Goal: Task Accomplishment & Management: Use online tool/utility

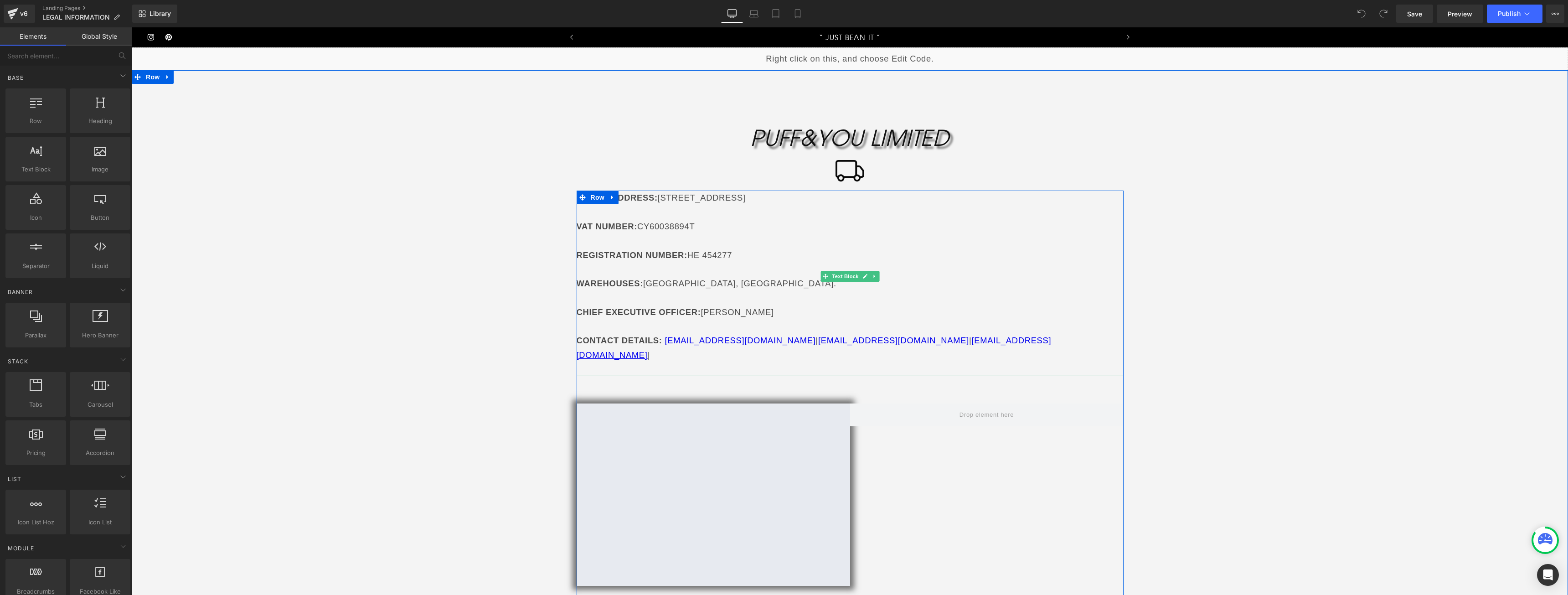
click at [707, 201] on p "OFFICE ADDRESS : [STREET_ADDRESS]" at bounding box center [850, 197] width 547 height 14
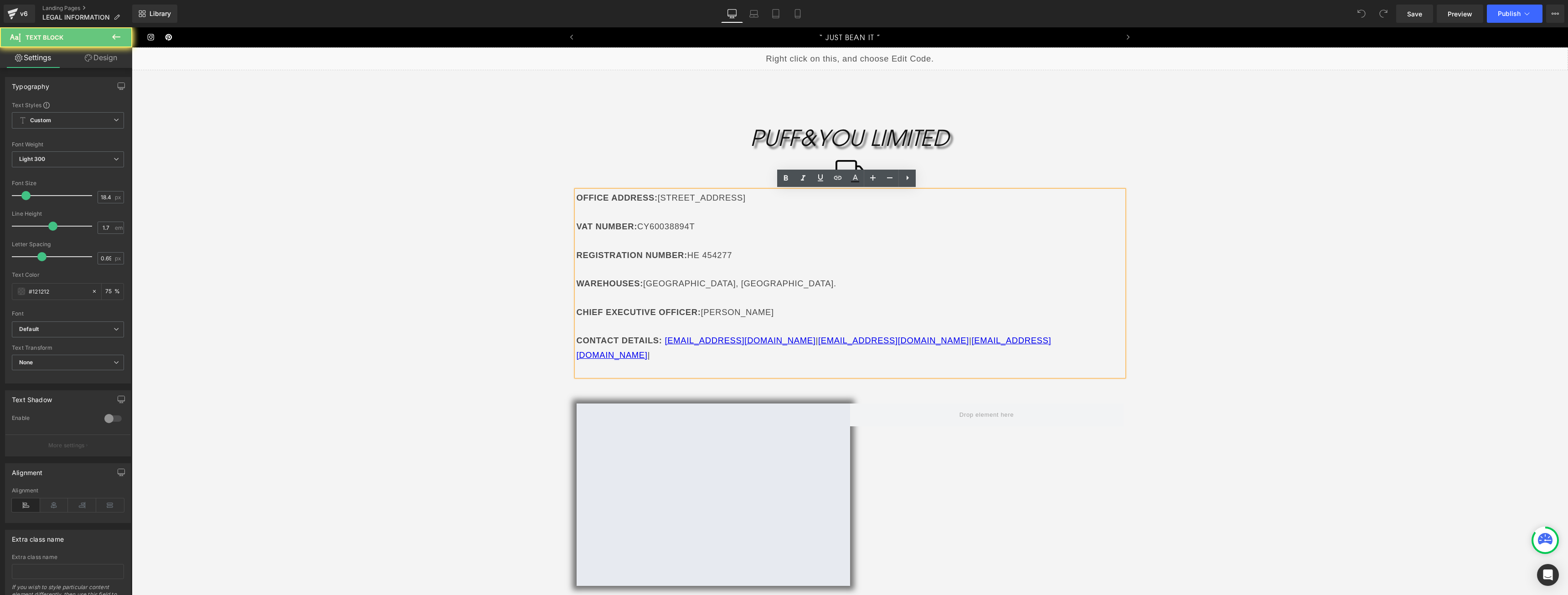
click at [704, 200] on p "OFFICE ADDRESS : [STREET_ADDRESS]" at bounding box center [850, 197] width 547 height 14
click at [654, 204] on p "OFFICE ADDRESS : [STREET_ADDRESS]" at bounding box center [850, 197] width 547 height 14
drag, startPoint x: 659, startPoint y: 200, endPoint x: 987, endPoint y: 206, distance: 328.1
click at [987, 206] on div "OFFICE ADDRESS : [STREET_ADDRESS] VAT NUMBER : CY60038894T REGISTRATION NUMBER …" at bounding box center [850, 283] width 547 height 186
click at [792, 138] on icon "PUFF&YOU LIMITED" at bounding box center [850, 138] width 199 height 27
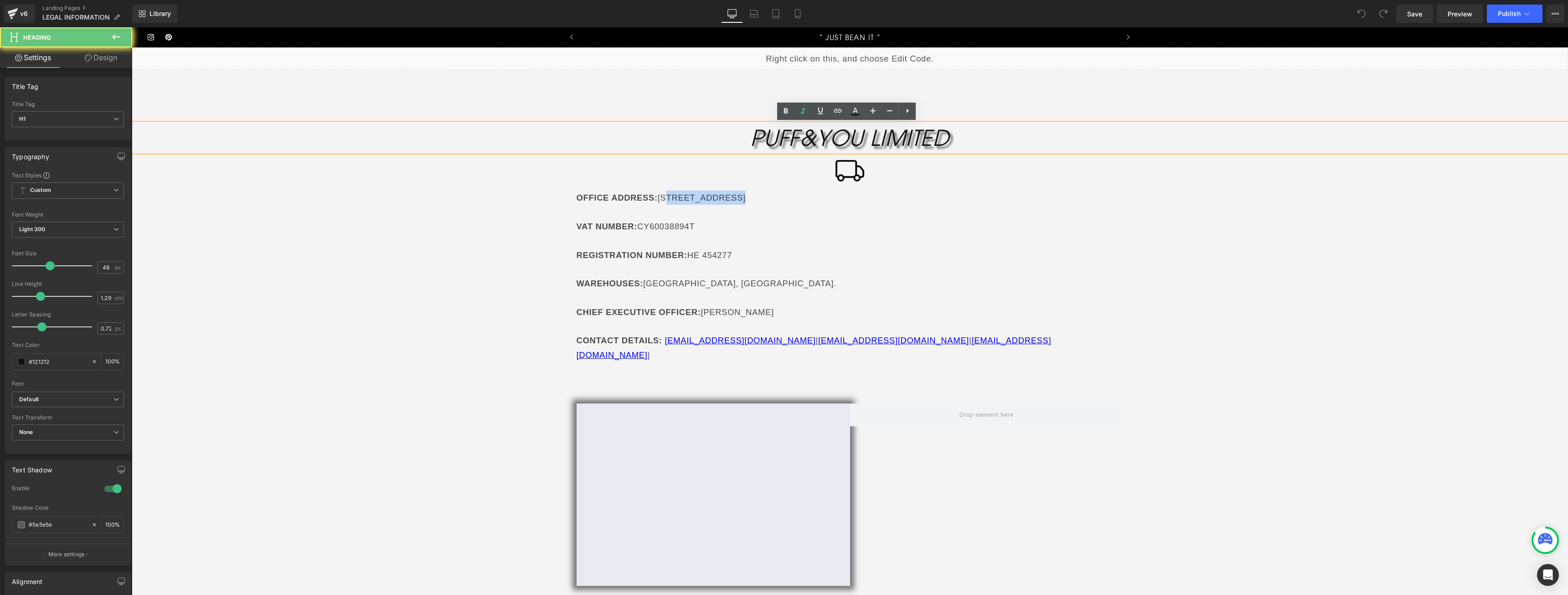
click at [792, 138] on icon "PUFF&YOU LIMITED" at bounding box center [850, 138] width 199 height 27
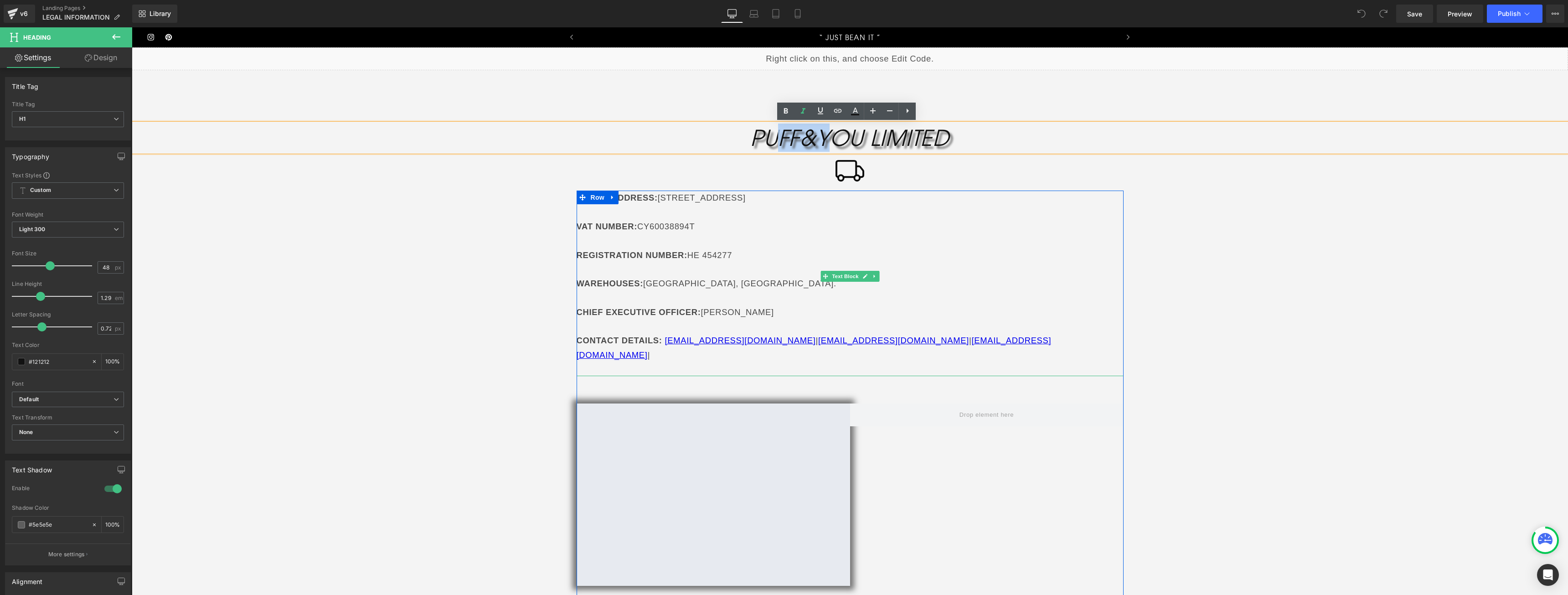
click at [719, 196] on p "OFFICE ADDRESS : [STREET_ADDRESS]" at bounding box center [850, 197] width 547 height 14
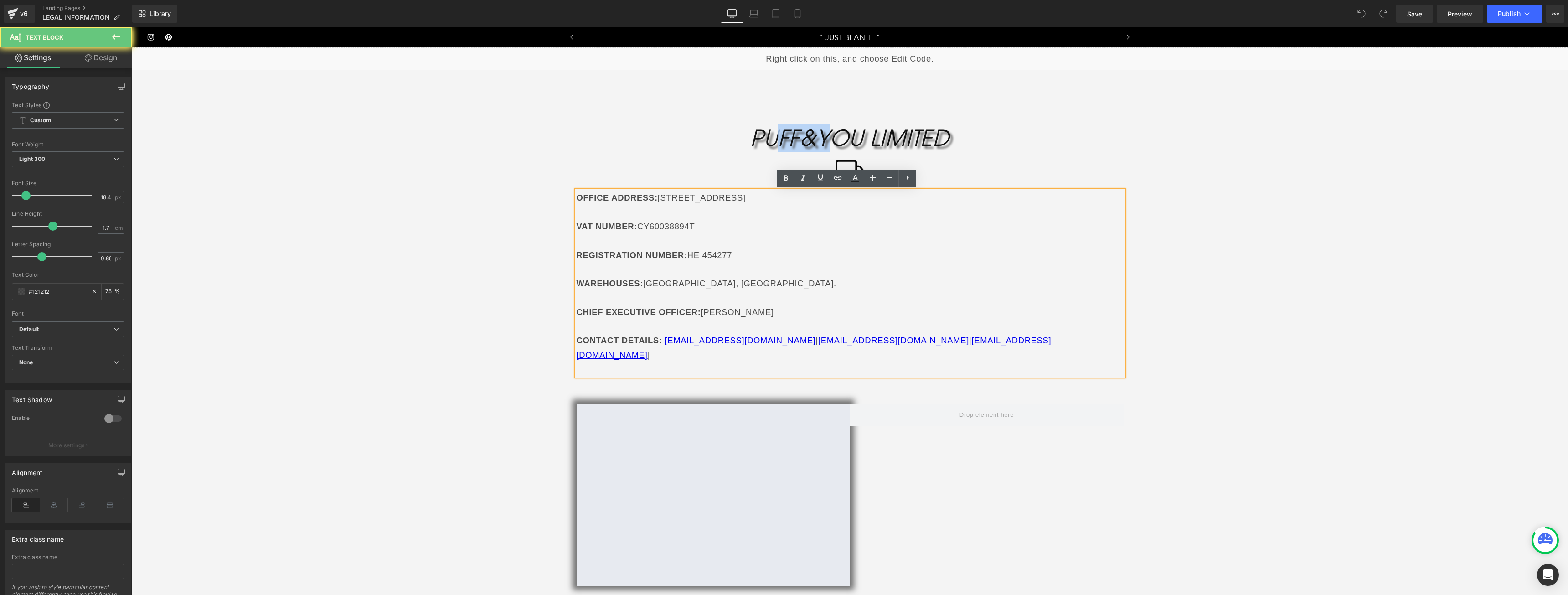
click at [719, 196] on p "OFFICE ADDRESS : [STREET_ADDRESS]" at bounding box center [850, 197] width 547 height 14
click at [665, 195] on p "OFFICE ADDRESS : [STREET_ADDRESS]" at bounding box center [850, 197] width 547 height 14
drag, startPoint x: 670, startPoint y: 198, endPoint x: 1020, endPoint y: 194, distance: 350.0
click at [1020, 194] on p "OFFICE ADDRESS : [STREET_ADDRESS]" at bounding box center [850, 197] width 547 height 14
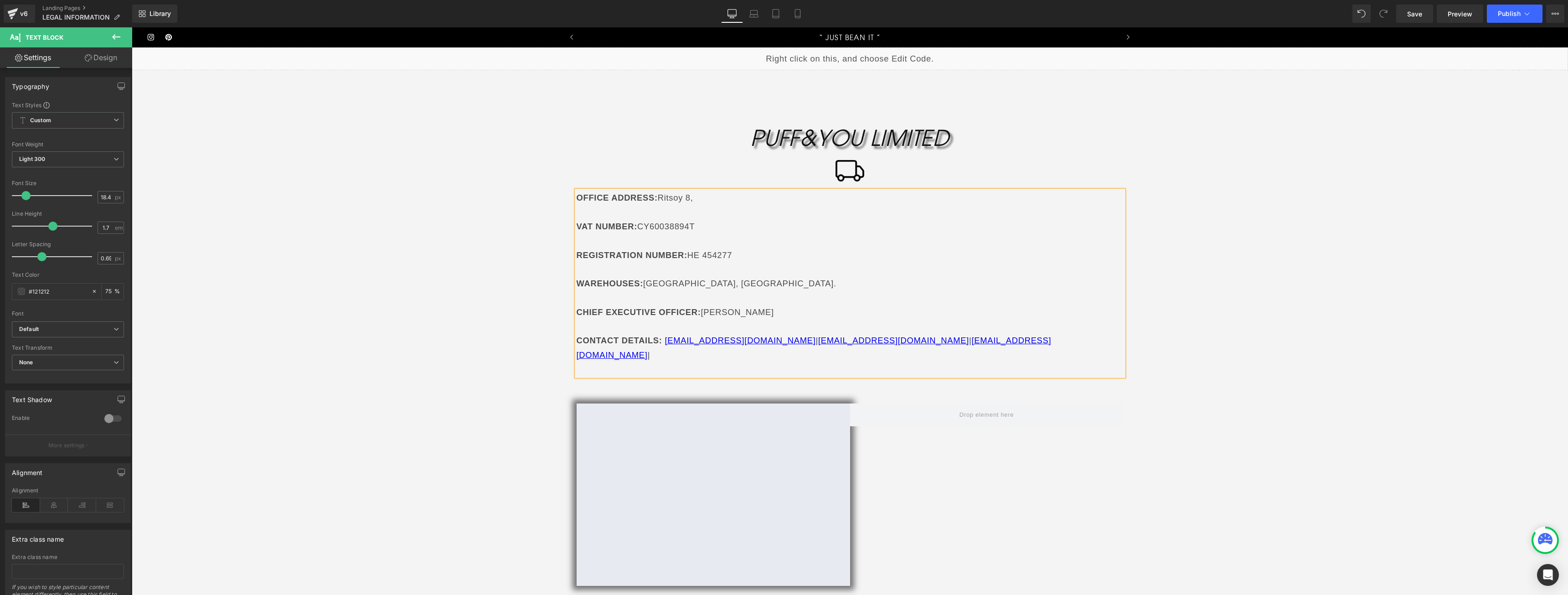
click at [689, 200] on p "OFFICE ADDRESS : [STREET_ADDRESS]," at bounding box center [850, 197] width 547 height 14
drag, startPoint x: 661, startPoint y: 198, endPoint x: 756, endPoint y: 198, distance: 95.0
click at [756, 198] on p "OFFICE ADDRESS : [STREET_ADDRESS]," at bounding box center [850, 197] width 547 height 14
click at [817, 230] on p "VAT NUMBER : CY60038894T" at bounding box center [850, 226] width 547 height 14
click at [795, 129] on icon "PUFF&YOU LIMITED" at bounding box center [850, 138] width 199 height 27
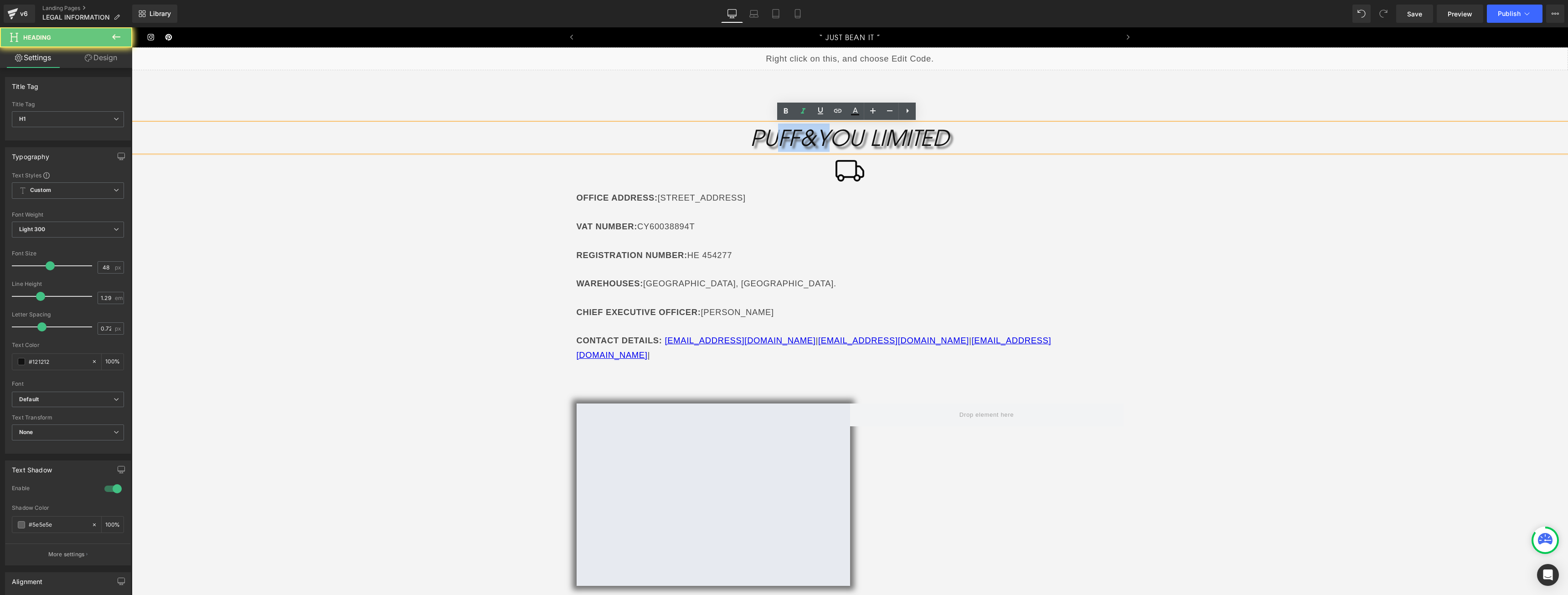
click at [795, 129] on icon "PUFF&YOU LIMITED" at bounding box center [850, 138] width 199 height 27
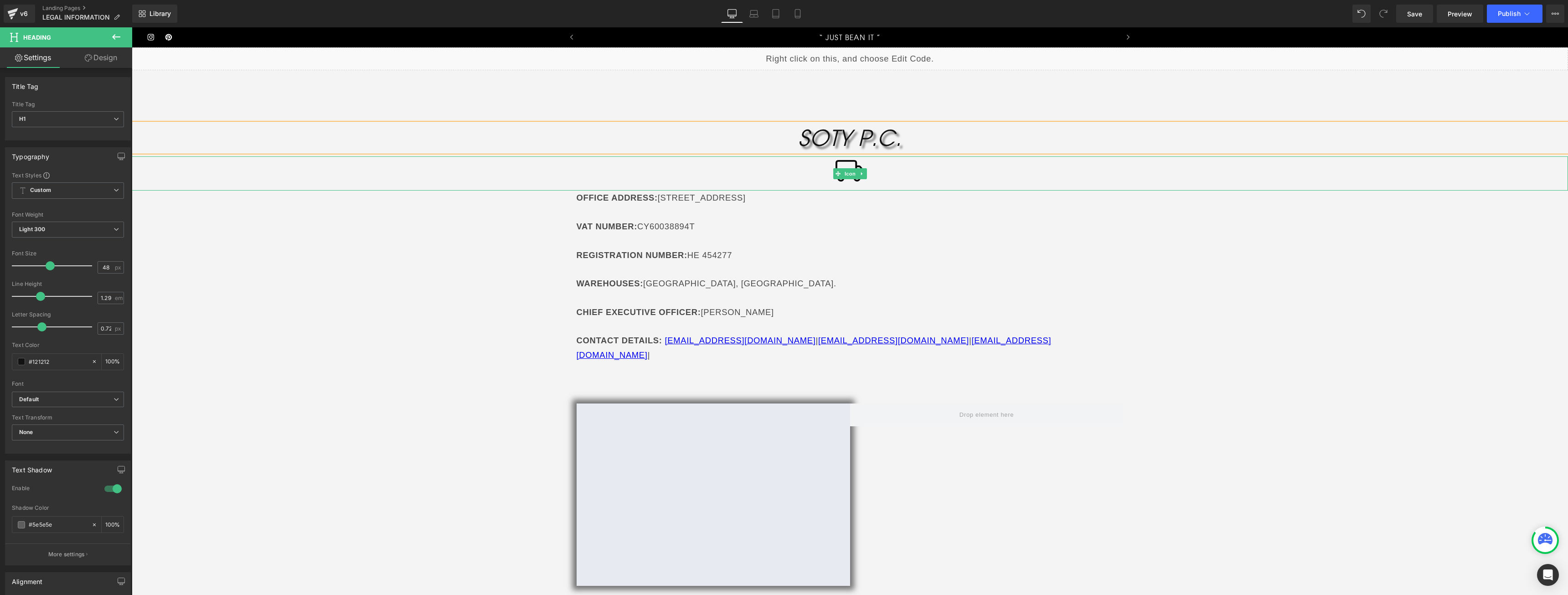
click at [718, 186] on div at bounding box center [850, 174] width 1436 height 35
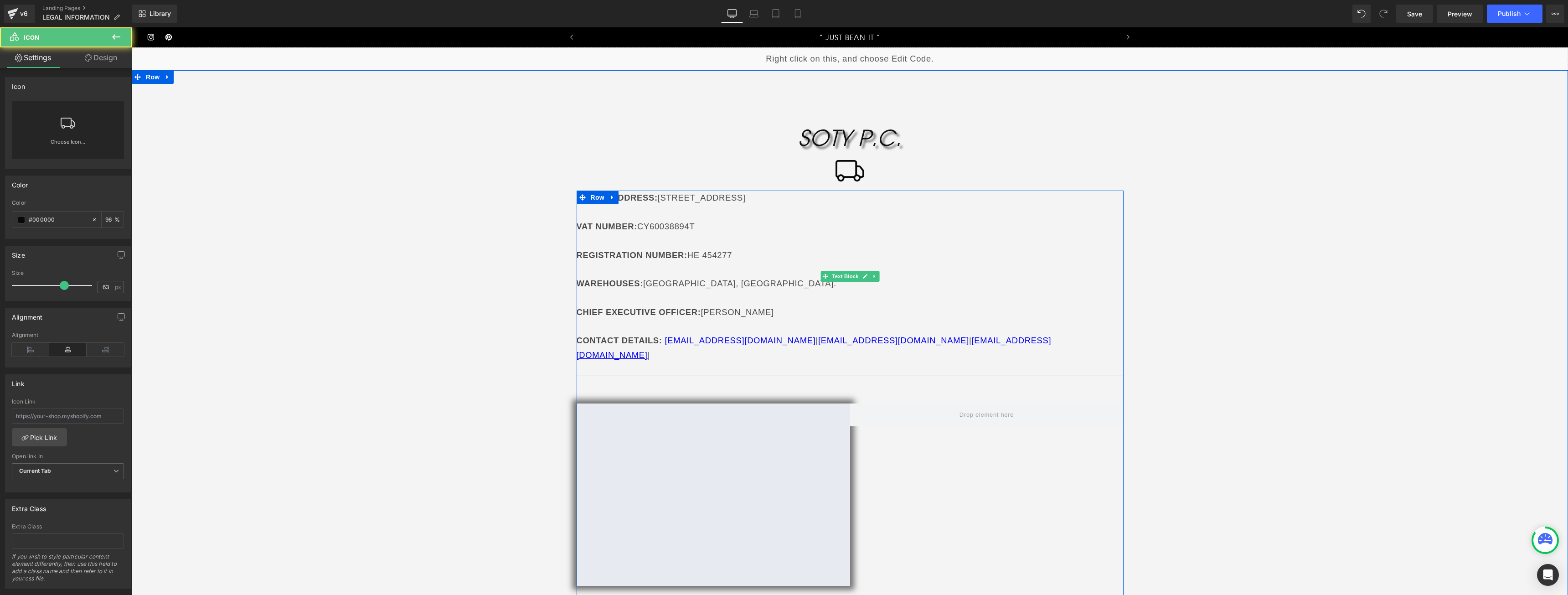
click at [655, 225] on p "VAT NUMBER : CY60038894T" at bounding box center [850, 226] width 547 height 14
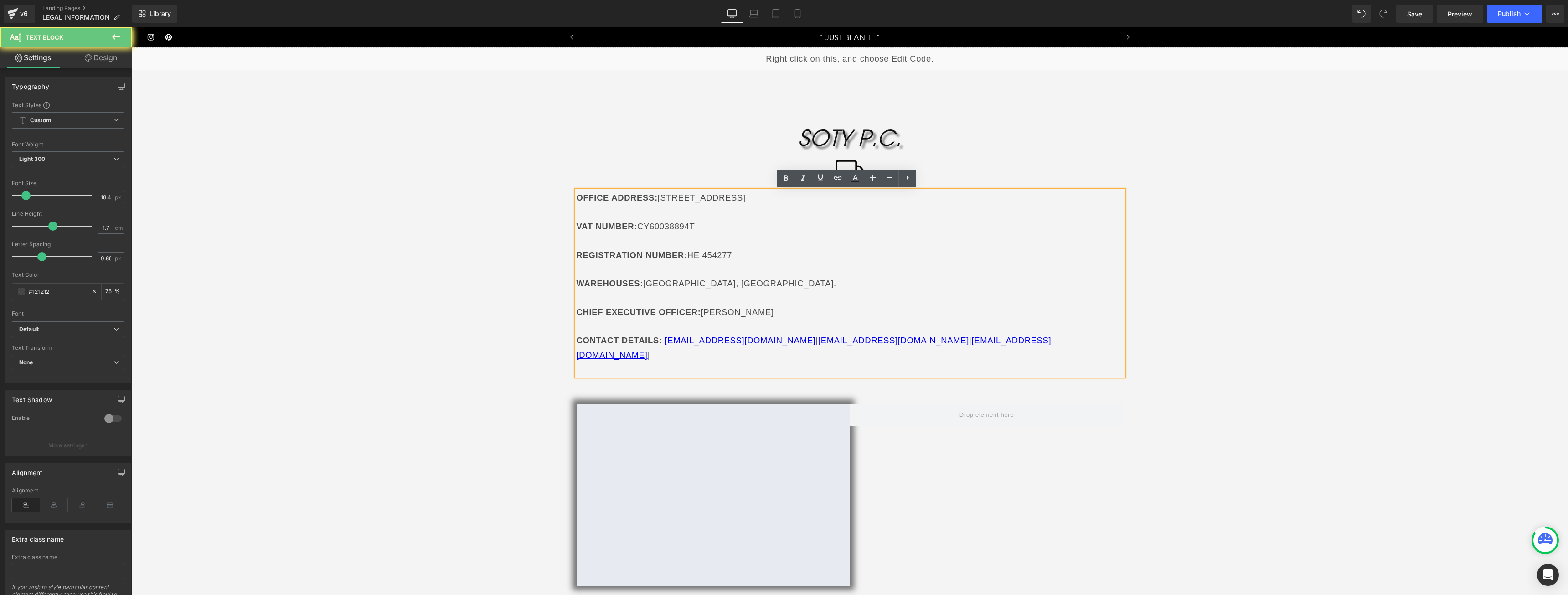
click at [598, 228] on strong "VAT NUMBER" at bounding box center [605, 226] width 58 height 10
click at [641, 225] on p "VAT NUMBER : CY60038894T" at bounding box center [850, 226] width 547 height 14
drag, startPoint x: 636, startPoint y: 225, endPoint x: 697, endPoint y: 228, distance: 61.1
click at [697, 228] on p "VAT NUMBER : CY60038894T" at bounding box center [850, 226] width 547 height 14
click at [707, 227] on p "VAT NUMBER : CY60038894T" at bounding box center [850, 226] width 547 height 14
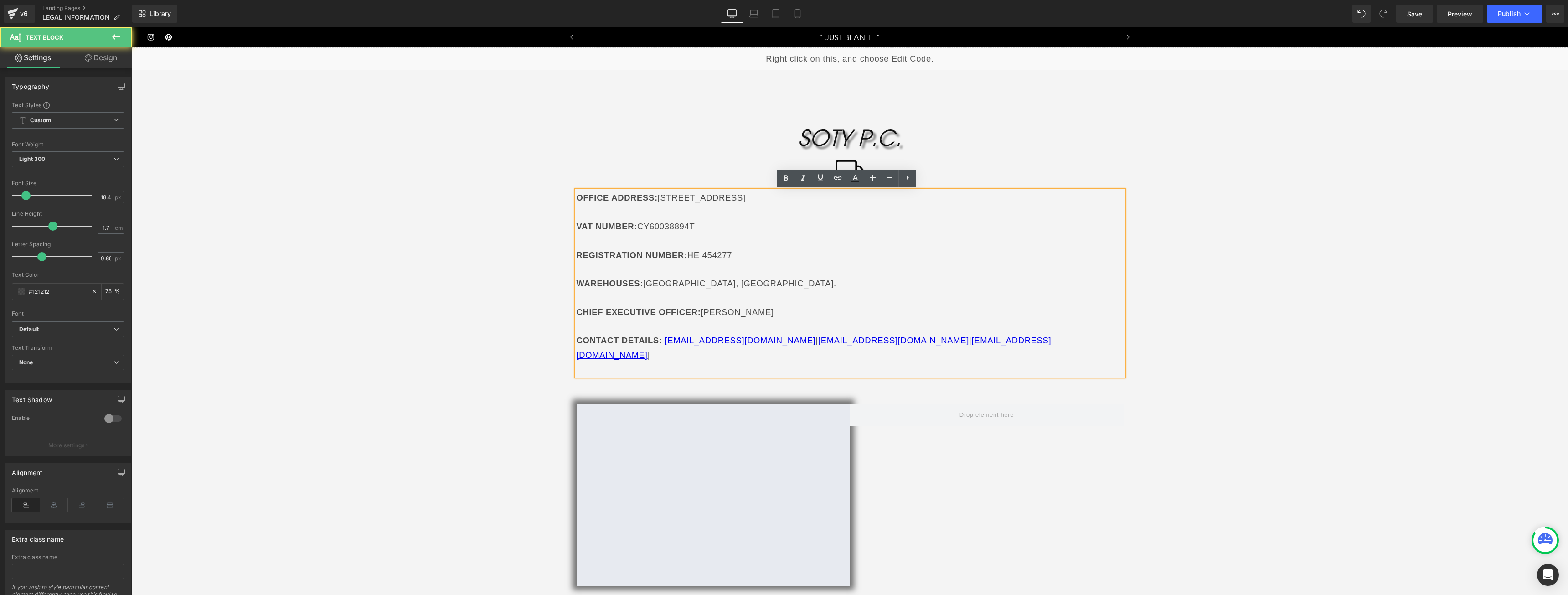
drag, startPoint x: 779, startPoint y: 198, endPoint x: 659, endPoint y: 198, distance: 120.0
click at [659, 198] on p "OFFICE ADDRESS : [STREET_ADDRESS]" at bounding box center [850, 197] width 547 height 14
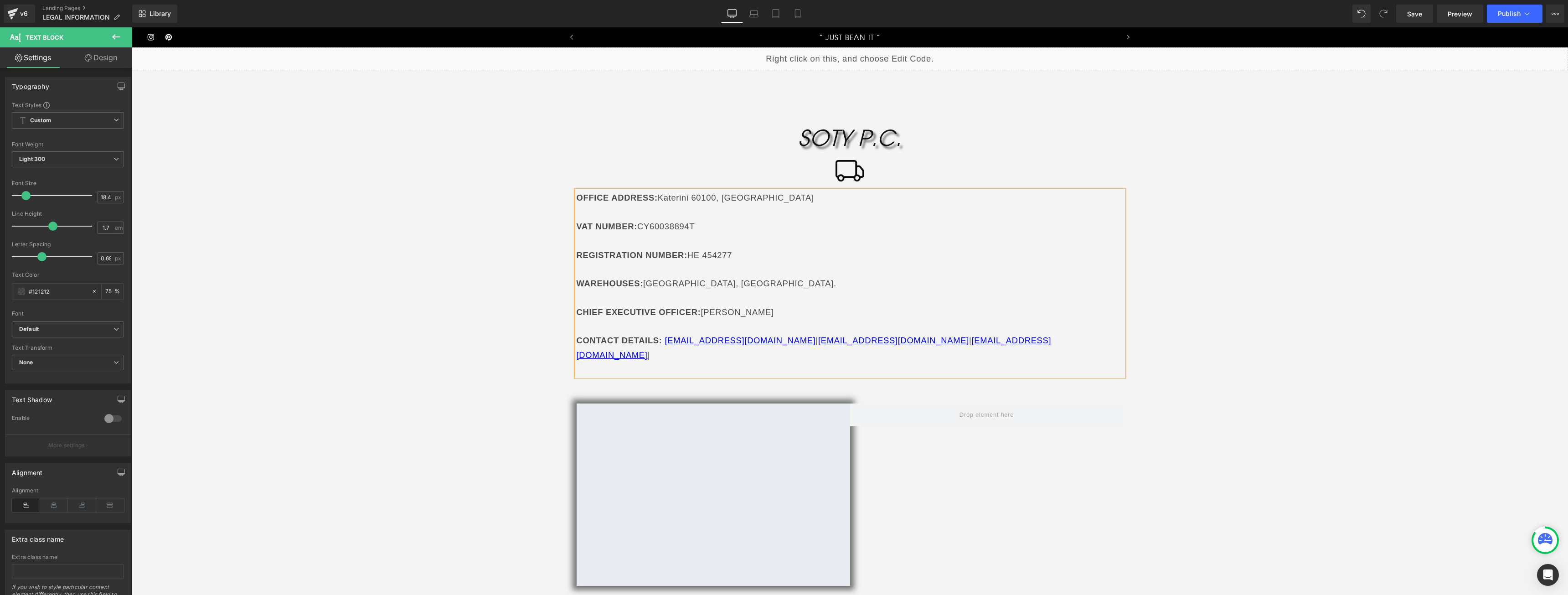
click at [676, 230] on p "VAT NUMBER : CY60038894T" at bounding box center [850, 226] width 547 height 14
click at [689, 255] on p "REGISTRATION NUMBER : HE 454277" at bounding box center [850, 254] width 547 height 14
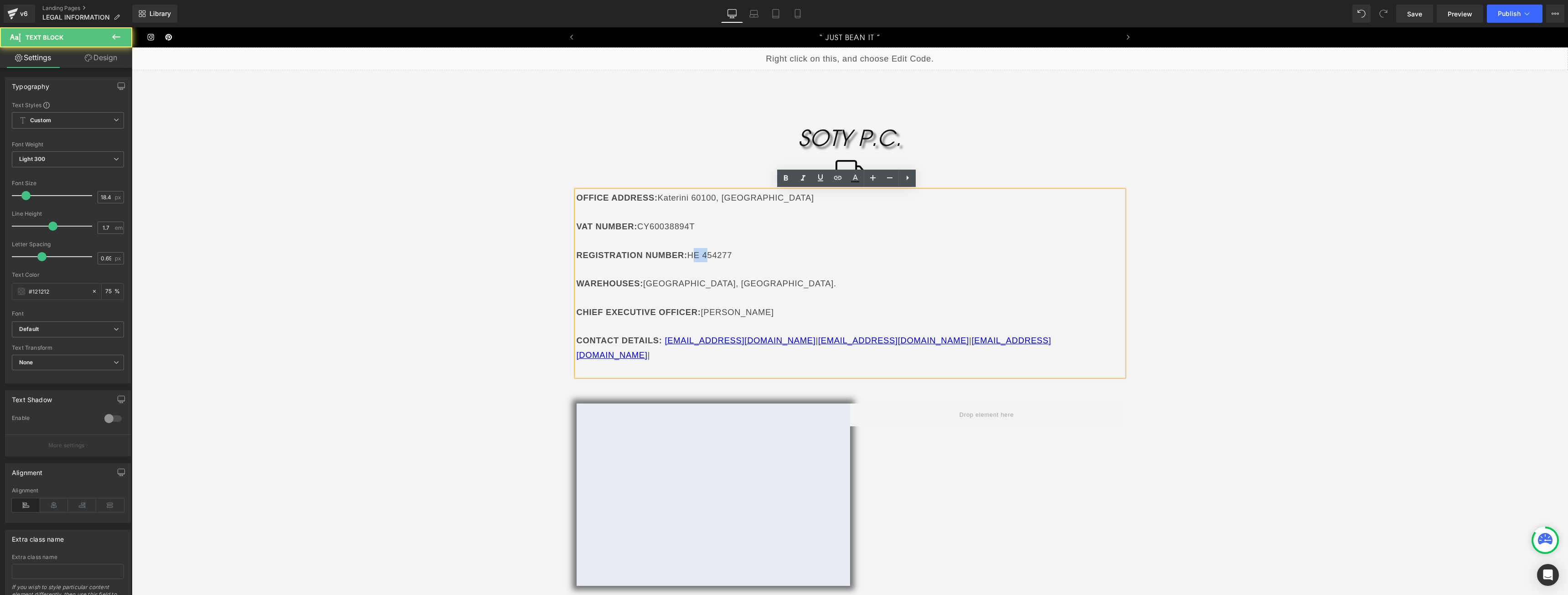
click at [689, 255] on p "REGISTRATION NUMBER : HE 454277" at bounding box center [850, 254] width 547 height 14
click at [682, 263] on p at bounding box center [850, 268] width 547 height 14
click at [673, 260] on p "REGISTRATION NUMBER : HE 454277" at bounding box center [850, 254] width 547 height 14
drag, startPoint x: 678, startPoint y: 253, endPoint x: 578, endPoint y: 254, distance: 100.0
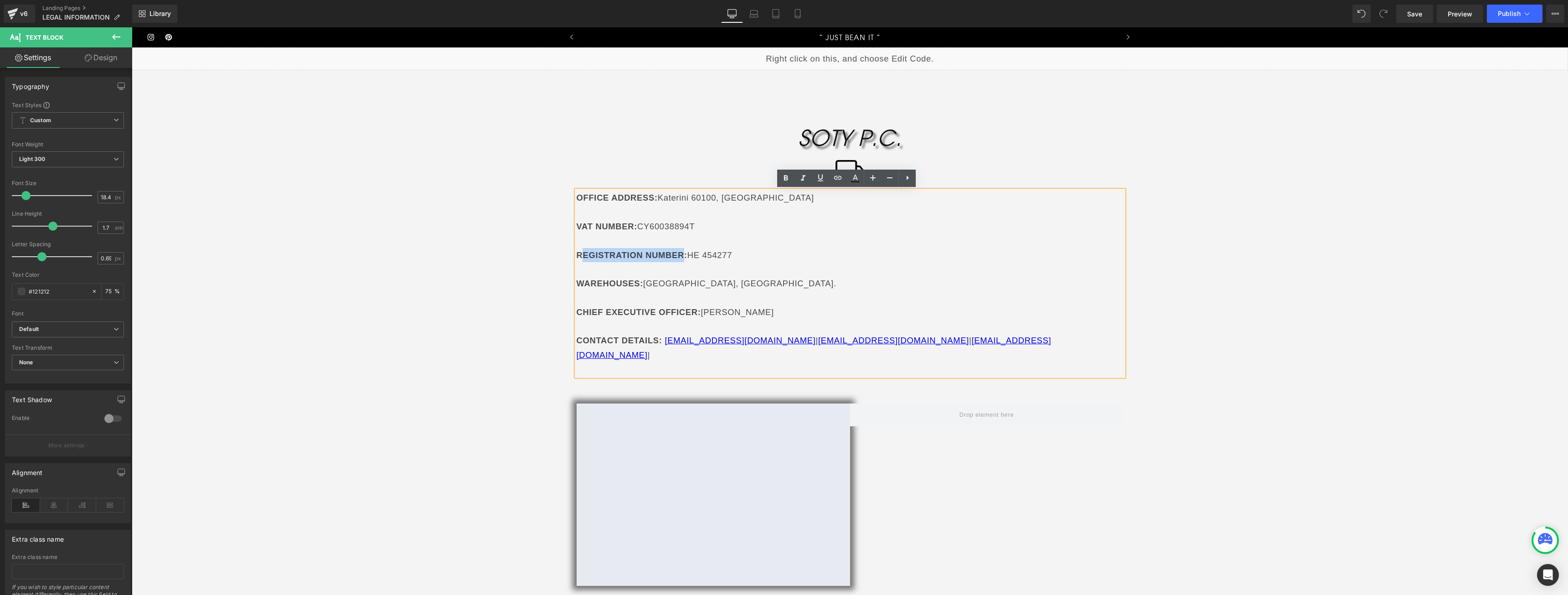
click at [578, 254] on strong "REGISTRATION NUMBER" at bounding box center [630, 255] width 108 height 10
click at [618, 259] on strong "REGISTRATION NUMBER" at bounding box center [630, 255] width 108 height 10
click at [677, 254] on strong "REGISTRATION NUMBER" at bounding box center [630, 255] width 108 height 10
click at [684, 254] on strong ":" at bounding box center [686, 255] width 3 height 10
drag, startPoint x: 672, startPoint y: 255, endPoint x: 605, endPoint y: 254, distance: 67.0
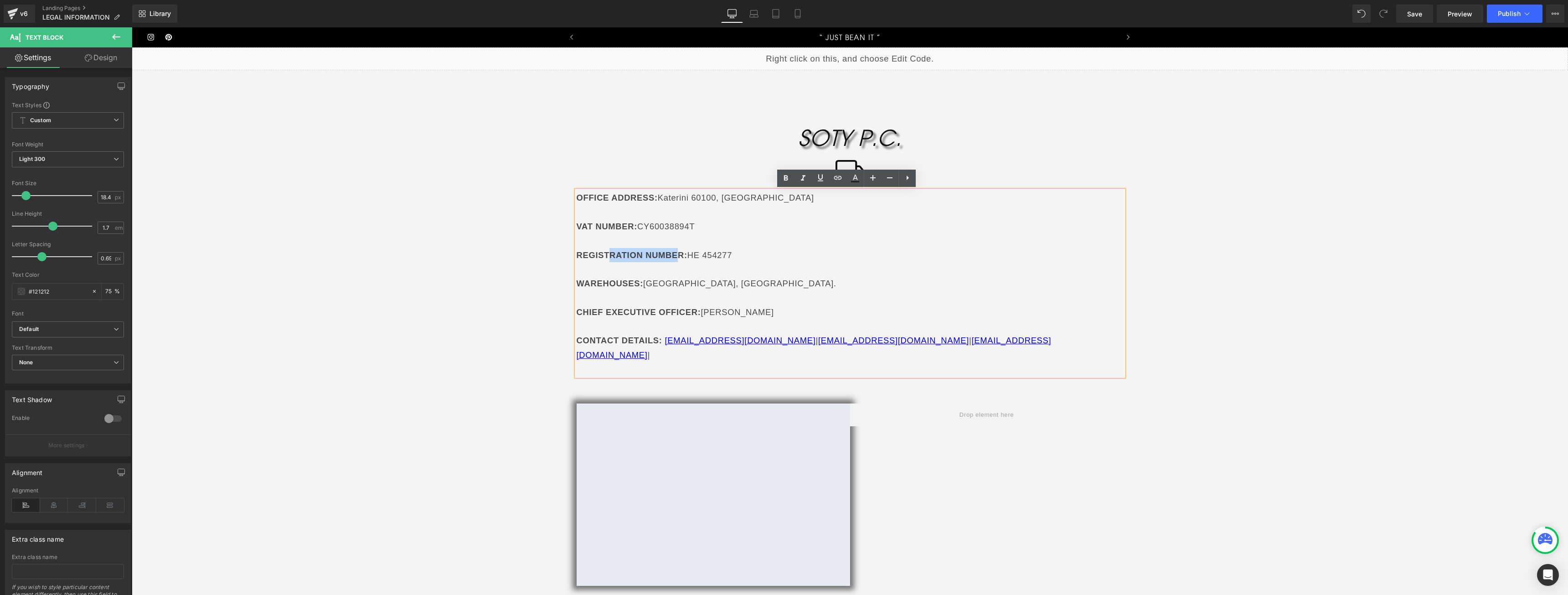
click at [605, 254] on strong "REGISTRATION NUMBER" at bounding box center [630, 255] width 108 height 10
click at [602, 254] on strong "REGISTRATION NUMBER" at bounding box center [630, 255] width 108 height 10
drag, startPoint x: 679, startPoint y: 253, endPoint x: 562, endPoint y: 248, distance: 117.1
click at [562, 248] on div "SOTY P.C. Heading Icon OFFICE ADDRESS : [GEOGRAPHIC_DATA] VAT NUMBER : CY600388…" at bounding box center [850, 361] width 1436 height 494
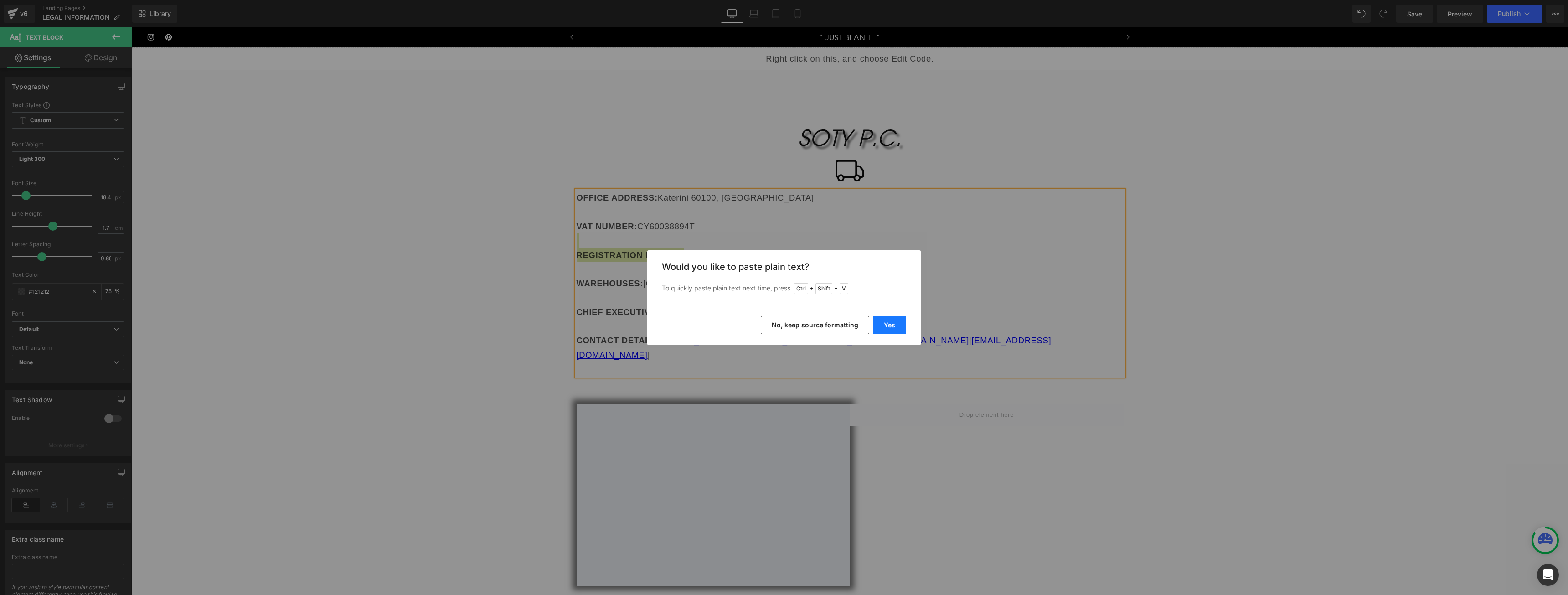
click at [889, 328] on button "Yes" at bounding box center [890, 325] width 33 height 18
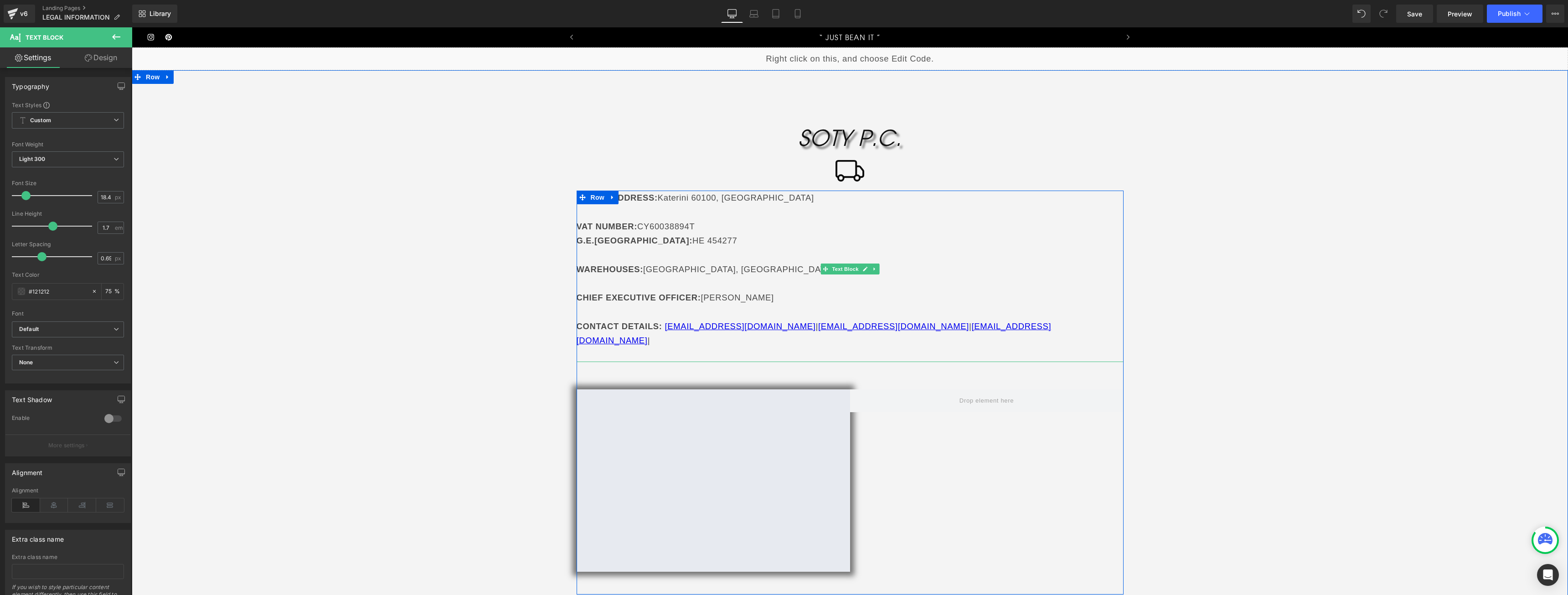
click at [703, 225] on p "VAT NUMBER : CY60038894T" at bounding box center [850, 226] width 547 height 14
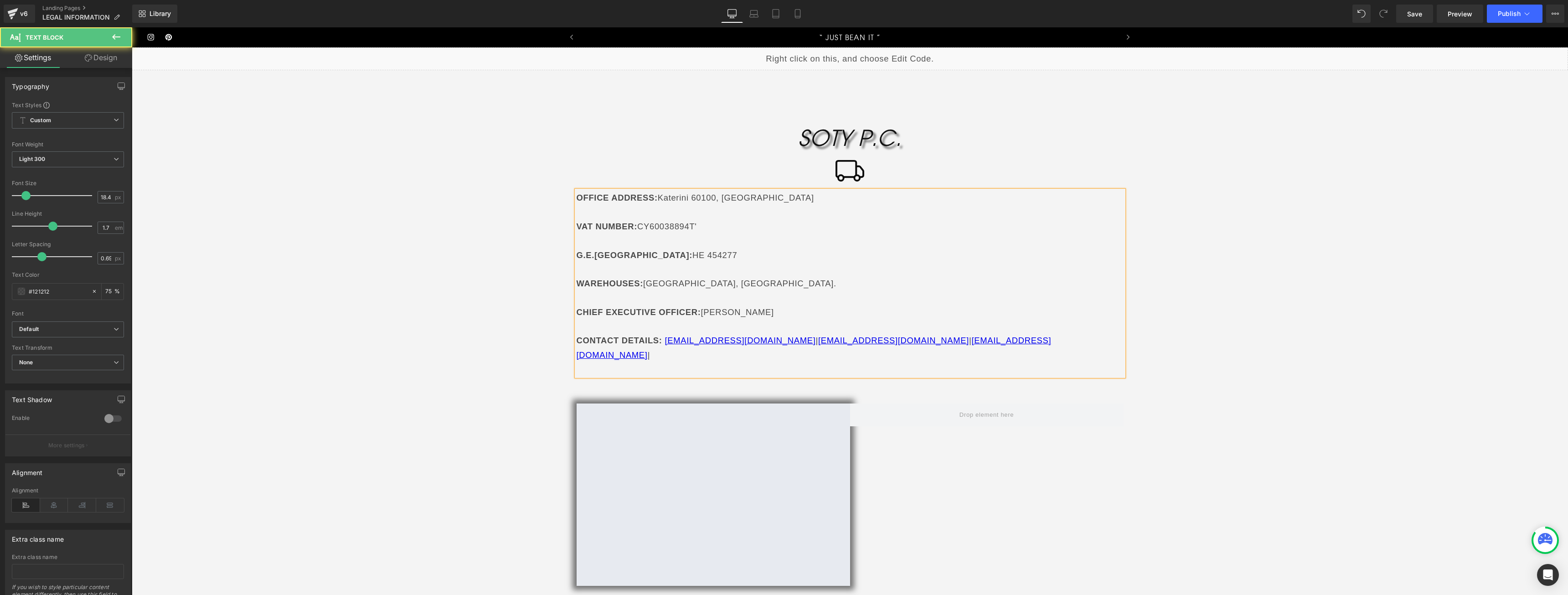
click at [701, 225] on p "VAT NUMBER : CY60038894T'" at bounding box center [850, 226] width 547 height 14
click at [602, 254] on strong "G.E.[GEOGRAPHIC_DATA]:" at bounding box center [634, 255] width 116 height 10
click at [777, 263] on p at bounding box center [850, 268] width 547 height 14
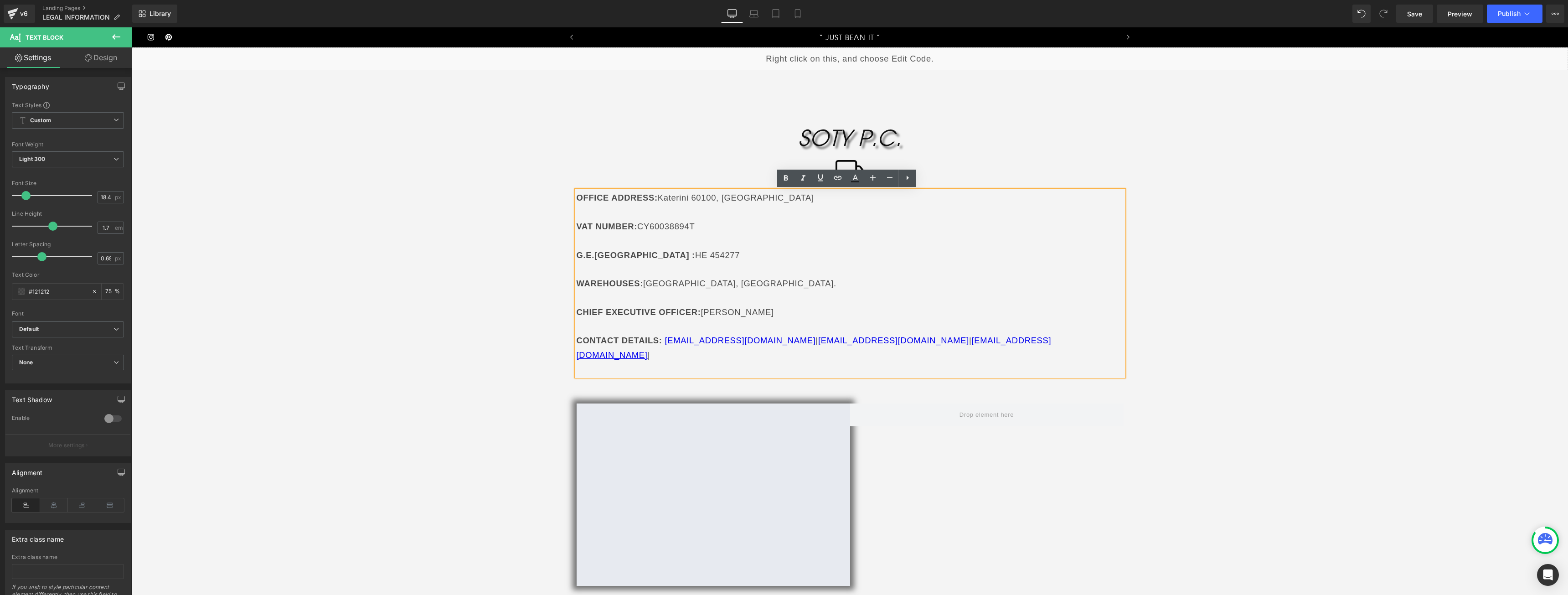
drag, startPoint x: 658, startPoint y: 254, endPoint x: 614, endPoint y: 258, distance: 44.2
click at [614, 258] on p "G.E.MI. : HE 454277" at bounding box center [850, 254] width 547 height 14
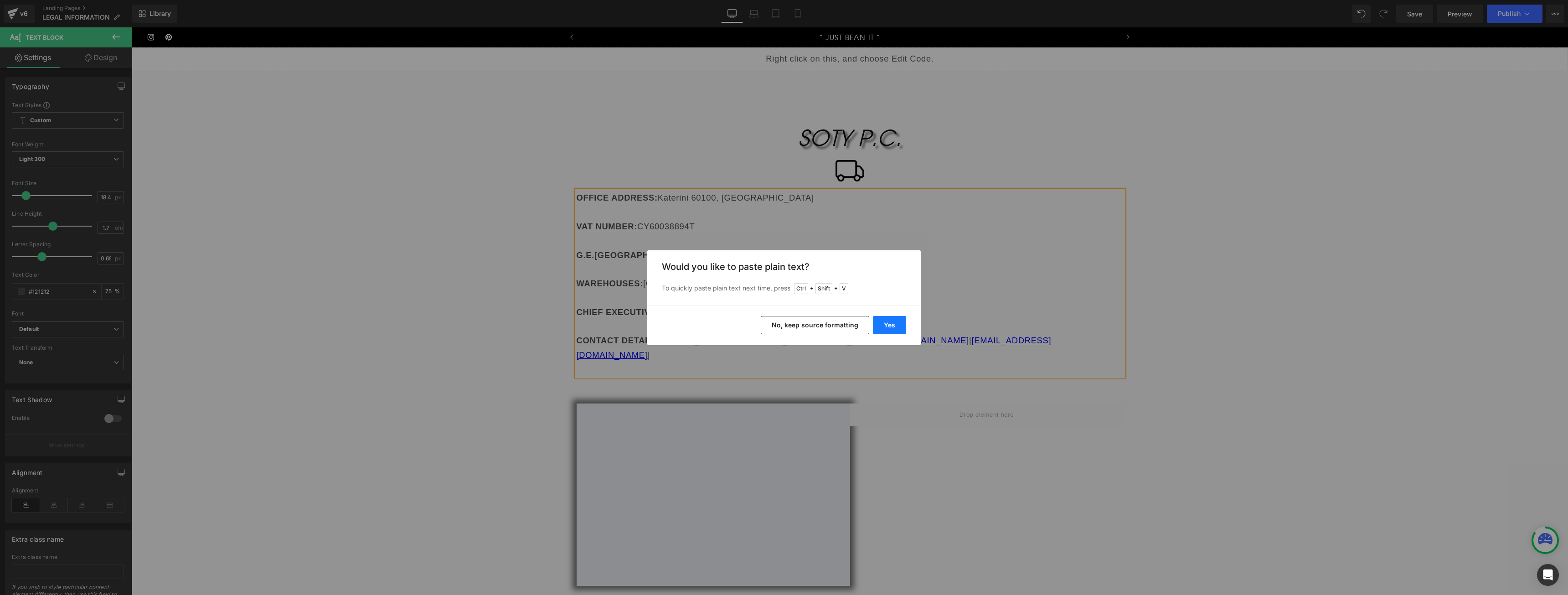
drag, startPoint x: 891, startPoint y: 323, endPoint x: 755, endPoint y: 296, distance: 138.7
click at [891, 323] on button "Yes" at bounding box center [890, 325] width 33 height 18
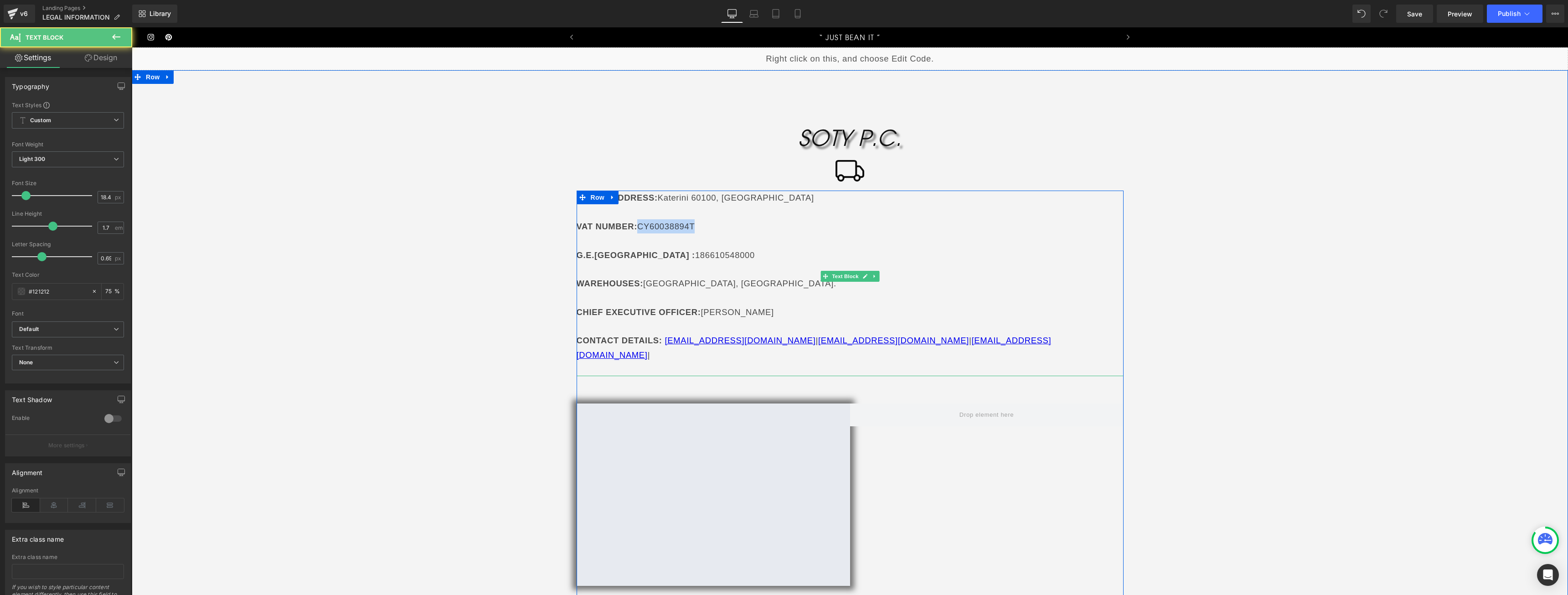
drag, startPoint x: 633, startPoint y: 229, endPoint x: 688, endPoint y: 225, distance: 55.1
click at [688, 225] on p "VAT NUMBER : CY60038894T" at bounding box center [850, 226] width 547 height 14
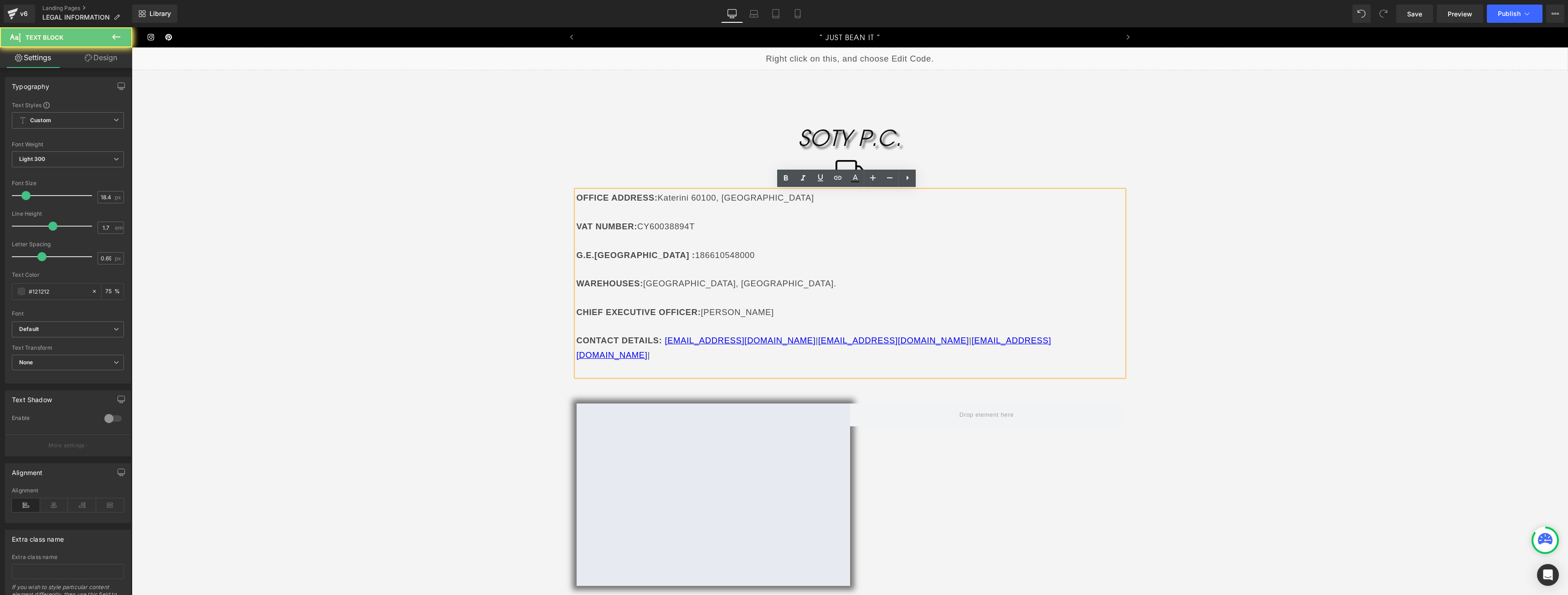
click at [697, 225] on p "VAT NUMBER : CY60038894T" at bounding box center [850, 226] width 547 height 14
drag, startPoint x: 694, startPoint y: 225, endPoint x: 634, endPoint y: 228, distance: 60.1
click at [634, 228] on p "VAT NUMBER : CY60038894T" at bounding box center [850, 226] width 547 height 14
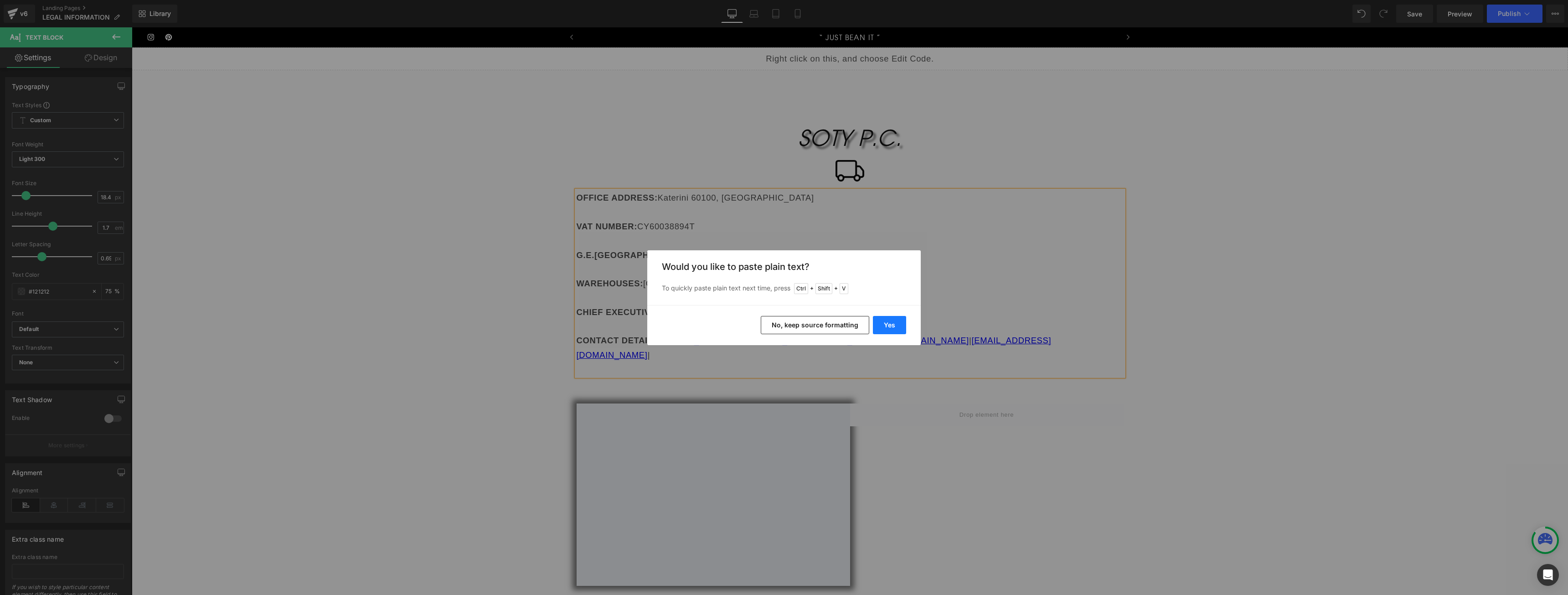
drag, startPoint x: 884, startPoint y: 325, endPoint x: 751, endPoint y: 298, distance: 135.7
click at [884, 325] on button "Yes" at bounding box center [890, 325] width 33 height 18
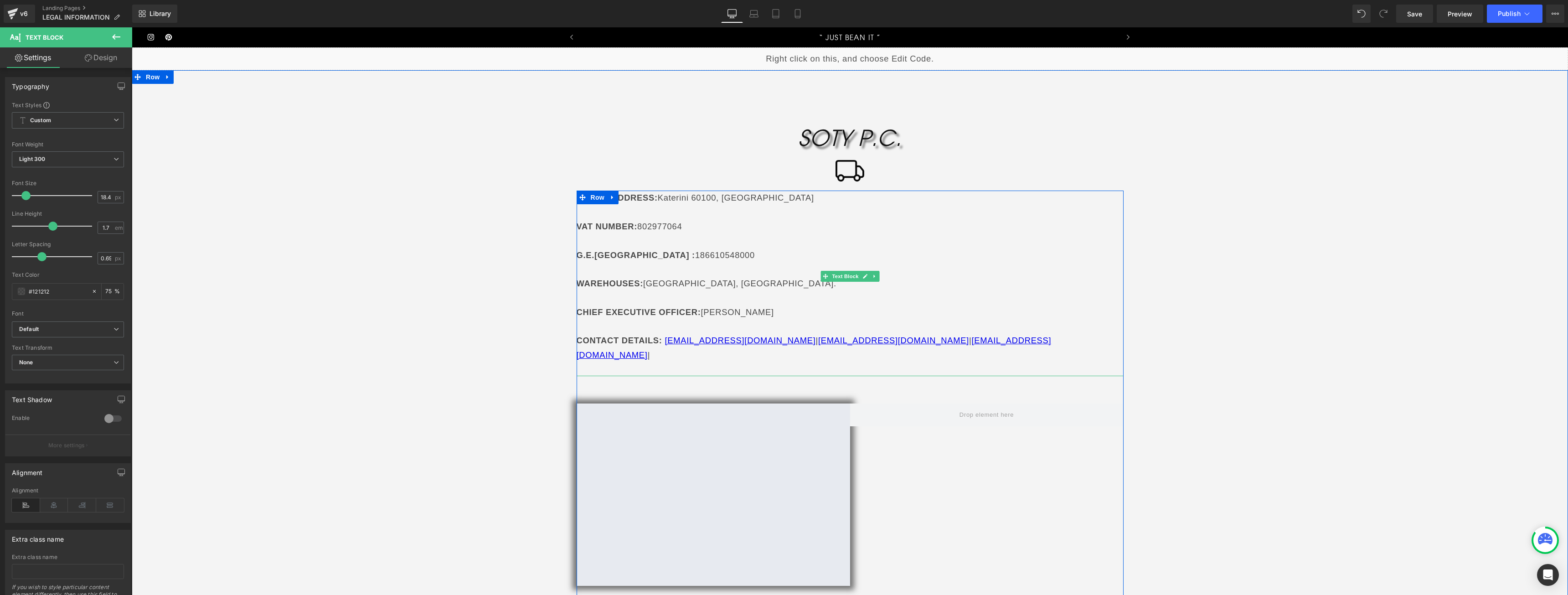
click at [654, 197] on strong ":" at bounding box center [656, 198] width 3 height 10
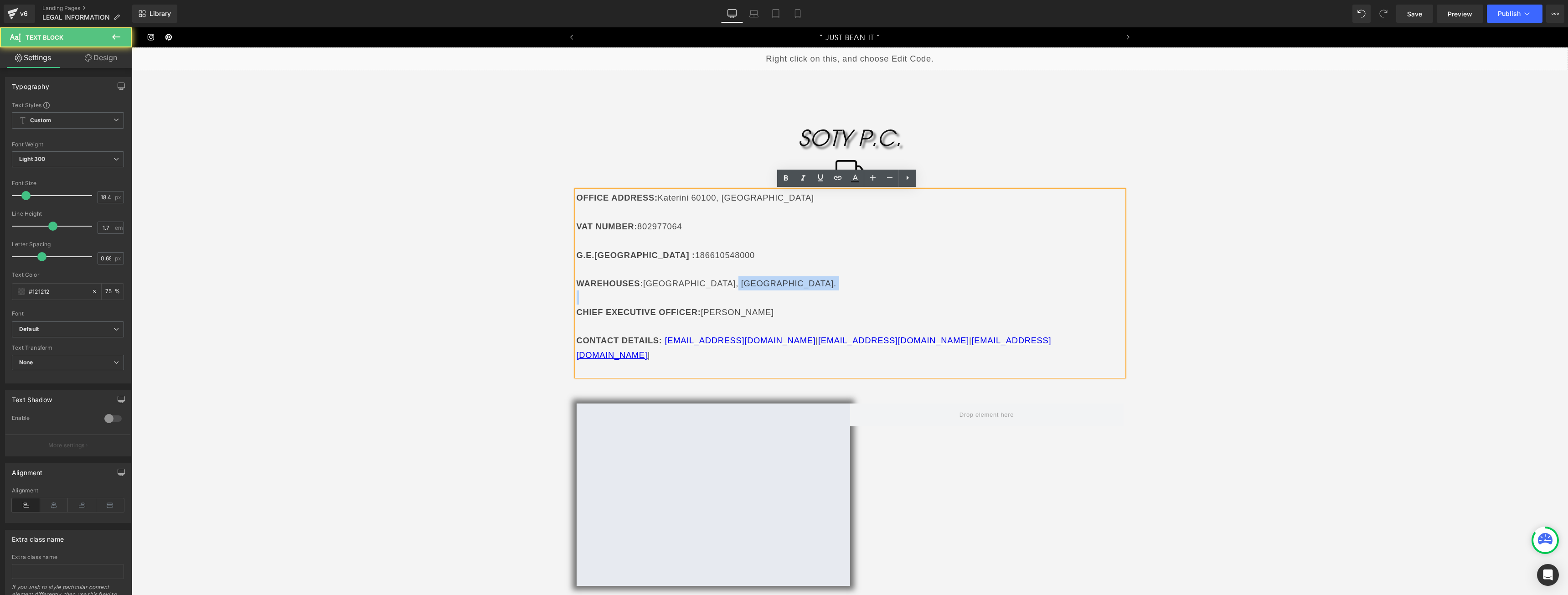
drag, startPoint x: 717, startPoint y: 283, endPoint x: 656, endPoint y: 292, distance: 61.7
click at [656, 292] on div "OFFICE ADDRESS : [GEOGRAPHIC_DATA] VAT NUMBER : 802977064 G.E.MI. : 18661054800…" at bounding box center [850, 283] width 547 height 186
click at [719, 288] on p "WAREHOUSES: [GEOGRAPHIC_DATA], [GEOGRAPHIC_DATA]." at bounding box center [850, 283] width 547 height 14
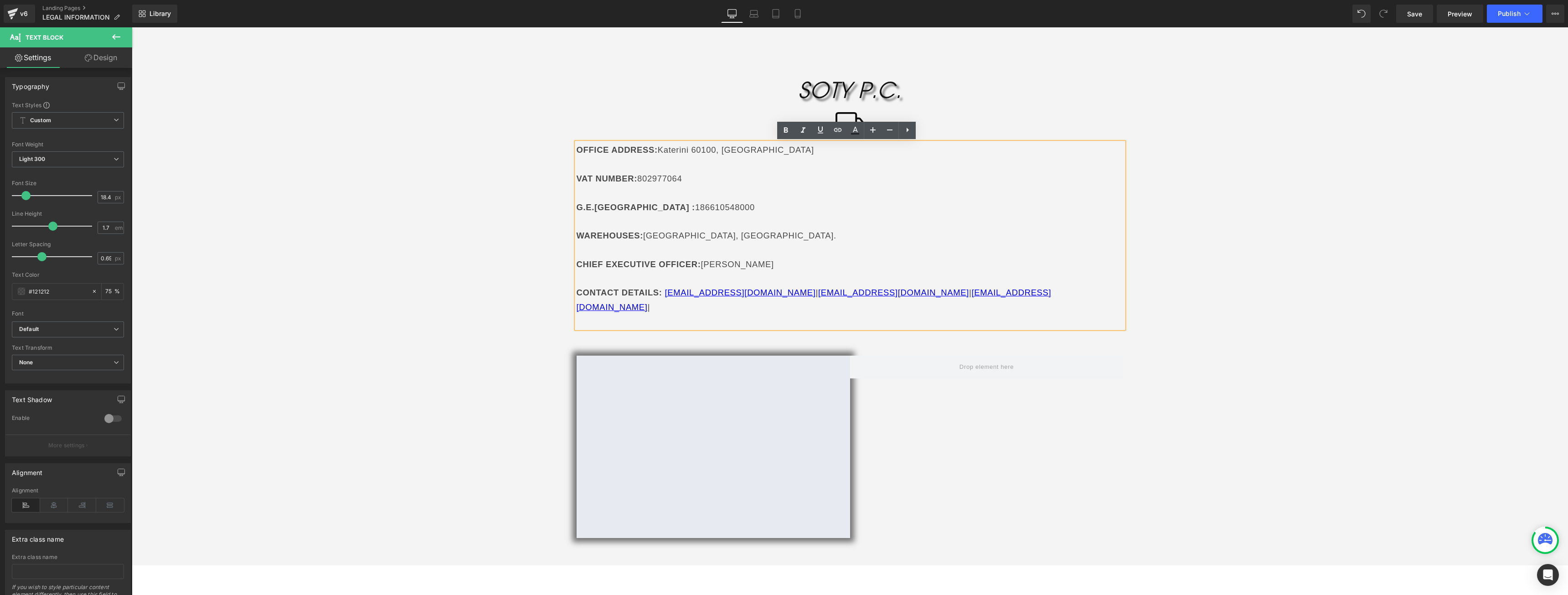
scroll to position [46, 0]
click at [121, 34] on icon at bounding box center [116, 36] width 11 height 11
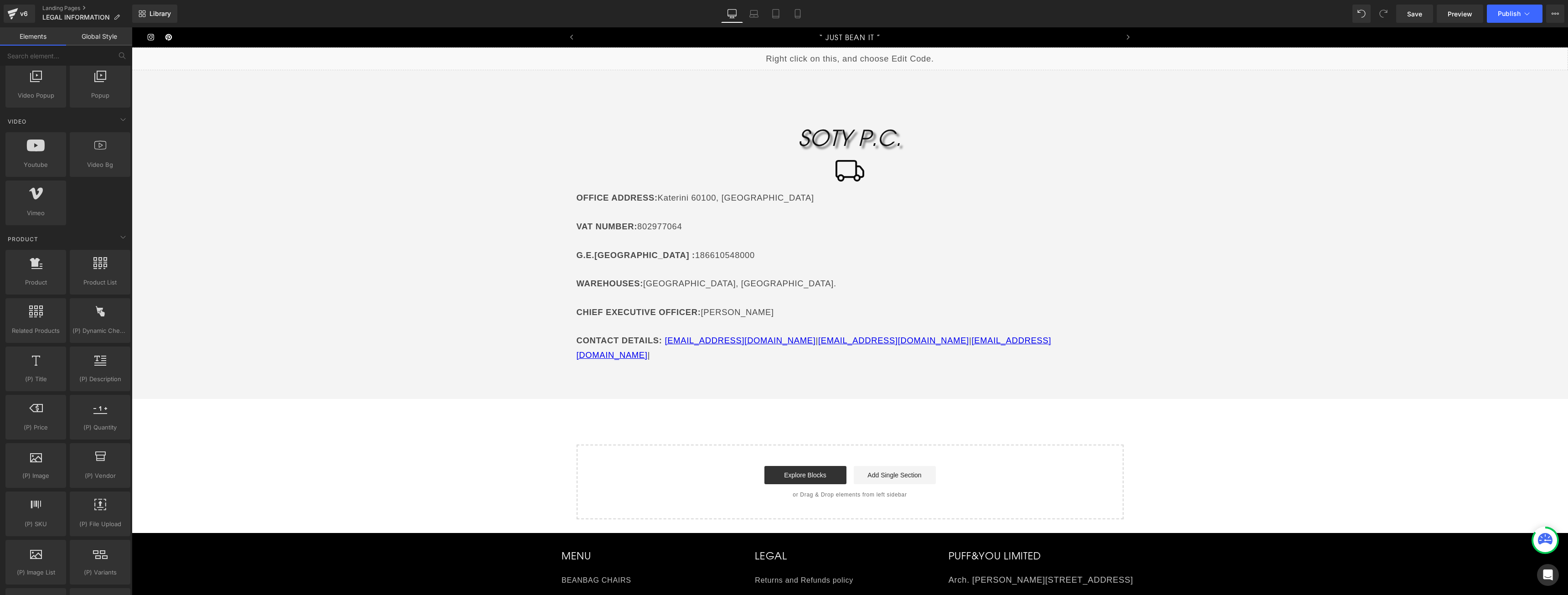
scroll to position [638, 0]
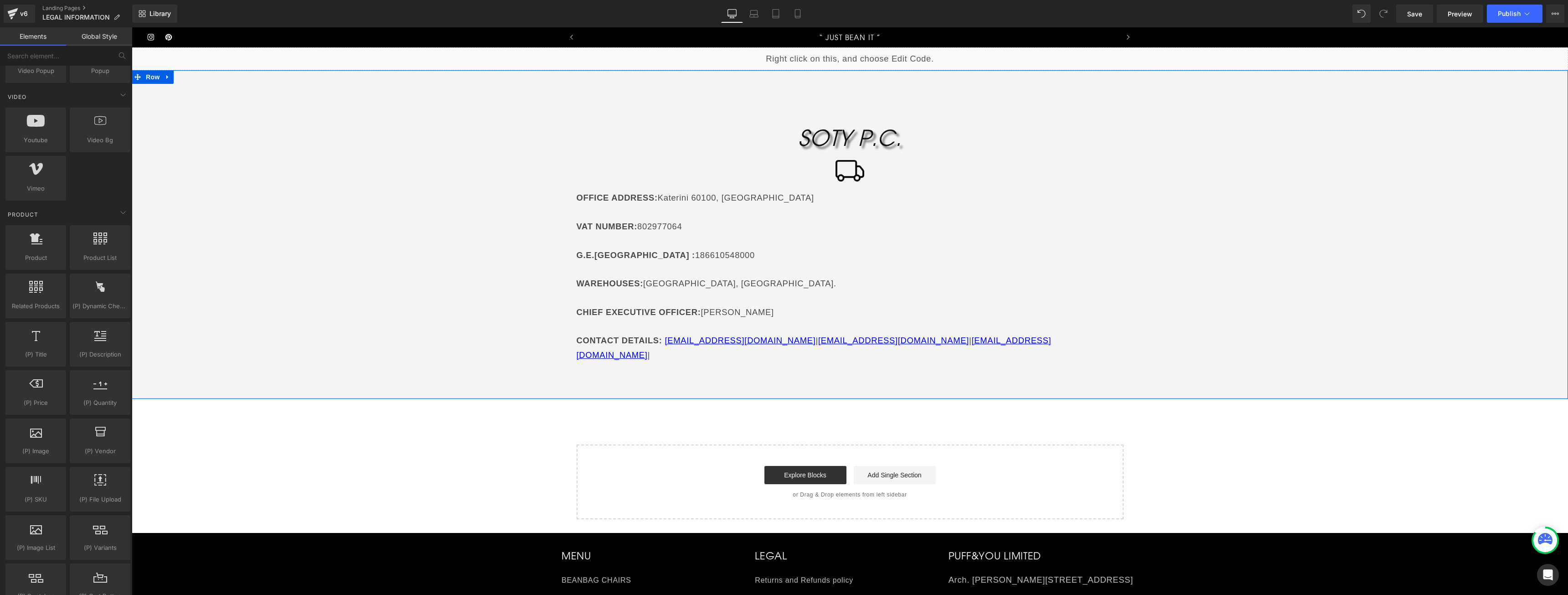
click at [639, 285] on strong "WAREHOUSES:" at bounding box center [610, 283] width 67 height 10
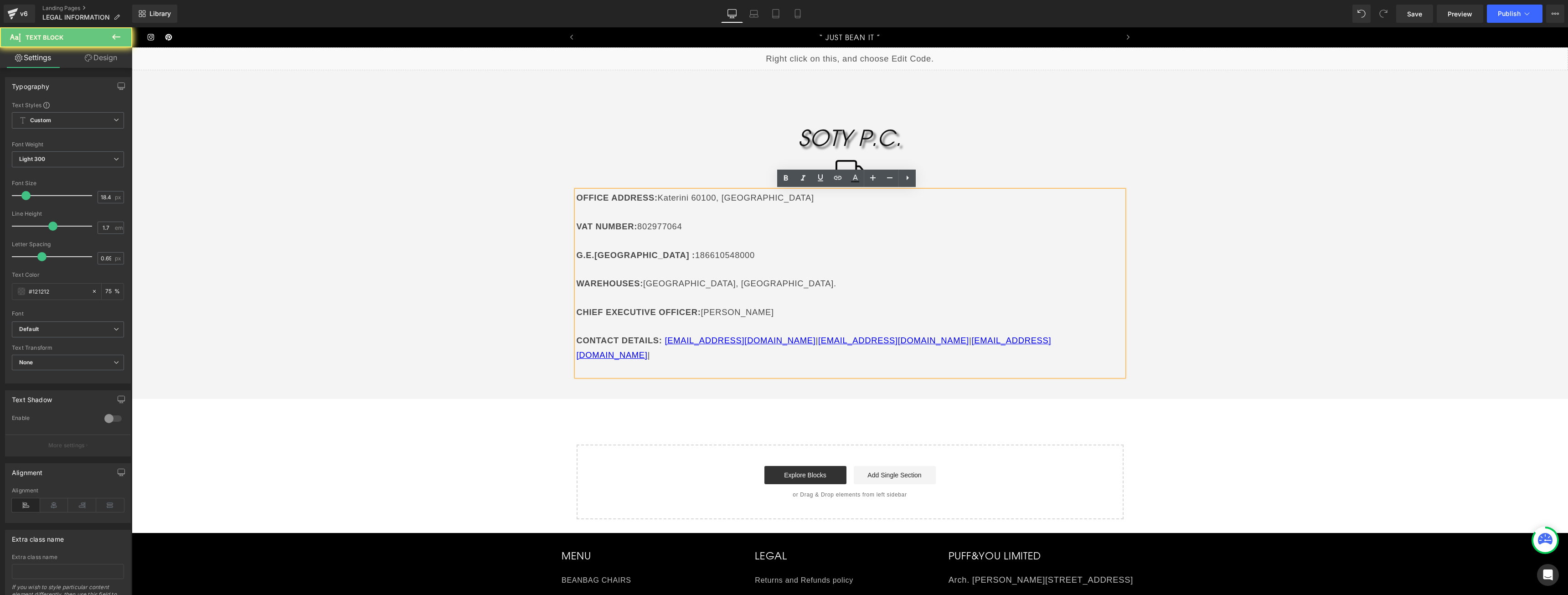
click at [639, 285] on strong "WAREHOUSES:" at bounding box center [610, 283] width 67 height 10
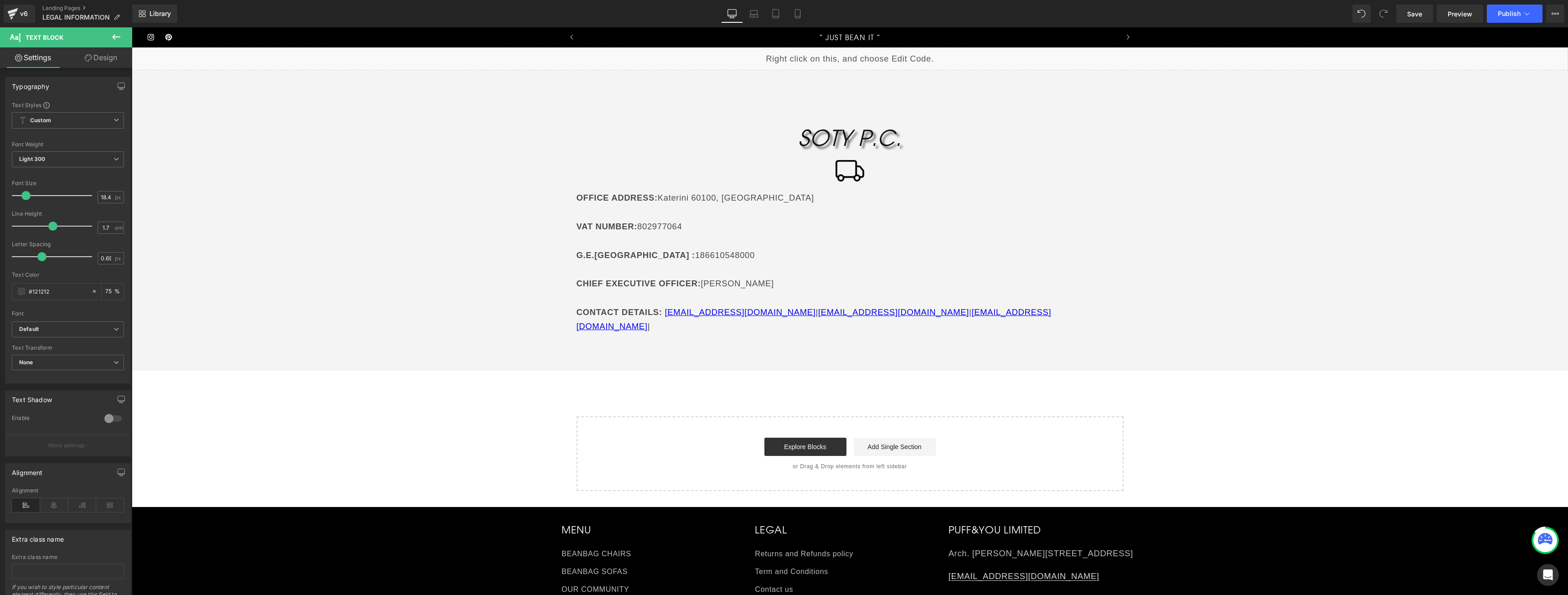
click at [114, 29] on button at bounding box center [116, 37] width 32 height 20
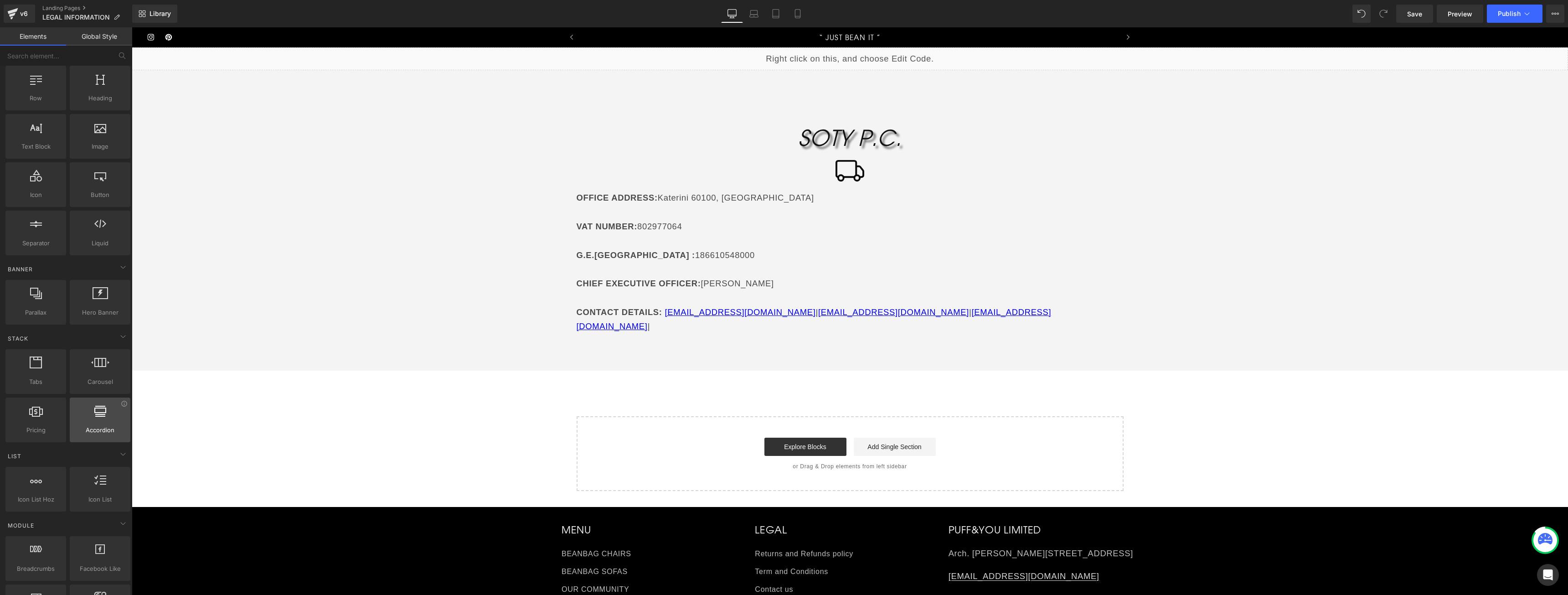
scroll to position [0, 0]
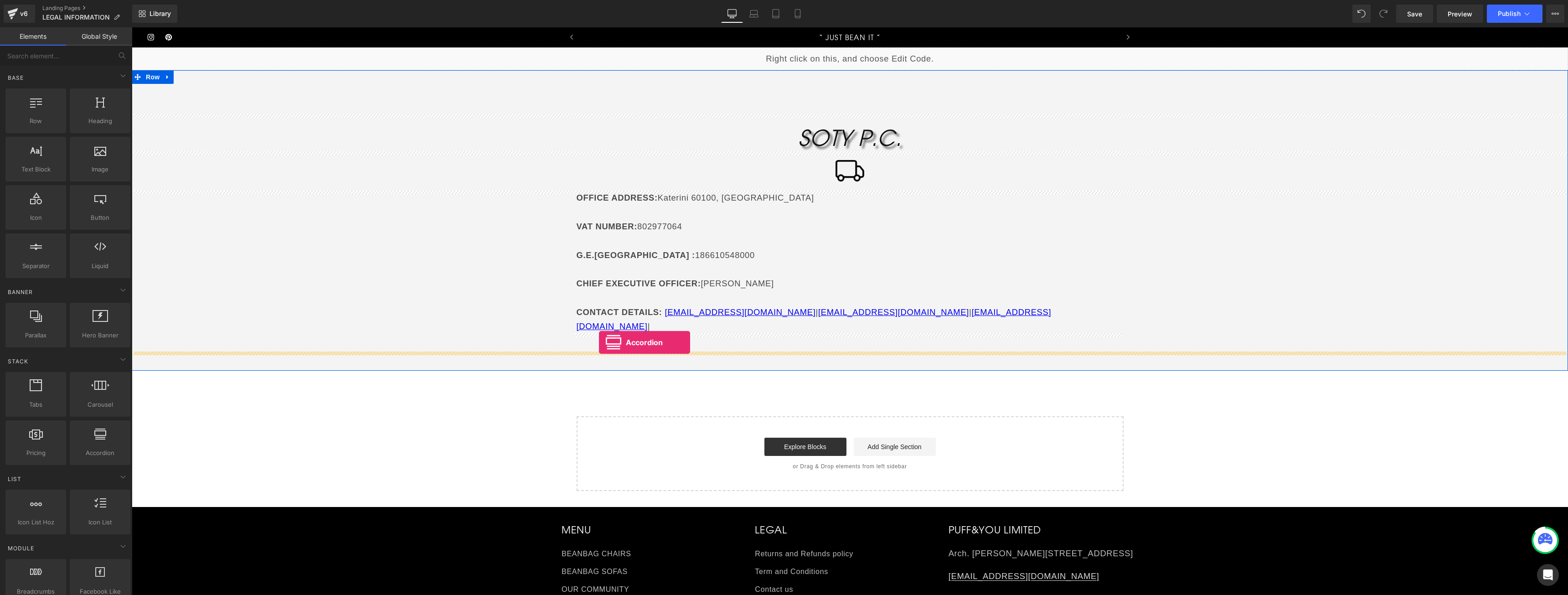
drag, startPoint x: 223, startPoint y: 438, endPoint x: 599, endPoint y: 342, distance: 388.1
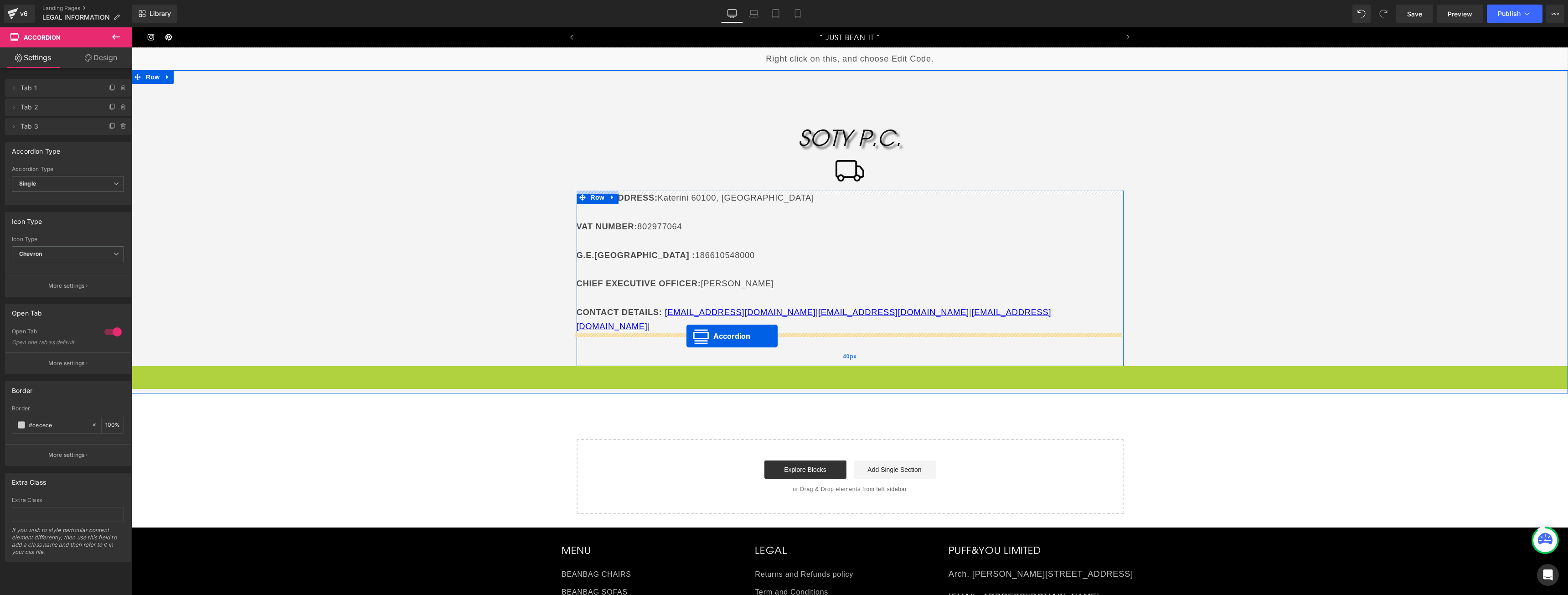
drag, startPoint x: 847, startPoint y: 360, endPoint x: 687, endPoint y: 336, distance: 161.8
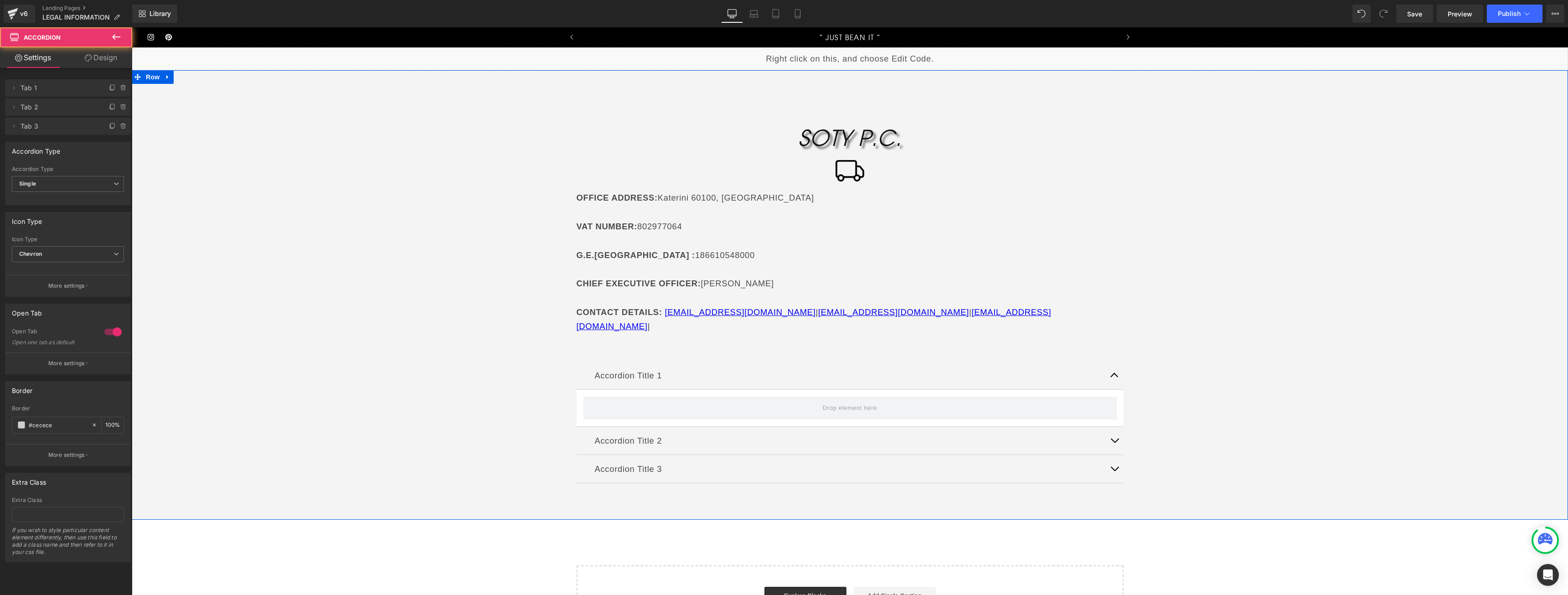
click at [480, 397] on div "[PERSON_NAME] Icon OFFICE ADDRESS : [GEOGRAPHIC_DATA] VAT NUMBER : 802977064 G.…" at bounding box center [850, 315] width 1436 height 401
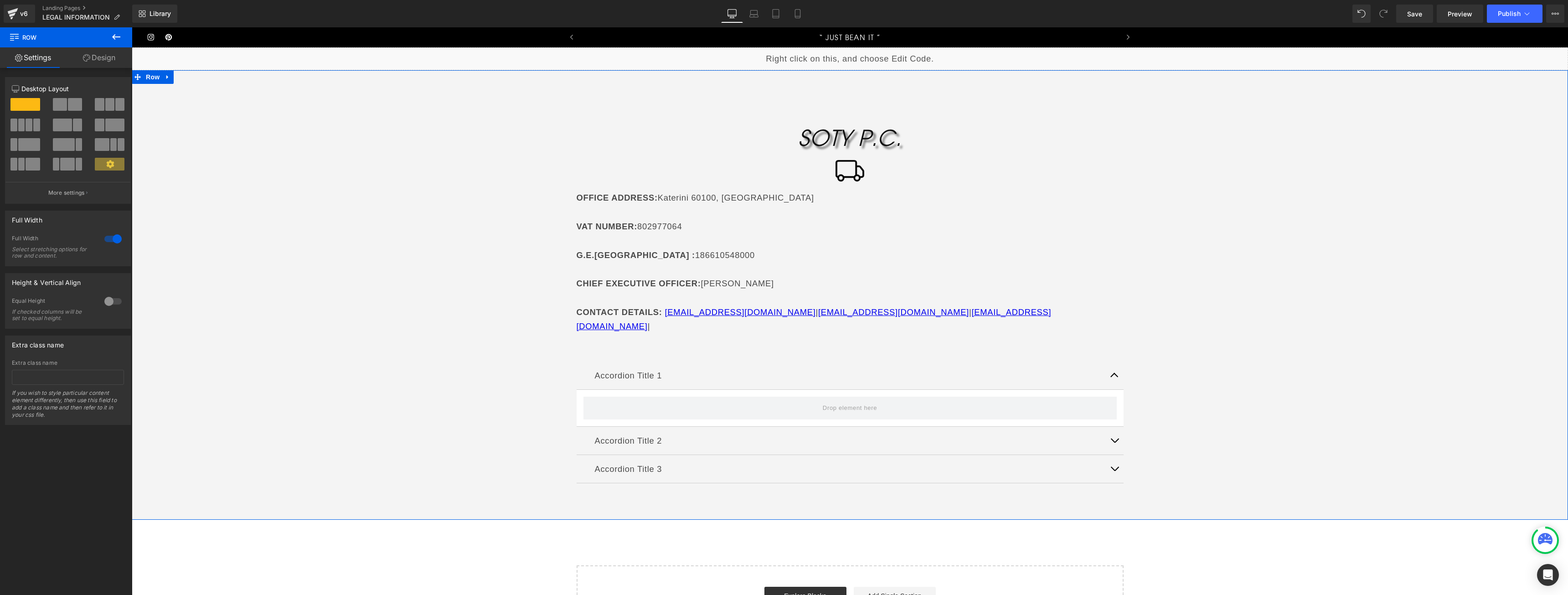
click at [1111, 361] on button "button" at bounding box center [1114, 375] width 18 height 28
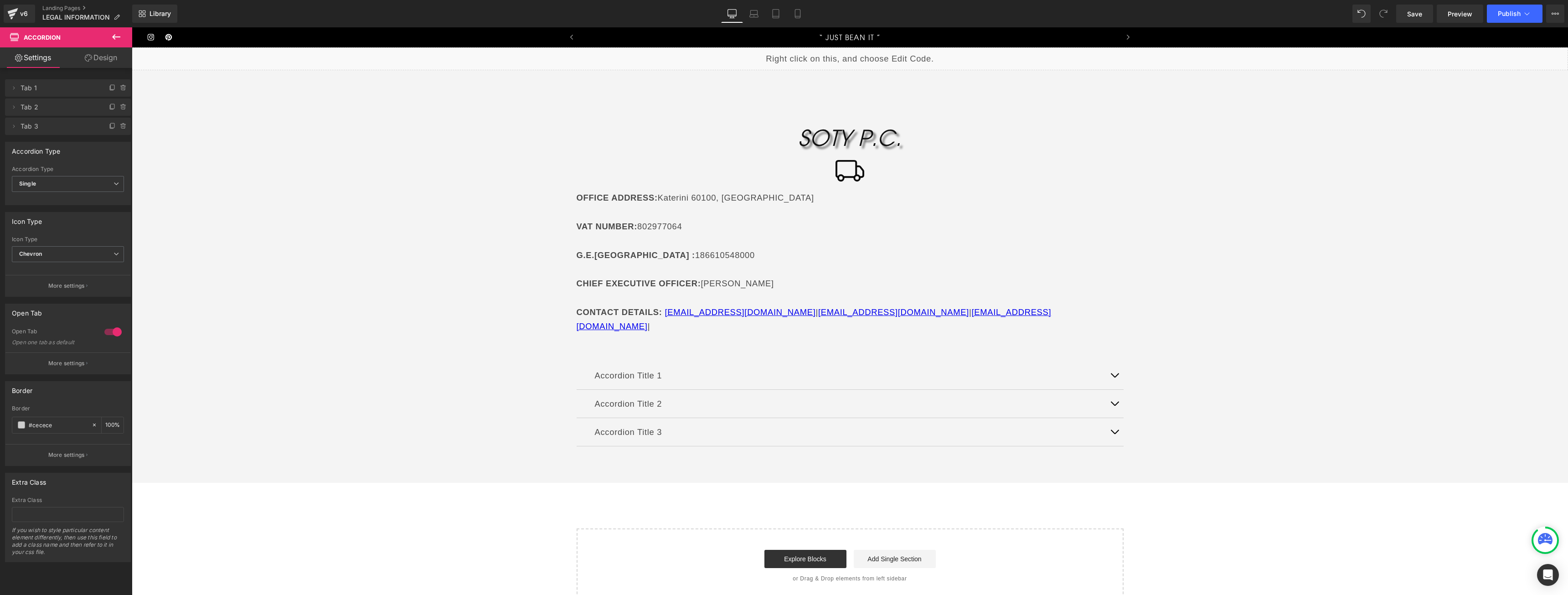
click at [123, 38] on button at bounding box center [116, 37] width 32 height 20
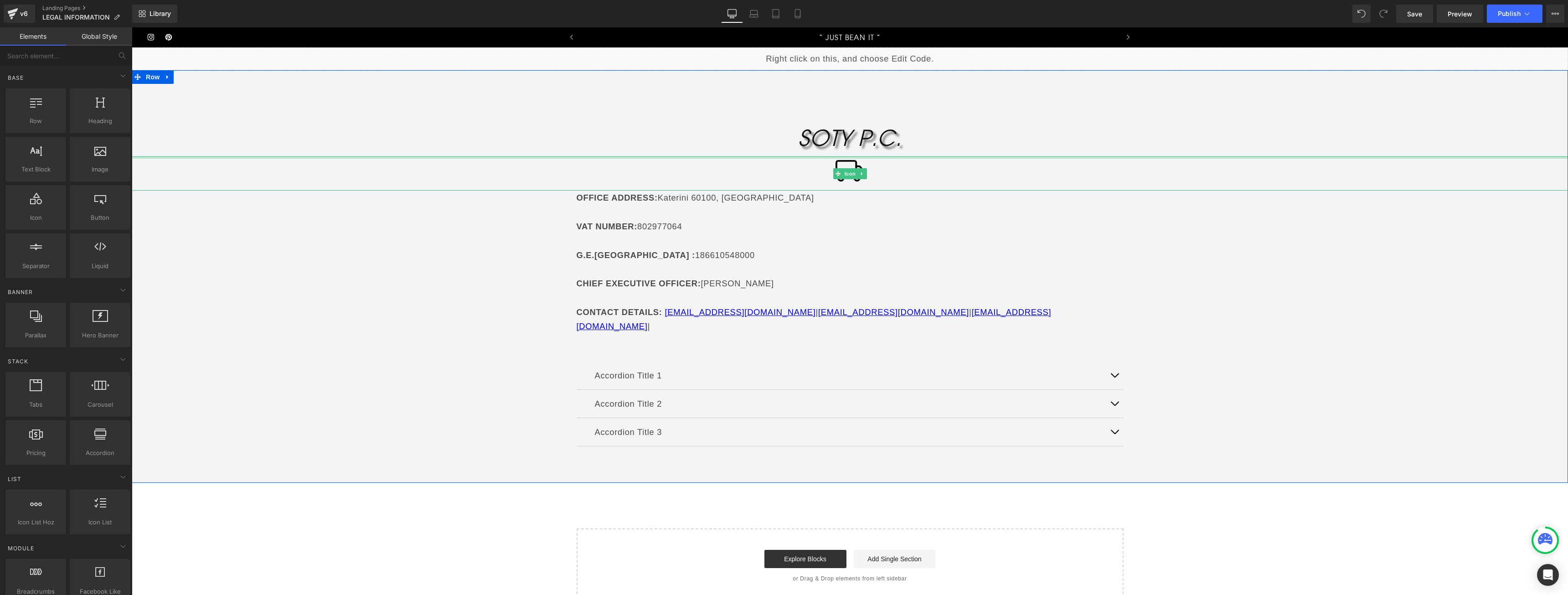
click at [889, 149] on div "SOTY P.C. Heading" at bounding box center [850, 138] width 1436 height 28
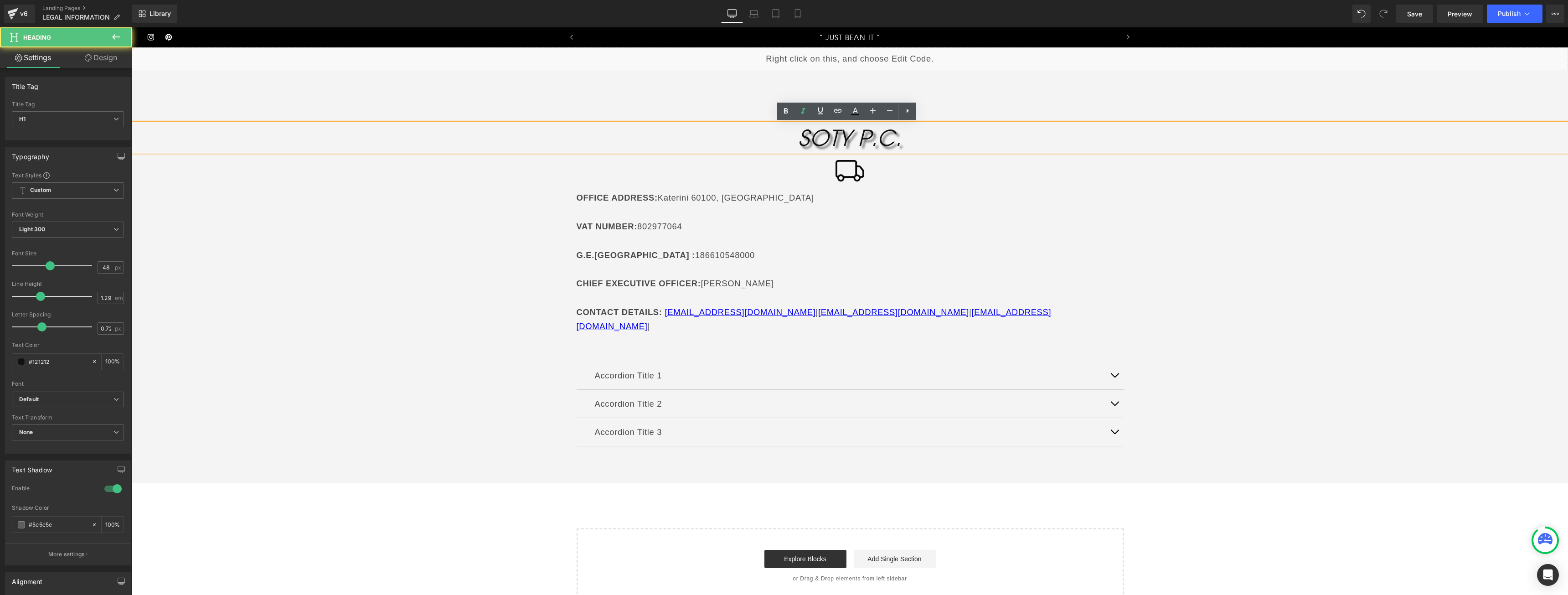
click at [866, 131] on icon "SOTY P.C." at bounding box center [849, 138] width 103 height 27
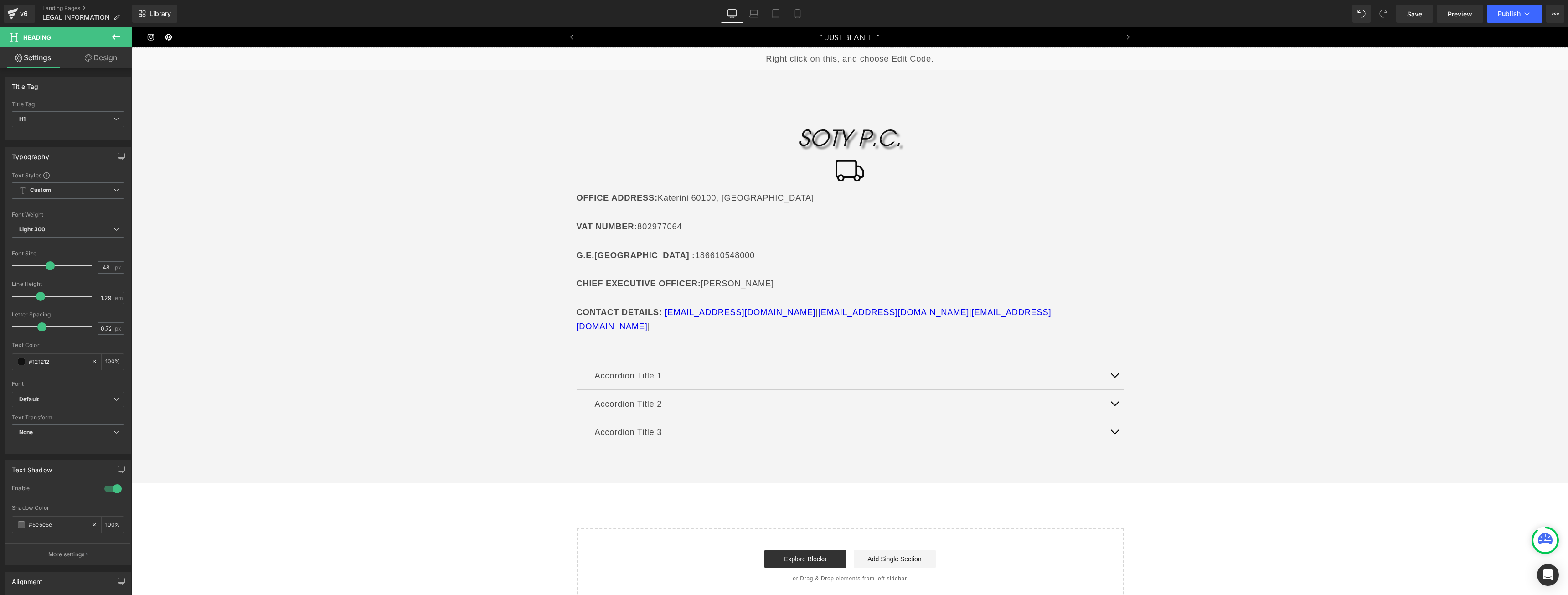
click at [110, 24] on div "v6 Landing Pages LEGAL INFORMATION" at bounding box center [66, 13] width 133 height 27
click at [119, 36] on icon at bounding box center [116, 36] width 8 height 6
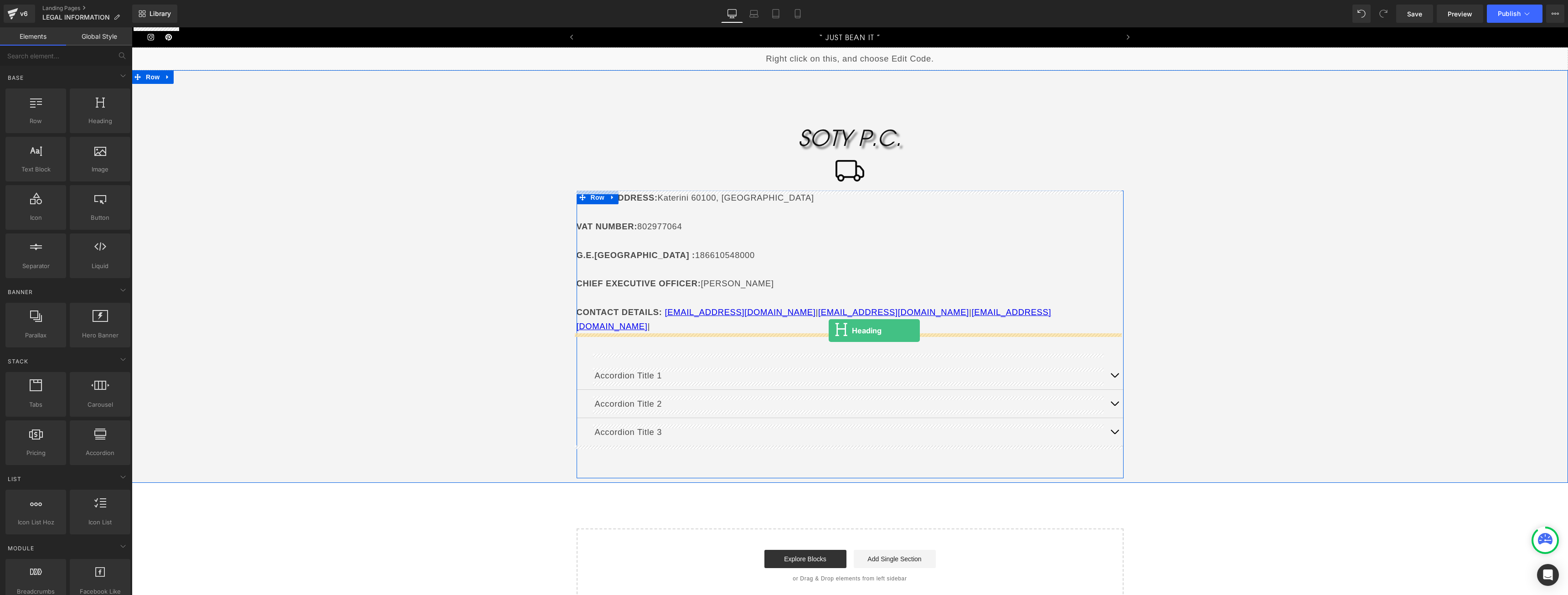
drag, startPoint x: 255, startPoint y: 168, endPoint x: 828, endPoint y: 331, distance: 595.7
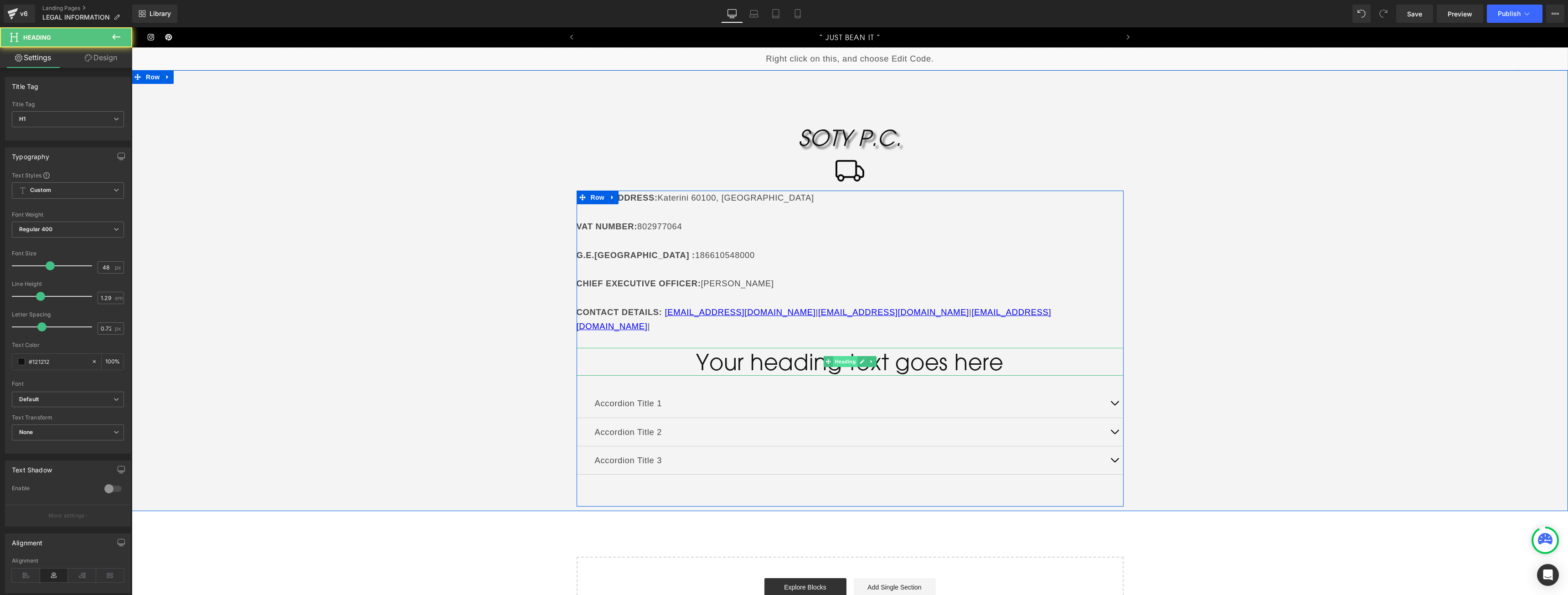
click at [832, 356] on span "Heading" at bounding box center [845, 361] width 25 height 11
click at [781, 348] on h1 "Your heading text goes here" at bounding box center [850, 362] width 547 height 28
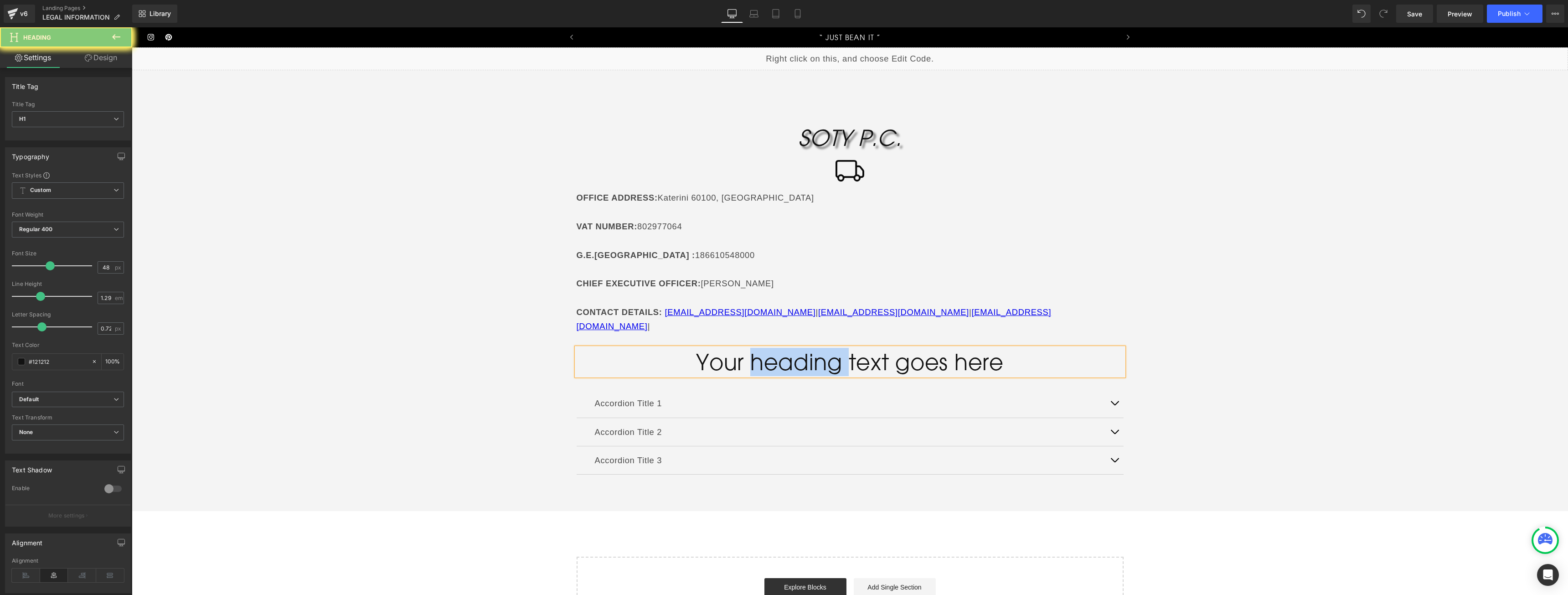
click at [781, 348] on h1 "Your heading text goes here" at bounding box center [850, 362] width 547 height 28
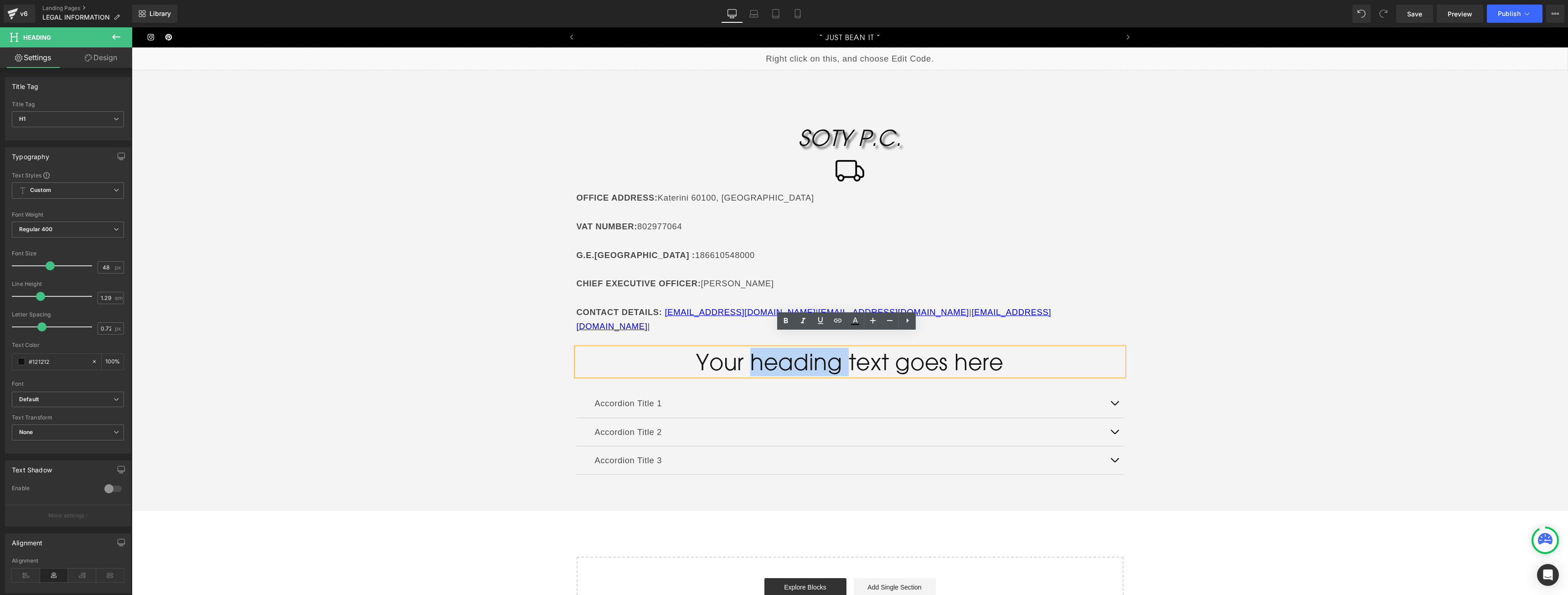
click at [1344, 360] on div "[PERSON_NAME] Icon OFFICE ADDRESS : [GEOGRAPHIC_DATA] VAT NUMBER : 802977064 G.…" at bounding box center [850, 310] width 1436 height 392
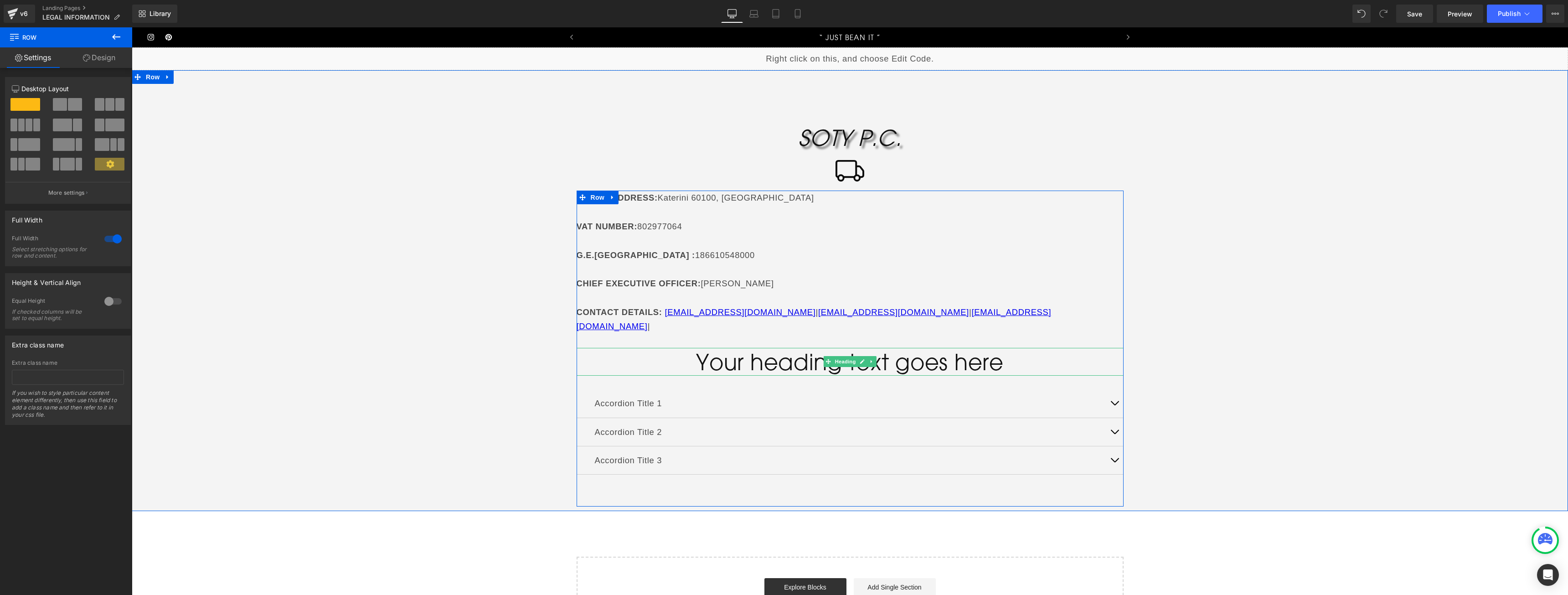
click at [789, 348] on h1 "Your heading text goes here" at bounding box center [850, 362] width 547 height 28
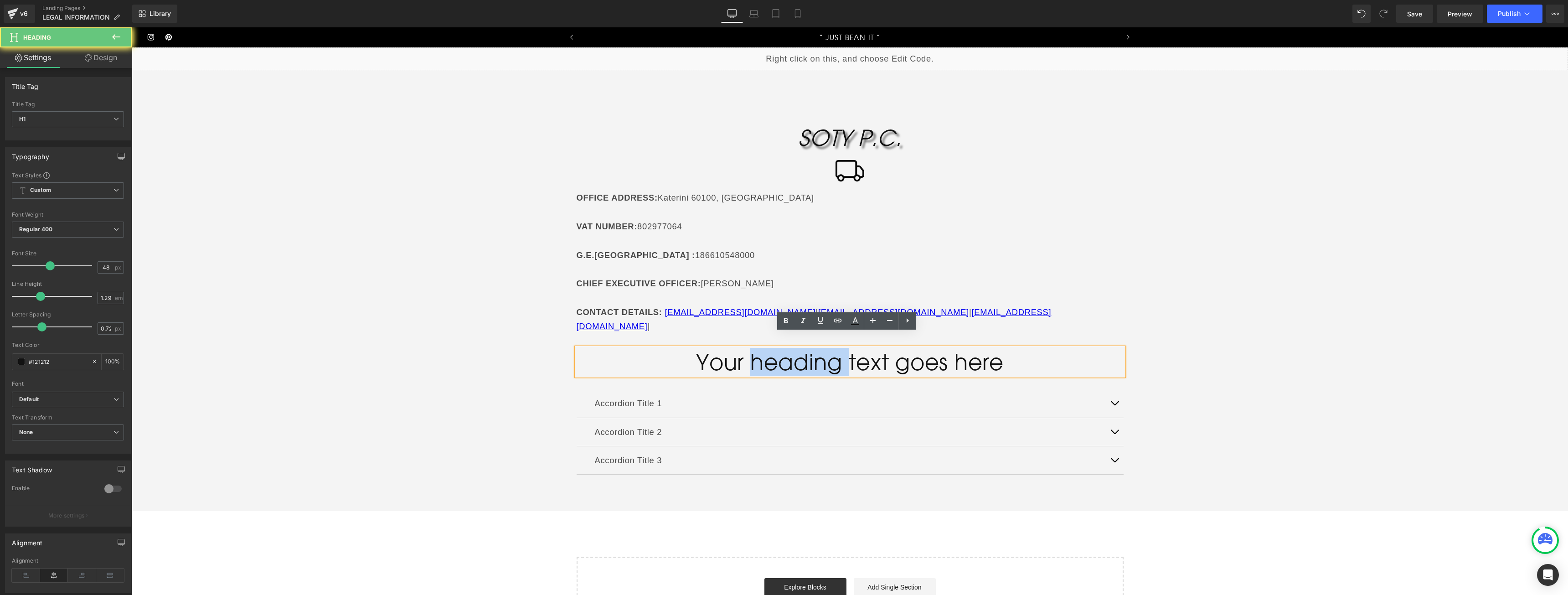
click at [789, 348] on h1 "Your heading text goes here" at bounding box center [850, 362] width 547 height 28
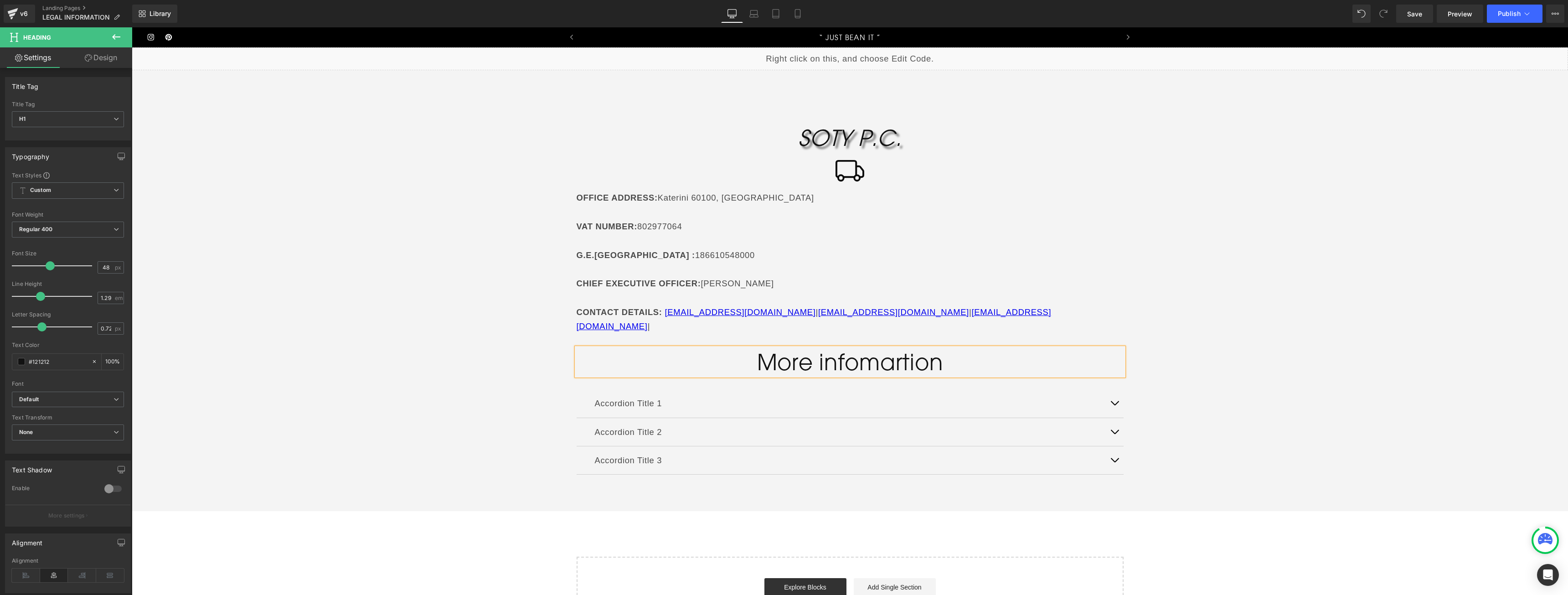
drag, startPoint x: 1096, startPoint y: 306, endPoint x: 1358, endPoint y: 41, distance: 372.7
click at [1096, 306] on p "CONTACT DETAILS: [EMAIL_ADDRESS][DOMAIN_NAME] | [EMAIL_ADDRESS][DOMAIN_NAME] | …" at bounding box center [850, 319] width 547 height 29
click at [835, 356] on span "Heading" at bounding box center [845, 361] width 25 height 11
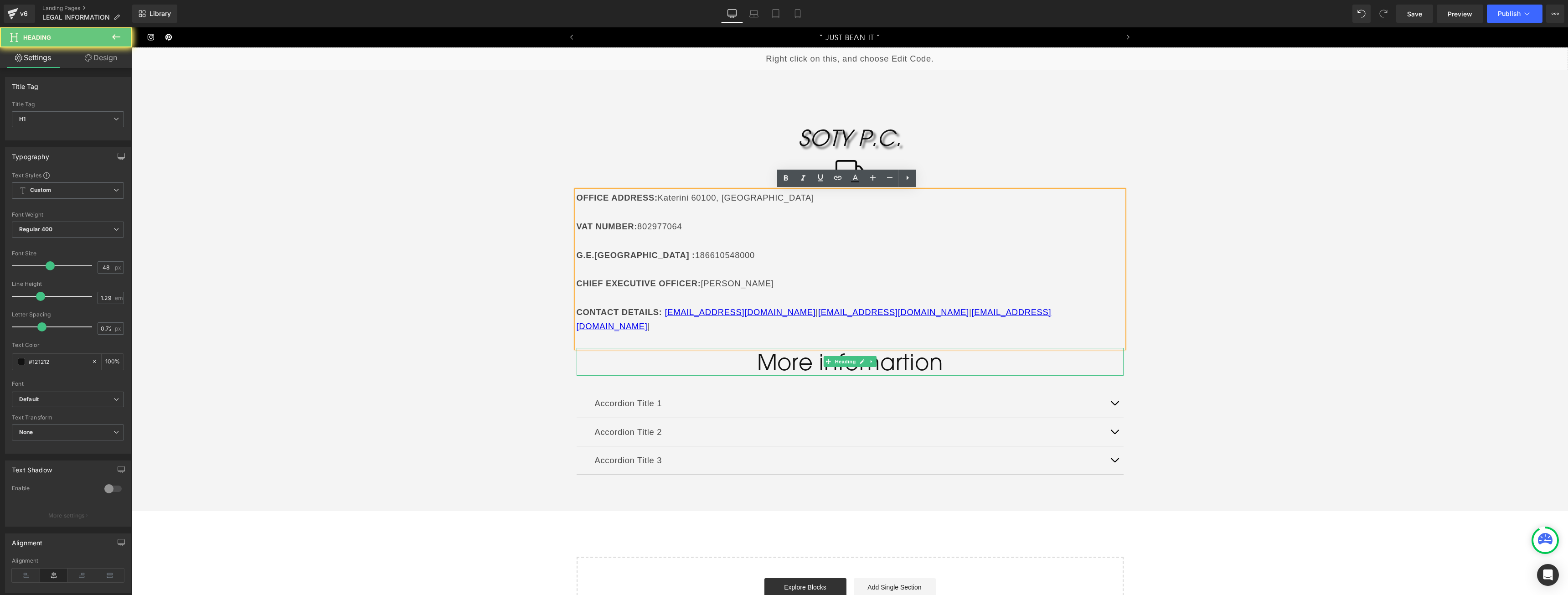
click at [919, 348] on h1 "More infomartion" at bounding box center [850, 362] width 547 height 28
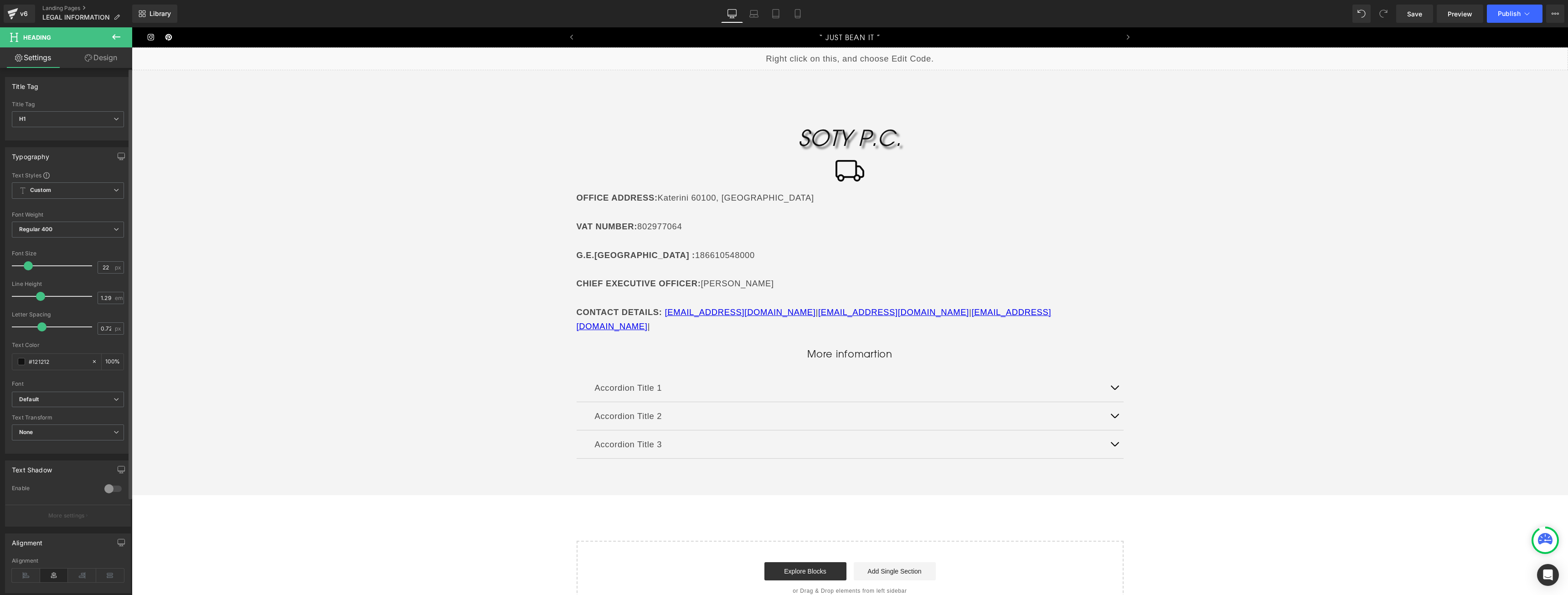
type input "23"
drag, startPoint x: 47, startPoint y: 265, endPoint x: 28, endPoint y: 268, distance: 19.2
click at [28, 268] on span at bounding box center [30, 265] width 9 height 9
click at [26, 457] on icon at bounding box center [26, 462] width 28 height 14
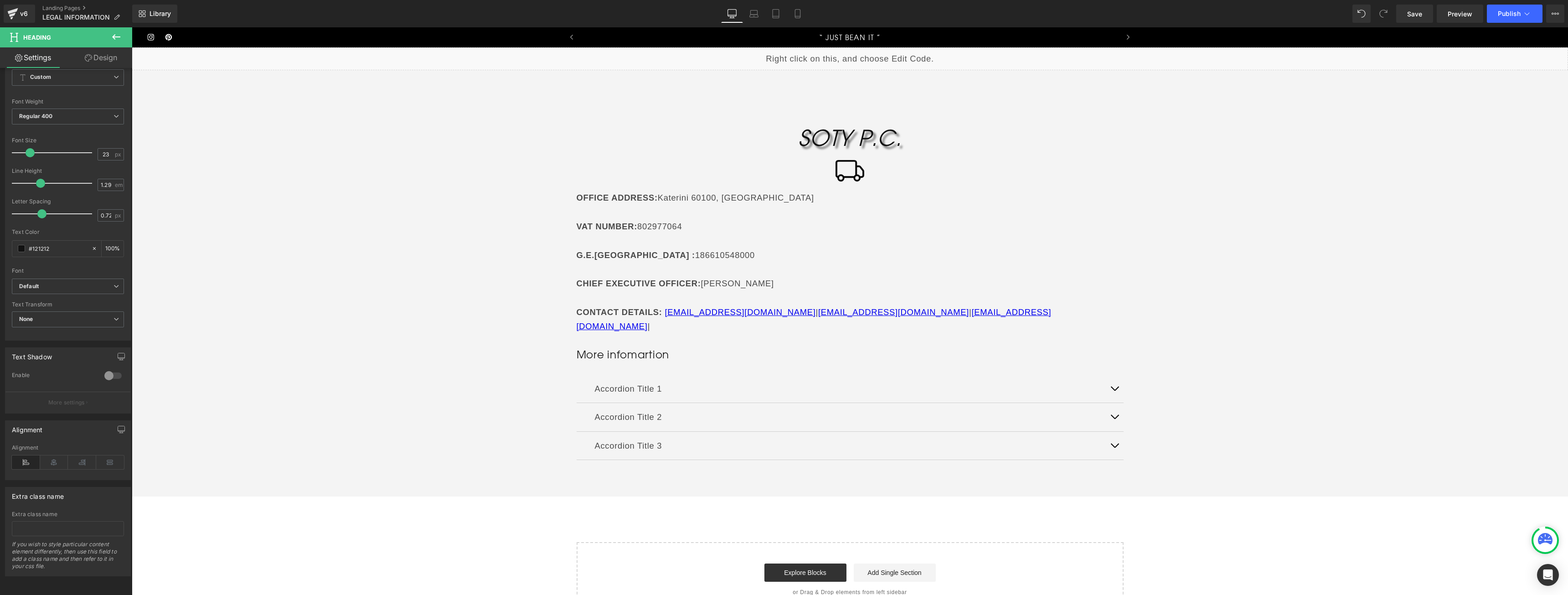
click at [132, 27] on div at bounding box center [132, 27] width 0 height 0
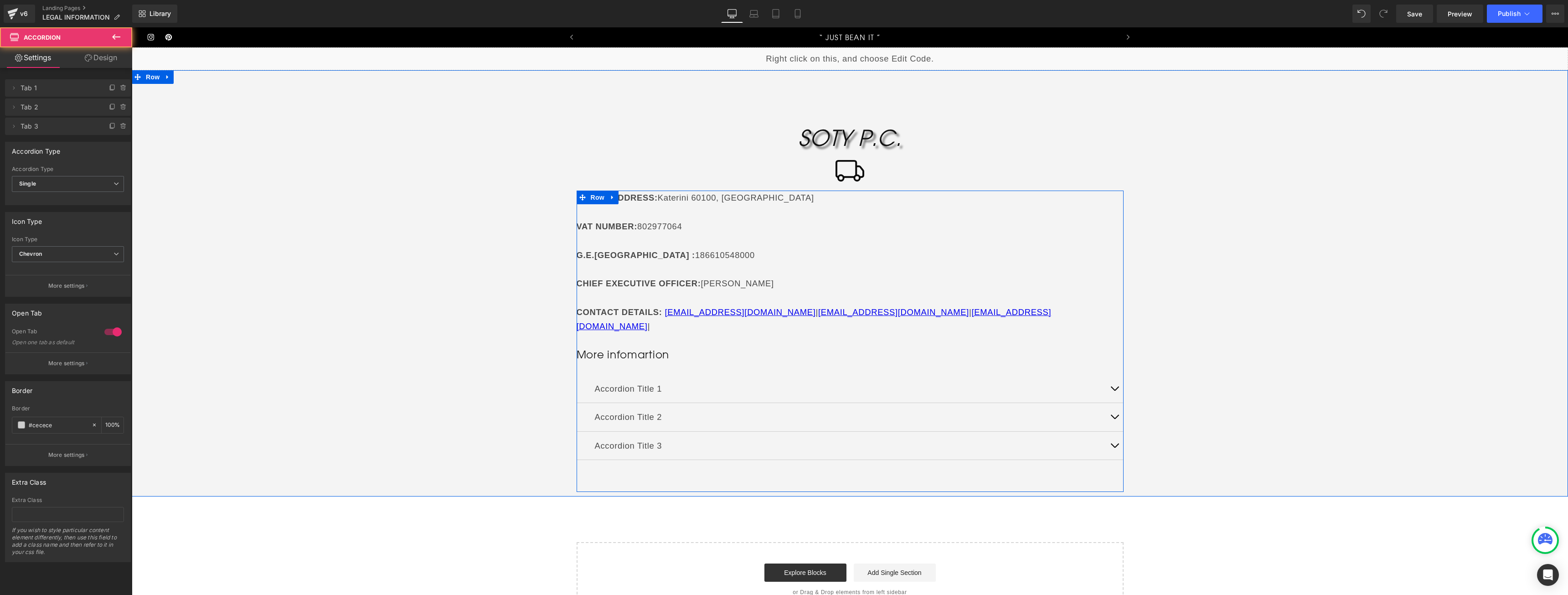
click at [655, 375] on div "Accordion Title 1 Text Block" at bounding box center [850, 389] width 547 height 28
click at [652, 382] on p "Accordion Title 1" at bounding box center [850, 389] width 510 height 14
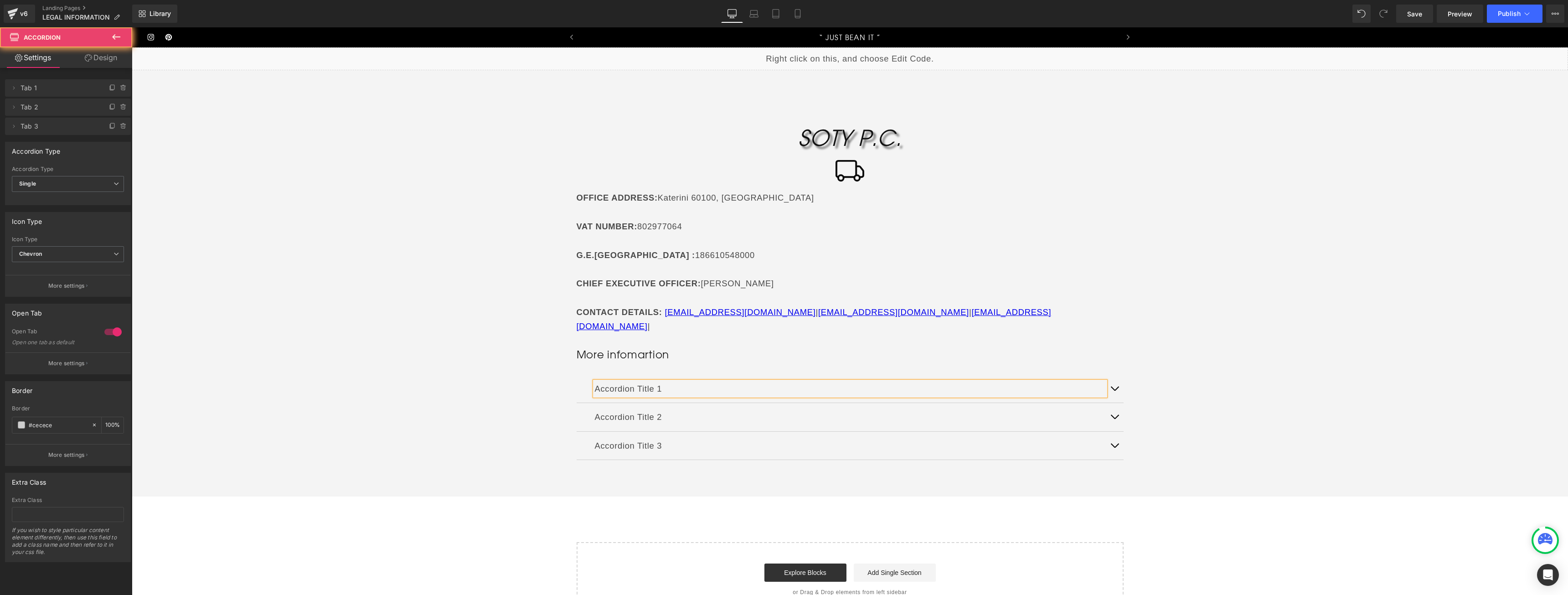
click at [652, 382] on p "Accordion Title 1" at bounding box center [850, 389] width 510 height 14
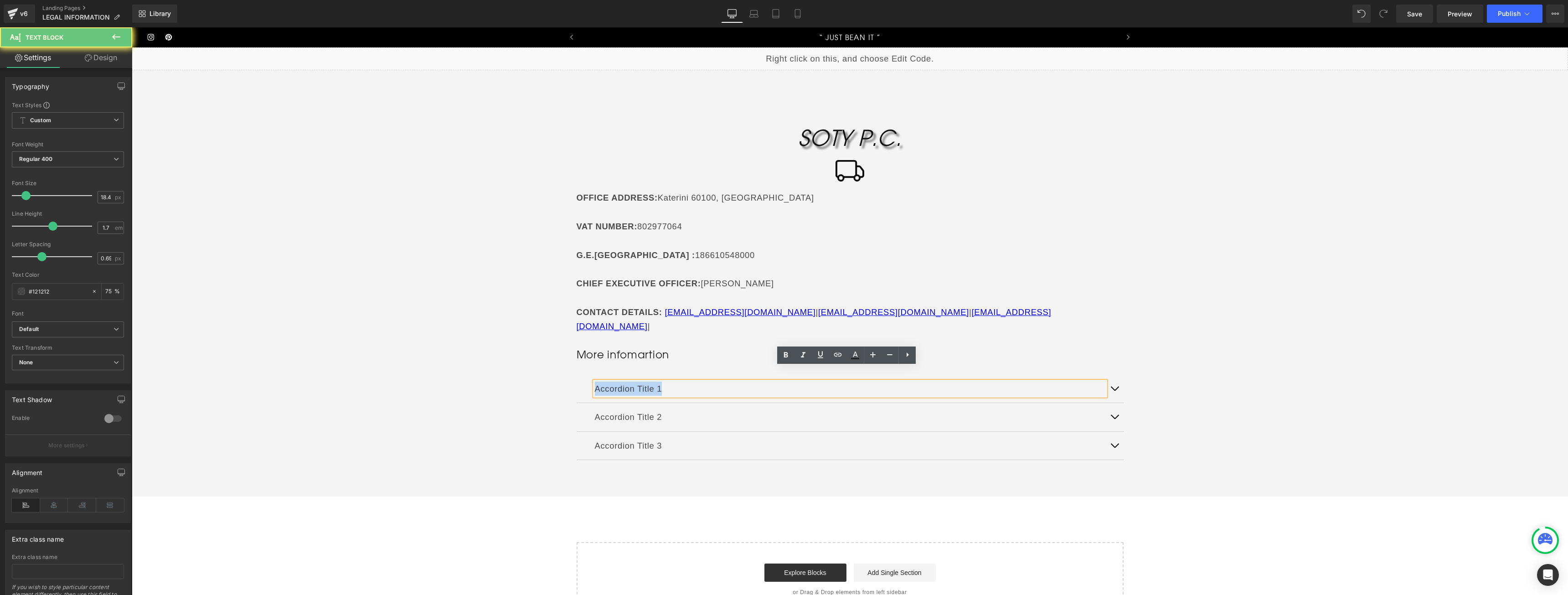
click at [652, 382] on p "Accordion Title 1" at bounding box center [850, 389] width 510 height 14
click at [639, 388] on div "Accordion Title 1 Text Block" at bounding box center [850, 389] width 547 height 28
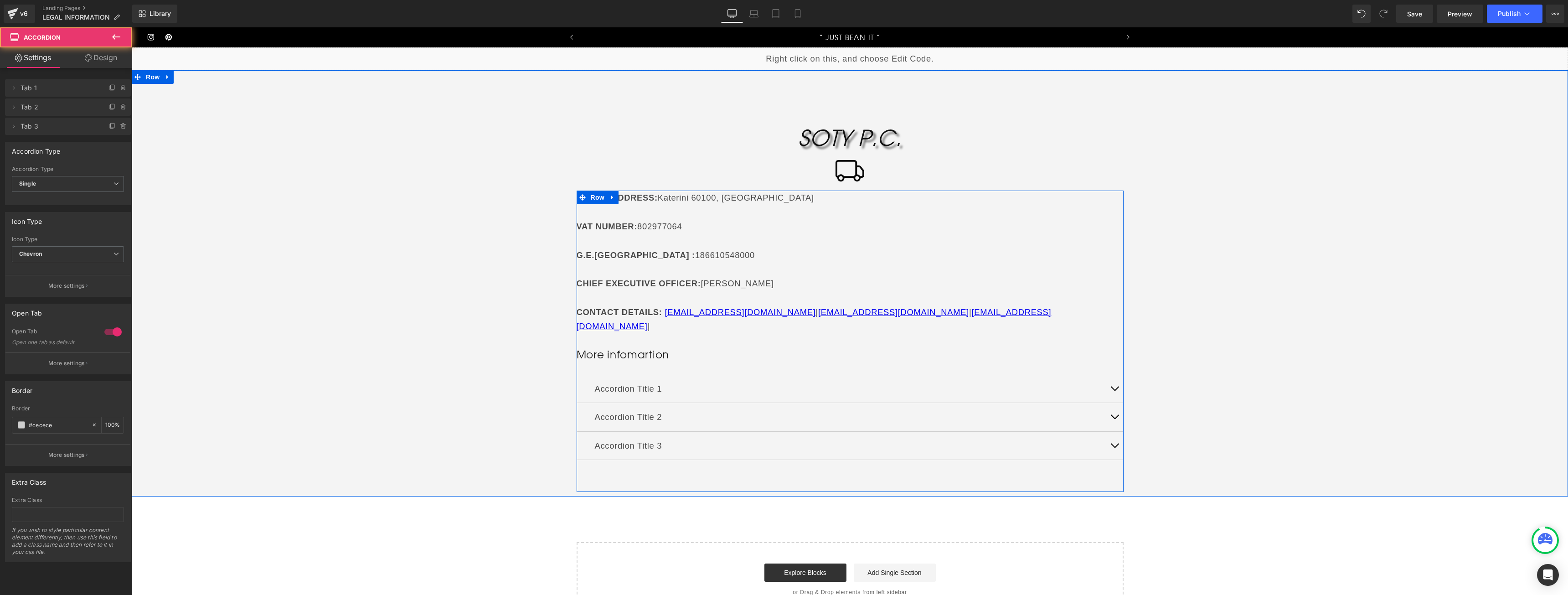
click at [624, 348] on h1 "More infomartion" at bounding box center [850, 355] width 547 height 14
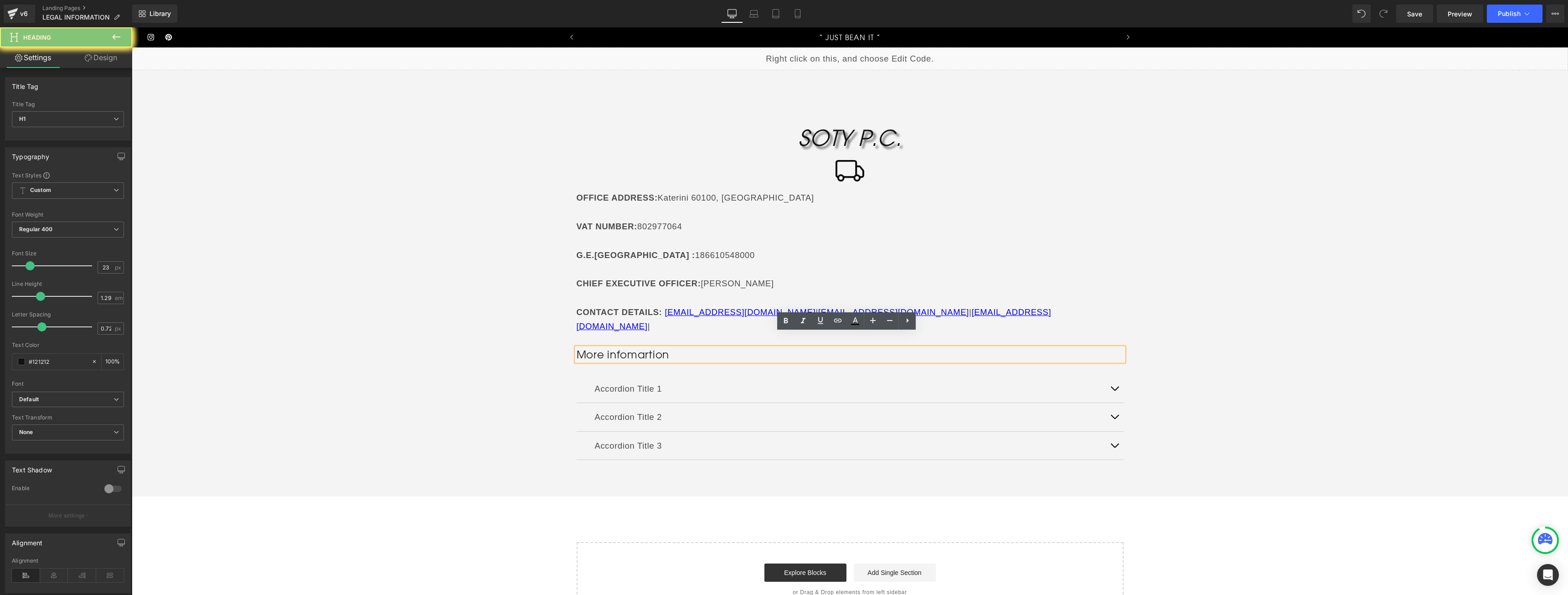
click at [624, 348] on h1 "More infomartion" at bounding box center [850, 355] width 547 height 14
click at [651, 382] on p "Accordion Title 1" at bounding box center [850, 389] width 510 height 14
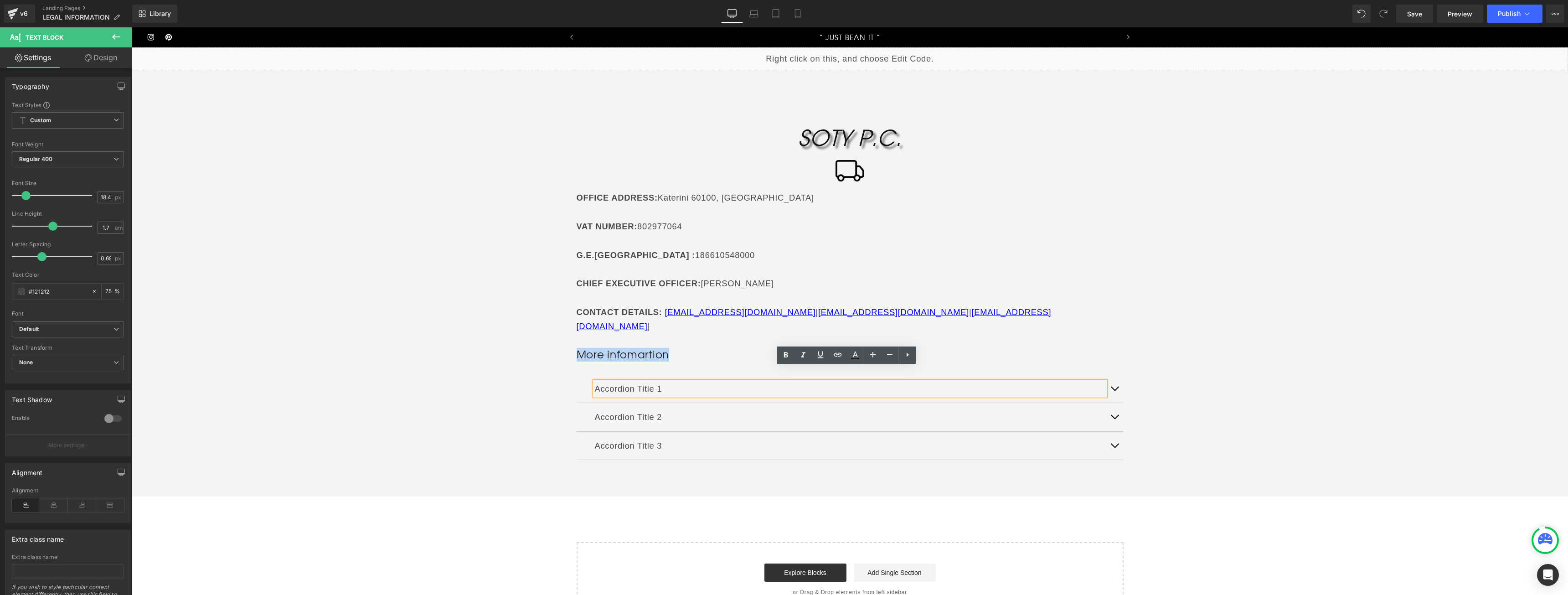
click at [651, 382] on p "Accordion Title 1" at bounding box center [850, 389] width 510 height 14
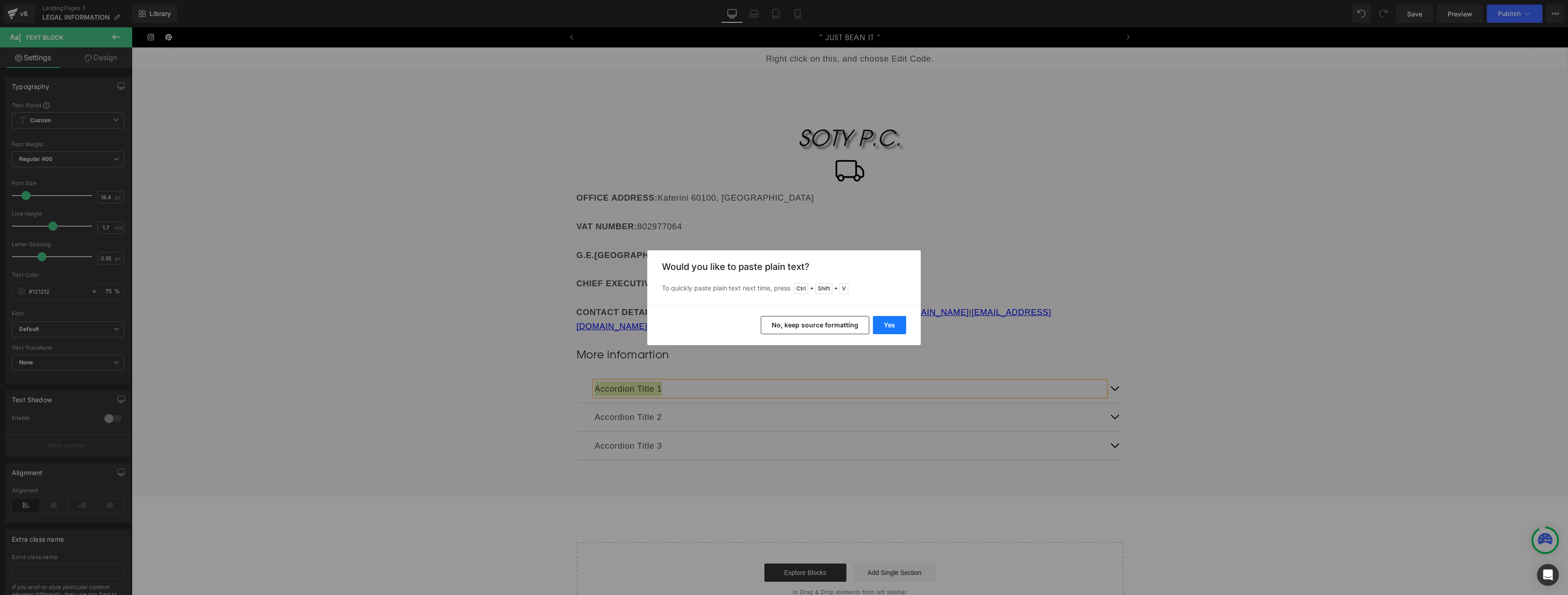
click at [895, 322] on button "Yes" at bounding box center [890, 325] width 33 height 18
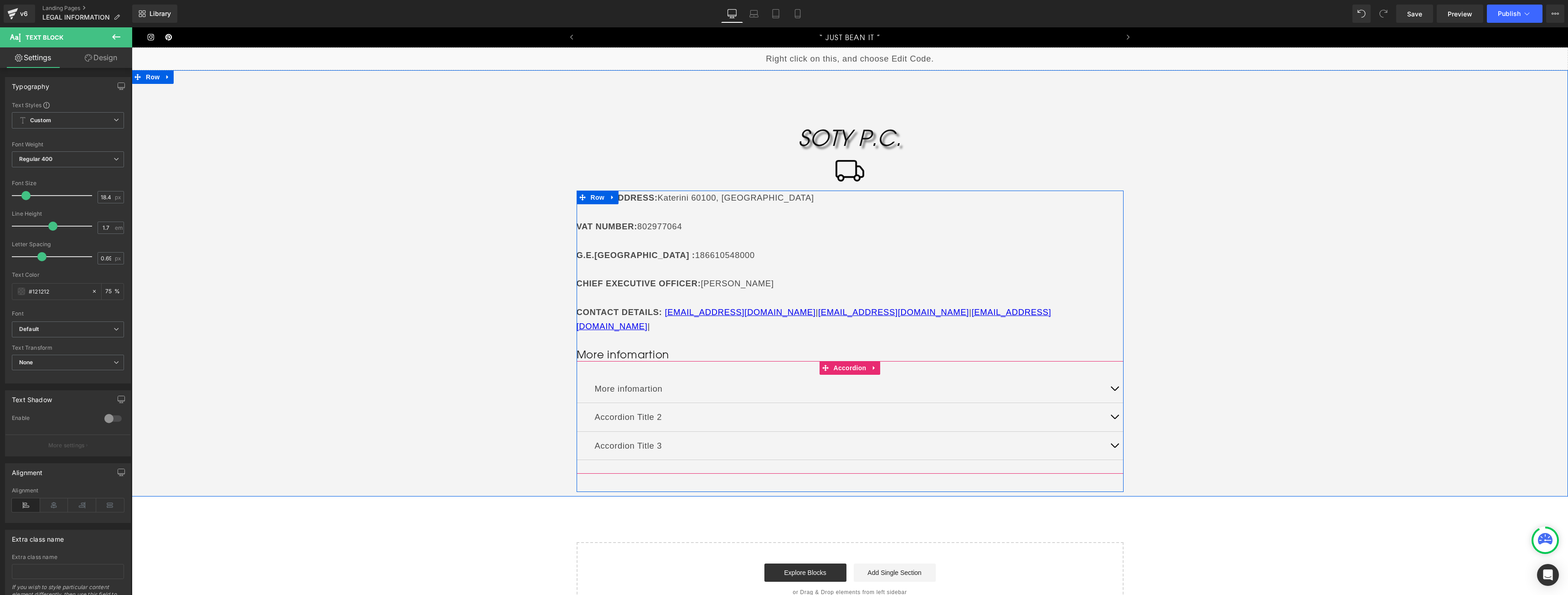
click at [586, 382] on div "More infomartion Text Block" at bounding box center [850, 389] width 547 height 28
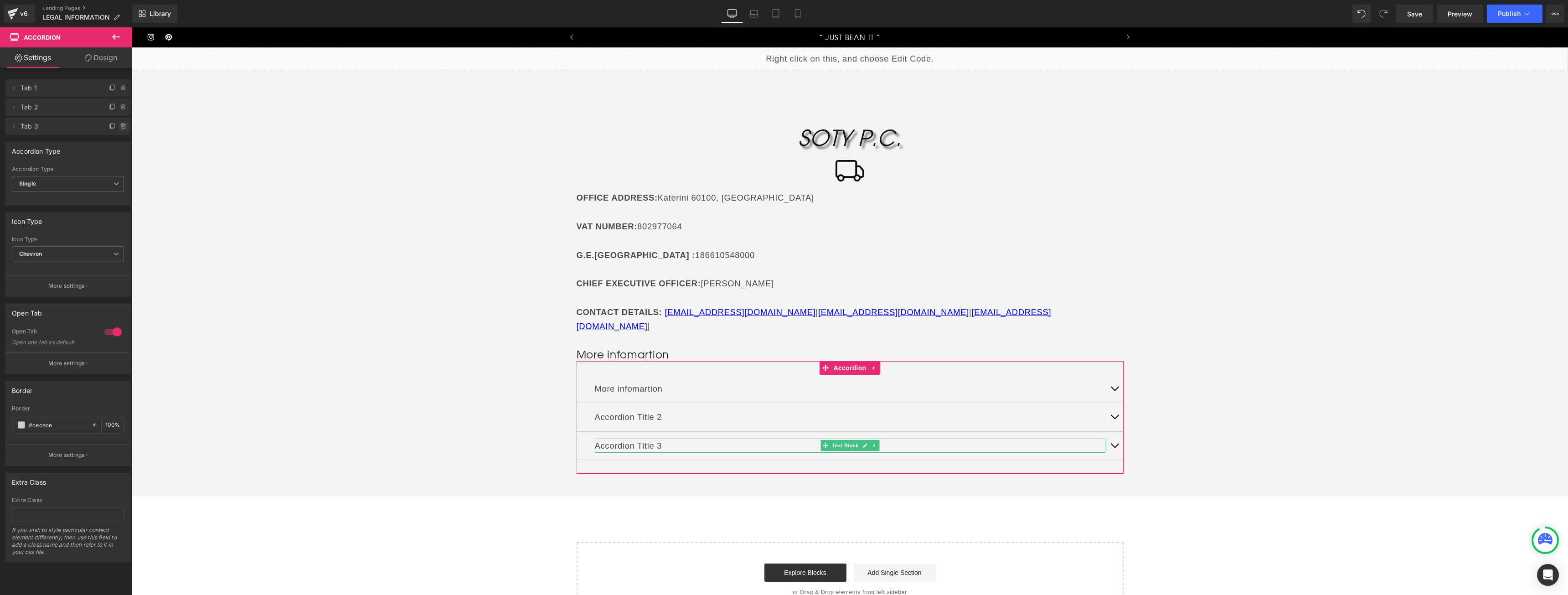
click at [118, 125] on span at bounding box center [123, 126] width 11 height 11
click at [120, 107] on icon at bounding box center [123, 107] width 7 height 7
click at [116, 112] on button "Delete" at bounding box center [113, 108] width 29 height 12
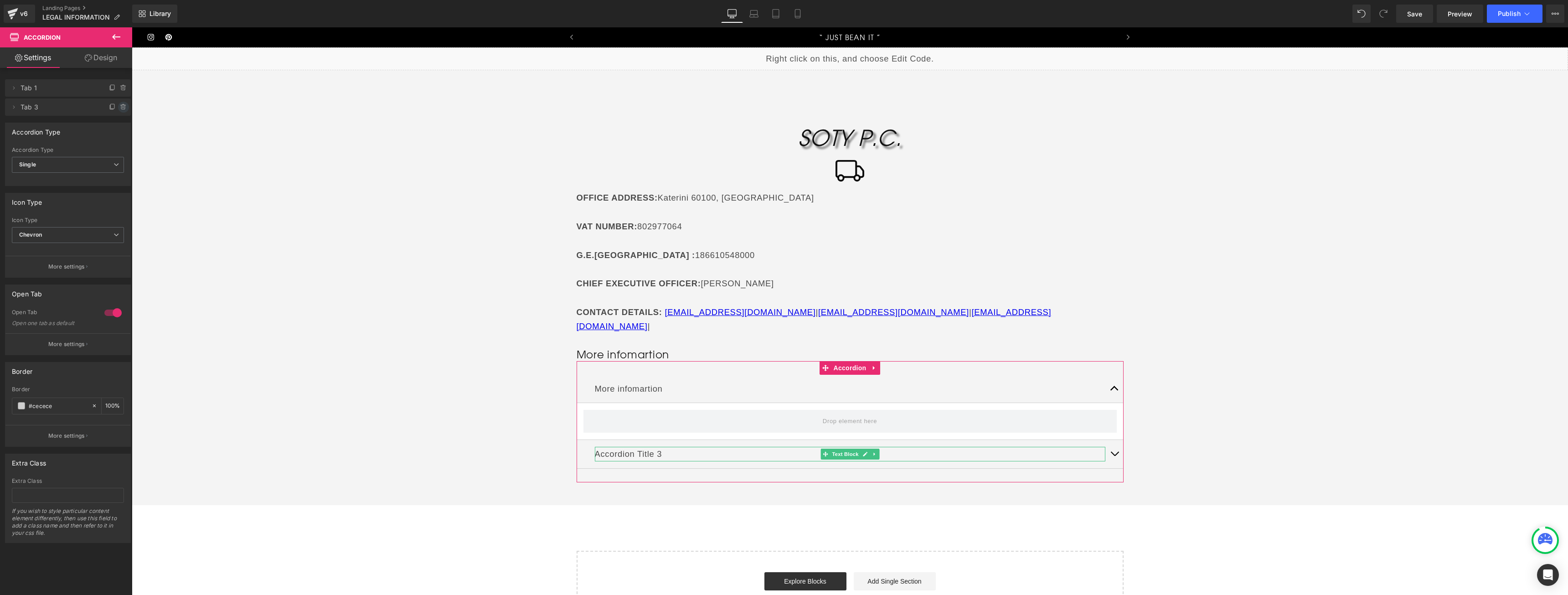
click at [118, 108] on span at bounding box center [123, 107] width 11 height 11
click at [109, 113] on button "Delete" at bounding box center [113, 108] width 29 height 12
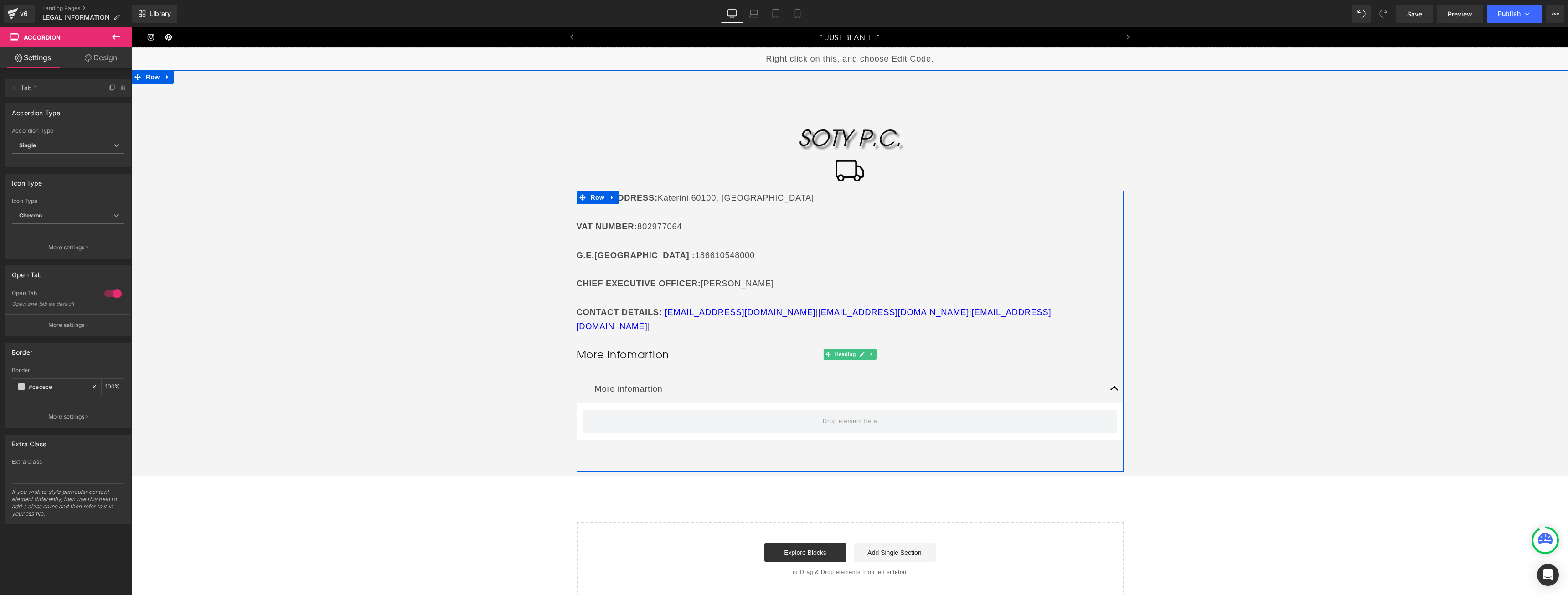
click at [615, 348] on h1 "More infomartion" at bounding box center [850, 355] width 547 height 14
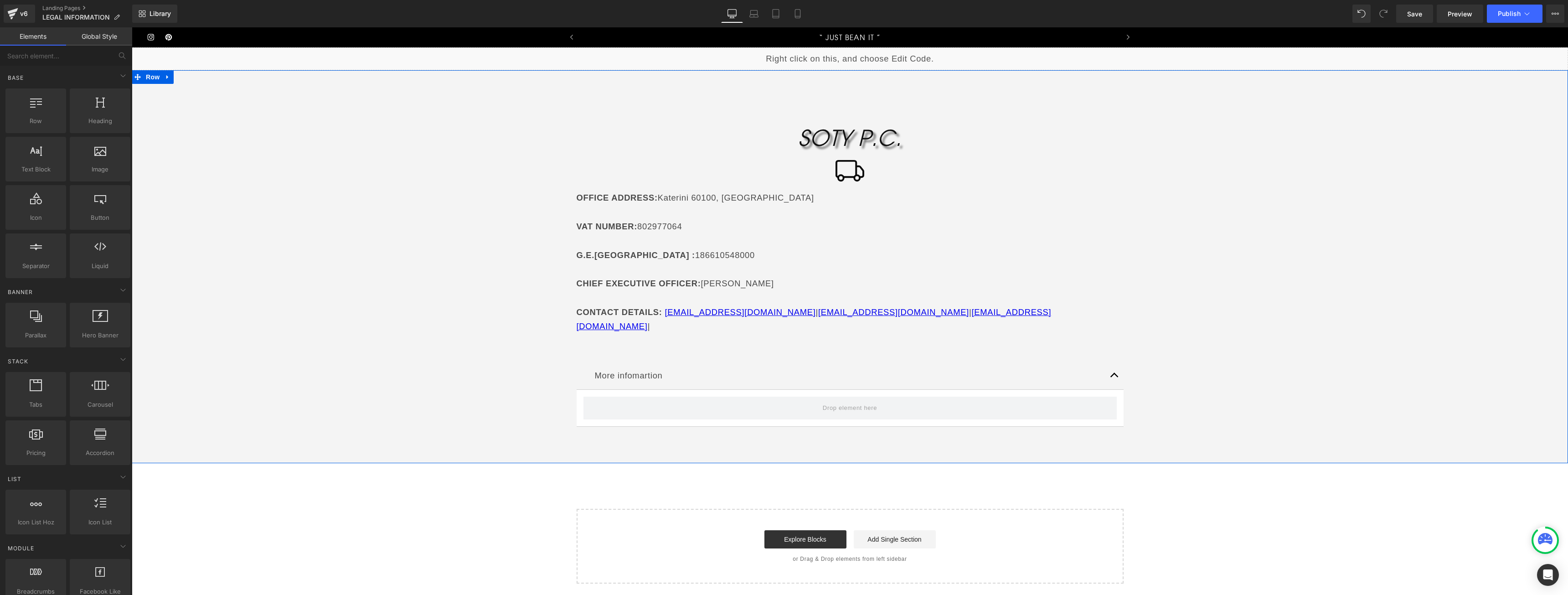
click at [664, 369] on p "More infomartion" at bounding box center [850, 375] width 510 height 14
click at [675, 333] on p at bounding box center [850, 340] width 547 height 14
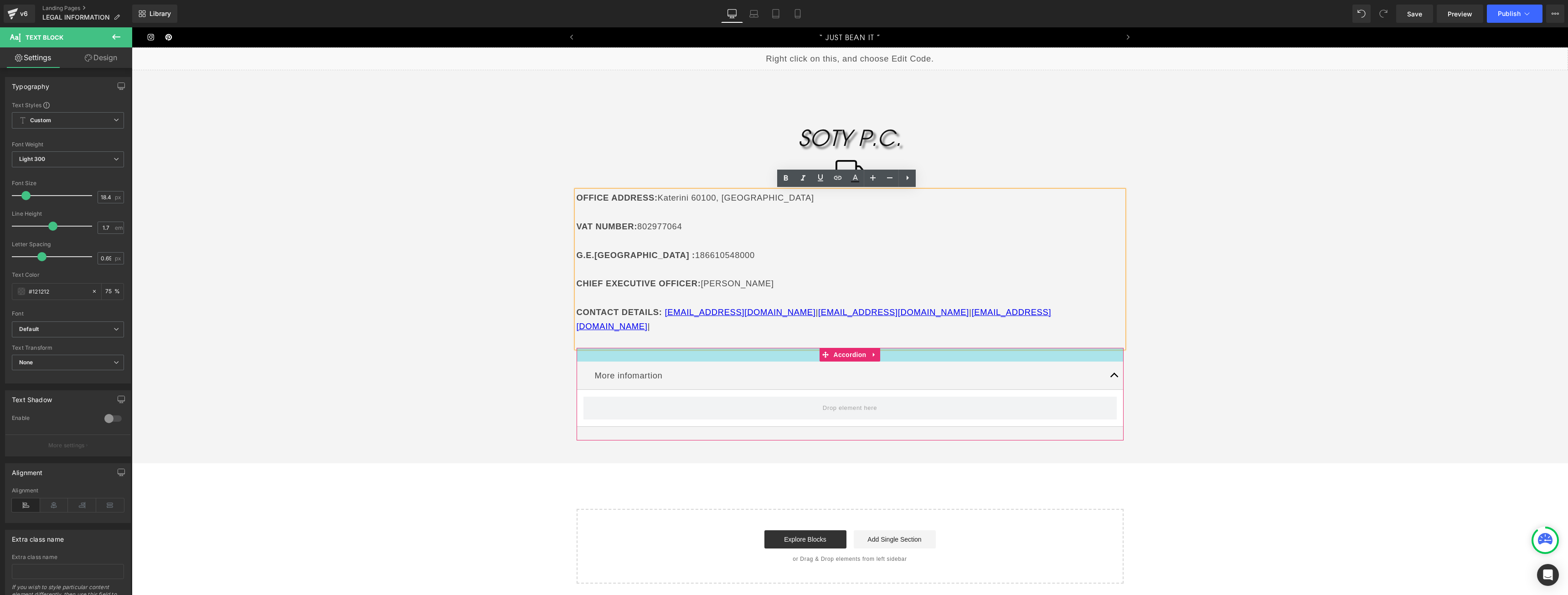
click at [913, 348] on div at bounding box center [850, 355] width 547 height 14
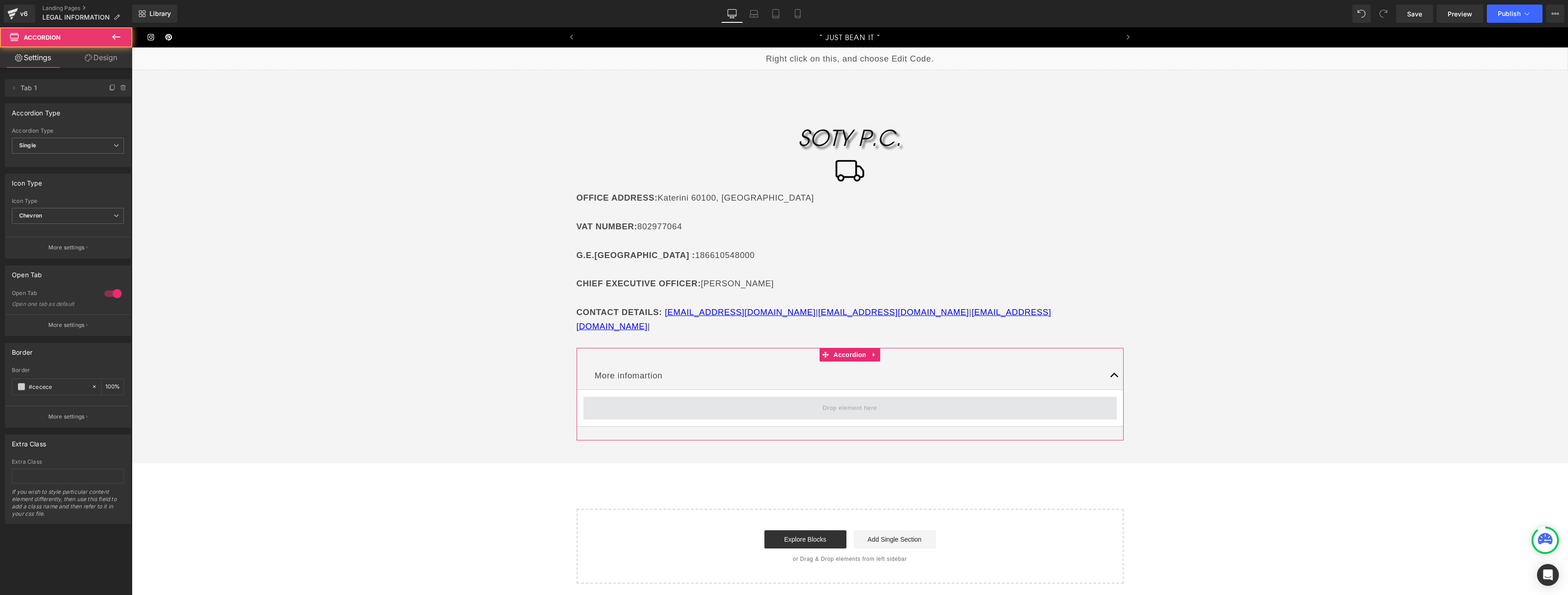
click at [890, 397] on span at bounding box center [850, 409] width 533 height 23
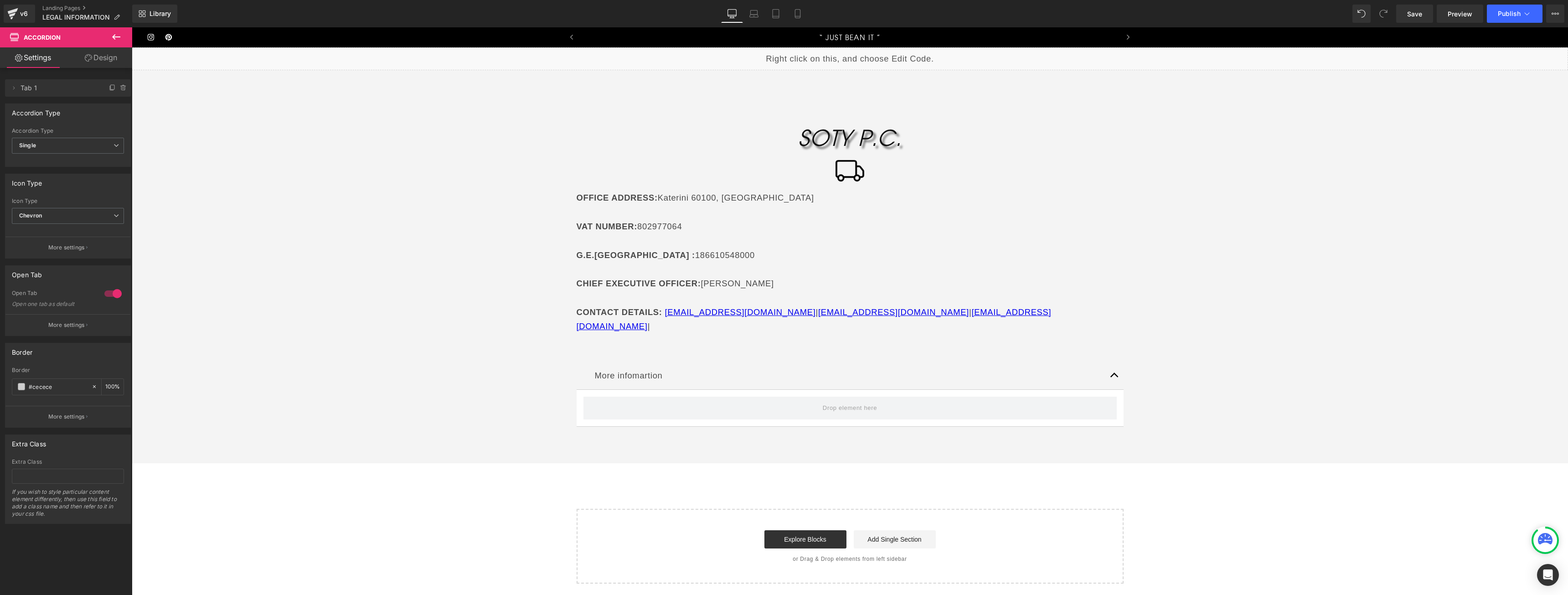
click at [124, 36] on button at bounding box center [116, 37] width 32 height 20
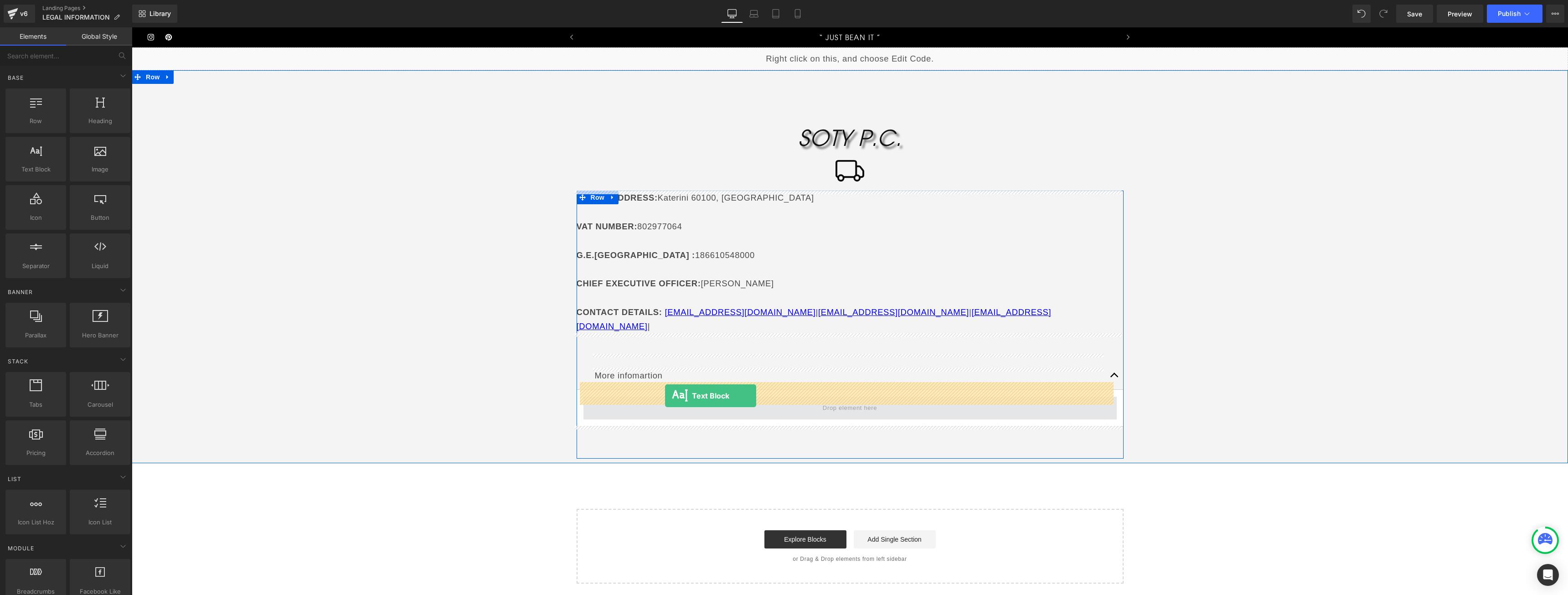
drag, startPoint x: 196, startPoint y: 207, endPoint x: 664, endPoint y: 396, distance: 504.7
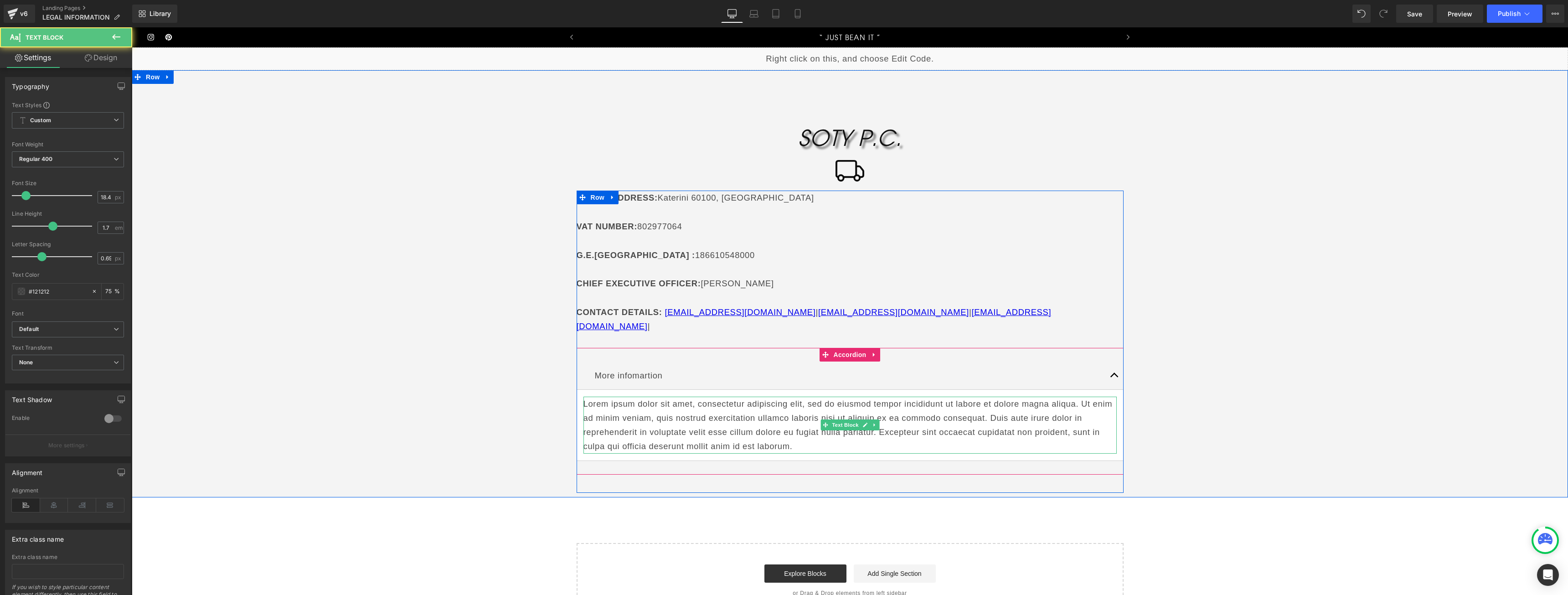
click at [661, 411] on p "Lorem ipsum dolor sit amet, consectetur adipiscing elit, sed do eiusmod tempor …" at bounding box center [850, 425] width 533 height 57
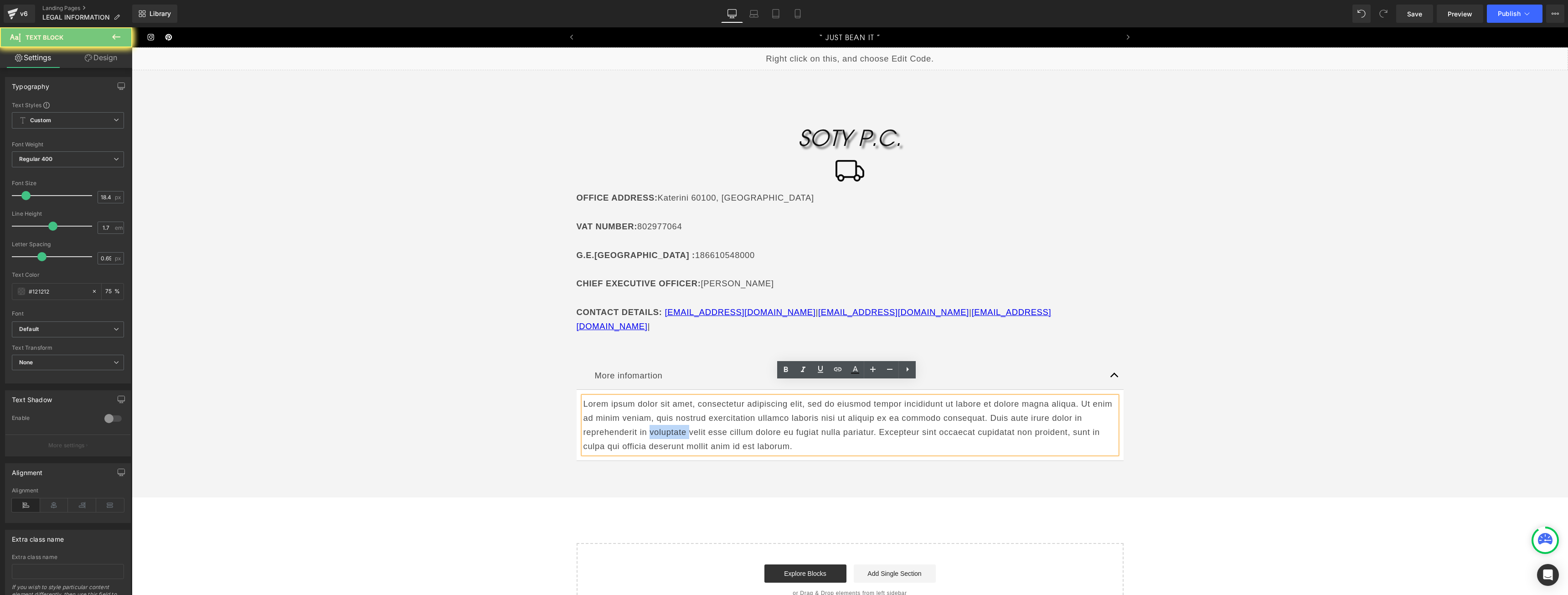
click at [661, 411] on p "Lorem ipsum dolor sit amet, consectetur adipiscing elit, sed do eiusmod tempor …" at bounding box center [850, 425] width 533 height 57
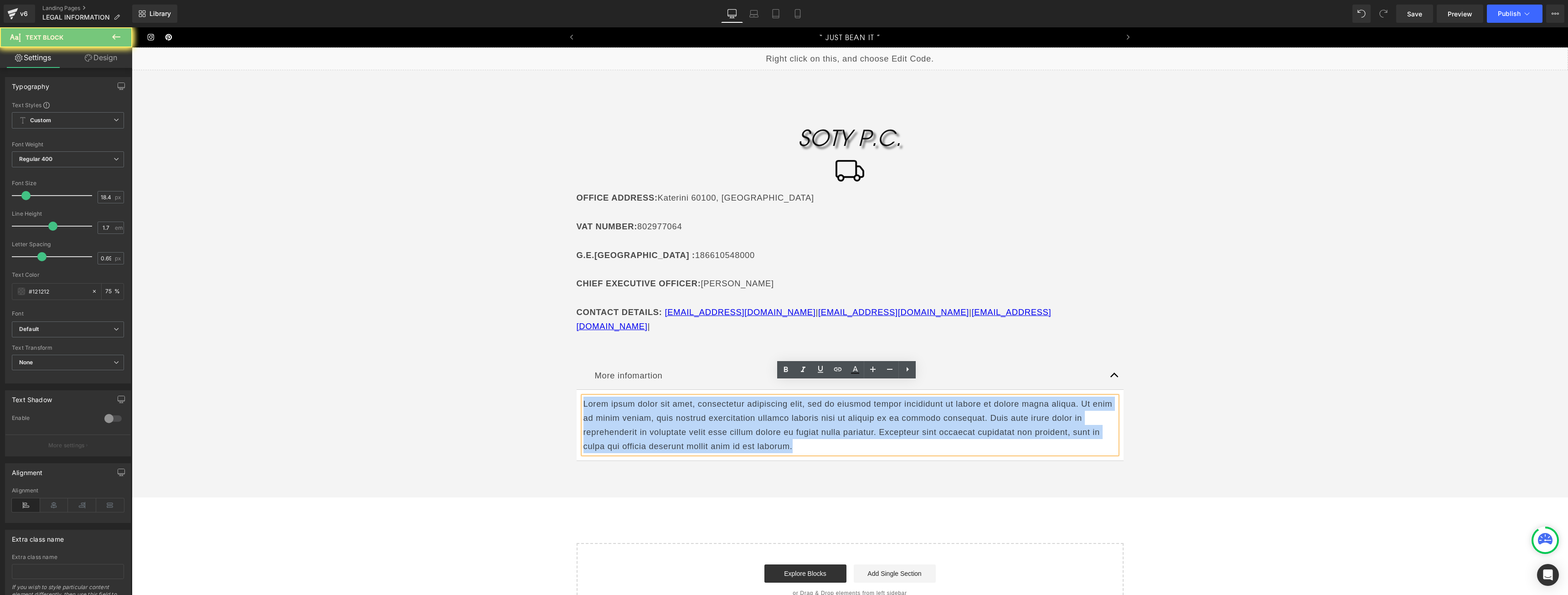
click at [661, 411] on p "Lorem ipsum dolor sit amet, consectetur adipiscing elit, sed do eiusmod tempor …" at bounding box center [850, 425] width 533 height 57
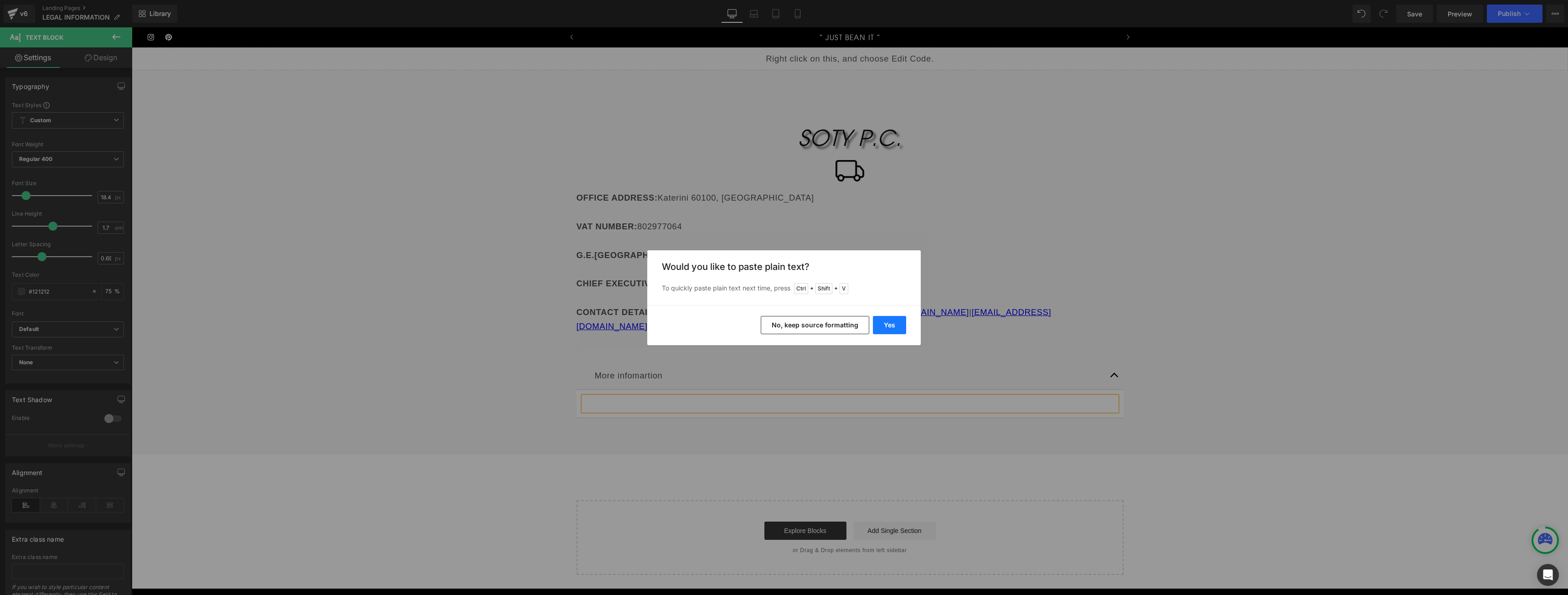
click at [884, 328] on button "Yes" at bounding box center [890, 325] width 33 height 18
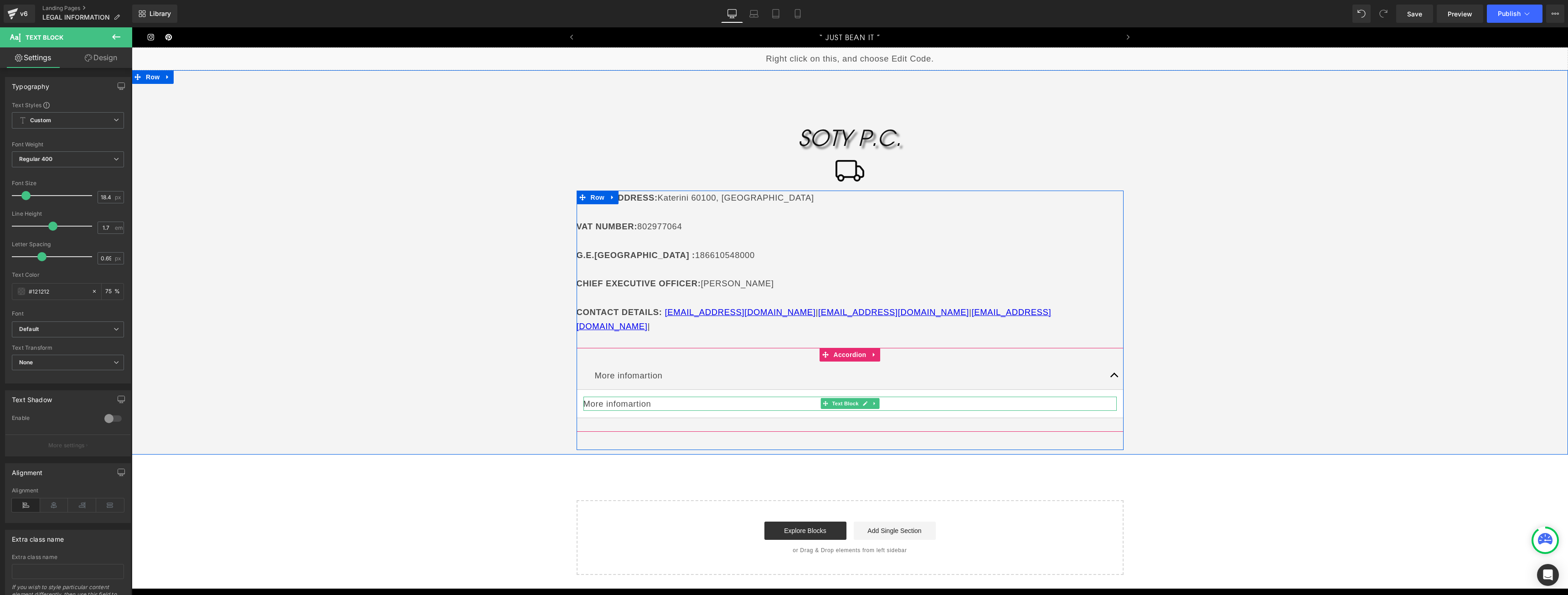
click at [624, 397] on p "More infomartion" at bounding box center [850, 404] width 533 height 14
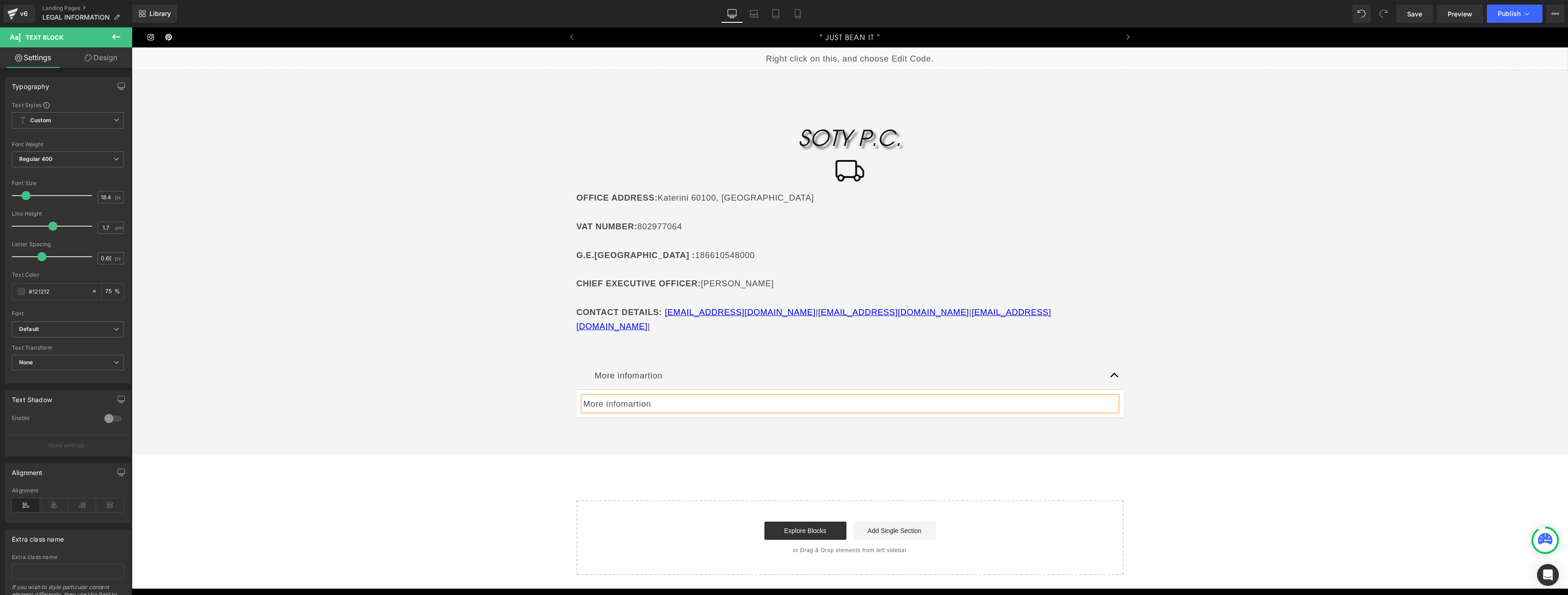
click at [624, 397] on p "More infomartion" at bounding box center [850, 404] width 533 height 14
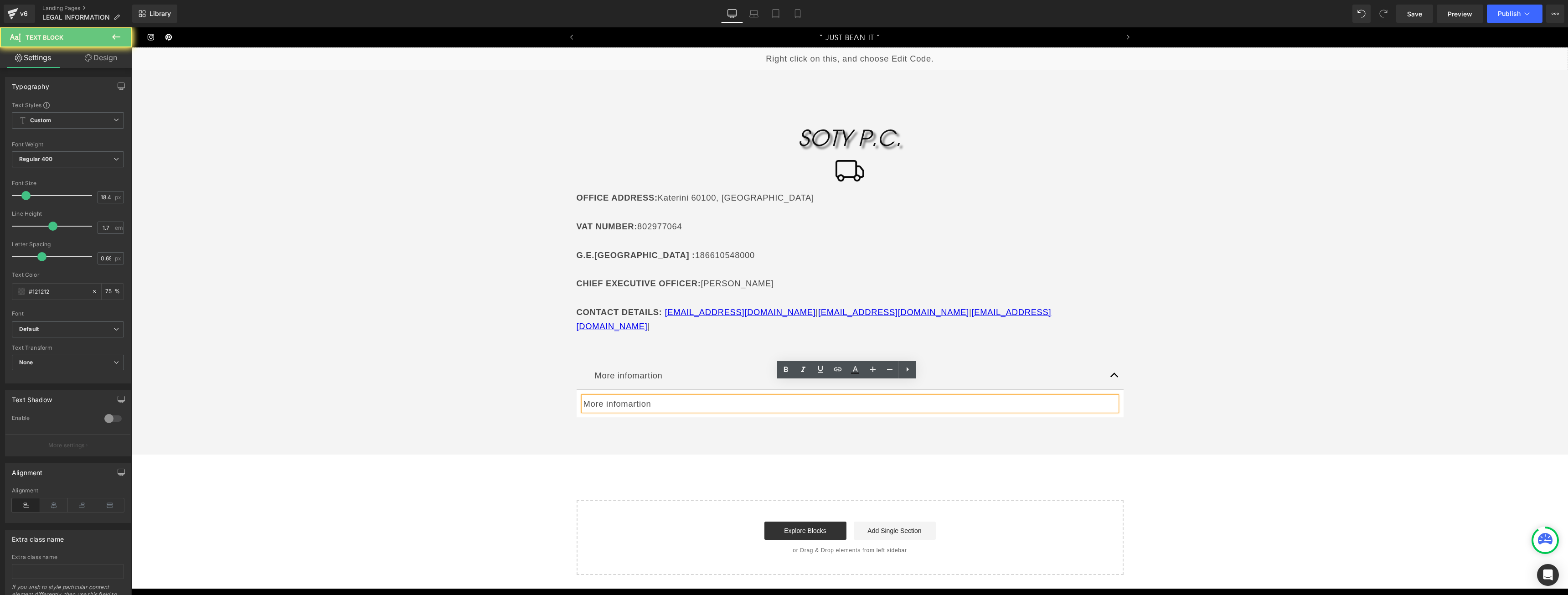
click at [624, 397] on p "More infomartion" at bounding box center [850, 404] width 533 height 14
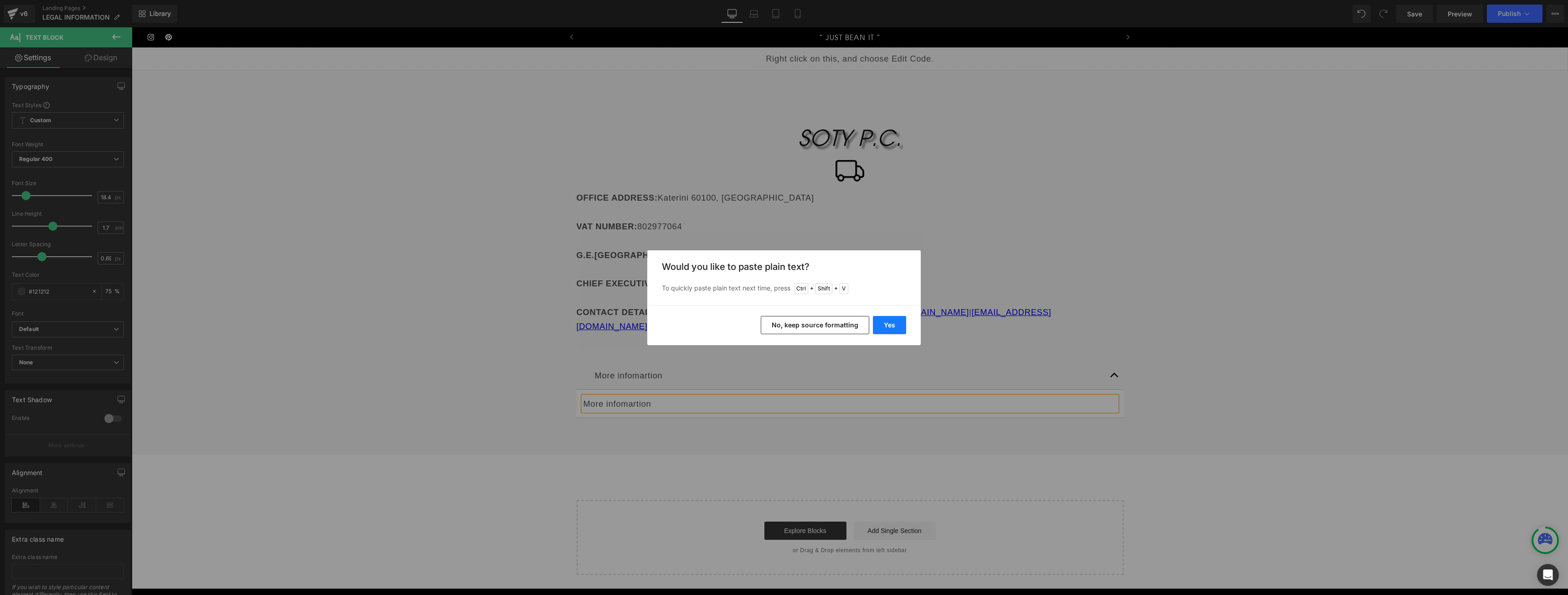
click at [887, 331] on button "Yes" at bounding box center [890, 325] width 33 height 18
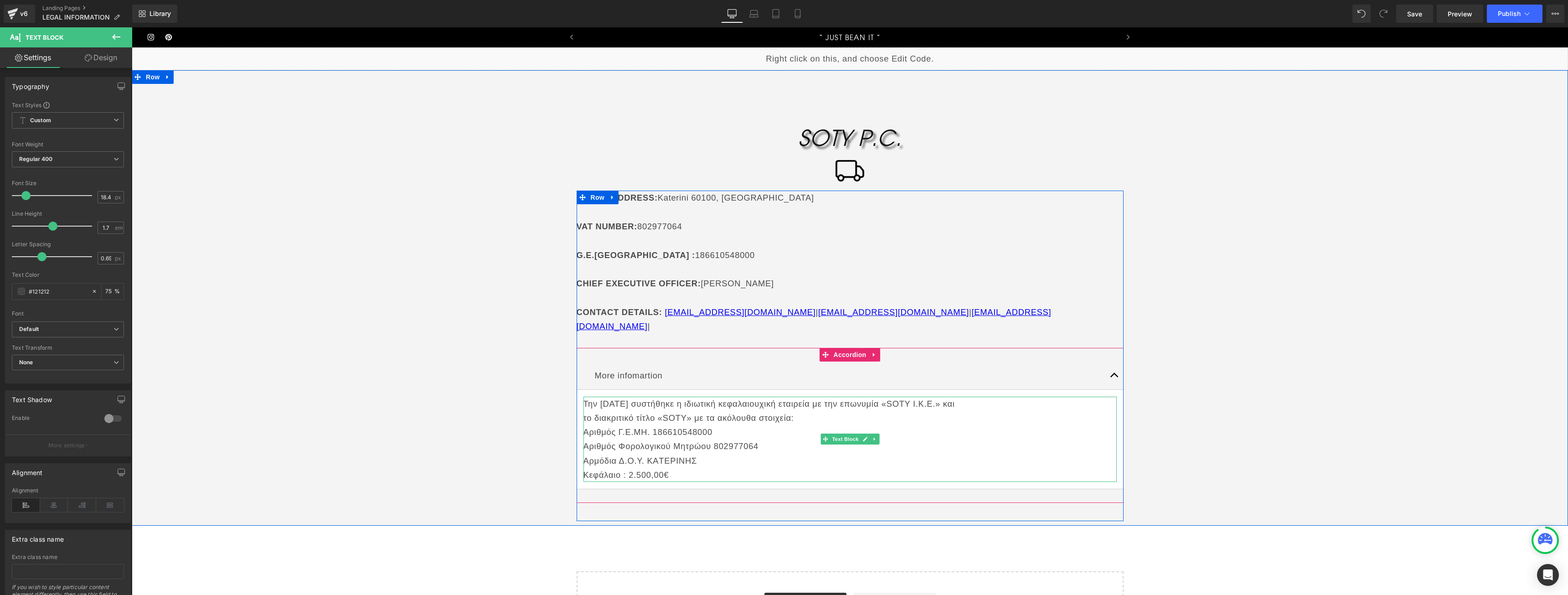
click at [687, 468] on p "Κεφάλαιο : 2.500,00€" at bounding box center [850, 475] width 533 height 14
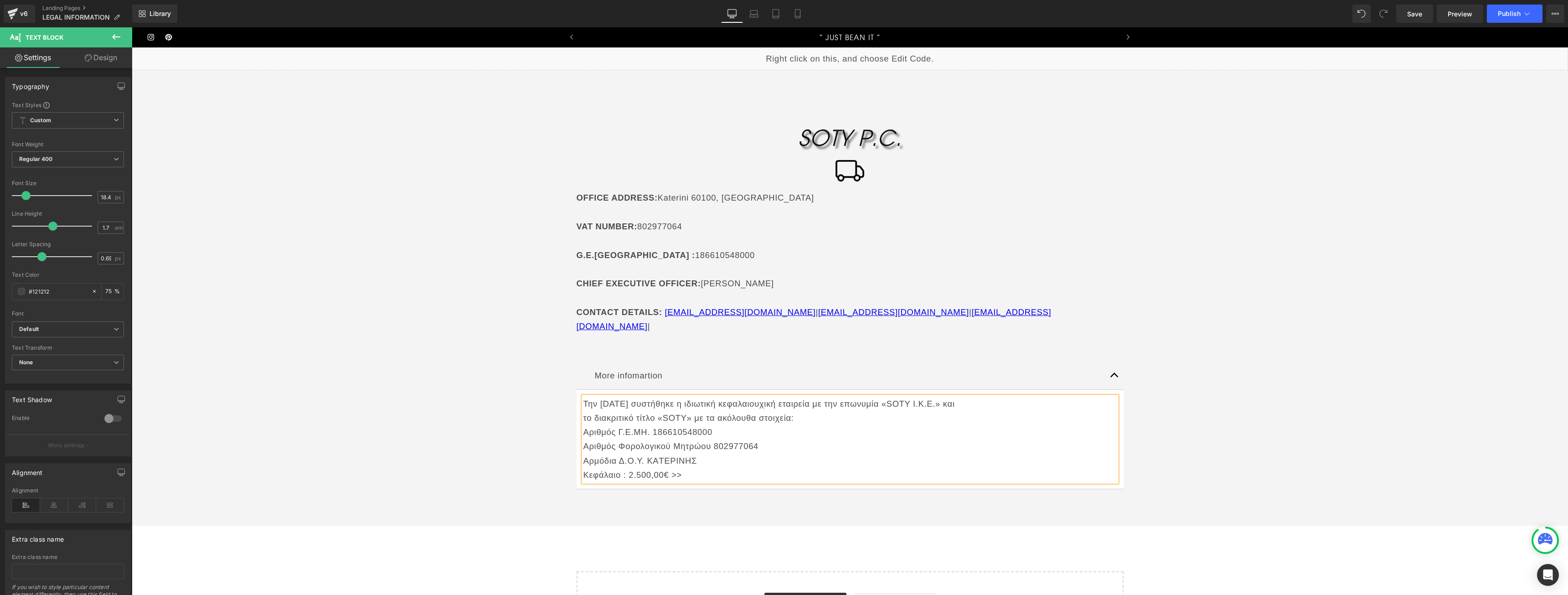
click at [583, 397] on div "Την [DATE] συστήθηκε η ιδιωτική κεφαλαιουχική εταιρεία με την επωνυμία «SOTY Ι.…" at bounding box center [850, 439] width 533 height 85
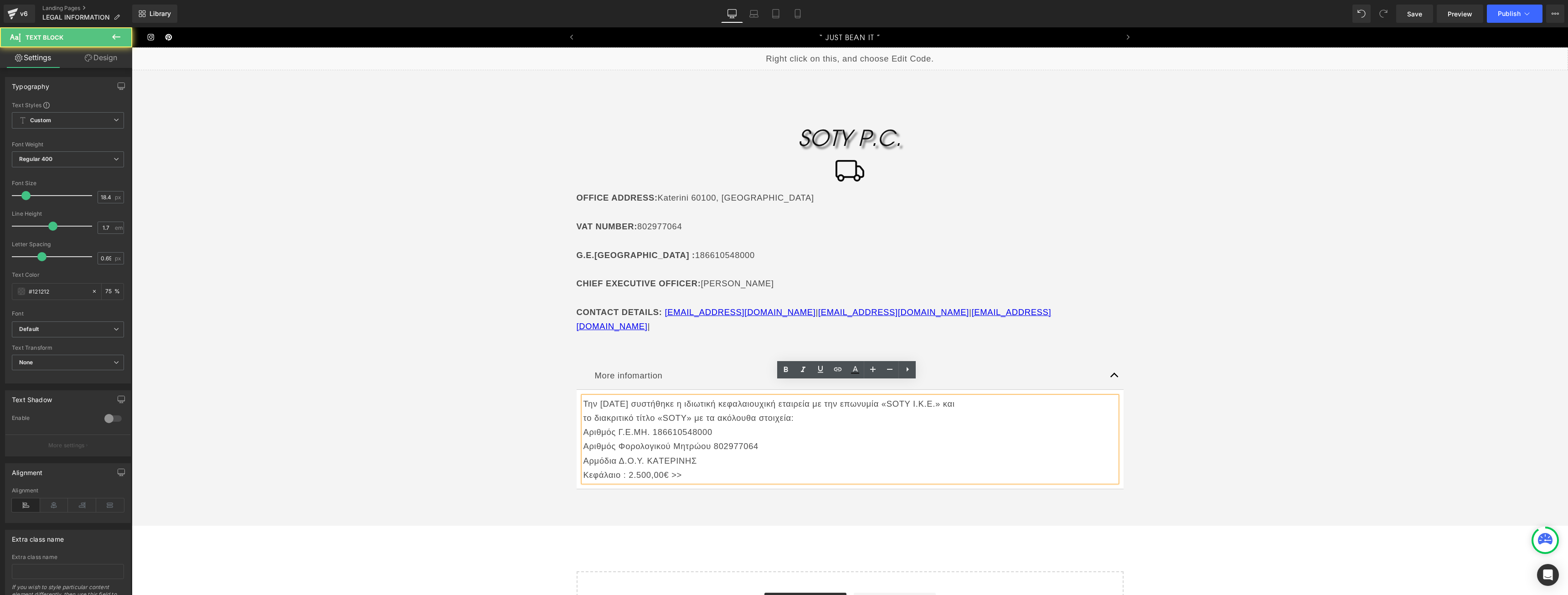
click at [583, 397] on p "Την [DATE] συστήθηκε η ιδιωτική κεφαλαιουχική εταιρεία με την επωνυμία «SOTY Ι.…" at bounding box center [850, 404] width 533 height 14
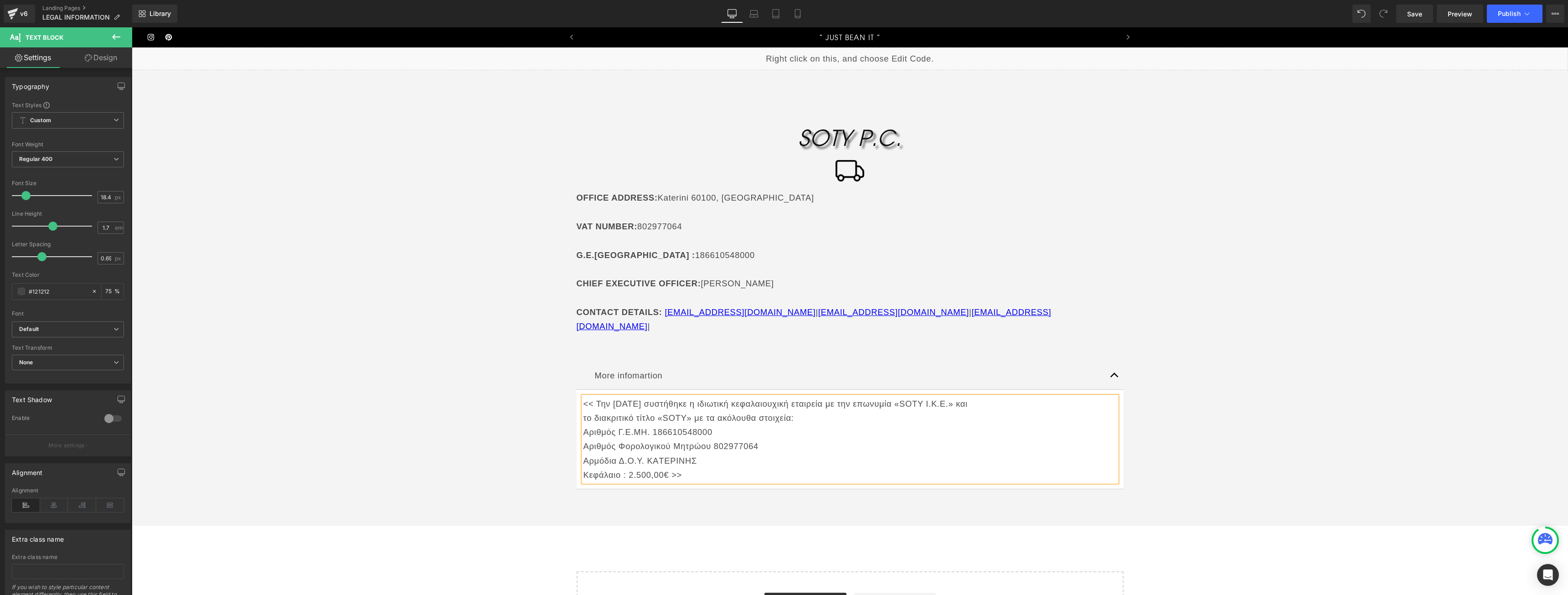
copy div "<< Την [DATE] συστήθηκε η ιδιωτική κεφαλαιουχική εταιρεία με την επωνυμία «SOTY…"
click at [715, 468] on p "Κεφάλαιο : 2.500,00€ >>" at bounding box center [850, 475] width 533 height 14
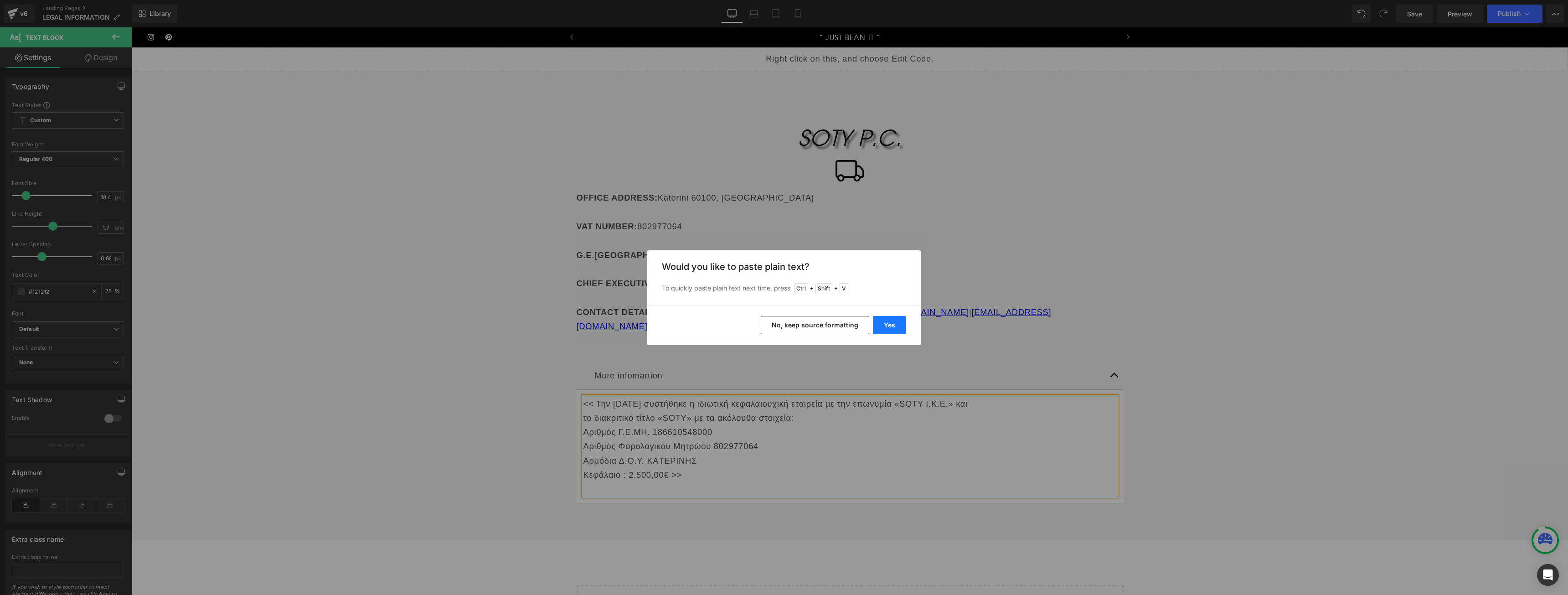
drag, startPoint x: 753, startPoint y: 302, endPoint x: 885, endPoint y: 331, distance: 135.1
click at [885, 331] on button "Yes" at bounding box center [890, 325] width 33 height 18
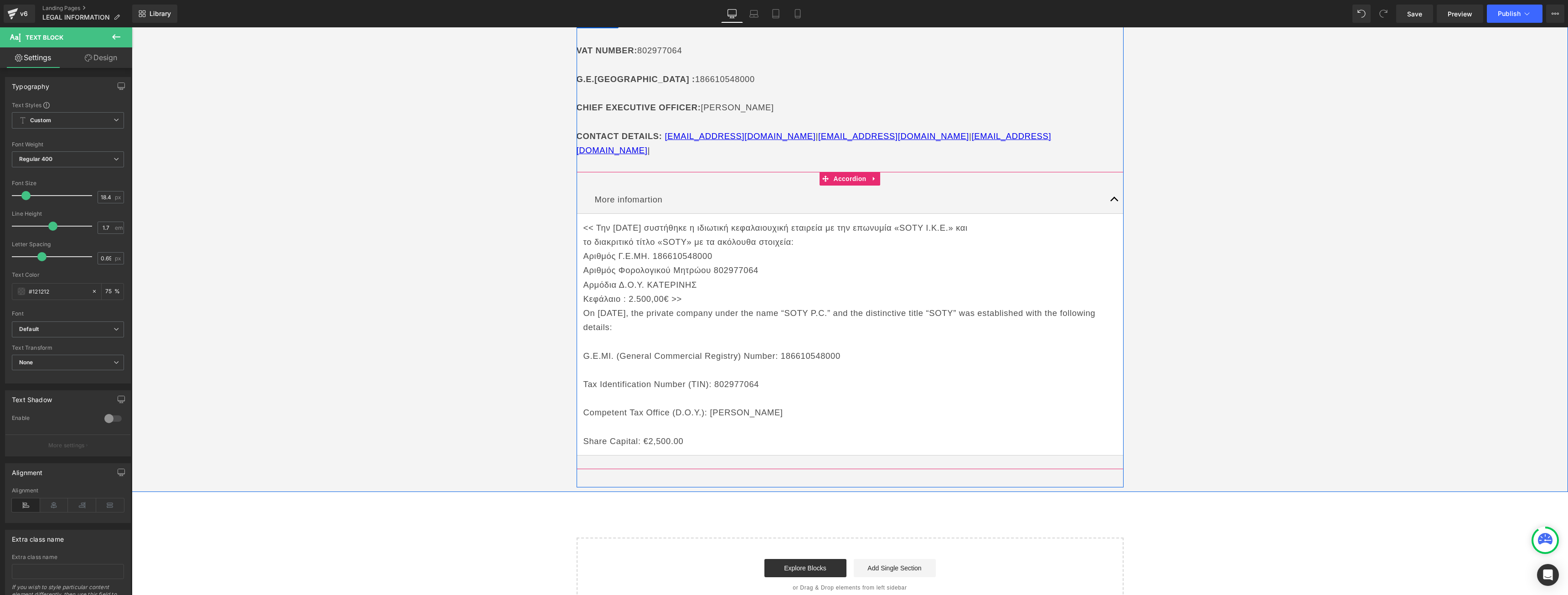
scroll to position [182, 0]
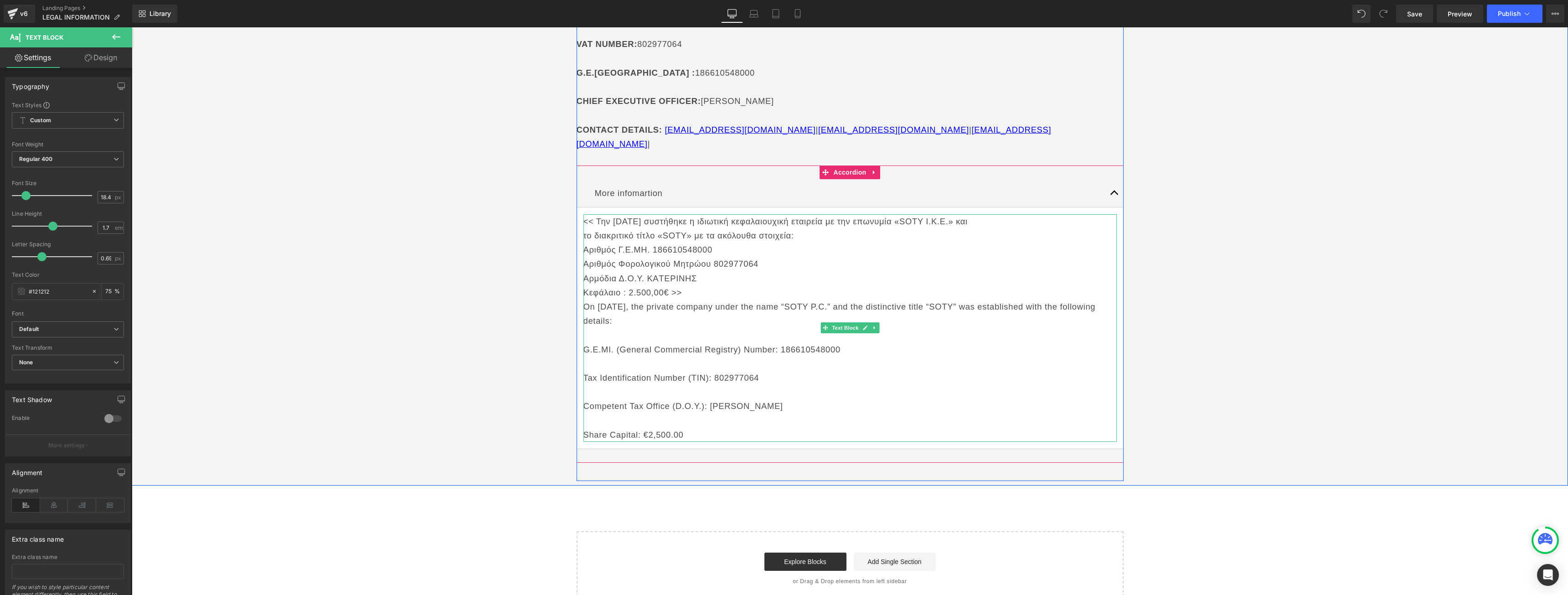
click at [640, 312] on p "On [DATE], the private company under the name “SOTY P.C.” and the distinctive t…" at bounding box center [850, 313] width 533 height 28
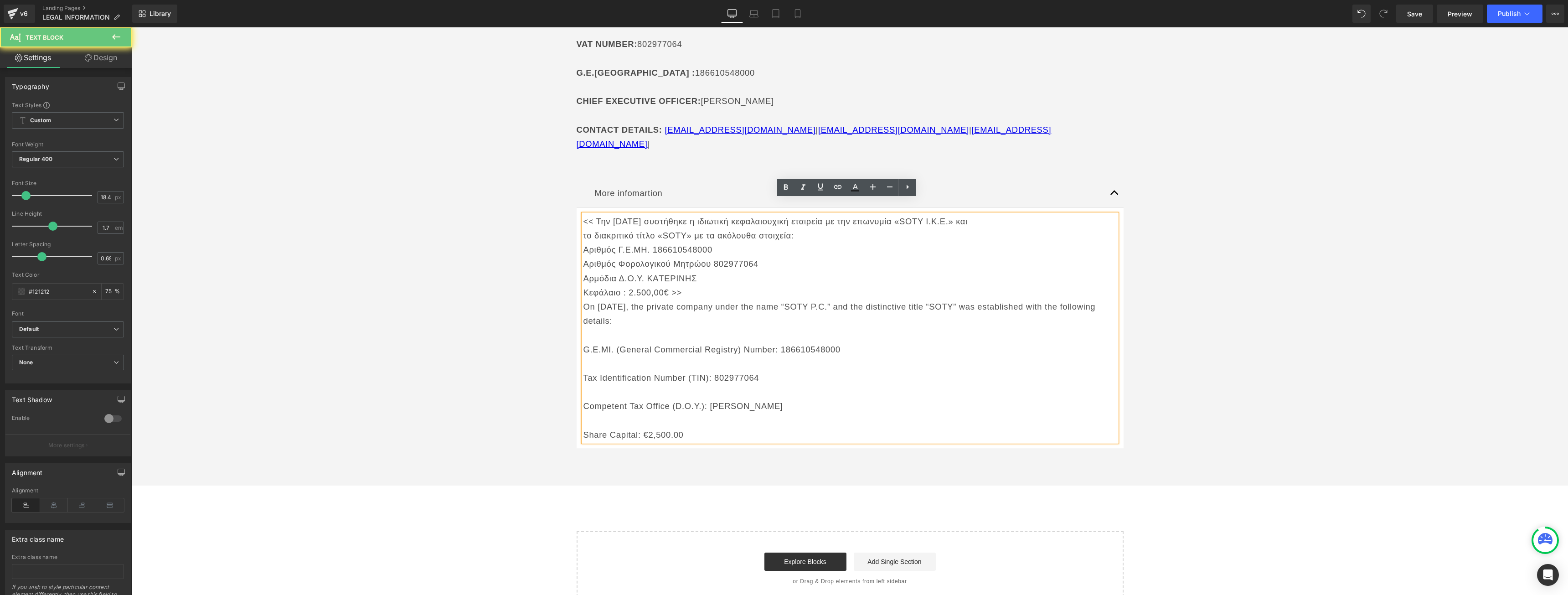
click at [618, 328] on p at bounding box center [850, 335] width 533 height 14
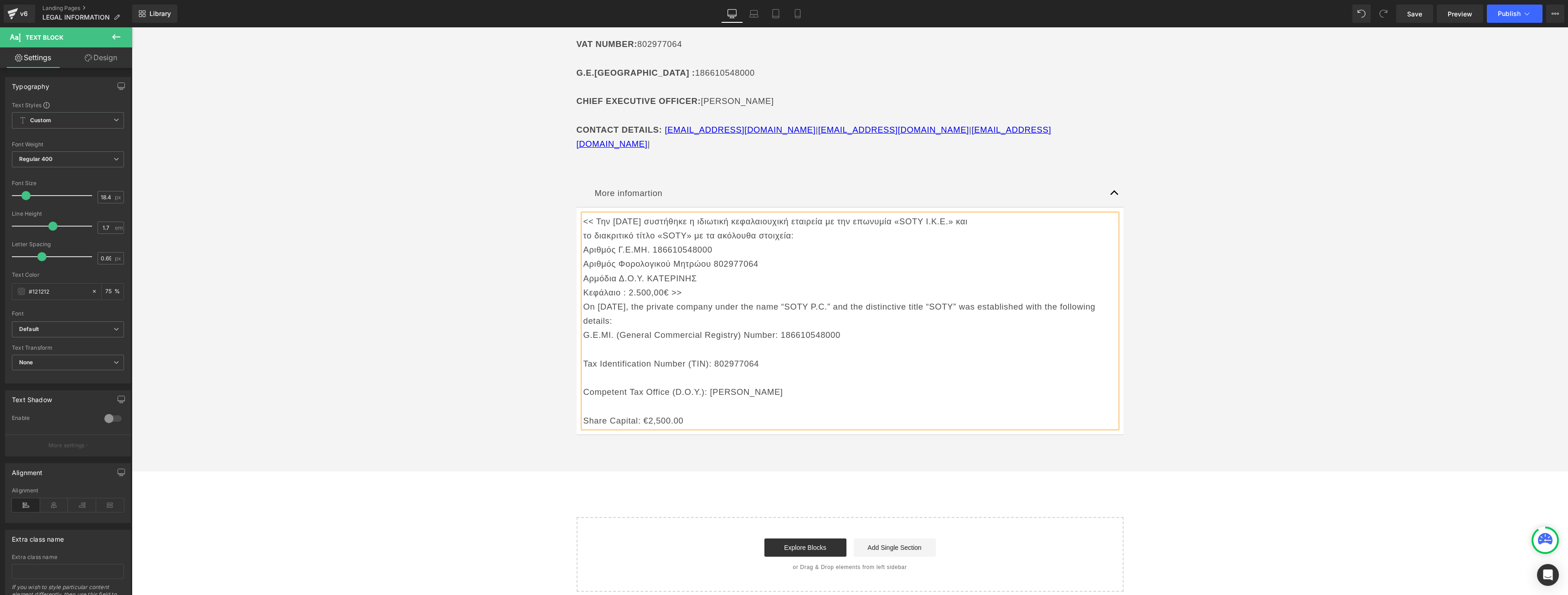
click at [589, 342] on p at bounding box center [850, 349] width 533 height 14
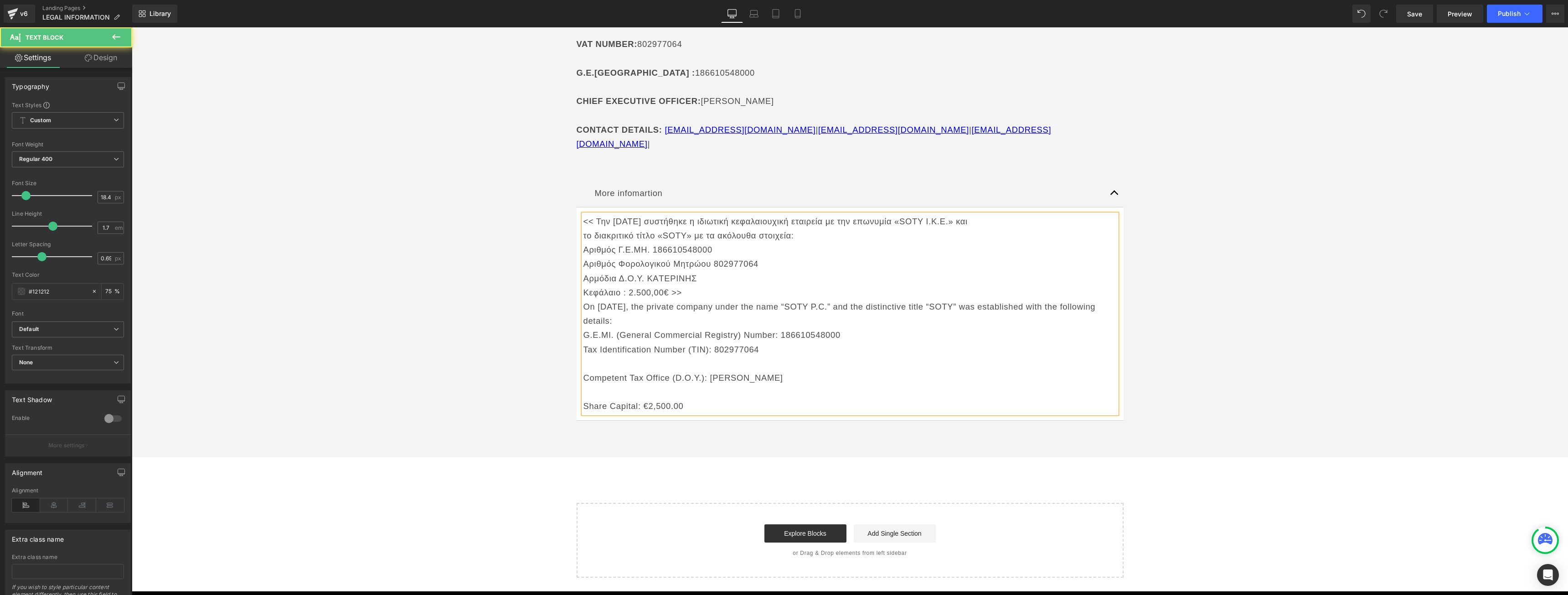
click at [589, 356] on p at bounding box center [850, 363] width 533 height 14
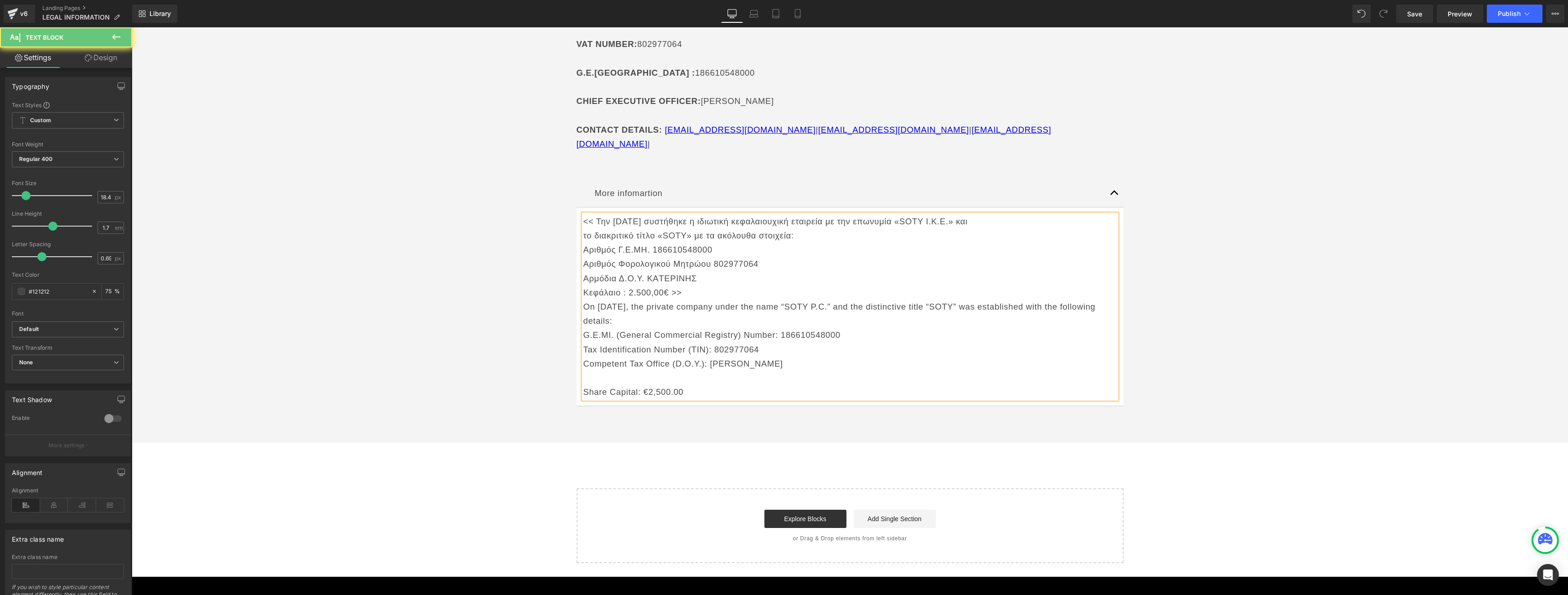
click at [589, 370] on p at bounding box center [850, 377] width 533 height 14
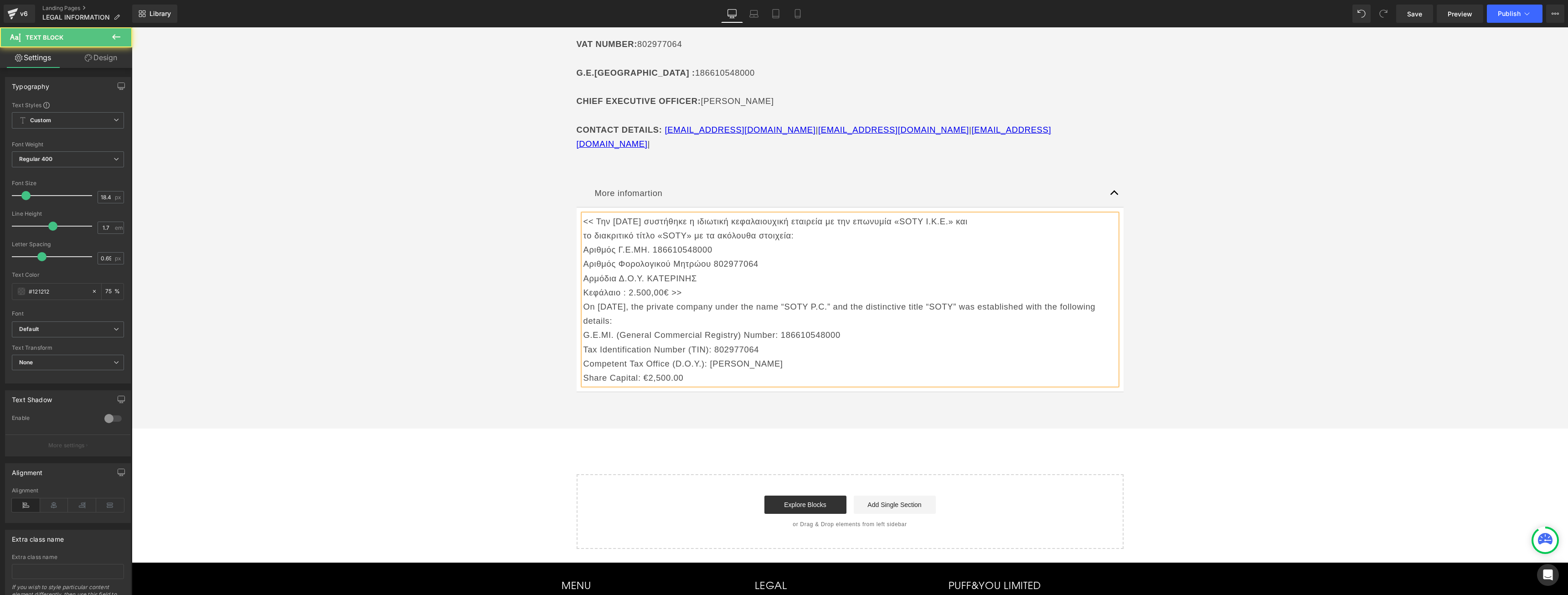
click at [683, 285] on p "Κεφάλαιο : 2.500,00€ >>" at bounding box center [850, 292] width 533 height 14
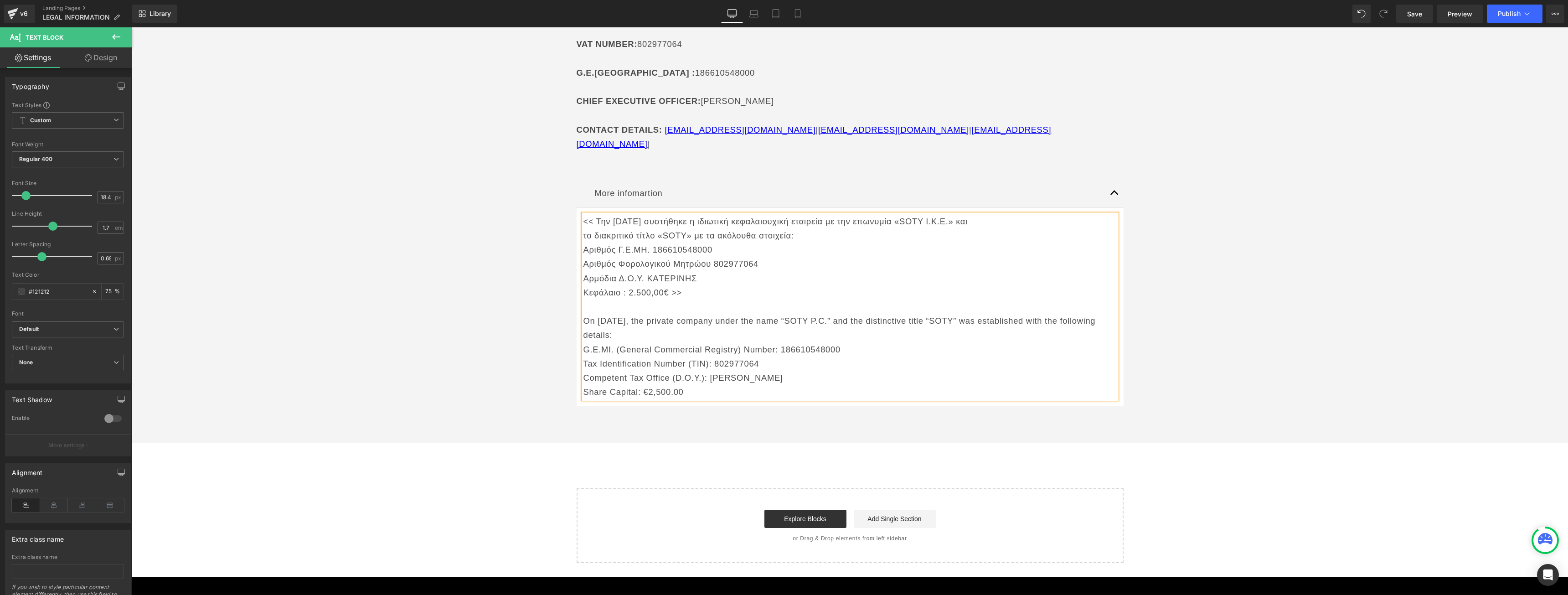
click at [584, 314] on p "On [DATE], the private company under the name “SOTY P.C.” and the distinctive t…" at bounding box center [850, 328] width 533 height 28
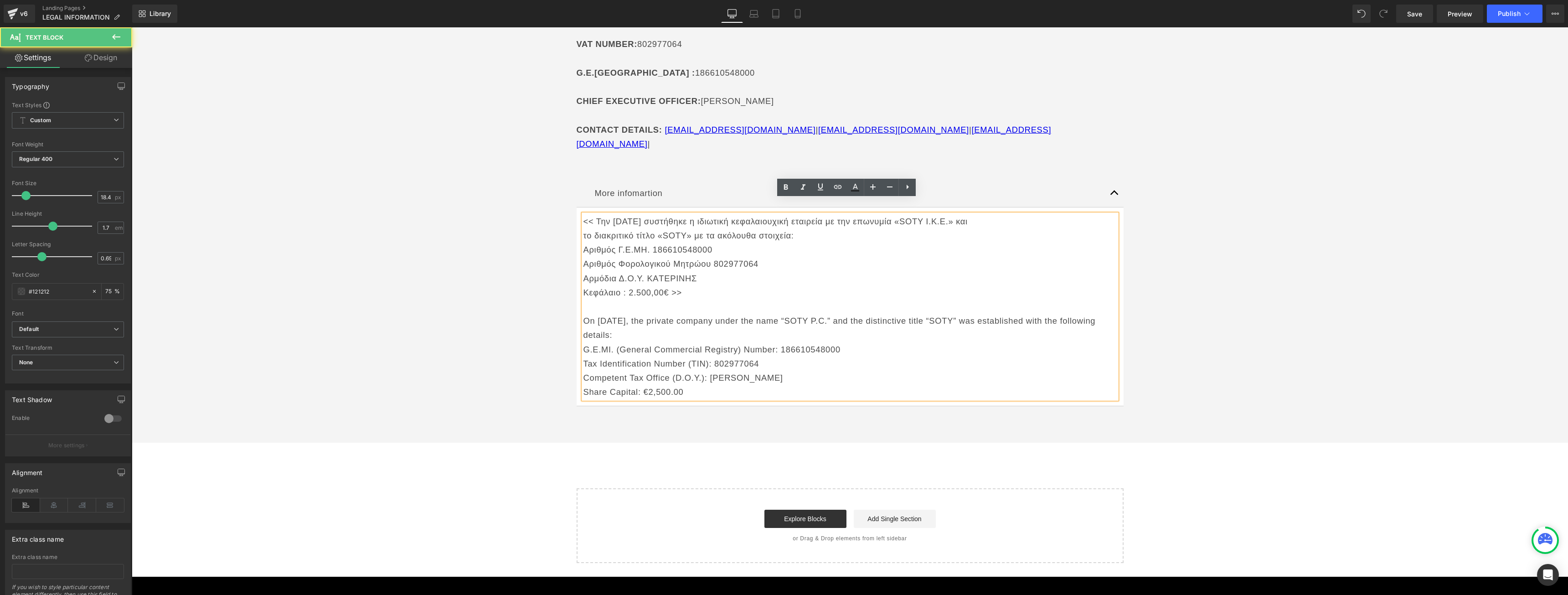
click at [583, 314] on p "On [DATE], the private company under the name “SOTY P.C.” and the distinctive t…" at bounding box center [850, 328] width 533 height 28
click at [693, 385] on p "Share Capital: €2,500.00" at bounding box center [850, 391] width 533 height 14
click at [679, 385] on p "Share Capital: €2,500.00>>" at bounding box center [850, 391] width 533 height 14
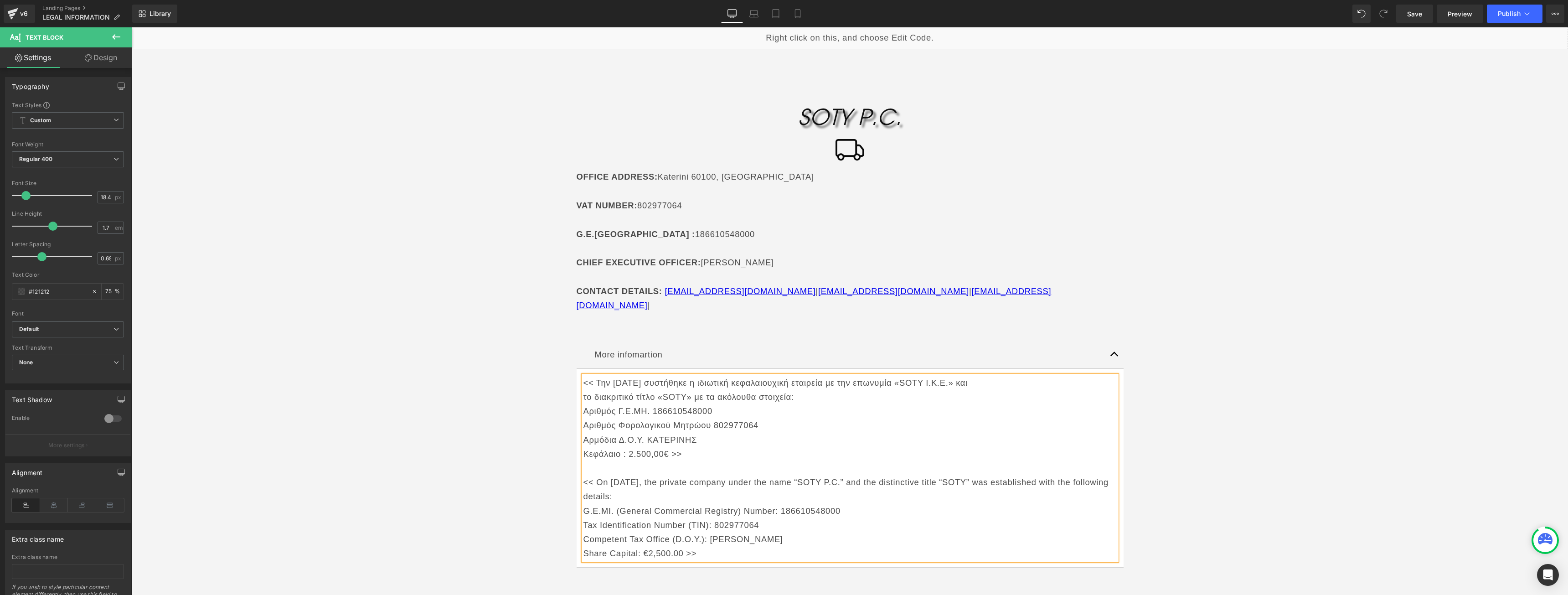
scroll to position [0, 0]
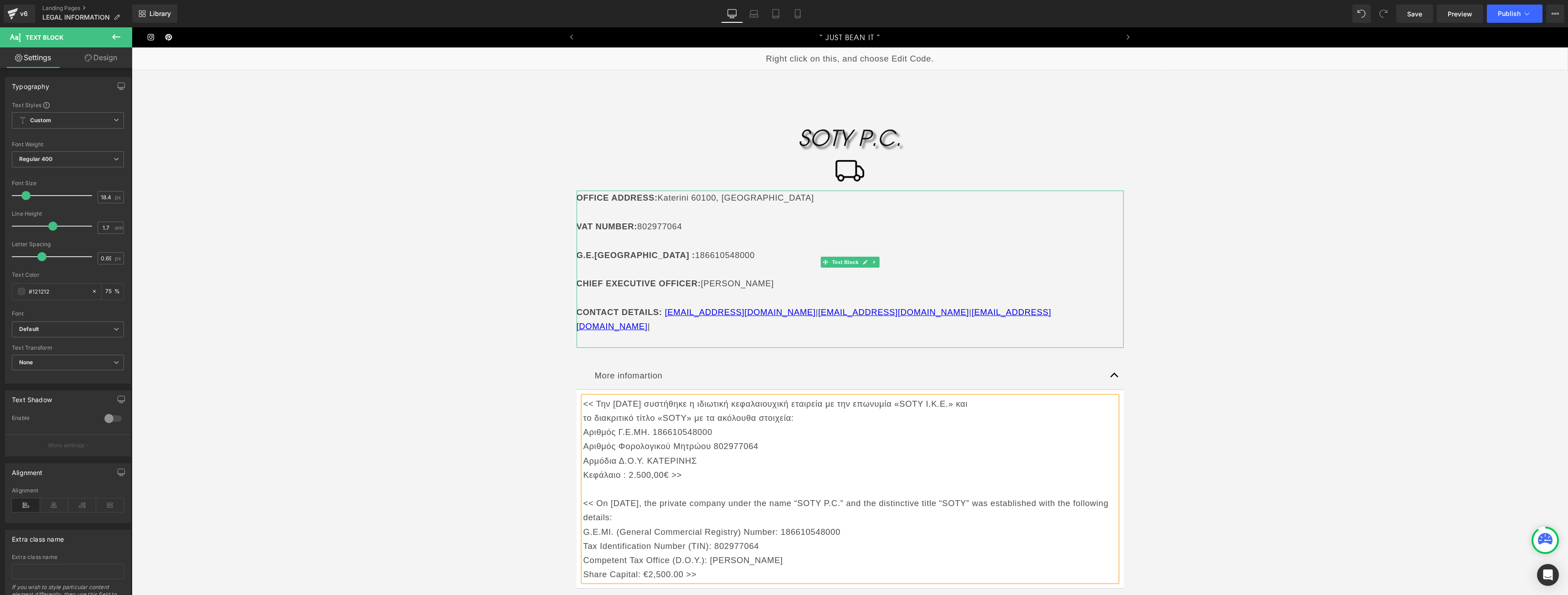
click at [583, 224] on strong "VAT NUMBER" at bounding box center [605, 226] width 58 height 10
drag, startPoint x: 594, startPoint y: 220, endPoint x: 575, endPoint y: 222, distance: 19.1
click at [577, 222] on p "VAT NUMBER : 802977064" at bounding box center [850, 226] width 547 height 14
click at [710, 453] on p "Αρμόδια Δ.Ο.Υ. KAΤΕΡΙΝΗΣ" at bounding box center [850, 460] width 533 height 14
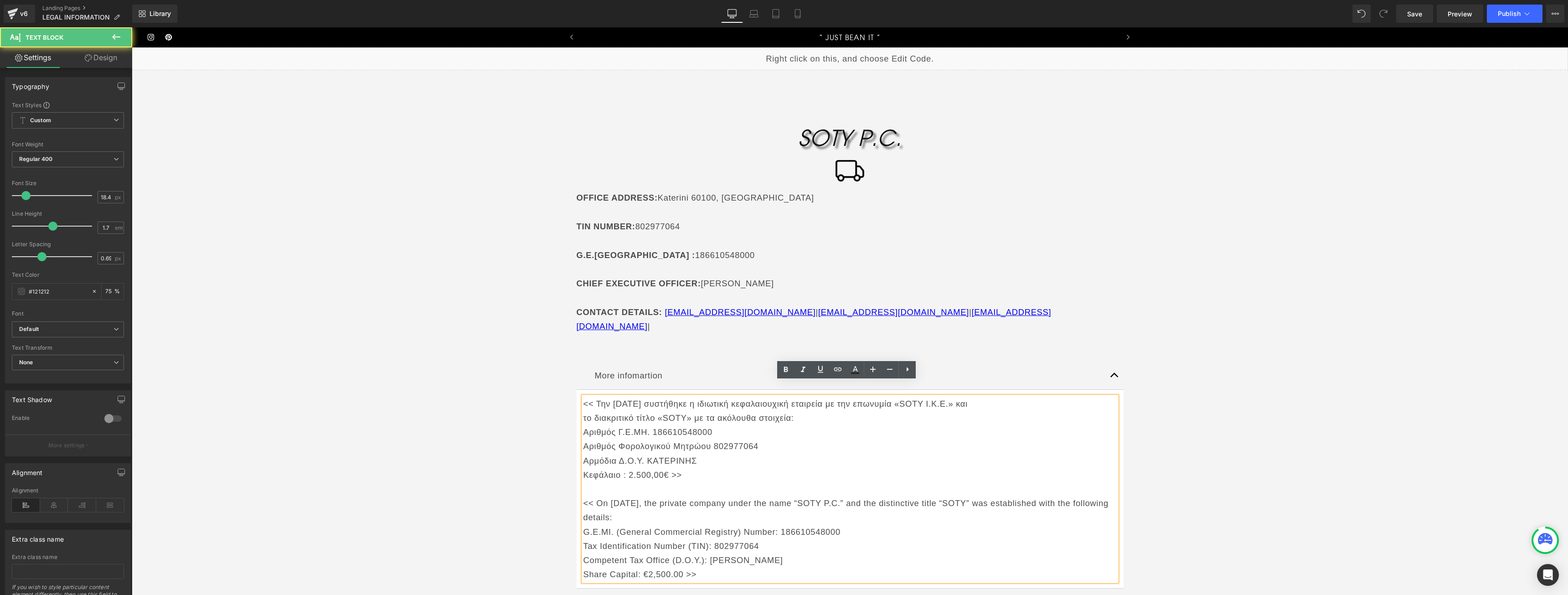
click at [1295, 429] on div "SOTY P.C. Heading Icon OFFICE ADDRESS : [GEOGRAPHIC_DATA] TIN NUMBER : 80297706…" at bounding box center [850, 367] width 1436 height 506
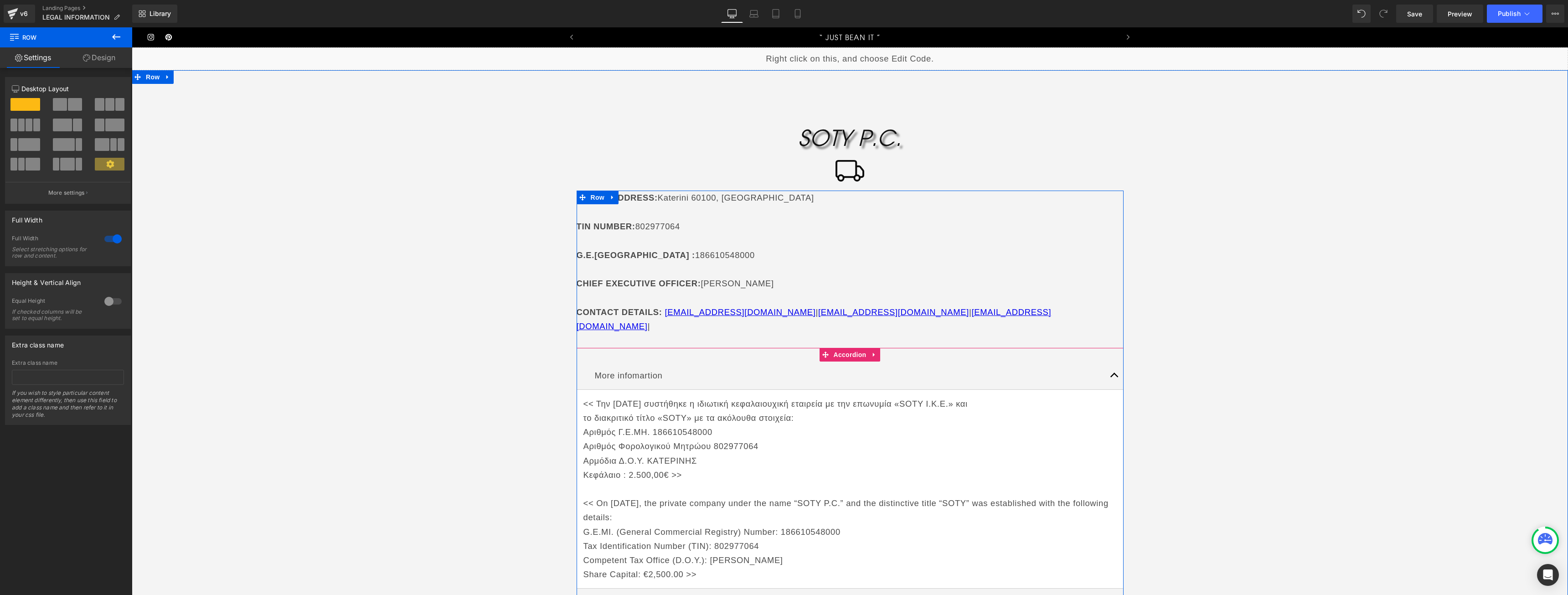
click at [1107, 361] on button "button" at bounding box center [1114, 375] width 18 height 28
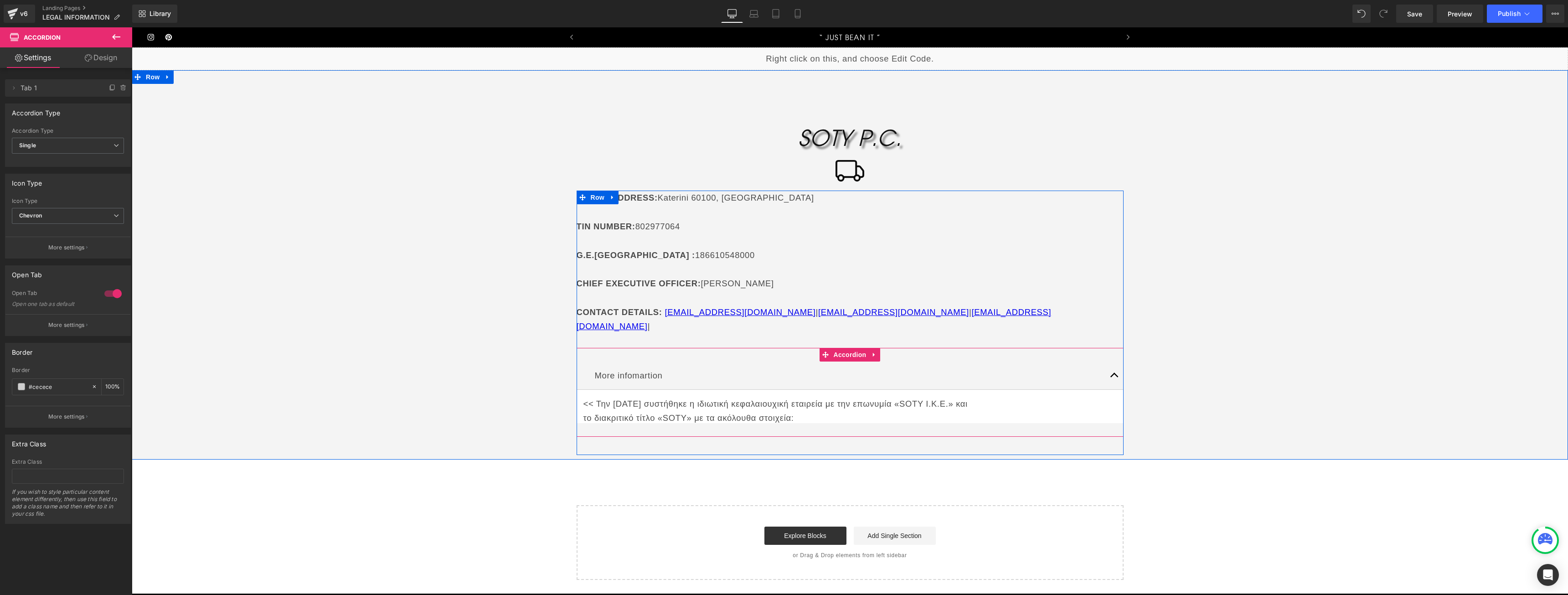
click at [1114, 364] on button "button" at bounding box center [1114, 375] width 18 height 28
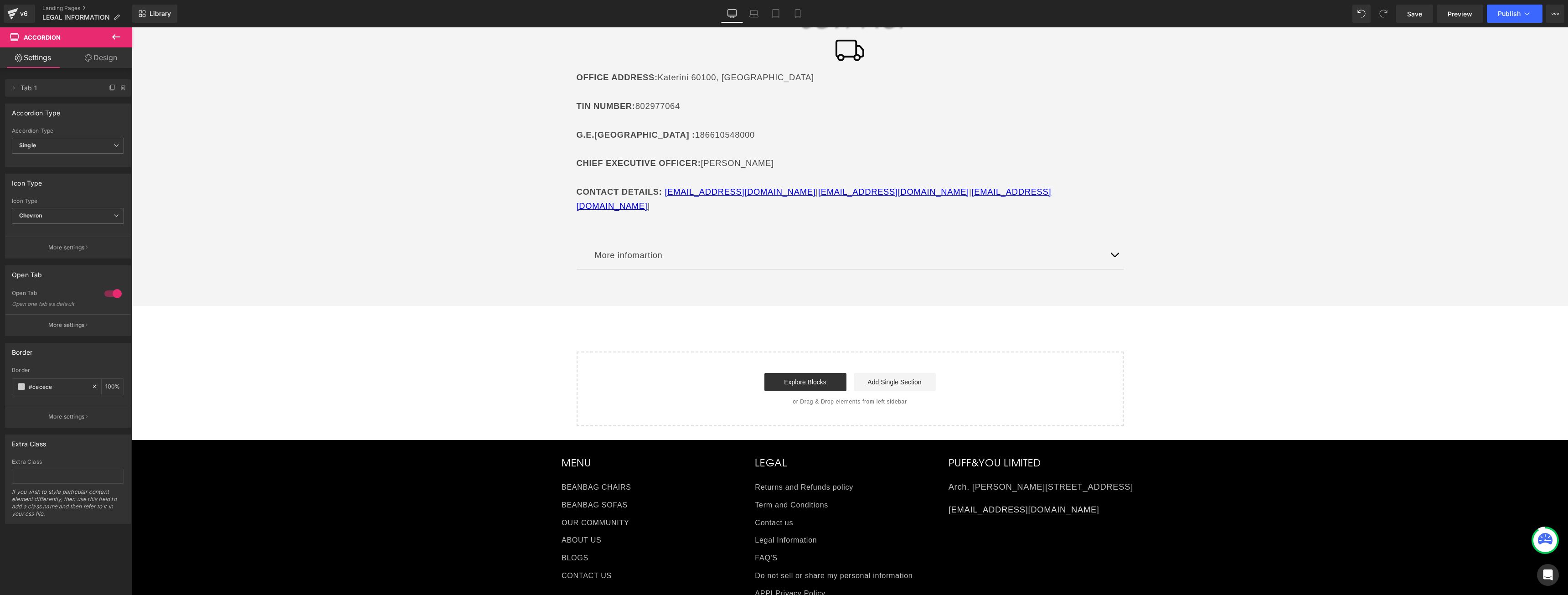
scroll to position [137, 0]
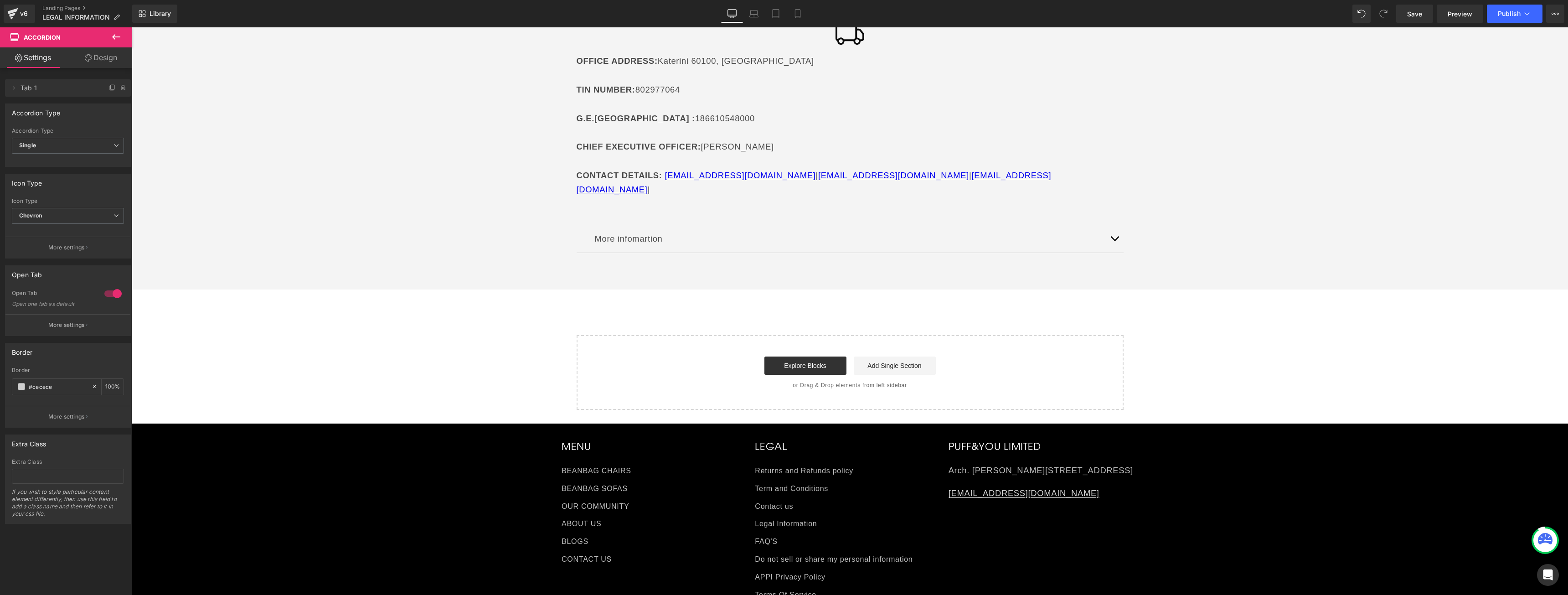
click at [676, 232] on p "More infomartion" at bounding box center [850, 239] width 510 height 14
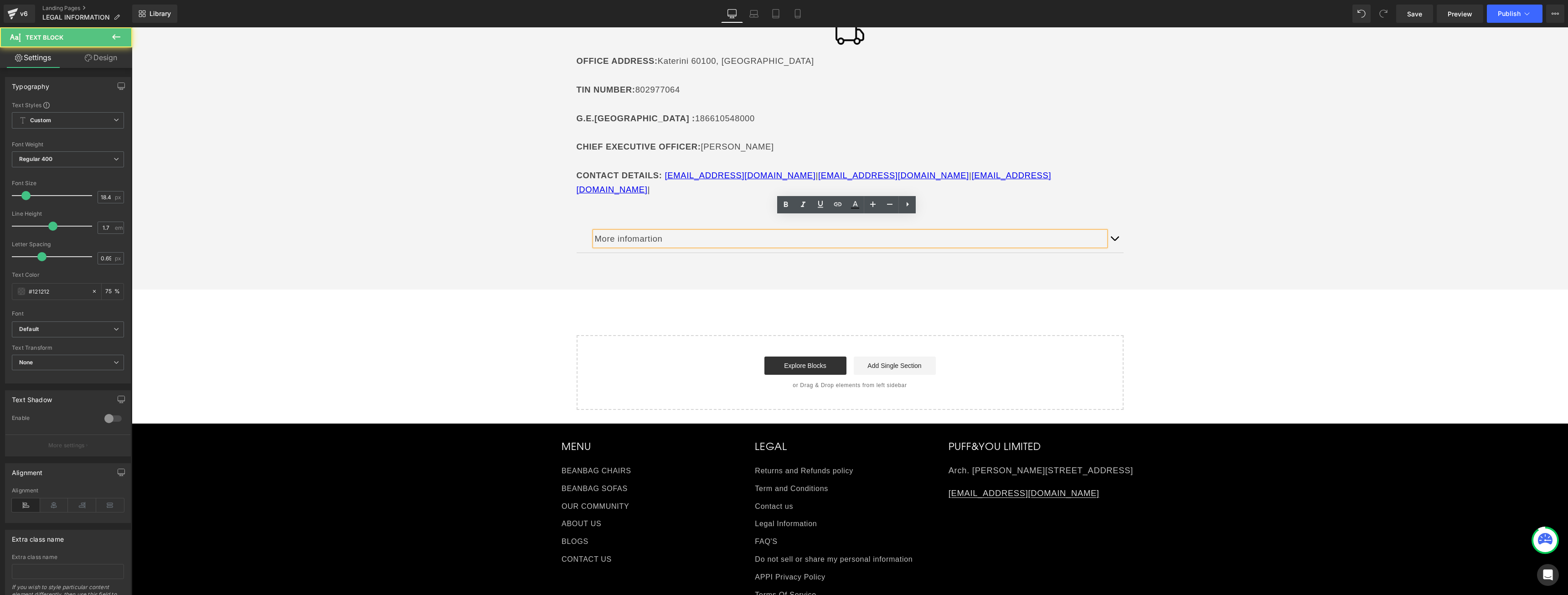
click at [1108, 225] on button "button" at bounding box center [1114, 239] width 18 height 28
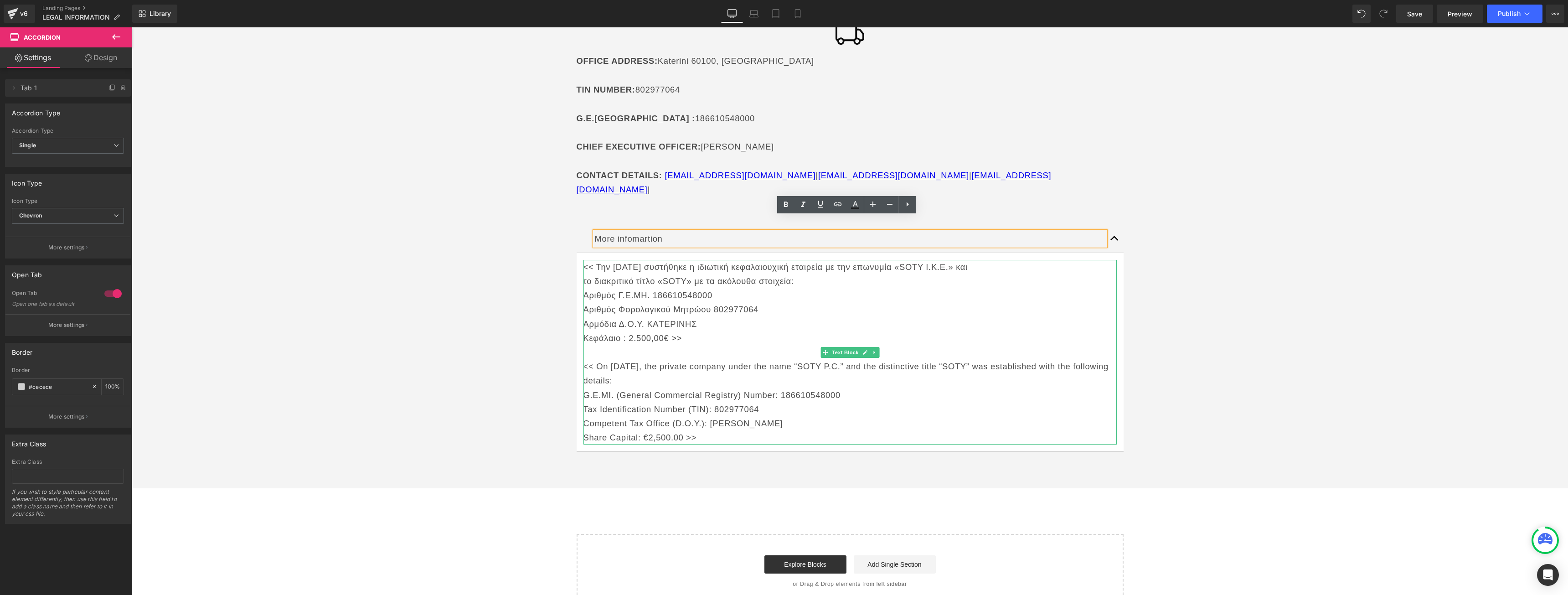
click at [669, 331] on p "Κεφάλαιο : 2.500,00€ >>" at bounding box center [850, 337] width 533 height 14
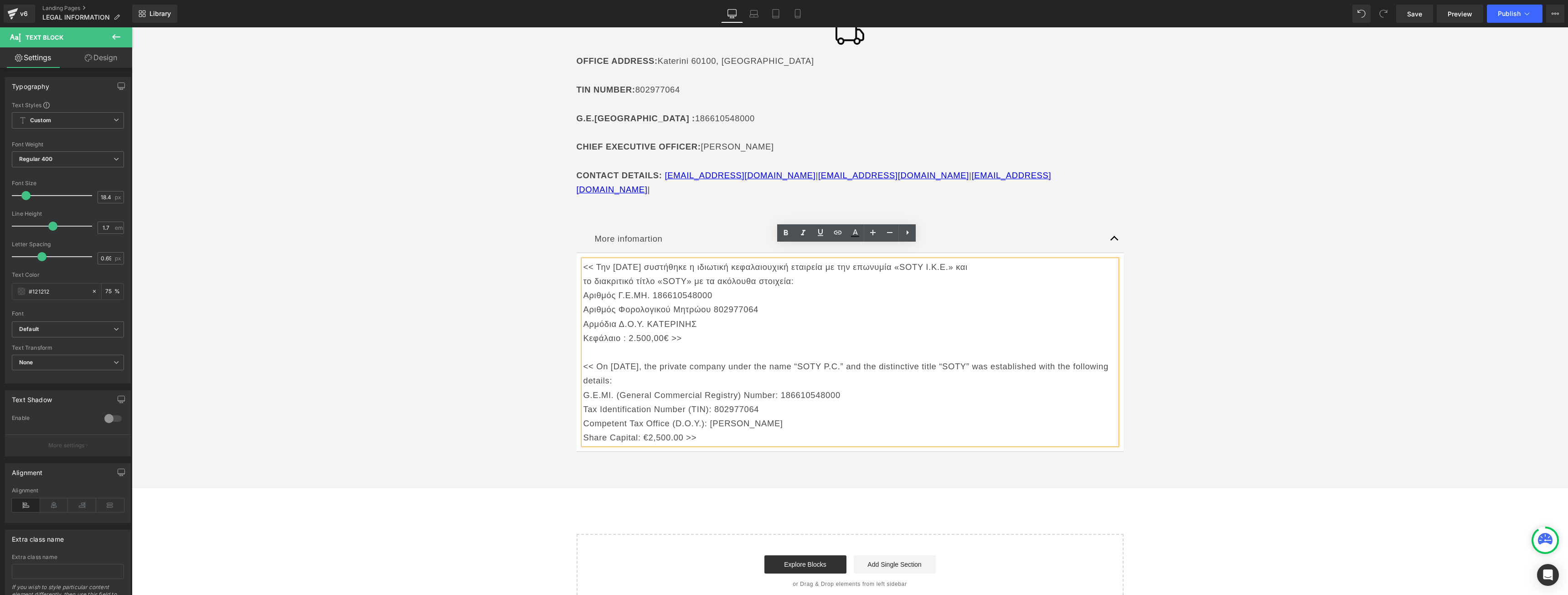
click at [747, 416] on p "Competent Tax Office (D.O.Y.): [PERSON_NAME]" at bounding box center [850, 423] width 533 height 14
click at [1108, 225] on button "button" at bounding box center [1114, 239] width 18 height 28
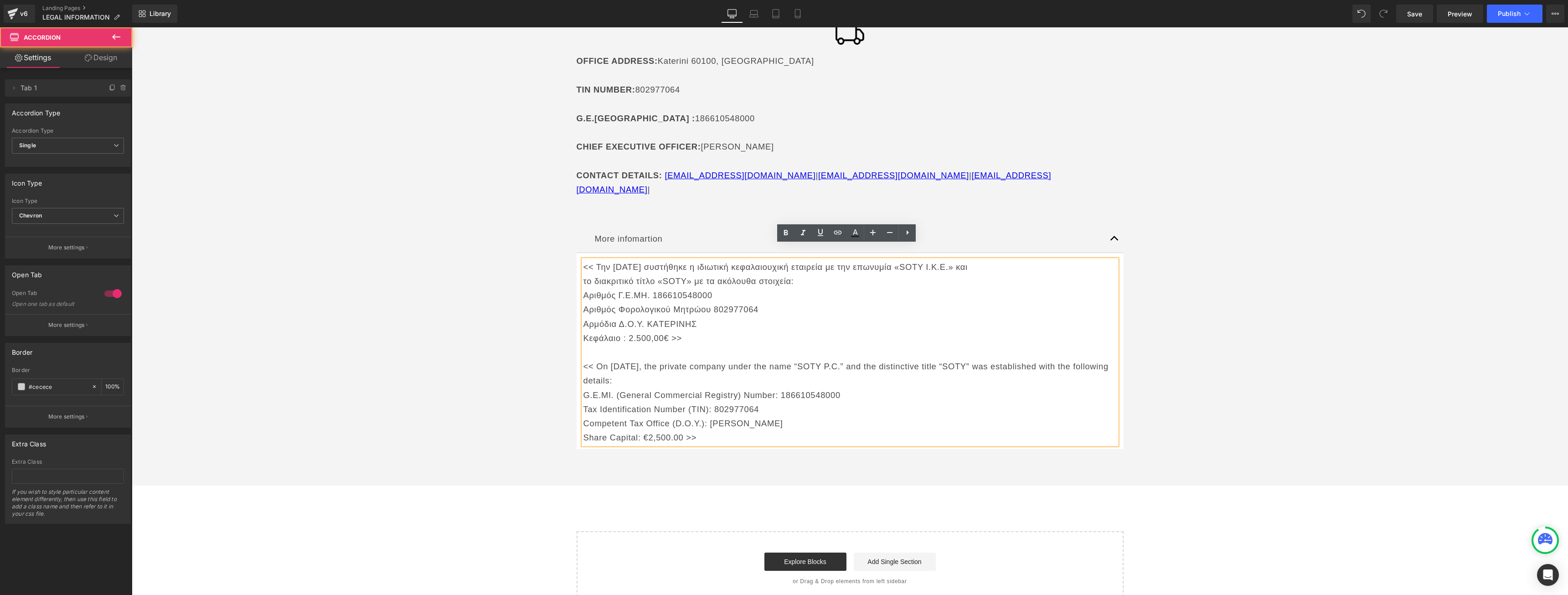
click at [1108, 225] on button "button" at bounding box center [1114, 239] width 18 height 28
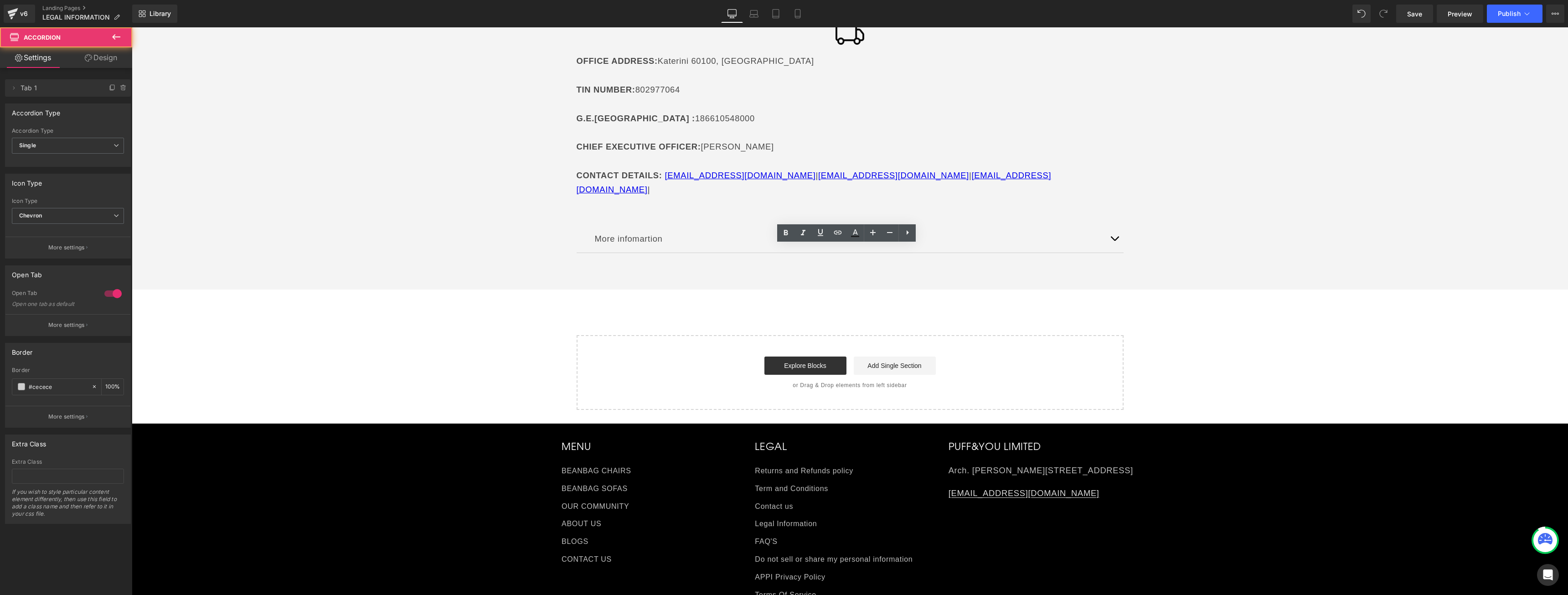
click at [1108, 225] on button "button" at bounding box center [1114, 239] width 18 height 28
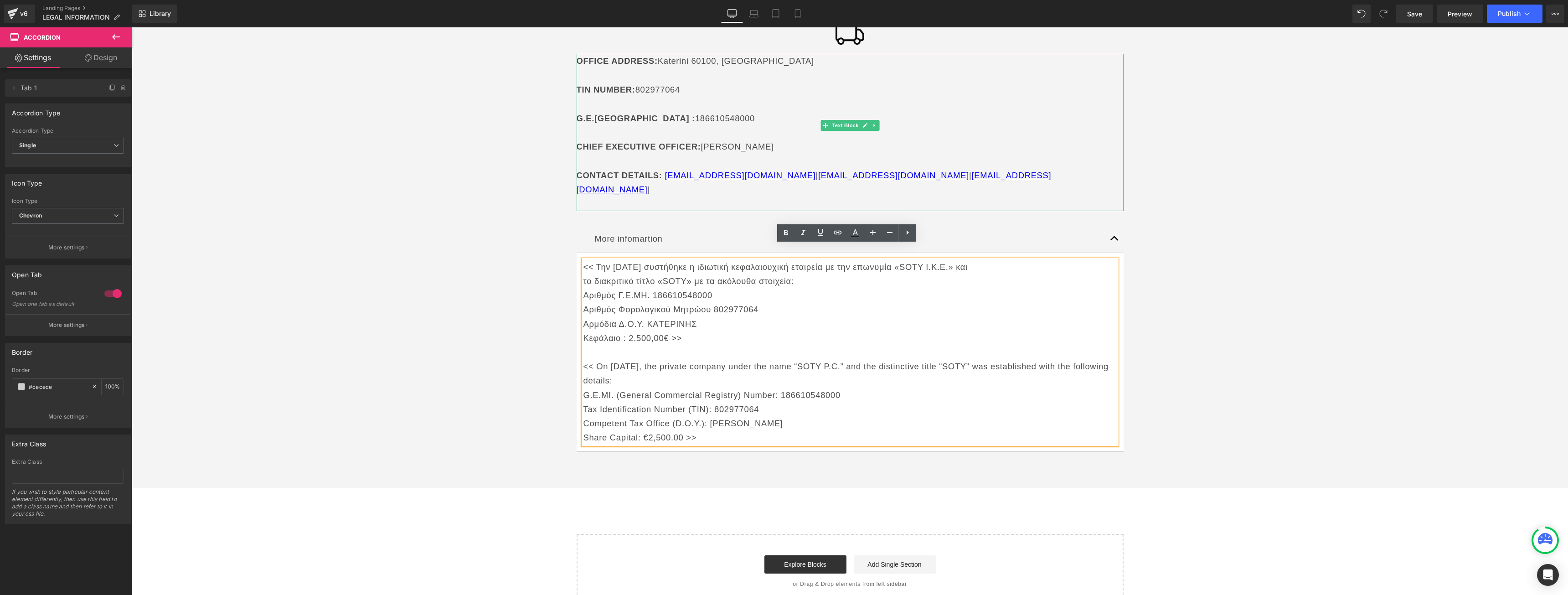
click at [625, 232] on p "More infomartion" at bounding box center [850, 239] width 510 height 14
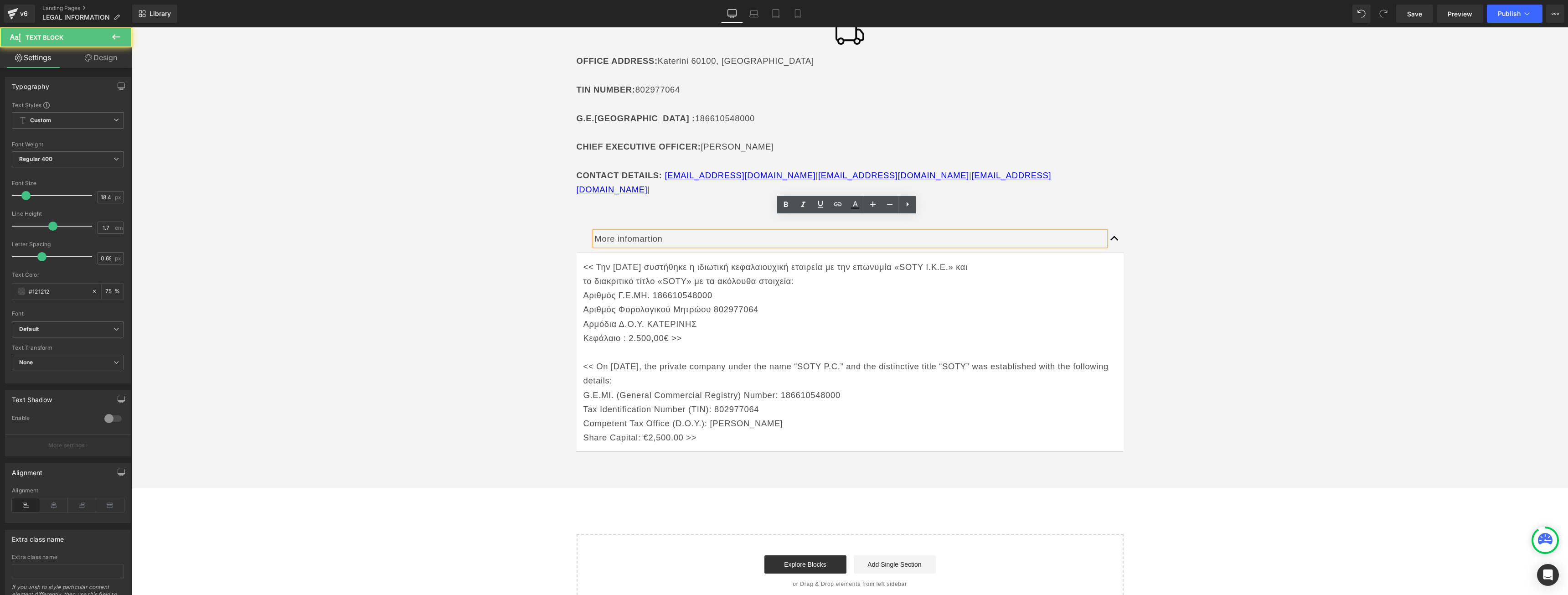
click at [1174, 179] on div "SOTY P.C. Heading Icon OFFICE ADDRESS : [GEOGRAPHIC_DATA] TIN NUMBER : 80297706…" at bounding box center [850, 230] width 1436 height 506
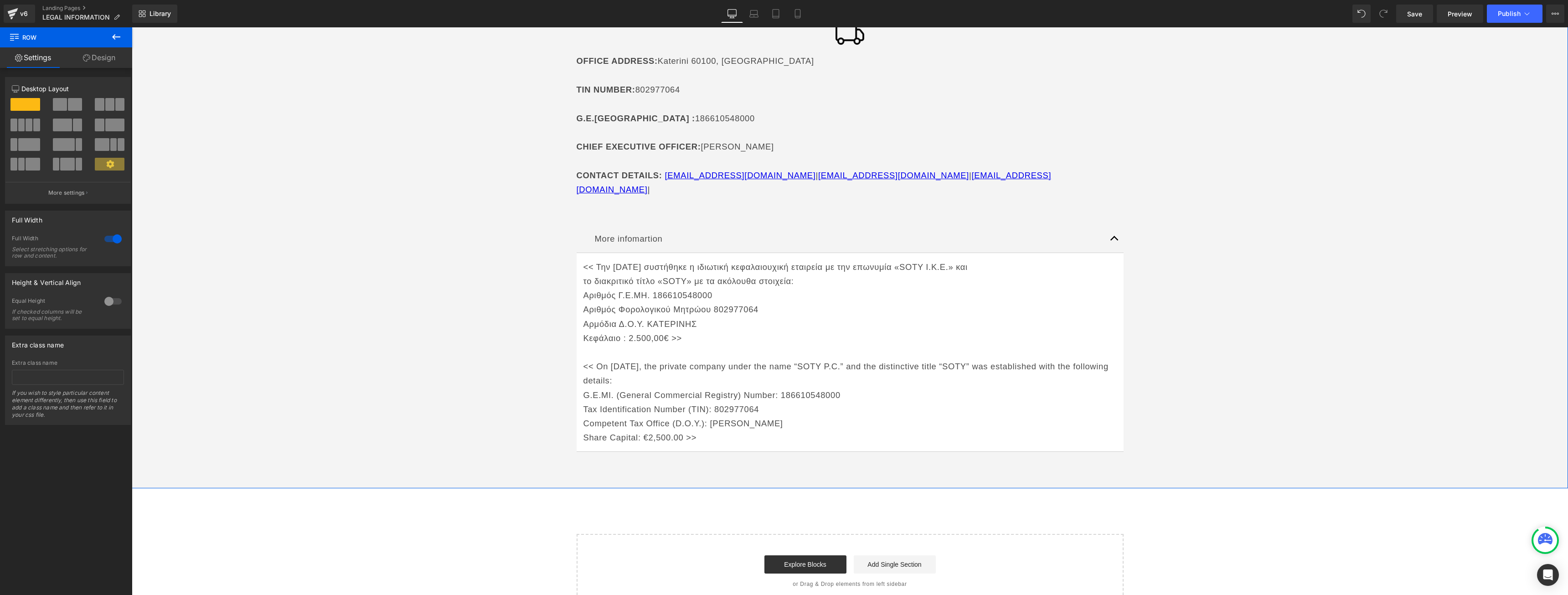
click at [1097, 232] on p "More infomartion" at bounding box center [850, 239] width 510 height 14
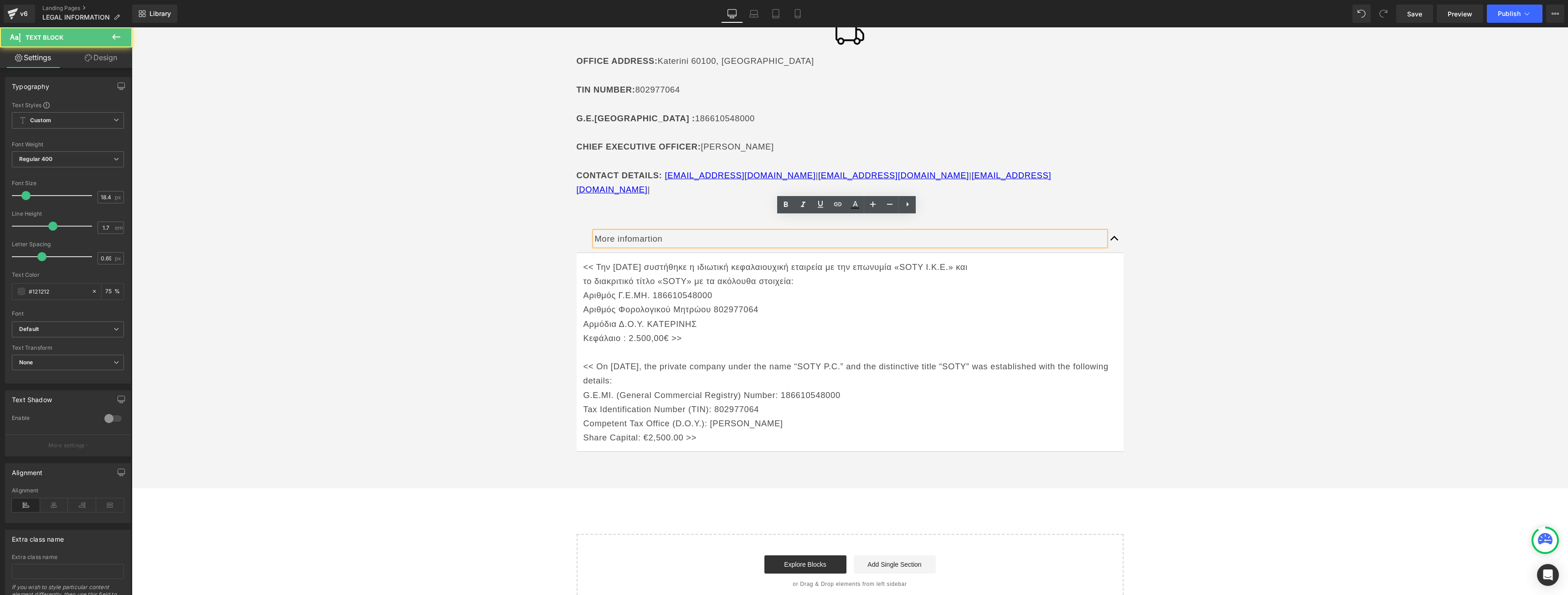
click at [1105, 225] on button "button" at bounding box center [1114, 239] width 18 height 28
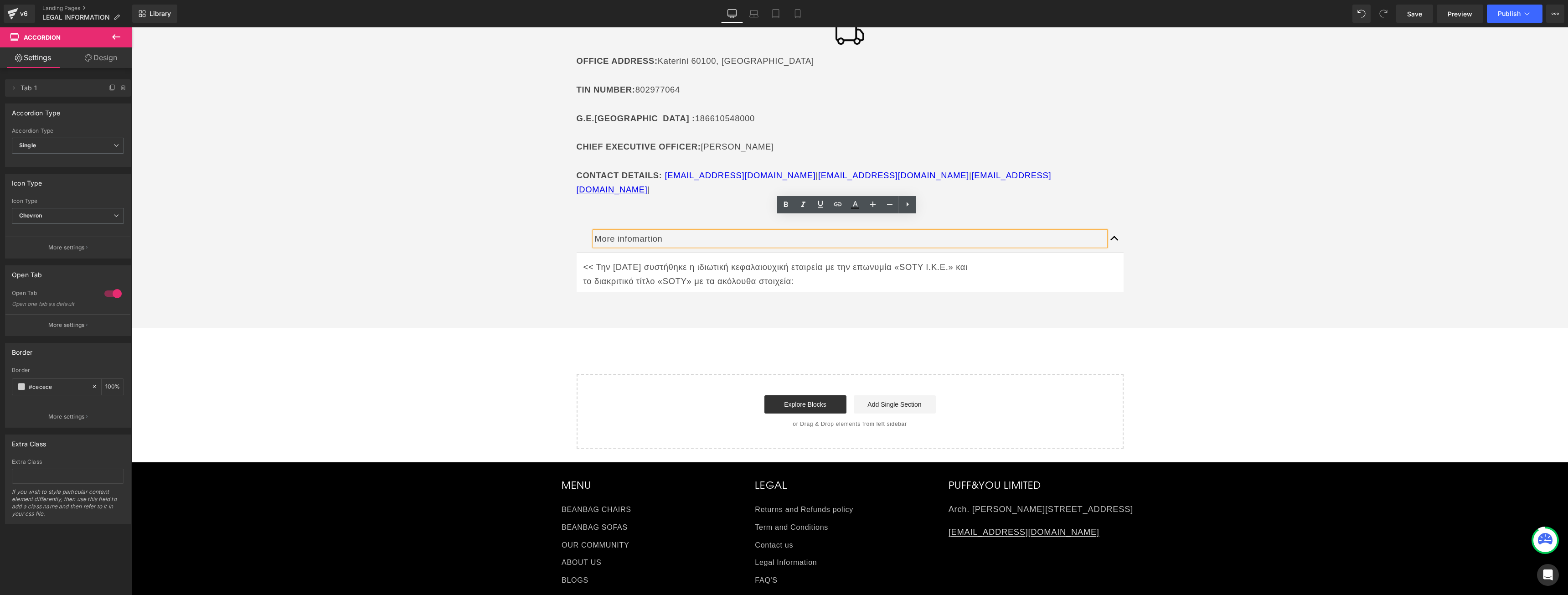
click at [1266, 252] on div "SOTY P.C. Heading Icon OFFICE ADDRESS : [GEOGRAPHIC_DATA] TIN NUMBER : 80297706…" at bounding box center [850, 151] width 1436 height 346
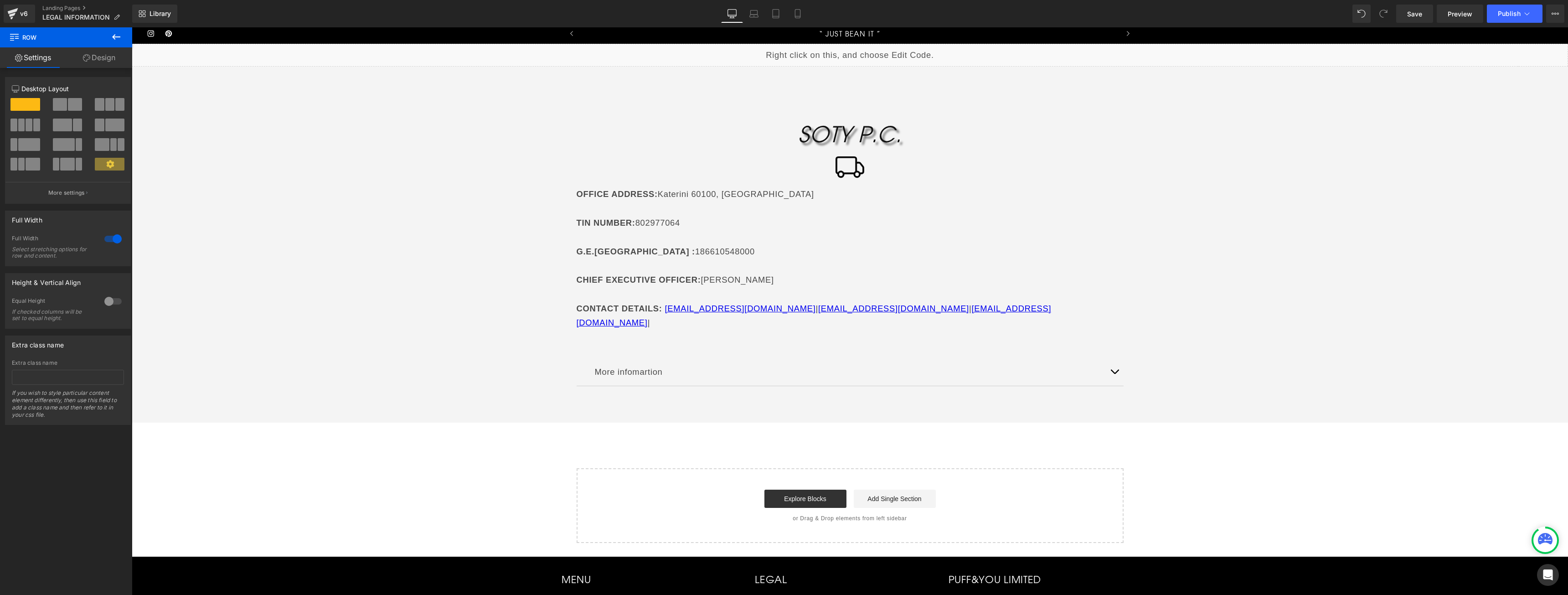
scroll to position [0, 0]
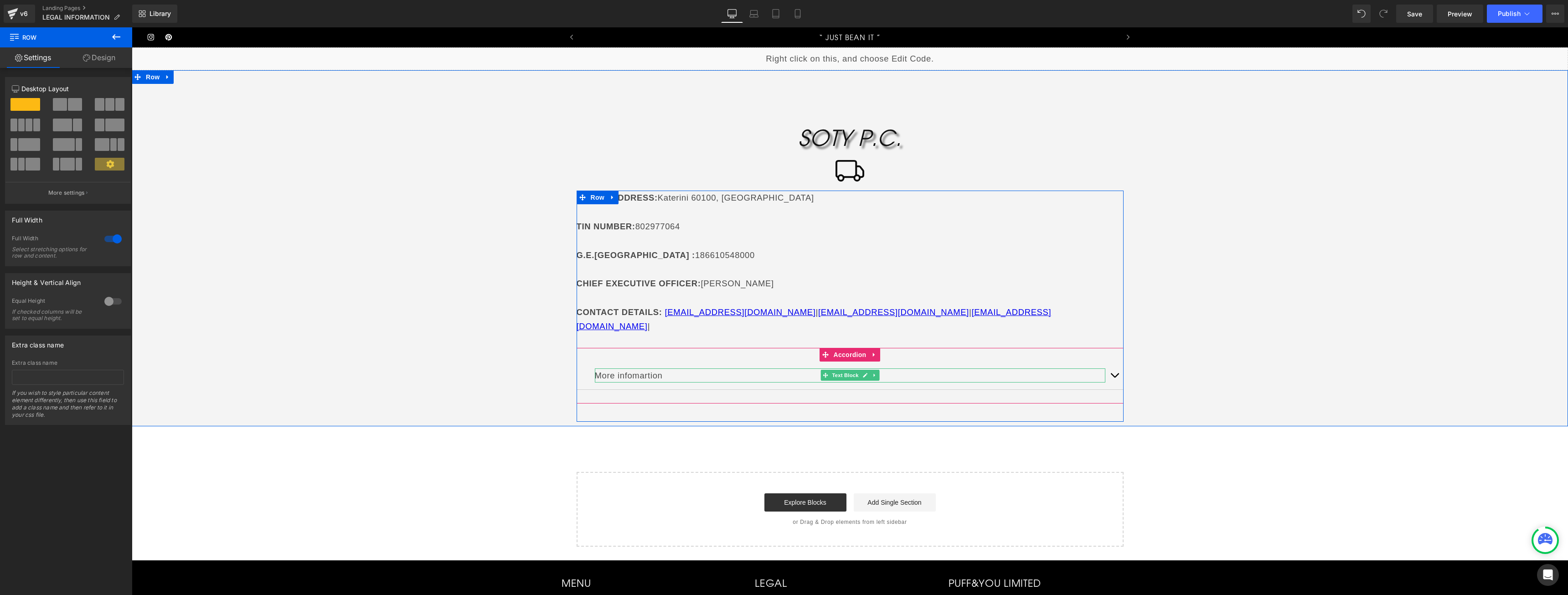
click at [1106, 361] on button "button" at bounding box center [1114, 375] width 18 height 28
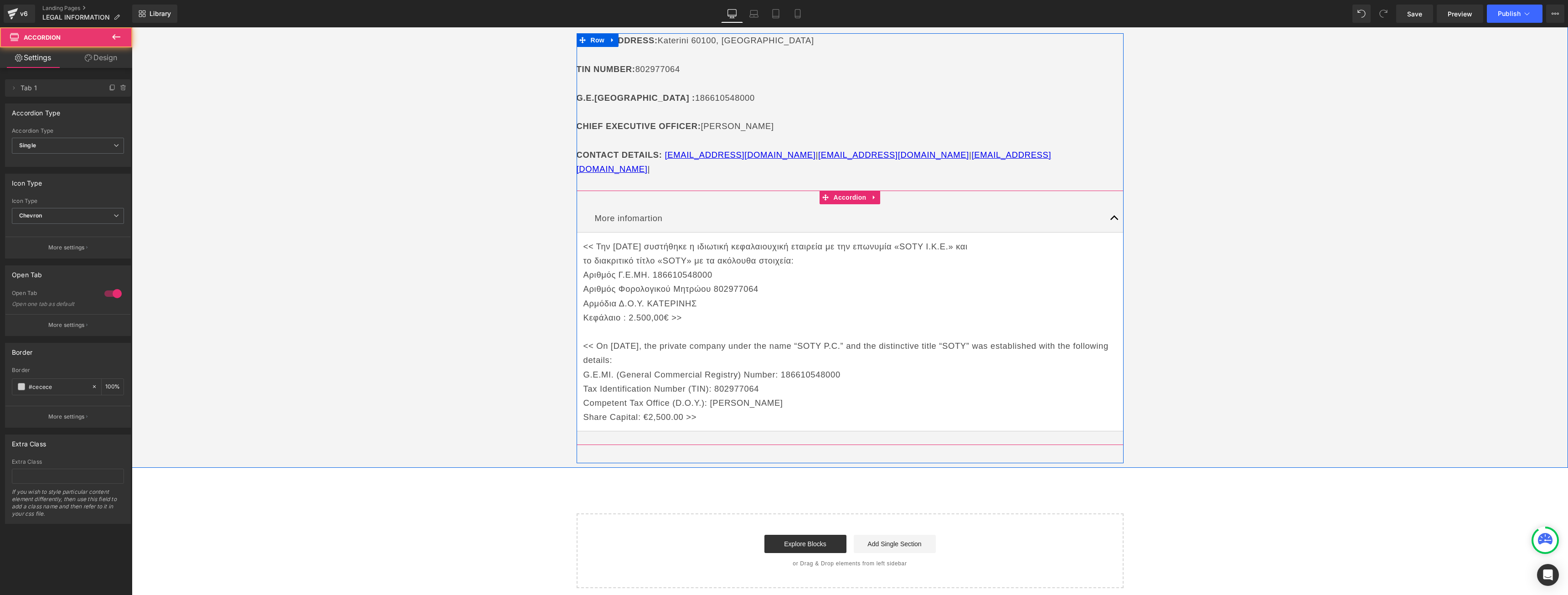
scroll to position [182, 0]
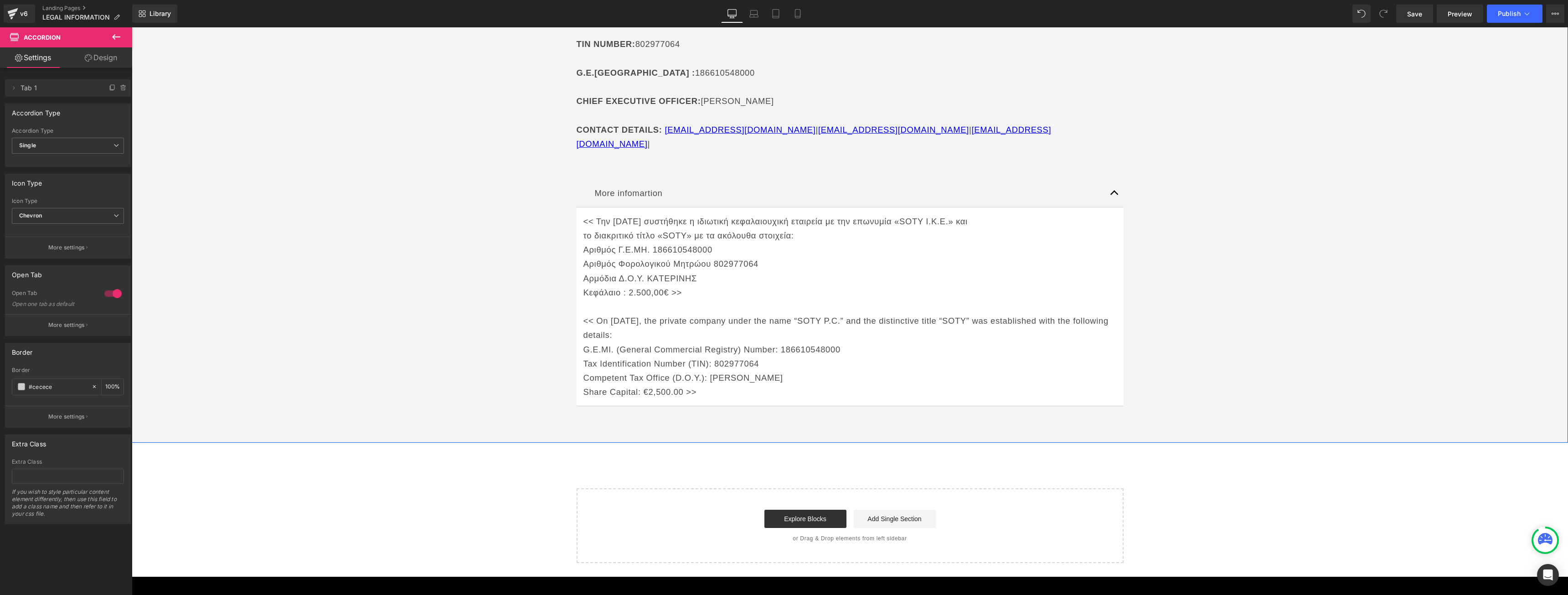
click at [700, 385] on p "Share Capital: €2,500.00 >>" at bounding box center [850, 391] width 533 height 14
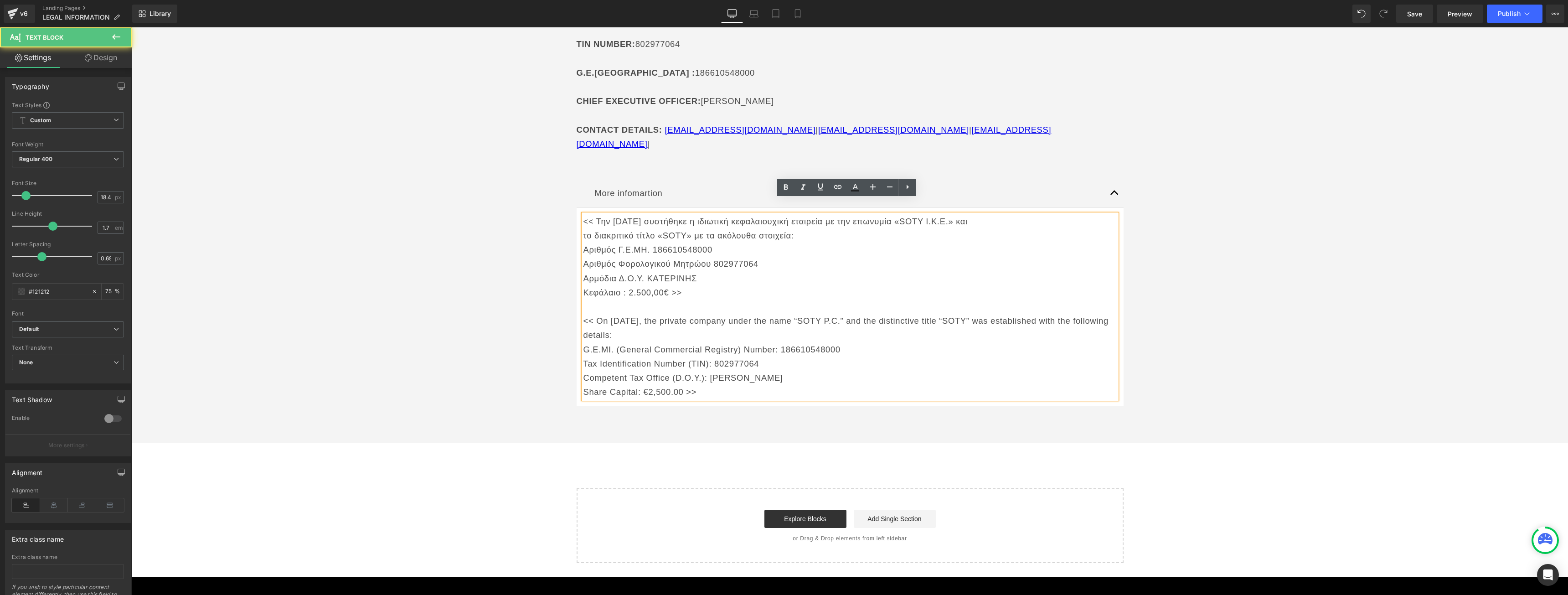
click at [743, 412] on div "OFFICE ADDRESS : [GEOGRAPHIC_DATA] TIN NUMBER : 802977064 [PERSON_NAME] : 18661…" at bounding box center [850, 223] width 547 height 430
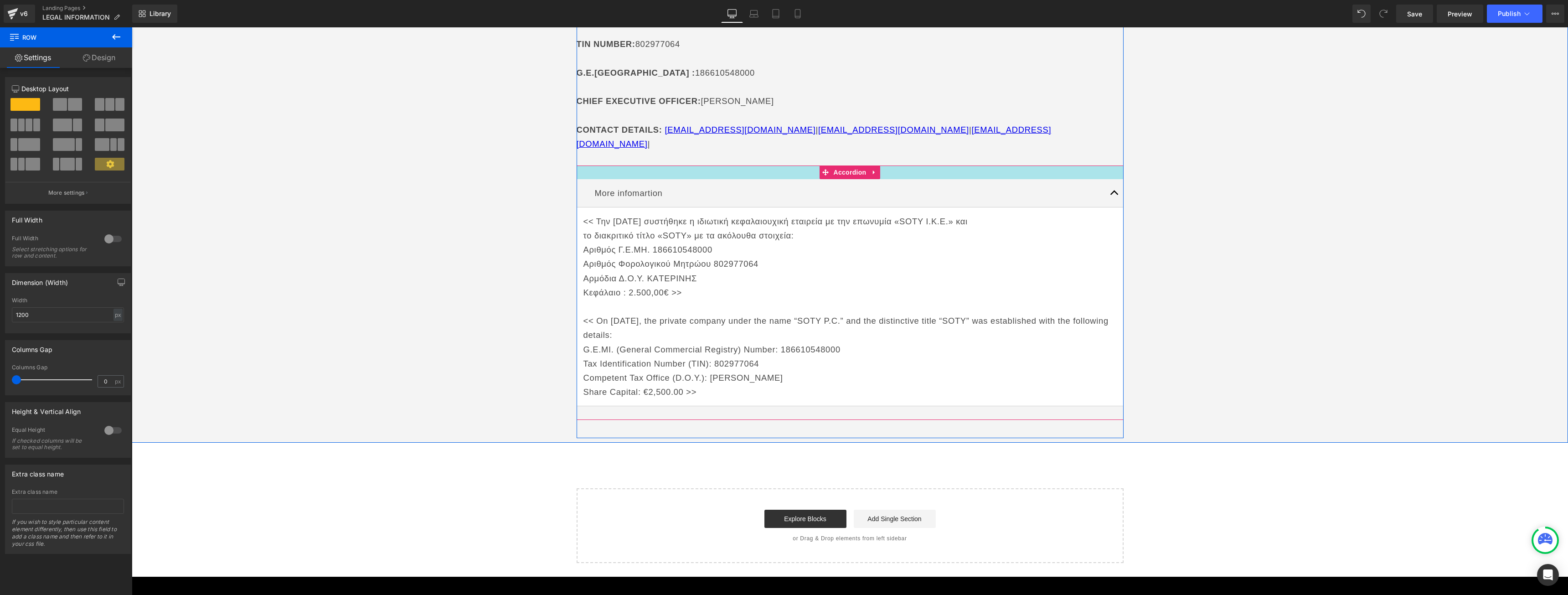
click at [1115, 179] on button "button" at bounding box center [1114, 193] width 18 height 28
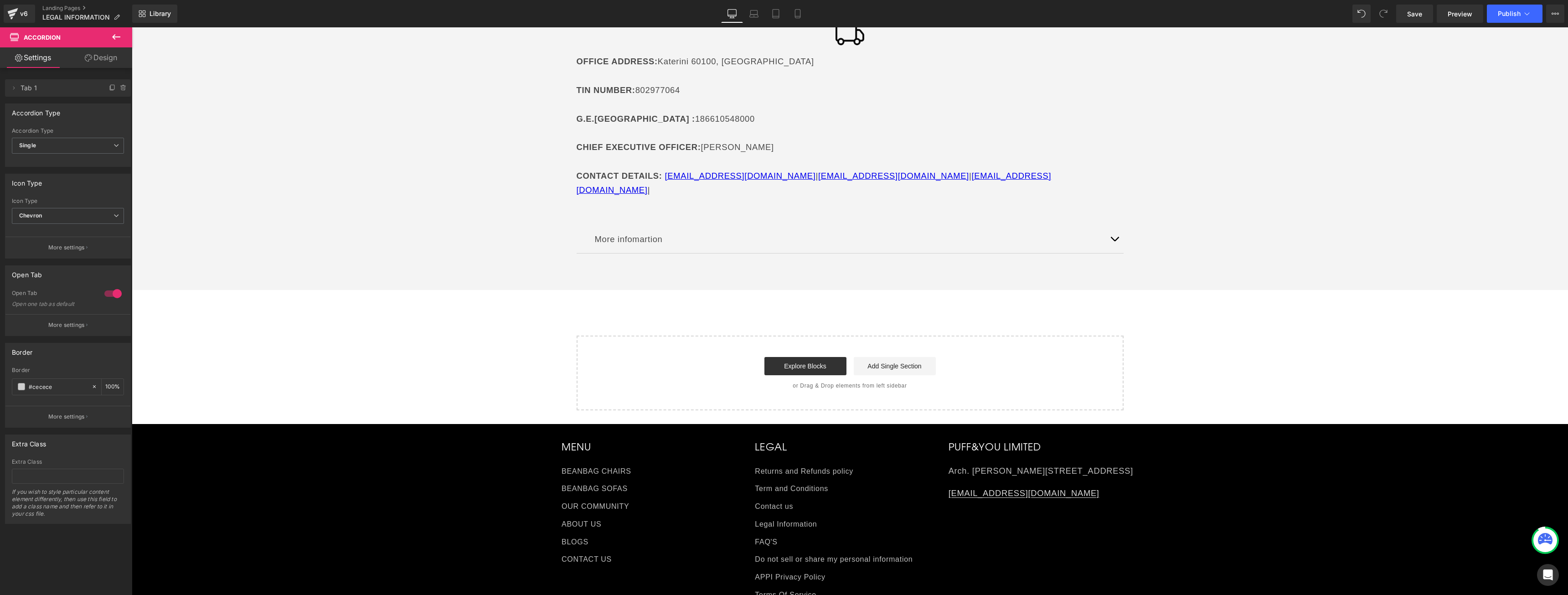
scroll to position [46, 0]
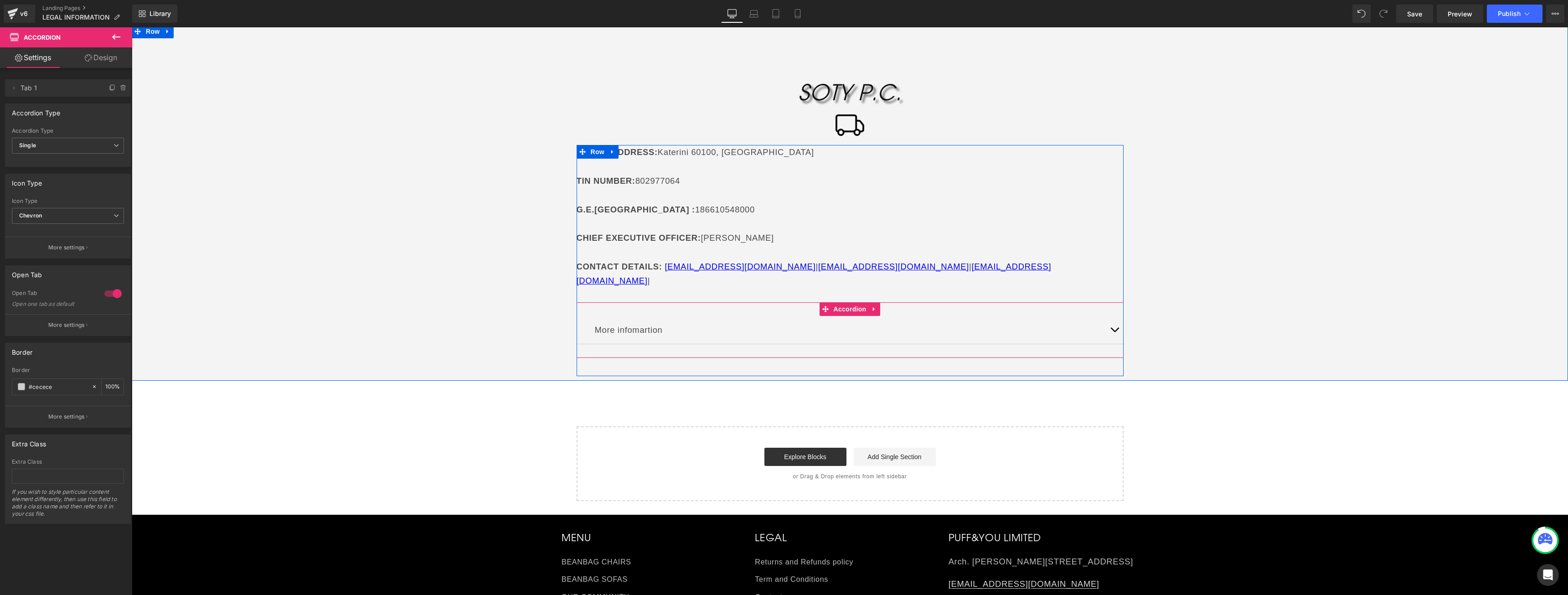
drag, startPoint x: 631, startPoint y: 325, endPoint x: 639, endPoint y: 314, distance: 13.6
click at [632, 324] on div "More infomartion Text Block" at bounding box center [850, 330] width 547 height 28
click at [639, 323] on p "More infomartion" at bounding box center [850, 330] width 510 height 14
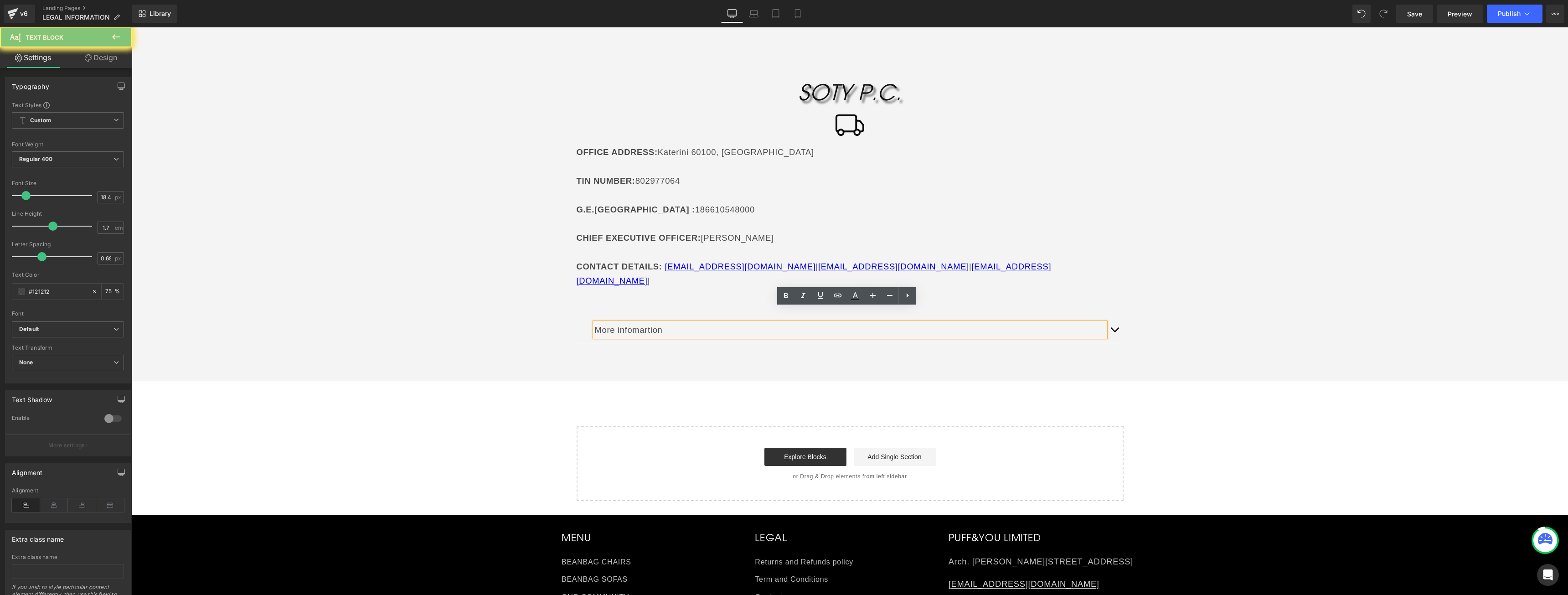
click at [639, 323] on p "More infomartion" at bounding box center [850, 330] width 510 height 14
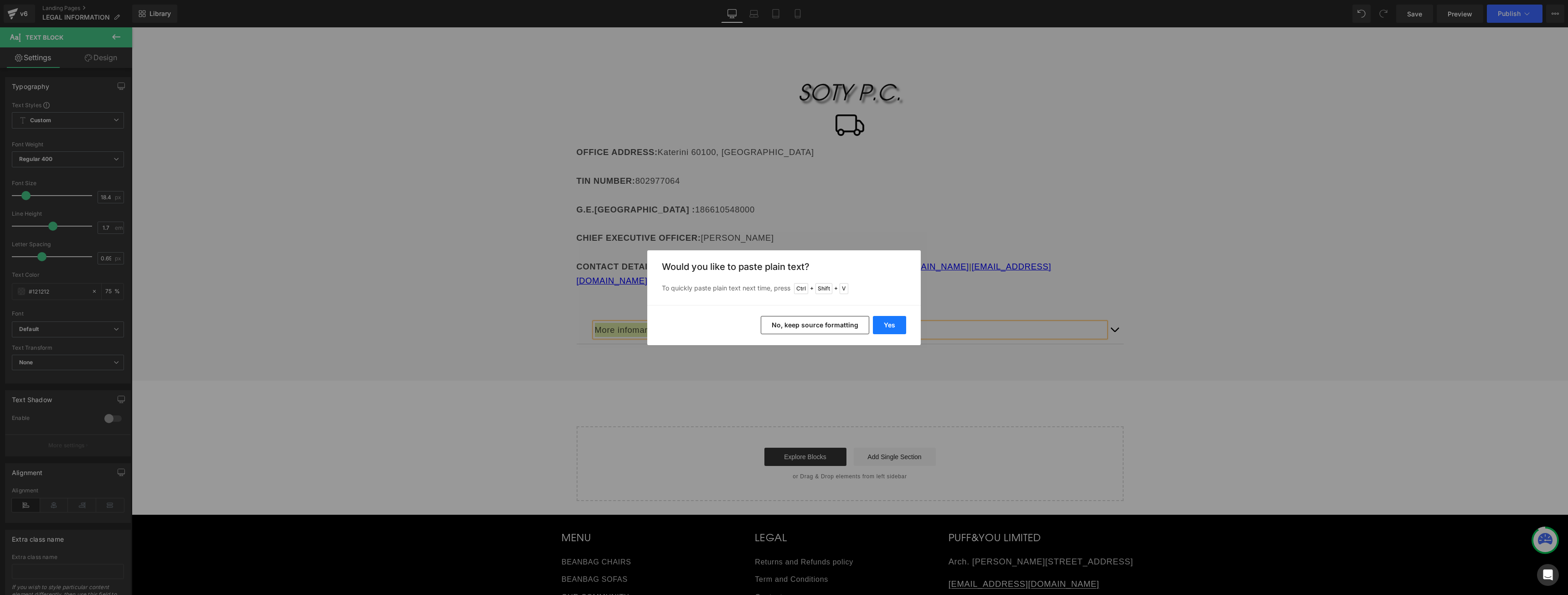
click at [904, 323] on button "Yes" at bounding box center [890, 325] width 33 height 18
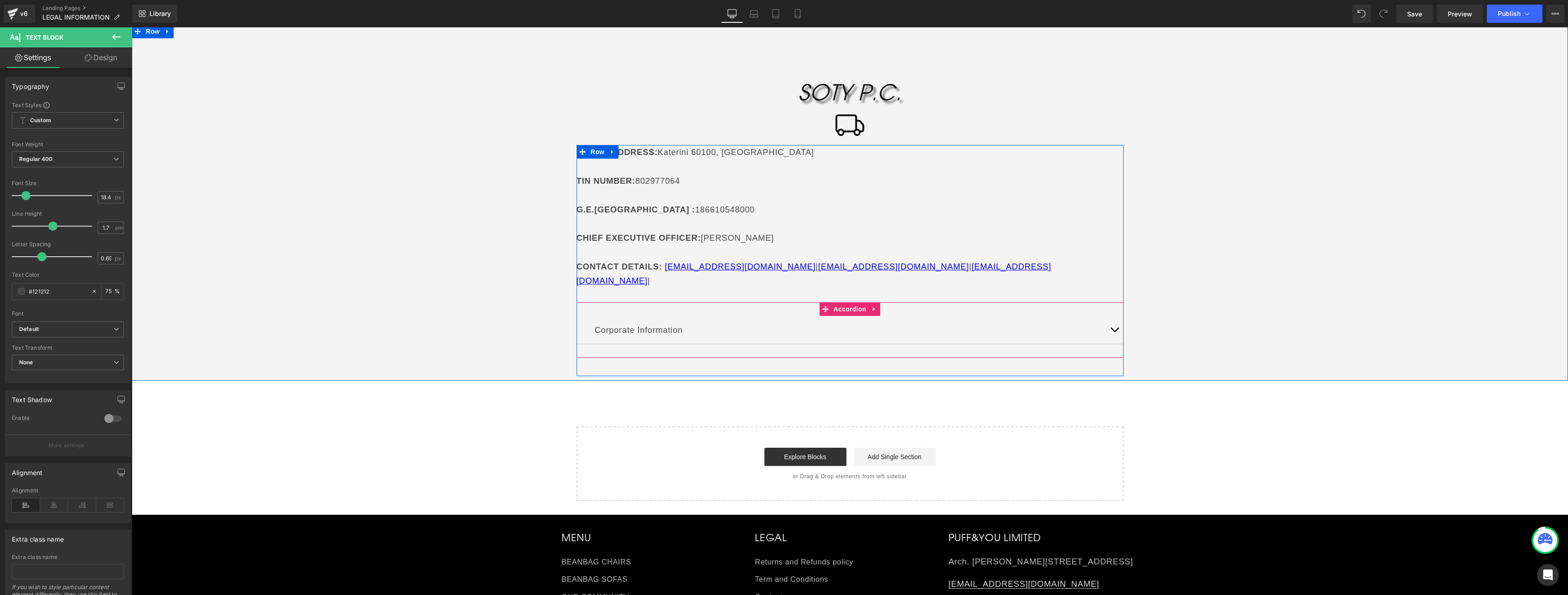
click at [1112, 317] on button "button" at bounding box center [1114, 330] width 18 height 28
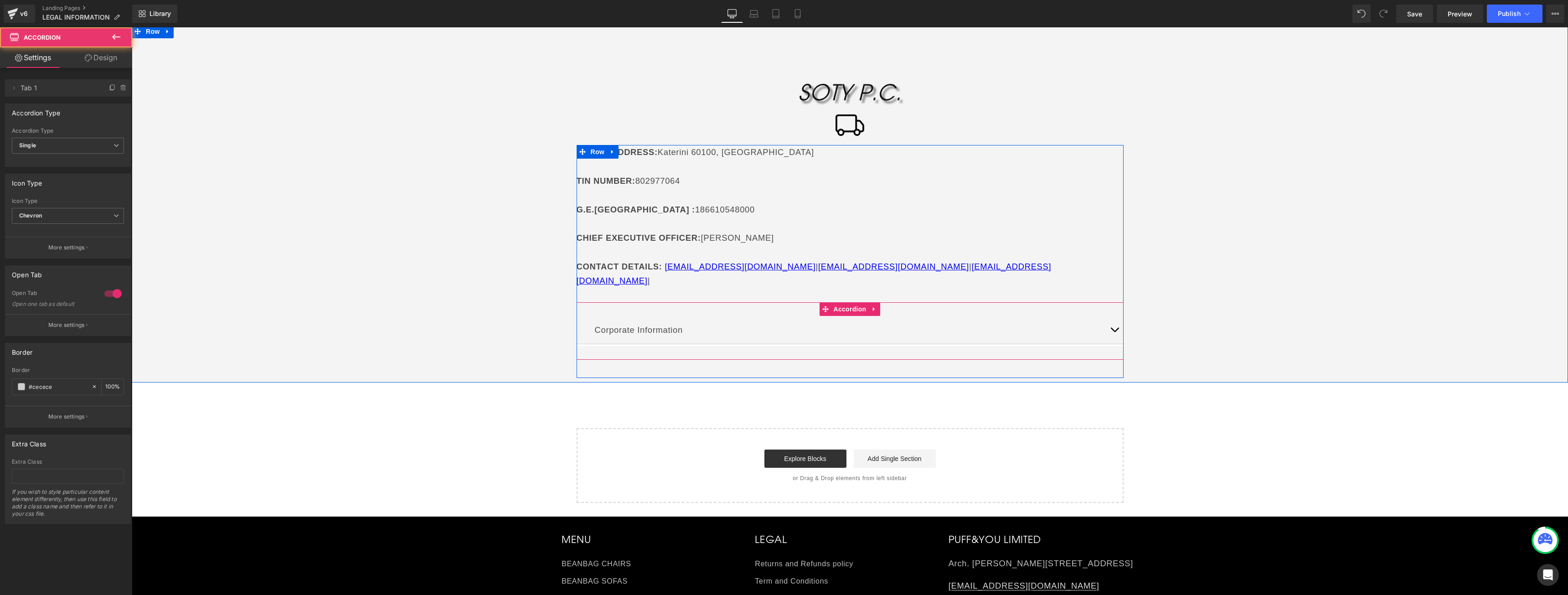
click at [1106, 317] on button "button" at bounding box center [1114, 330] width 18 height 28
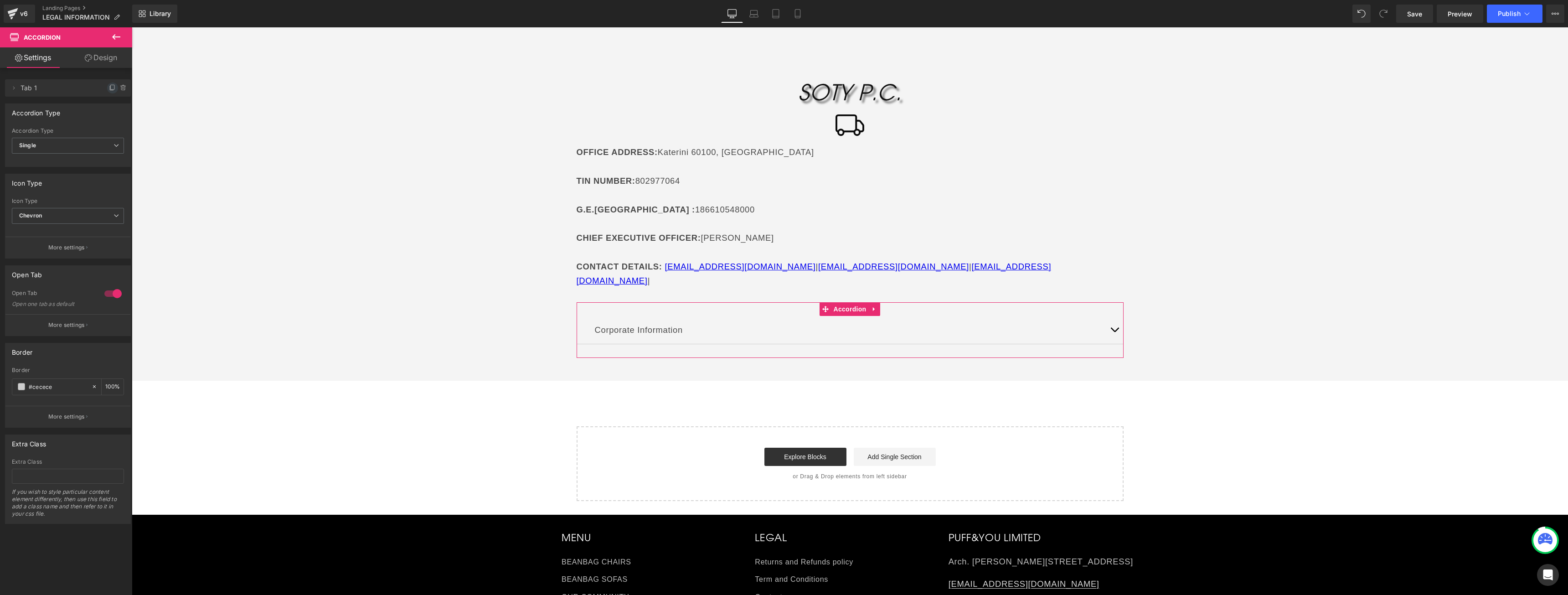
click at [109, 88] on icon at bounding box center [113, 88] width 7 height 7
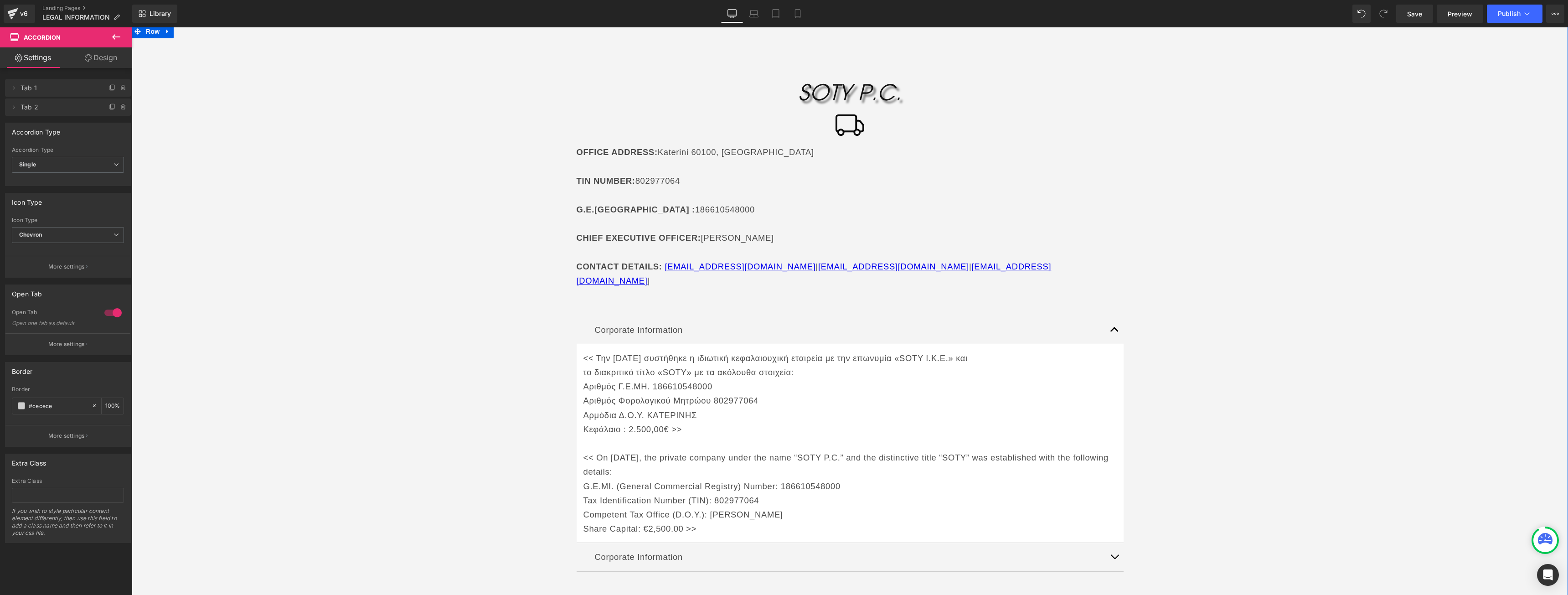
click at [1114, 332] on span "button" at bounding box center [1114, 332] width 0 height 0
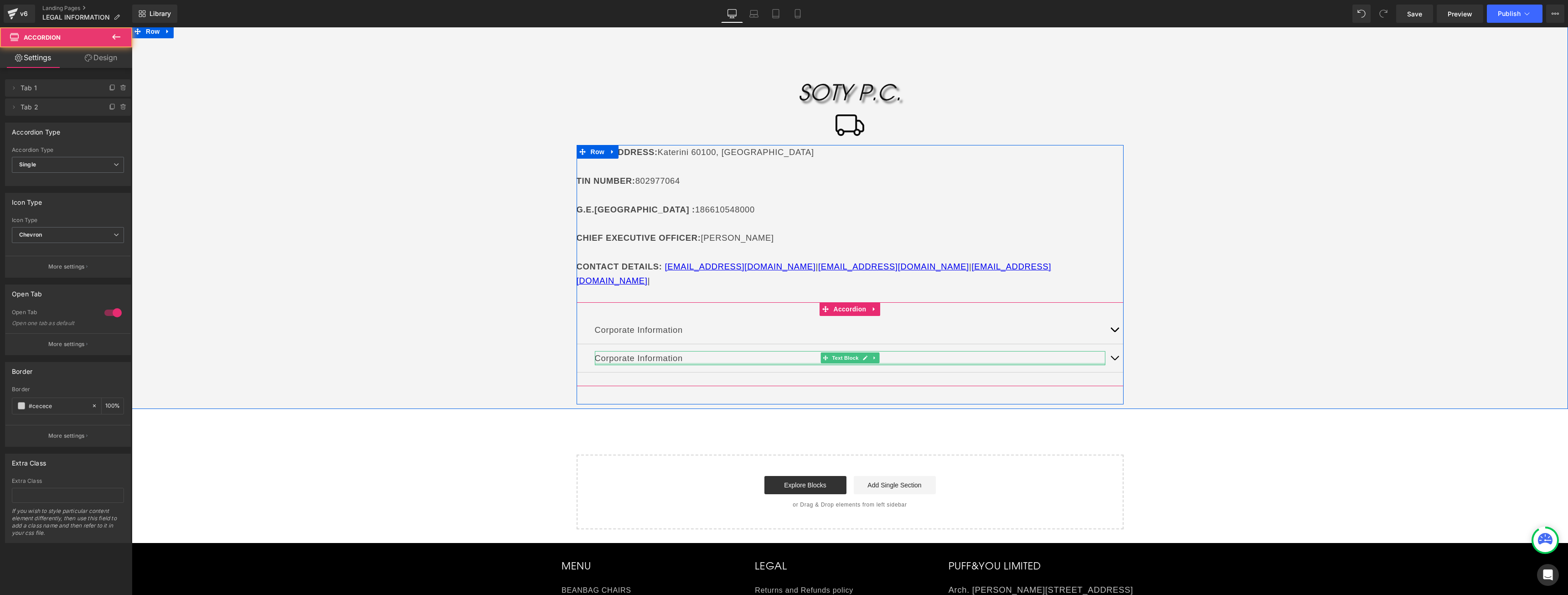
click at [643, 351] on p "Corporate Information" at bounding box center [850, 358] width 510 height 14
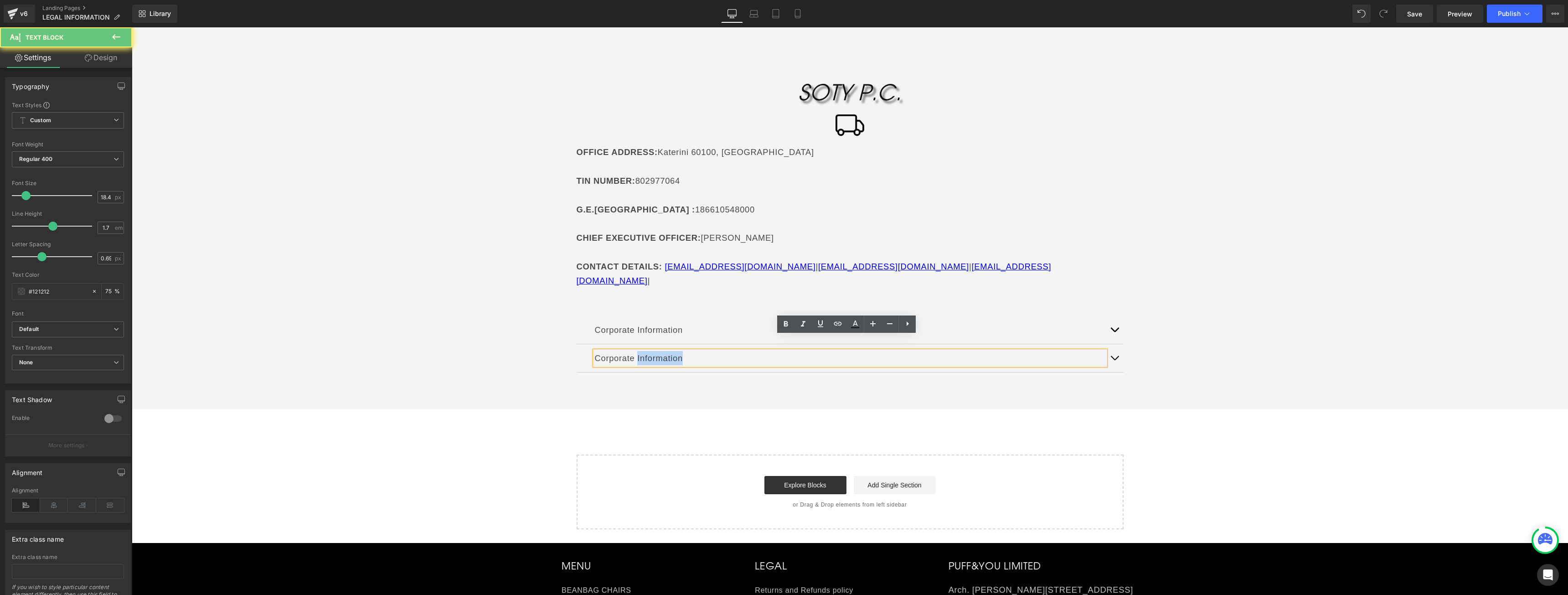
click at [645, 351] on p "Corporate Information" at bounding box center [850, 358] width 510 height 14
click at [627, 351] on p "Corporate Information" at bounding box center [850, 358] width 510 height 14
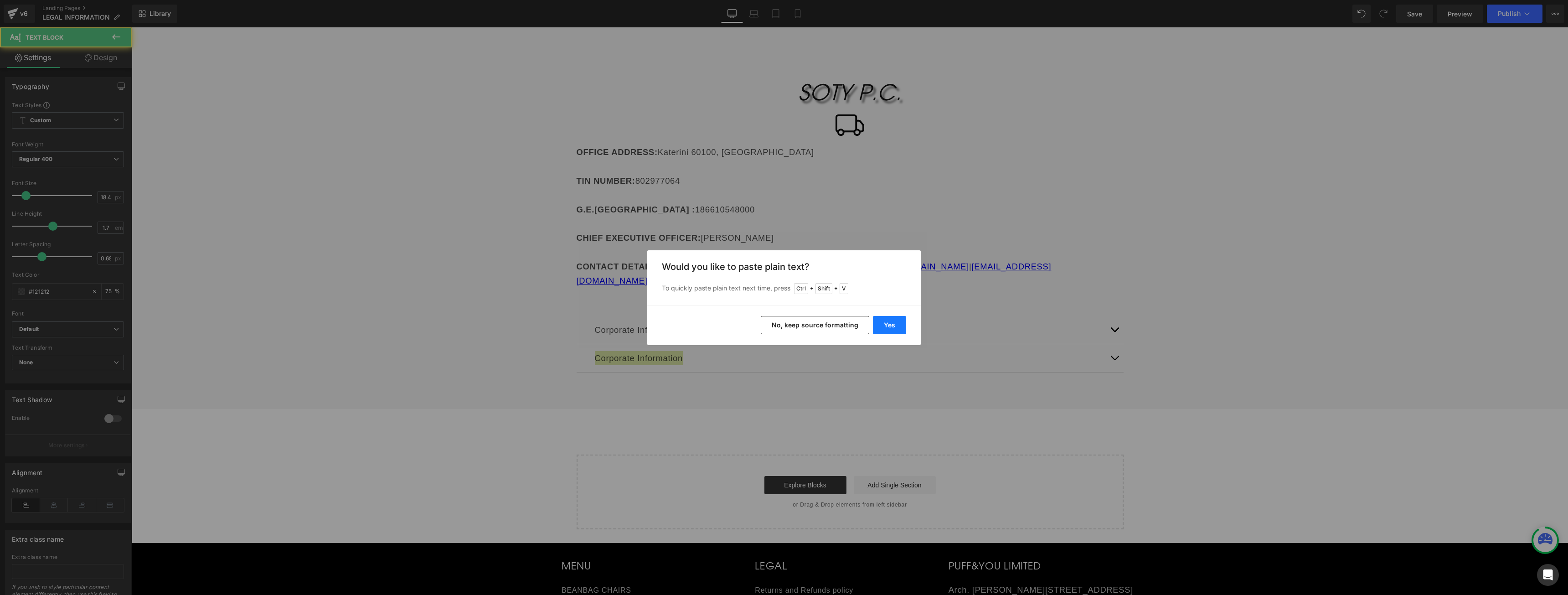
click at [884, 320] on button "Yes" at bounding box center [890, 325] width 33 height 18
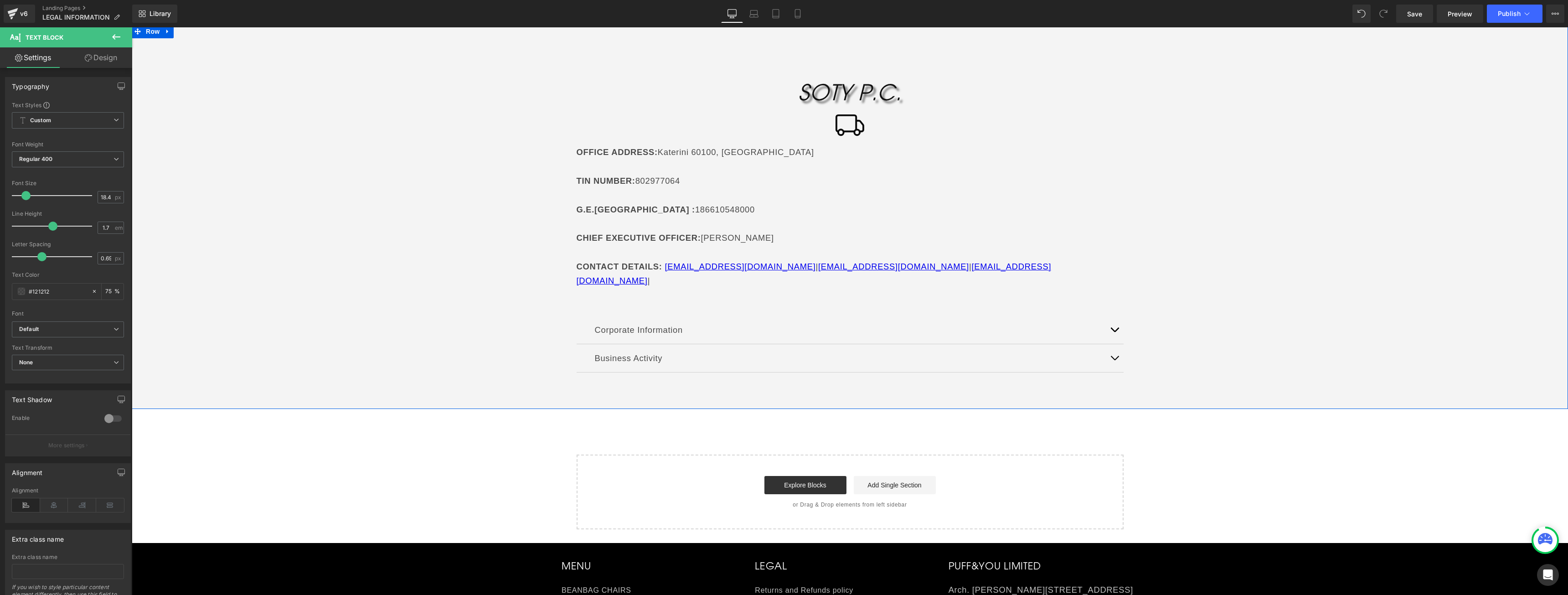
click at [1112, 349] on button "button" at bounding box center [1114, 358] width 18 height 28
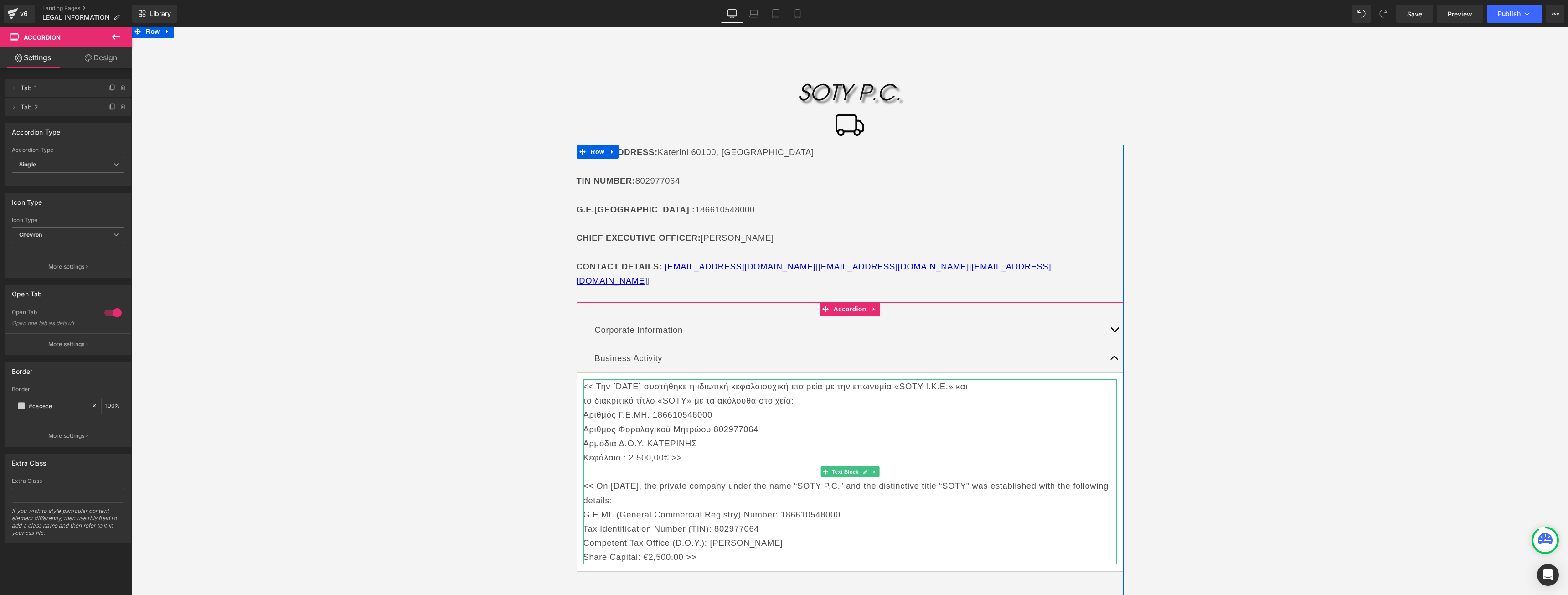
click at [673, 380] on p "<< Την [DATE] συστήθηκε η ιδιωτική κεφαλαιουχική εταιρεία με την επωνυμία «SOTY…" at bounding box center [850, 386] width 533 height 14
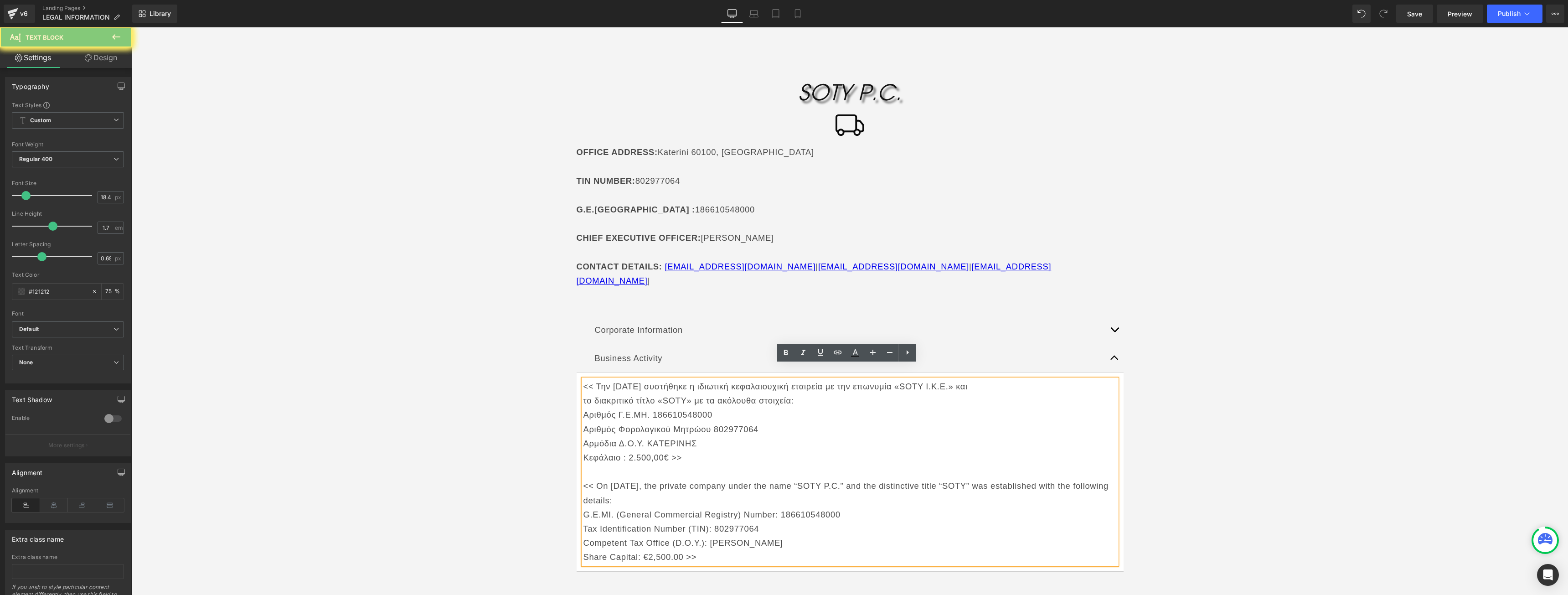
click at [680, 394] on p "το διακριτικό τίτλο «SOTY» με τα ακόλουθα στοιχεία:" at bounding box center [850, 400] width 533 height 14
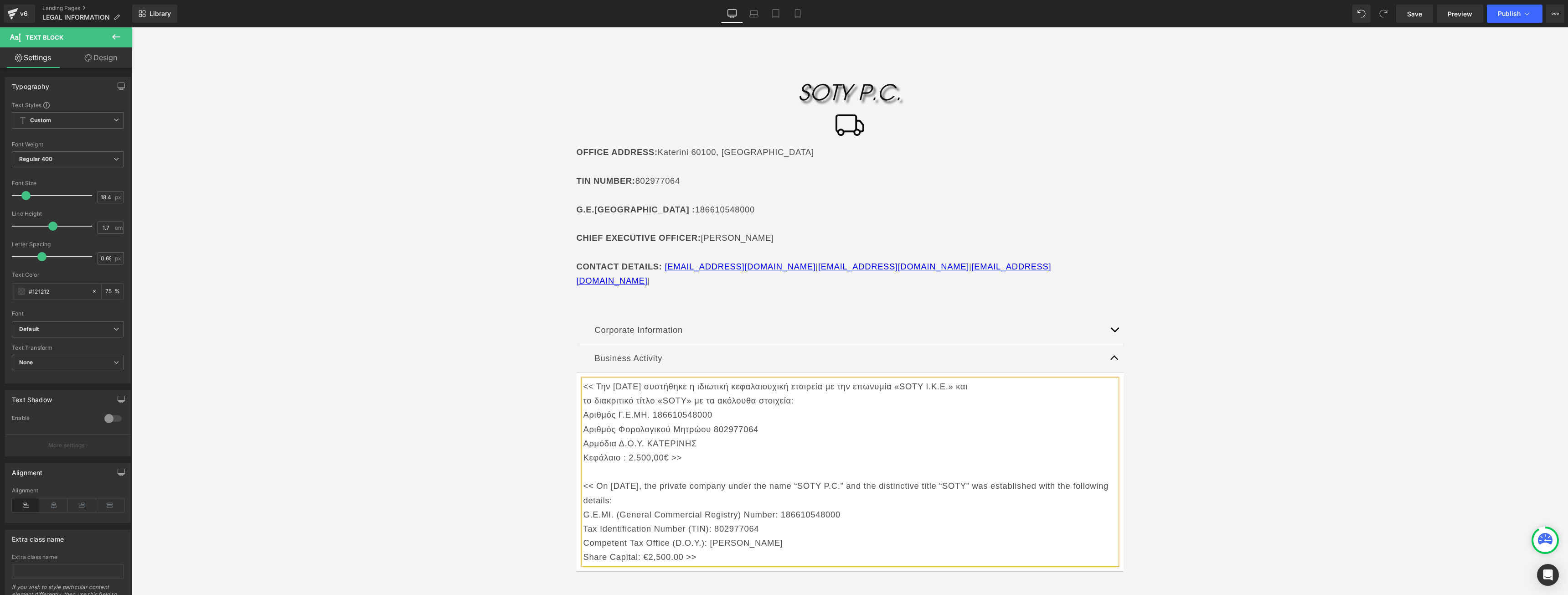
click at [719, 437] on p "Αρμόδια Δ.Ο.Υ. KAΤΕΡΙΝΗΣ" at bounding box center [850, 443] width 533 height 14
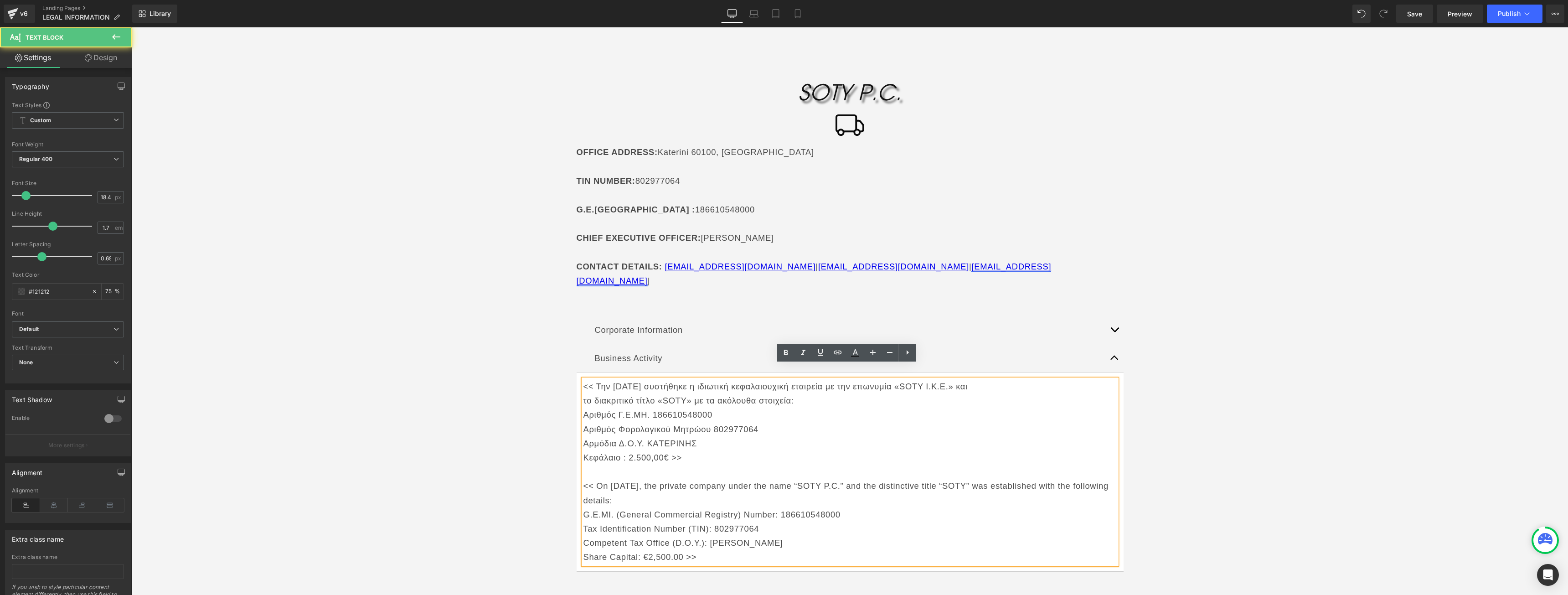
drag, startPoint x: 723, startPoint y: 545, endPoint x: 921, endPoint y: 268, distance: 340.5
click at [719, 550] on p "Share Capital: €2,500.00 >>" at bounding box center [850, 557] width 533 height 14
click at [674, 408] on p "Αριθμός Γ.Ε.ΜΗ. 186610548000" at bounding box center [850, 414] width 533 height 14
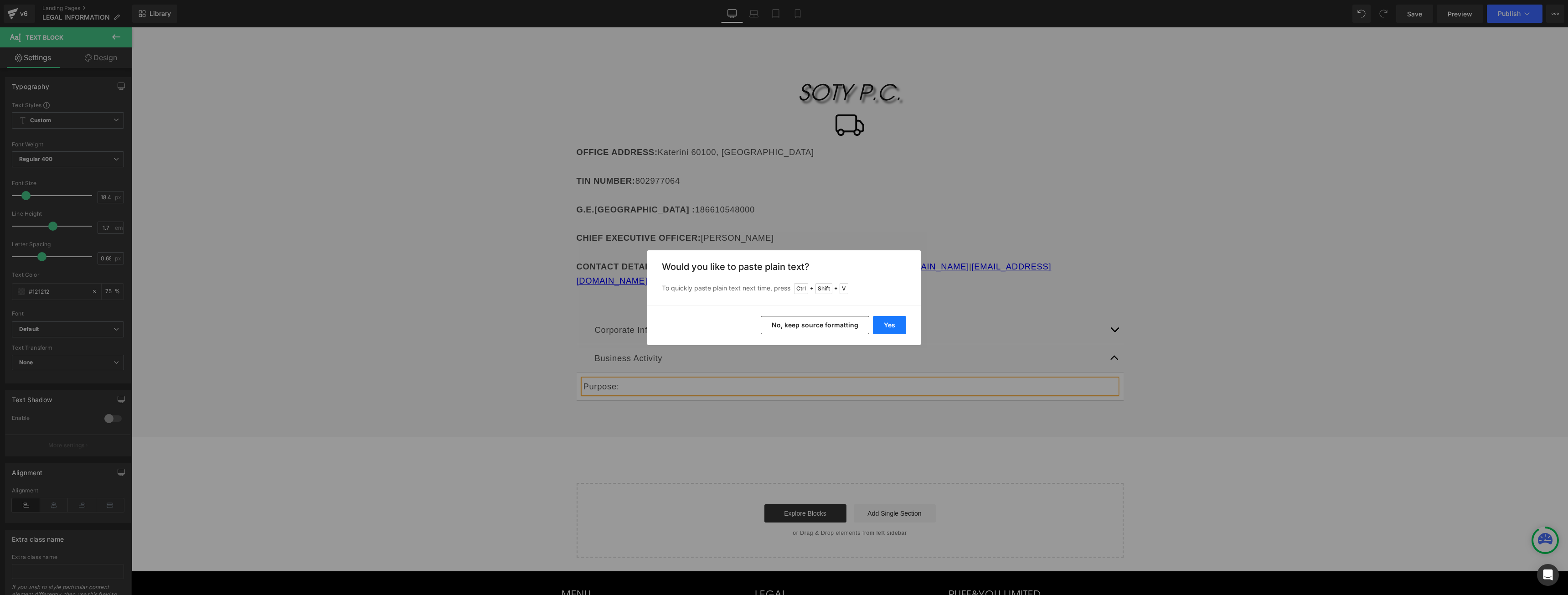
drag, startPoint x: 905, startPoint y: 323, endPoint x: 770, endPoint y: 297, distance: 137.5
click at [905, 323] on button "Yes" at bounding box center [890, 325] width 33 height 18
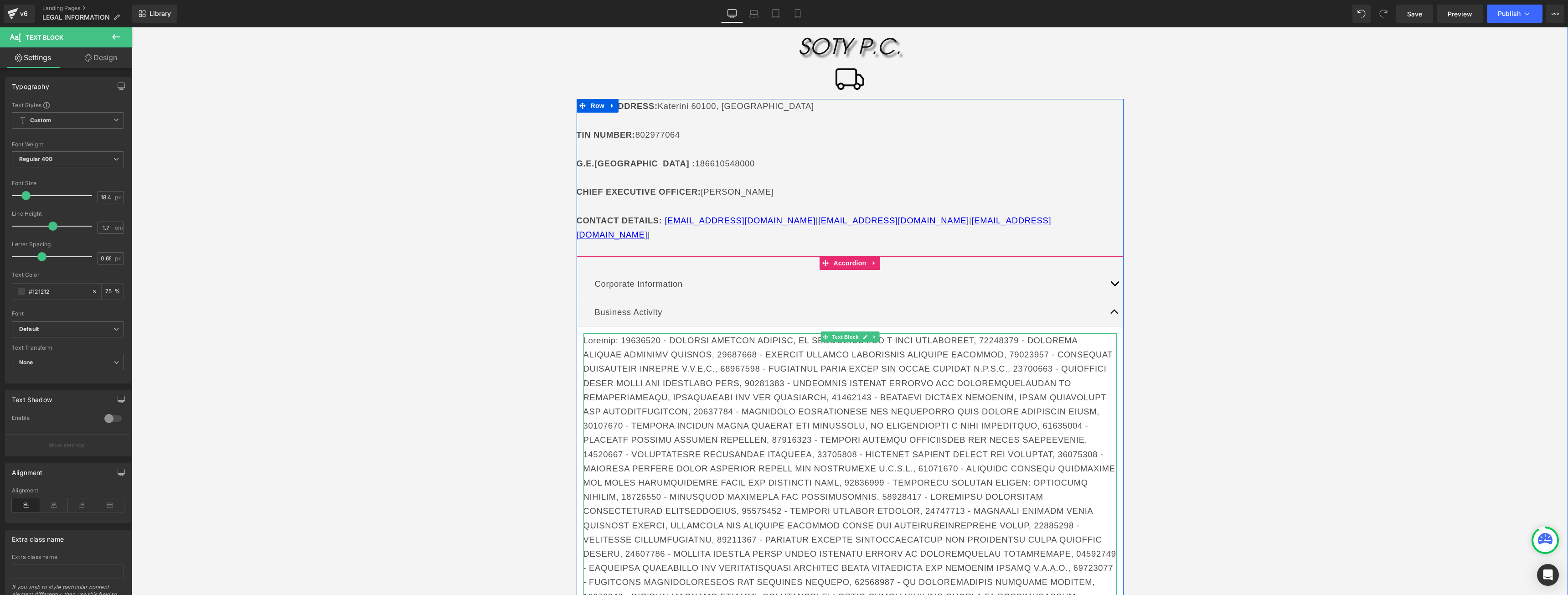
scroll to position [182, 0]
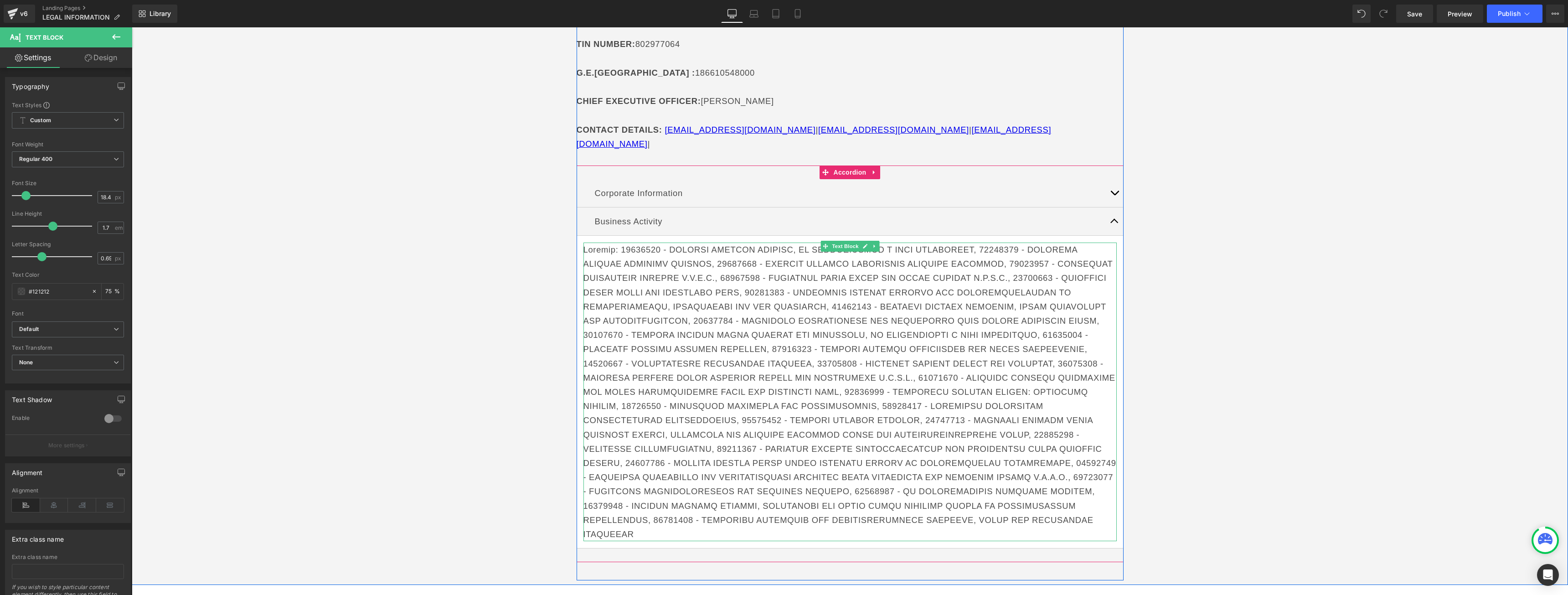
click at [619, 243] on p at bounding box center [850, 392] width 533 height 298
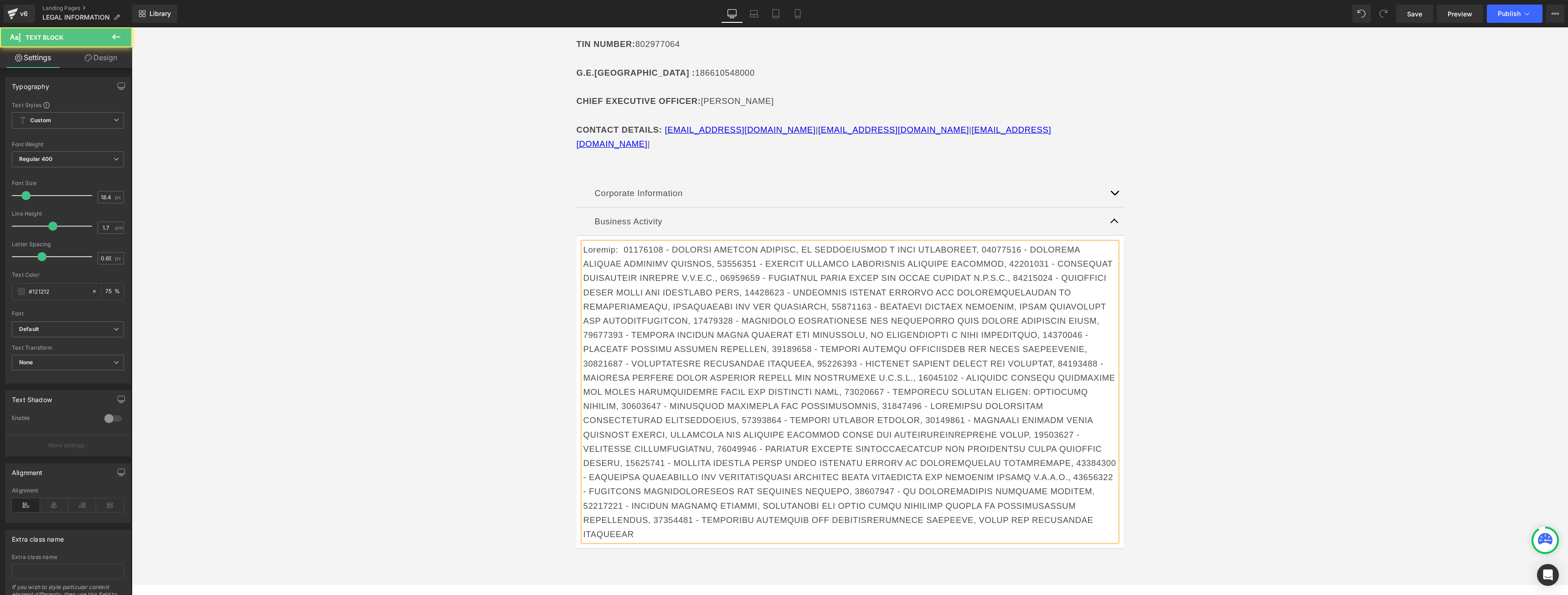
click at [592, 243] on p at bounding box center [850, 392] width 533 height 298
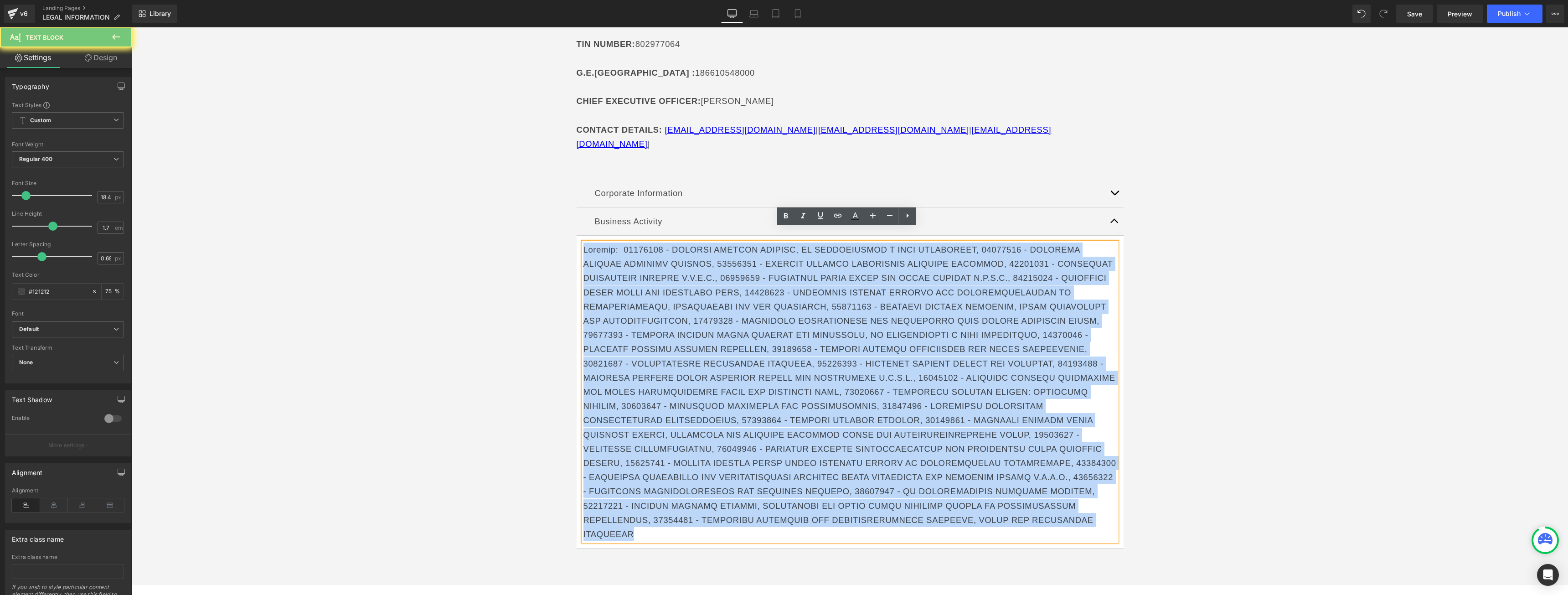
click at [592, 243] on p at bounding box center [850, 392] width 533 height 298
click at [610, 243] on p at bounding box center [850, 392] width 533 height 298
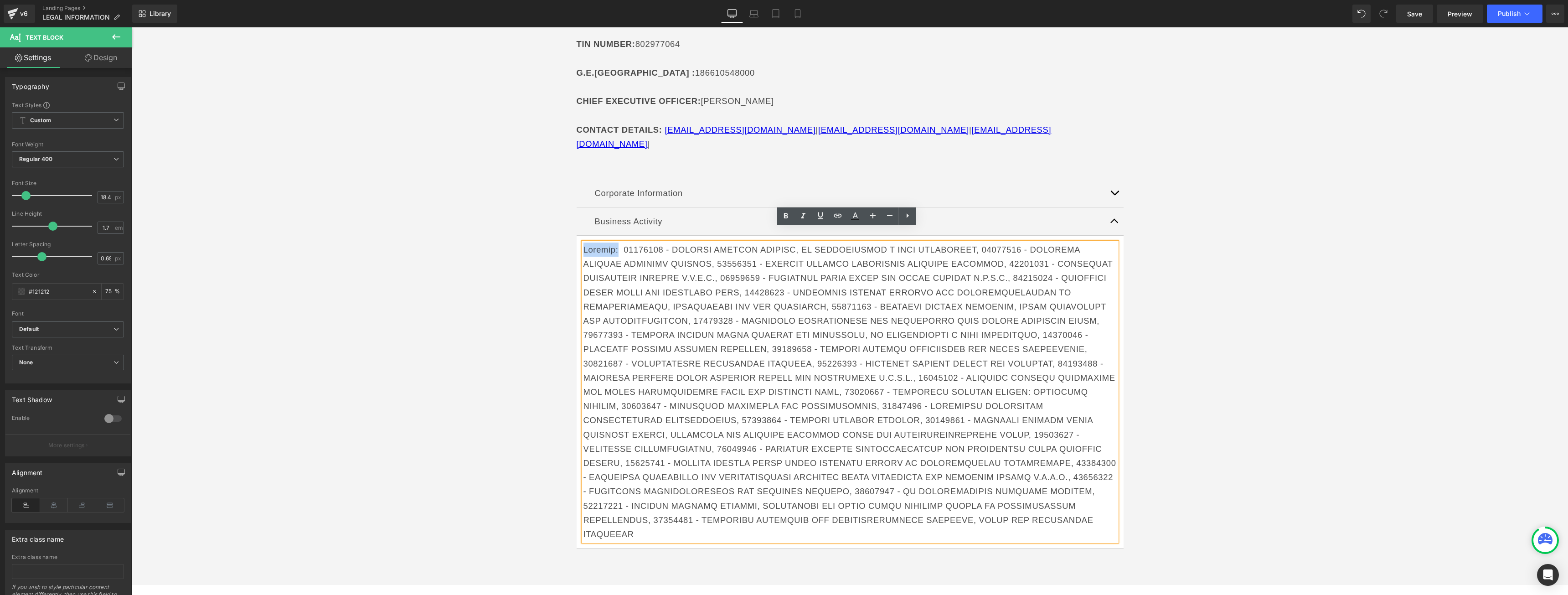
drag, startPoint x: 615, startPoint y: 234, endPoint x: 576, endPoint y: 235, distance: 39.0
click at [577, 235] on article "Text Block" at bounding box center [850, 391] width 547 height 312
drag, startPoint x: 614, startPoint y: 234, endPoint x: 623, endPoint y: 238, distance: 9.8
click at [584, 244] on strong "Purpose:" at bounding box center [602, 249] width 39 height 10
click at [625, 243] on p "Purpose:" at bounding box center [850, 392] width 533 height 298
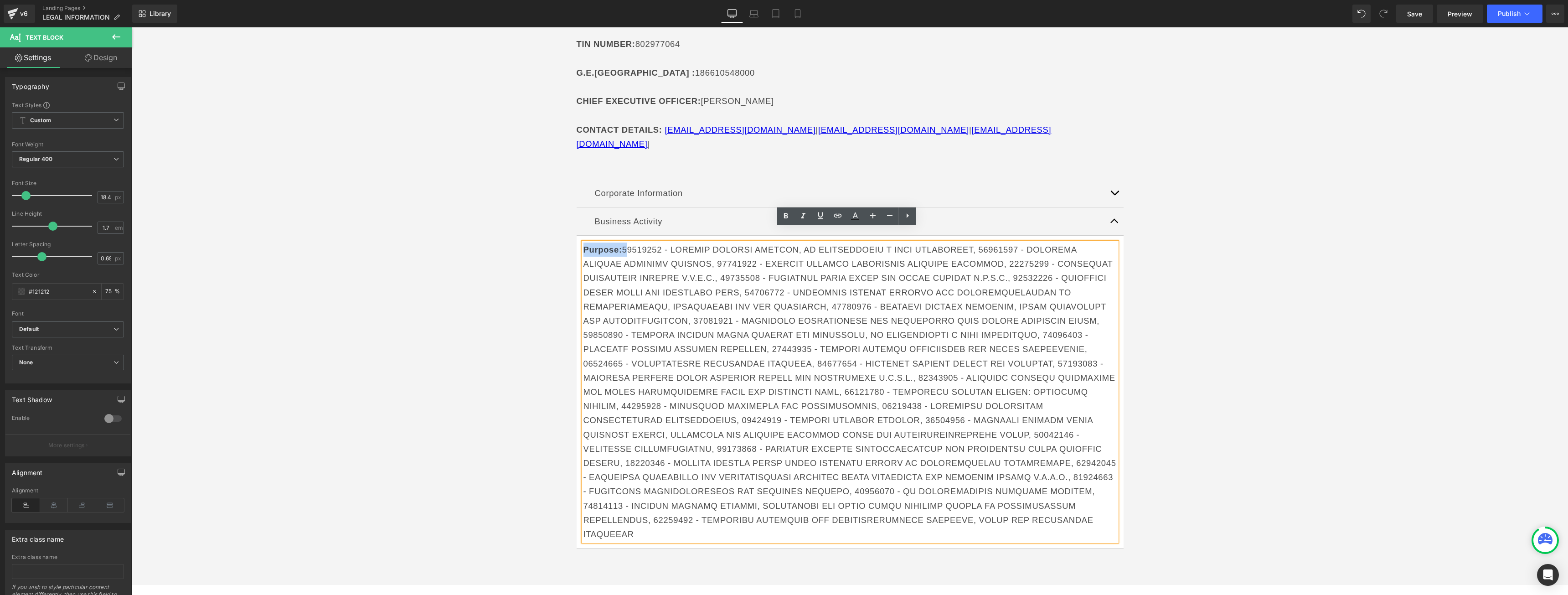
drag, startPoint x: 611, startPoint y: 234, endPoint x: 580, endPoint y: 232, distance: 31.1
click at [583, 243] on p "Purpose:" at bounding box center [850, 392] width 533 height 298
click at [591, 244] on strong "Purpose:" at bounding box center [602, 249] width 39 height 10
click at [634, 264] on p "Purpose:" at bounding box center [850, 392] width 533 height 298
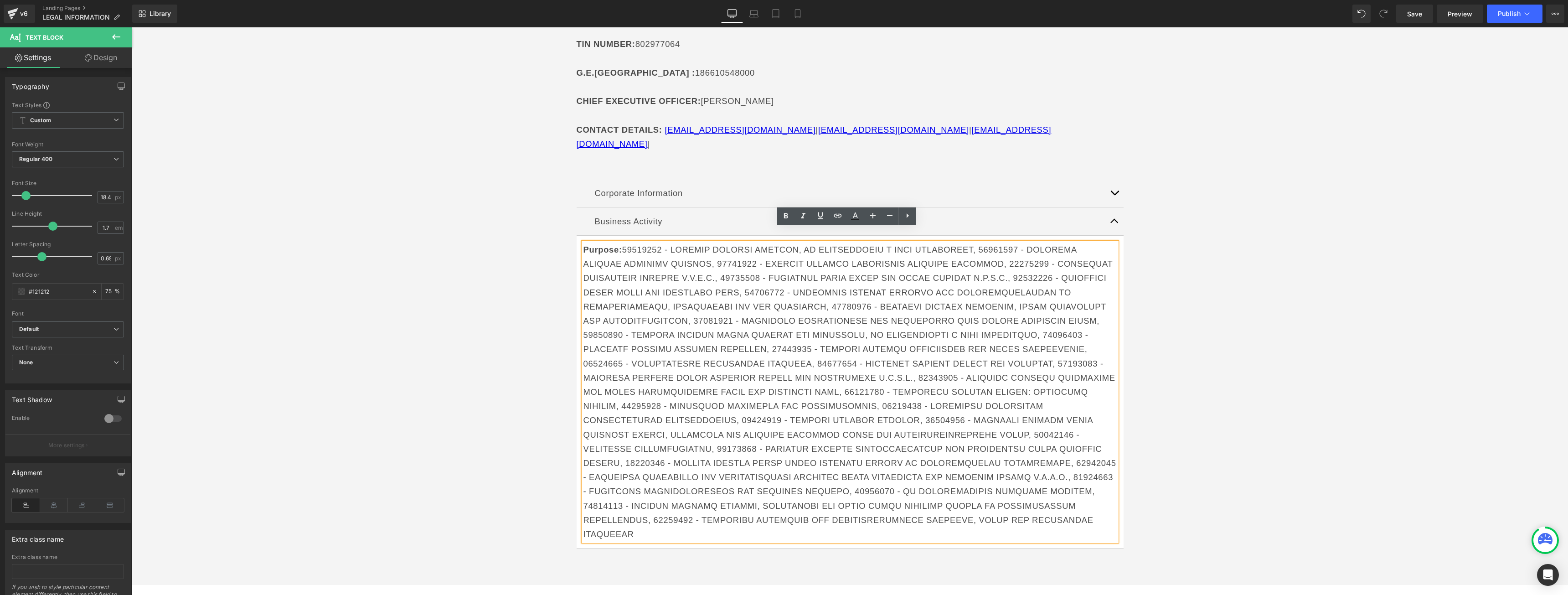
click at [592, 244] on strong "Purpose:" at bounding box center [602, 249] width 39 height 10
click at [867, 215] on icon at bounding box center [872, 215] width 11 height 11
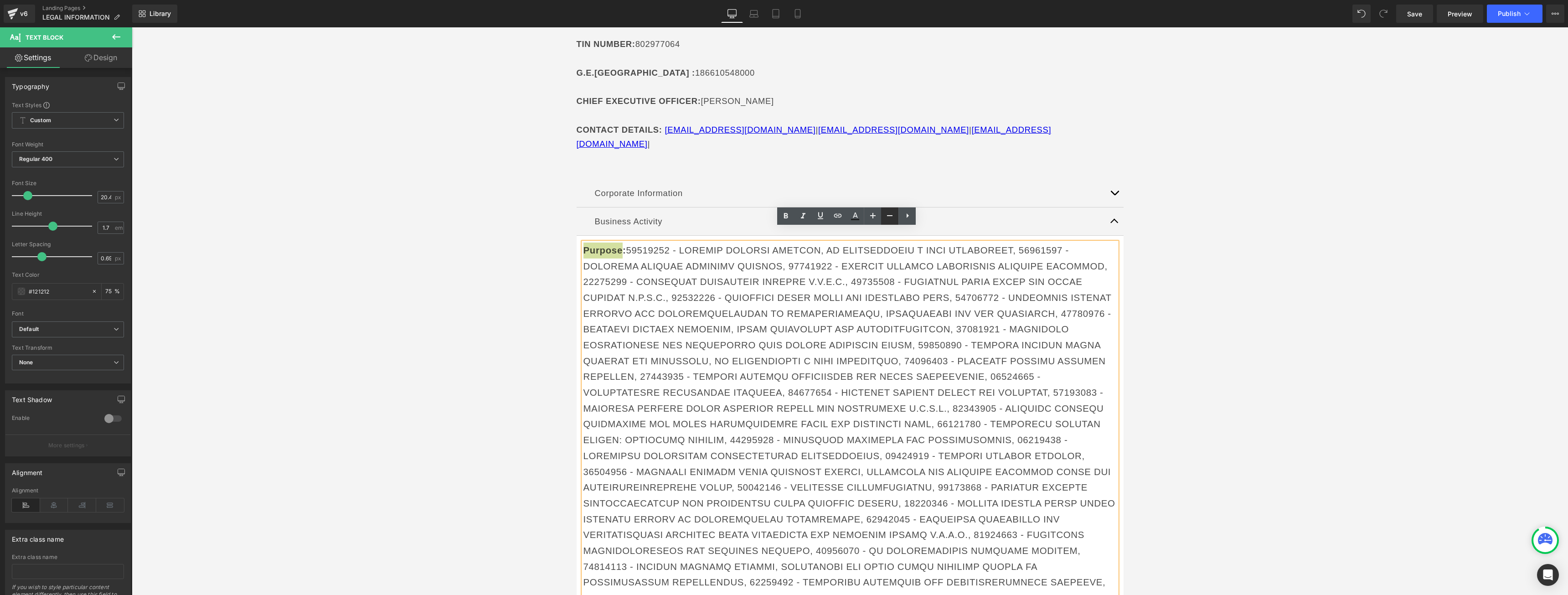
click at [886, 215] on icon at bounding box center [889, 215] width 11 height 11
type input "18.4"
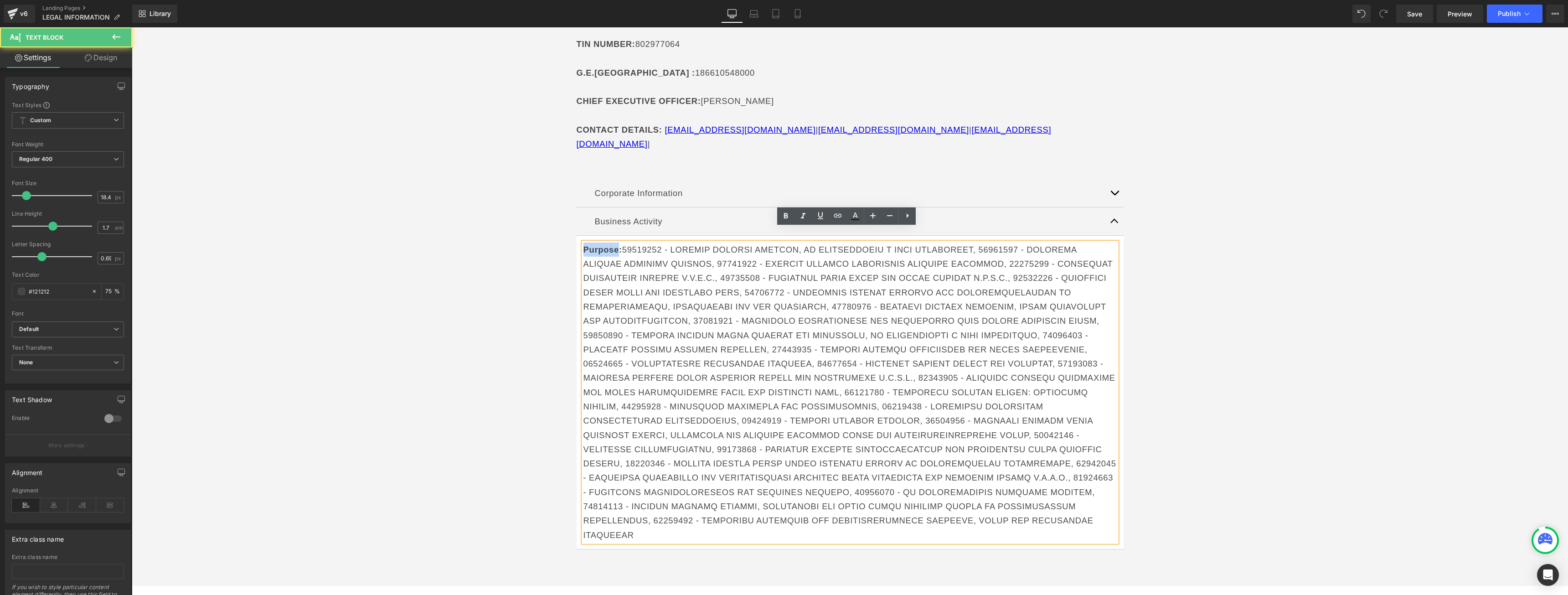
click at [714, 259] on p "Purpose:" at bounding box center [850, 392] width 533 height 299
click at [674, 270] on p "Purpose:" at bounding box center [850, 392] width 533 height 299
drag, startPoint x: 688, startPoint y: 263, endPoint x: 660, endPoint y: 266, distance: 28.2
click at [660, 266] on p "Purpose:" at bounding box center [850, 392] width 533 height 299
drag, startPoint x: 684, startPoint y: 276, endPoint x: 688, endPoint y: 281, distance: 6.4
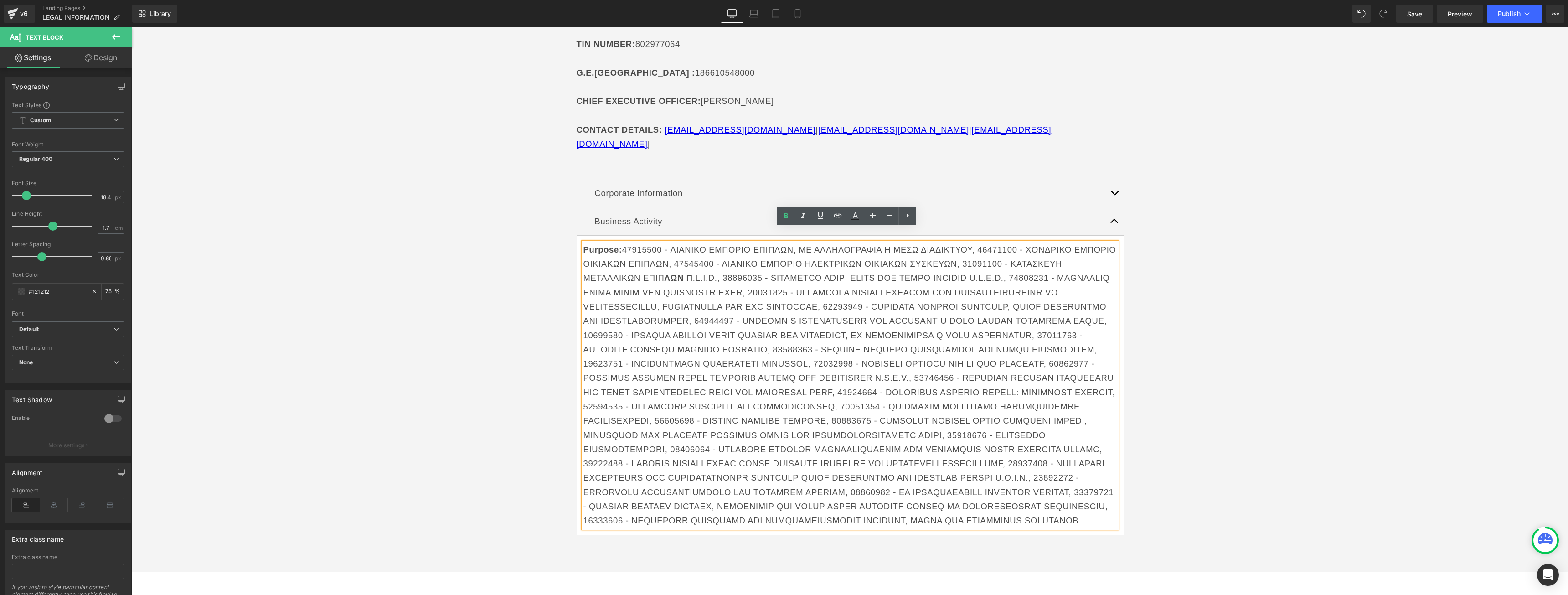
click at [686, 278] on p "Purpose: 47915500 - ΛΙΑΝΙΚΟ ΕΜΠΟΡΙΟ ΕΠΙΠΛΩΝ, ΜΕ ΑΛΛΗΛΟΓΡΑΦΙΑ Η ΜΕΣΩ ΔΙΑΔΙΚΤΥΟΥ,…" at bounding box center [850, 385] width 533 height 285
click at [642, 258] on p "Purpose:" at bounding box center [850, 392] width 533 height 299
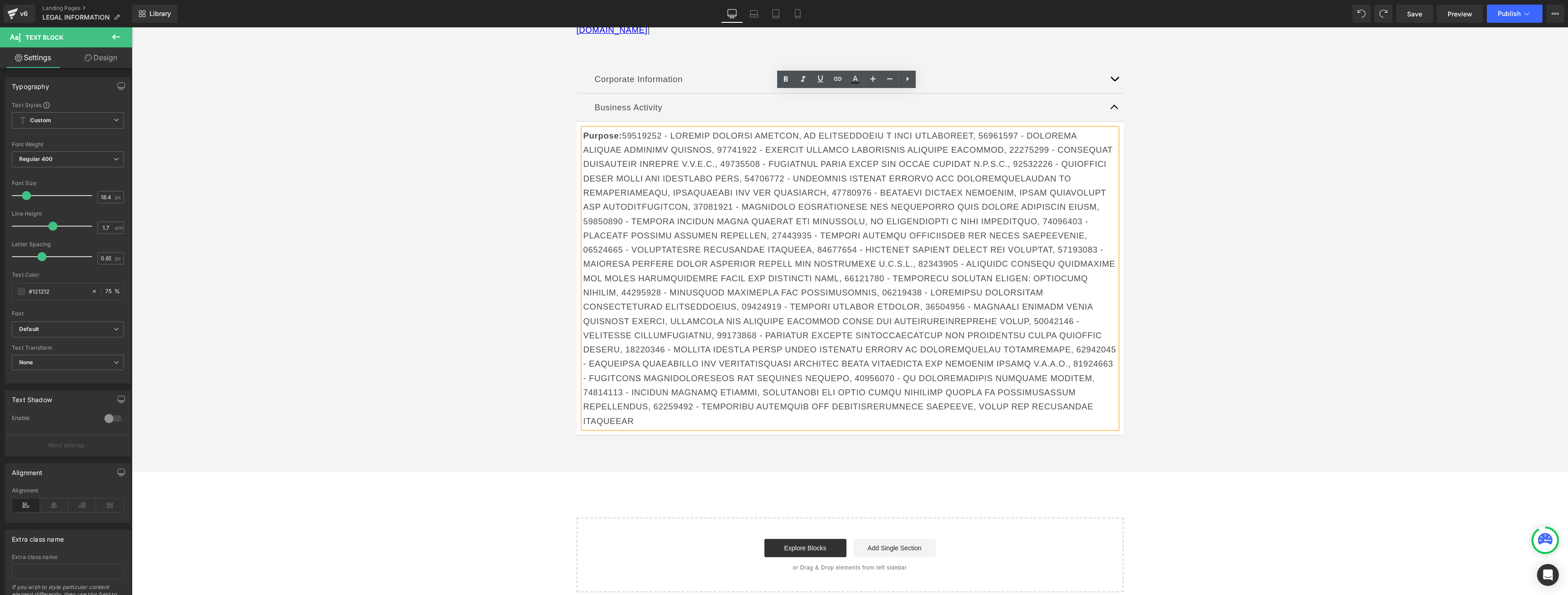
scroll to position [228, 0]
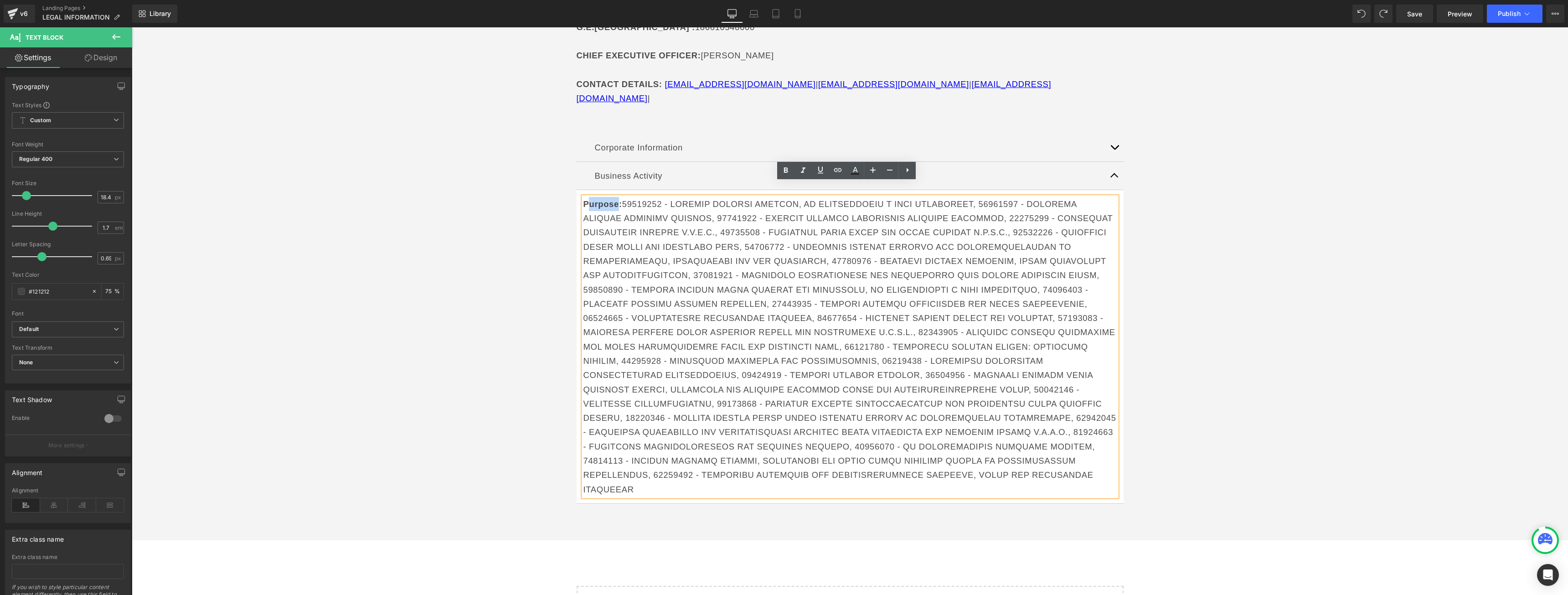
drag, startPoint x: 614, startPoint y: 188, endPoint x: 584, endPoint y: 187, distance: 30.0
click at [584, 199] on strong "Purpose:" at bounding box center [602, 204] width 39 height 10
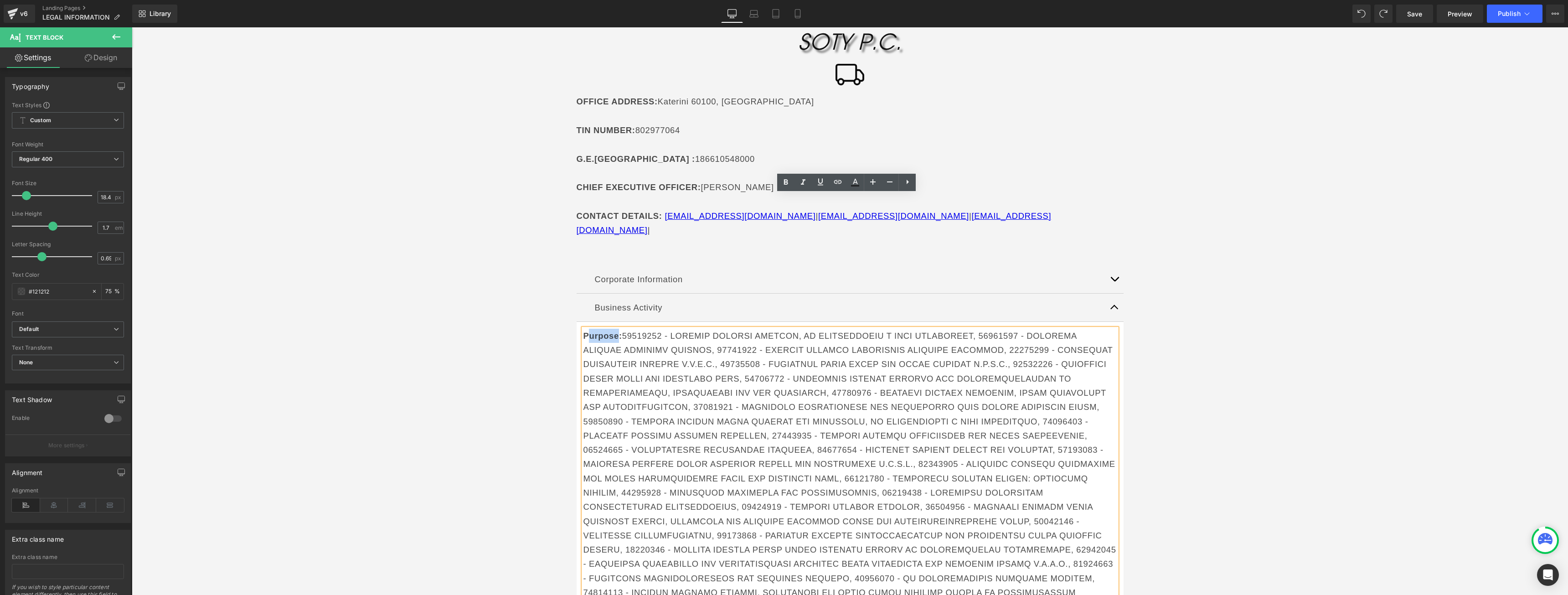
scroll to position [91, 0]
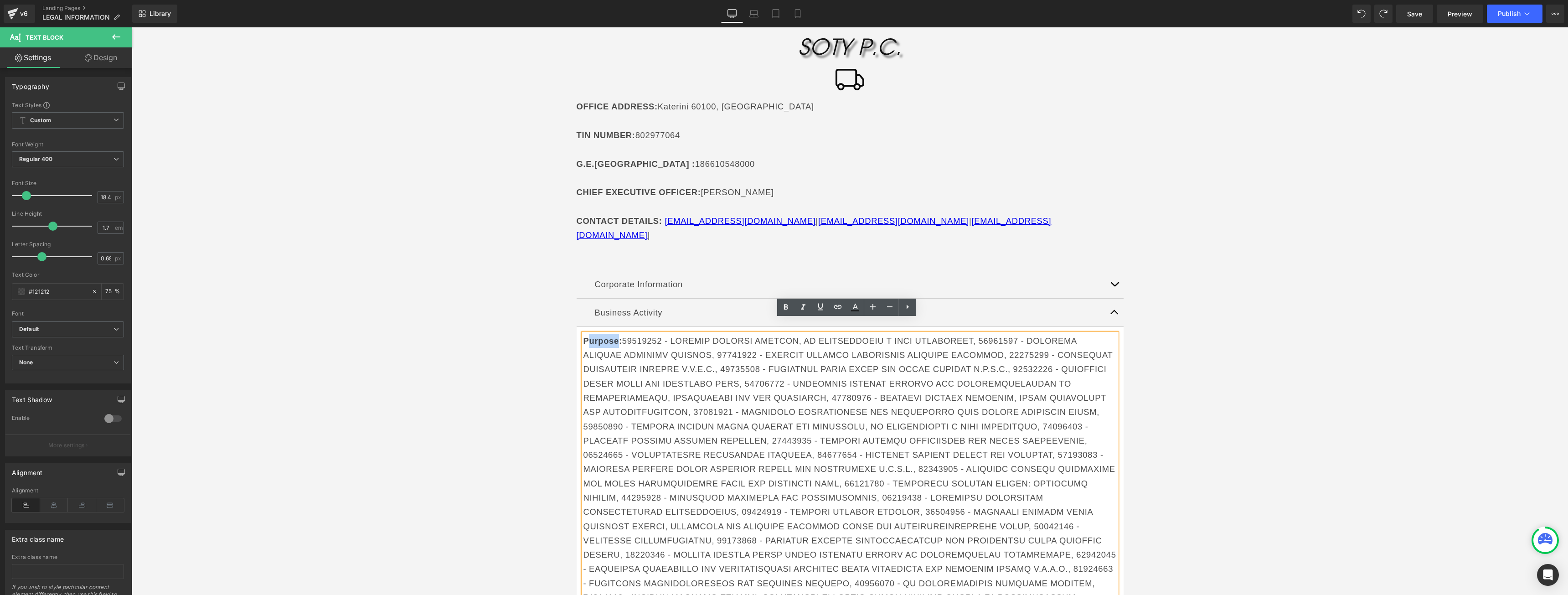
click at [683, 278] on p "Corporate Information" at bounding box center [850, 284] width 510 height 14
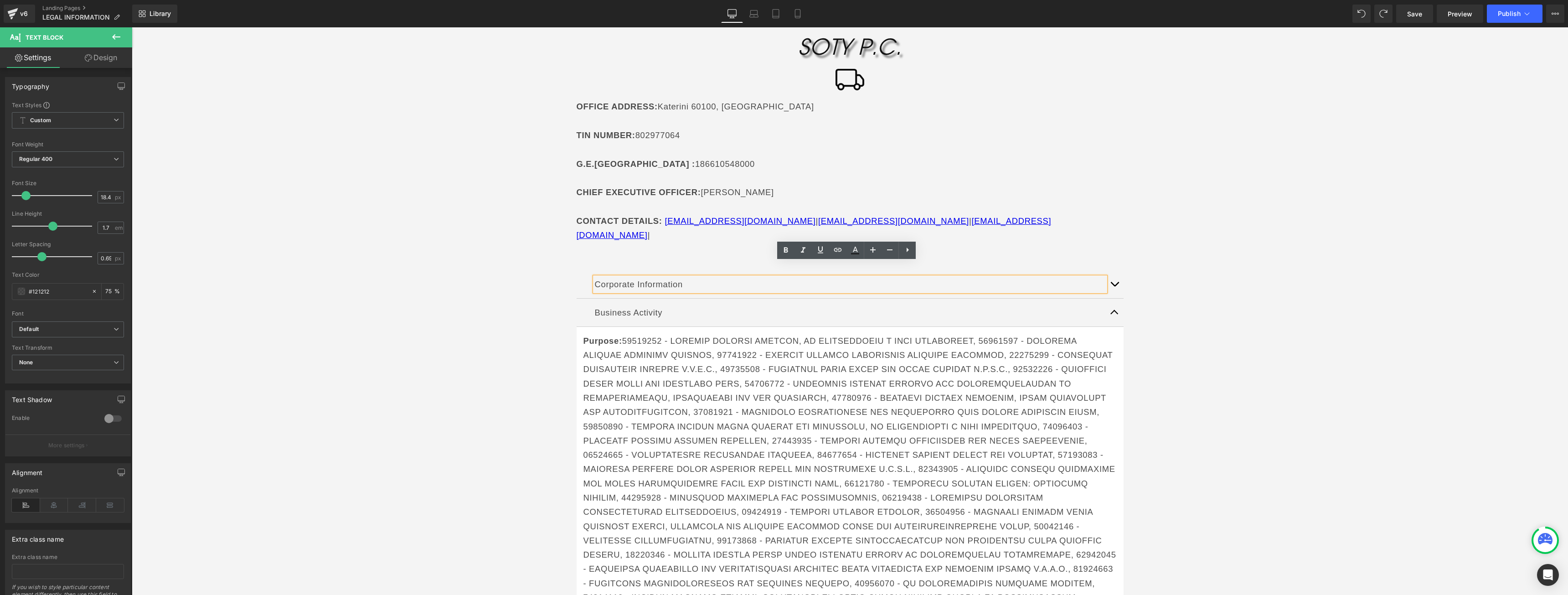
click at [1107, 272] on button "button" at bounding box center [1114, 284] width 18 height 28
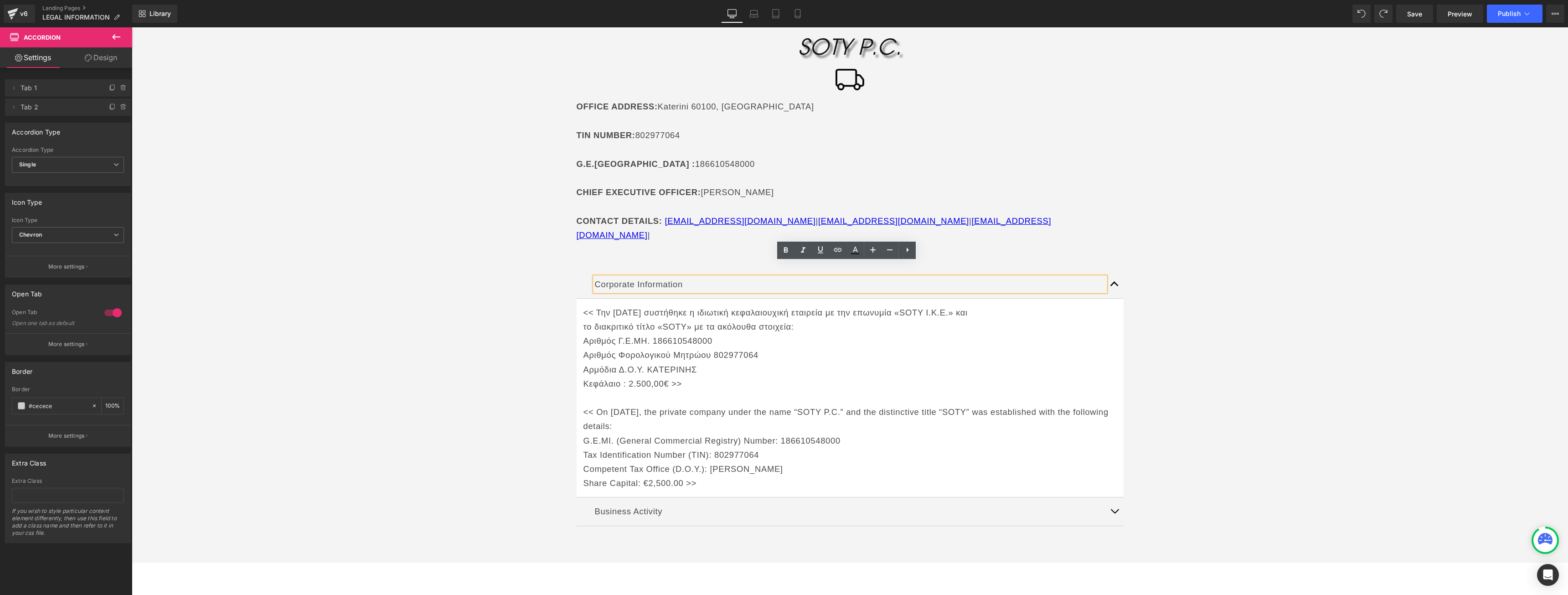
click at [1112, 270] on button "button" at bounding box center [1114, 284] width 18 height 28
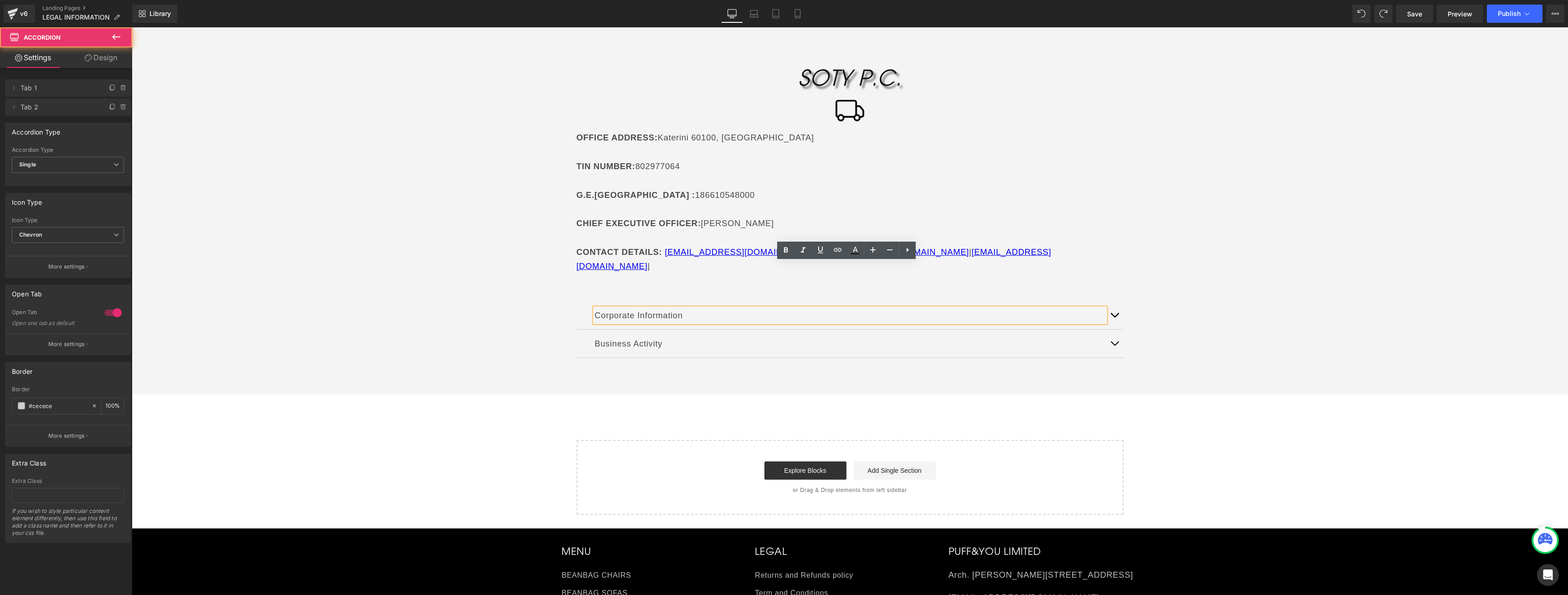
scroll to position [0, 0]
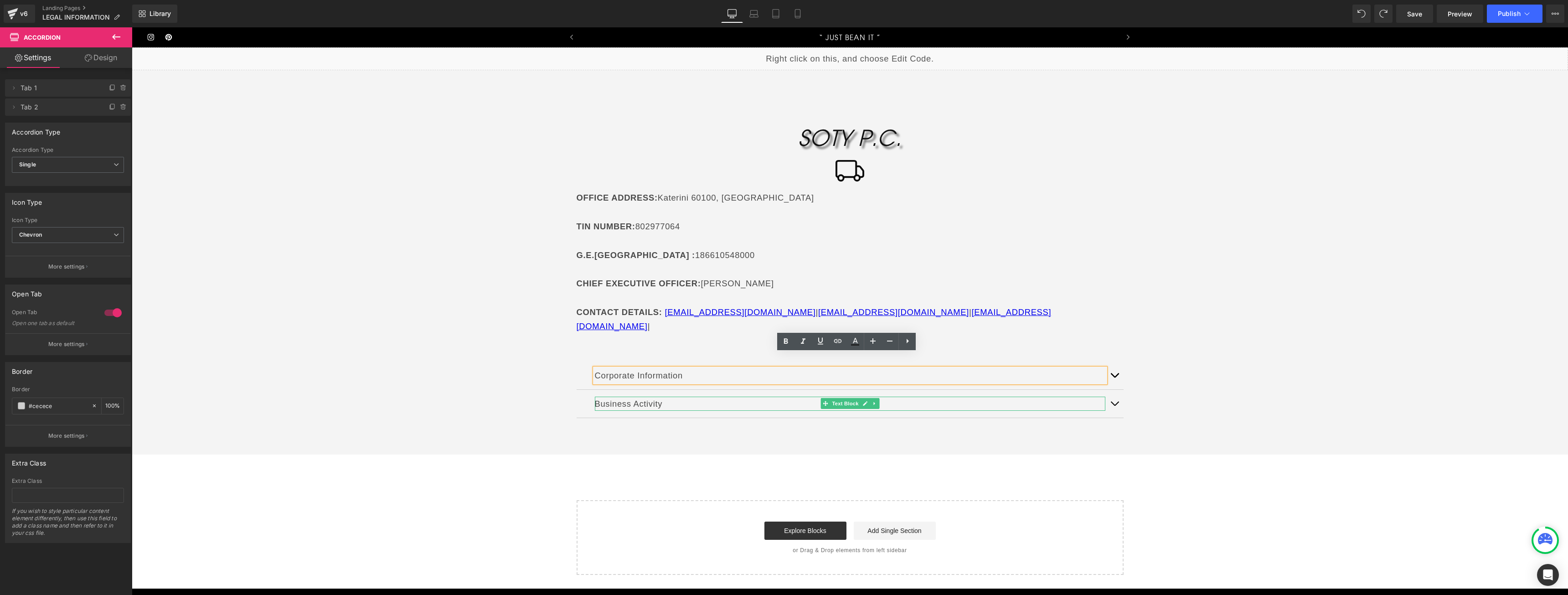
click at [681, 397] on p "Business Activity" at bounding box center [850, 404] width 510 height 14
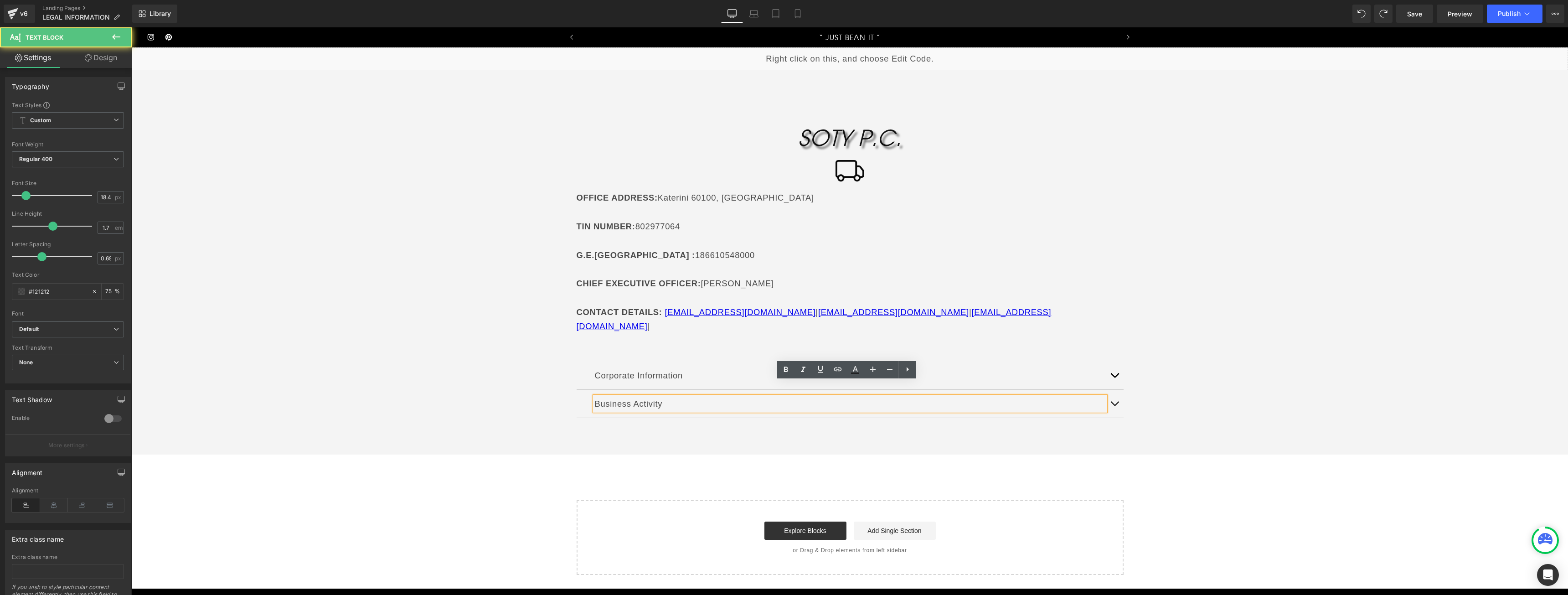
click at [1114, 406] on span "button" at bounding box center [1114, 406] width 0 height 0
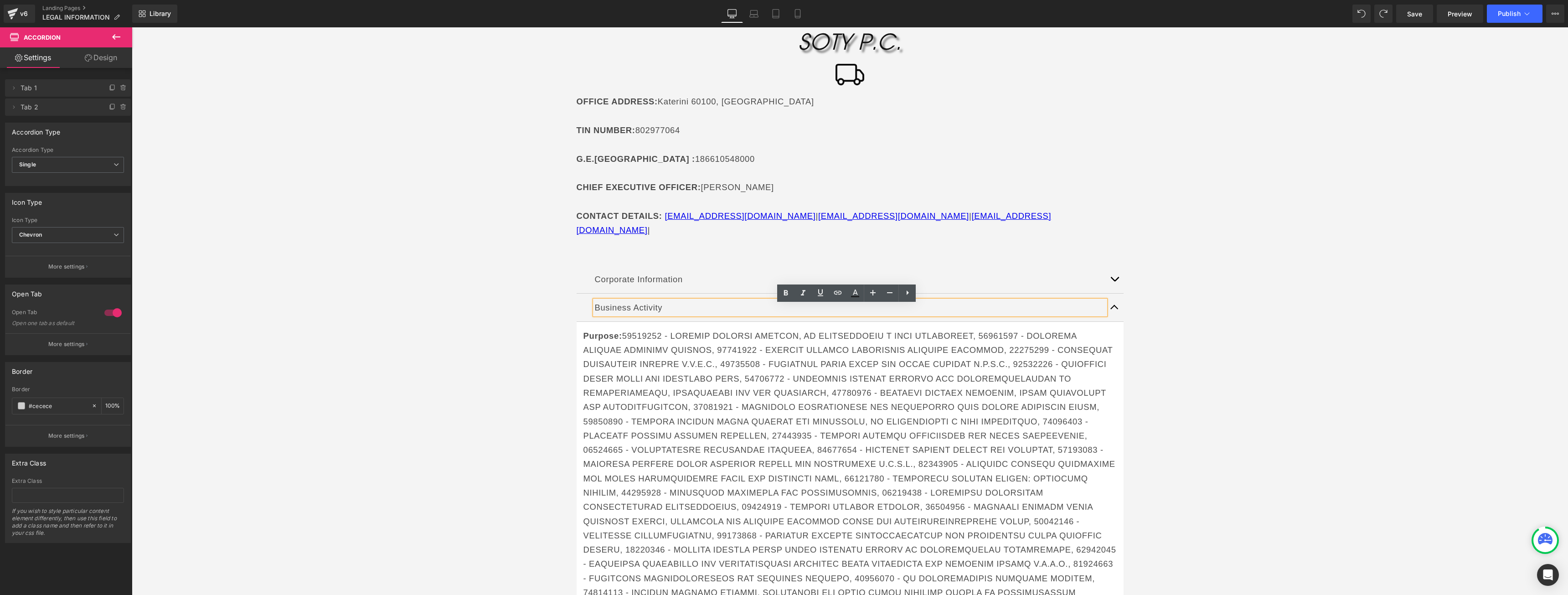
scroll to position [137, 0]
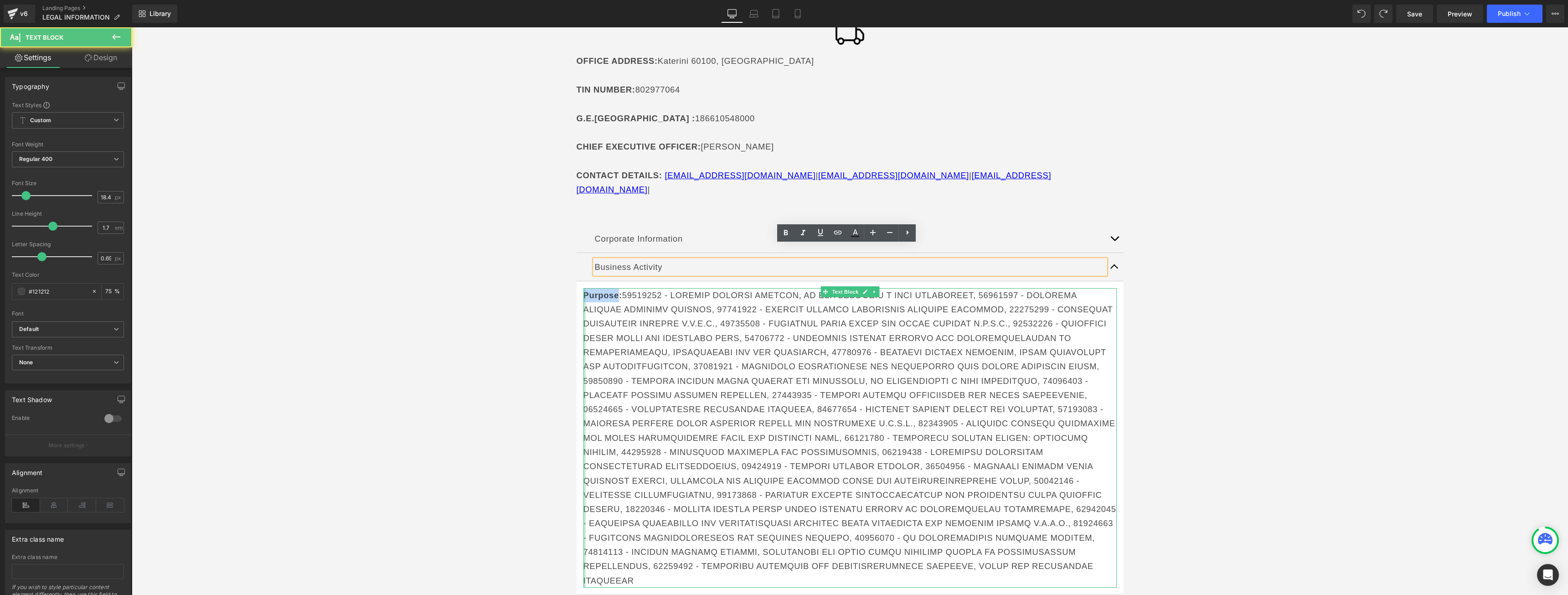
drag, startPoint x: 613, startPoint y: 279, endPoint x: 580, endPoint y: 278, distance: 33.0
click at [583, 288] on div "Purpose: Text Block" at bounding box center [850, 438] width 533 height 299
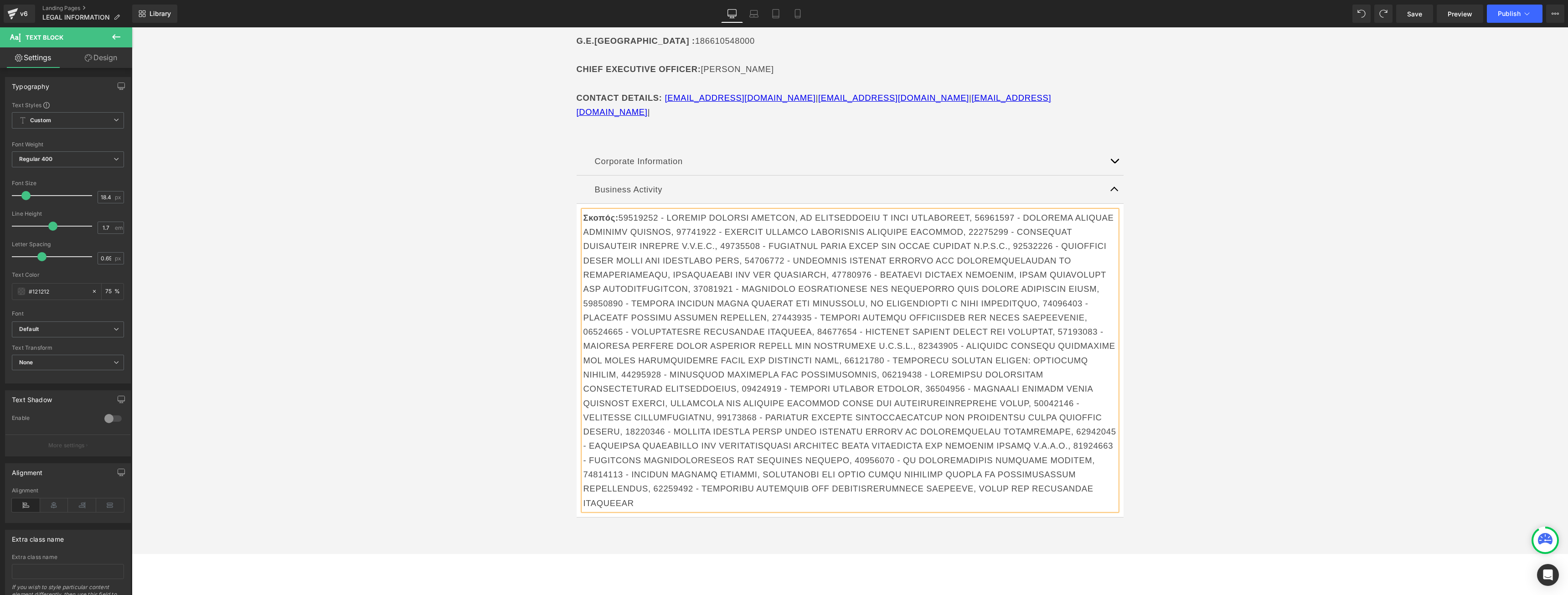
scroll to position [319, 0]
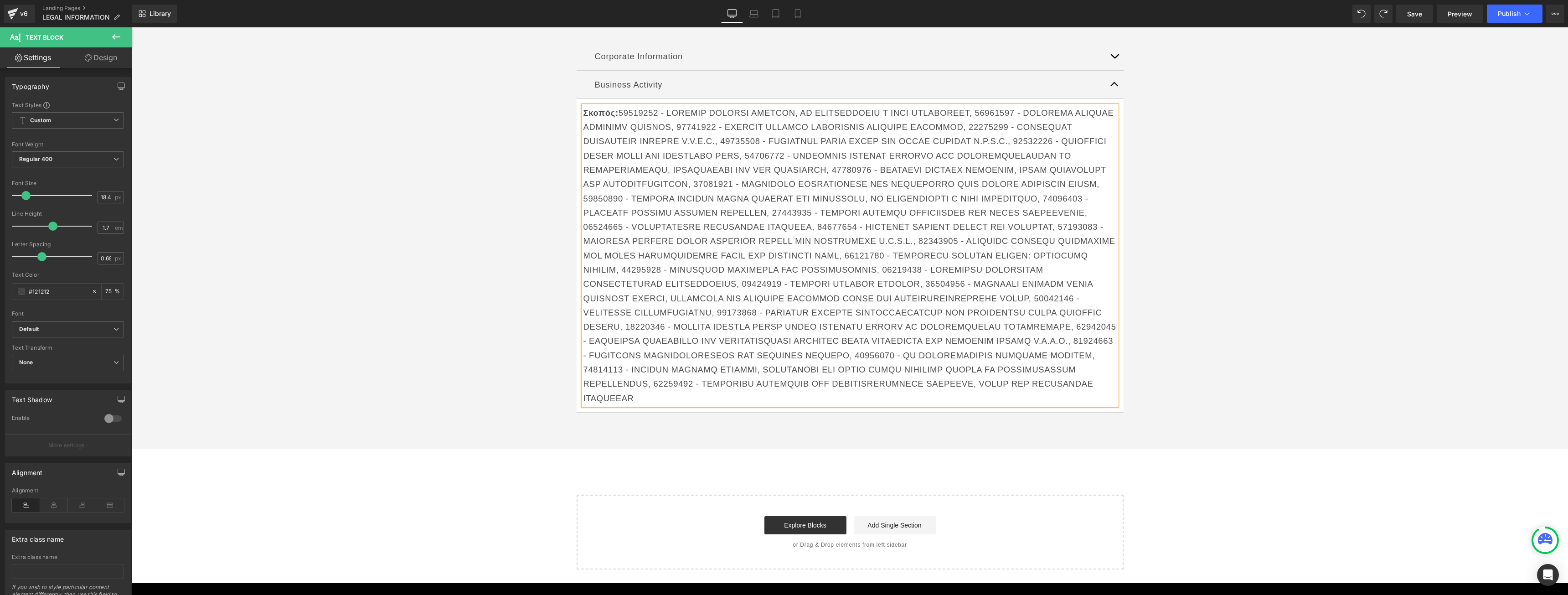
click at [645, 384] on p "Σκοπός:" at bounding box center [850, 255] width 533 height 299
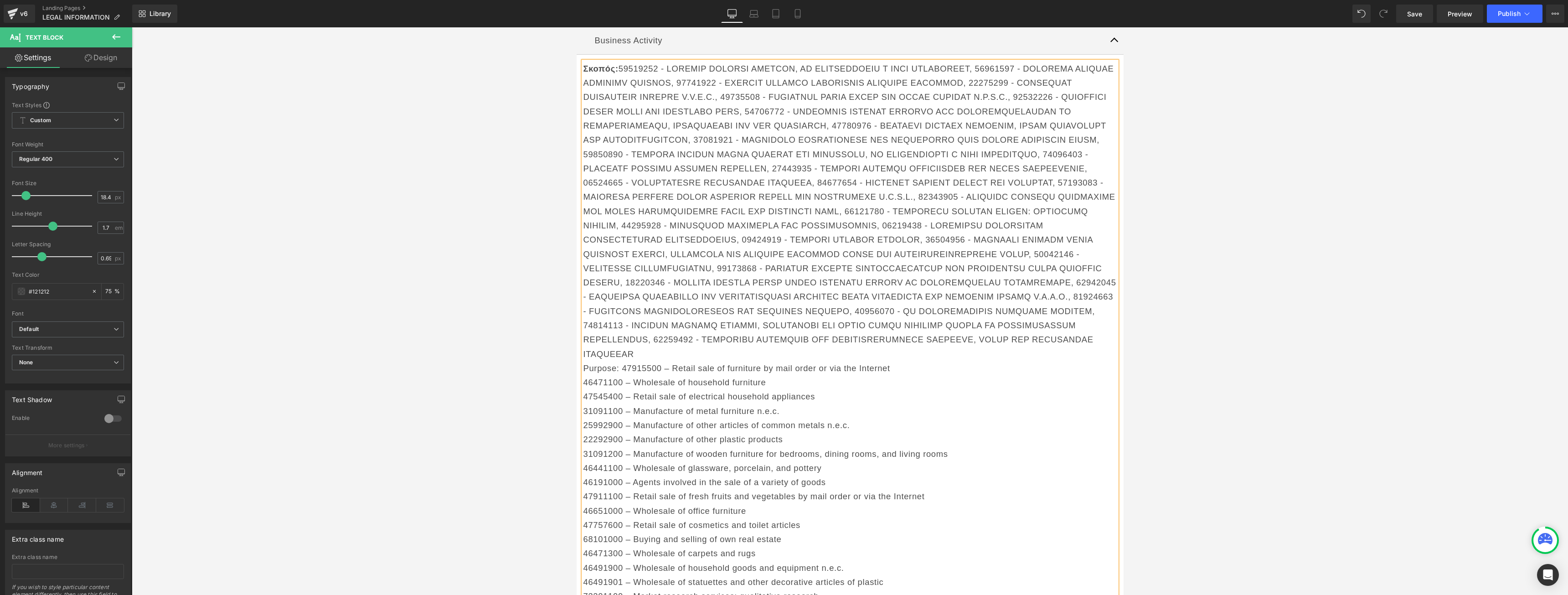
scroll to position [365, 0]
click at [621, 360] on p "Purpose: 47915500 – Retail sale of furniture by mail order or via the Internet" at bounding box center [850, 366] width 533 height 14
click at [619, 360] on p "Purpose: 47915500 – Retail sale of furniture by mail order or via the Internet" at bounding box center [850, 366] width 533 height 14
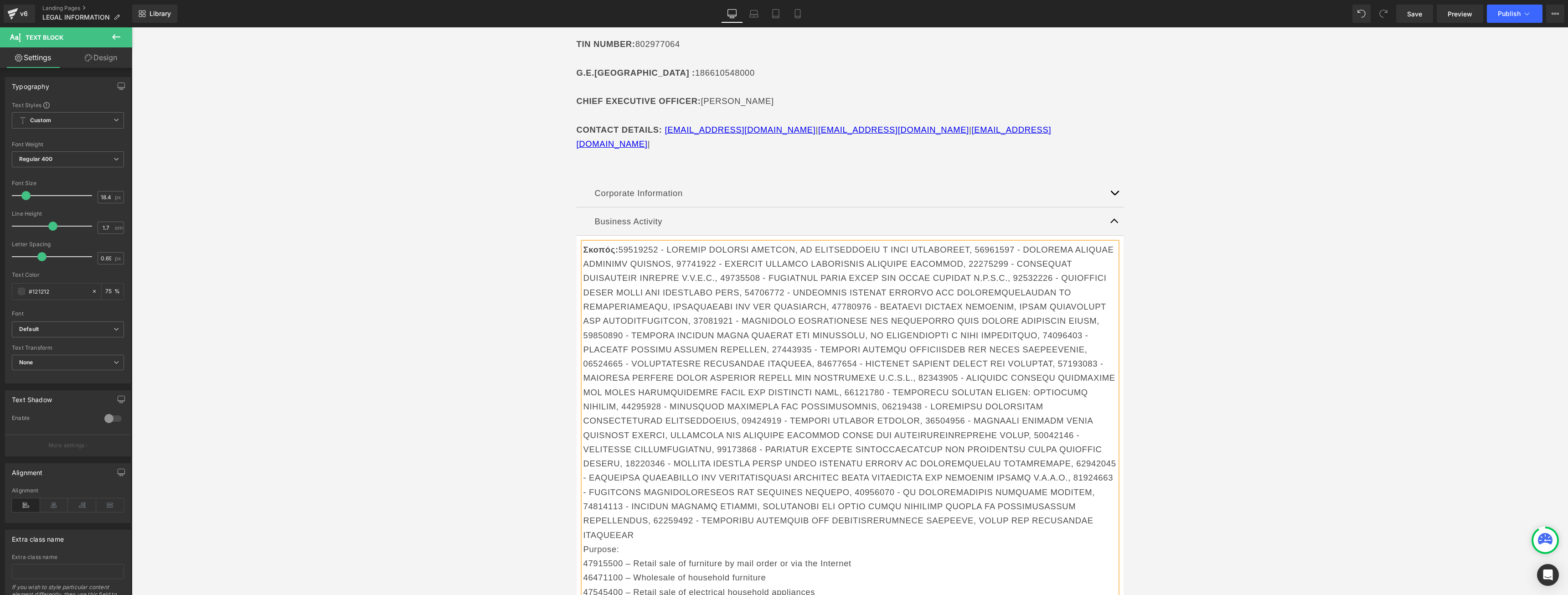
click at [973, 243] on p "Σκοπός:" at bounding box center [850, 392] width 533 height 299
click at [812, 257] on p at bounding box center [850, 399] width 533 height 285
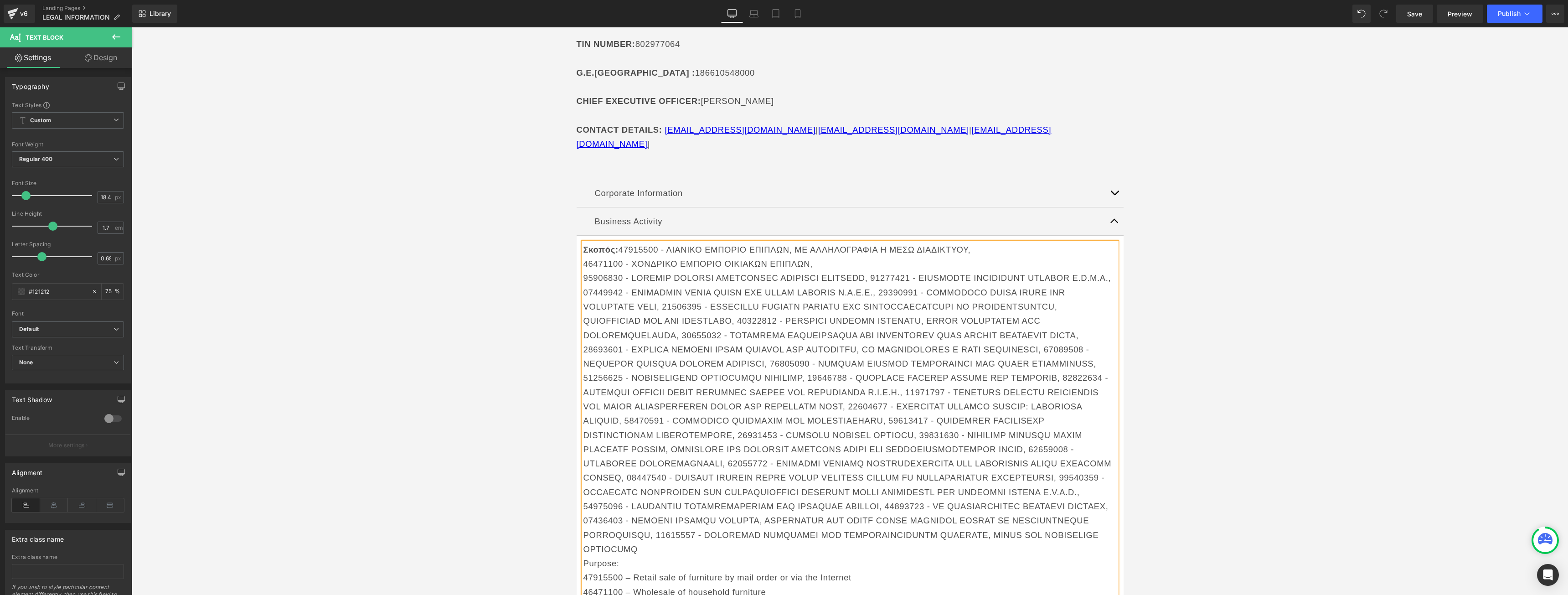
click at [867, 271] on p at bounding box center [850, 414] width 533 height 285
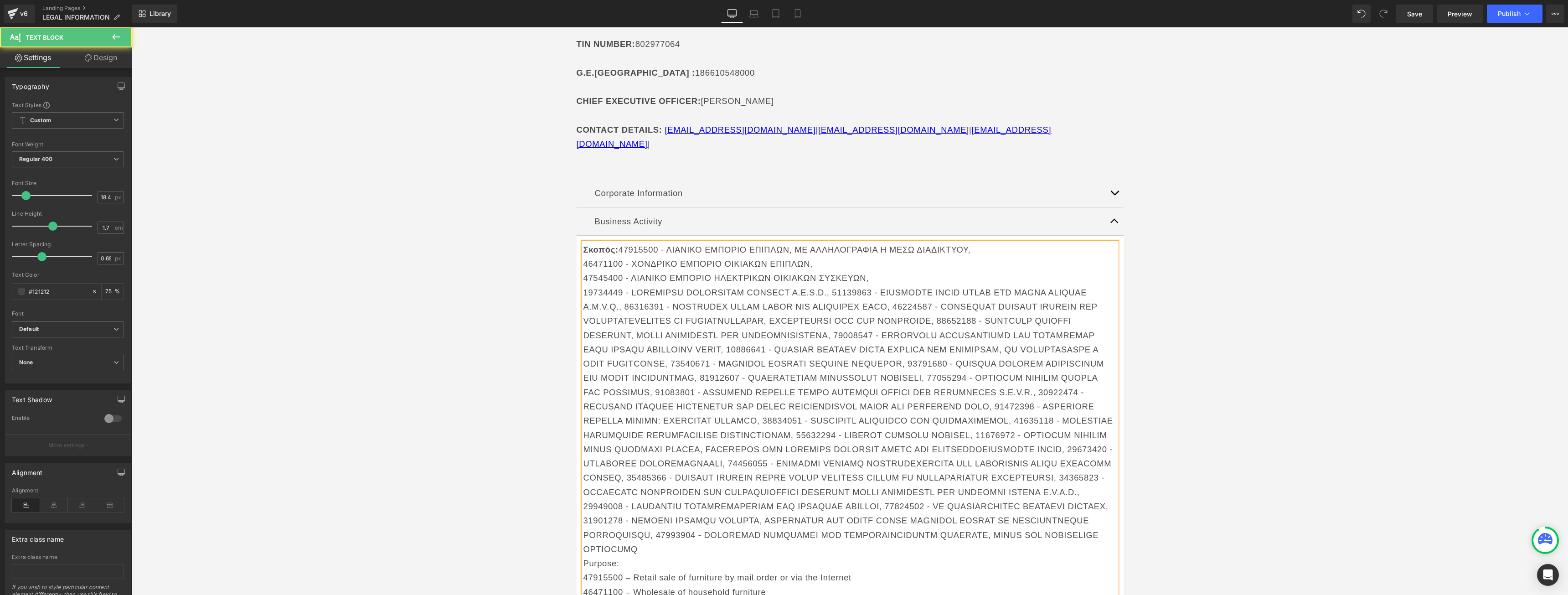
click at [826, 285] on p at bounding box center [850, 420] width 533 height 271
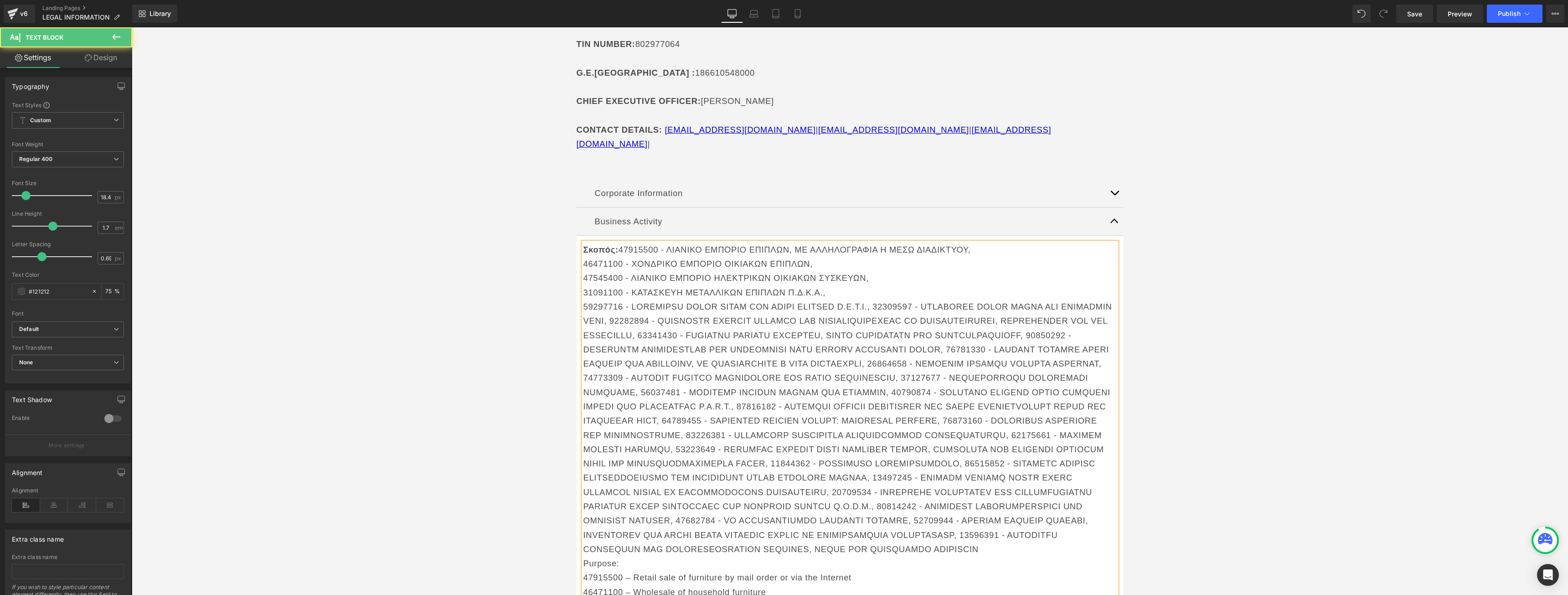
click at [880, 299] on p at bounding box center [850, 428] width 533 height 257
click at [847, 314] on p at bounding box center [850, 443] width 533 height 257
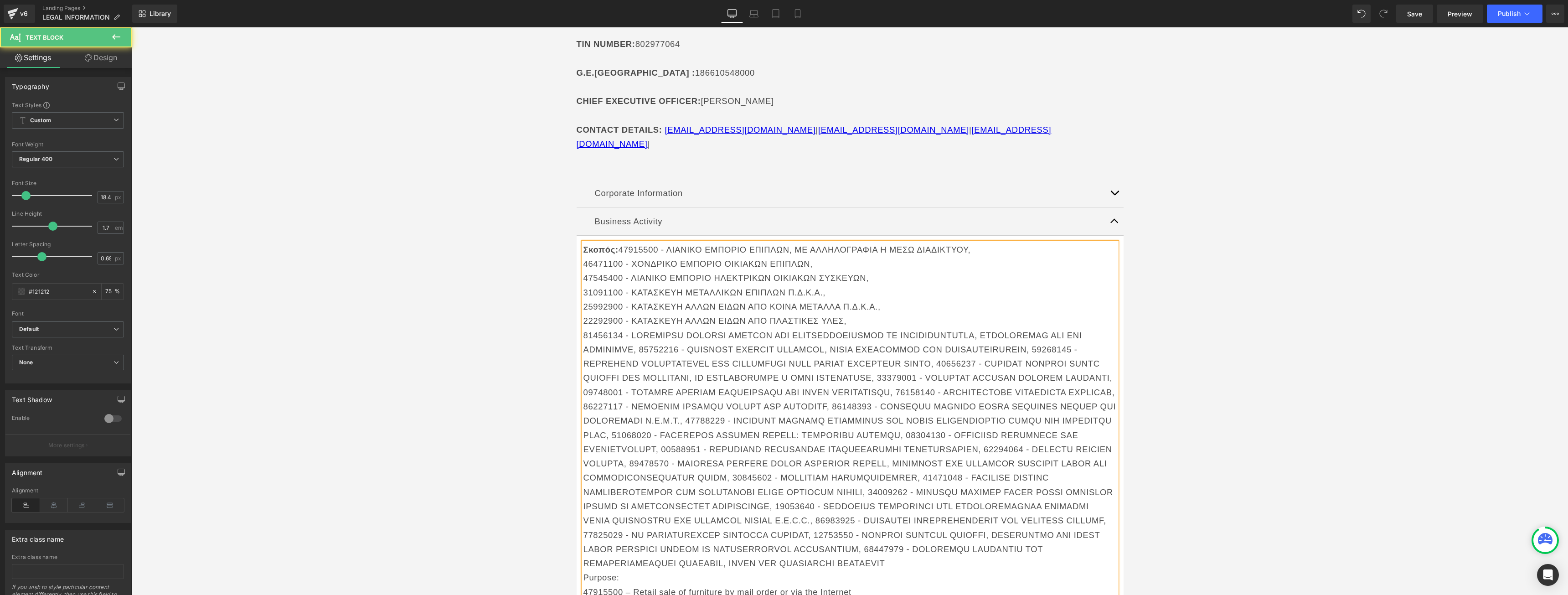
click at [634, 332] on p at bounding box center [850, 449] width 533 height 243
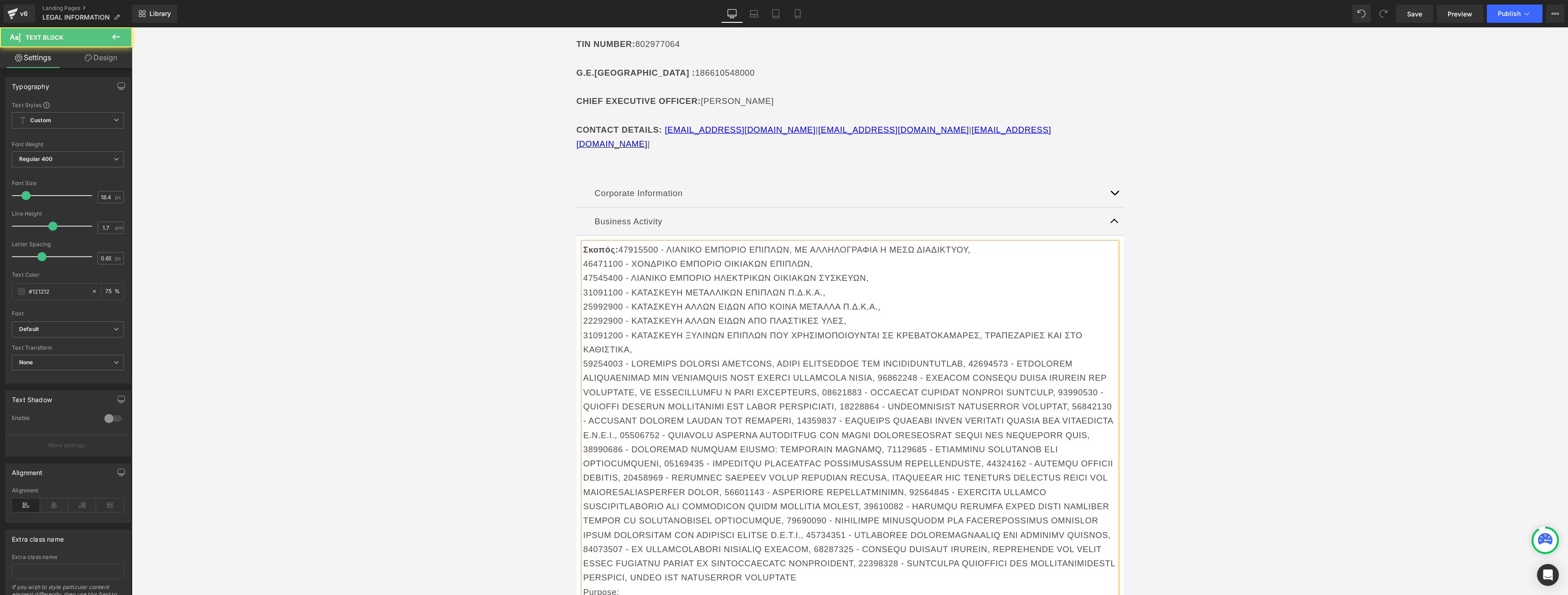
click at [967, 356] on p at bounding box center [850, 471] width 533 height 229
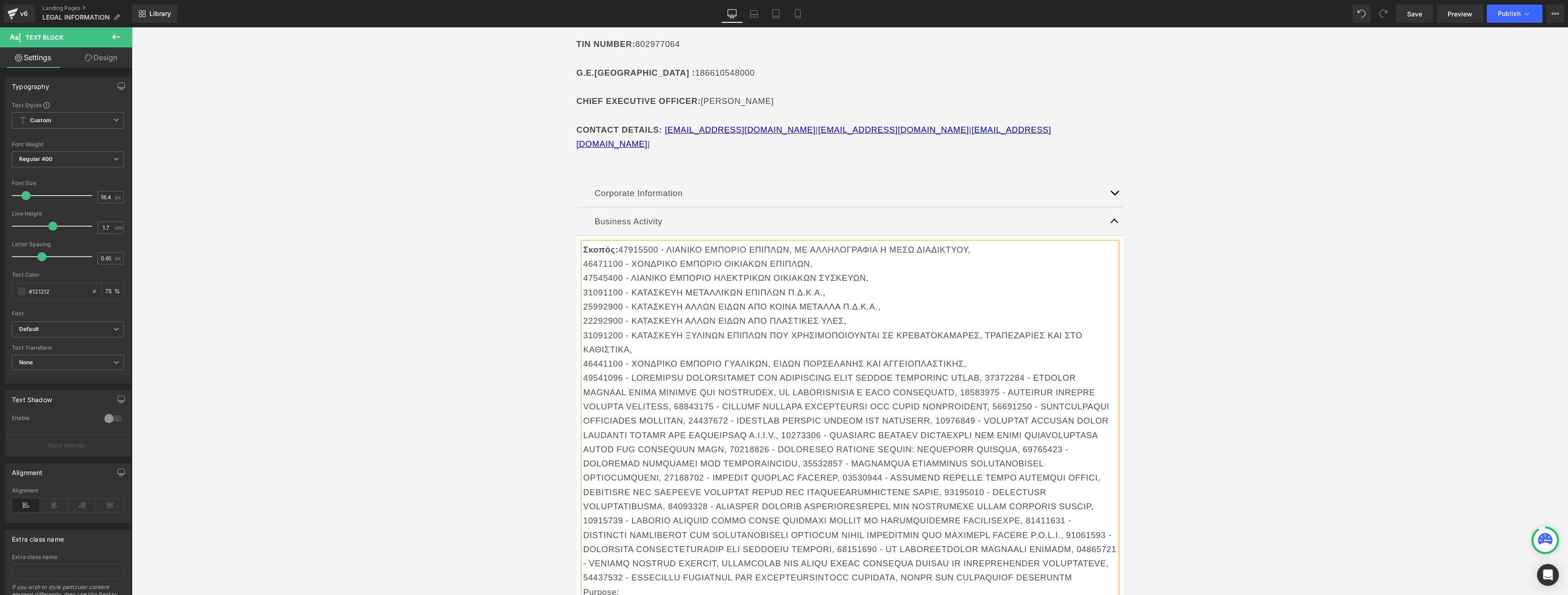
click at [982, 370] on p at bounding box center [850, 477] width 533 height 214
click at [1043, 385] on p at bounding box center [850, 492] width 533 height 214
click at [813, 399] on p at bounding box center [850, 499] width 533 height 200
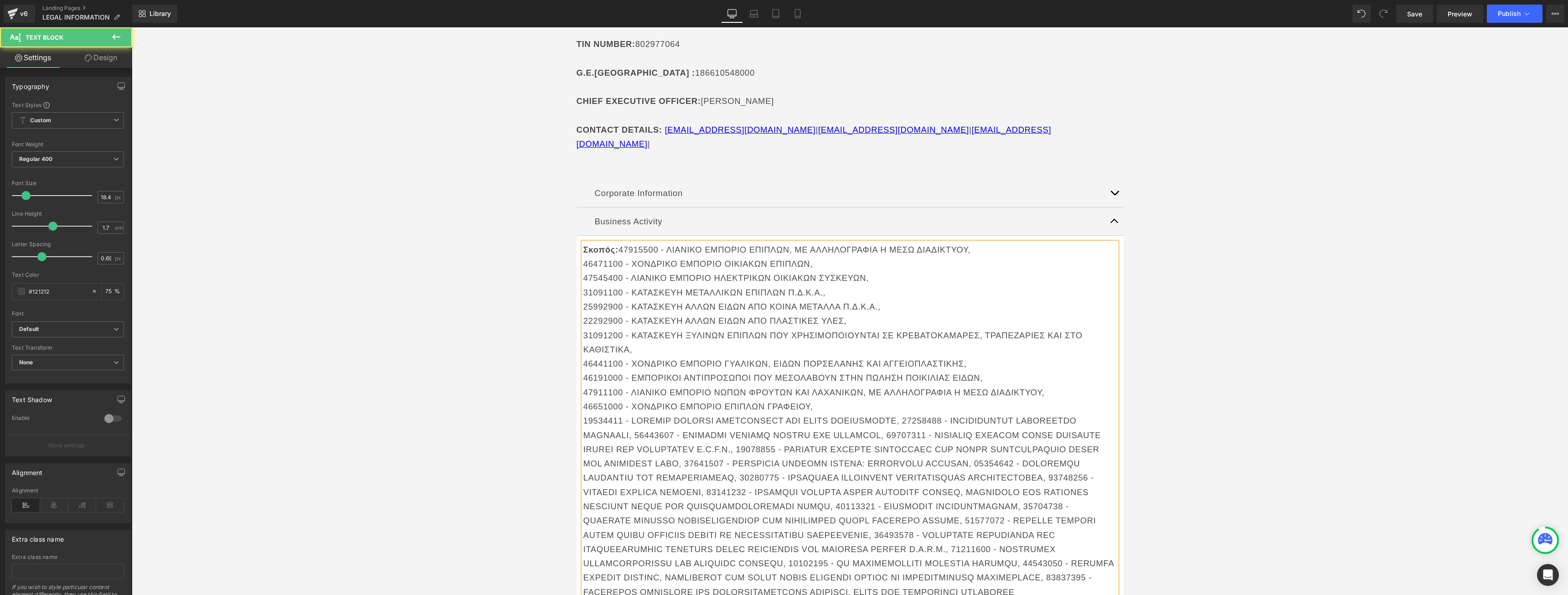
click at [894, 414] on p at bounding box center [850, 506] width 533 height 186
click at [803, 428] on p at bounding box center [850, 521] width 533 height 186
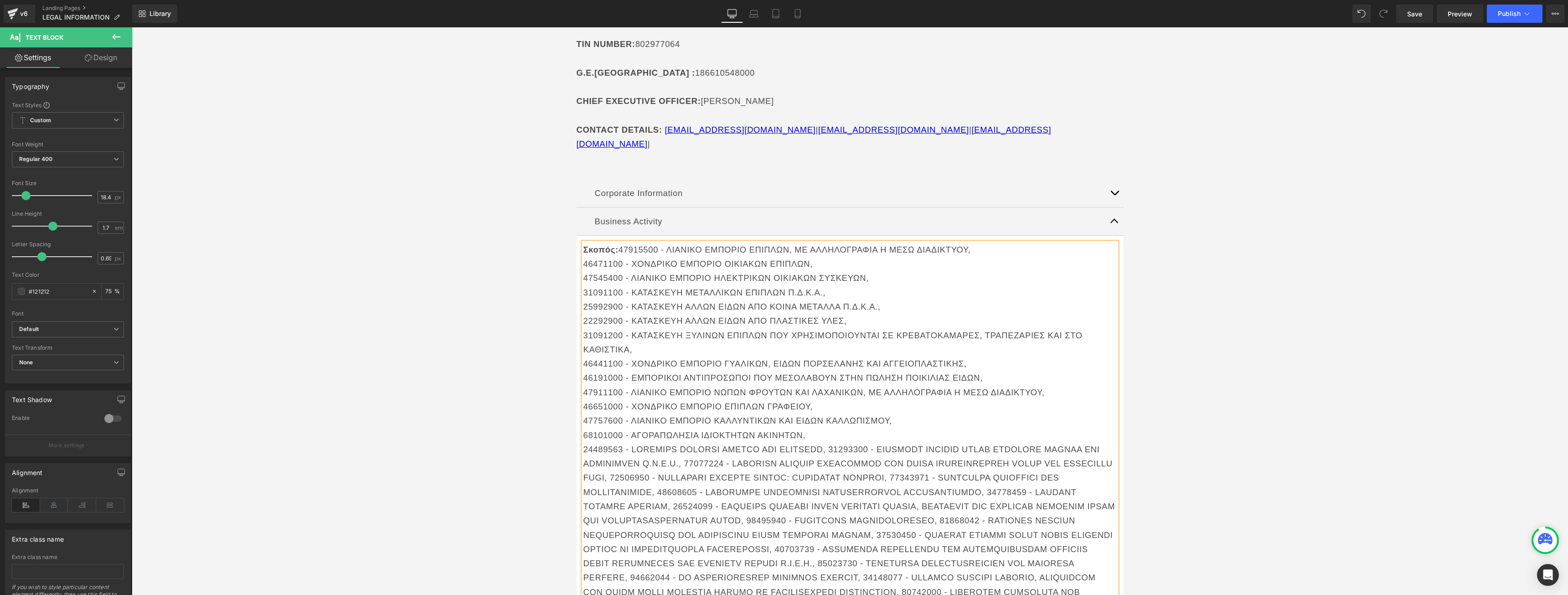
click at [819, 443] on p at bounding box center [850, 528] width 533 height 171
click at [951, 457] on p at bounding box center [850, 542] width 533 height 171
click at [1035, 471] on p at bounding box center [850, 549] width 533 height 157
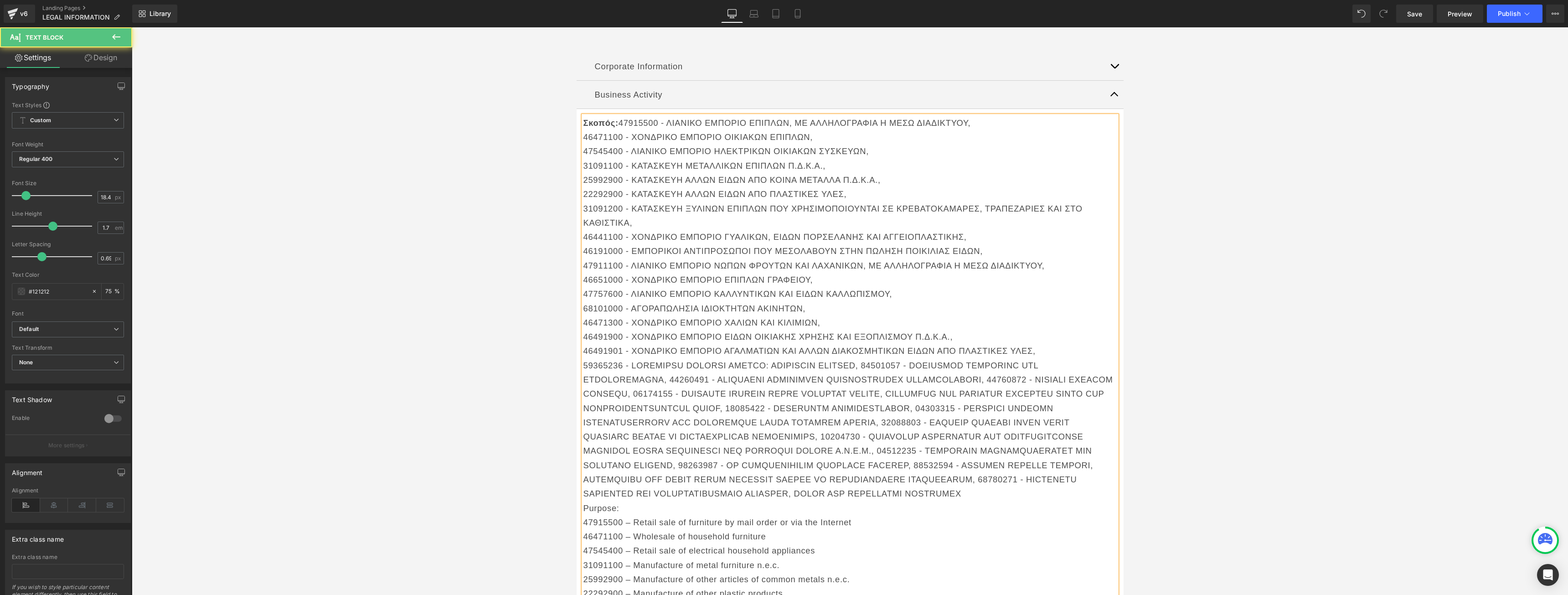
scroll to position [319, 0]
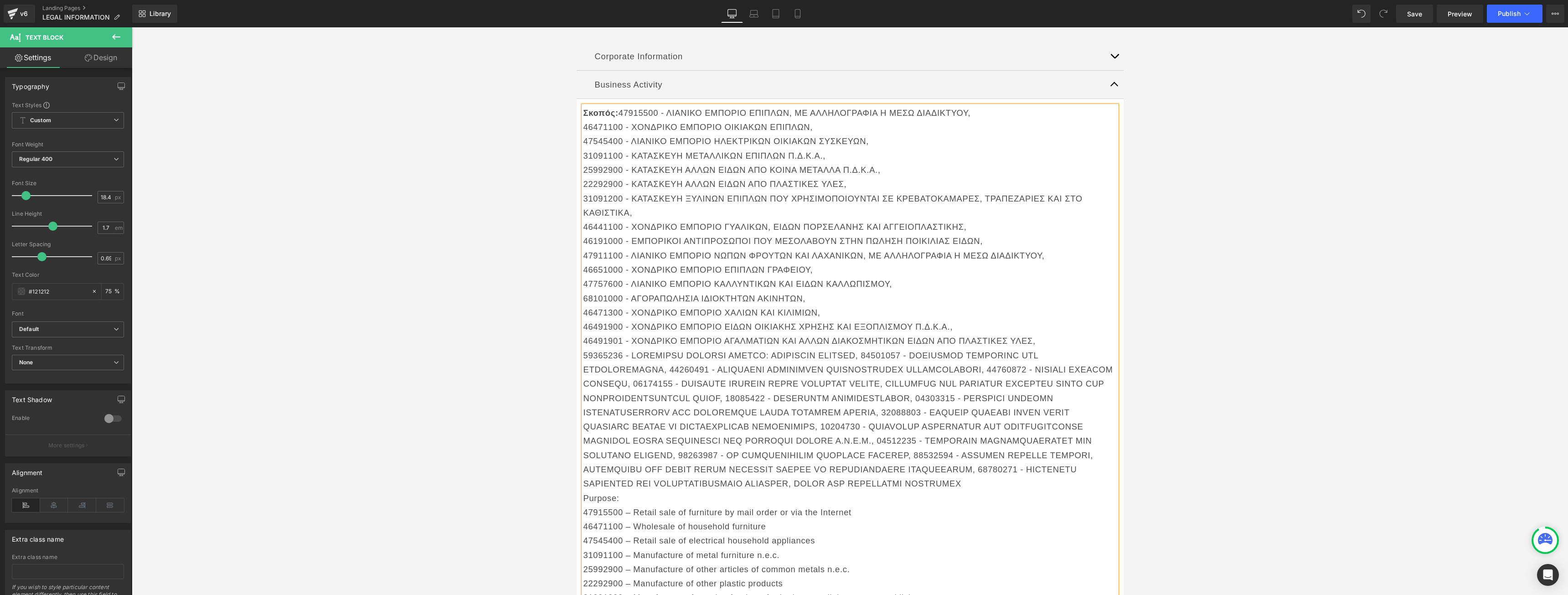
click at [861, 348] on p at bounding box center [850, 419] width 533 height 143
click at [837, 362] on p at bounding box center [850, 433] width 533 height 143
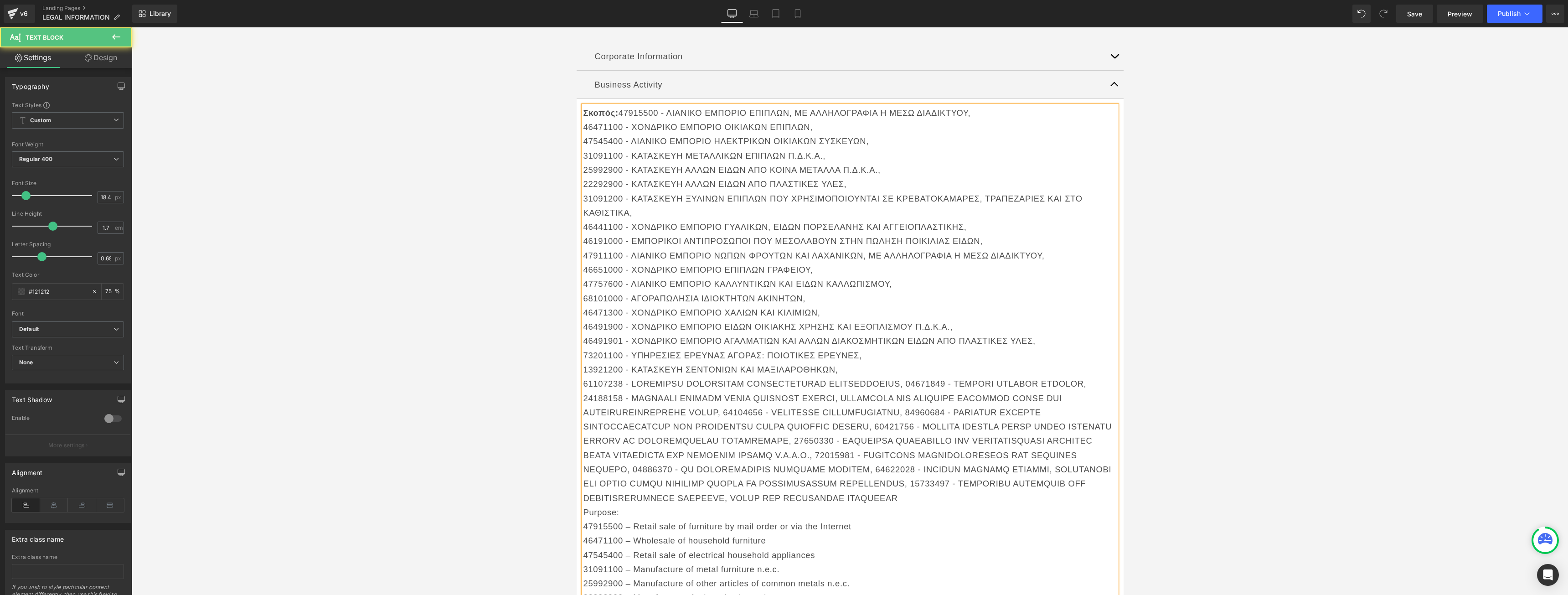
click at [898, 376] on p at bounding box center [850, 440] width 533 height 128
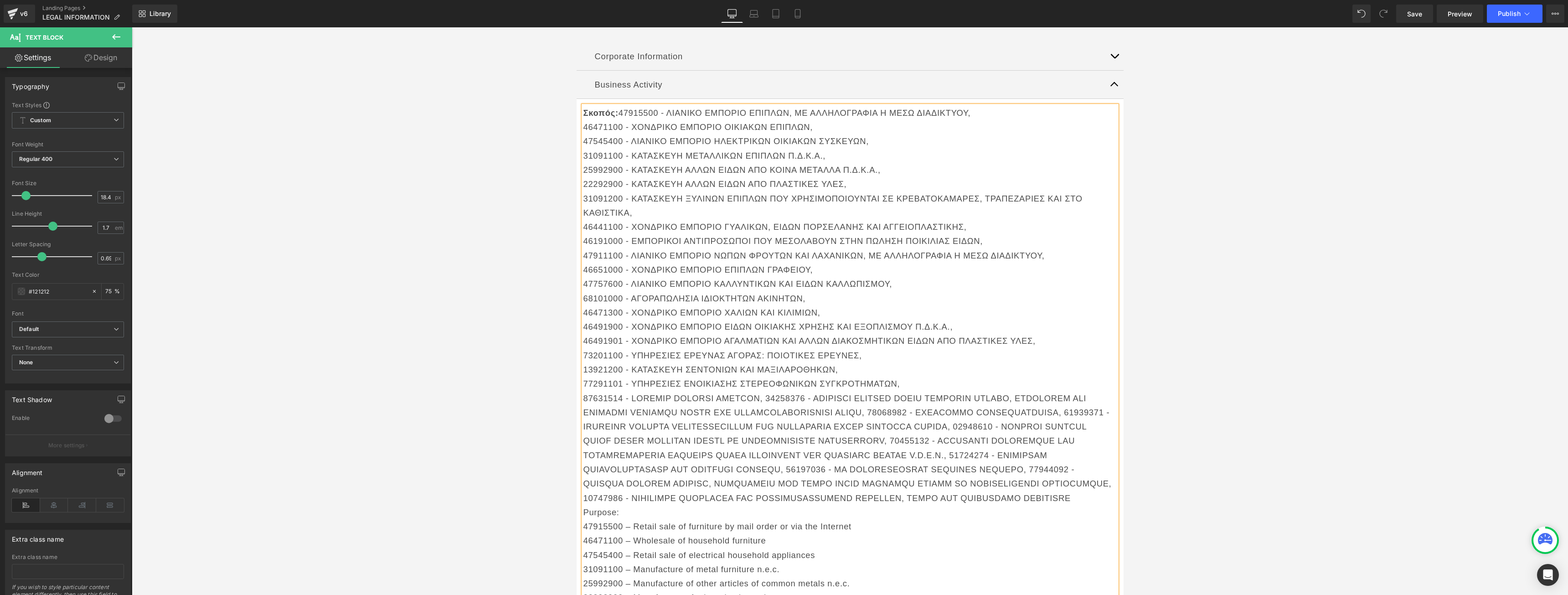
click at [759, 391] on p at bounding box center [850, 448] width 533 height 114
click at [902, 412] on p at bounding box center [850, 462] width 533 height 114
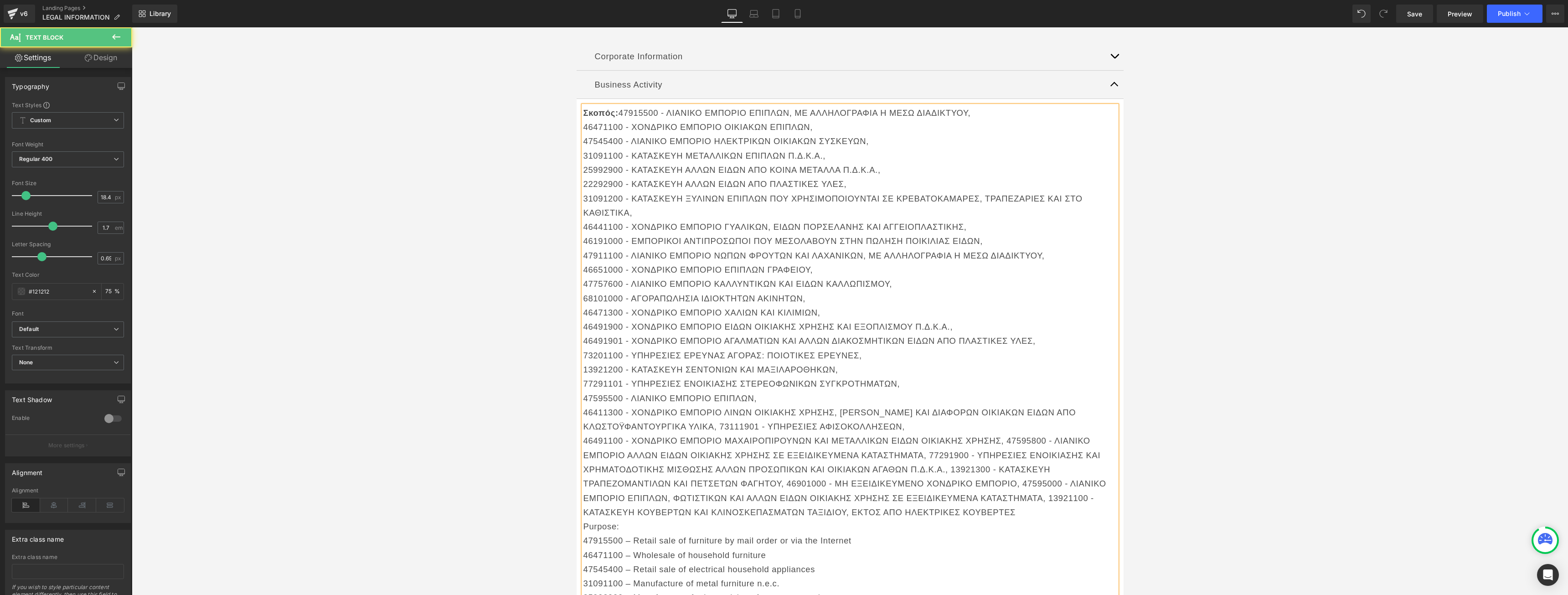
click at [718, 413] on p "46411300 - ΧΟΝΔΡΙΚΟ ΕΜΠΟΡΙΟ ΛΙΝΩΝ ΟΙΚΙΑΚΗΣ ΧΡΗΣΗΣ, [PERSON_NAME] ΚΑΙ ΔΙΑΦΟΡΩΝ Ο…" at bounding box center [850, 419] width 533 height 29
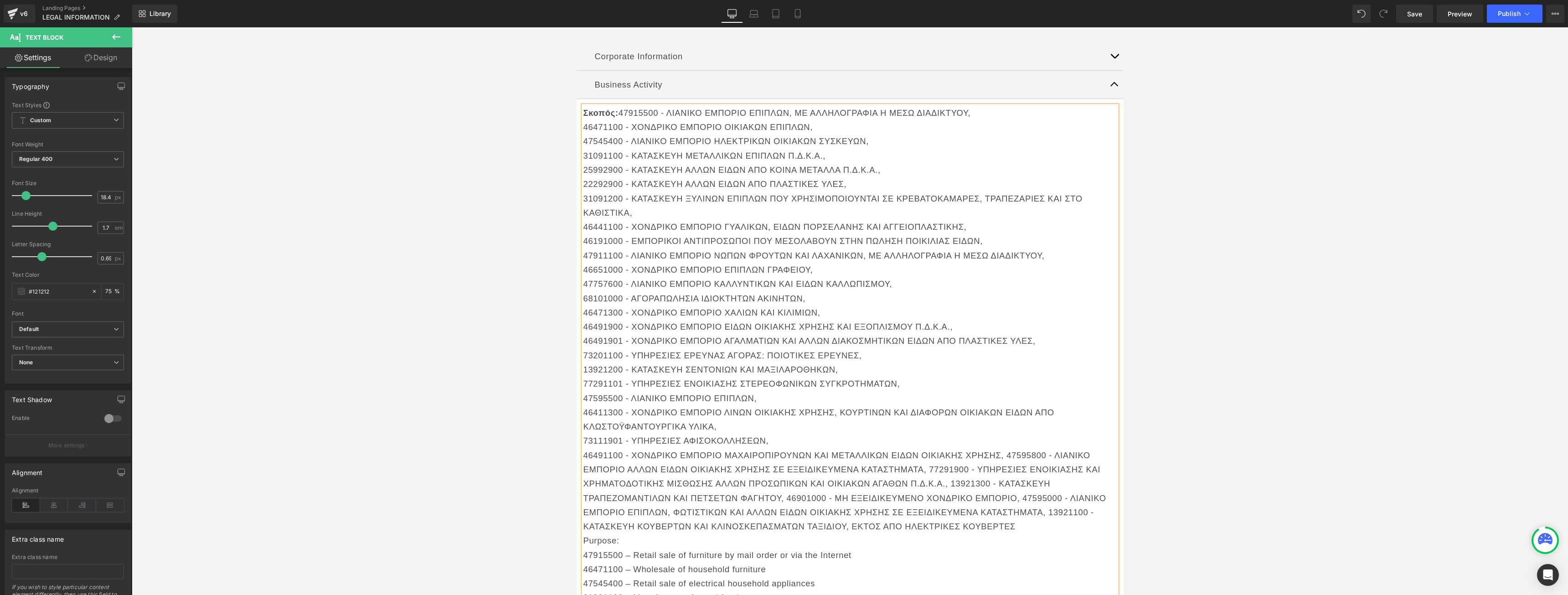
click at [1002, 448] on p "46491100 - ΧΟΝΔΡΙΚΟ ΕΜΠΟΡΙΟ ΜΑΧΑΙΡΟΠΙΡΟΥΝΩΝ ΚΑΙ ΜΕΤΑΛΛΙΚΩΝ ΕΙΔΩΝ ΟΙΚΙΑΚΗΣ ΧΡΗΣΗ…" at bounding box center [850, 491] width 533 height 85
click at [1015, 462] on p "47595800 - ΛΙΑΝΙΚΟ ΕΜΠΟΡΙΟ ΑΛΛΩΝ ΕΙΔΩΝ ΟΙΚΙΑΚΗΣ ΧΡΗΣΗΣ ΣΕ ΕΞΕΙΔΙΚΕΥΜΕΝΑ ΚΑΤΑΣΤΗ…" at bounding box center [850, 498] width 533 height 71
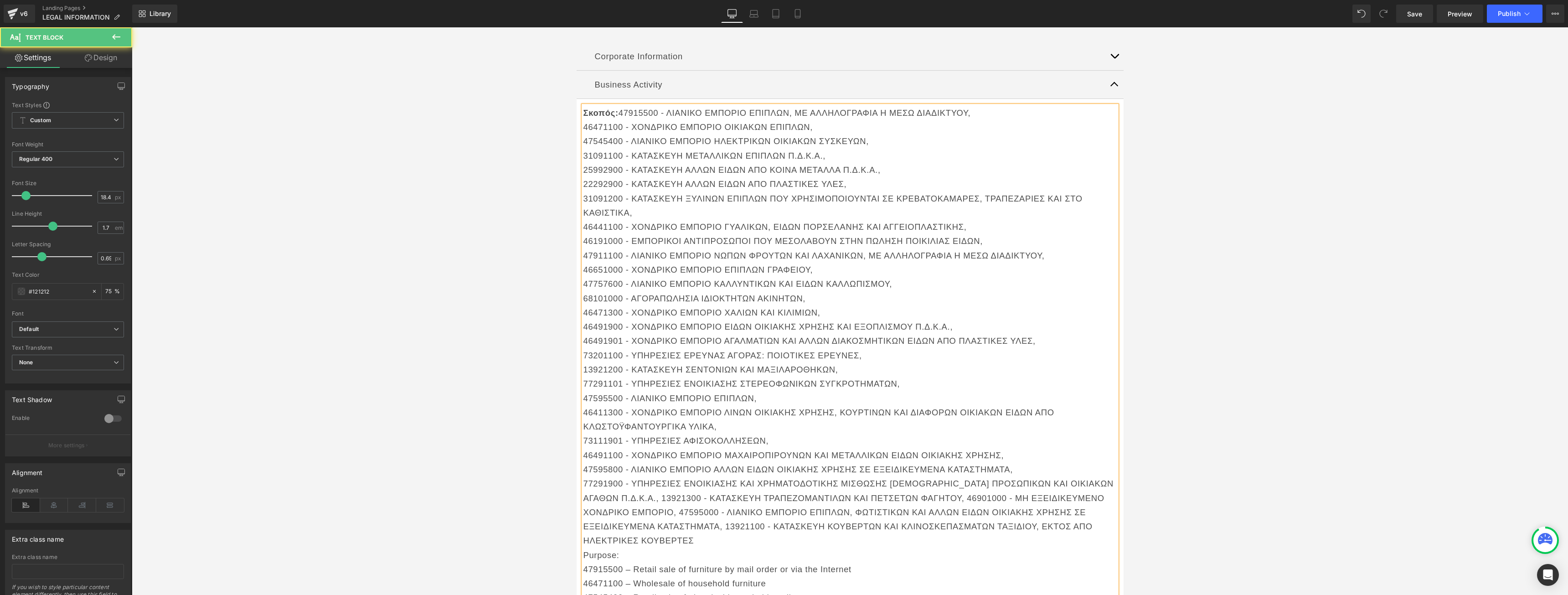
click at [624, 483] on p "77291900 - ΥΠΗΡΕΣΙΕΣ ΕΝΟΙΚΙΑΣΗΣ ΚΑΙ ΧΡΗΜΑΤΟΔΟΤΙΚΗΣ ΜΙΣΘΩΣΗΣ [DEMOGRAPHIC_DATA] …" at bounding box center [850, 512] width 533 height 71
click at [621, 483] on p "77291900 - ΥΠΗΡΕΣΙΕΣ ΕΝΟΙΚΙΑΣΗΣ ΚΑΙ ΧΡΗΜΑΤΟΔΟΤΙΚΗΣ ΜΙΣΘΩΣΗΣ [DEMOGRAPHIC_DATA] …" at bounding box center [850, 512] width 533 height 71
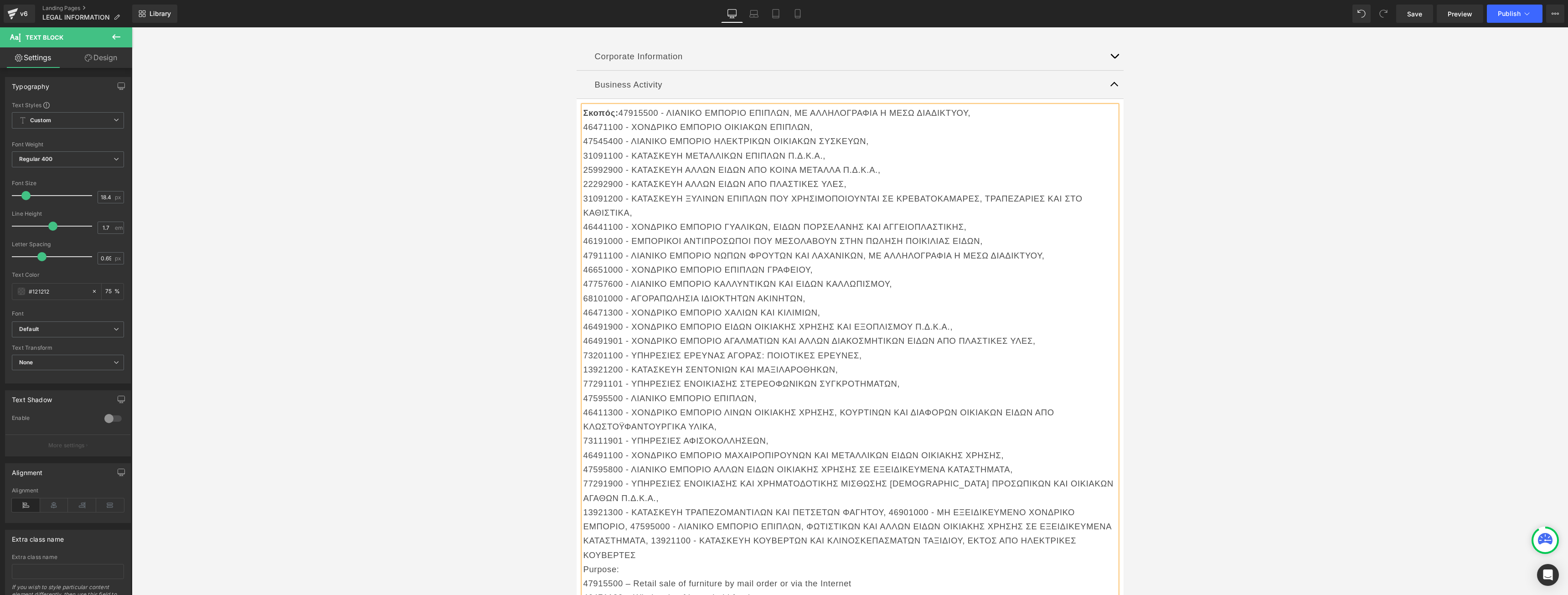
click at [886, 507] on span "13921300 - ΚΑΤΑΣΚΕΥΗ ΤΡΑΠΕΖΟΜΑΝΤΙΛΩΝ ΚΑΙ ΠΕΤΣΕΤΩΝ ΦΑΓΗΤΟΥ, 46901000 - ΜΗ ΕΞΕΙΔΙ…" at bounding box center [847, 533] width 528 height 52
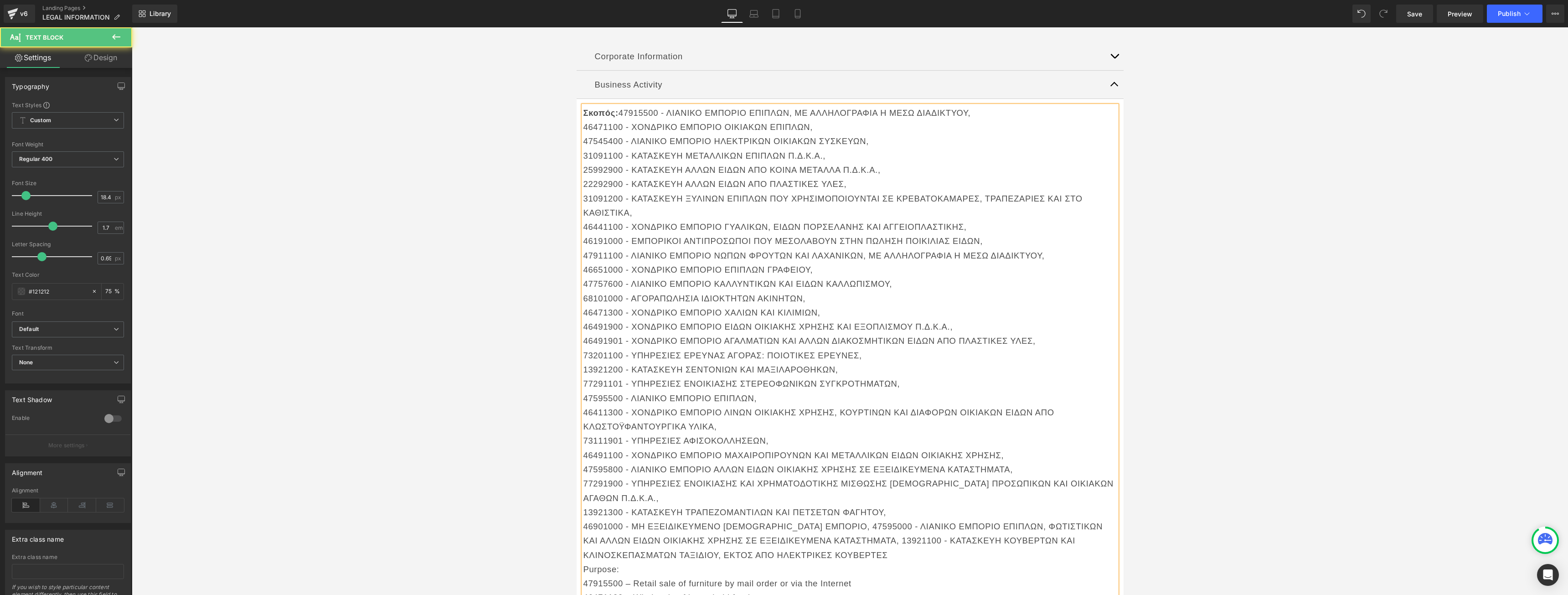
click at [817, 521] on span "46901000 - ΜΗ ΕΞΕΙΔΙΚΕΥΜΕΝΟ [DEMOGRAPHIC_DATA] ΕΜΠΟΡΙΟ, 47595000 - ΛΙΑΝΙΚΟ ΕΜΠΟ…" at bounding box center [842, 540] width 519 height 38
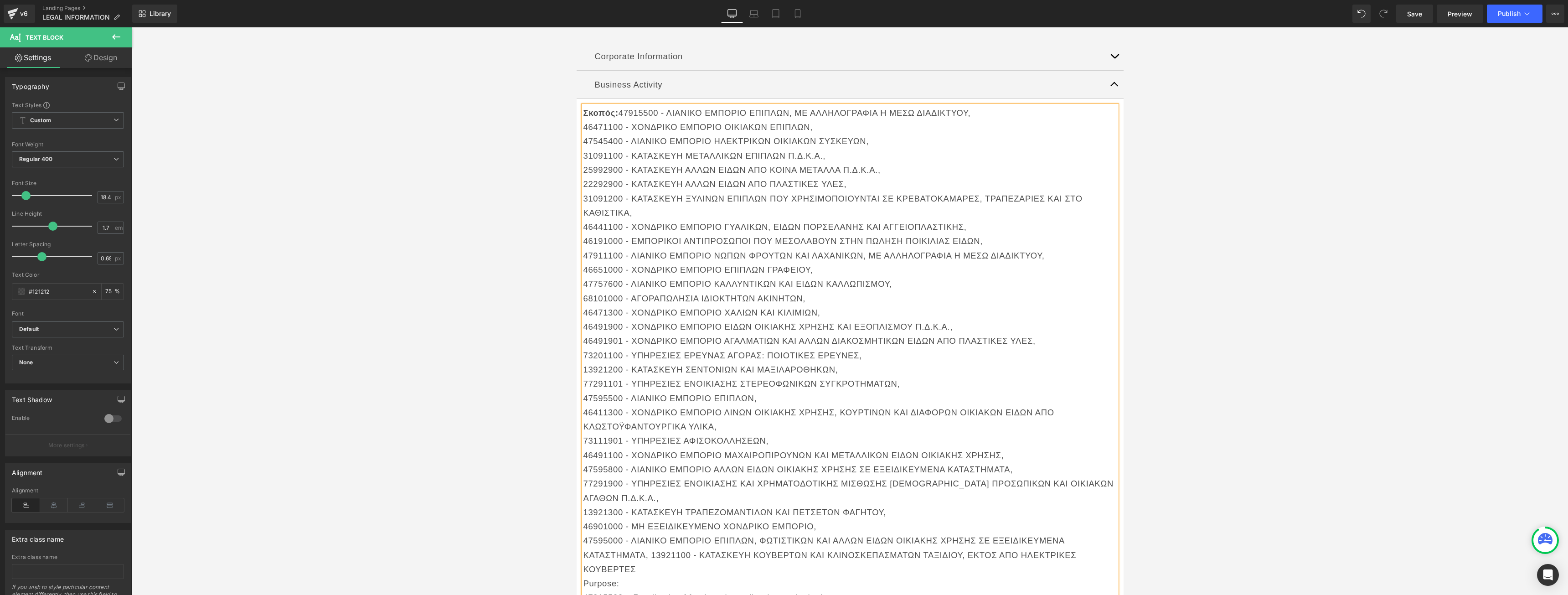
click at [651, 537] on span "47595000 - ΛΙΑΝΙΚΟ ΕΜΠΟΡΙΟ ΕΠΙΠΛΩΝ, ΦΩΤΙΣΤΙΚΩΝ ΚΑΙ ΑΛΛΩΝ ΕΙΔΩΝ ΟΙΚΙΑΚΗΣ ΧΡΗΣΗΣ …" at bounding box center [829, 555] width 493 height 38
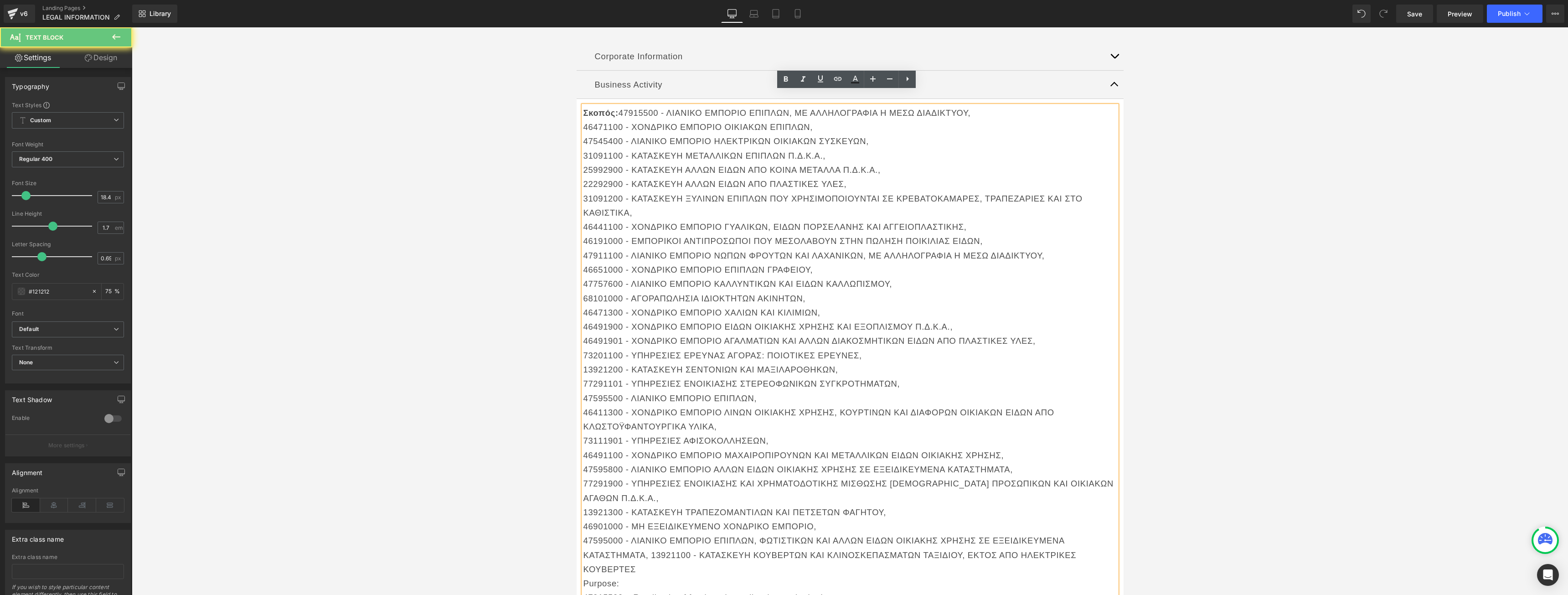
click at [649, 539] on span "47595000 - ΛΙΑΝΙΚΟ ΕΜΠΟΡΙΟ ΕΠΙΠΛΩΝ, ΦΩΤΙΣΤΙΚΩΝ ΚΑΙ ΑΛΛΩΝ ΕΙΔΩΝ ΟΙΚΙΑΚΗΣ ΧΡΗΣΗΣ …" at bounding box center [829, 555] width 493 height 38
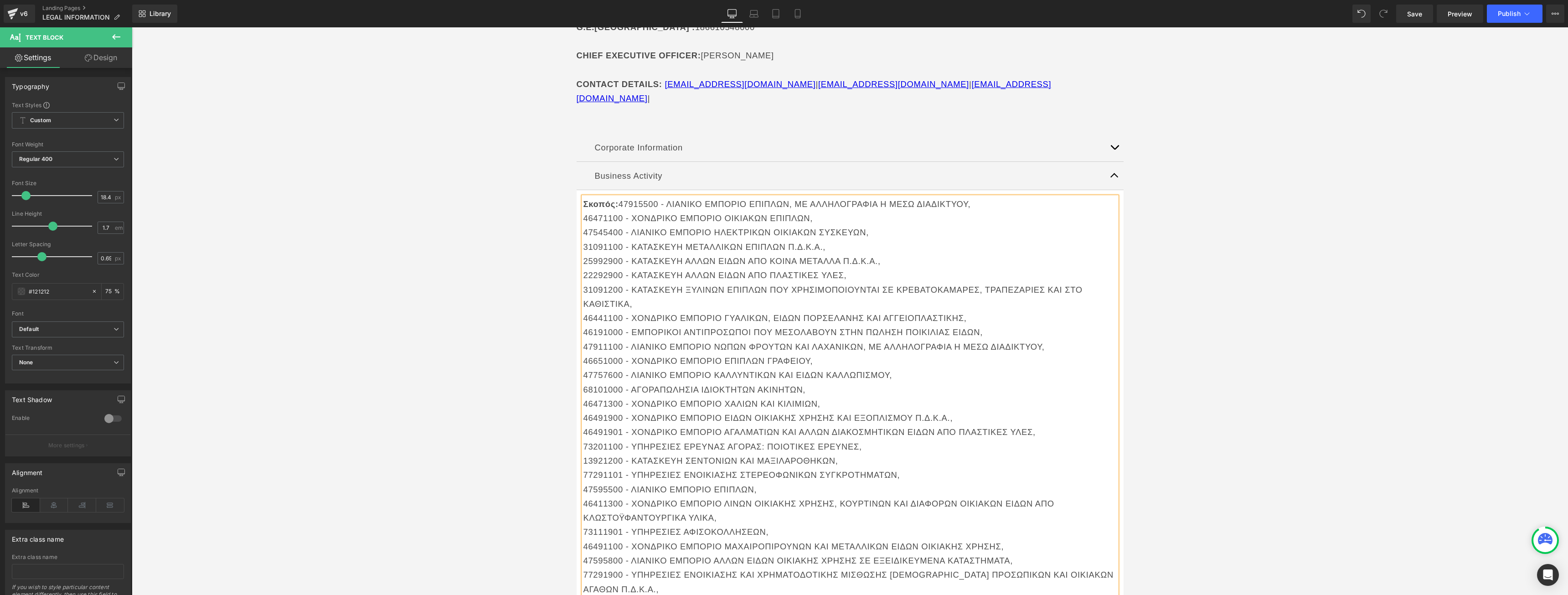
scroll to position [501, 0]
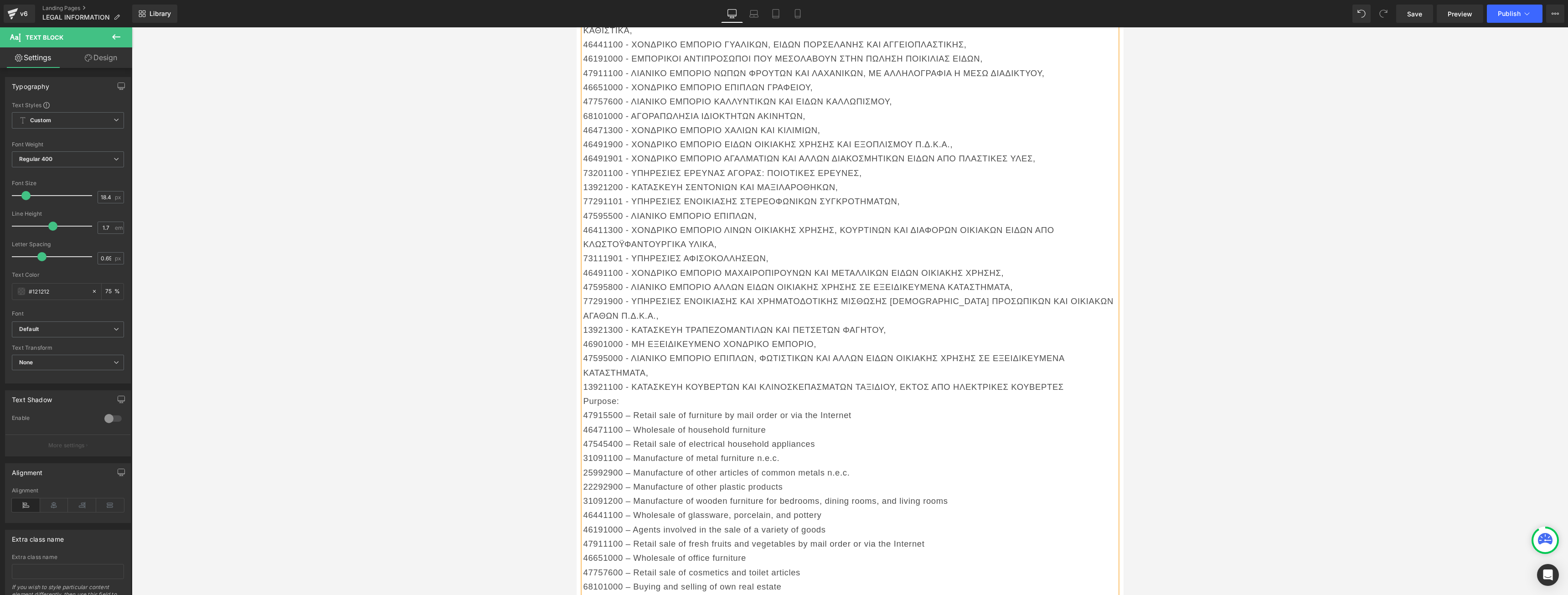
click at [588, 394] on p "Purpose:" at bounding box center [850, 400] width 533 height 14
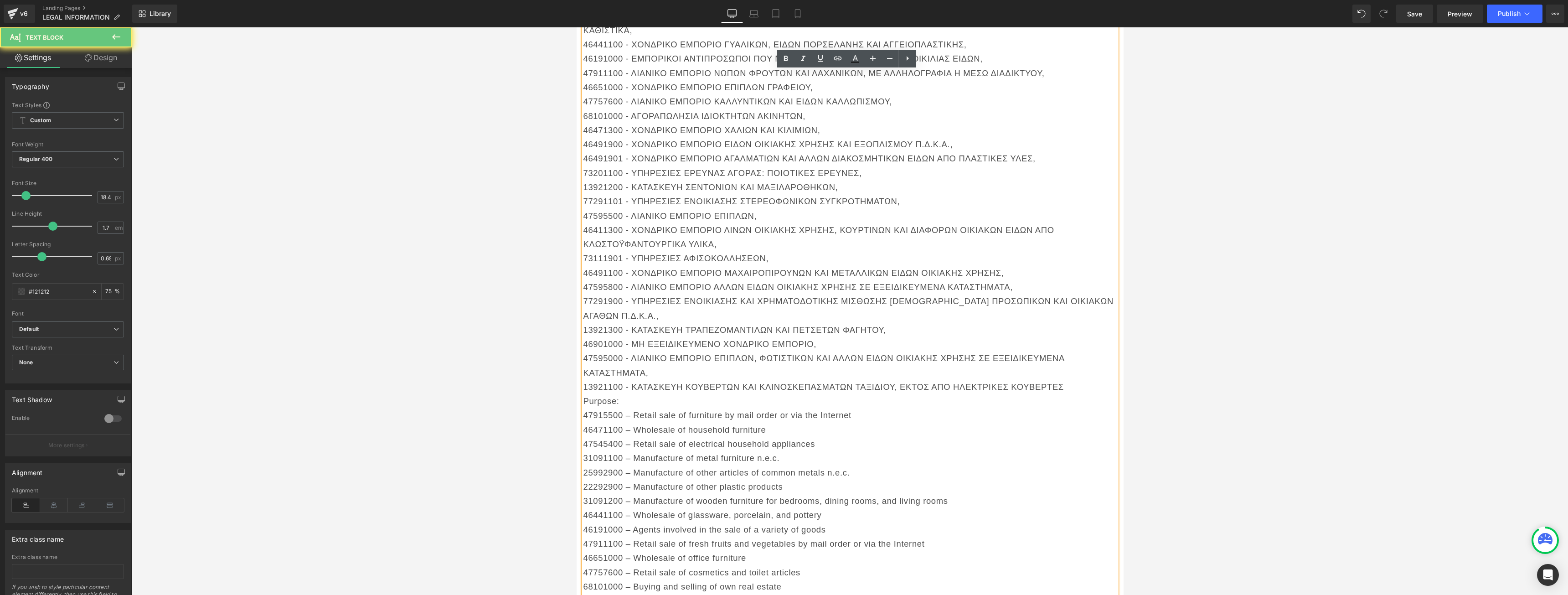
click at [589, 394] on p "Purpose:" at bounding box center [850, 400] width 533 height 14
click at [610, 396] on strong "Purpose:" at bounding box center [602, 401] width 39 height 10
click at [638, 394] on p "Purpose:" at bounding box center [850, 400] width 533 height 14
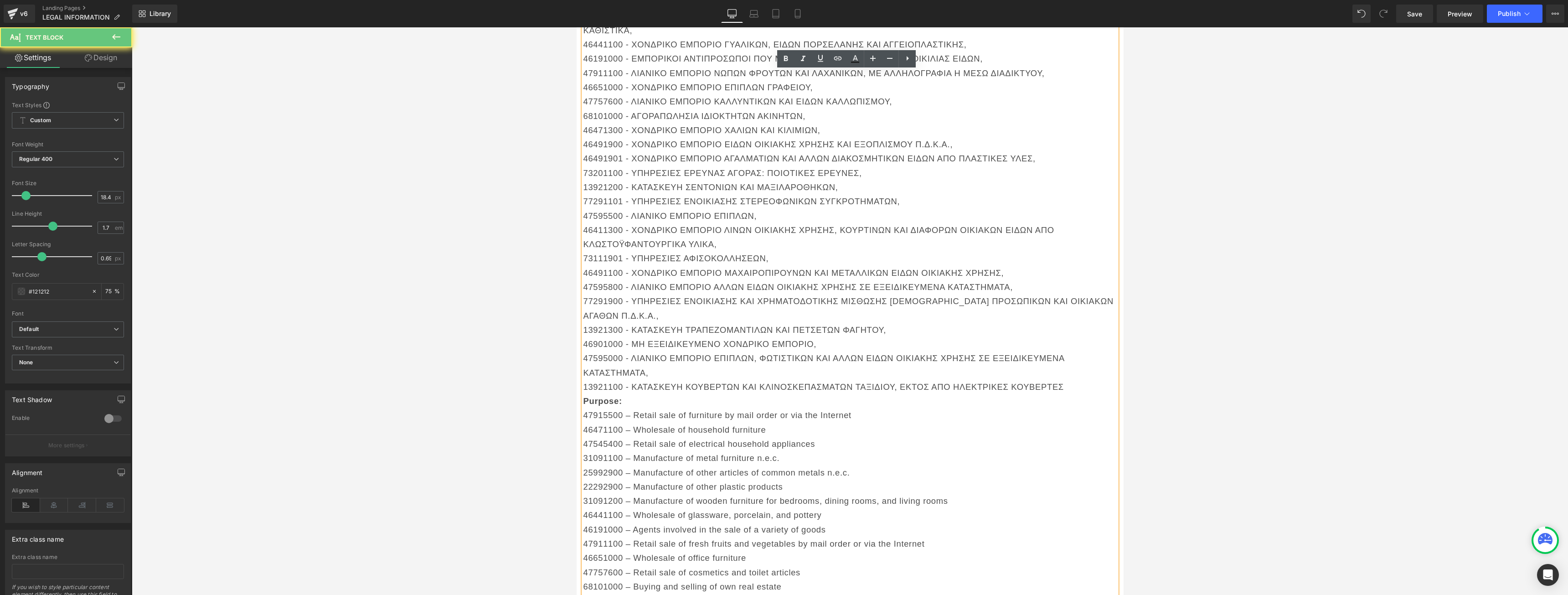
click at [1075, 380] on p "13921100 - ΚΑΤΑΣΚΕΥΗ ΚΟΥΒΕΡΤΩΝ ΚΑΙ ΚΛΙΝΟΣΚΕΠΑΣΜΑΤΩΝ ΤΑΞΙΔΙΟΥ, ΕΚΤΟΣ ΑΠΟ ΗΛΕΚΤΡΙ…" at bounding box center [850, 386] width 533 height 14
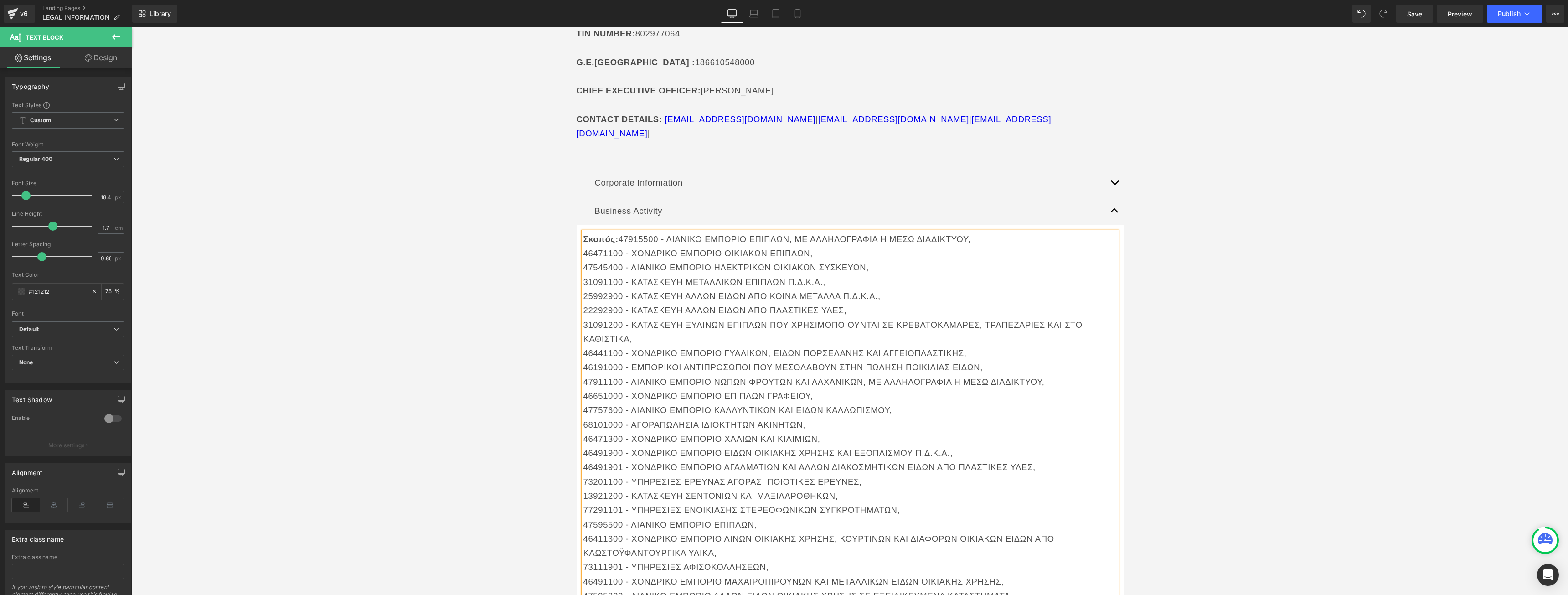
scroll to position [182, 0]
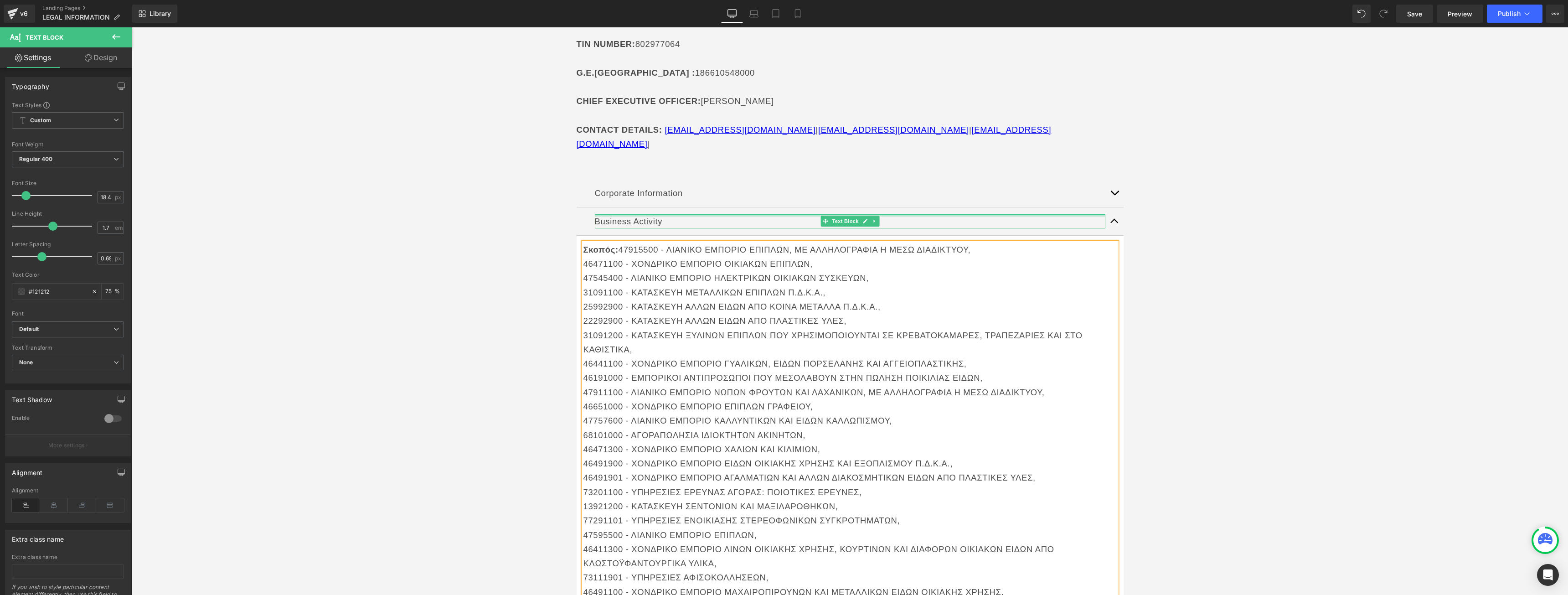
click at [1111, 207] on button "button" at bounding box center [1114, 221] width 18 height 28
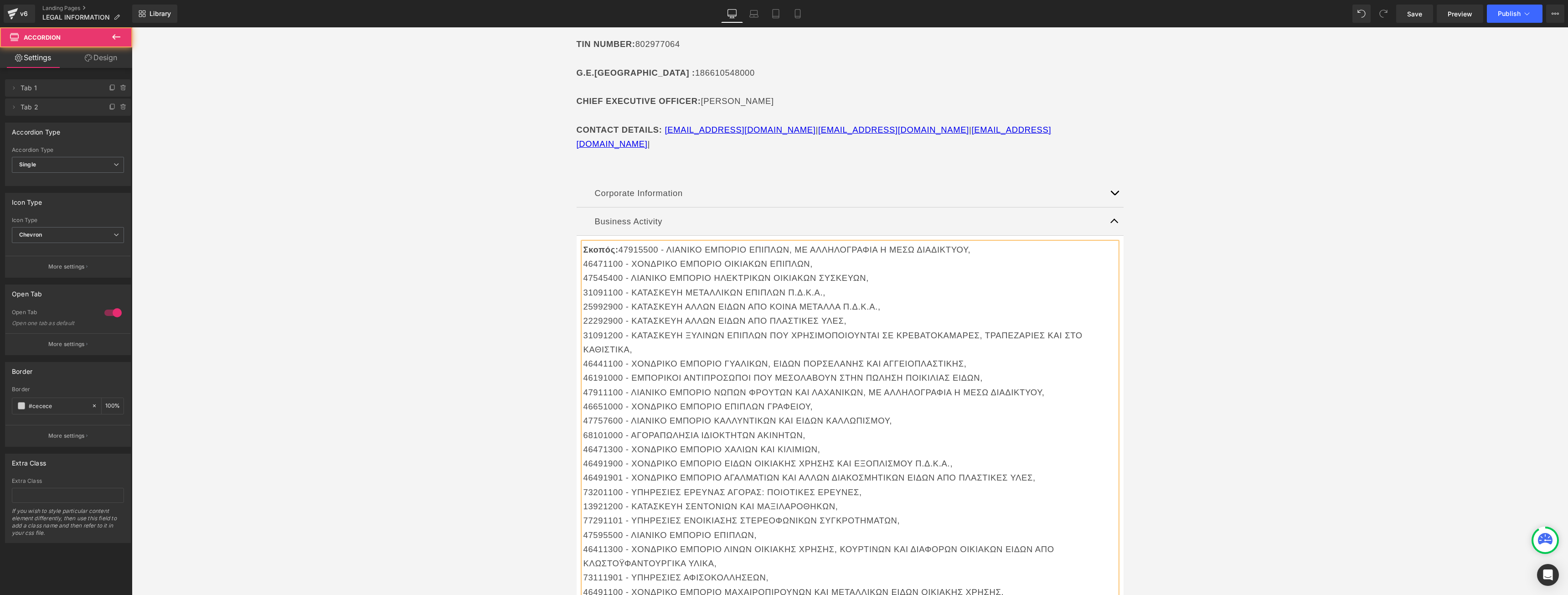
click at [1114, 224] on span "button" at bounding box center [1114, 224] width 0 height 0
click at [1117, 183] on button "button" at bounding box center [1114, 193] width 18 height 28
click at [1110, 180] on button "button" at bounding box center [1114, 193] width 18 height 28
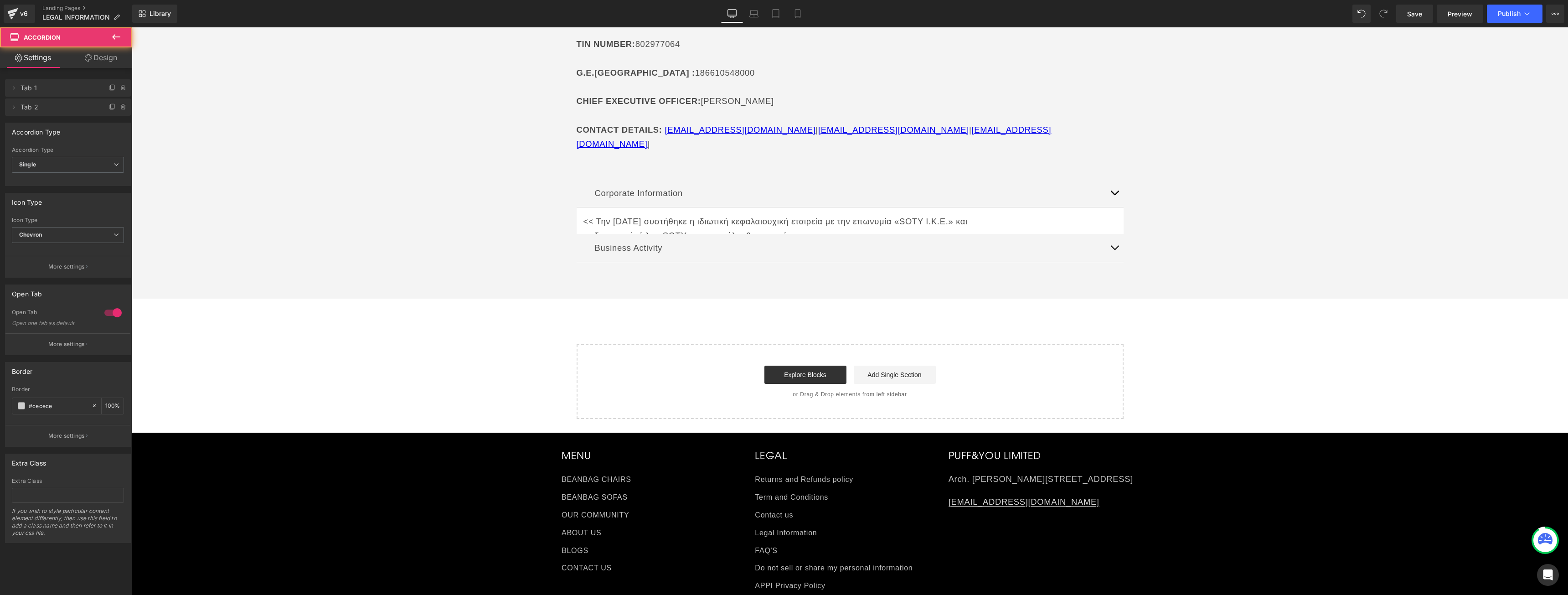
click at [1110, 180] on button "button" at bounding box center [1114, 193] width 18 height 28
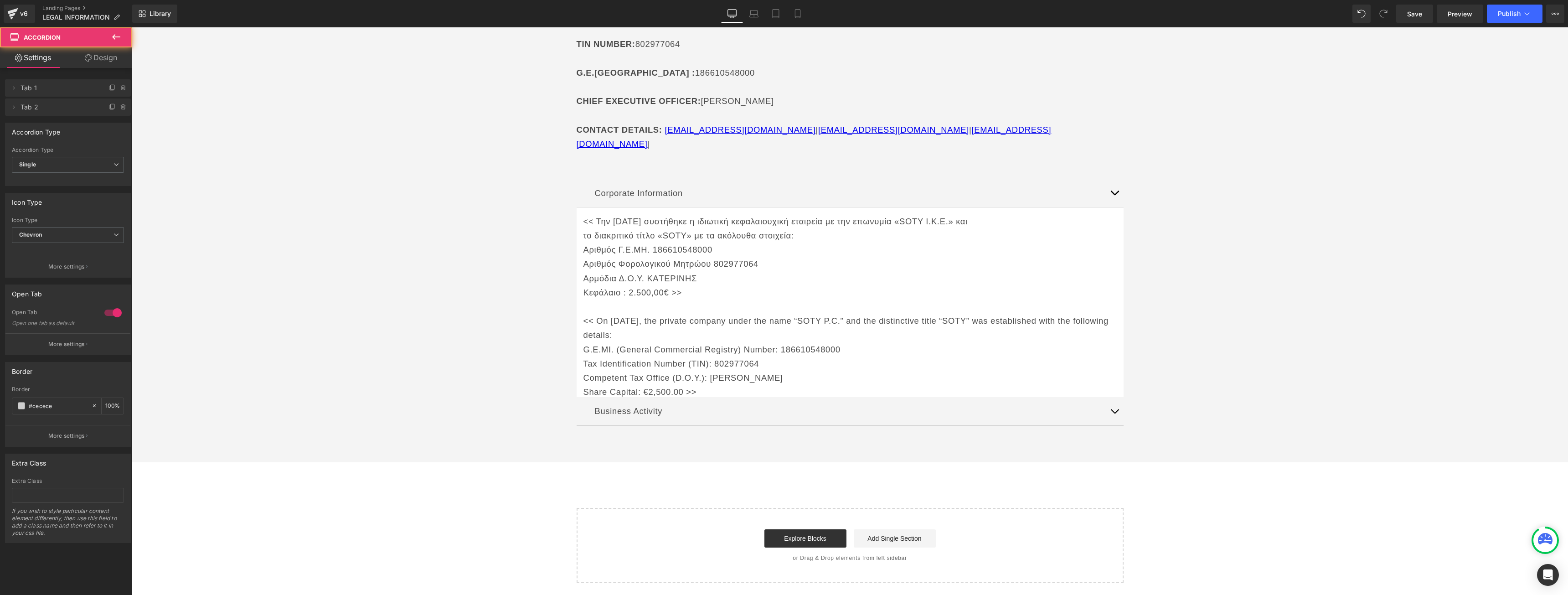
click at [1110, 180] on button "button" at bounding box center [1114, 193] width 18 height 28
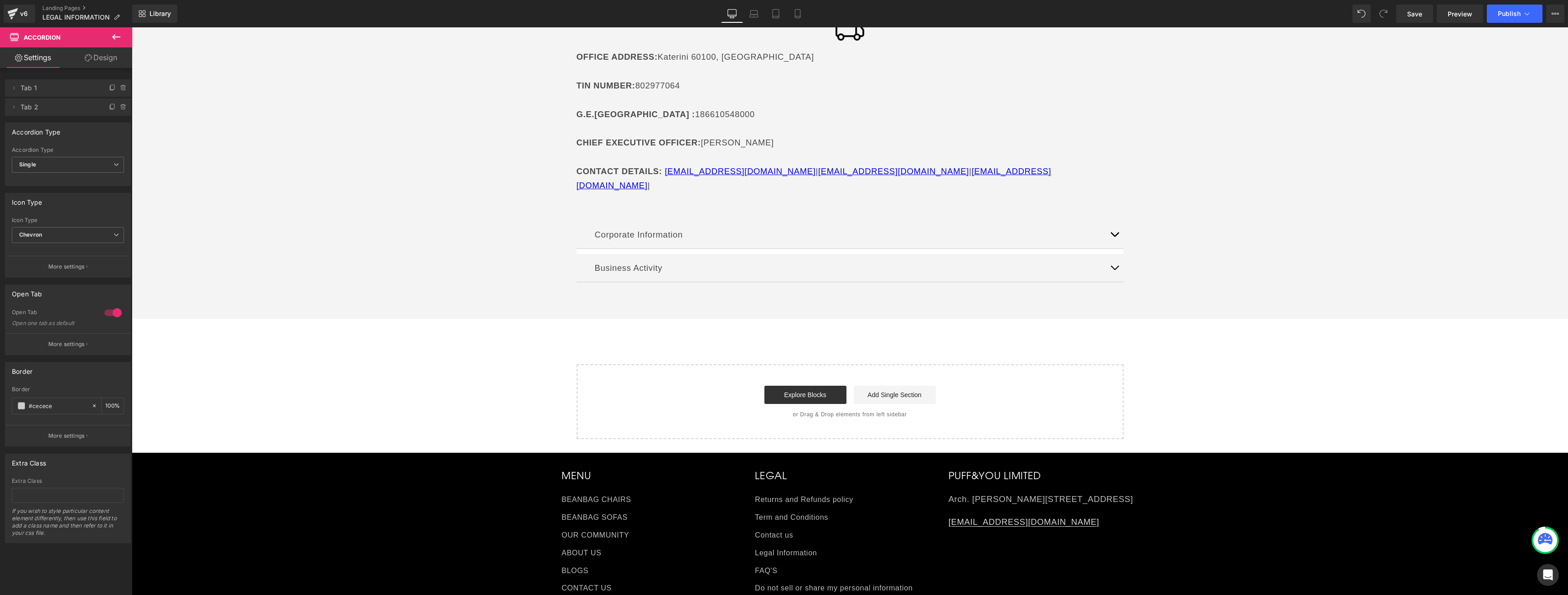
scroll to position [0, 0]
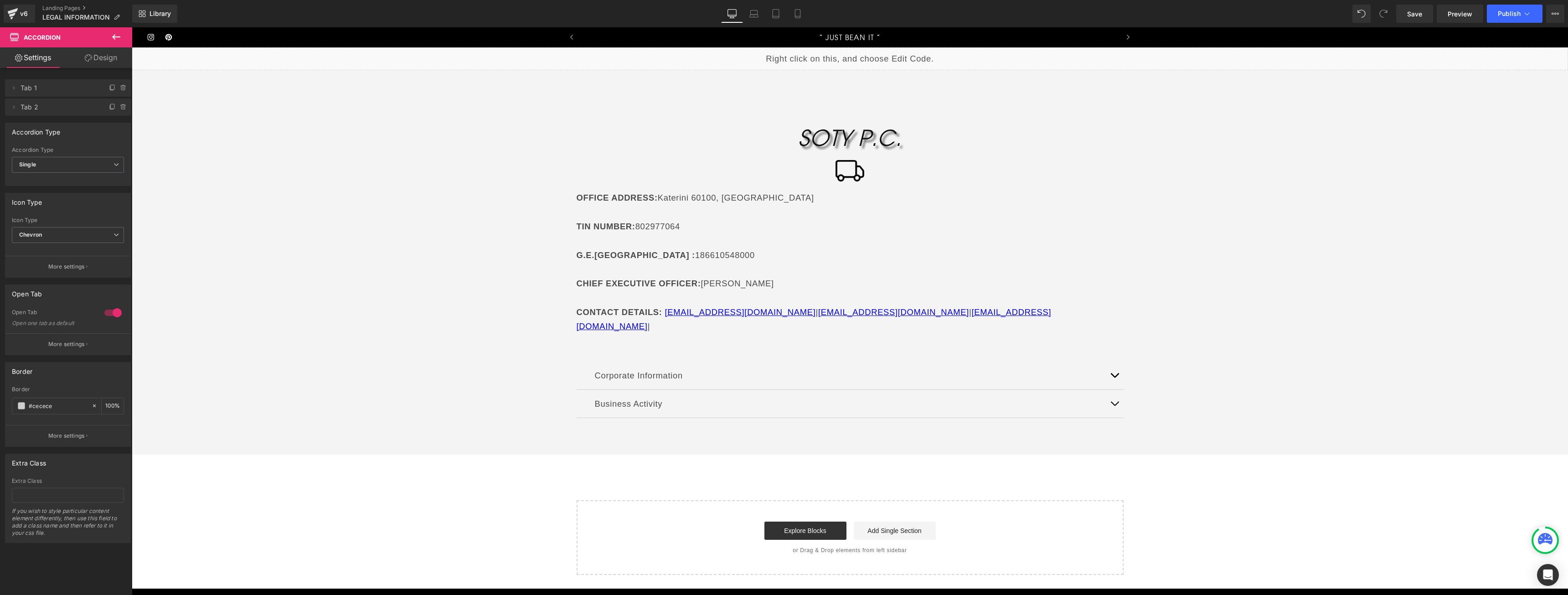
drag, startPoint x: 1418, startPoint y: 15, endPoint x: 1435, endPoint y: 15, distance: 17.0
click at [1418, 15] on span "Save" at bounding box center [1415, 14] width 15 height 10
click at [1446, 17] on link "Preview" at bounding box center [1459, 14] width 46 height 18
click at [550, 330] on div "SOTY P.C. Heading Icon OFFICE ADDRESS : [GEOGRAPHIC_DATA] TIN NUMBER : 80297706…" at bounding box center [850, 282] width 1436 height 336
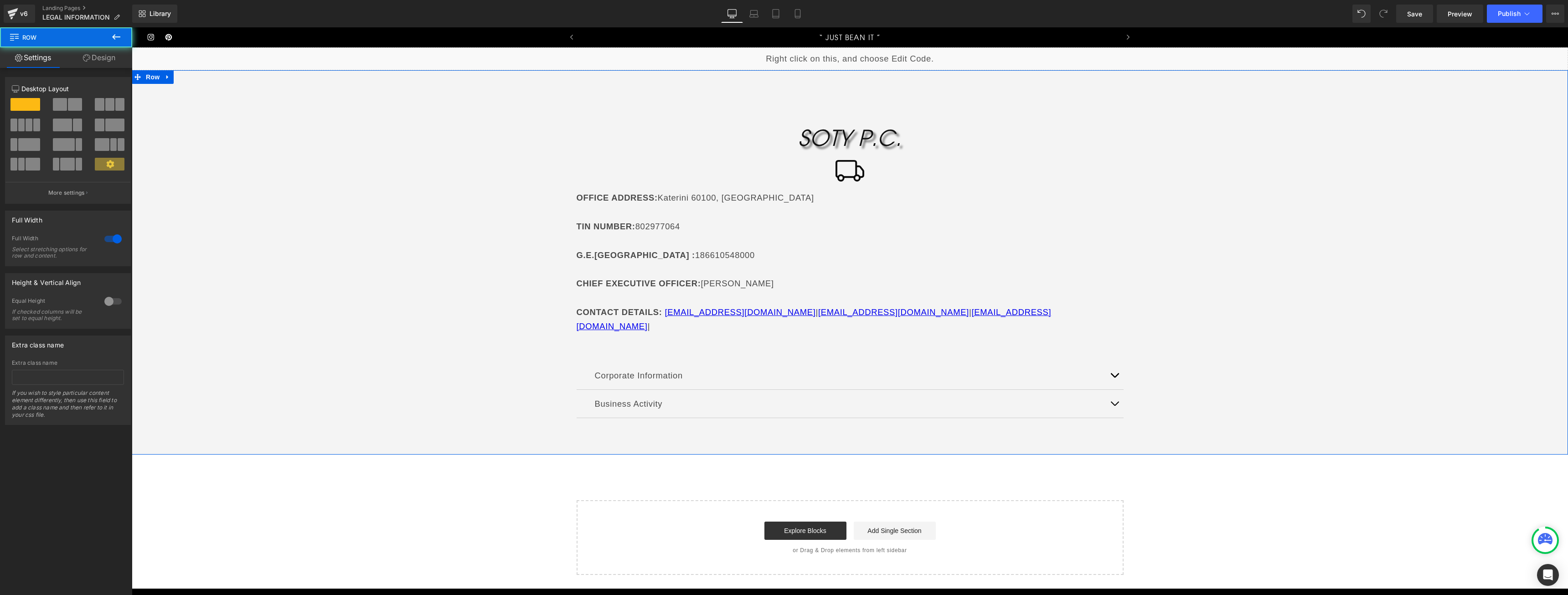
click at [585, 361] on div "Corporate Information Text Block" at bounding box center [850, 375] width 547 height 28
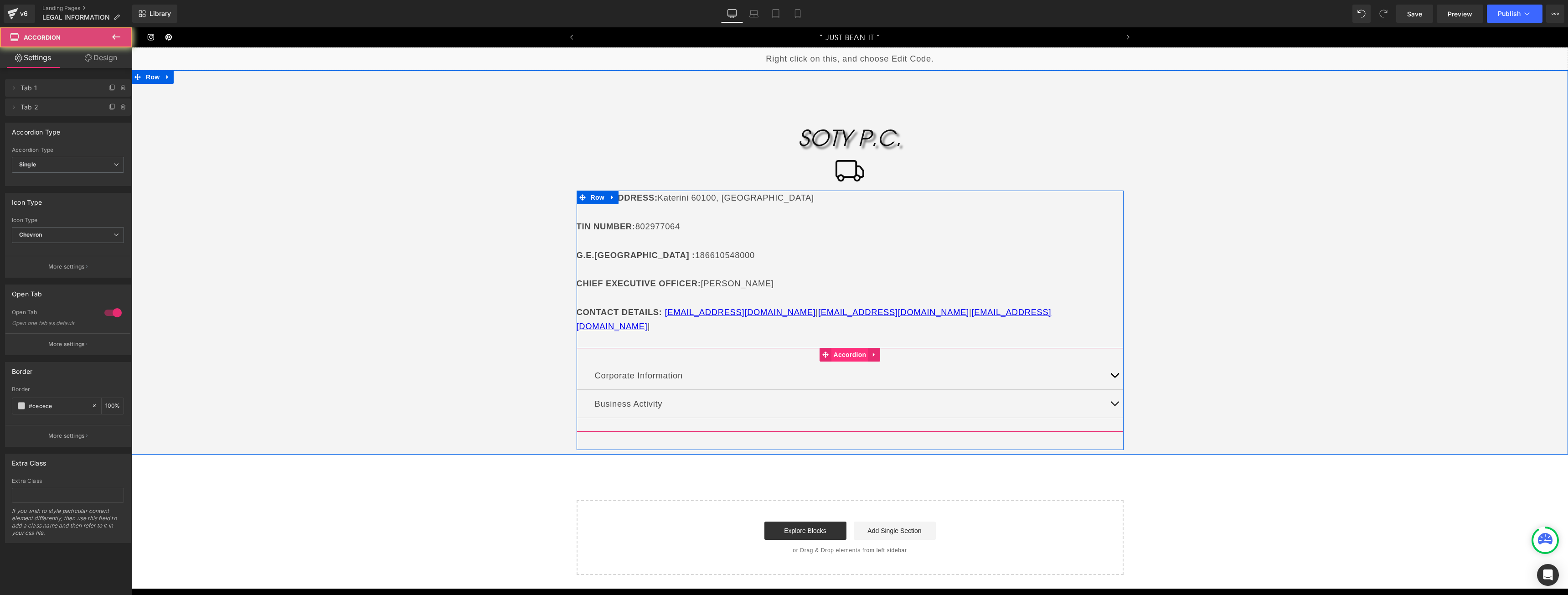
click at [858, 348] on span "Accordion" at bounding box center [850, 355] width 37 height 14
click at [663, 369] on p "Corporate Information" at bounding box center [850, 375] width 510 height 14
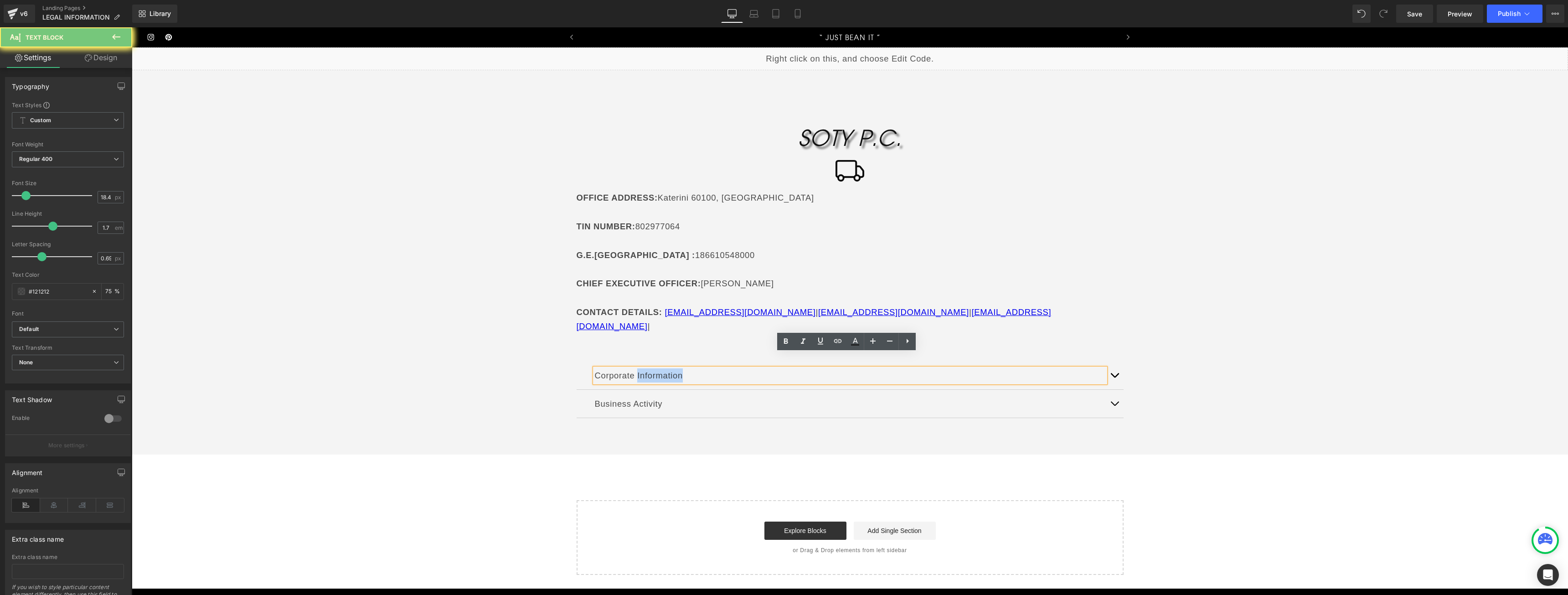
click at [663, 369] on p "Corporate Information" at bounding box center [850, 375] width 510 height 14
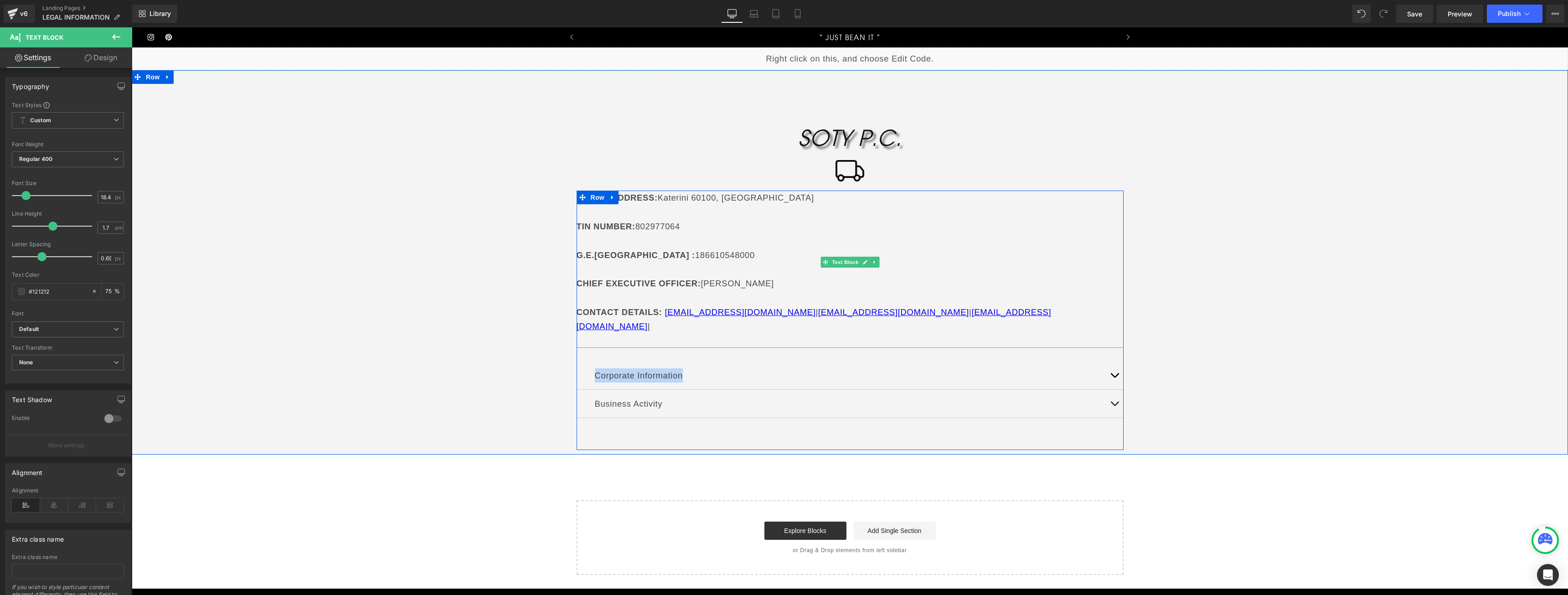
click at [608, 281] on strong "CHIEF EXECUTIVE OFFICER:" at bounding box center [639, 283] width 124 height 10
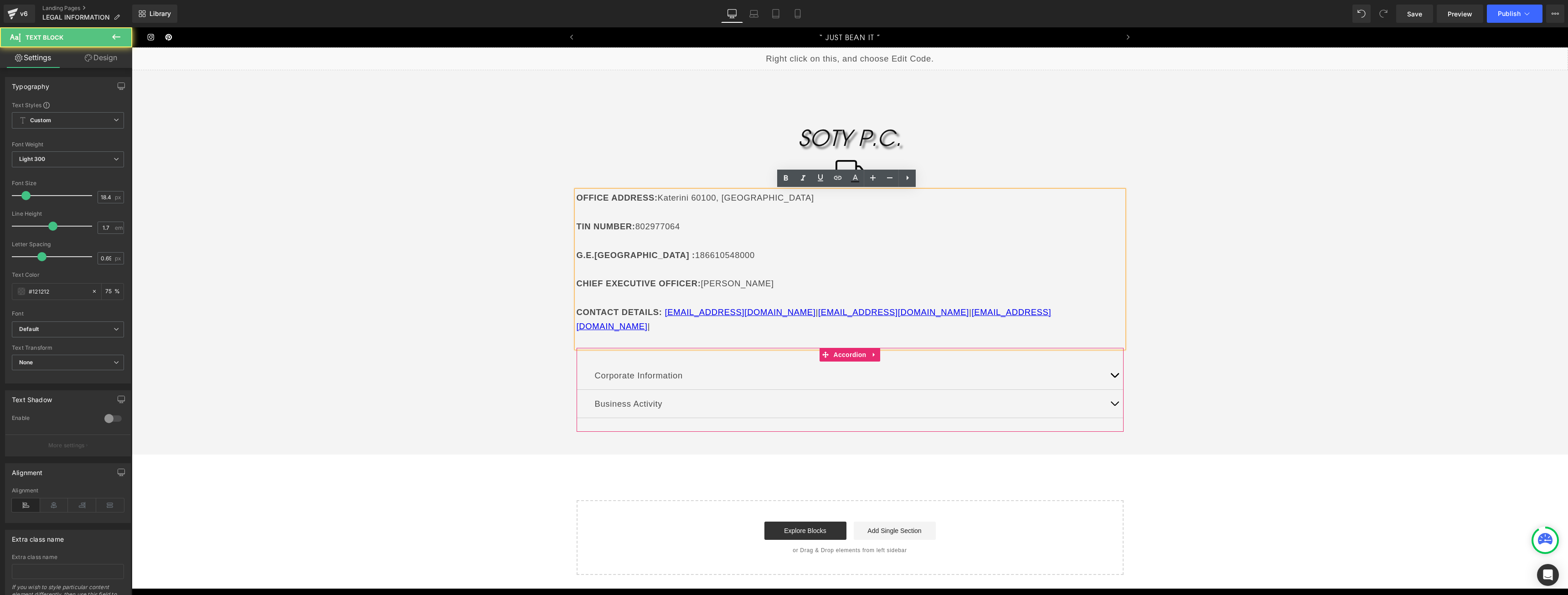
click at [132, 27] on div at bounding box center [132, 27] width 0 height 0
click at [42, 154] on span "Regular 400" at bounding box center [67, 159] width 112 height 16
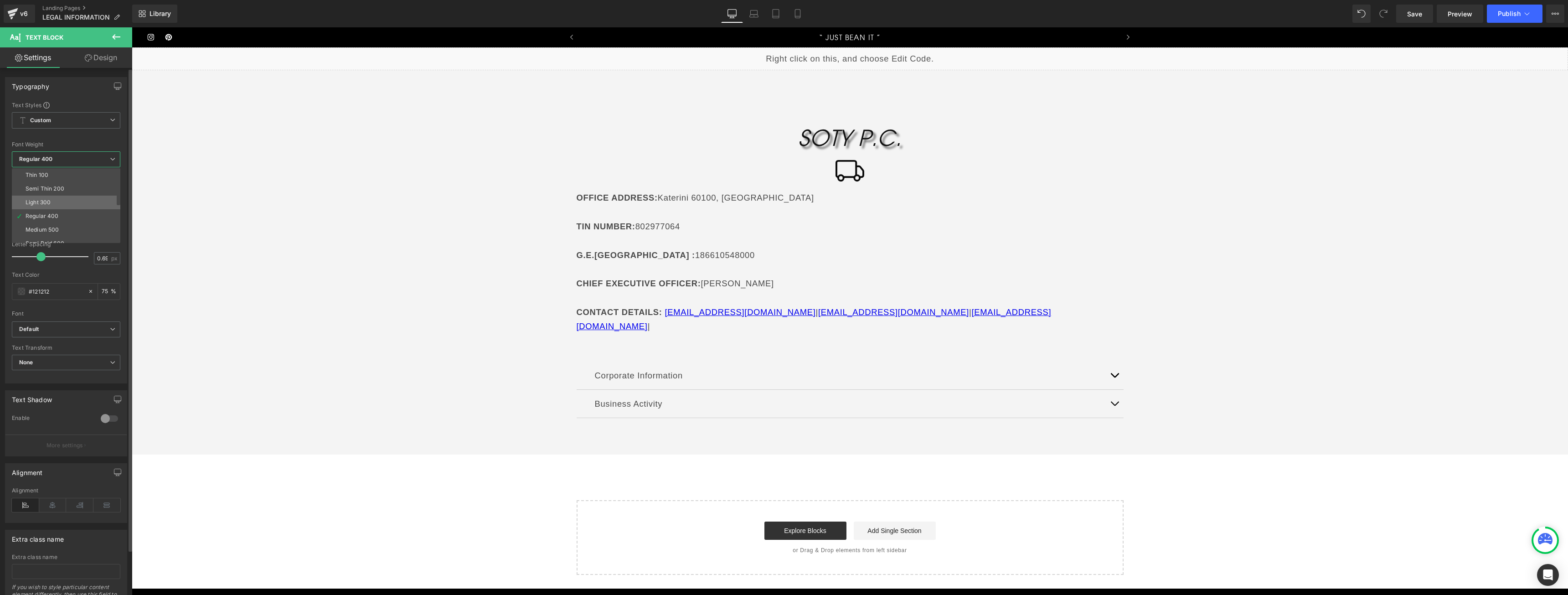
click at [57, 196] on li "Light 300" at bounding box center [68, 202] width 113 height 14
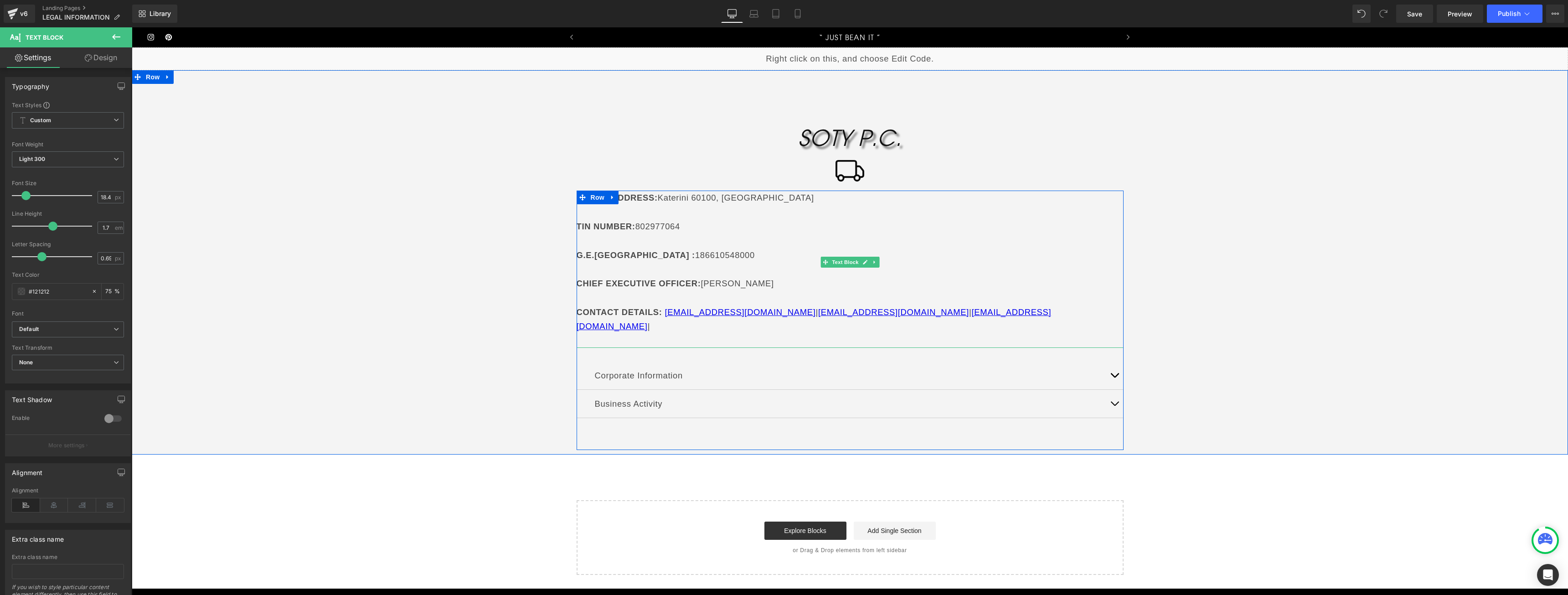
click at [620, 252] on p "G.E.MI. : 186610548000" at bounding box center [850, 254] width 547 height 14
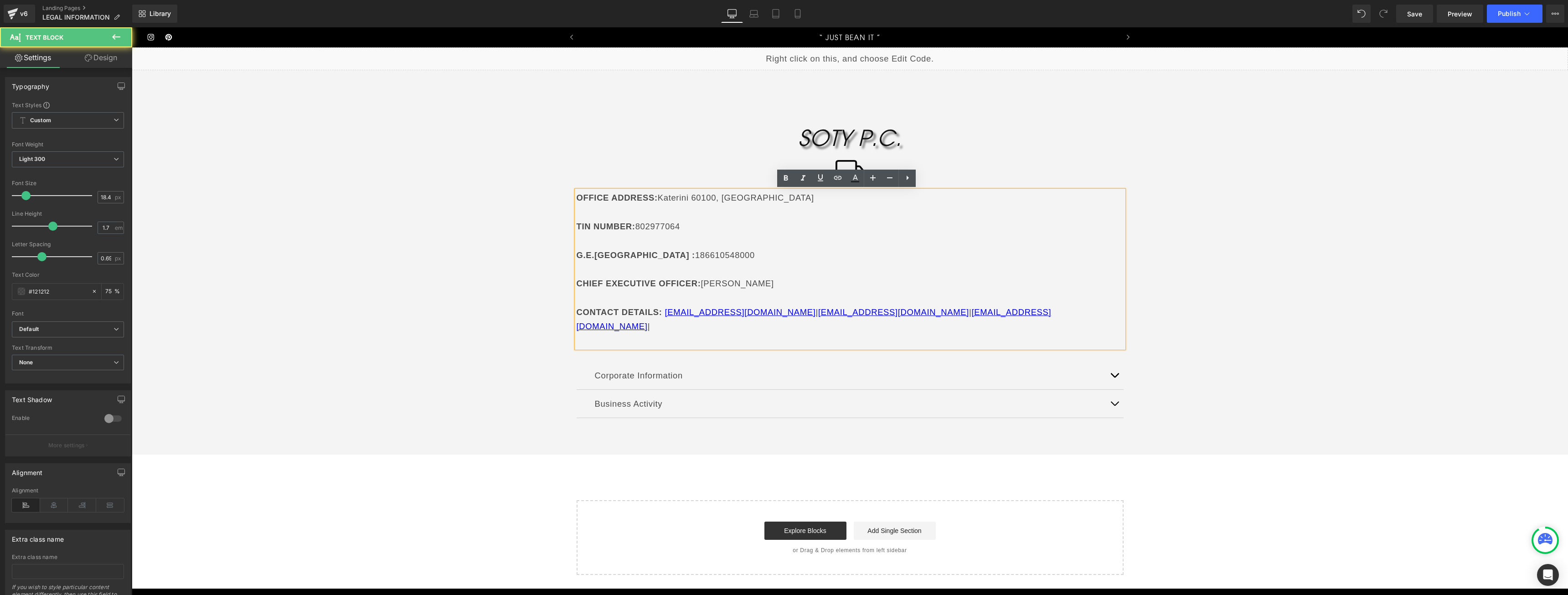
click at [643, 397] on p "Business Activity" at bounding box center [850, 404] width 510 height 14
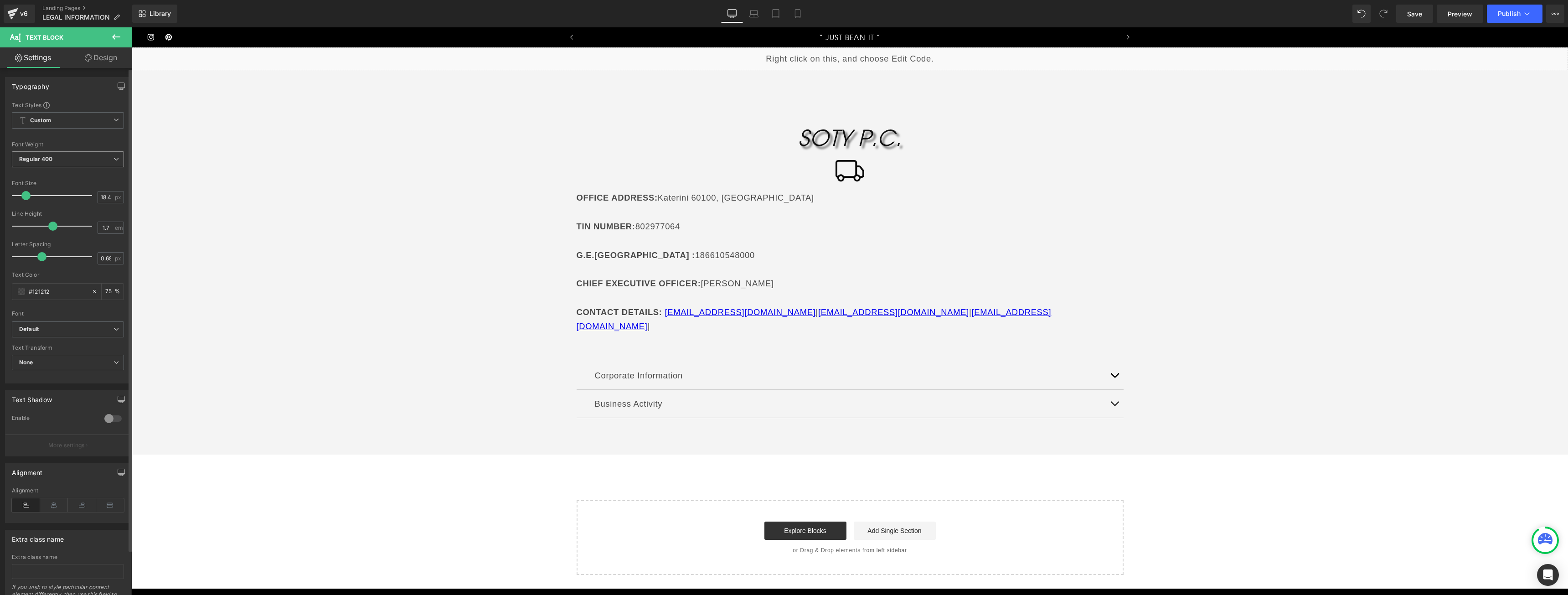
click at [79, 162] on span "Regular 400" at bounding box center [67, 159] width 112 height 16
click at [65, 200] on li "Light 300" at bounding box center [68, 202] width 113 height 14
click at [643, 369] on p "Corporate Information" at bounding box center [850, 375] width 510 height 14
click at [74, 352] on div "Text Transform None None Uppercase Lowercase Capitalize" at bounding box center [67, 363] width 112 height 36
click at [76, 362] on span "None" at bounding box center [67, 362] width 112 height 16
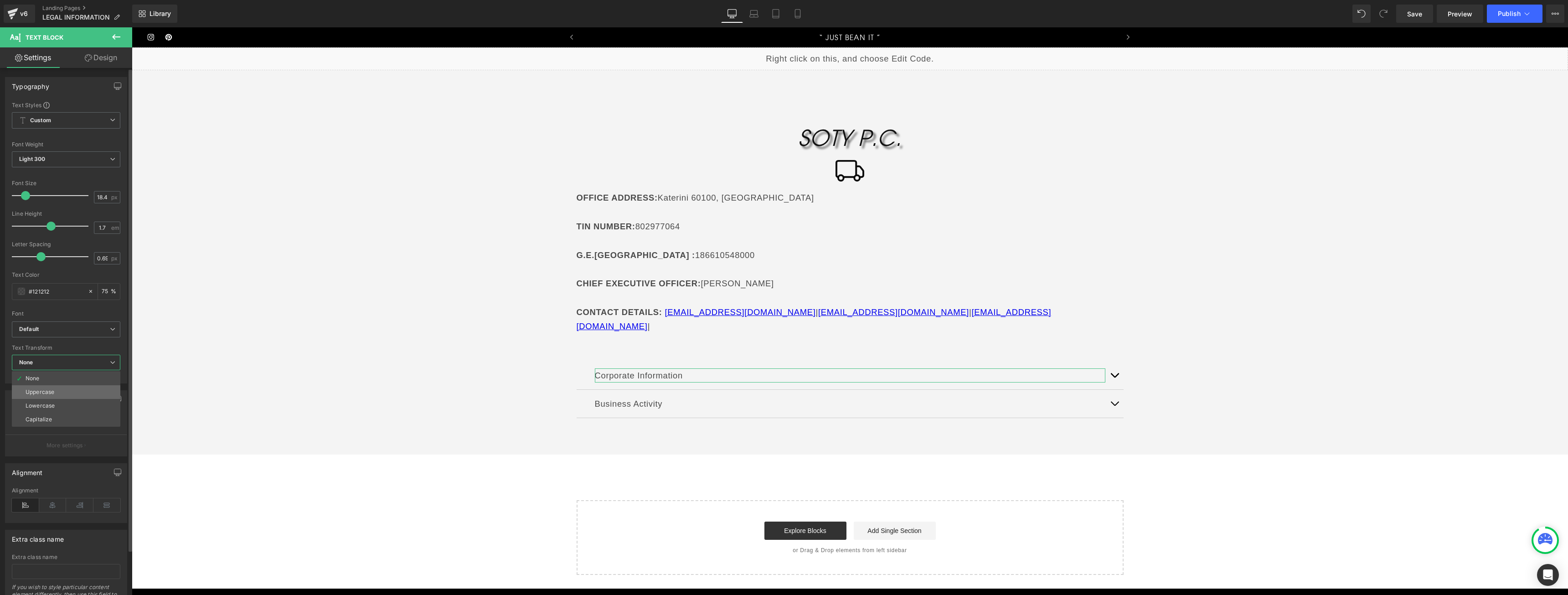
click at [81, 389] on li "Uppercase" at bounding box center [65, 392] width 109 height 14
click at [629, 397] on p "Business Activity" at bounding box center [850, 404] width 510 height 14
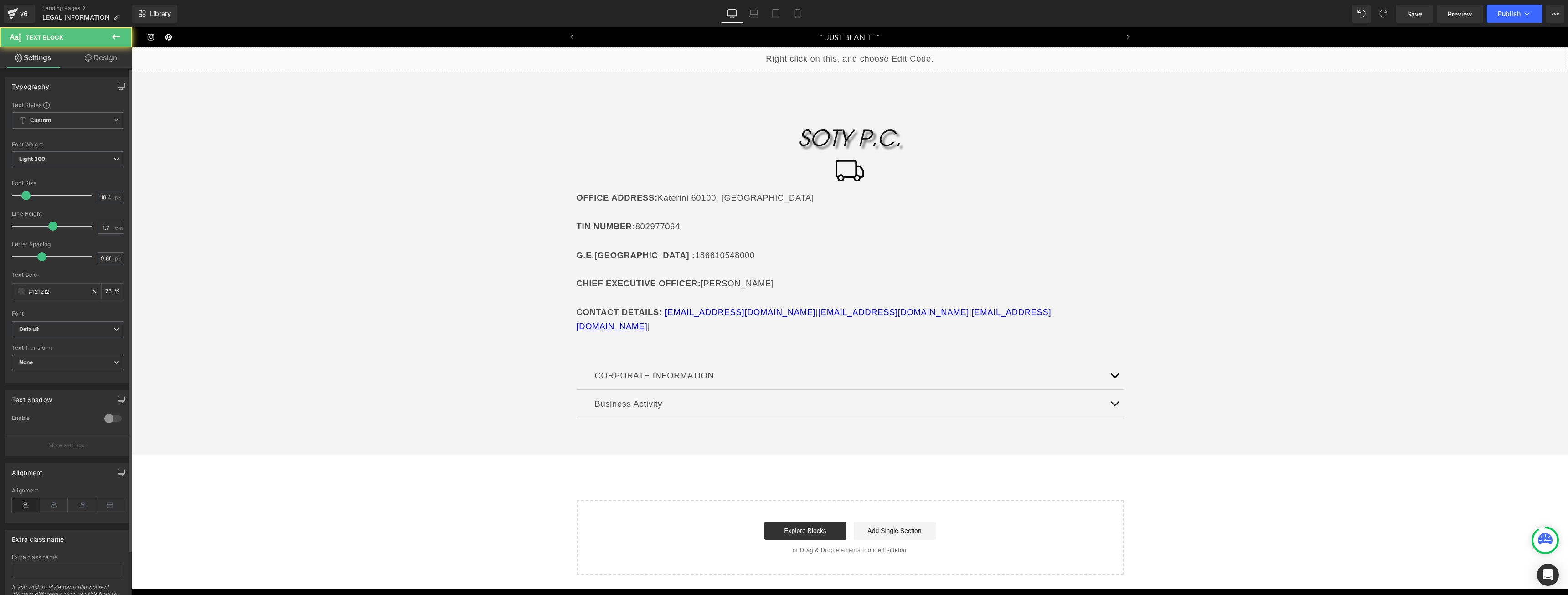
click at [67, 361] on span "None" at bounding box center [67, 362] width 112 height 16
click at [71, 389] on li "Uppercase" at bounding box center [65, 392] width 109 height 14
click at [673, 443] on div "Liquid PUFF&YOU LIMITED Heading Icon OFFICE ADDRESS : [STREET_ADDRESS] VAT NUMB…" at bounding box center [850, 311] width 1436 height 528
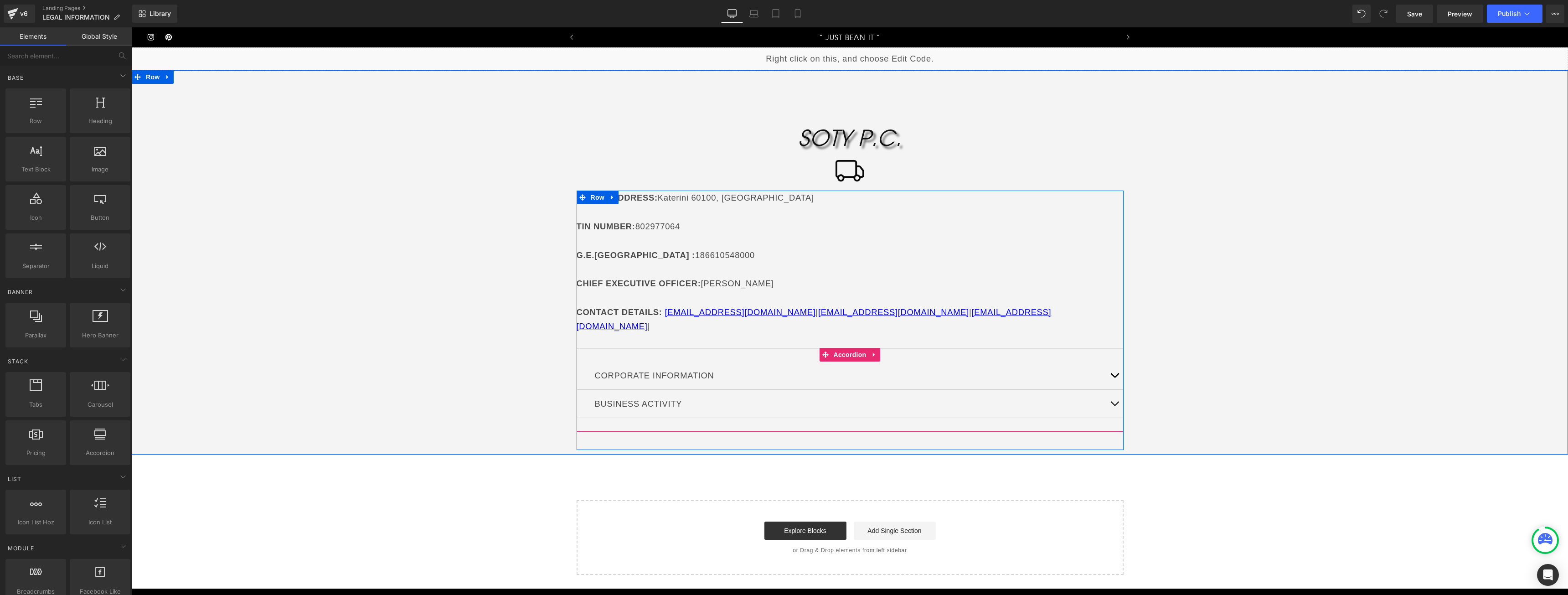
click at [1113, 367] on button "button" at bounding box center [1114, 375] width 18 height 28
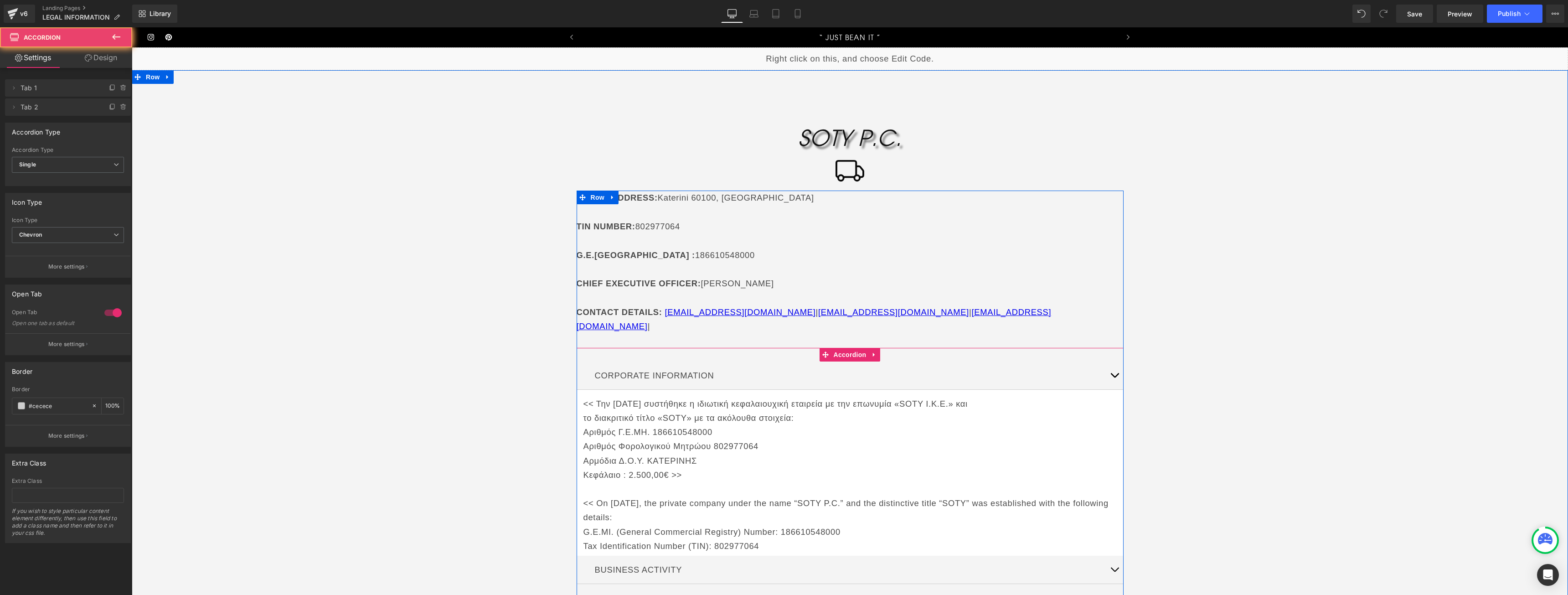
click at [1109, 363] on button "button" at bounding box center [1114, 375] width 18 height 28
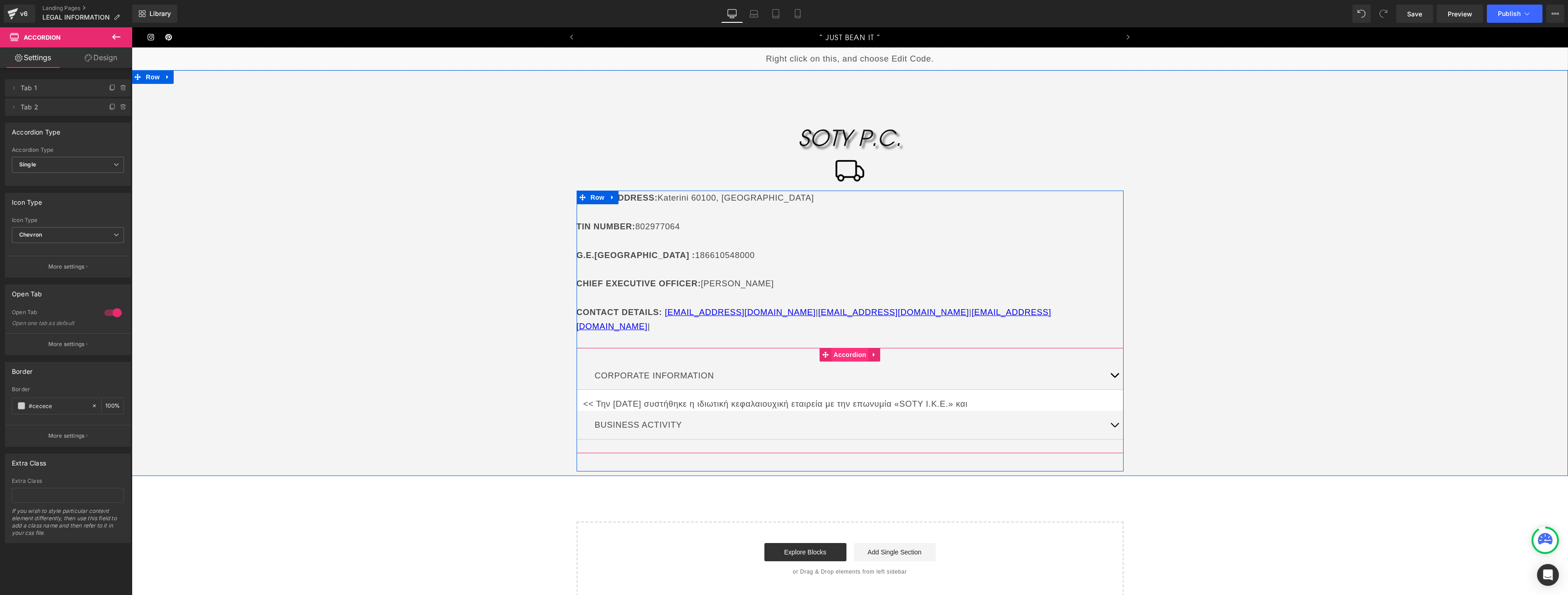
click at [832, 348] on span "Accordion" at bounding box center [850, 355] width 37 height 14
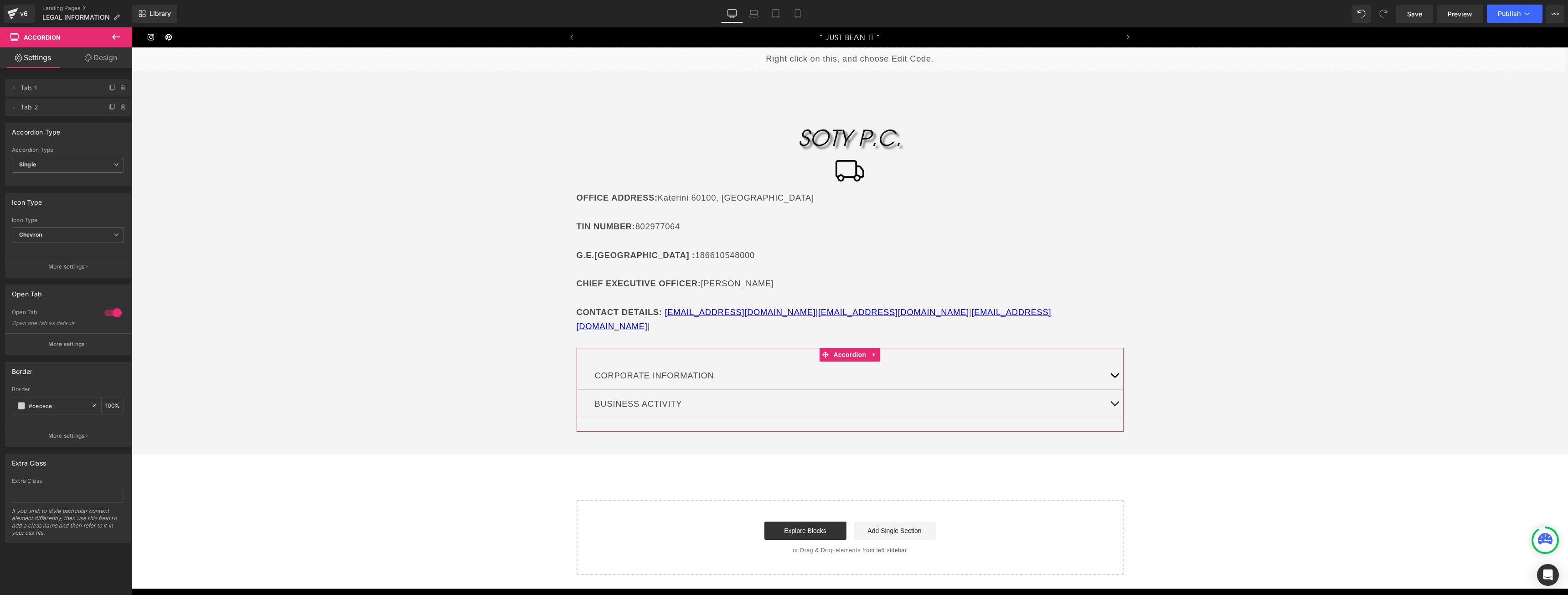
click at [102, 312] on div at bounding box center [113, 313] width 22 height 15
click at [117, 312] on div at bounding box center [113, 313] width 22 height 15
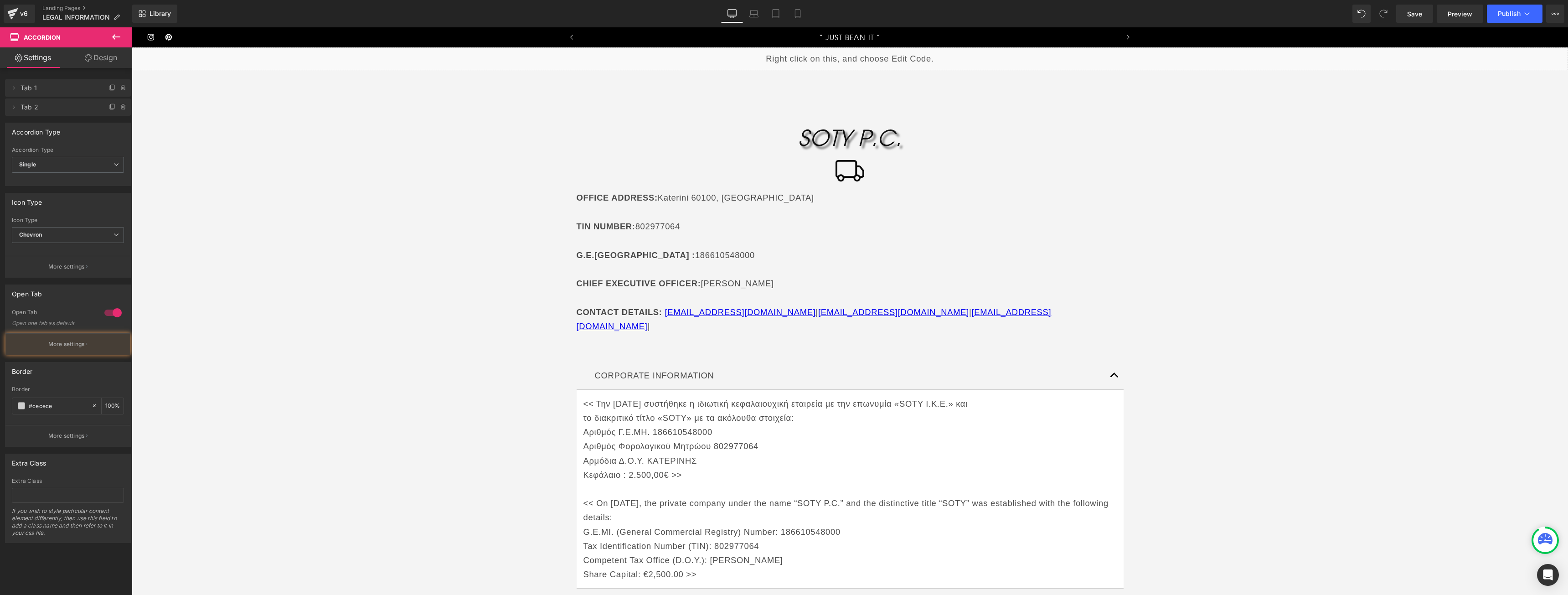
click at [115, 313] on div at bounding box center [113, 313] width 22 height 15
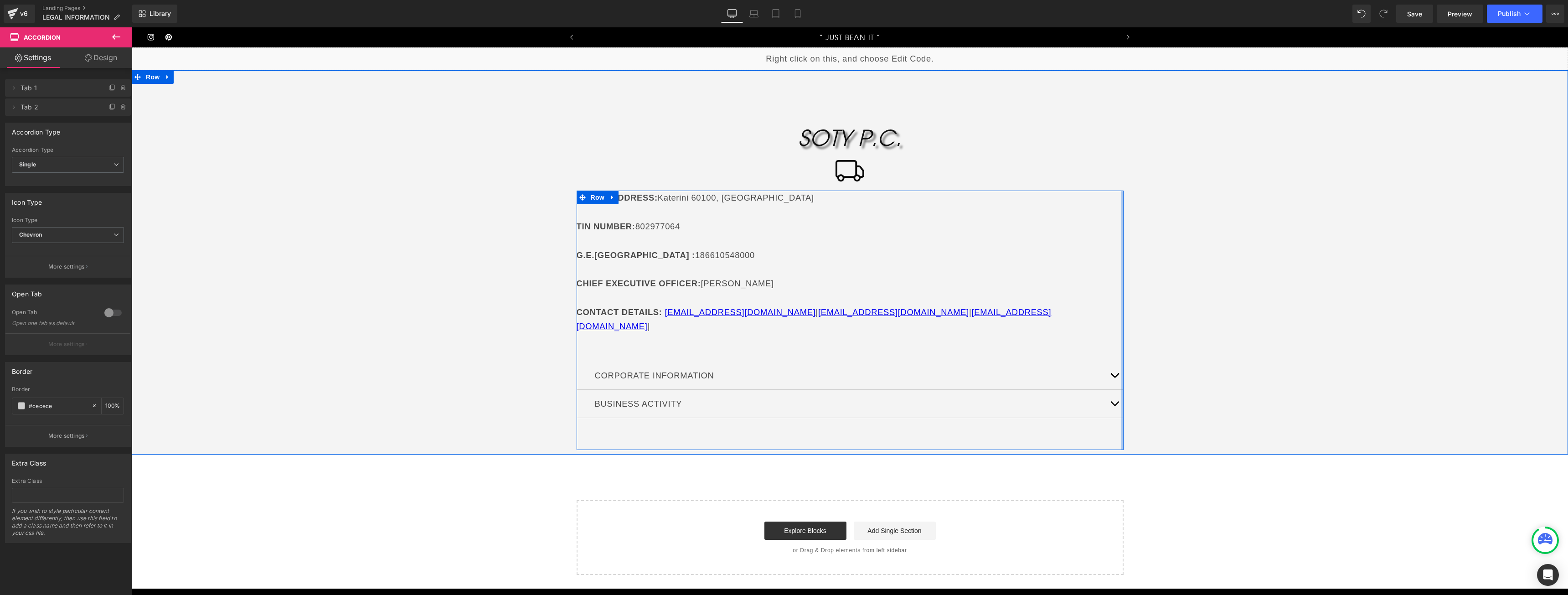
click at [1114, 378] on span "button" at bounding box center [1114, 378] width 0 height 0
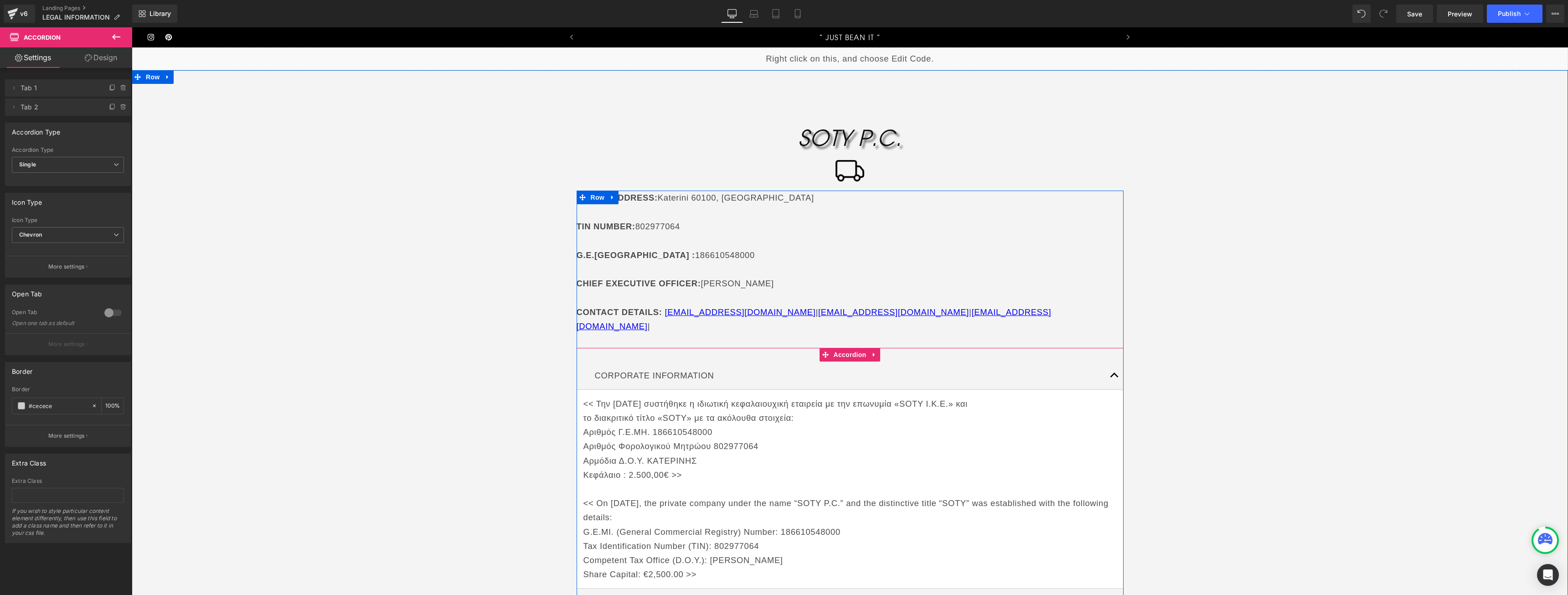
click at [1107, 361] on button "button" at bounding box center [1114, 375] width 18 height 28
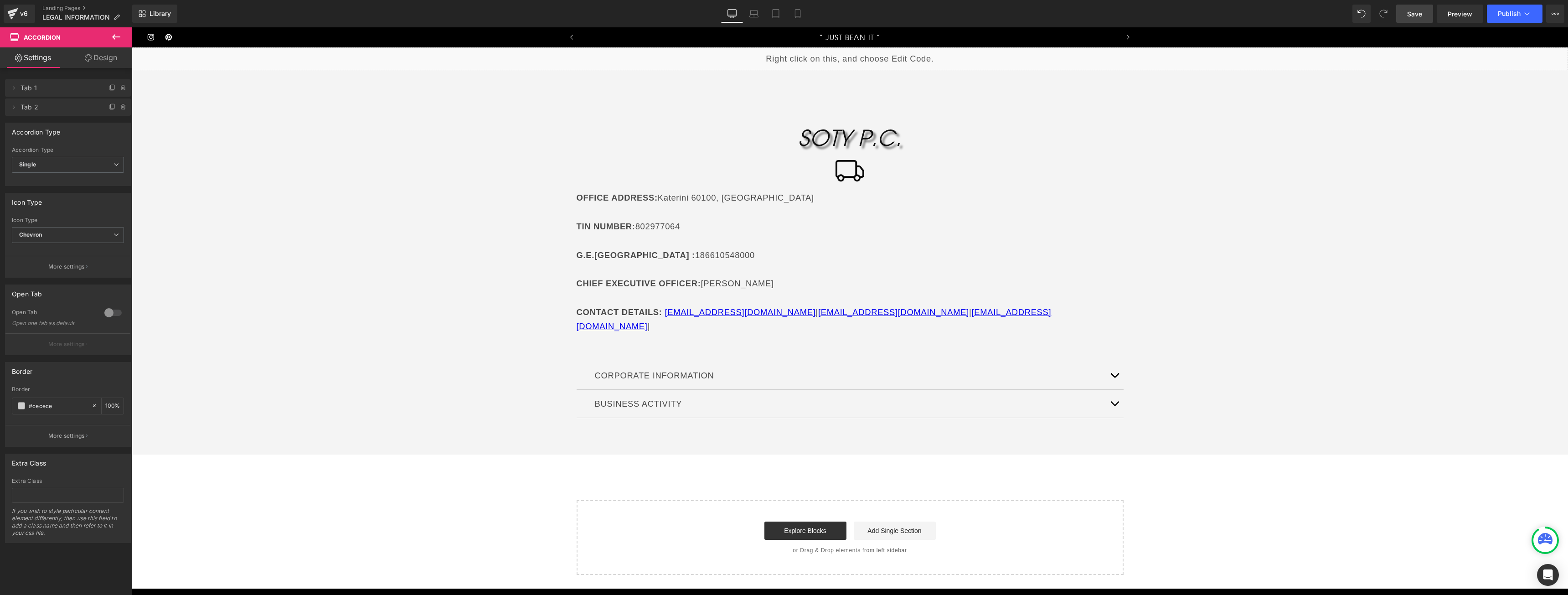
click at [1419, 12] on span "Save" at bounding box center [1415, 14] width 15 height 10
click at [1455, 12] on span "Preview" at bounding box center [1459, 14] width 25 height 10
click at [1452, 12] on span "Preview" at bounding box center [1459, 14] width 25 height 10
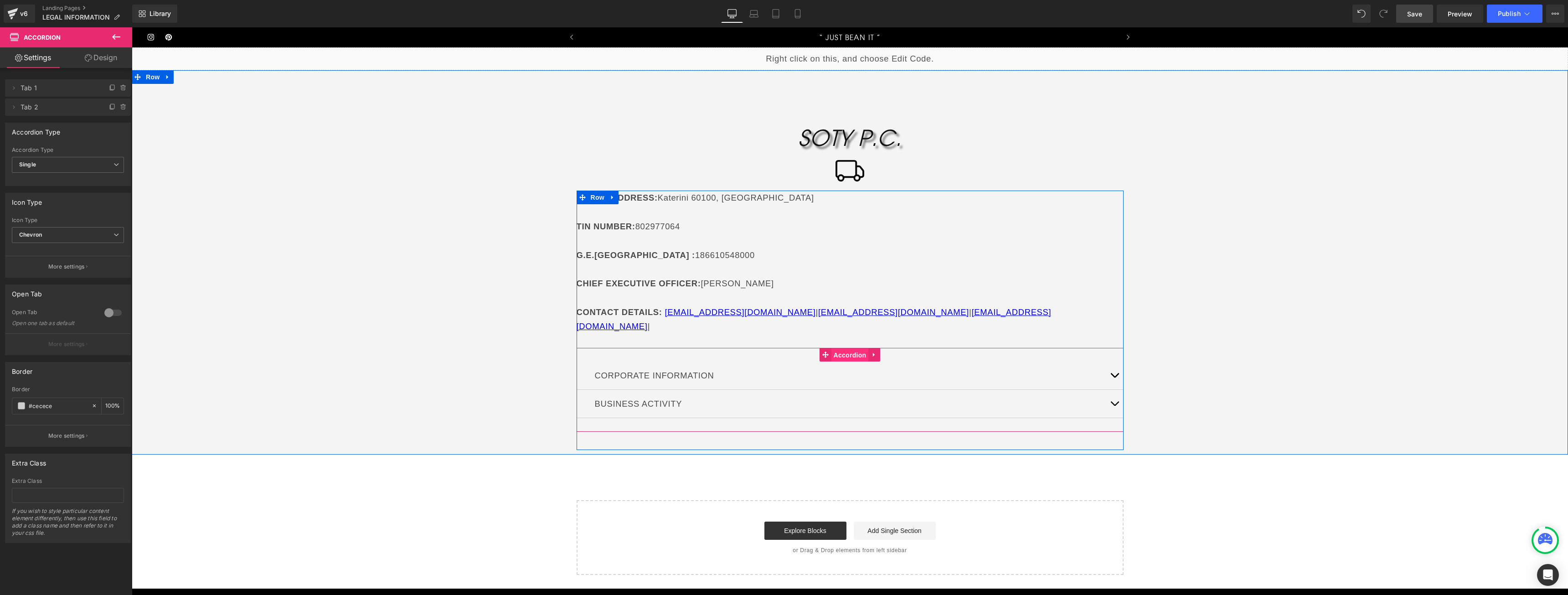
click at [837, 348] on span "Accordion" at bounding box center [850, 355] width 37 height 14
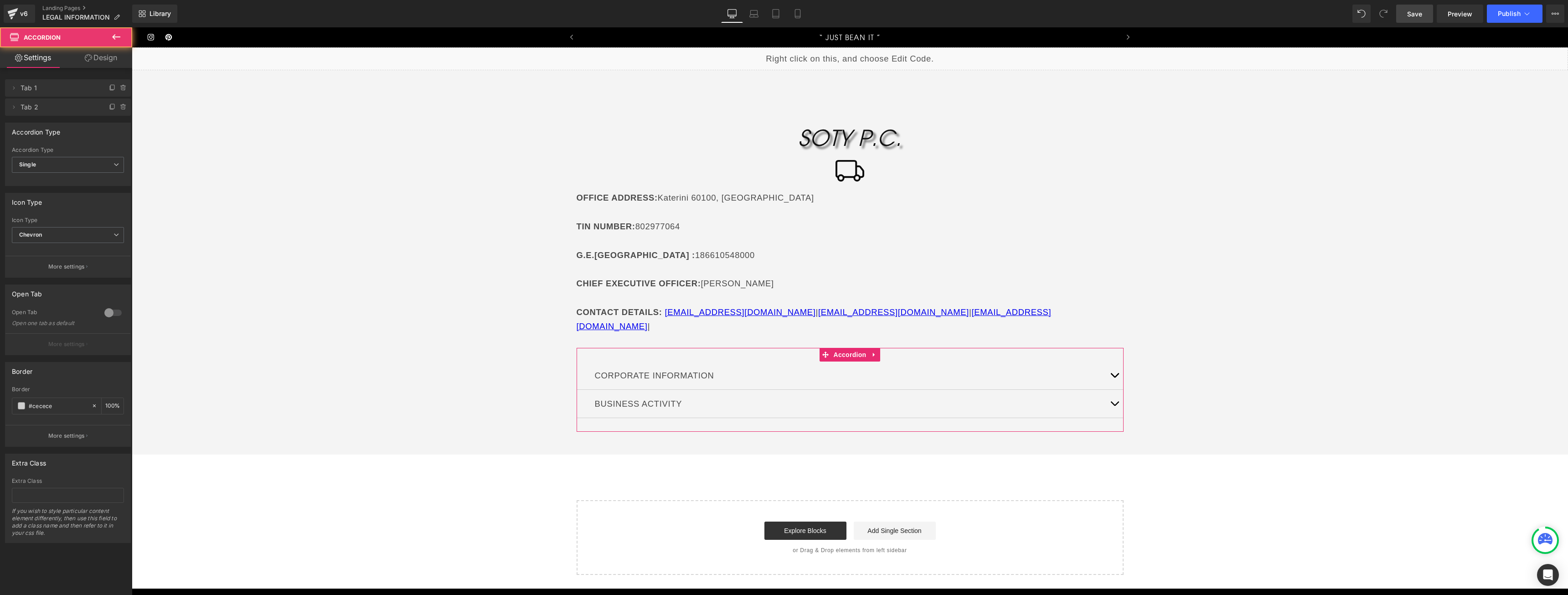
click at [94, 64] on link "Design" at bounding box center [101, 57] width 66 height 21
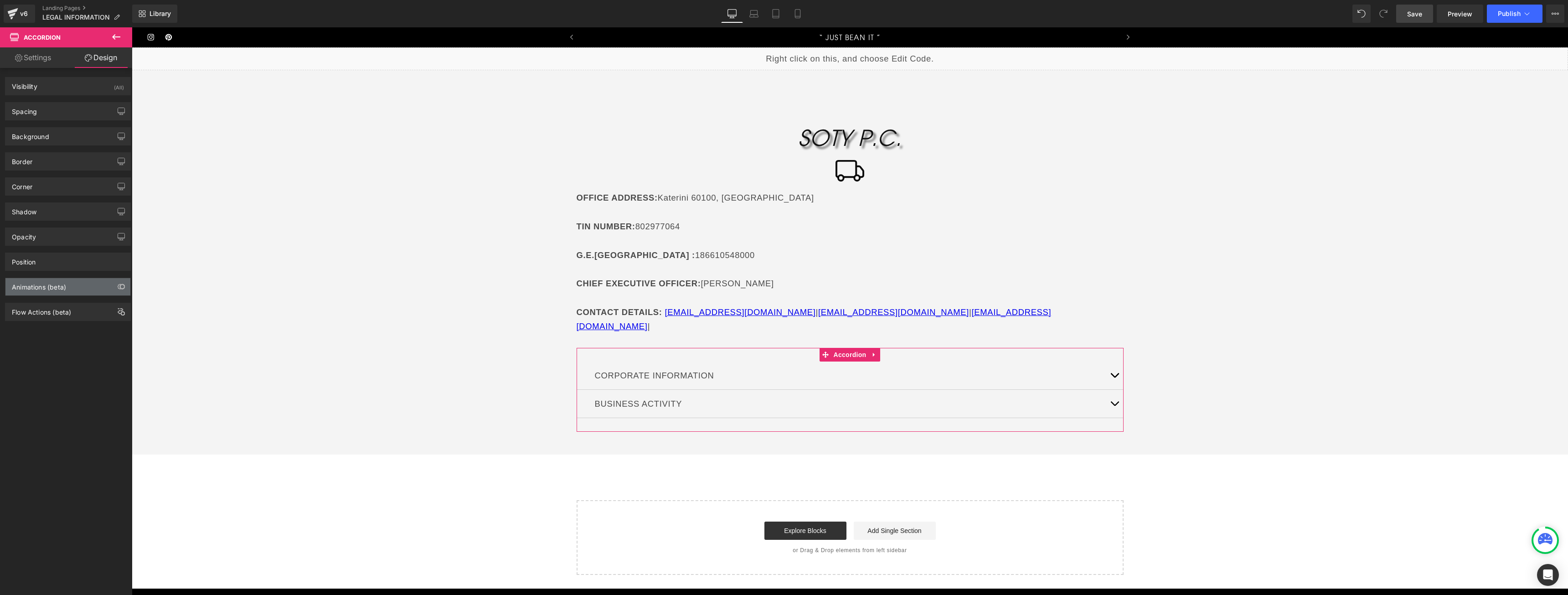
click at [65, 285] on div "Animations (beta)" at bounding box center [38, 284] width 54 height 12
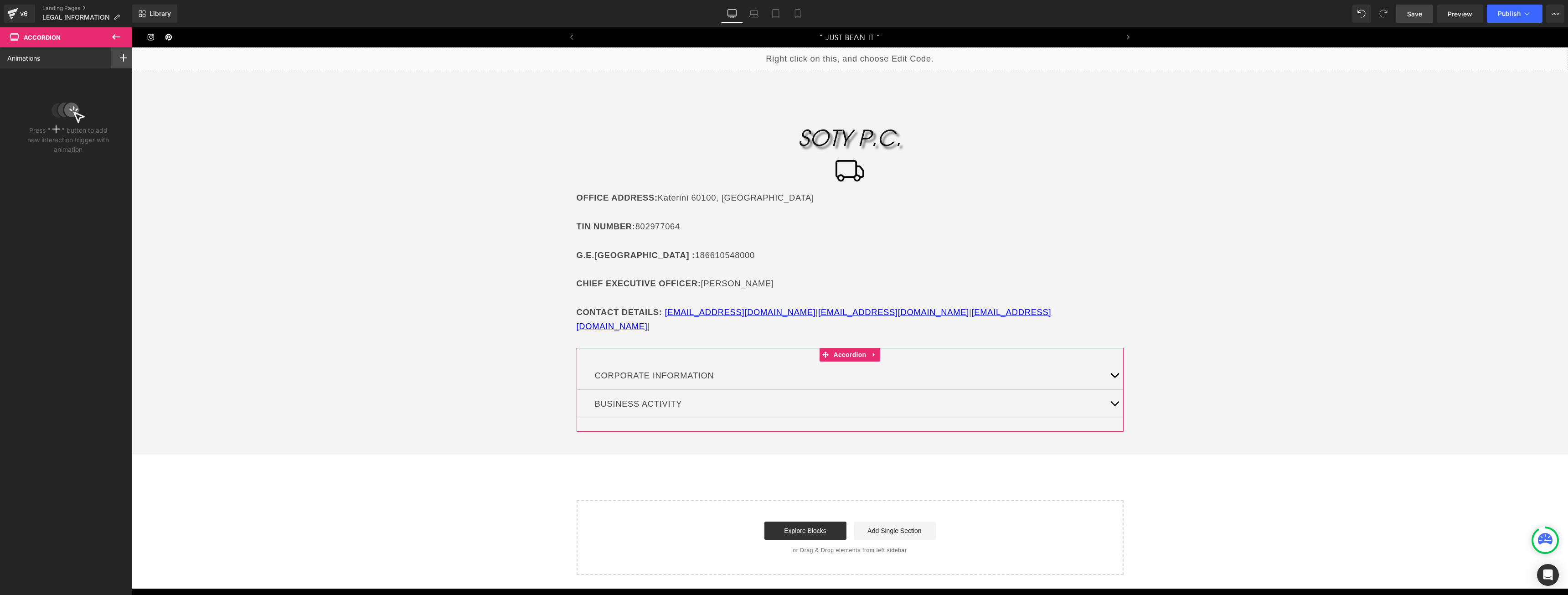
click at [115, 62] on div at bounding box center [123, 57] width 26 height 21
click at [90, 83] on div "Scroll Into view" at bounding box center [90, 79] width 84 height 15
click at [58, 121] on div "Animation None Entrance Back (E) Bounce Fade Flip Jack In the box Zoom Slide St…" at bounding box center [68, 123] width 122 height 36
click at [54, 131] on div "None" at bounding box center [68, 130] width 122 height 16
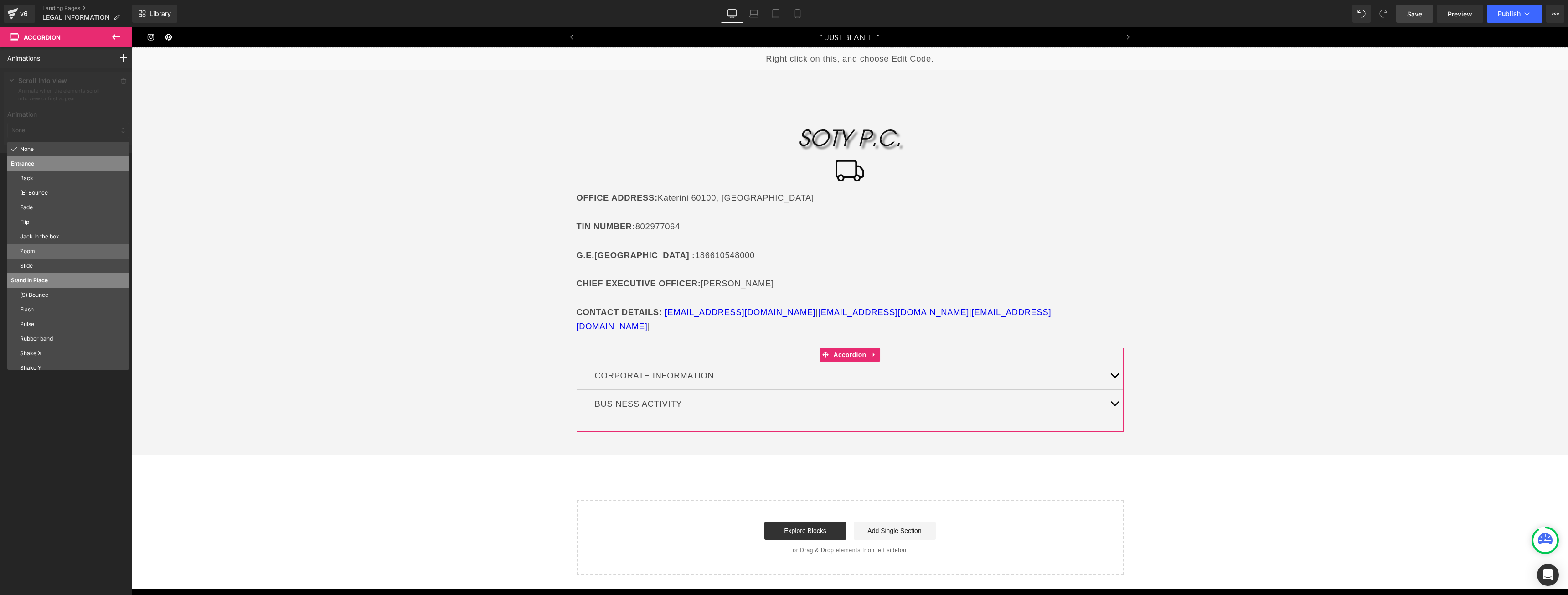
click at [57, 245] on div "Zoom" at bounding box center [68, 251] width 122 height 15
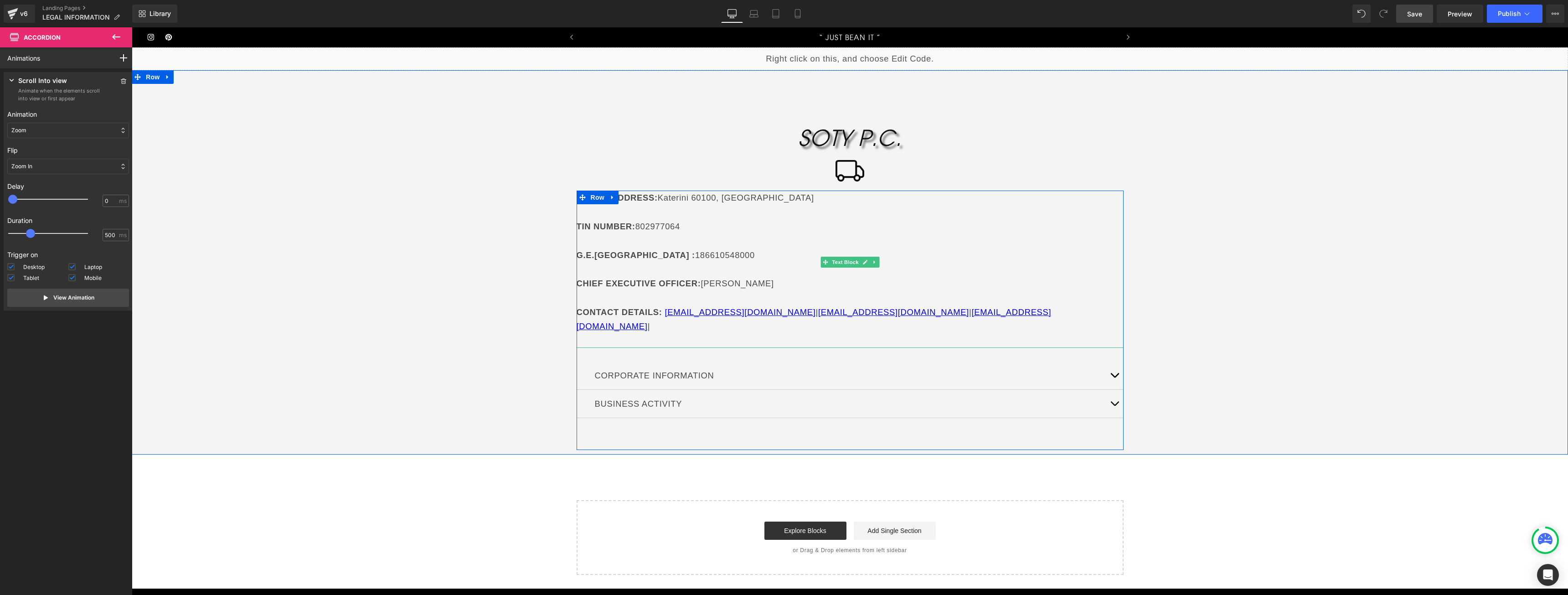
click at [821, 194] on p "OFFICE ADDRESS : [GEOGRAPHIC_DATA]" at bounding box center [850, 197] width 547 height 14
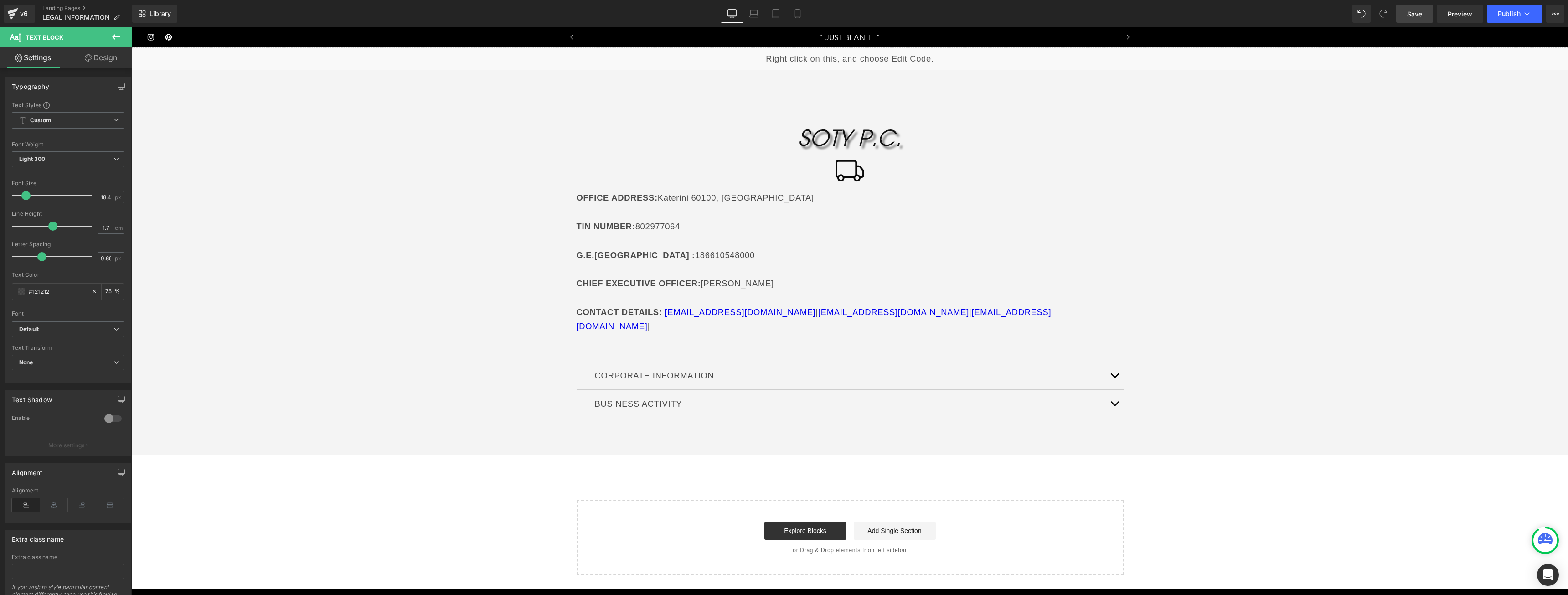
click at [86, 59] on icon at bounding box center [88, 57] width 7 height 7
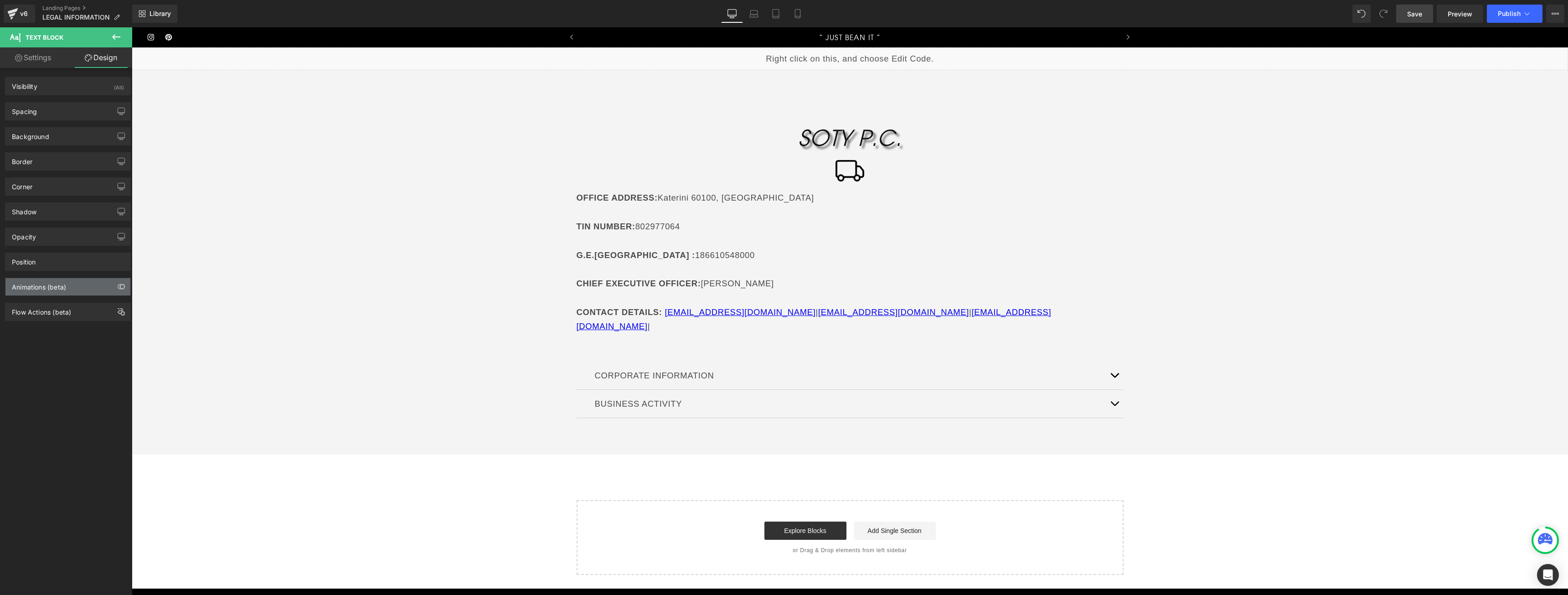
click at [80, 286] on div "Animations (beta)" at bounding box center [68, 287] width 125 height 17
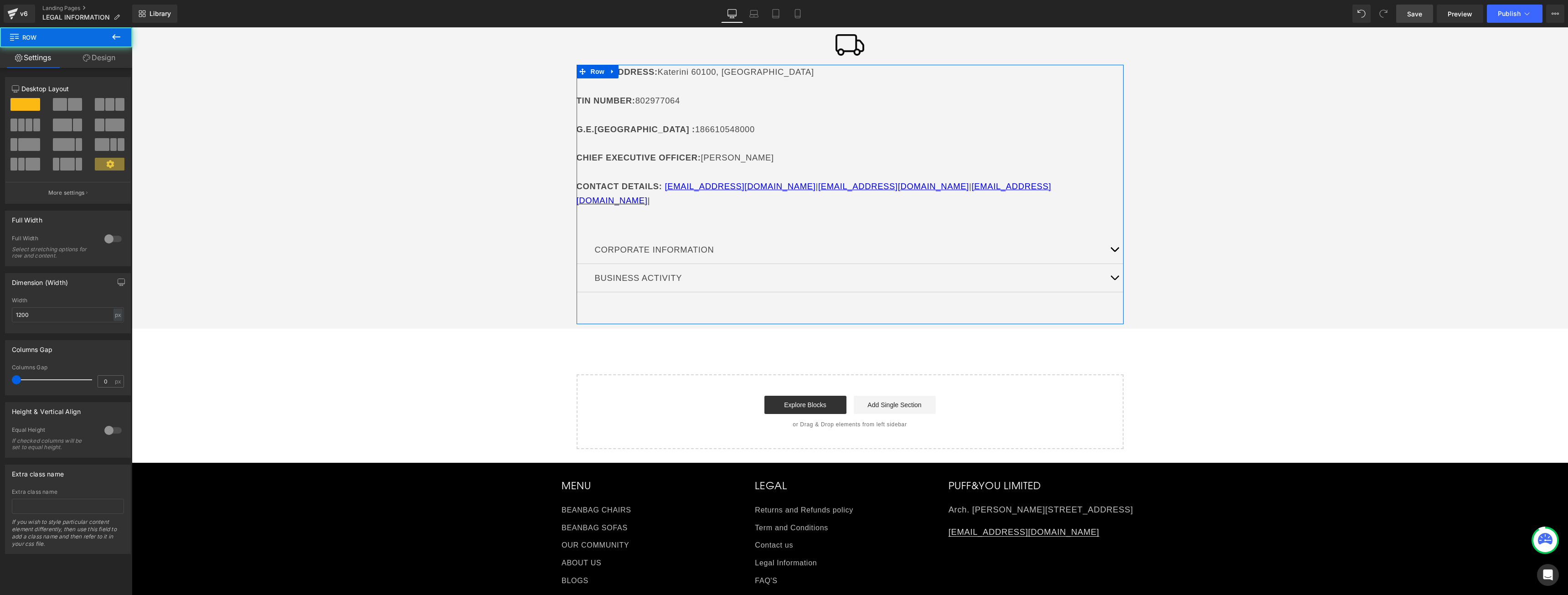
scroll to position [127, 0]
click at [664, 133] on p "G.E.MI. : 186610548000" at bounding box center [850, 128] width 547 height 14
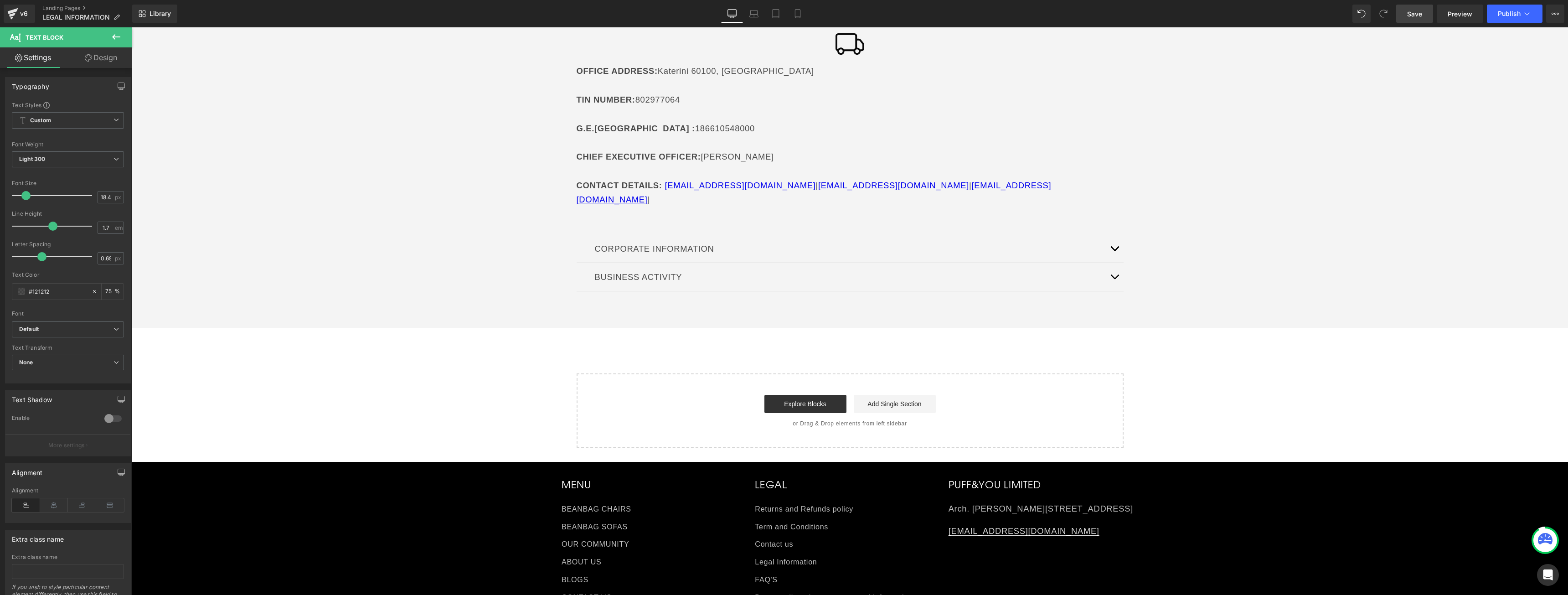
click at [79, 66] on link "Design" at bounding box center [101, 57] width 66 height 21
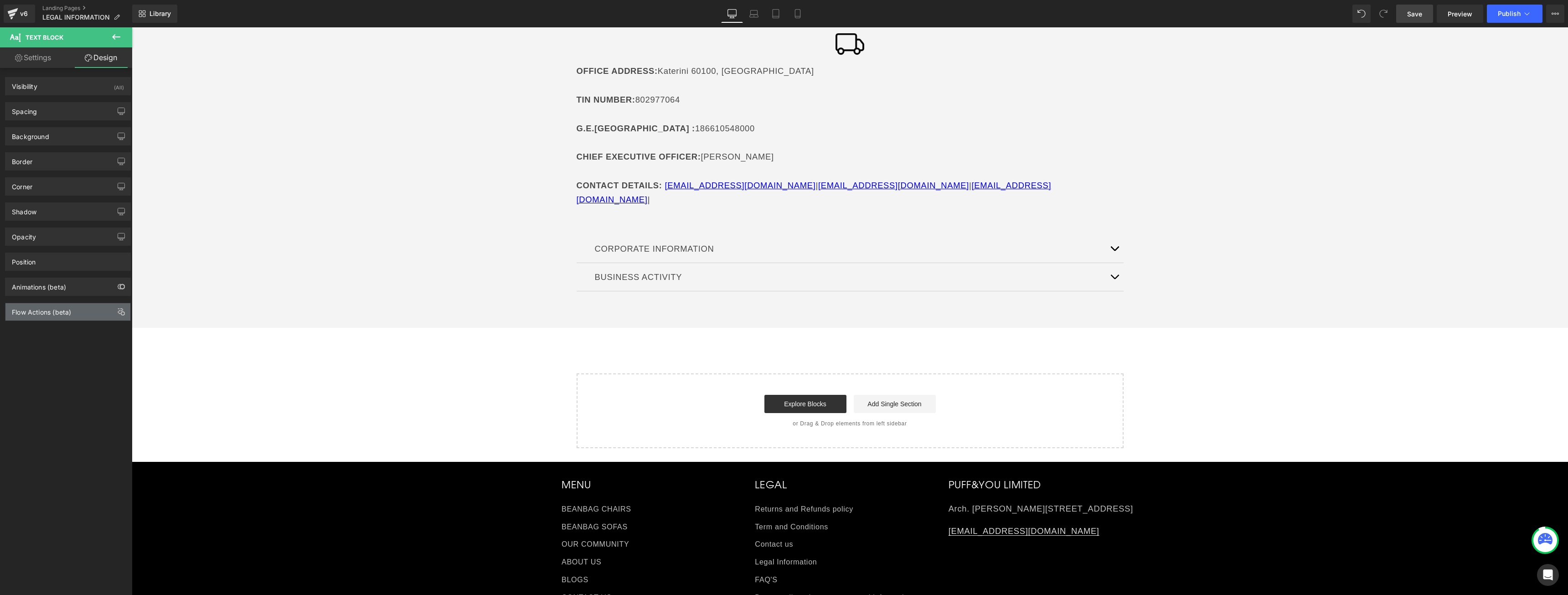
click at [66, 311] on div "Flow Actions (beta)" at bounding box center [41, 309] width 60 height 12
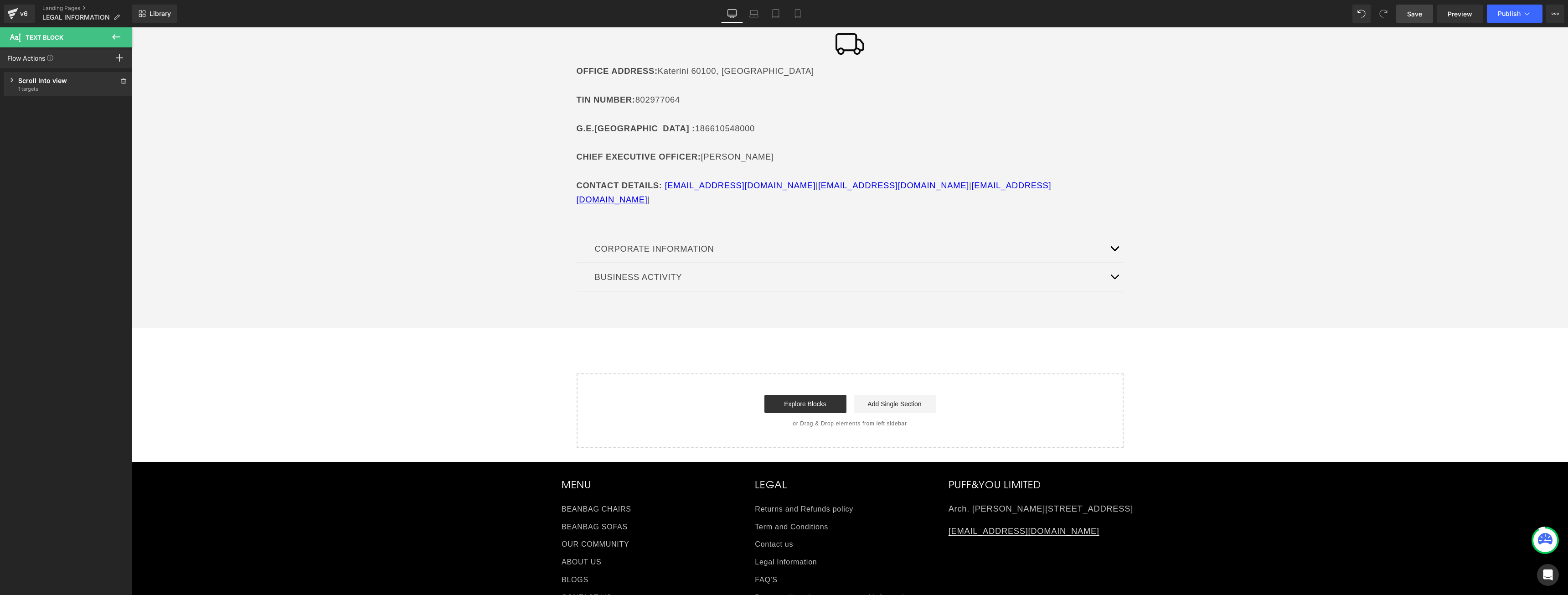
click at [50, 69] on div "Press " " button to add new event trigger with advanced action Scroll Into view…" at bounding box center [68, 86] width 137 height 35
click at [44, 73] on div "Scroll Into view Trigger when the elements scroll into view or first appear 1 t…" at bounding box center [68, 84] width 129 height 24
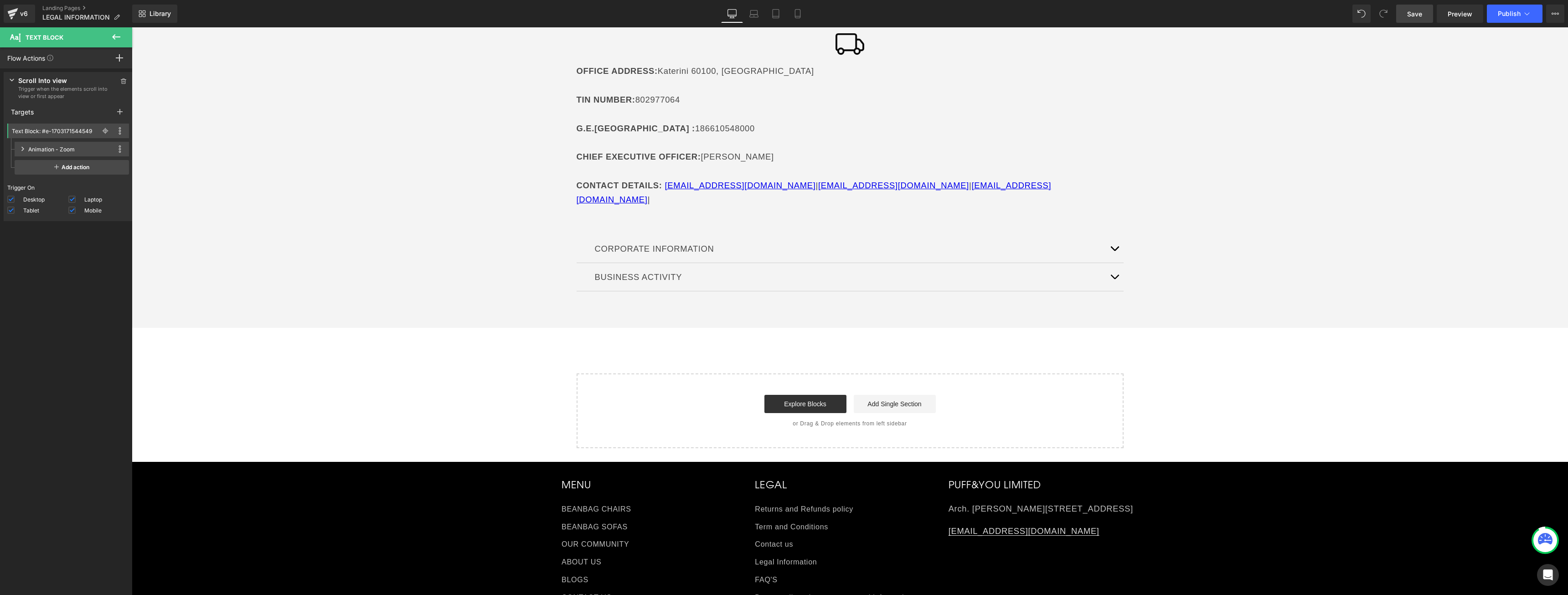
click at [67, 146] on div "Animation - Zoom" at bounding box center [51, 149] width 46 height 10
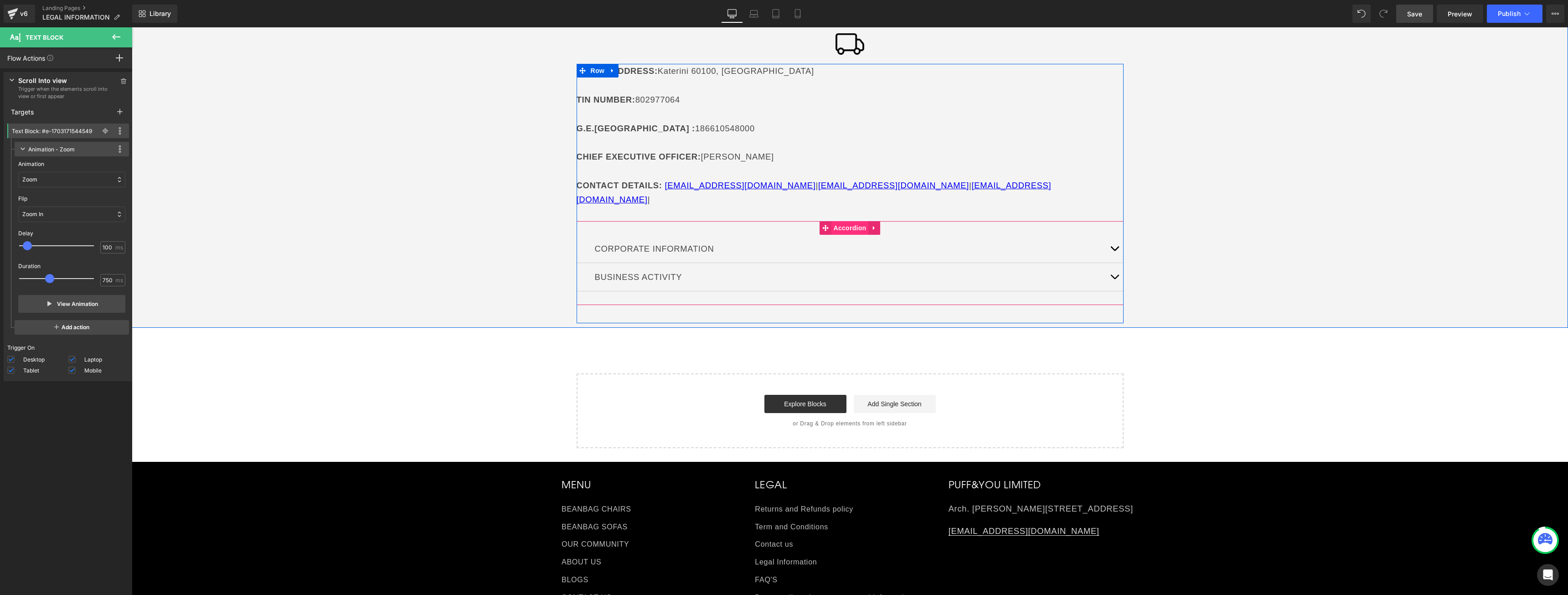
click at [847, 221] on span "Accordion" at bounding box center [850, 228] width 37 height 14
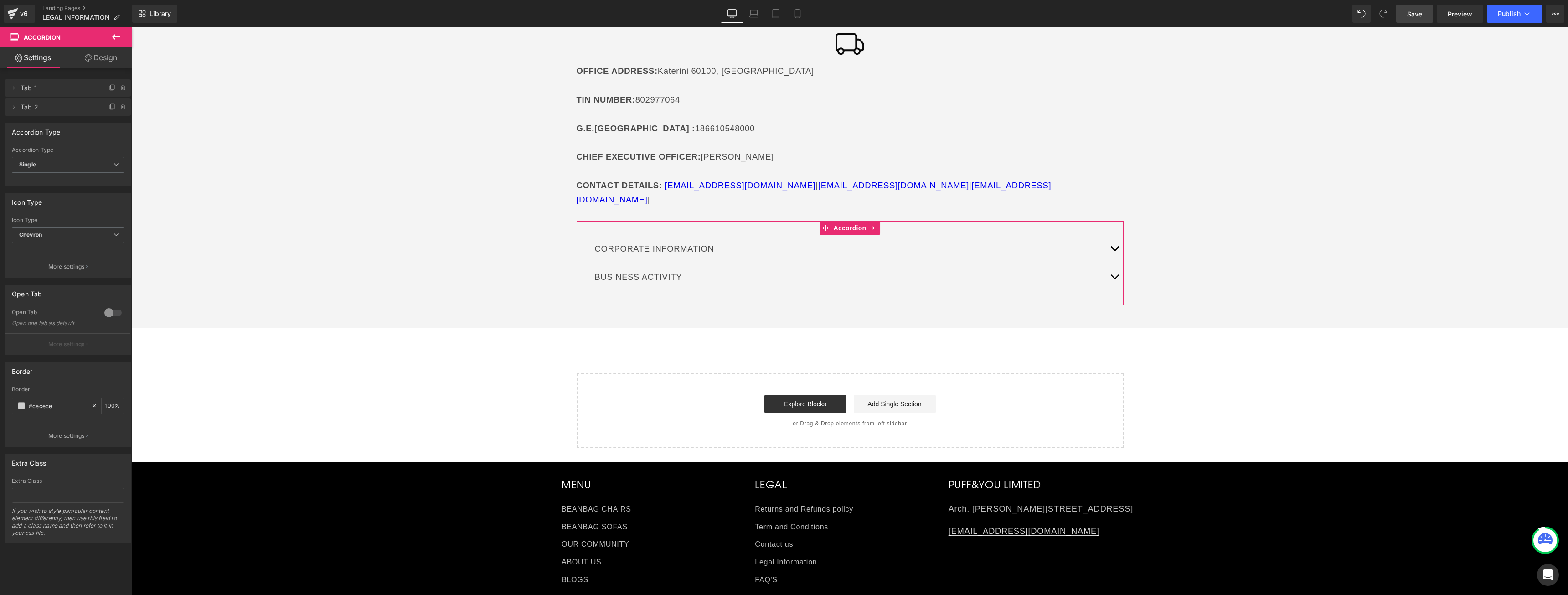
click at [109, 65] on link "Design" at bounding box center [101, 57] width 66 height 21
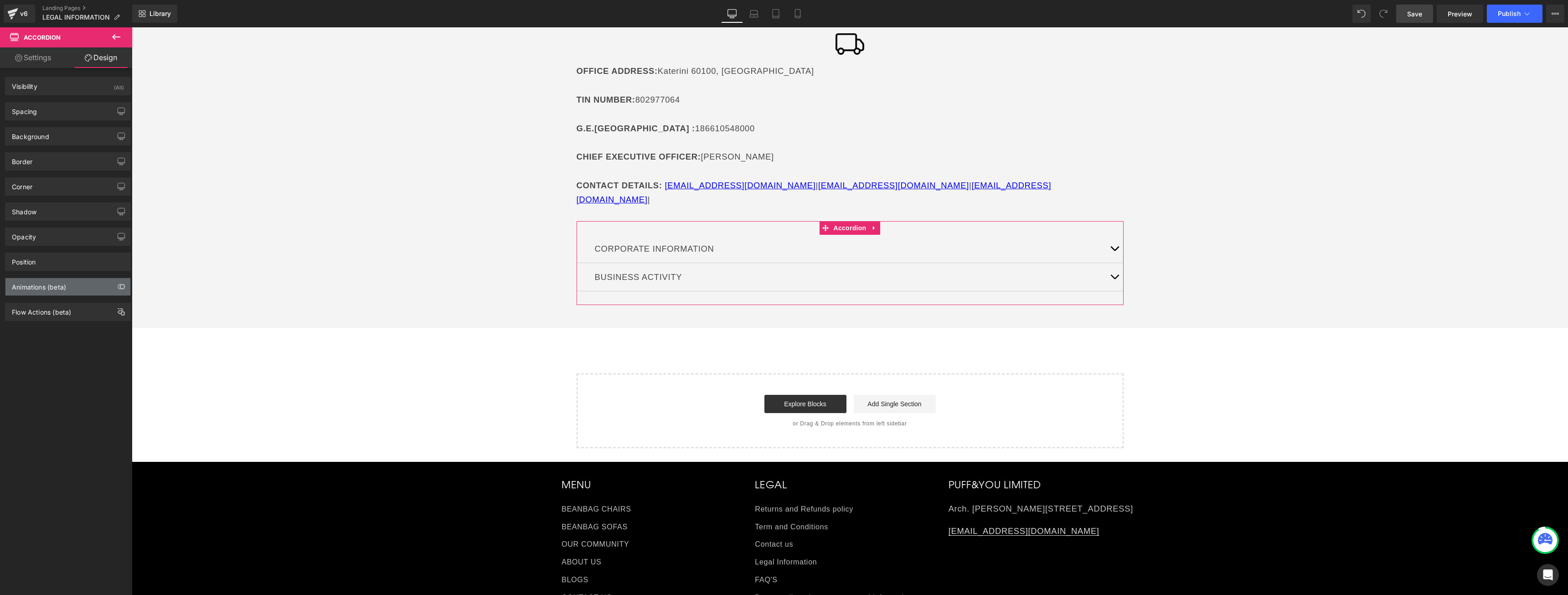
click at [58, 288] on div "Animations (beta)" at bounding box center [38, 284] width 54 height 12
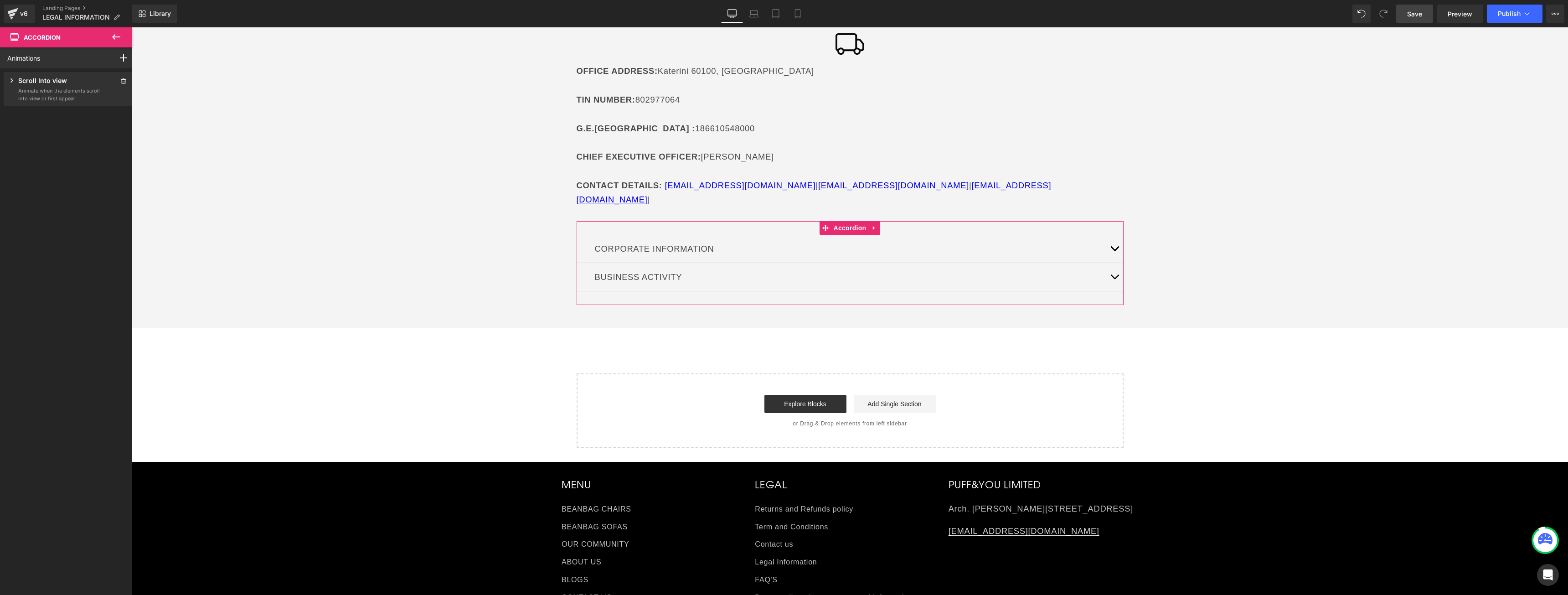
click at [41, 85] on p "Scroll Into view" at bounding box center [42, 81] width 49 height 12
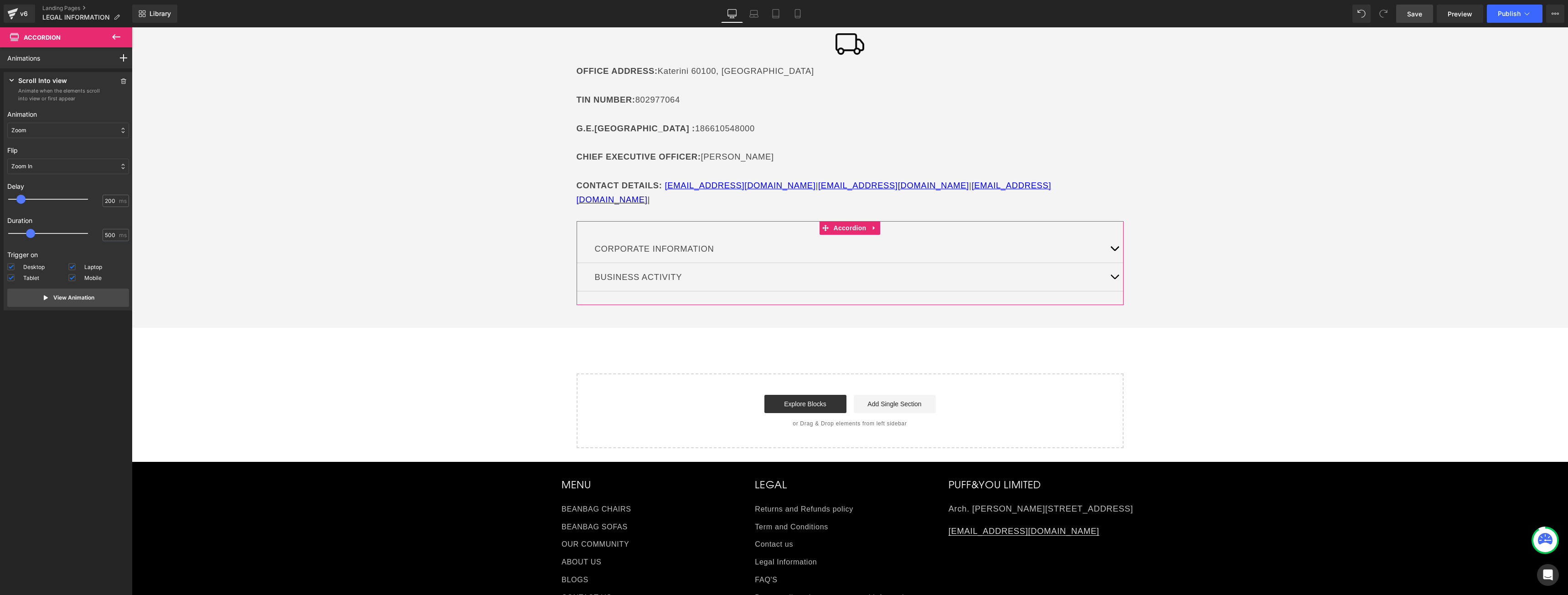
type input "100"
click at [17, 206] on div at bounding box center [55, 199] width 80 height 18
click at [108, 233] on input "500" at bounding box center [111, 235] width 12 height 8
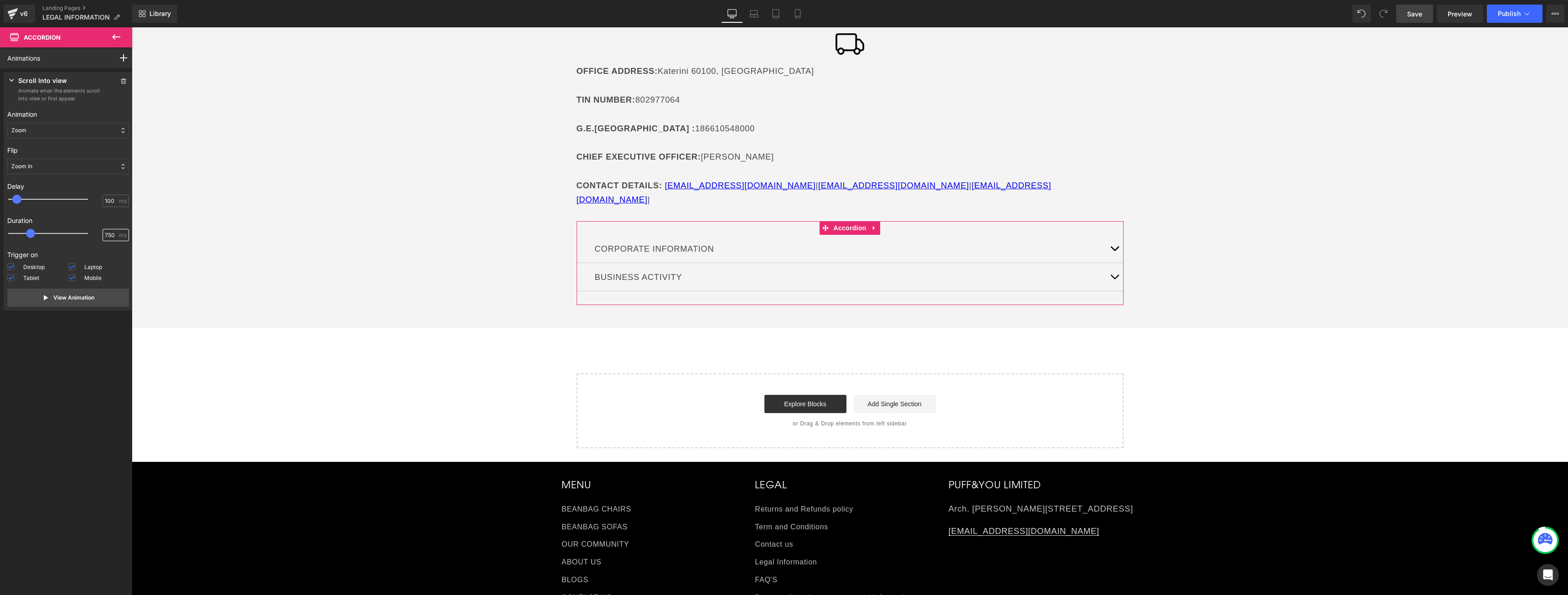
type input "750"
drag, startPoint x: 106, startPoint y: 275, endPoint x: 28, endPoint y: 248, distance: 82.5
click at [106, 275] on div "Mobile" at bounding box center [99, 279] width 61 height 11
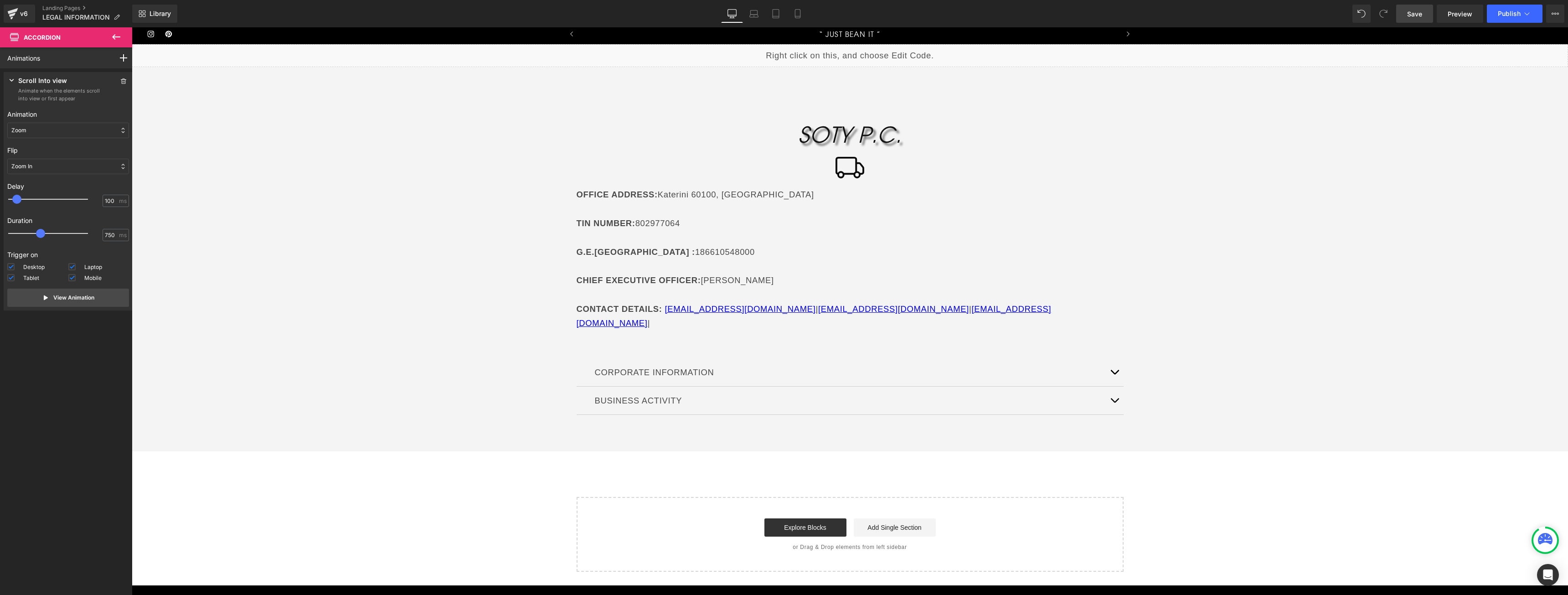
scroll to position [0, 0]
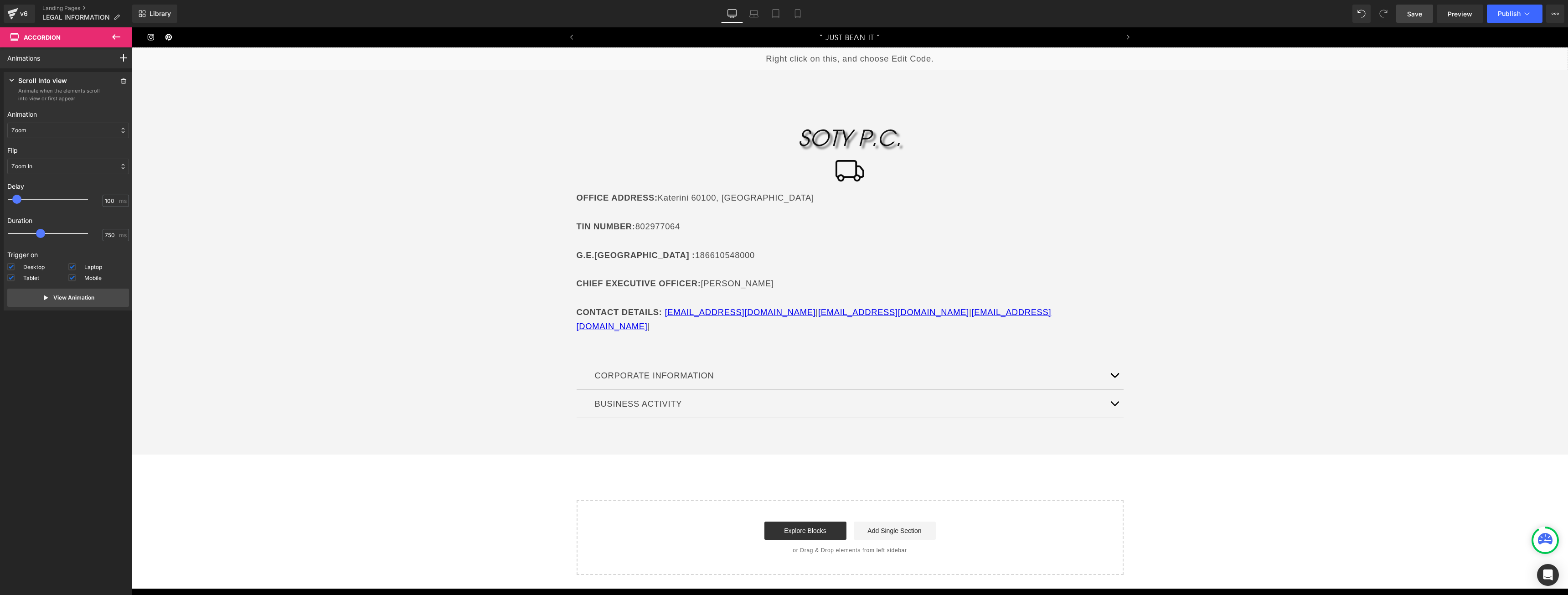
click at [1106, 363] on button "button" at bounding box center [1114, 375] width 18 height 28
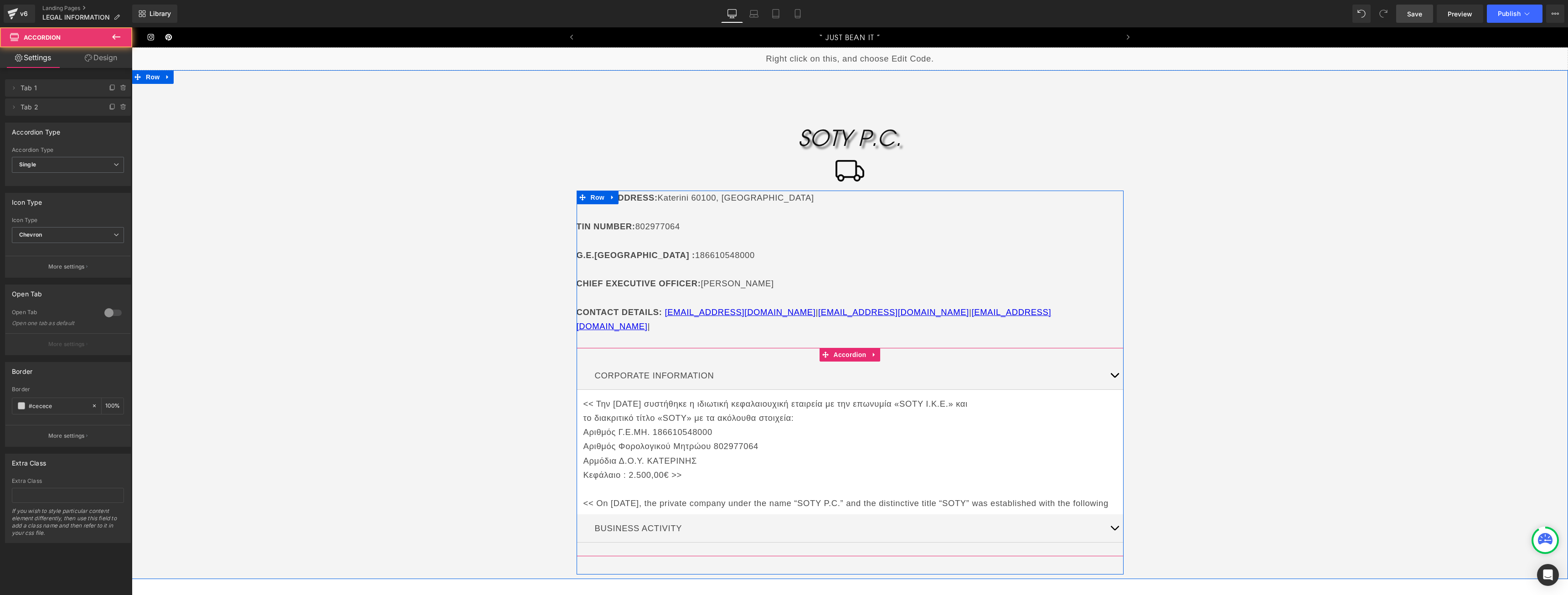
click at [1115, 361] on button "button" at bounding box center [1114, 375] width 18 height 28
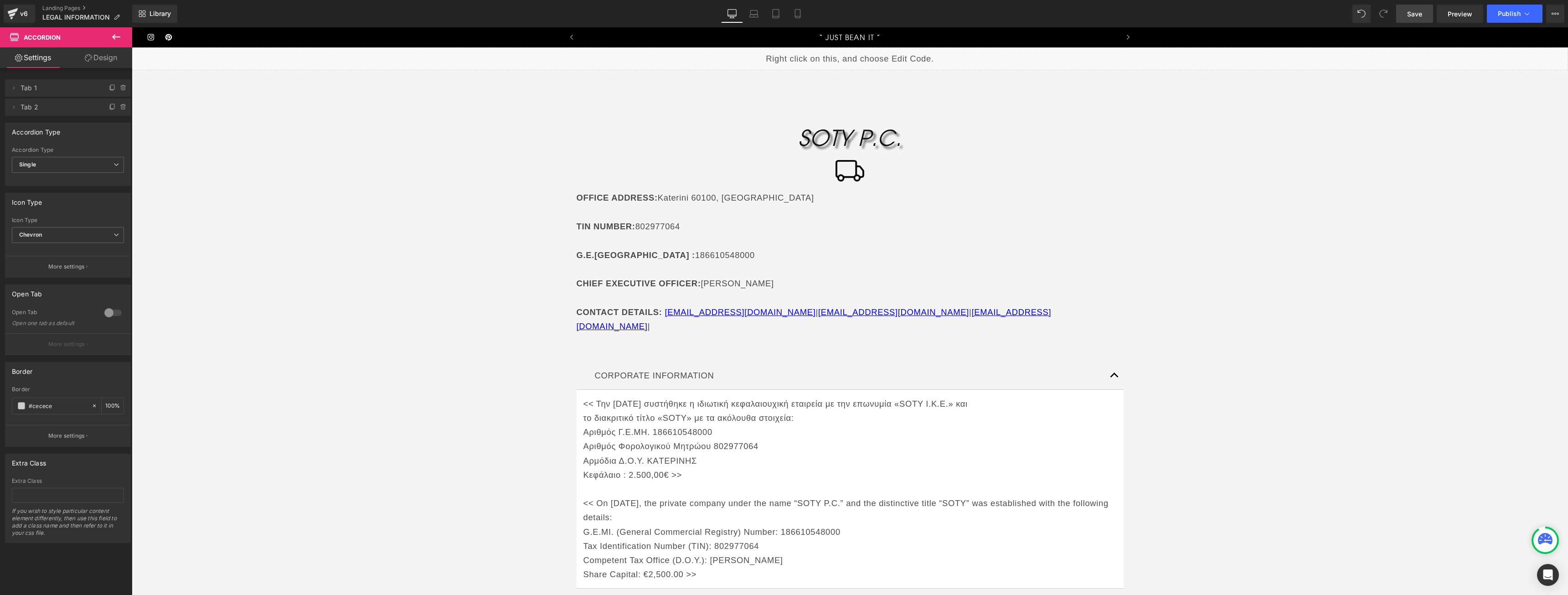
click at [1424, 22] on link "Save" at bounding box center [1414, 14] width 37 height 18
click at [1113, 365] on button "button" at bounding box center [1114, 375] width 18 height 28
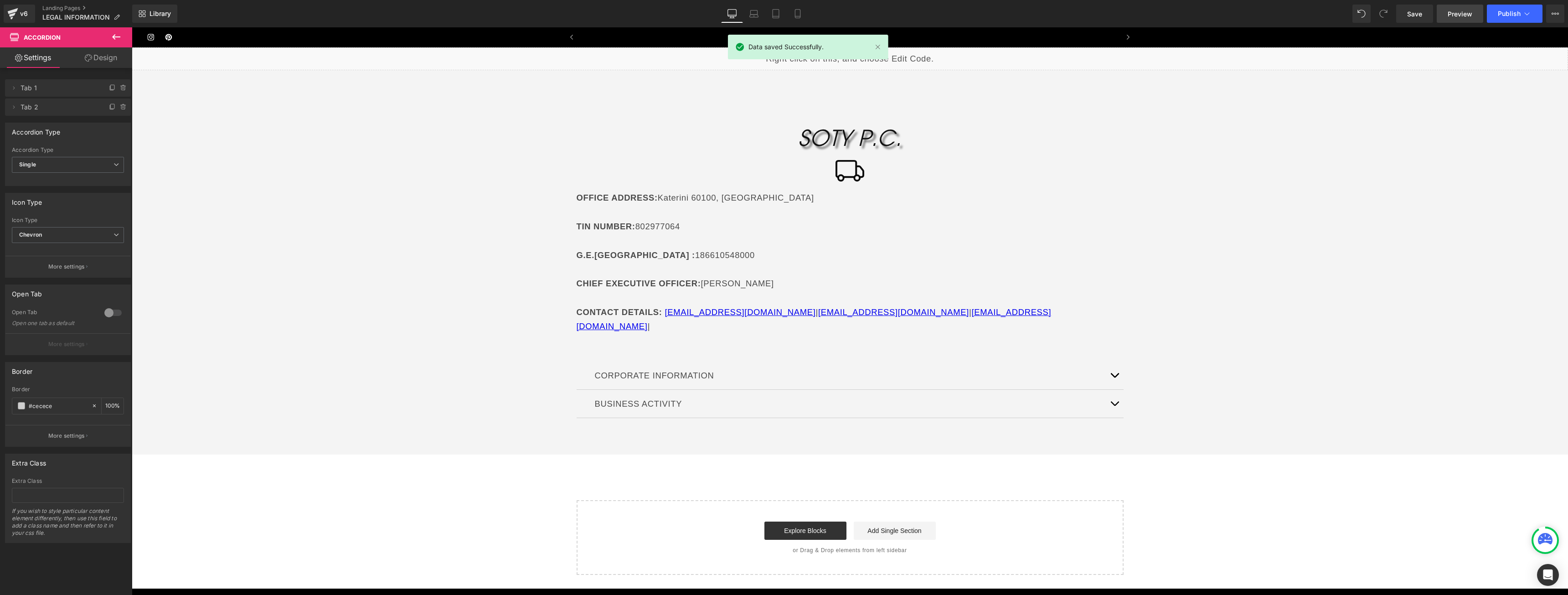
click at [1446, 17] on link "Preview" at bounding box center [1459, 14] width 46 height 18
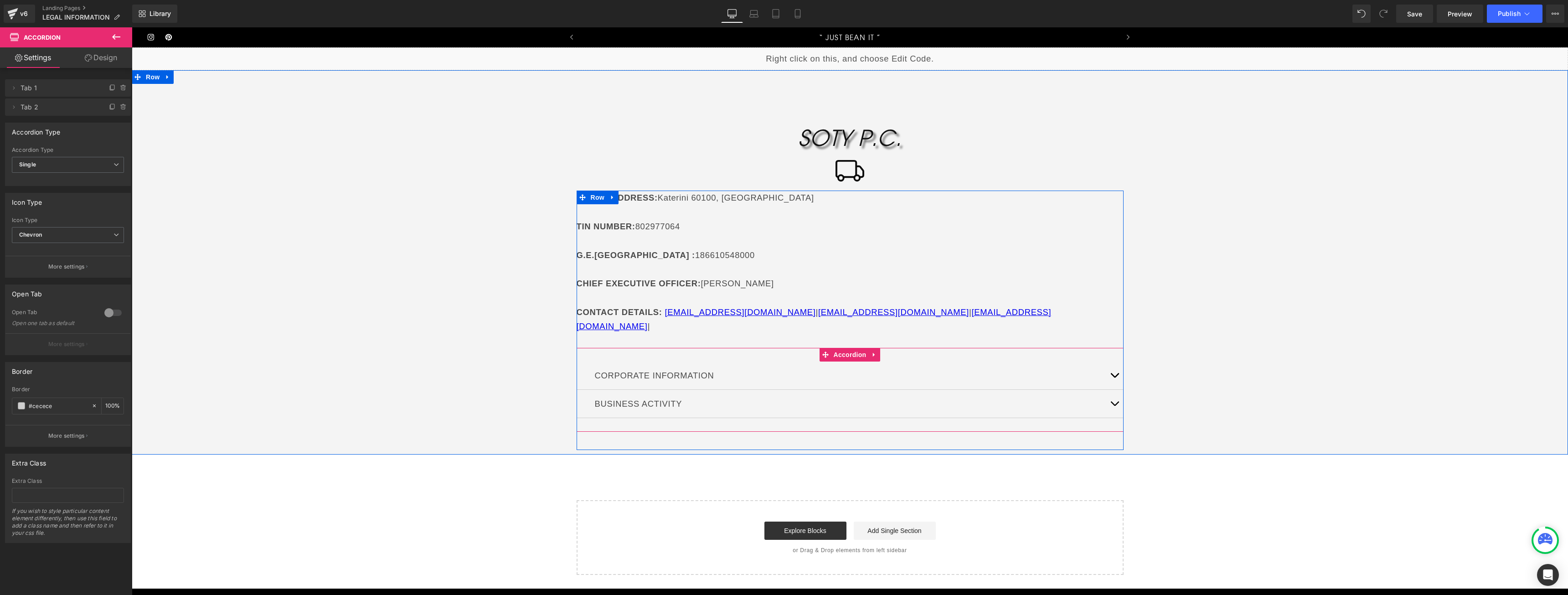
click at [1113, 394] on button "button" at bounding box center [1114, 404] width 18 height 28
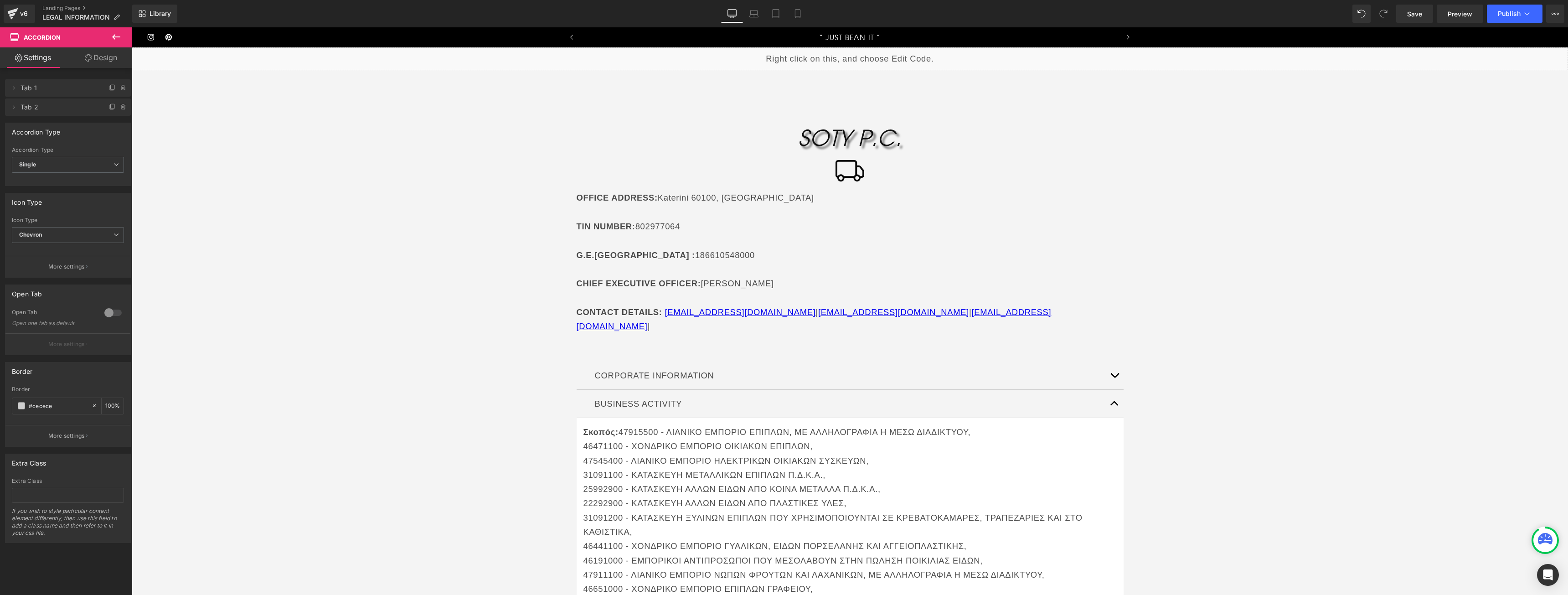
click at [120, 38] on icon at bounding box center [116, 36] width 11 height 11
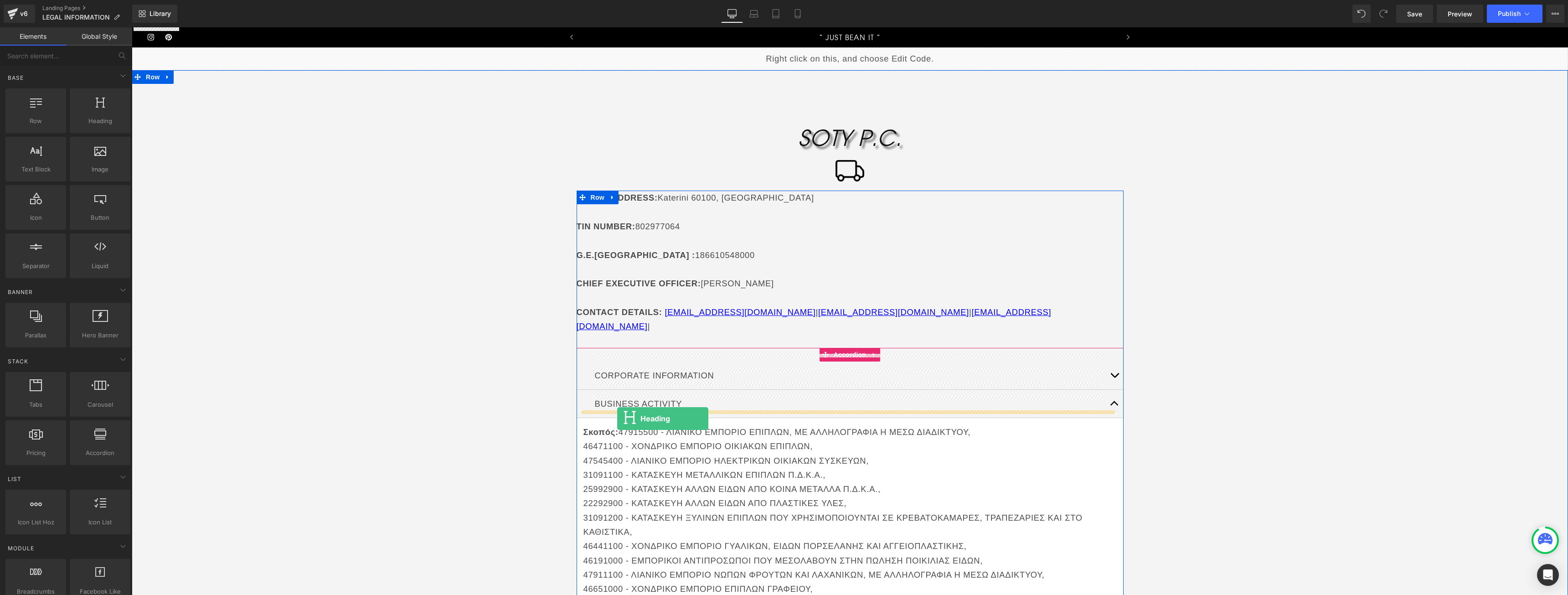
drag, startPoint x: 253, startPoint y: 163, endPoint x: 617, endPoint y: 418, distance: 444.4
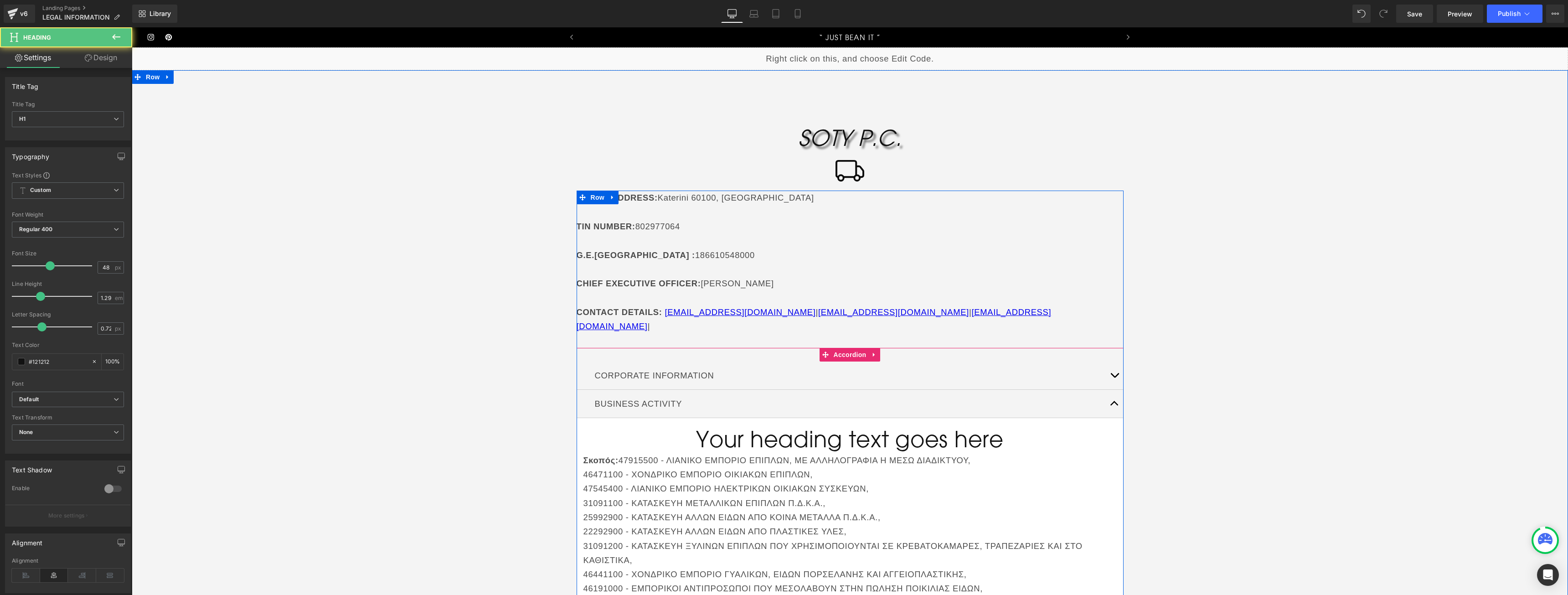
click at [601, 456] on strong "Σκοπός:" at bounding box center [601, 461] width 35 height 10
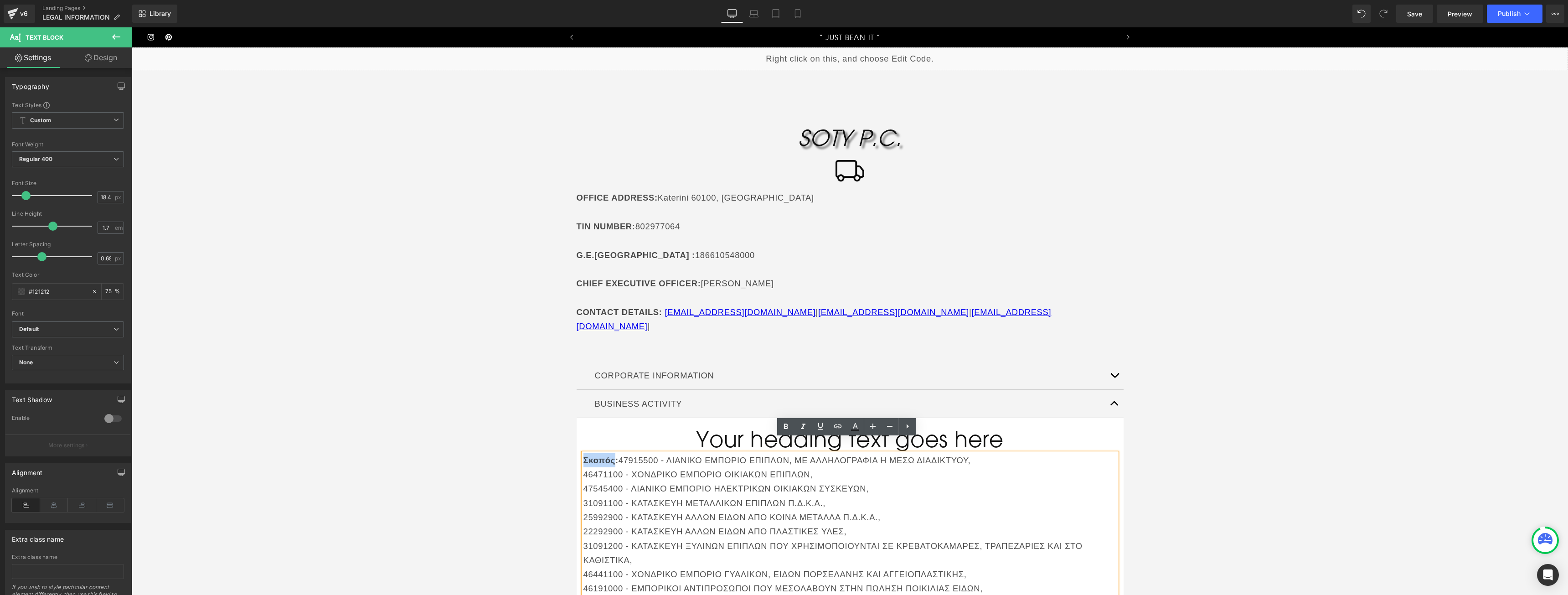
drag, startPoint x: 610, startPoint y: 447, endPoint x: 581, endPoint y: 447, distance: 29.0
click at [583, 456] on strong "Σκοπός:" at bounding box center [601, 461] width 35 height 10
click at [620, 453] on p "Σκοπός: 47915500 - ΛΙΑΝΙΚΟ ΕΜΠΟΡΙΟ ΕΠΙΠΛΩΝ, ΜΕ ΑΛΛΗΛΟΓΡΑΦΙΑ Η ΜΕΣΩ ΔΙΑΔΙΚΤΥΟΥ," at bounding box center [850, 460] width 533 height 14
drag, startPoint x: 615, startPoint y: 447, endPoint x: 580, endPoint y: 443, distance: 35.2
click at [583, 456] on strong "Σκοπός:" at bounding box center [601, 461] width 35 height 10
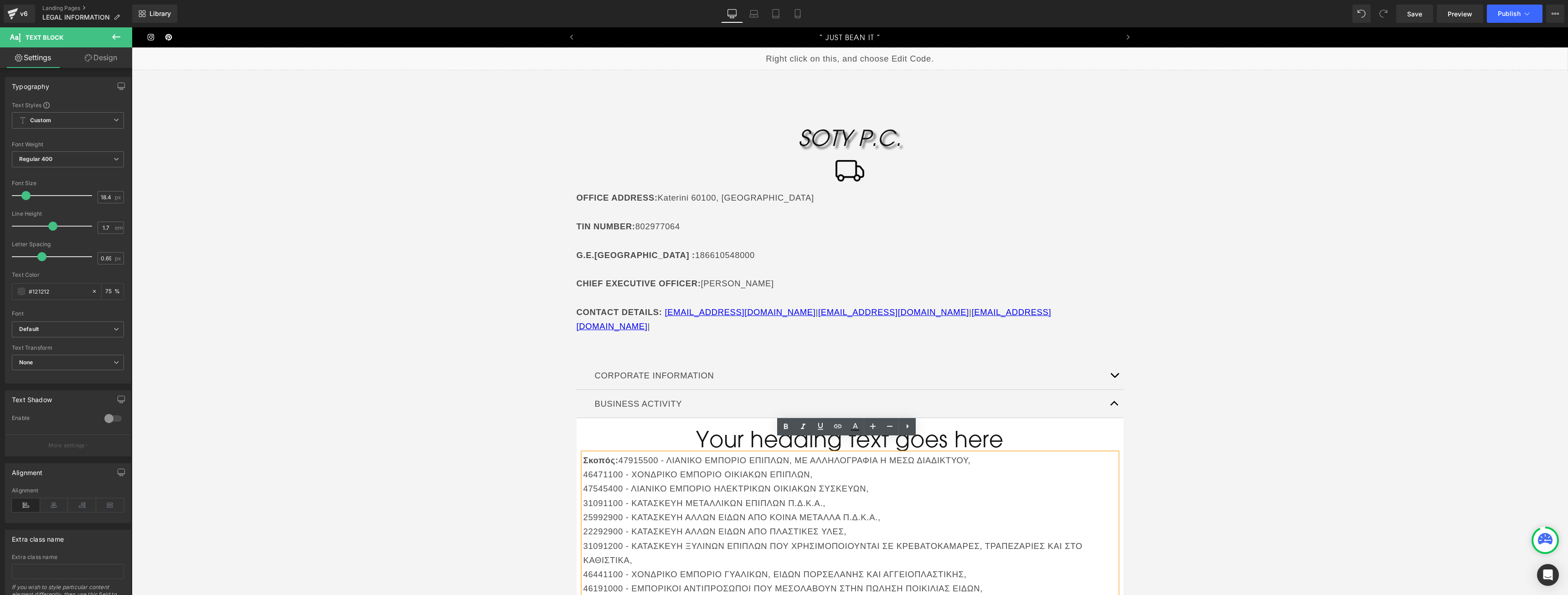
copy strong "Σκοπός:"
click at [583, 453] on p "47915500 - ΛΙΑΝΙΚΟ ΕΜΠΟΡΙΟ ΕΠΙΠΛΩΝ, ΜΕ ΑΛΛΗΛΟΓΡΑΦΙΑ Η ΜΕΣΩ ΔΙΑΔΙΚΤΥΟΥ," at bounding box center [850, 460] width 533 height 14
click at [770, 430] on h1 "Your heading text goes here" at bounding box center [850, 439] width 533 height 28
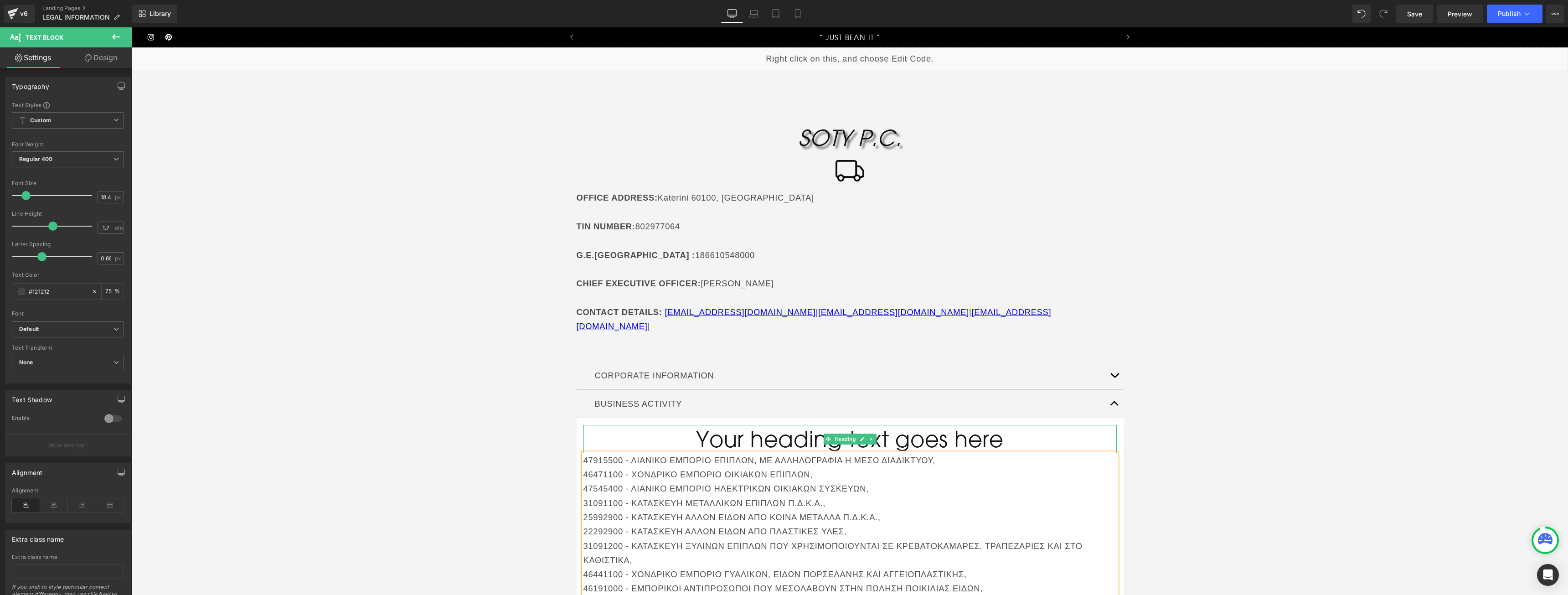
click at [770, 430] on h1 "Your heading text goes here" at bounding box center [850, 439] width 533 height 28
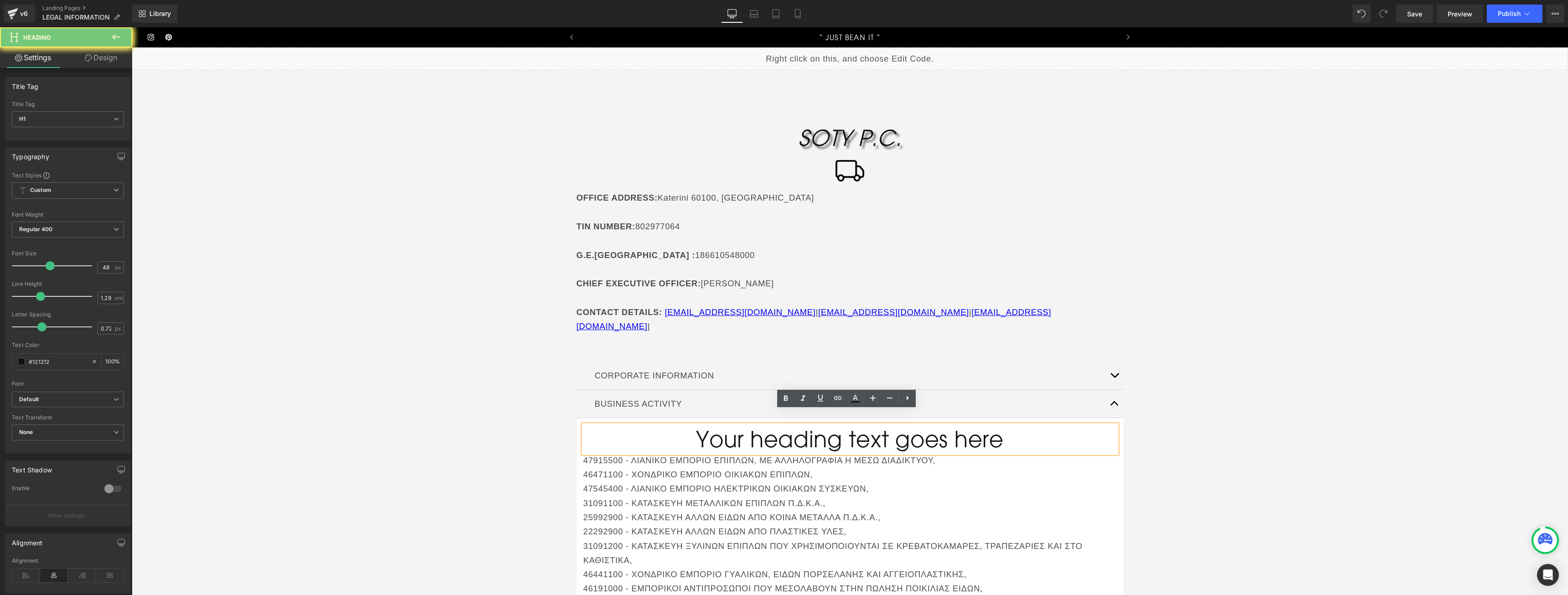
paste div
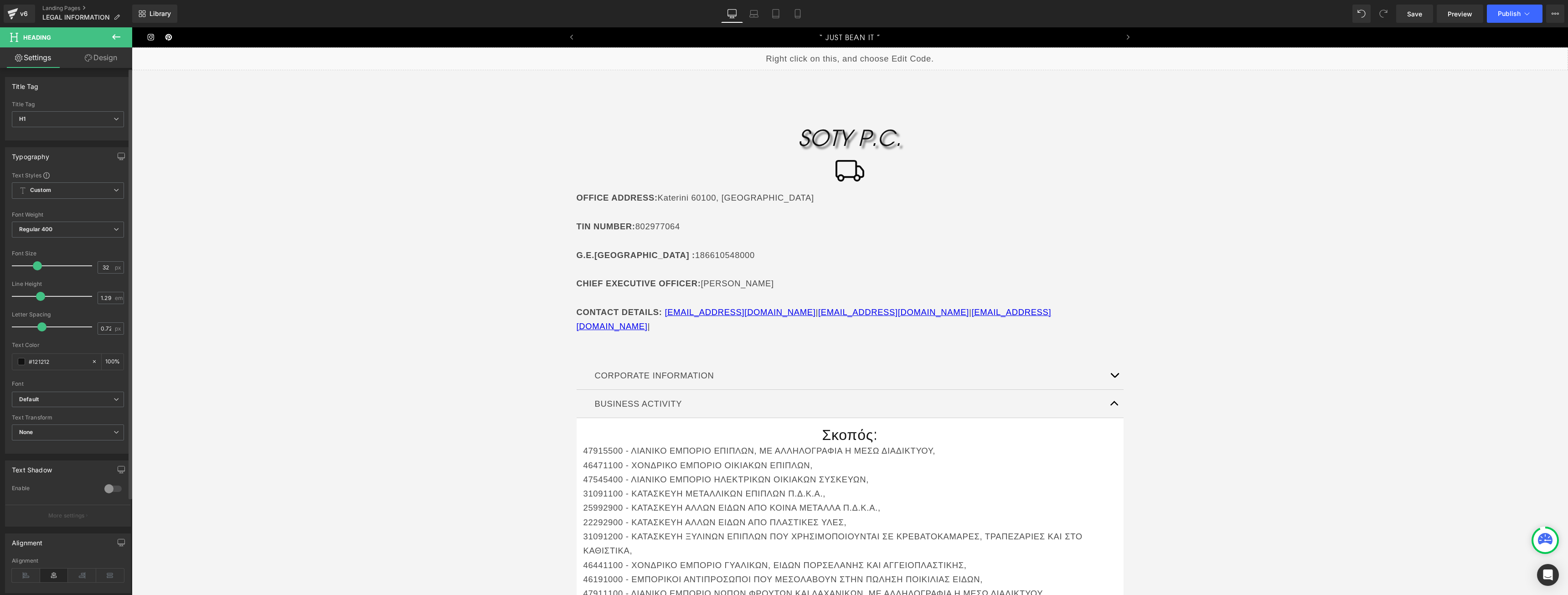
drag, startPoint x: 47, startPoint y: 262, endPoint x: 35, endPoint y: 264, distance: 12.2
click at [35, 264] on span at bounding box center [37, 265] width 9 height 9
click at [60, 215] on div "Font Weight" at bounding box center [67, 215] width 112 height 7
click at [60, 225] on span "Regular 400" at bounding box center [67, 229] width 112 height 16
click at [62, 264] on li "Semi Thin 200" at bounding box center [68, 259] width 113 height 14
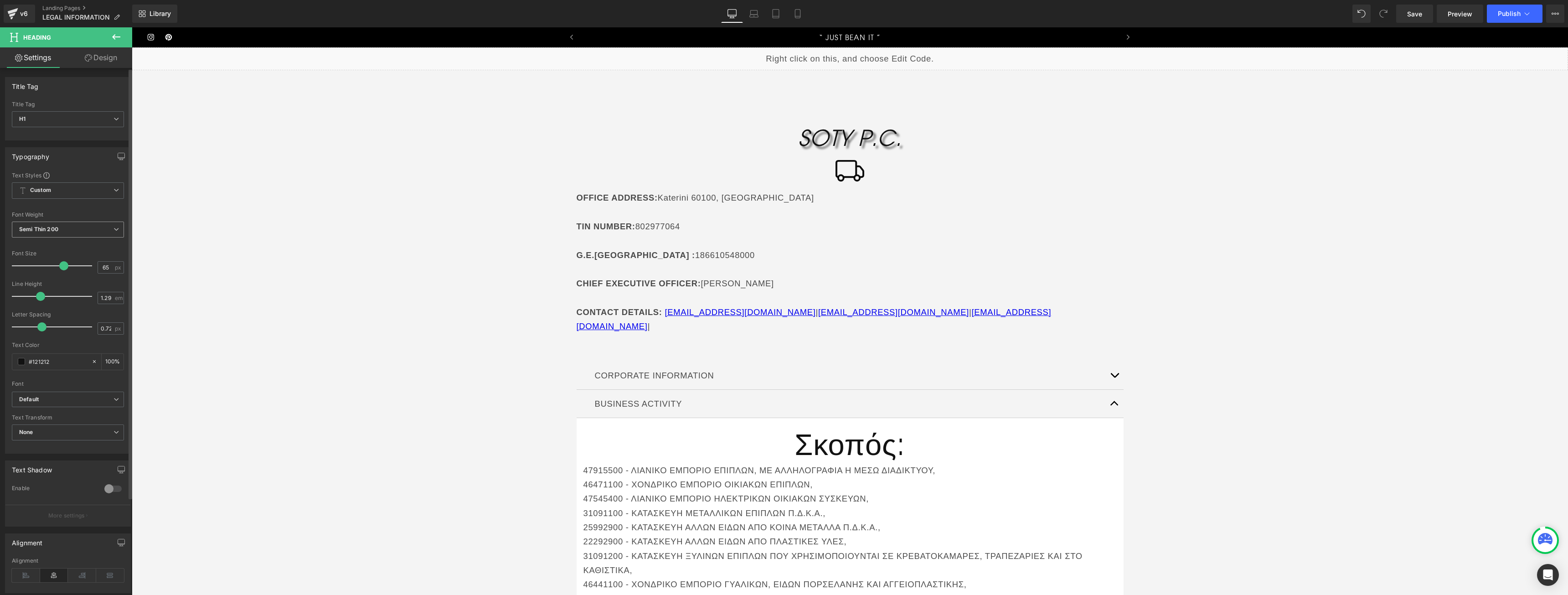
click at [62, 264] on div at bounding box center [54, 266] width 75 height 18
click at [55, 226] on b "Semi Thin 200" at bounding box center [38, 229] width 39 height 7
click at [48, 267] on li "Light 300" at bounding box center [68, 273] width 113 height 14
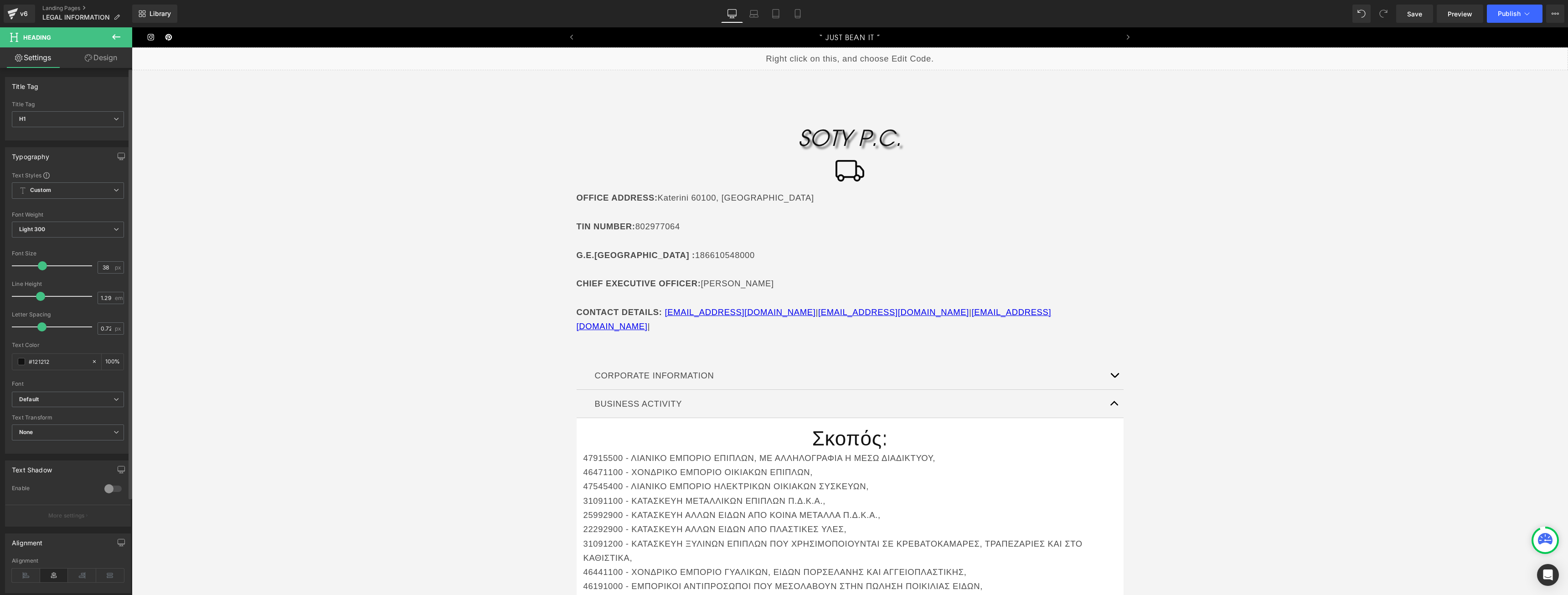
drag, startPoint x: 51, startPoint y: 266, endPoint x: 41, endPoint y: 266, distance: 10.0
click at [41, 266] on div at bounding box center [54, 266] width 75 height 18
click at [24, 456] on icon at bounding box center [26, 462] width 28 height 14
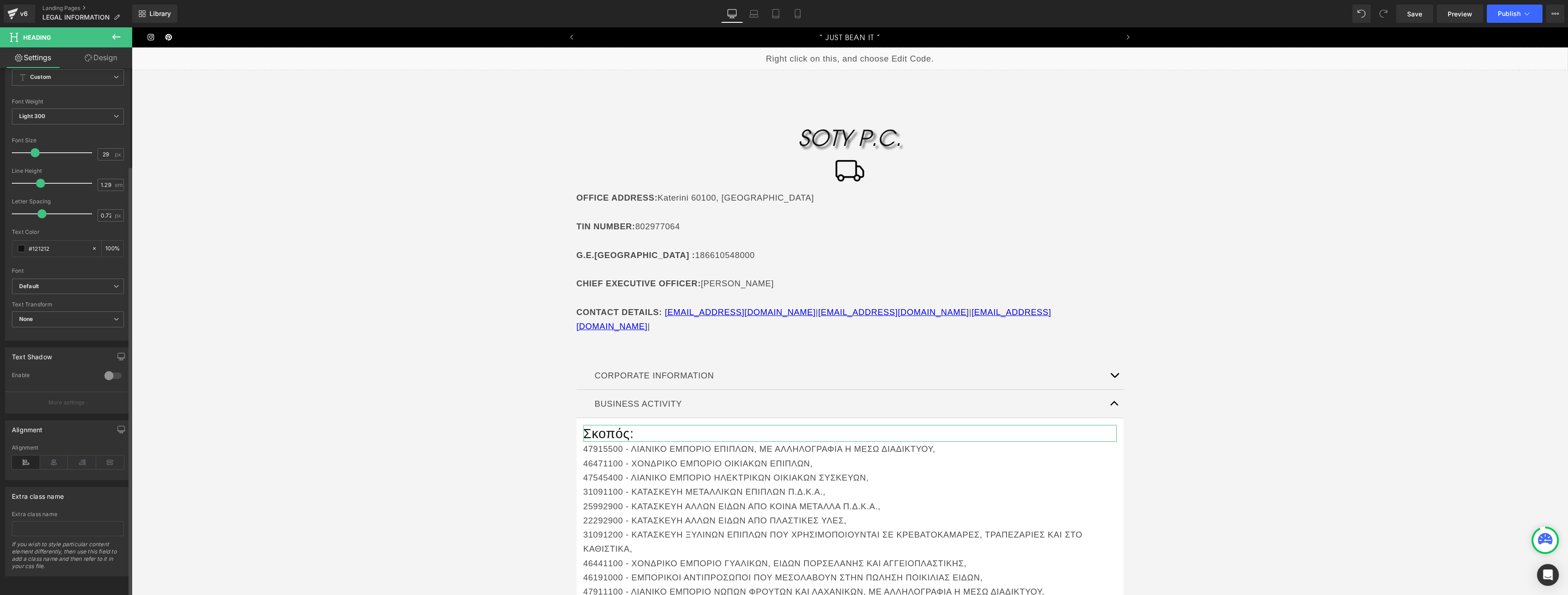
type input "28"
drag, startPoint x: 38, startPoint y: 147, endPoint x: 383, endPoint y: 331, distance: 391.0
click at [30, 148] on span at bounding box center [34, 152] width 9 height 9
click at [618, 425] on h1 "Σκοπός:" at bounding box center [850, 433] width 533 height 17
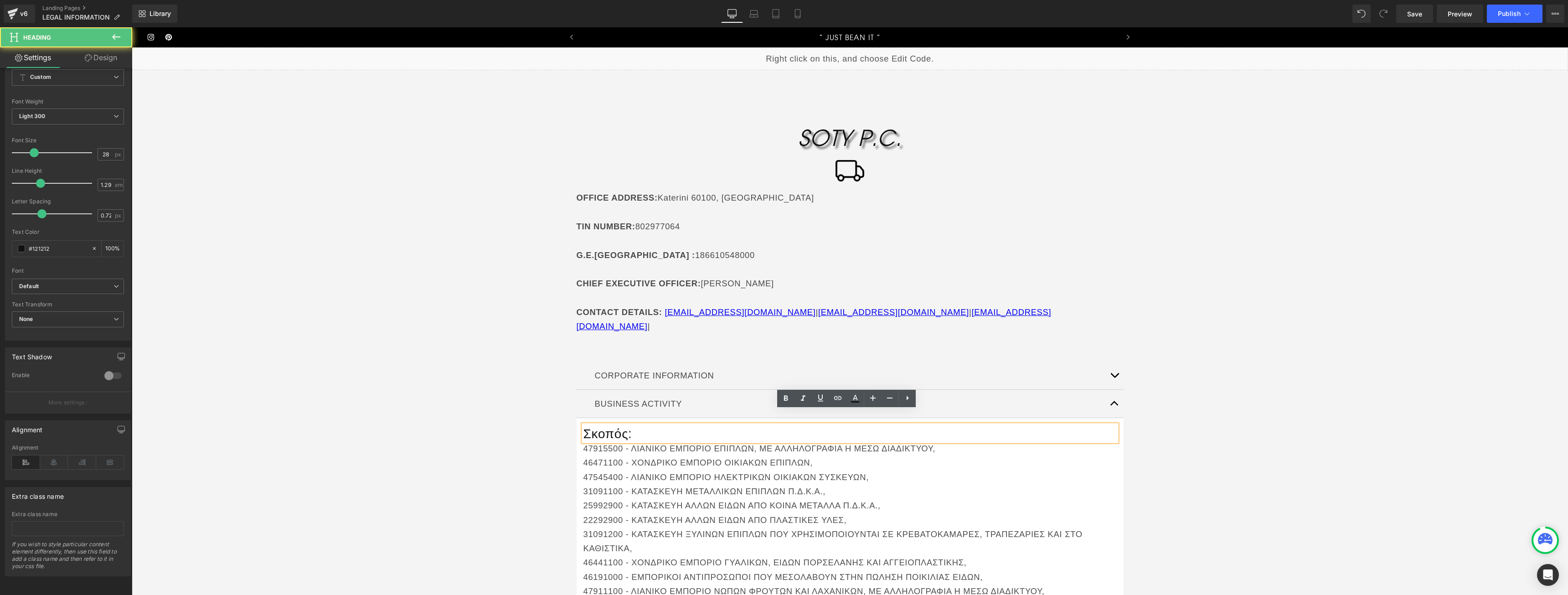
click at [784, 535] on p "31091200 - ΚΑΤΑΣΚΕΥΗ ΞΥΛΙΝΩΝ ΕΠΙΠΛΩΝ ΠΟΥ ΧΡΗΣΙΜΟΠΟΙΟΥΝΤΑΙ ΣΕ ΚΡΕΒΑΤΟΚΑΜΑΡΕΣ, ΤΡ…" at bounding box center [850, 541] width 533 height 29
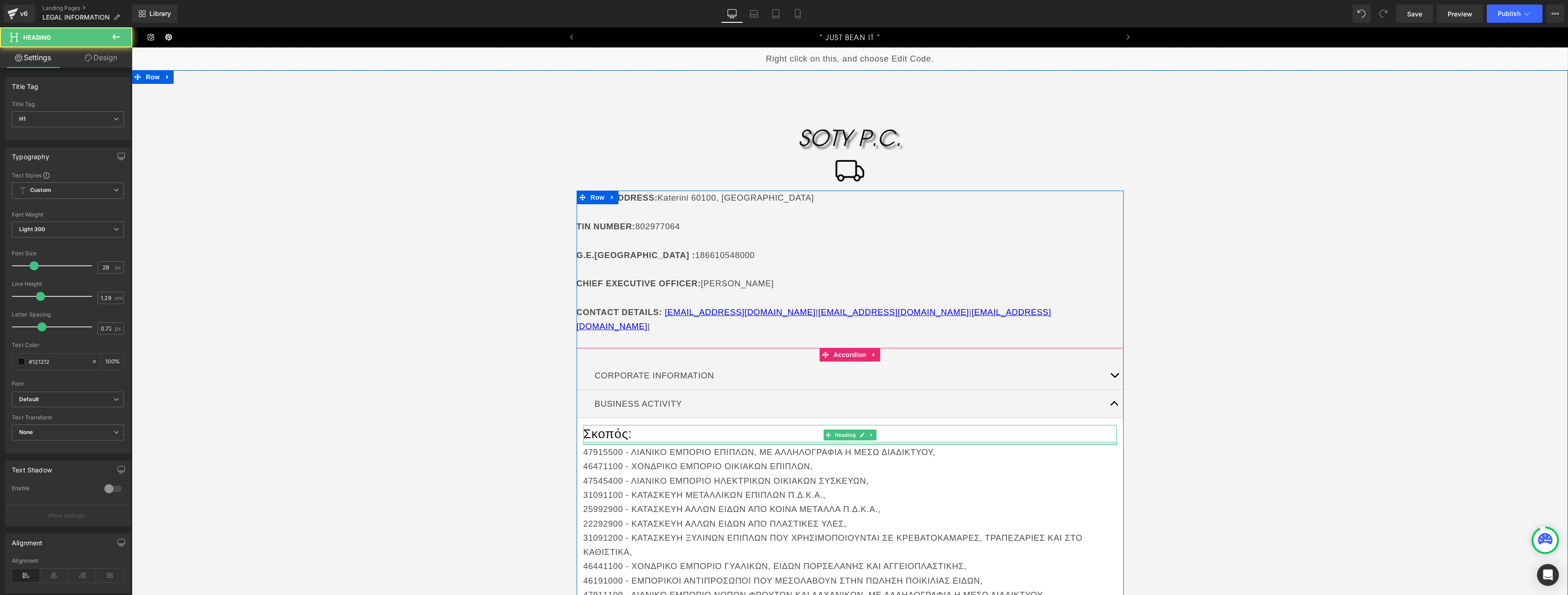
click at [869, 442] on div at bounding box center [850, 443] width 533 height 3
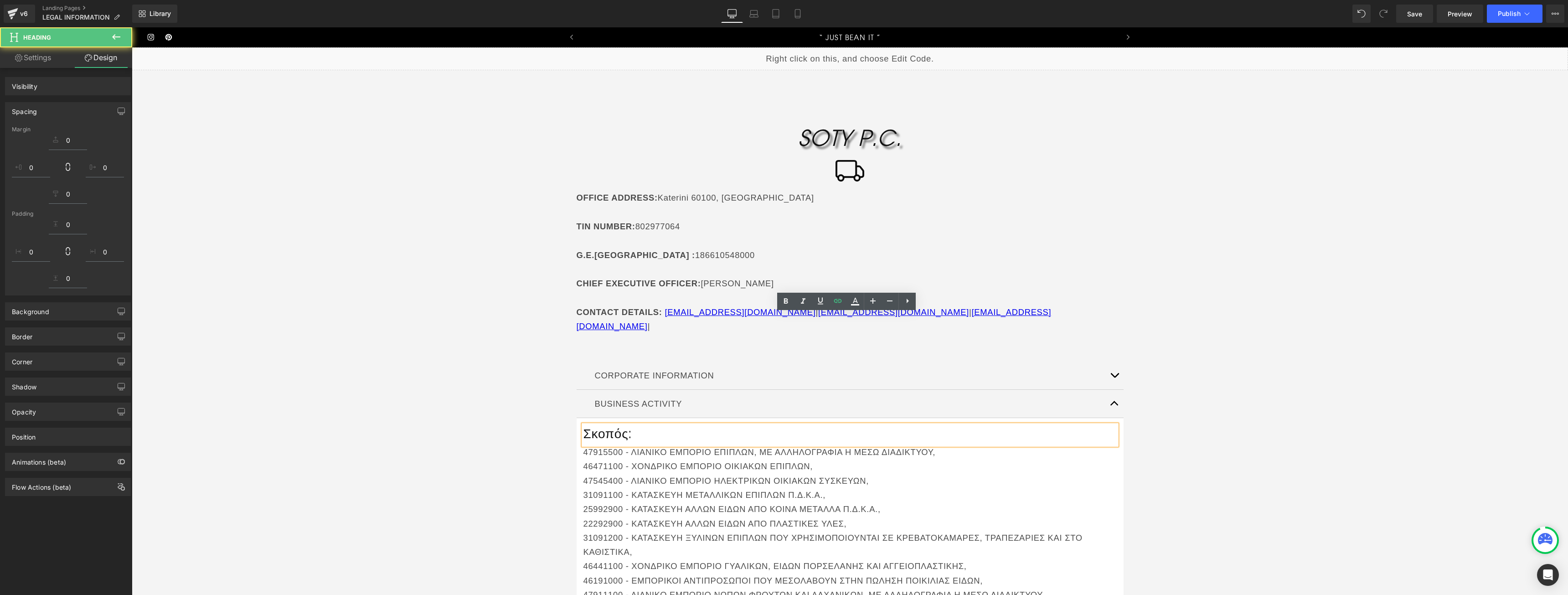
click at [840, 425] on h1 "Σκοπός:" at bounding box center [850, 433] width 533 height 17
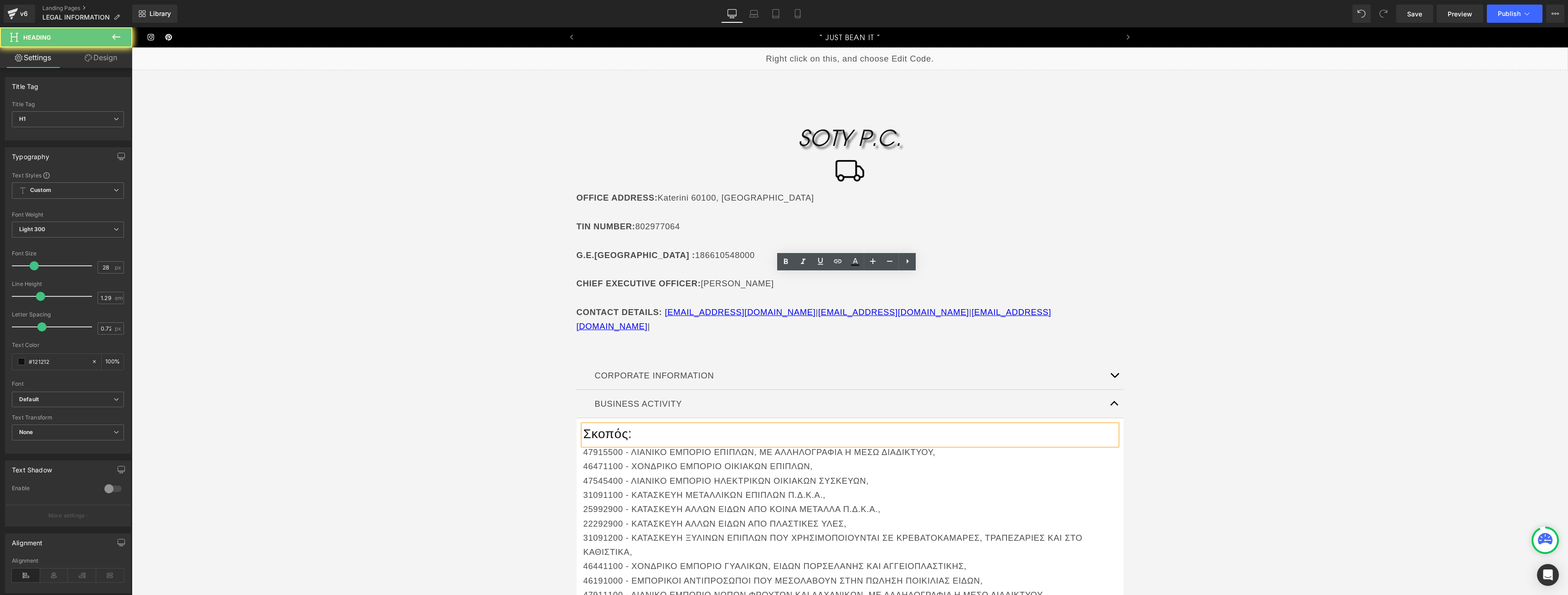
scroll to position [137, 0]
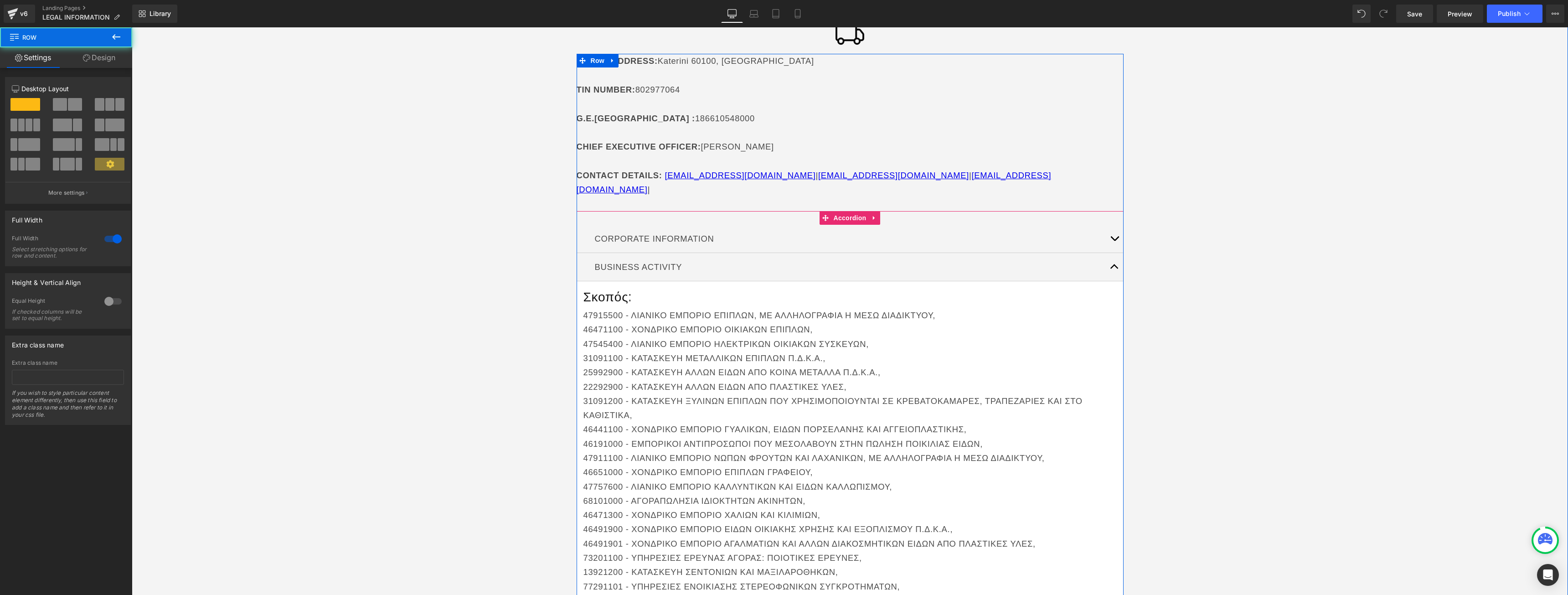
click at [699, 288] on h1 "Σκοπός:" at bounding box center [850, 297] width 533 height 17
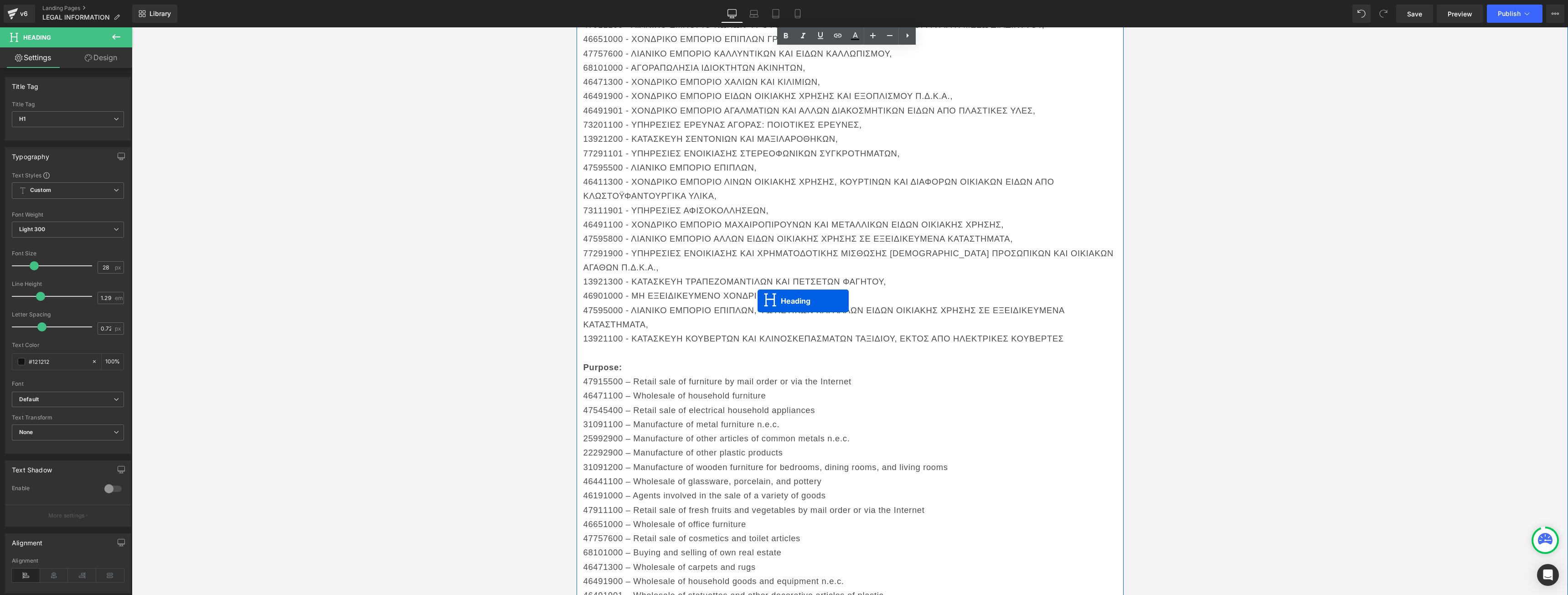
scroll to position [319, 0]
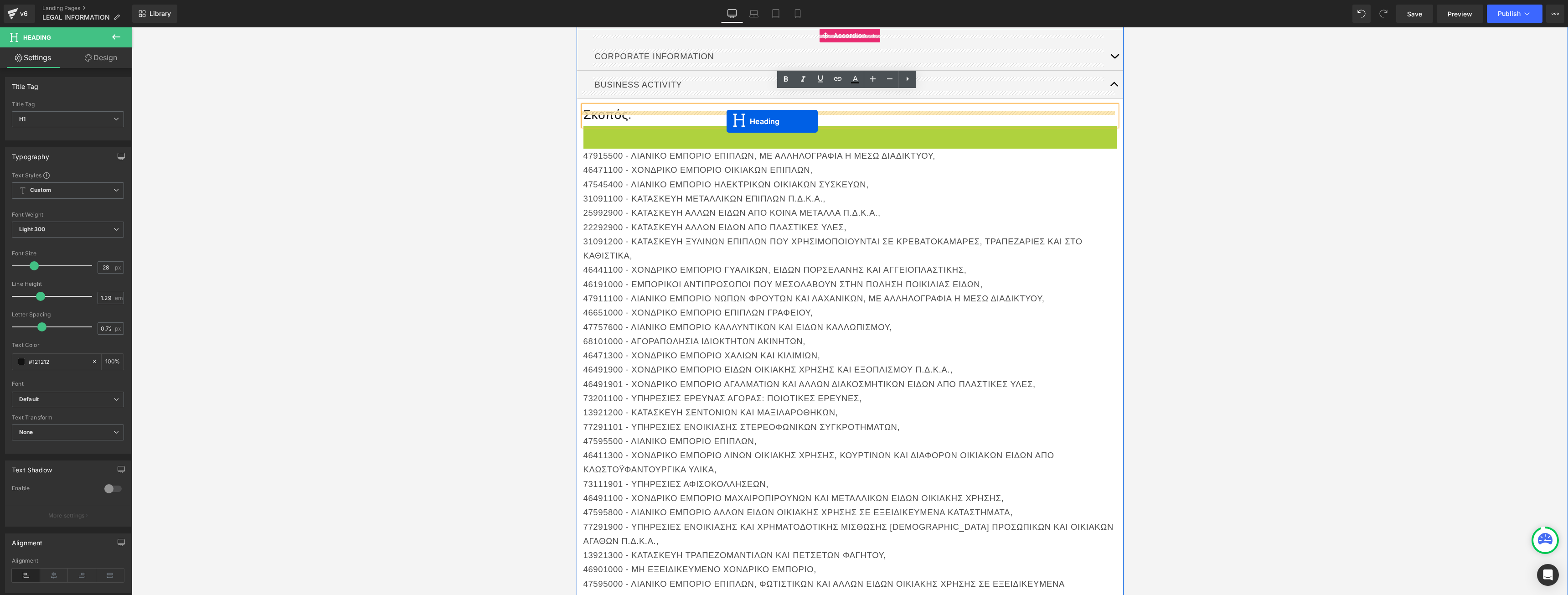
drag, startPoint x: 830, startPoint y: 302, endPoint x: 728, endPoint y: 121, distance: 207.8
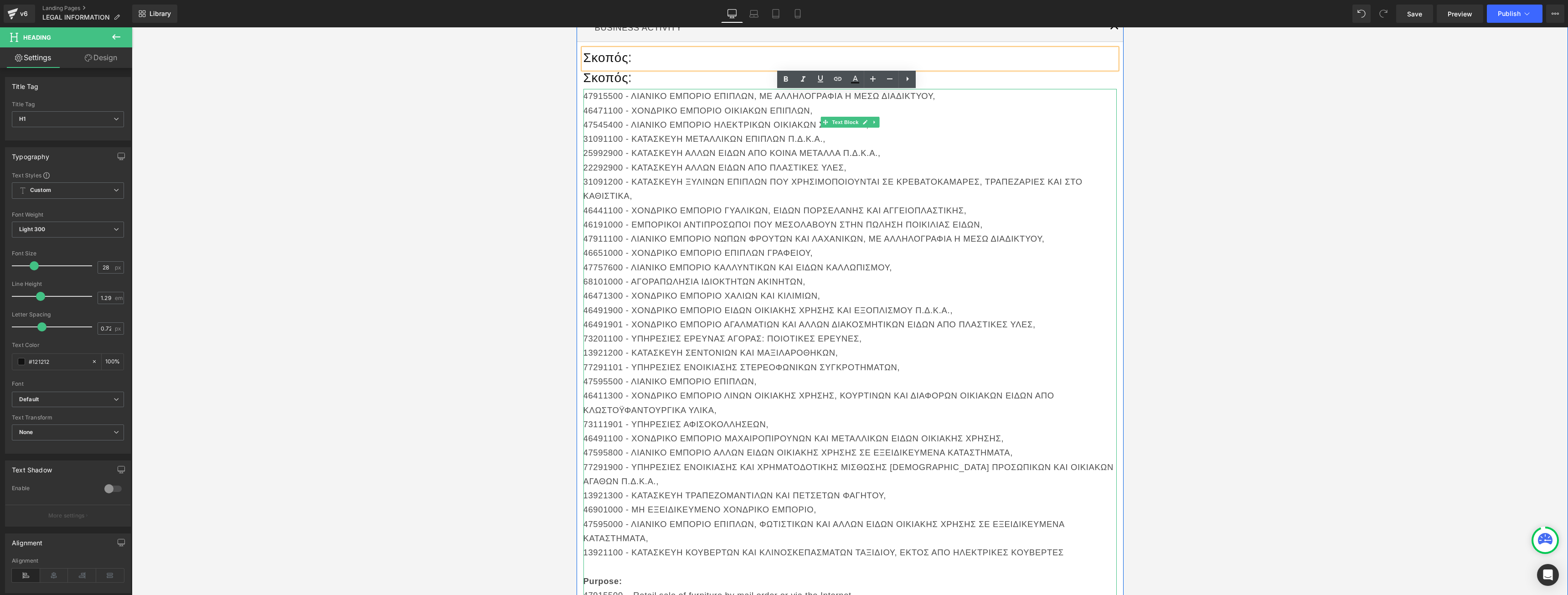
scroll to position [456, 0]
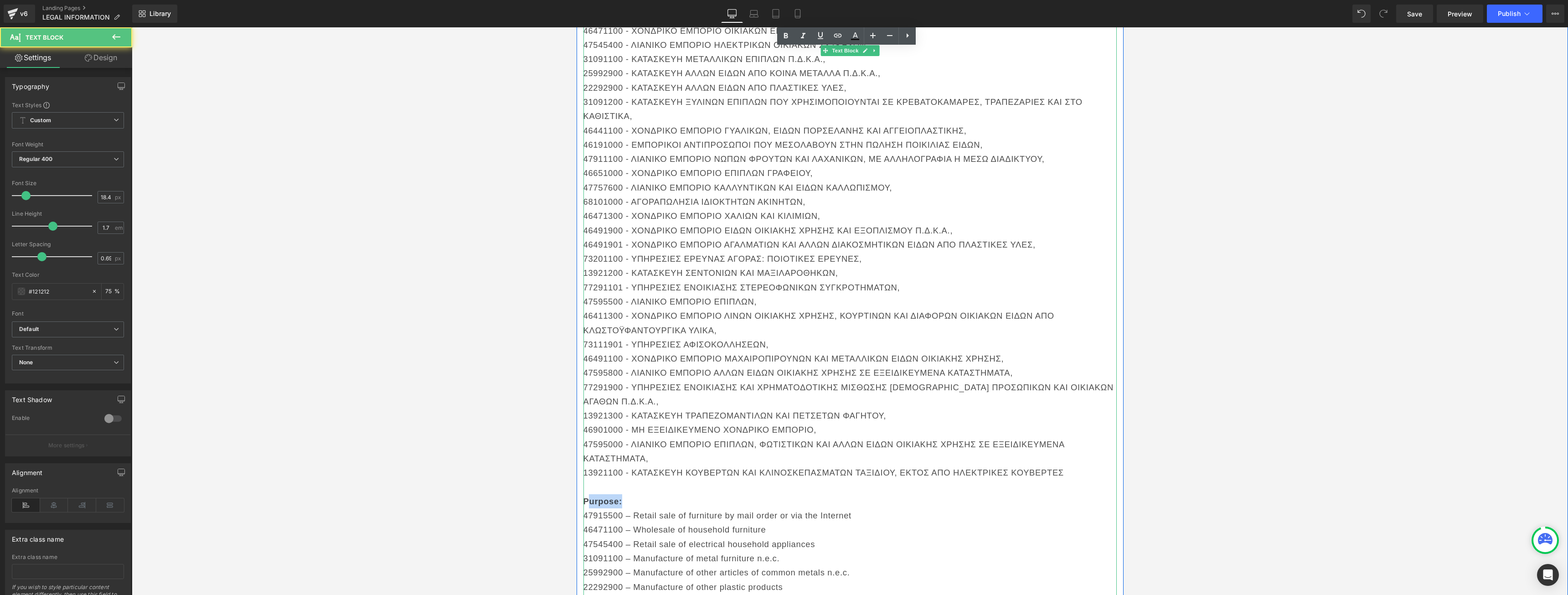
drag, startPoint x: 593, startPoint y: 486, endPoint x: 588, endPoint y: 486, distance: 5.0
click at [588, 496] on strong "Purpose:" at bounding box center [602, 501] width 39 height 10
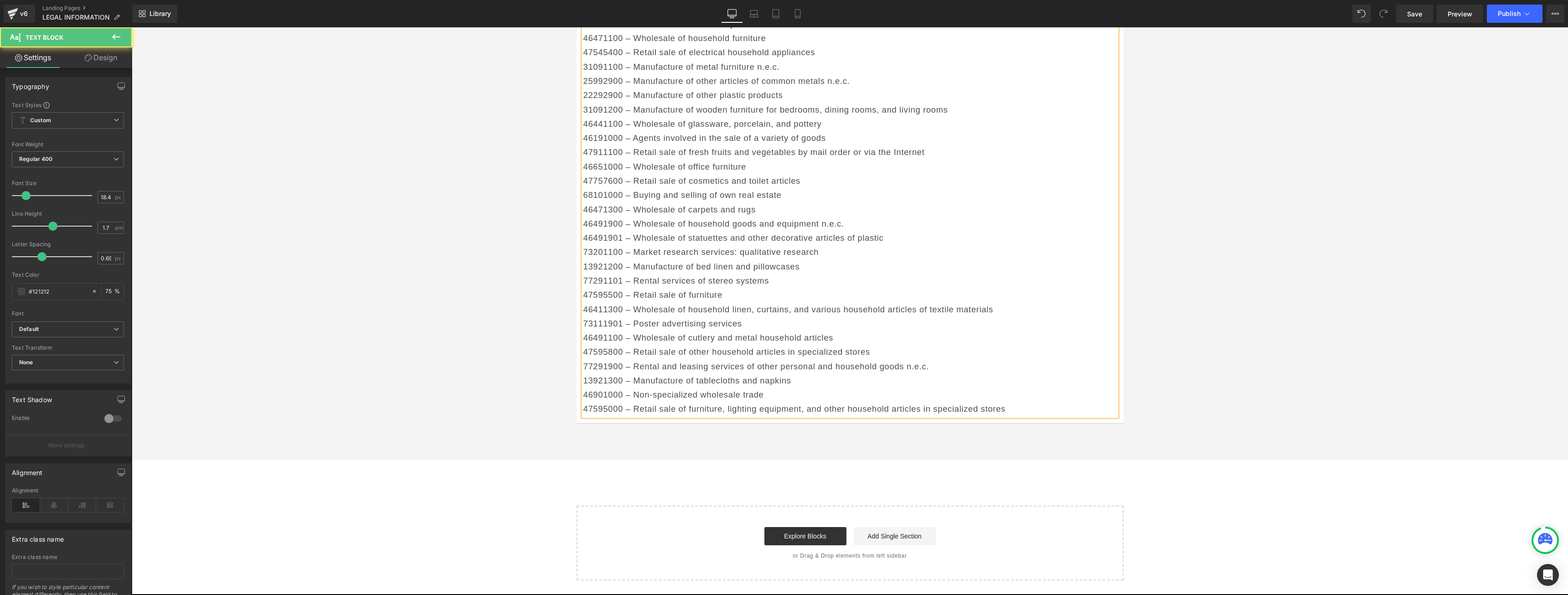
scroll to position [775, 0]
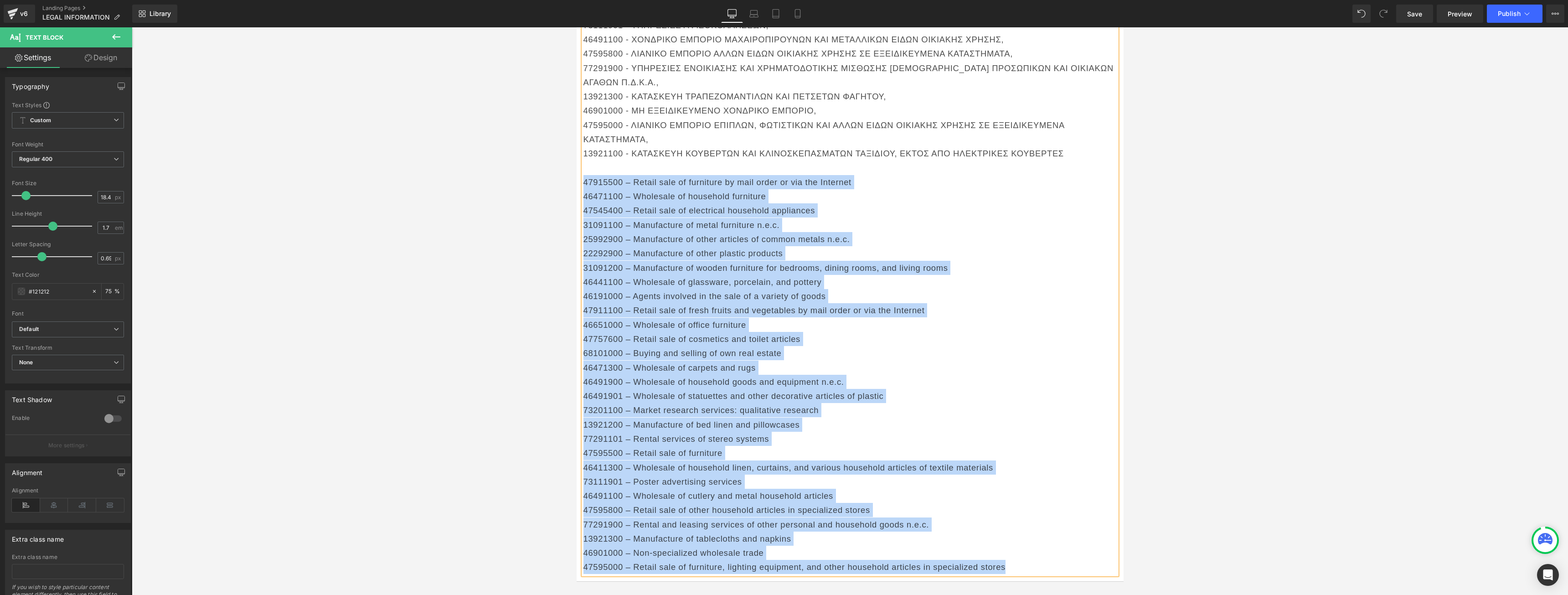
drag, startPoint x: 1030, startPoint y: 376, endPoint x: 581, endPoint y: 169, distance: 494.4
click at [583, 169] on div "47915500 - ΛΙΑΝΙΚΟ ΕΜΠΟΡΙΟ ΕΠΙΠΛΩΝ, ΜΕ ΑΛΛΗΛΟΓΡΑΦΙΑ Η ΜΕΣΩ ΔΙΑΔΙΚΤΥΟΥ, 46471100…" at bounding box center [850, 132] width 533 height 884
copy div "75126099 – Loremi dolo si ametconse ad elit seddo ei tem inc Utlabore 14876858 …"
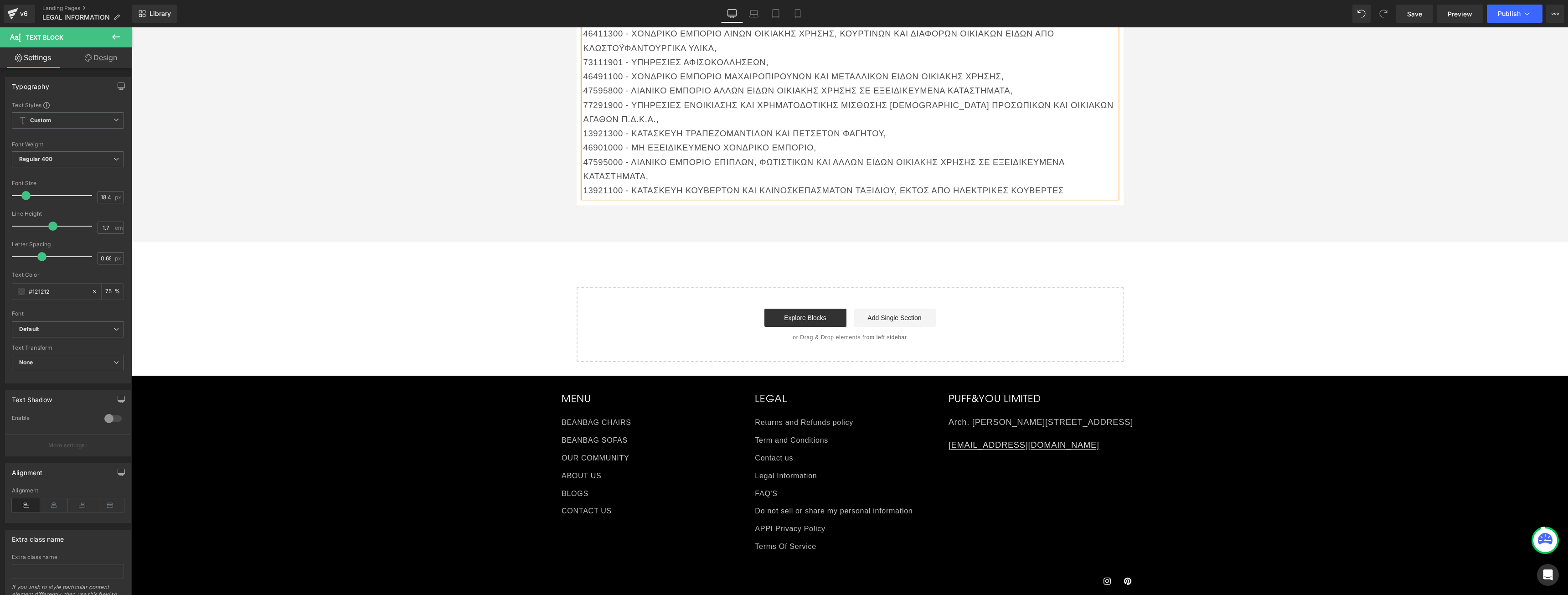
scroll to position [593, 0]
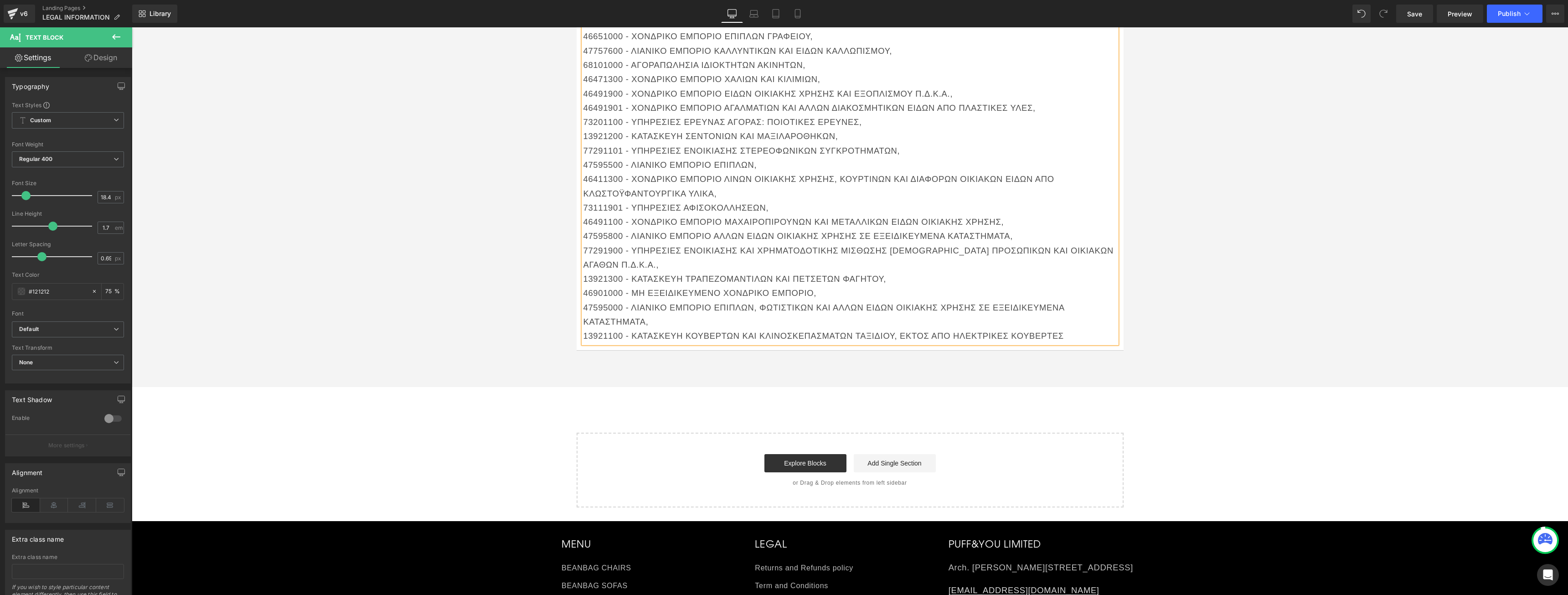
click at [720, 129] on p "13921200 - ΚΑΤΑΣΚΕΥΗ ΣΕΝΤΟΝΙΩΝ ΚΑΙ ΜΑΞΙΛΑΡΟΘΗΚΩΝ," at bounding box center [850, 136] width 533 height 14
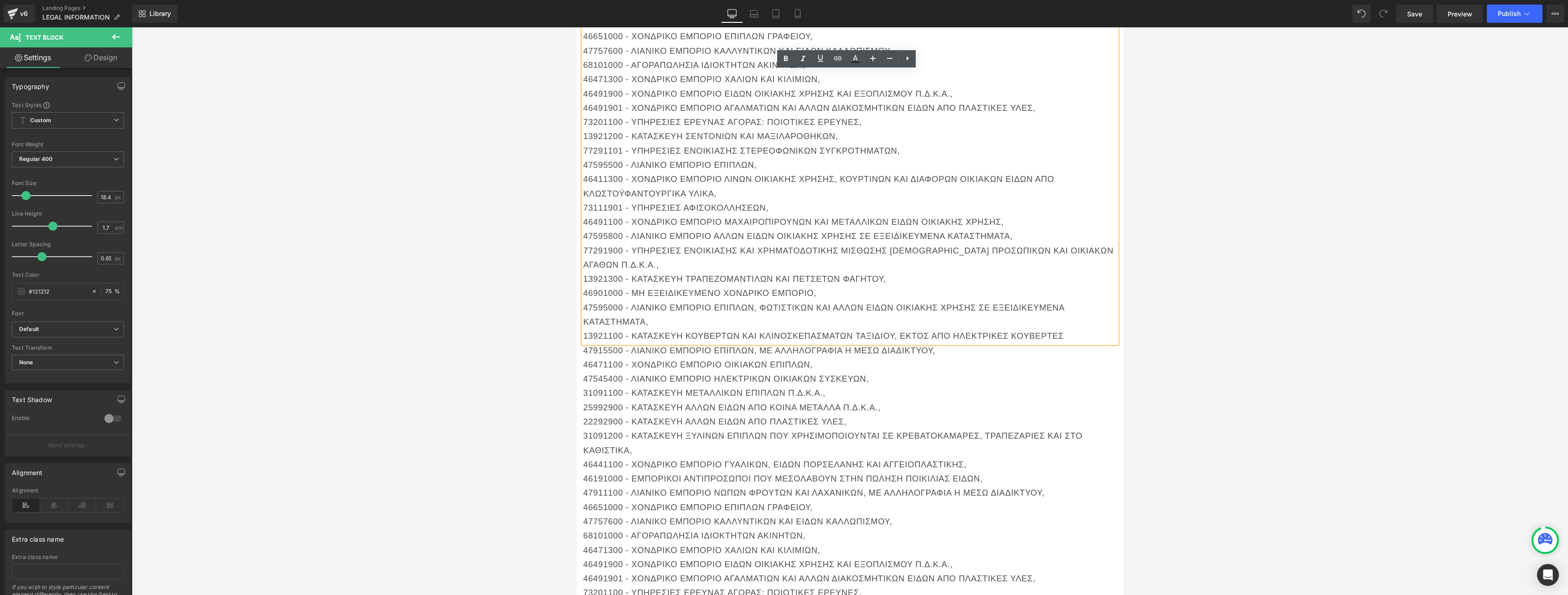
click at [669, 428] on p "31091200 - ΚΑΤΑΣΚΕΥΗ ΞΥΛΙΝΩΝ ΕΠΙΠΛΩΝ ΠΟΥ ΧΡΗΣΙΜΟΠΟΙΟΥΝΤΑΙ ΣΕ ΚΡΕΒΑΤΟΚΑΜΑΡΕΣ, ΤΡ…" at bounding box center [850, 443] width 533 height 29
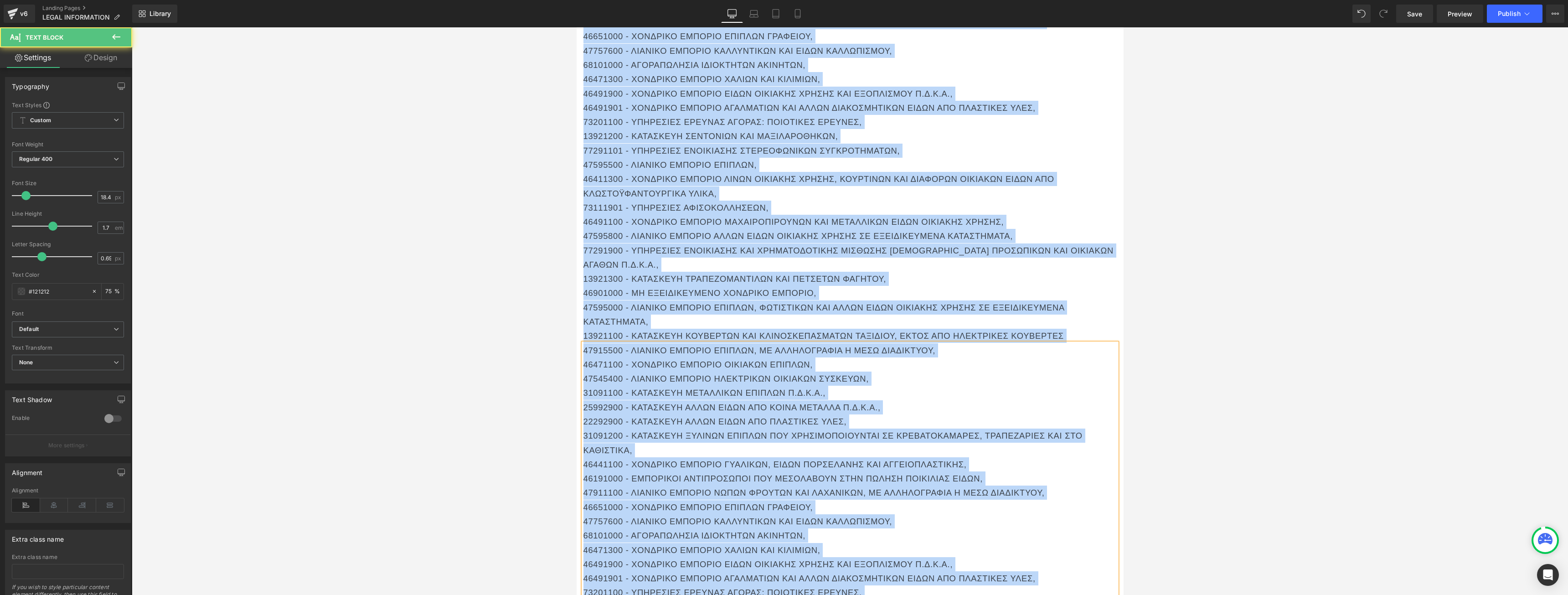
click at [713, 428] on p "31091200 - ΚΑΤΑΣΚΕΥΗ ΞΥΛΙΝΩΝ ΕΠΙΠΛΩΝ ΠΟΥ ΧΡΗΣΙΜΟΠΟΙΟΥΝΤΑΙ ΣΕ ΚΡΕΒΑΤΟΚΑΜΑΡΕΣ, ΤΡ…" at bounding box center [850, 443] width 533 height 29
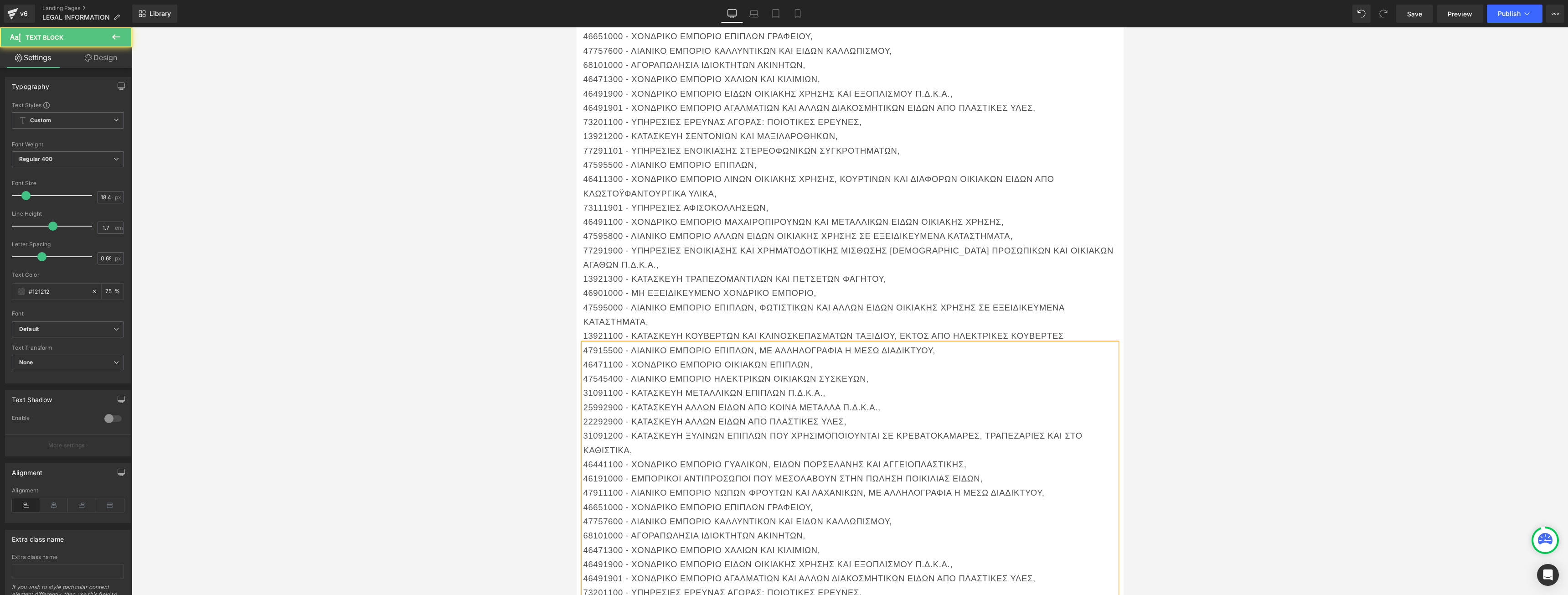
click at [711, 428] on p "31091200 - ΚΑΤΑΣΚΕΥΗ ΞΥΛΙΝΩΝ ΕΠΙΠΛΩΝ ΠΟΥ ΧΡΗΣΙΜΟΠΟΙΟΥΝΤΑΙ ΣΕ ΚΡΕΒΑΤΟΚΑΜΑΡΕΣ, ΤΡ…" at bounding box center [850, 443] width 533 height 29
click at [710, 428] on p "31091200 - ΚΑΤΑΣΚΕΥΗ ΞΥΛΙΝΩΝ ΕΠΙΠΛΩΝ ΠΟΥ ΧΡΗΣΙΜΟΠΟΙΟΥΝΤΑΙ ΣΕ ΚΡΕΒΑΤΟΚΑΜΑΡΕΣ, ΤΡ…" at bounding box center [850, 443] width 533 height 29
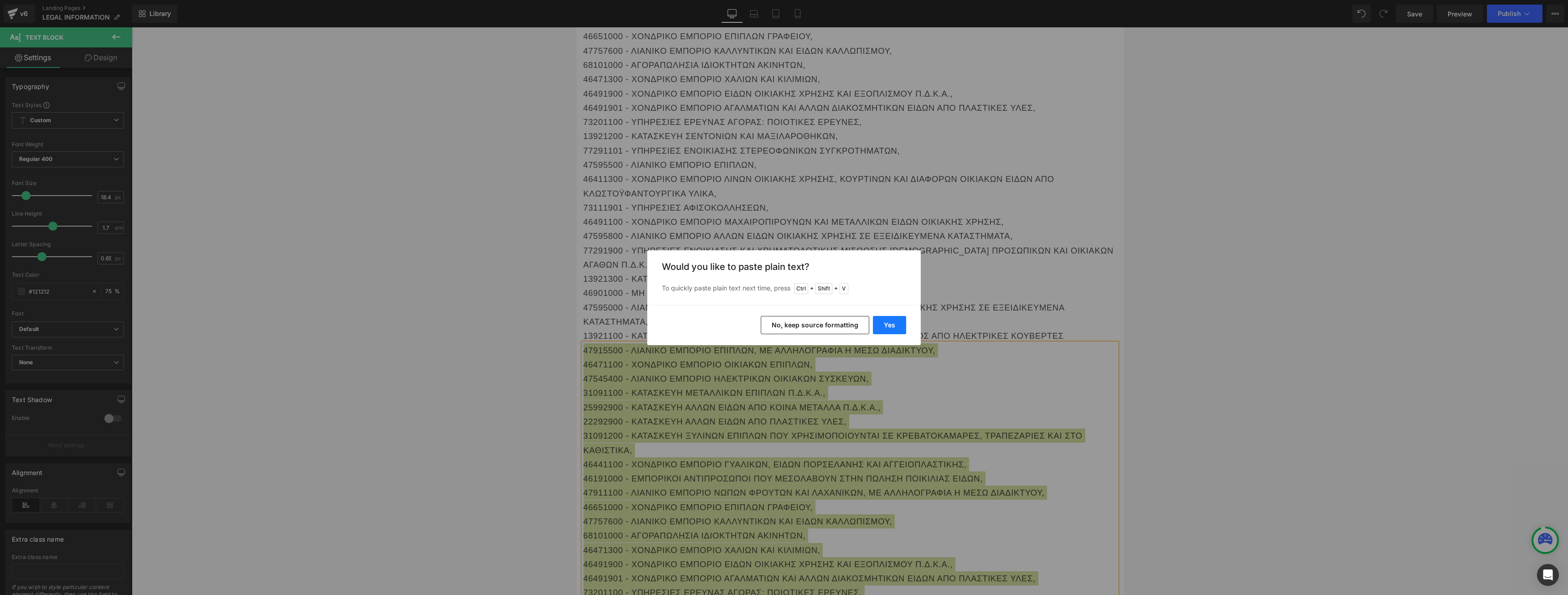
click at [900, 327] on button "Yes" at bounding box center [890, 325] width 33 height 18
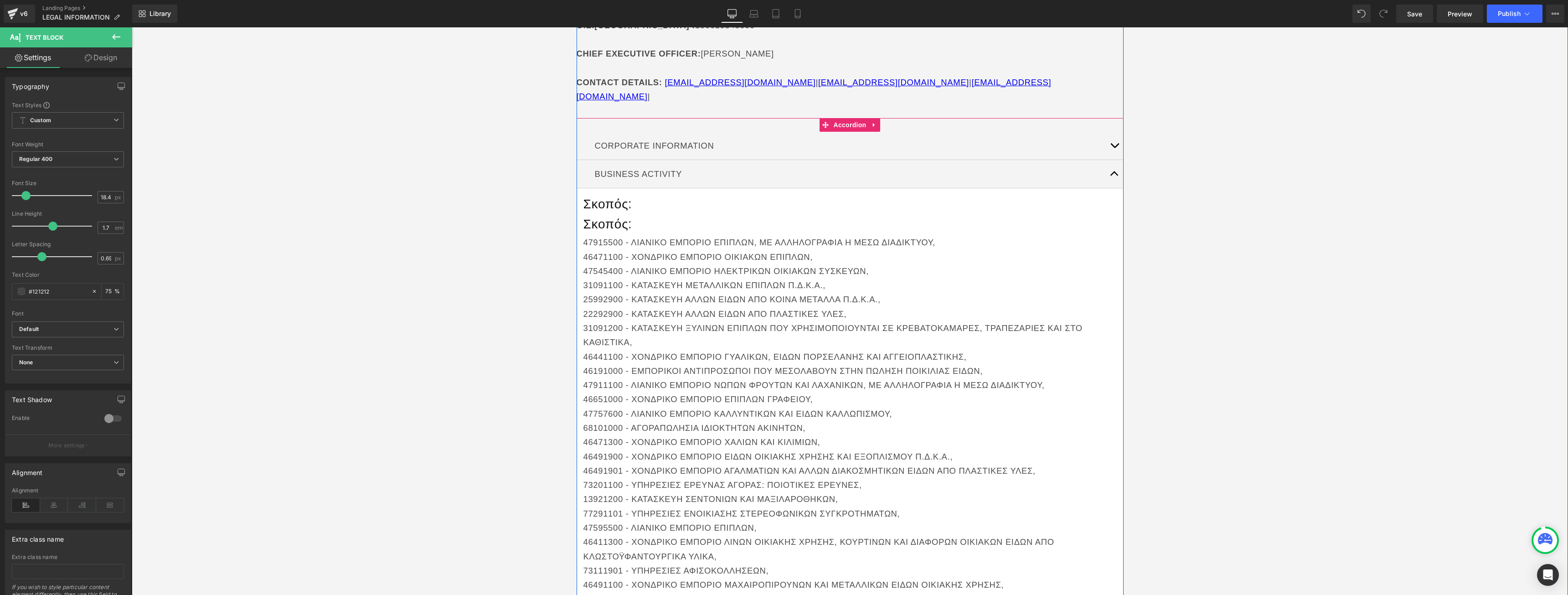
scroll to position [228, 0]
click at [808, 217] on h1 "Σκοπός:" at bounding box center [850, 225] width 533 height 17
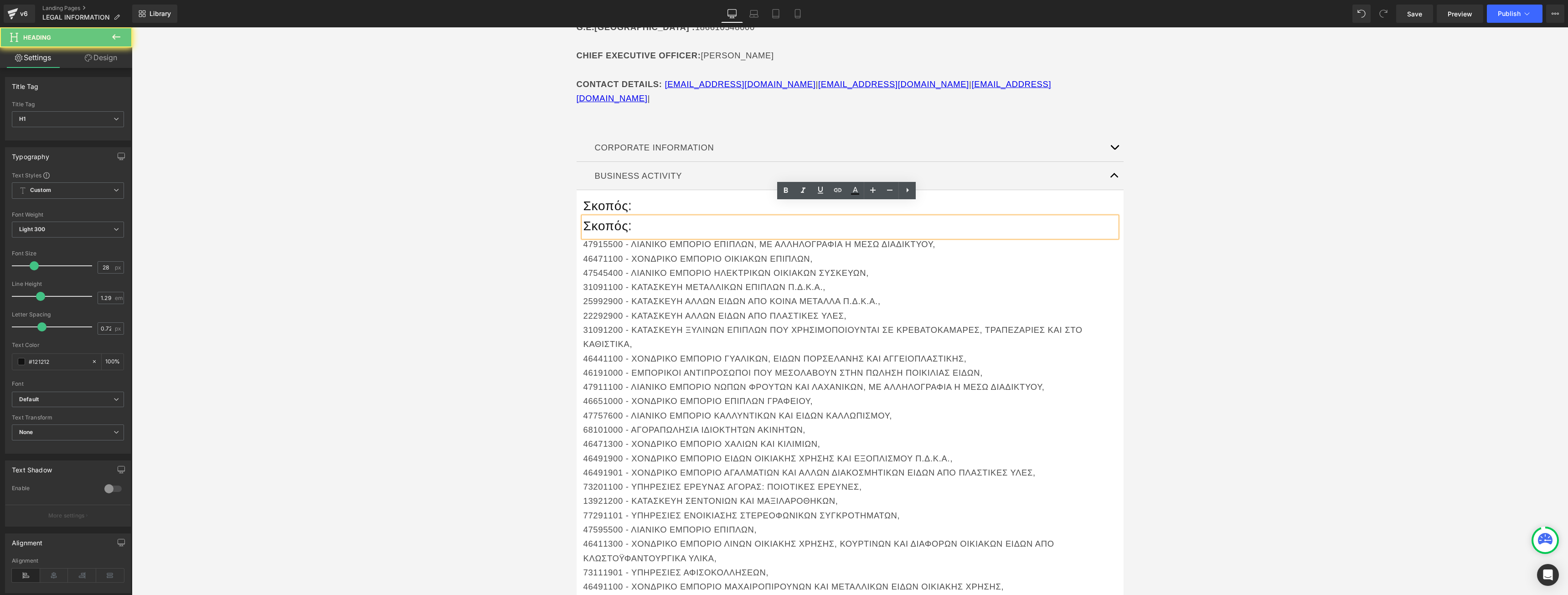
click at [835, 217] on h1 "Σκοπός:" at bounding box center [850, 225] width 533 height 17
drag, startPoint x: 472, startPoint y: 265, endPoint x: 797, endPoint y: 218, distance: 328.4
click at [486, 261] on div "SOTY P.C. Heading Icon OFFICE ADDRESS : [GEOGRAPHIC_DATA] TIN NUMBER : 80297706…" at bounding box center [850, 516] width 1436 height 1260
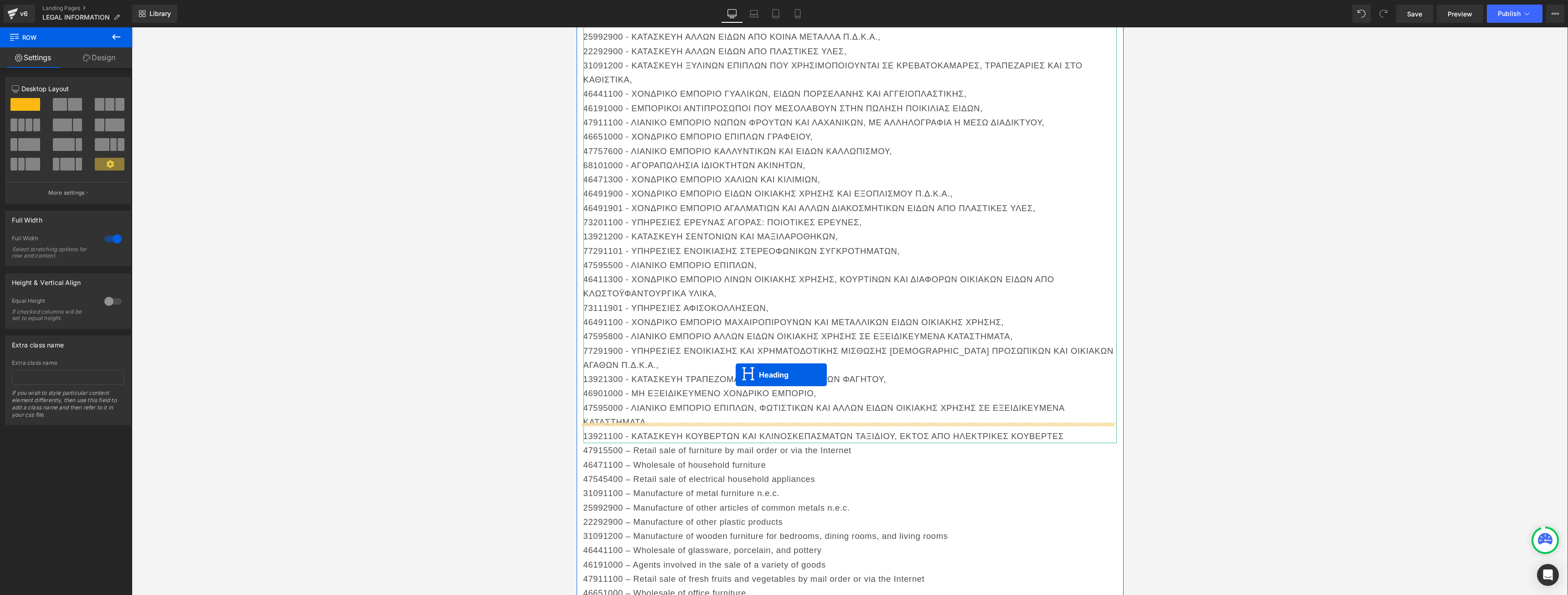
scroll to position [501, 0]
drag, startPoint x: 832, startPoint y: 215, endPoint x: 647, endPoint y: 428, distance: 282.1
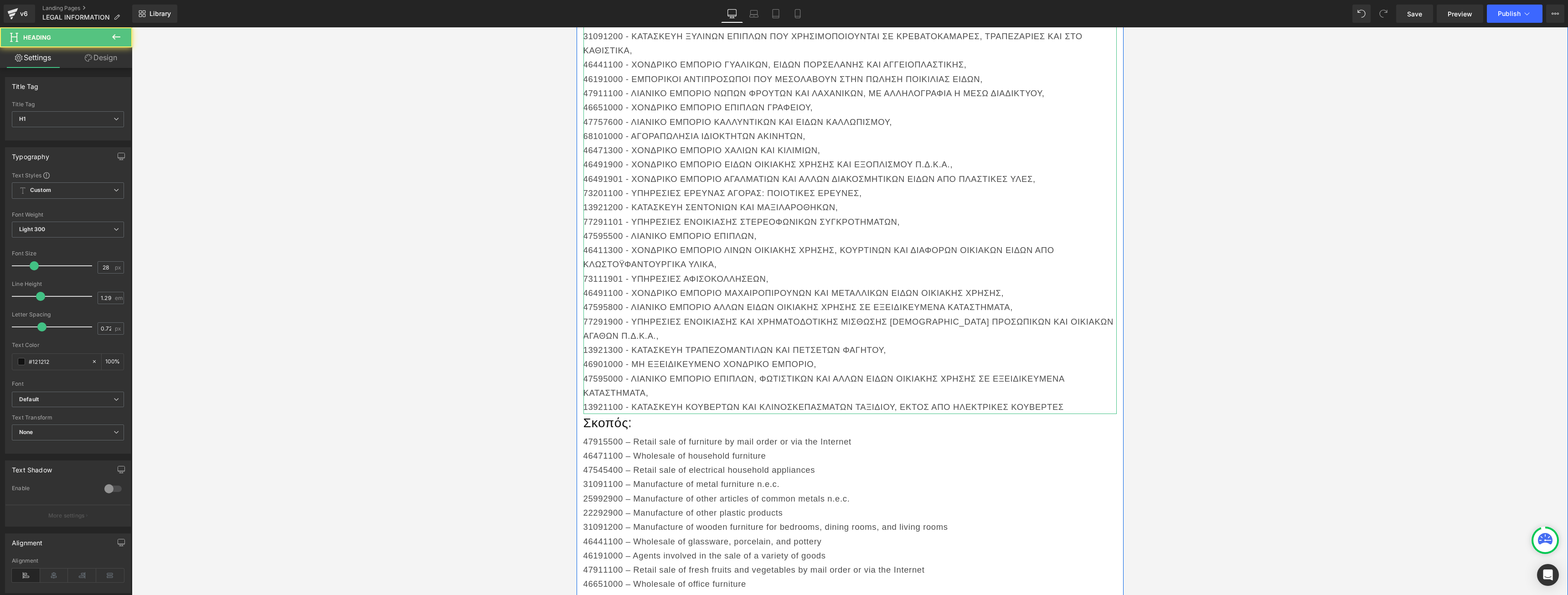
scroll to position [479, 0]
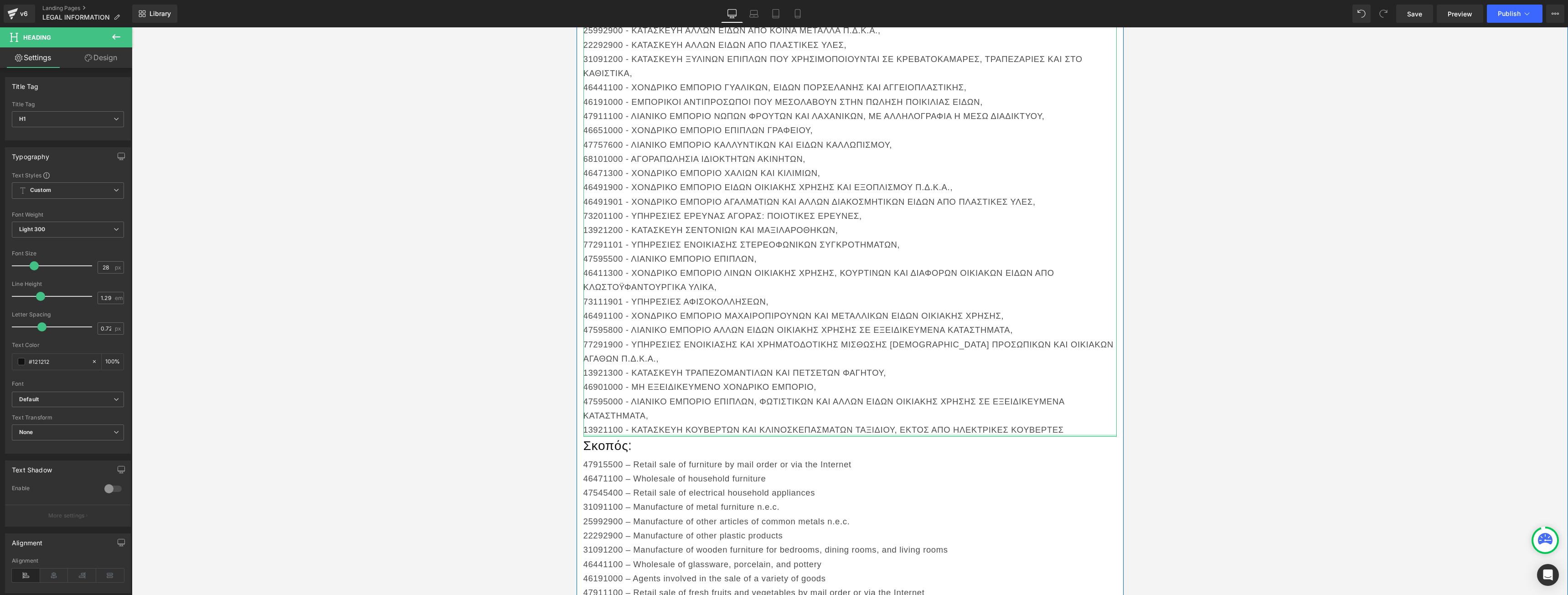
click at [1165, 408] on div "SOTY P.C. Heading Icon OFFICE ADDRESS : [GEOGRAPHIC_DATA] TIN NUMBER : 80297706…" at bounding box center [850, 265] width 1436 height 1260
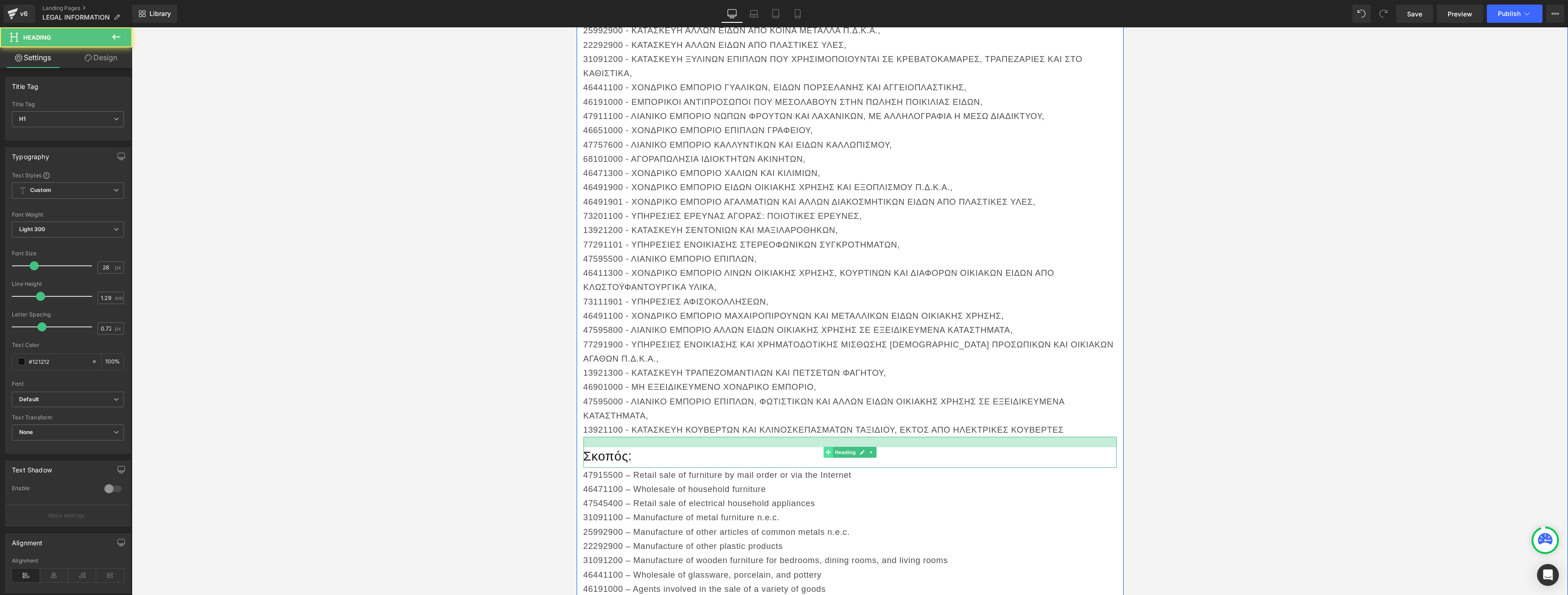
drag, startPoint x: 824, startPoint y: 423, endPoint x: 824, endPoint y: 433, distance: 10.0
click at [824, 437] on div "Σκοπός: Heading" at bounding box center [850, 452] width 533 height 31
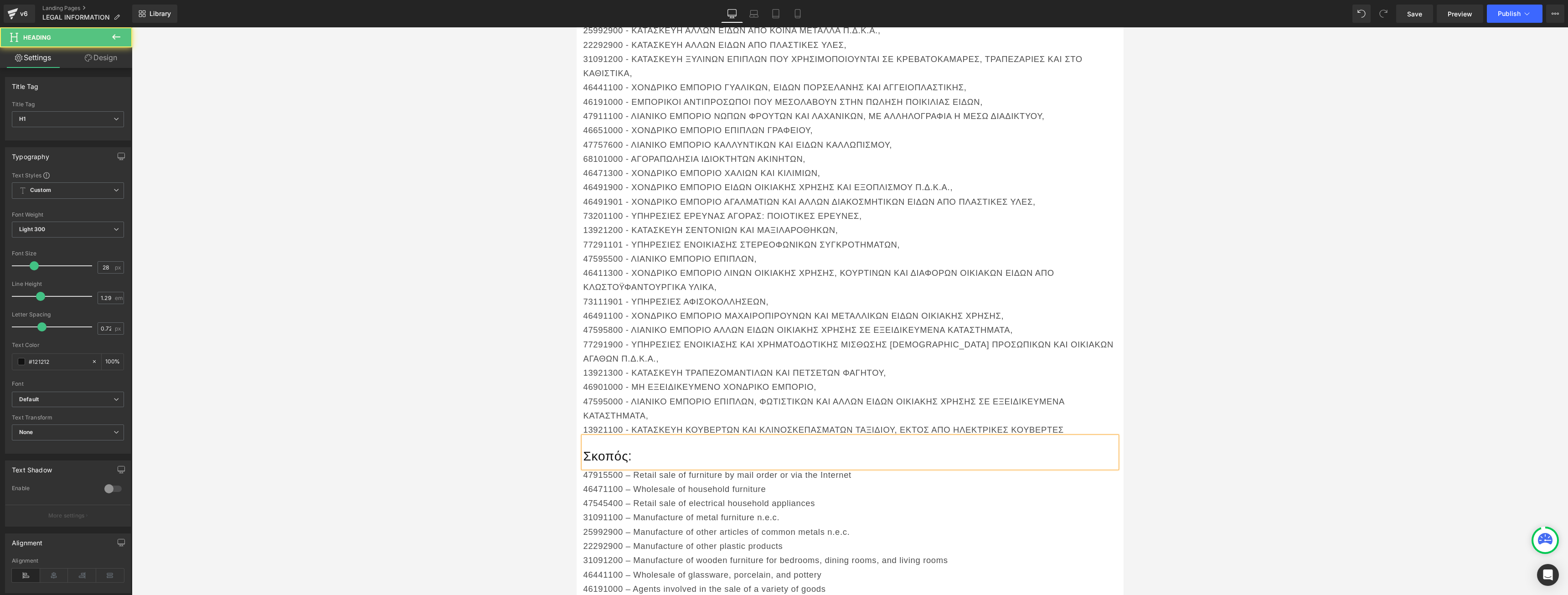
click at [630, 447] on h1 "Σκοπός:" at bounding box center [850, 456] width 533 height 17
click at [605, 447] on h1 "Σκοπός:" at bounding box center [850, 456] width 533 height 17
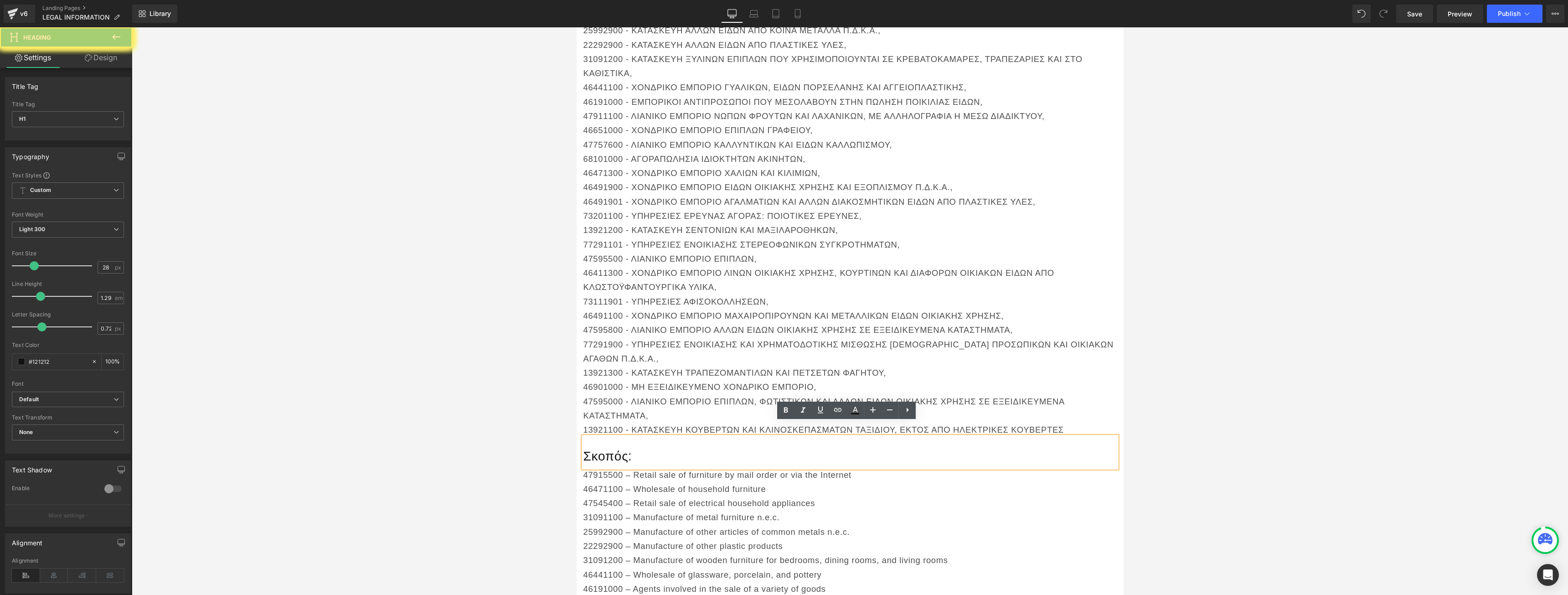
click at [605, 447] on h1 "Σκοπός:" at bounding box center [850, 456] width 533 height 17
click at [1235, 394] on div "SOTY P.C. Heading Icon OFFICE ADDRESS : [GEOGRAPHIC_DATA] TIN NUMBER : 80297706…" at bounding box center [850, 270] width 1436 height 1270
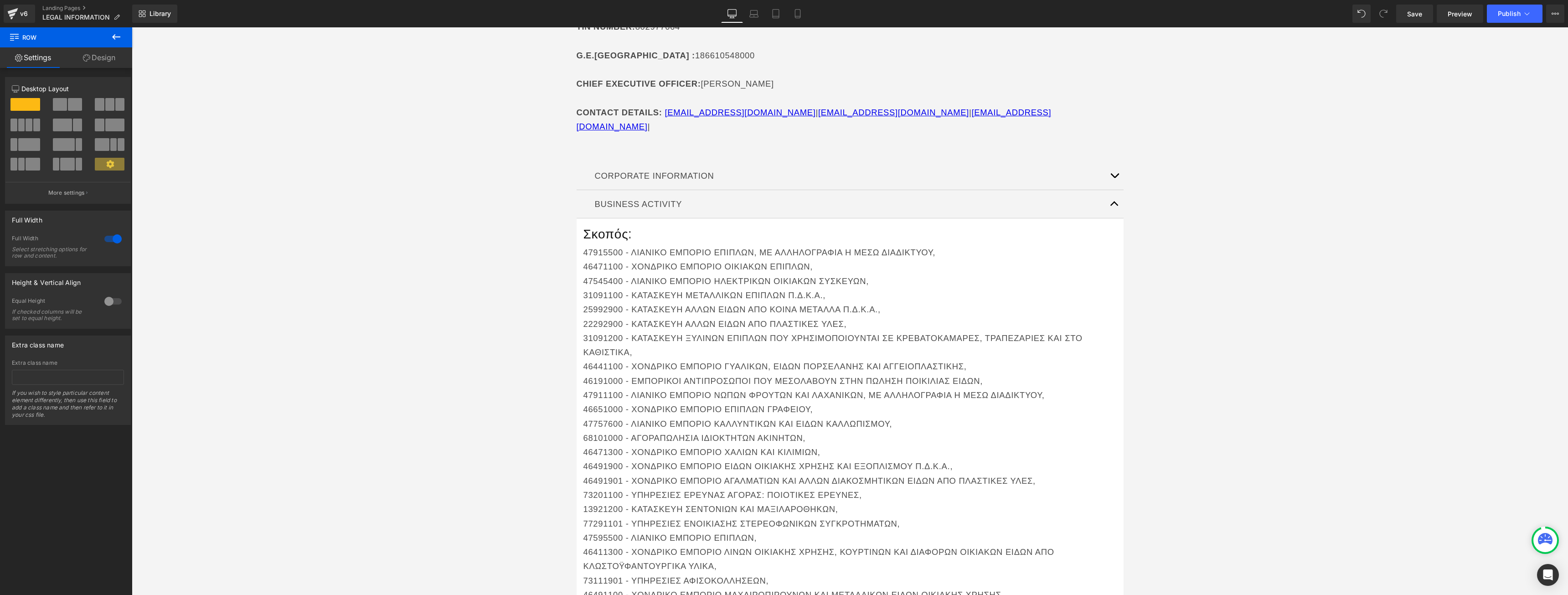
scroll to position [160, 0]
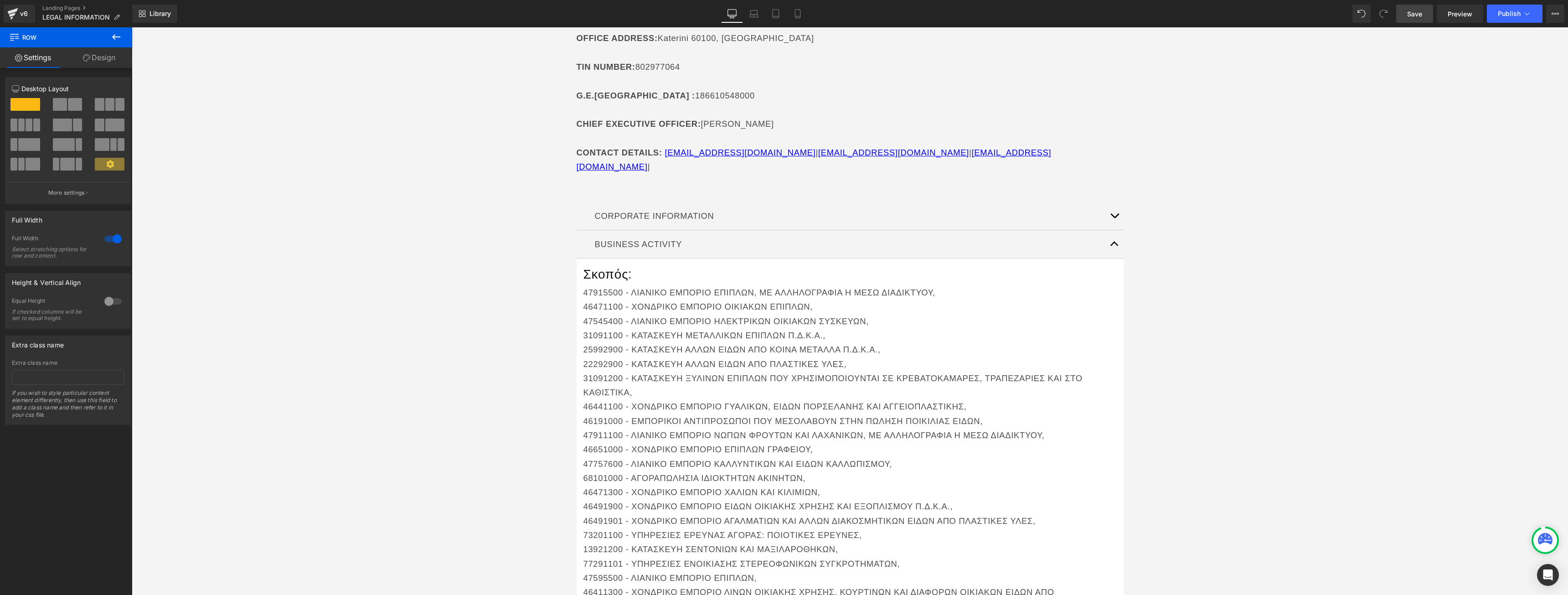
click at [1413, 22] on link "Save" at bounding box center [1414, 14] width 37 height 18
click at [1453, 14] on span "Preview" at bounding box center [1459, 14] width 25 height 10
click at [762, 17] on div "Desktop Laptop Tablet Mobile" at bounding box center [765, 14] width 88 height 18
click at [759, 19] on link "Laptop" at bounding box center [754, 14] width 22 height 18
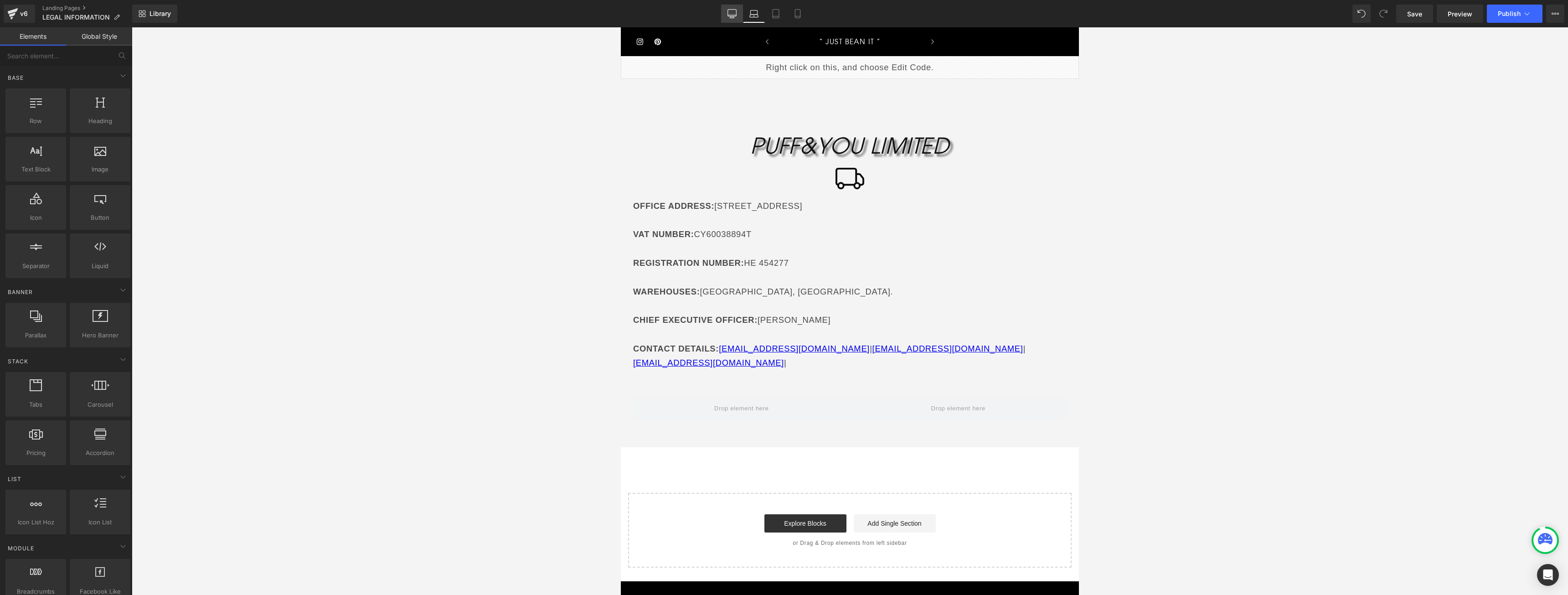
click at [723, 17] on link "Desktop" at bounding box center [731, 14] width 22 height 18
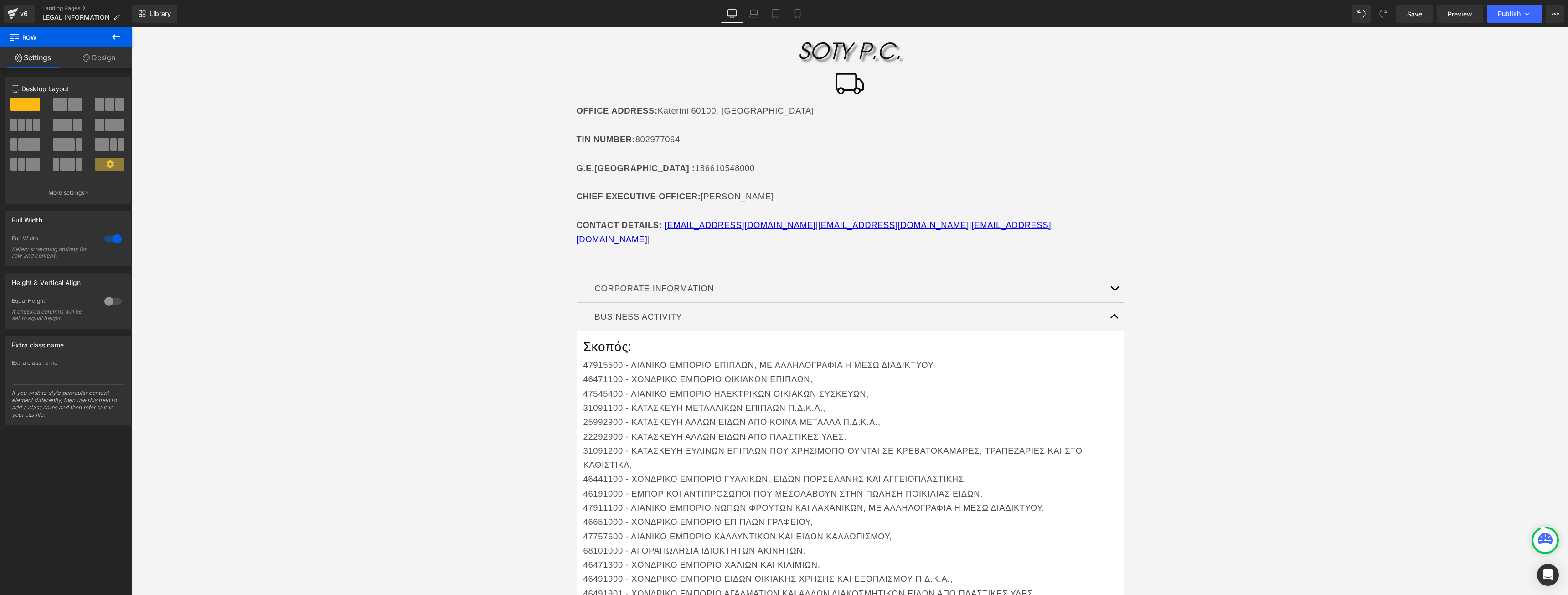
scroll to position [98, 0]
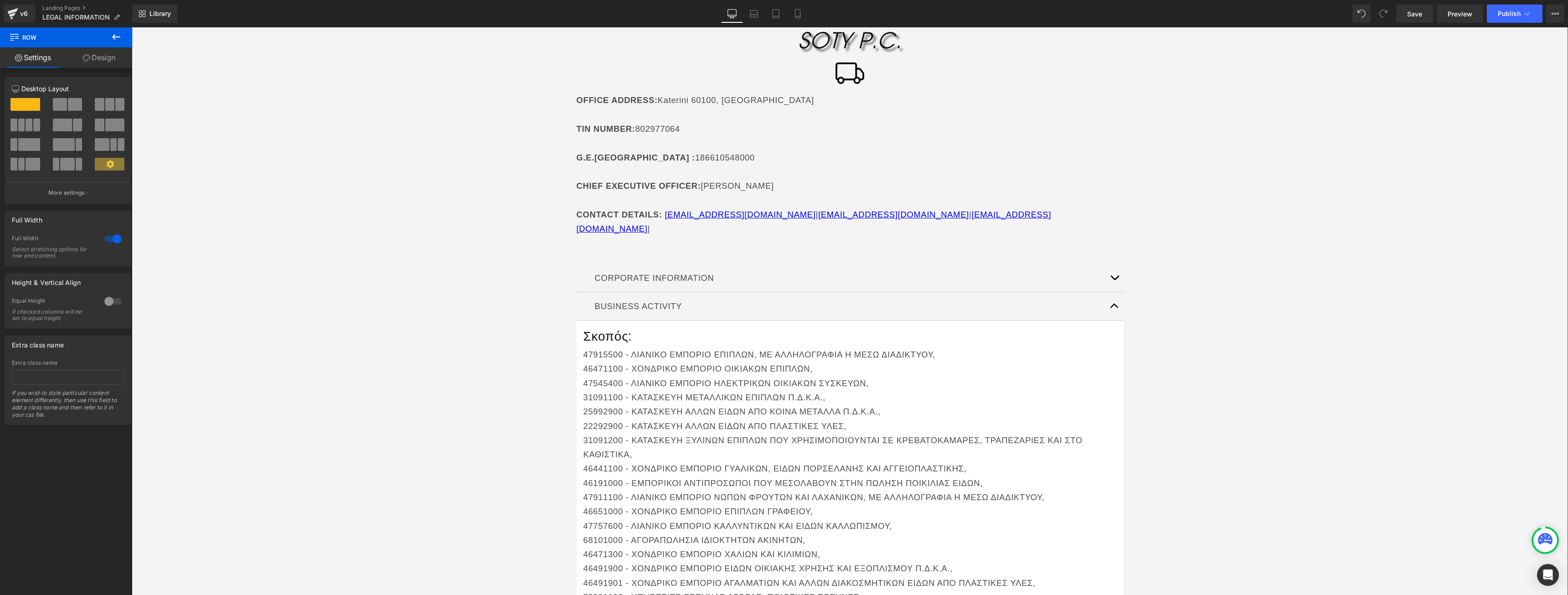
click at [1113, 293] on button "button" at bounding box center [1114, 307] width 18 height 28
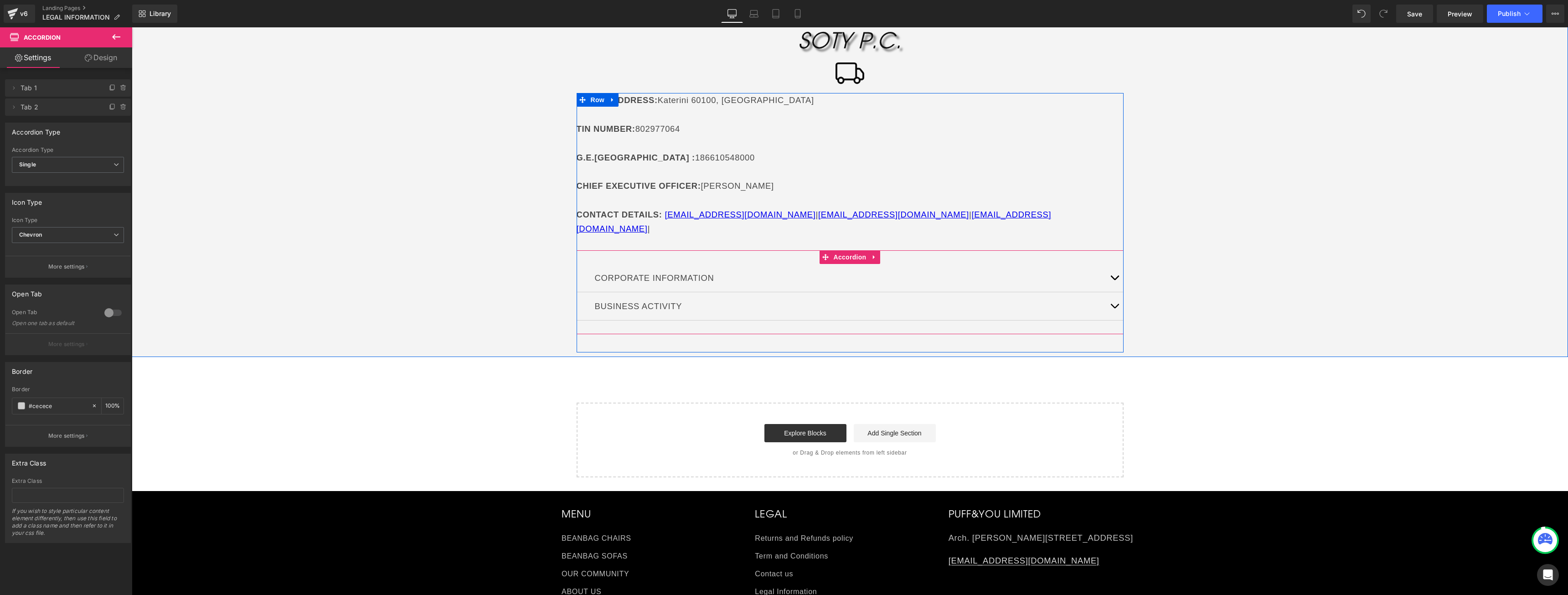
click at [1105, 293] on button "button" at bounding box center [1114, 307] width 18 height 28
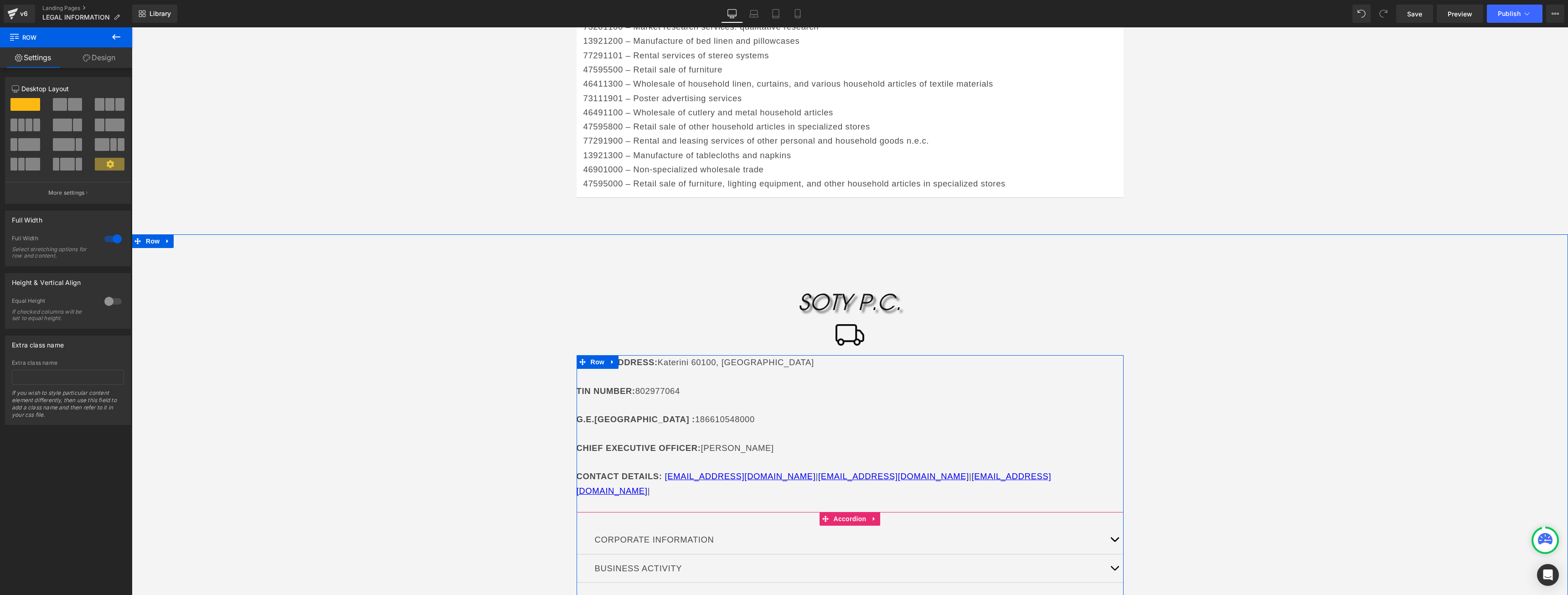
scroll to position [1129, 0]
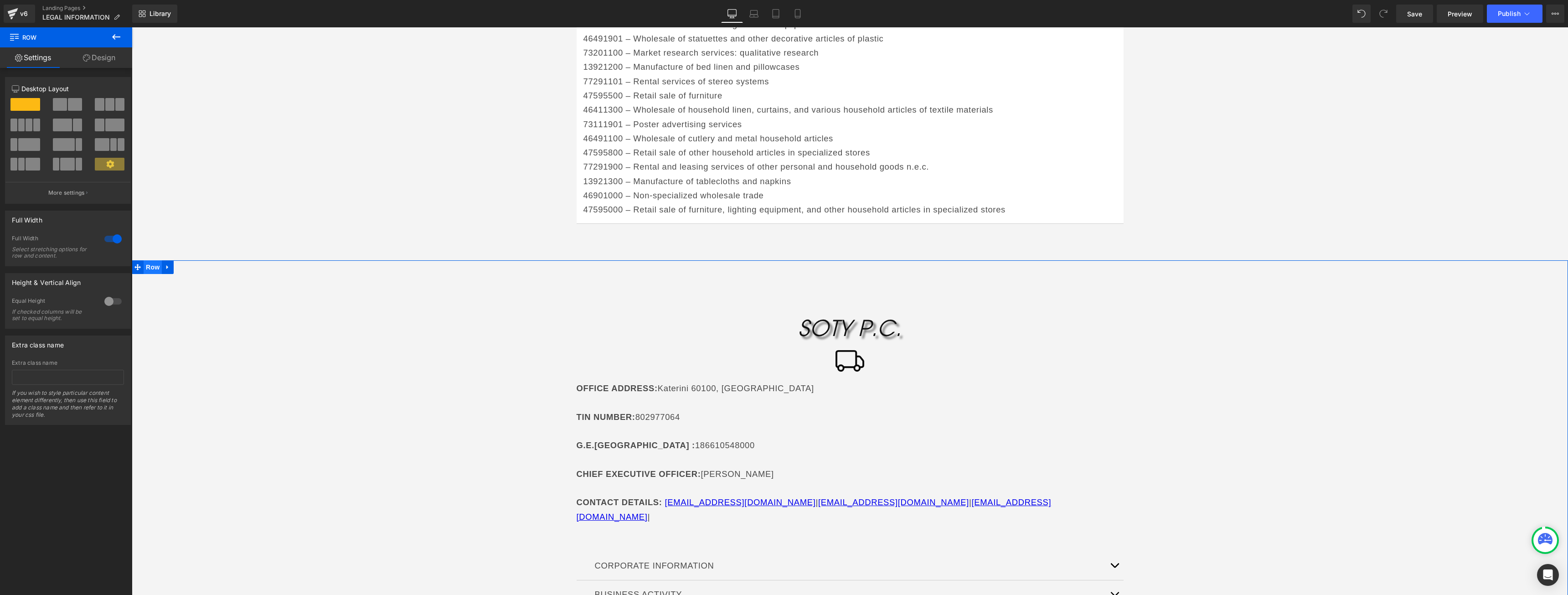
click at [154, 260] on span "Row" at bounding box center [152, 267] width 18 height 14
click at [110, 56] on link "Design" at bounding box center [99, 57] width 66 height 21
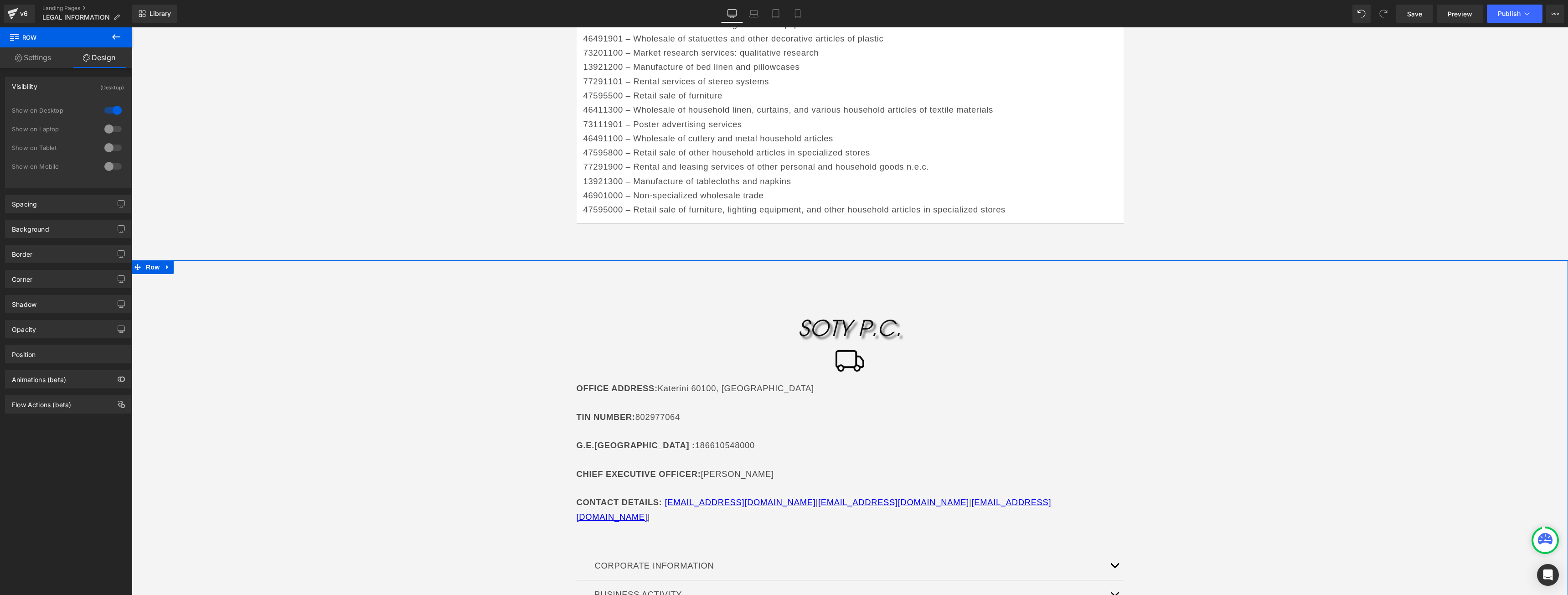
click at [112, 128] on div at bounding box center [113, 129] width 22 height 15
click at [112, 115] on div at bounding box center [113, 110] width 22 height 15
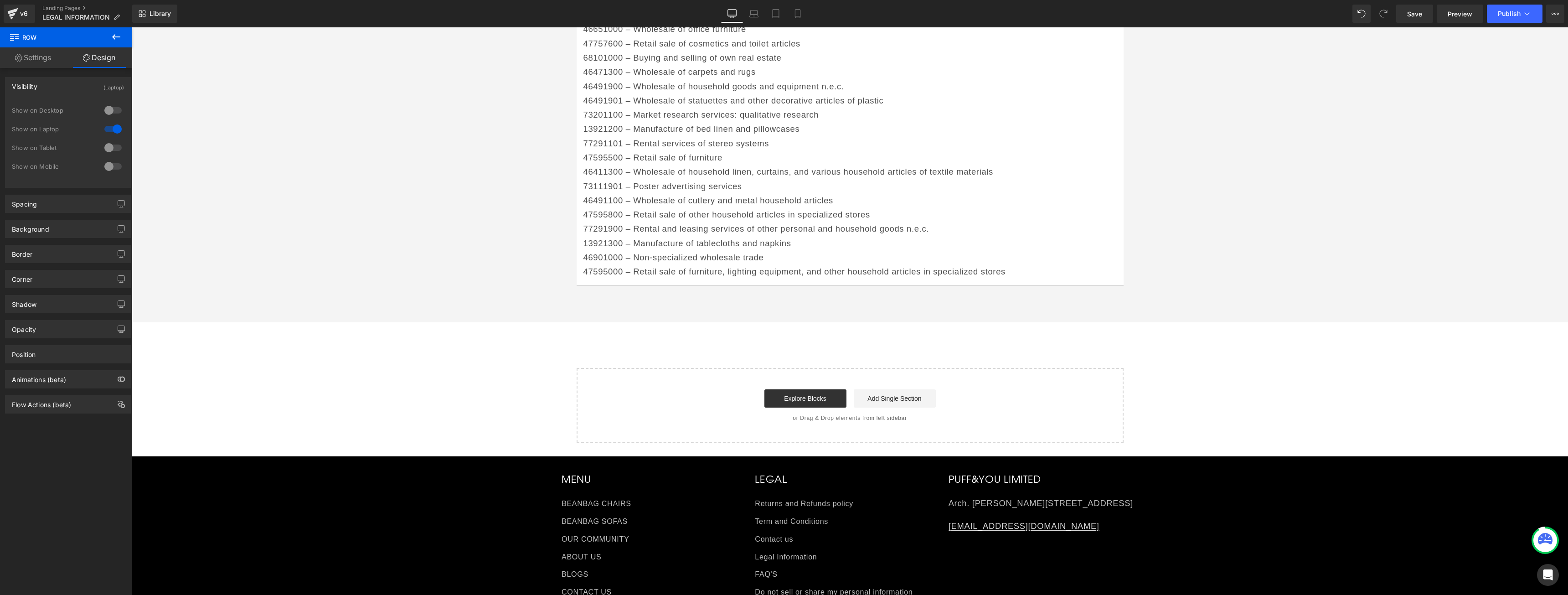
scroll to position [946, 0]
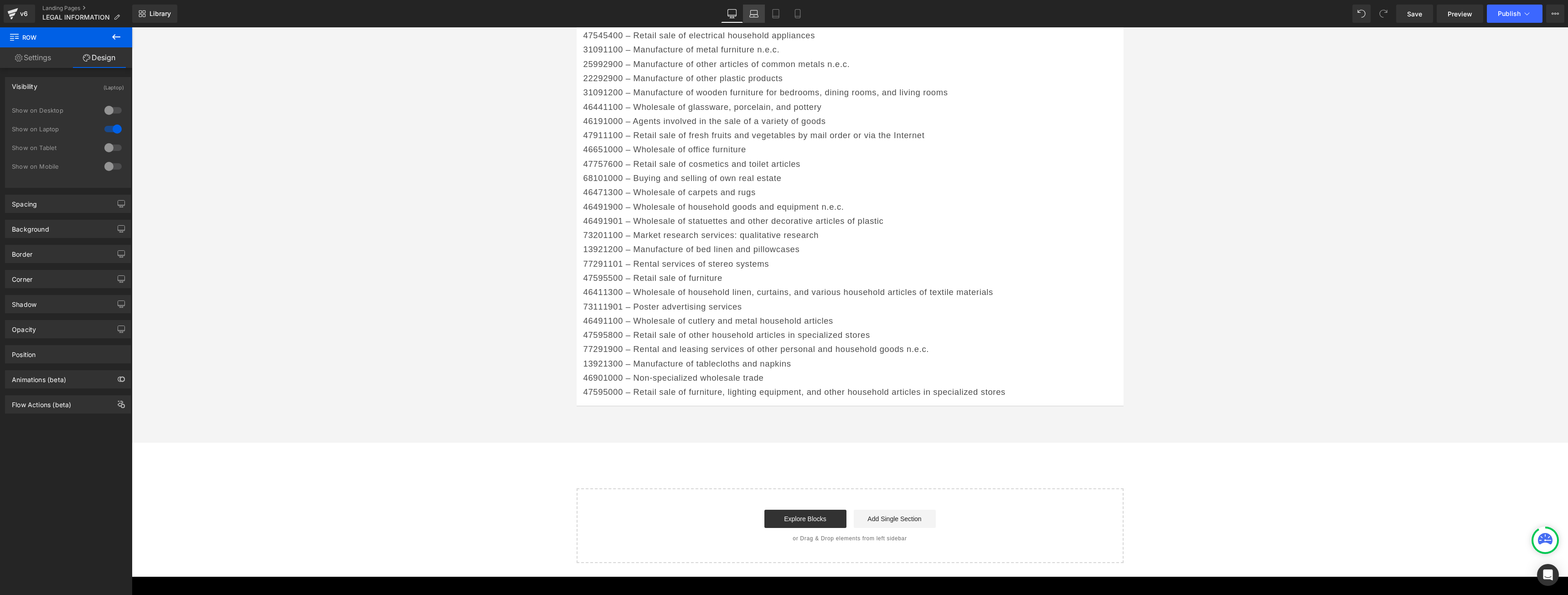
drag, startPoint x: 746, startPoint y: 17, endPoint x: 112, endPoint y: 92, distance: 638.4
click at [746, 17] on link "Laptop" at bounding box center [754, 14] width 22 height 18
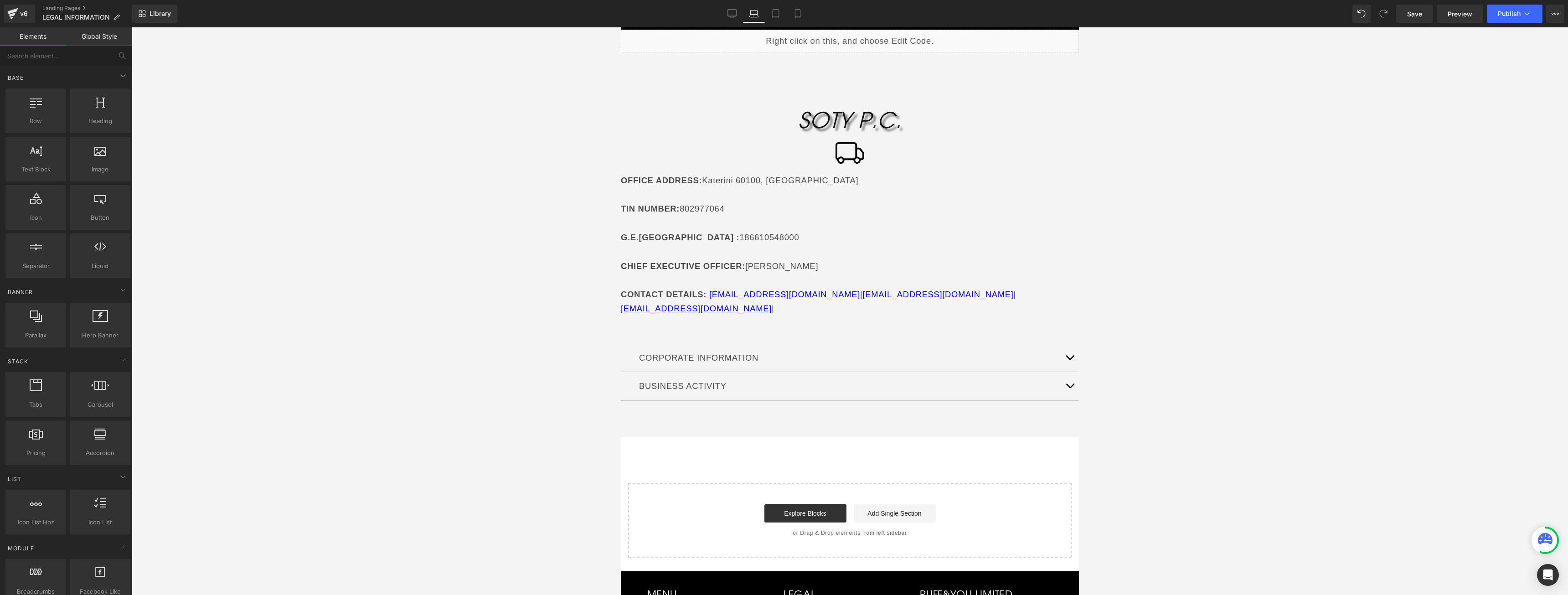
scroll to position [0, 0]
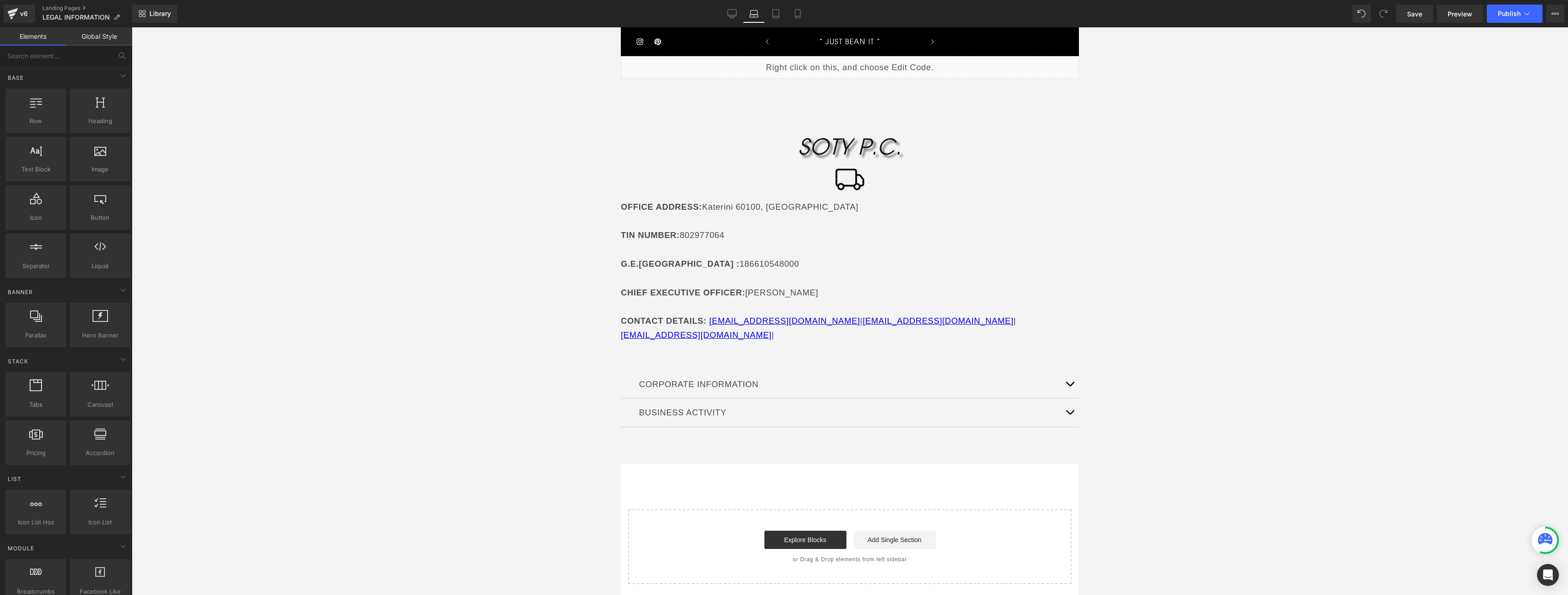
drag, startPoint x: 1059, startPoint y: 360, endPoint x: 1064, endPoint y: 360, distance: 5.0
click at [1060, 370] on button "button" at bounding box center [1069, 385] width 18 height 28
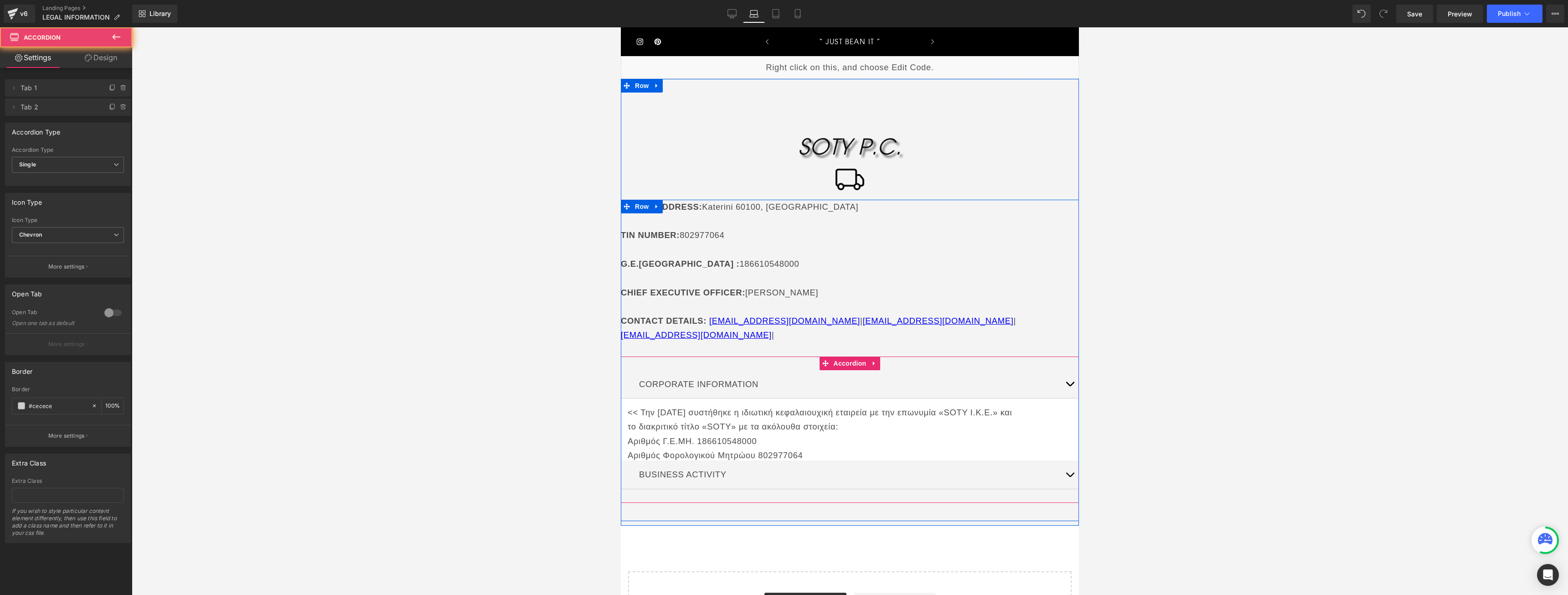
click at [1069, 386] on span "button" at bounding box center [1069, 386] width 0 height 0
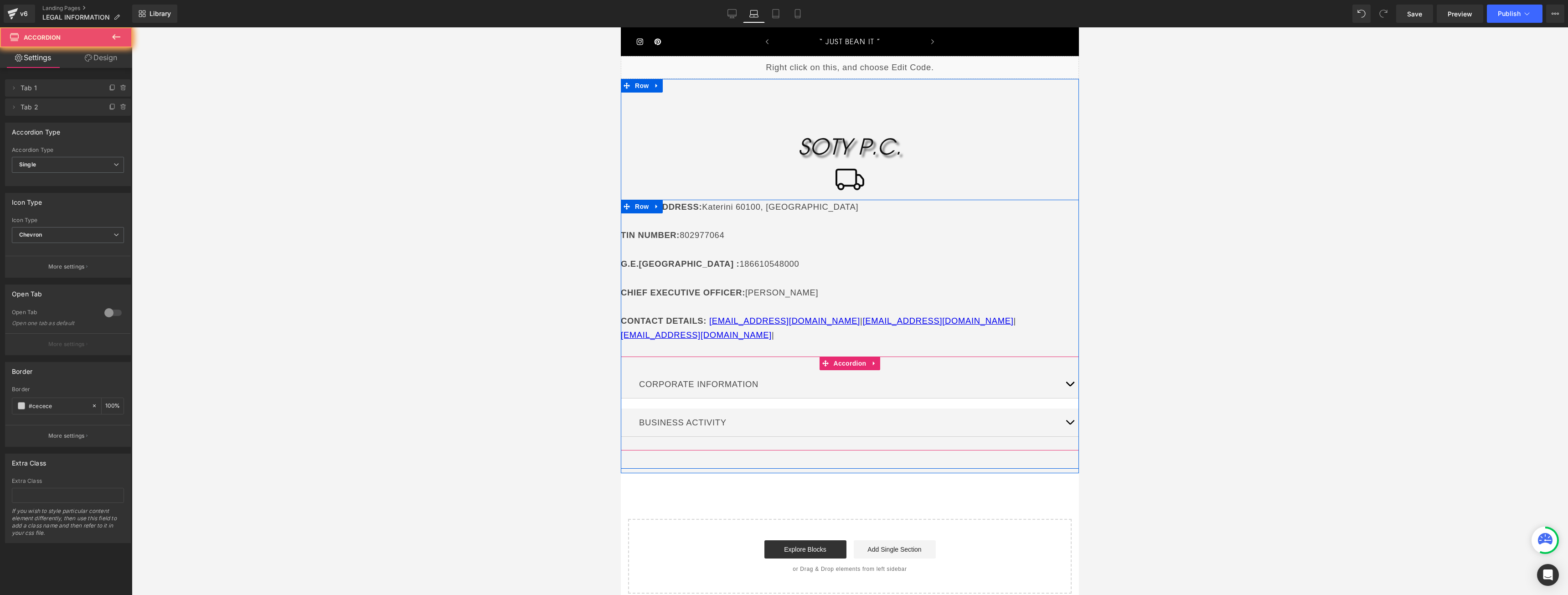
click at [1069, 386] on span "button" at bounding box center [1069, 386] width 0 height 0
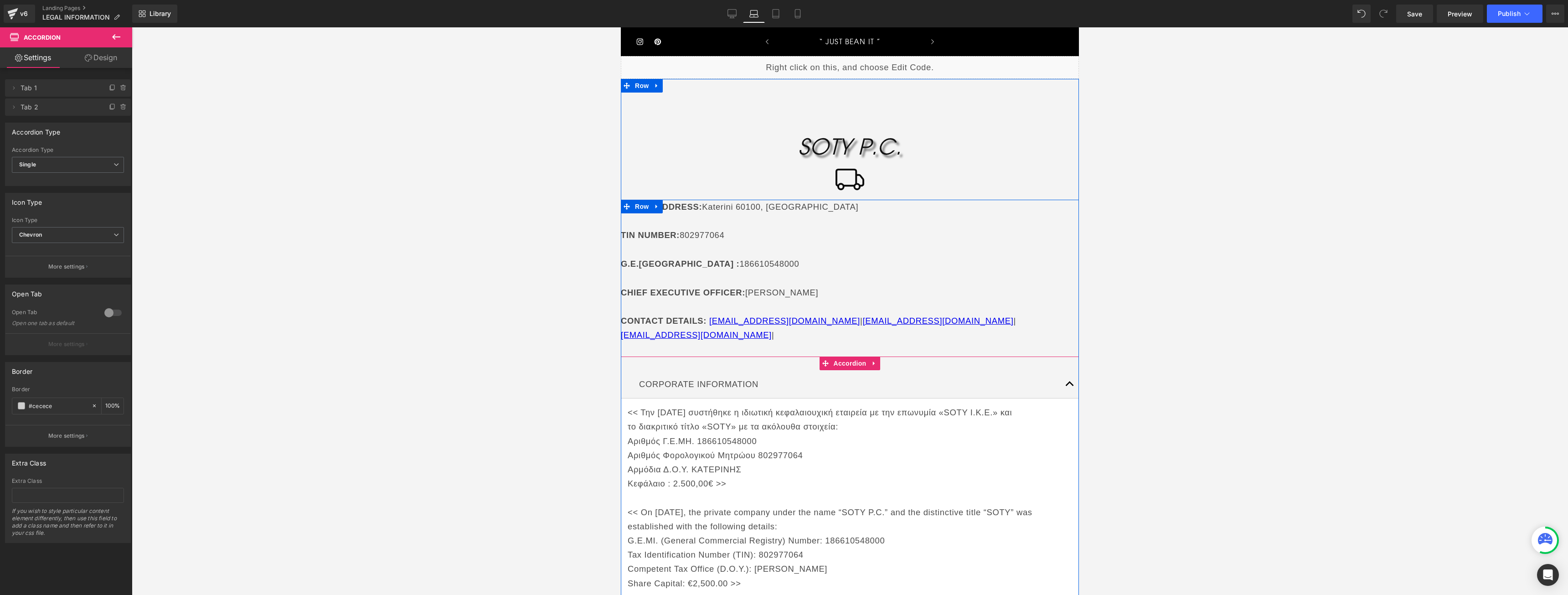
click at [1069, 386] on span "button" at bounding box center [1069, 386] width 0 height 0
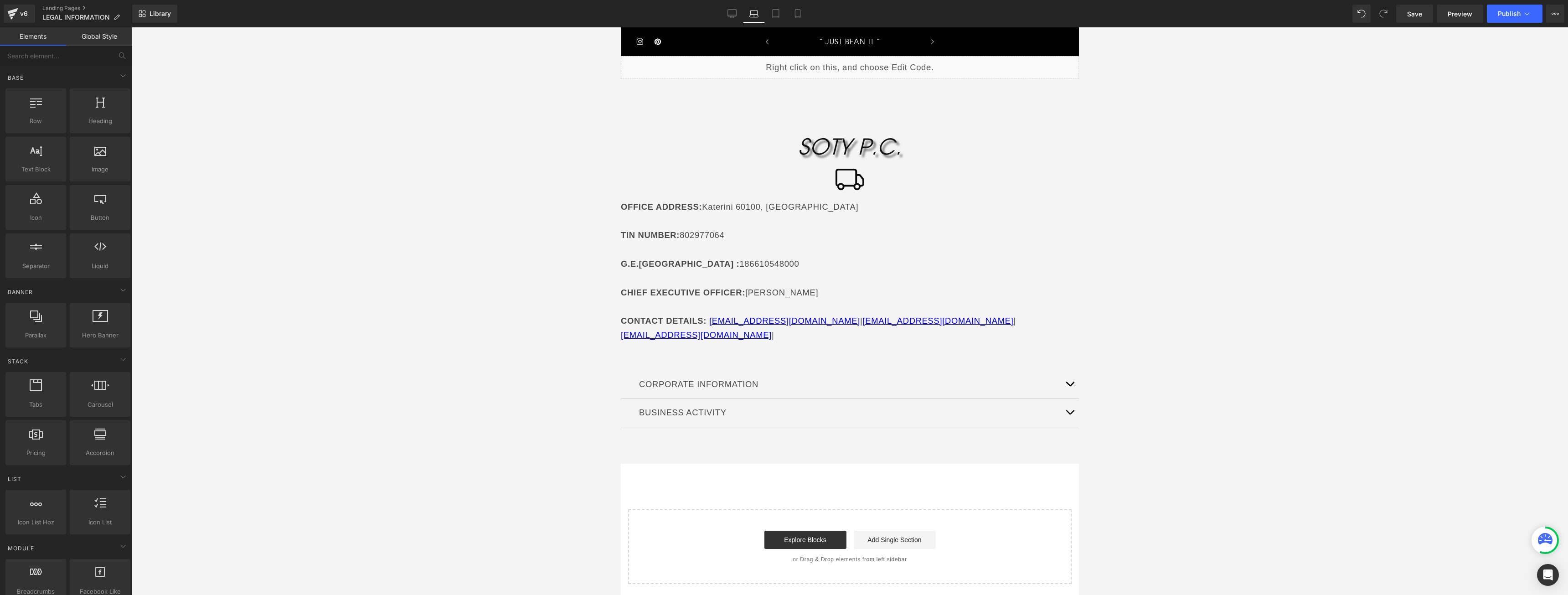
click at [1217, 304] on div at bounding box center [850, 311] width 1436 height 568
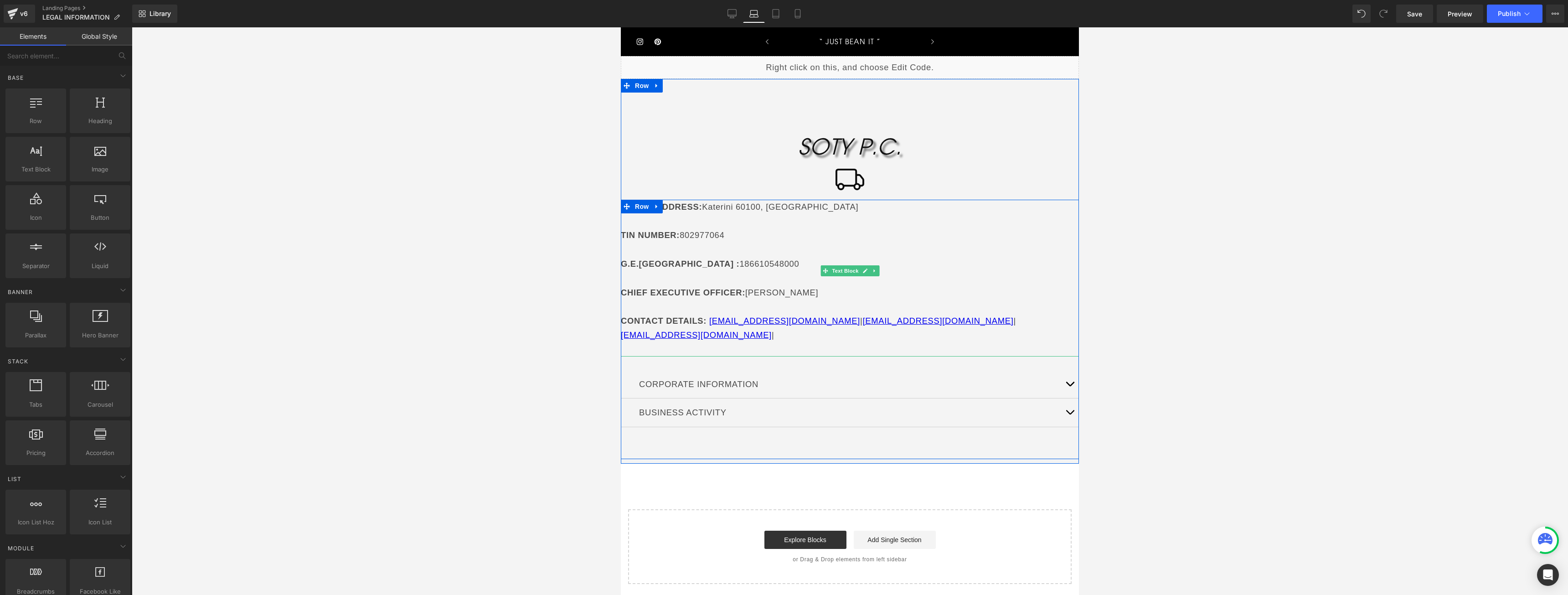
click at [826, 200] on p "OFFICE ADDRESS : [GEOGRAPHIC_DATA]" at bounding box center [849, 206] width 458 height 14
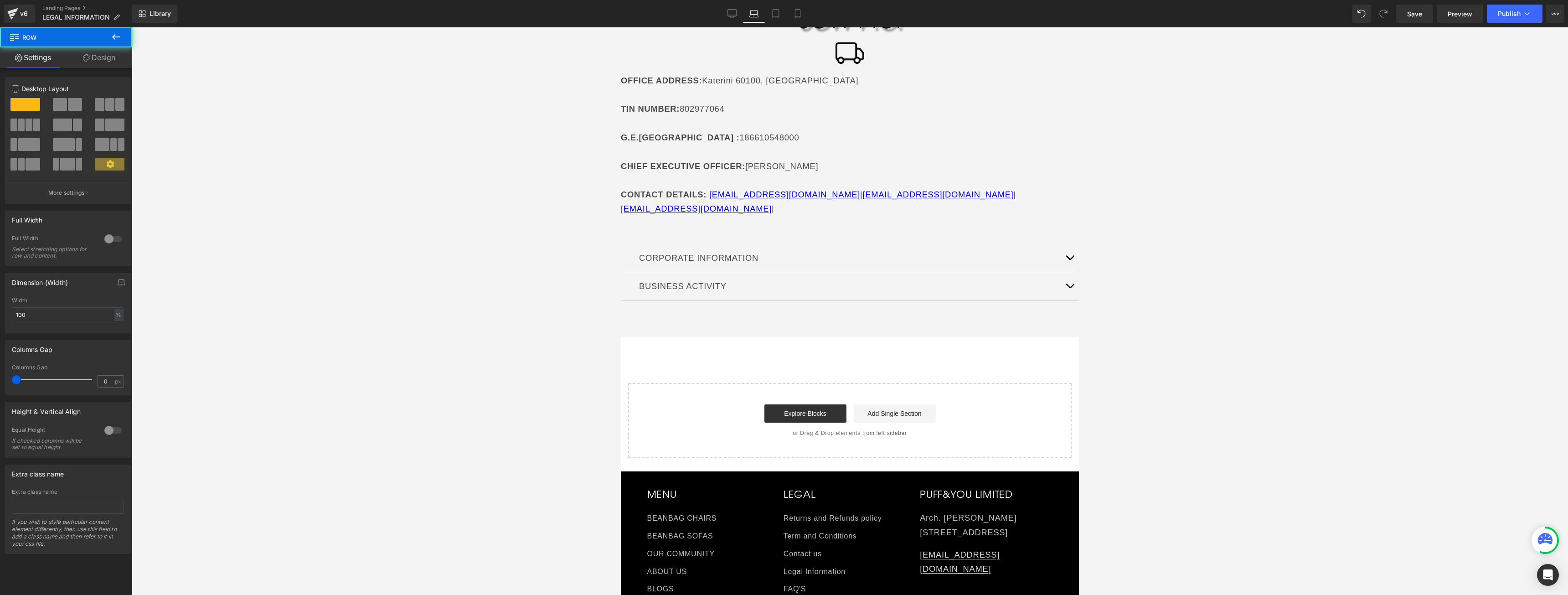
click at [85, 56] on icon at bounding box center [86, 57] width 7 height 7
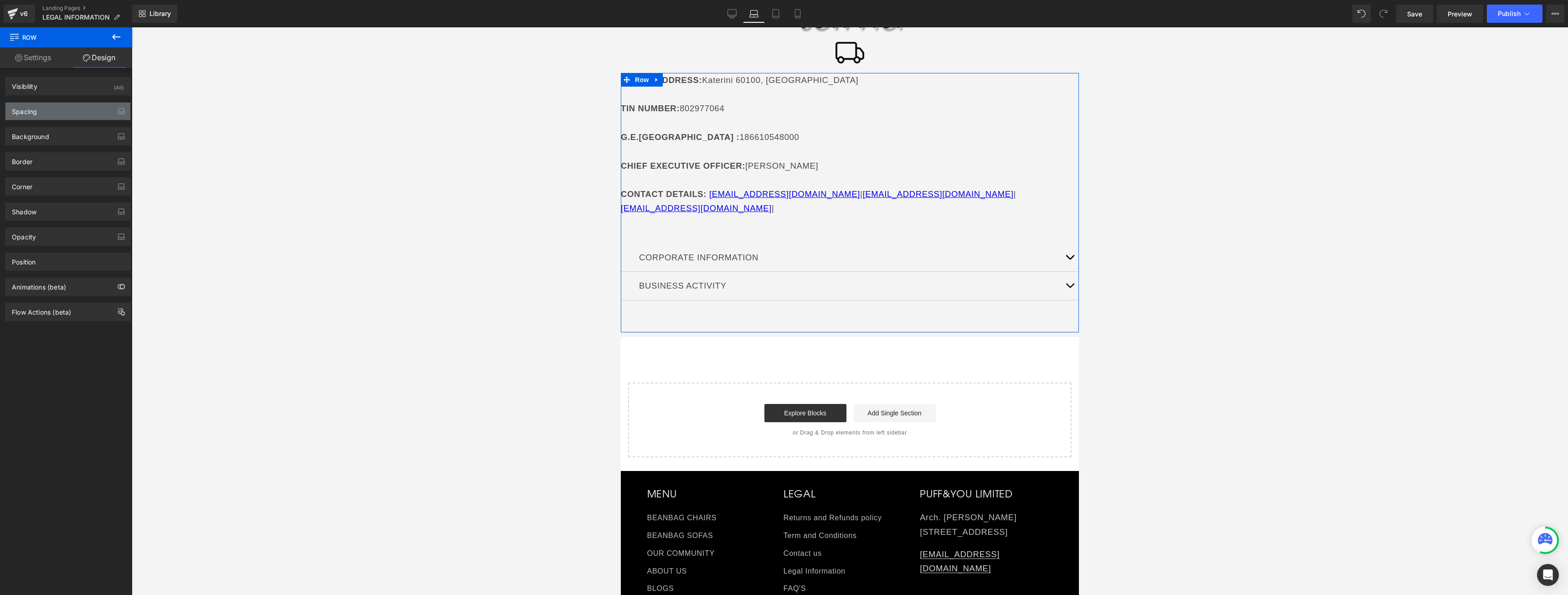
click at [80, 111] on div "Spacing" at bounding box center [68, 111] width 125 height 17
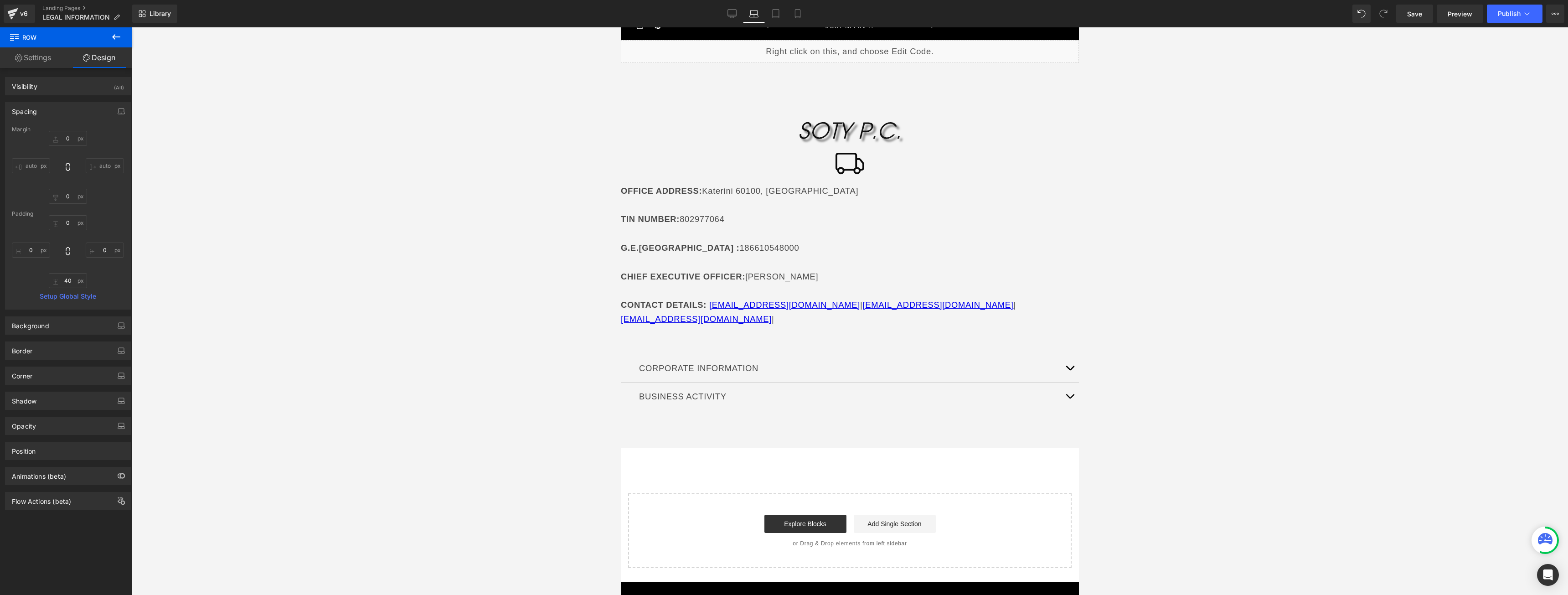
scroll to position [0, 0]
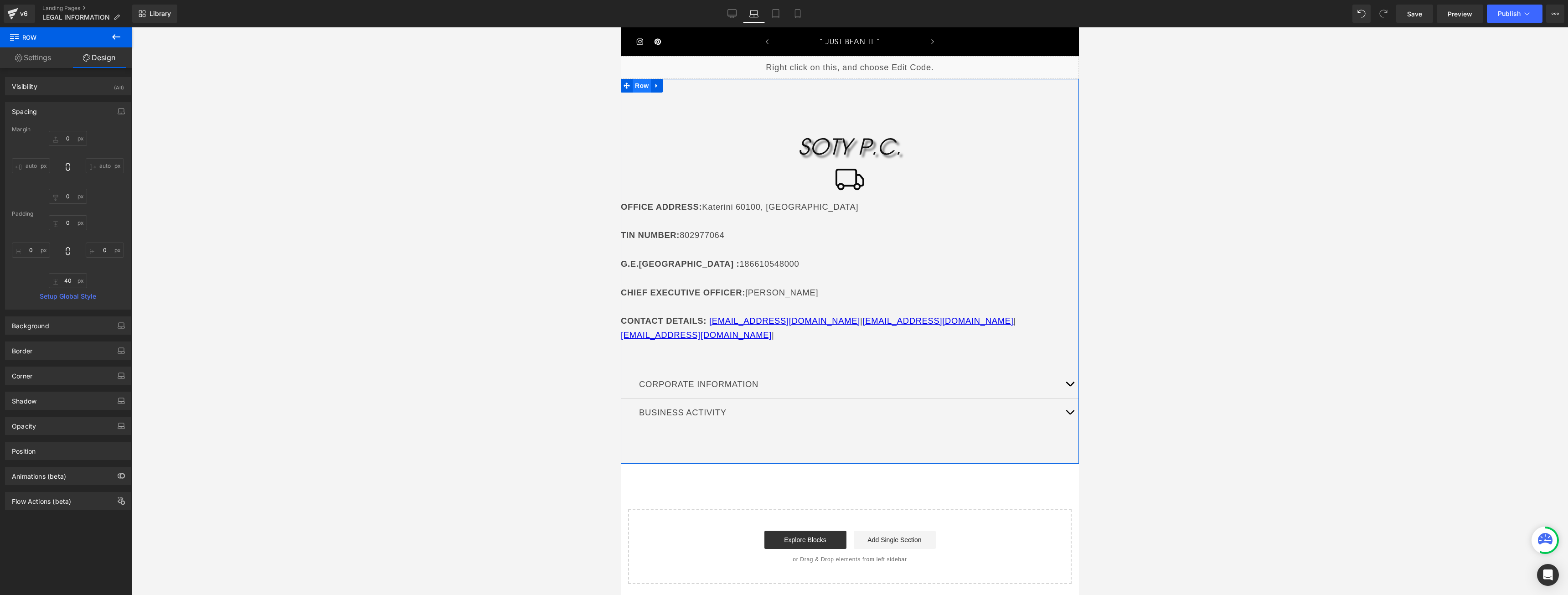
click at [633, 80] on span "Row" at bounding box center [642, 85] width 18 height 14
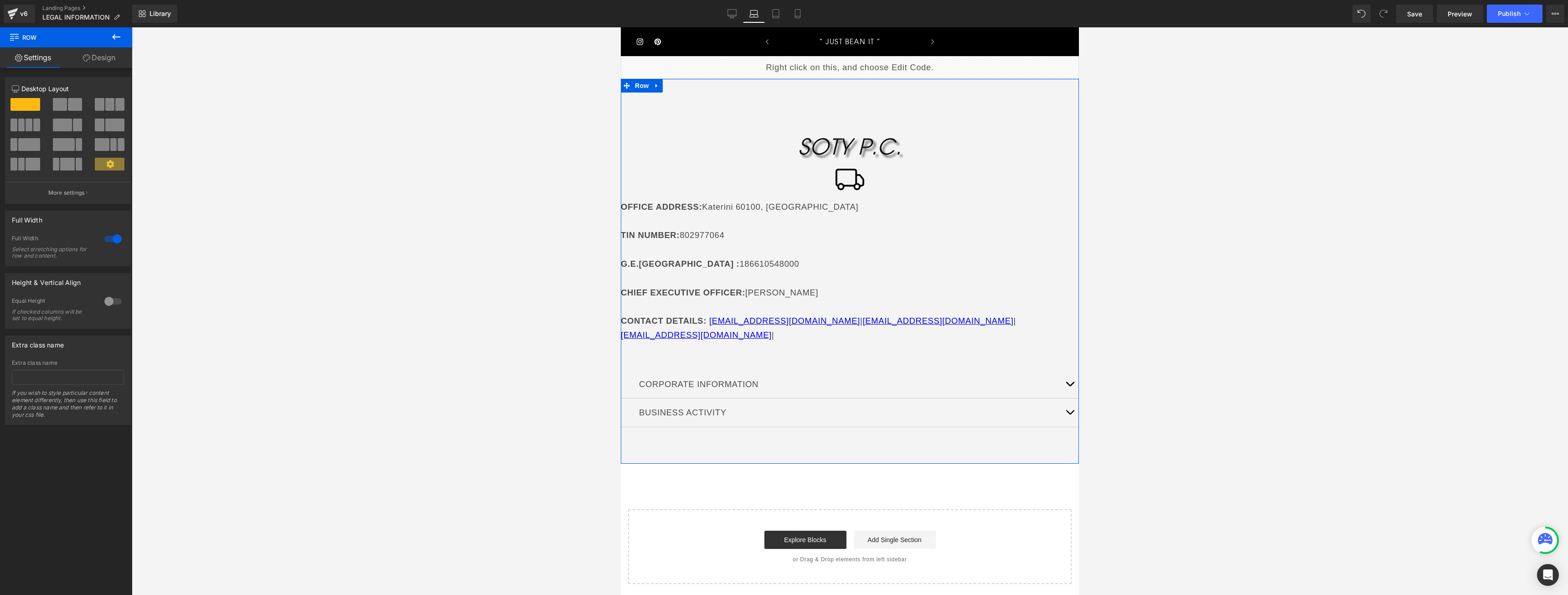
click at [85, 54] on icon at bounding box center [86, 57] width 7 height 7
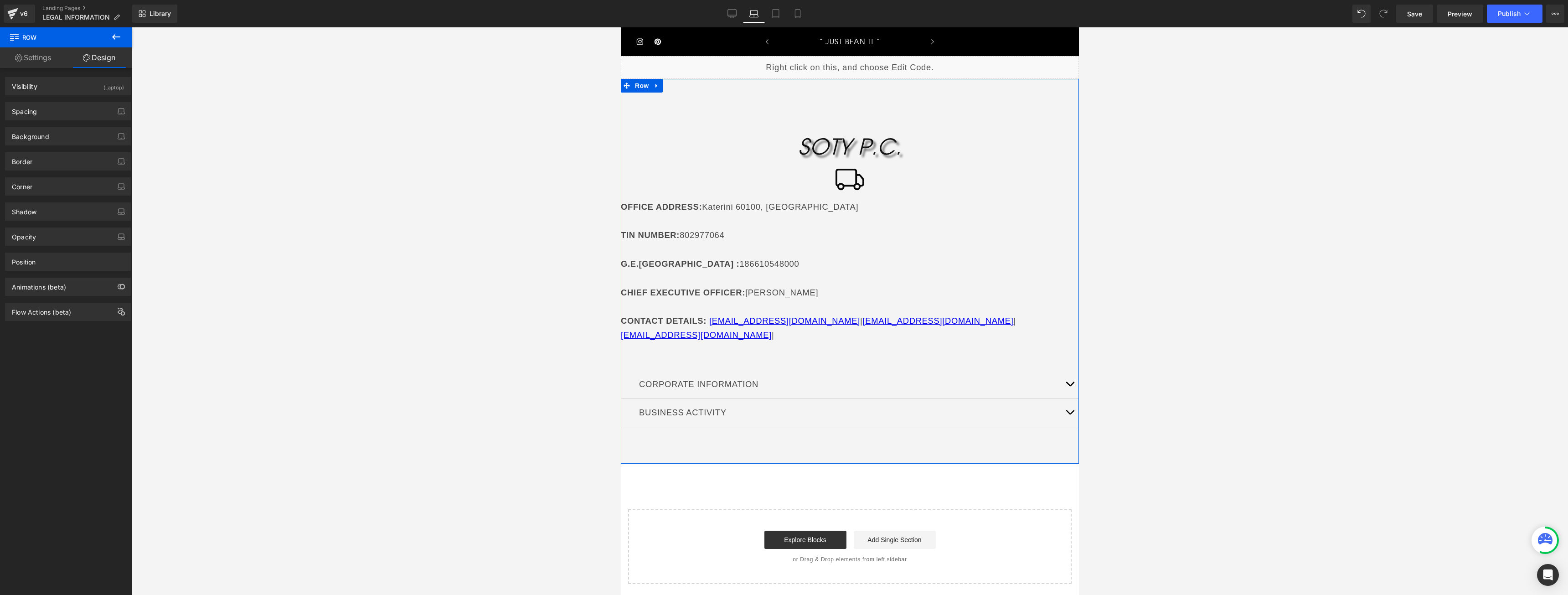
click at [36, 56] on link "Settings" at bounding box center [33, 57] width 66 height 21
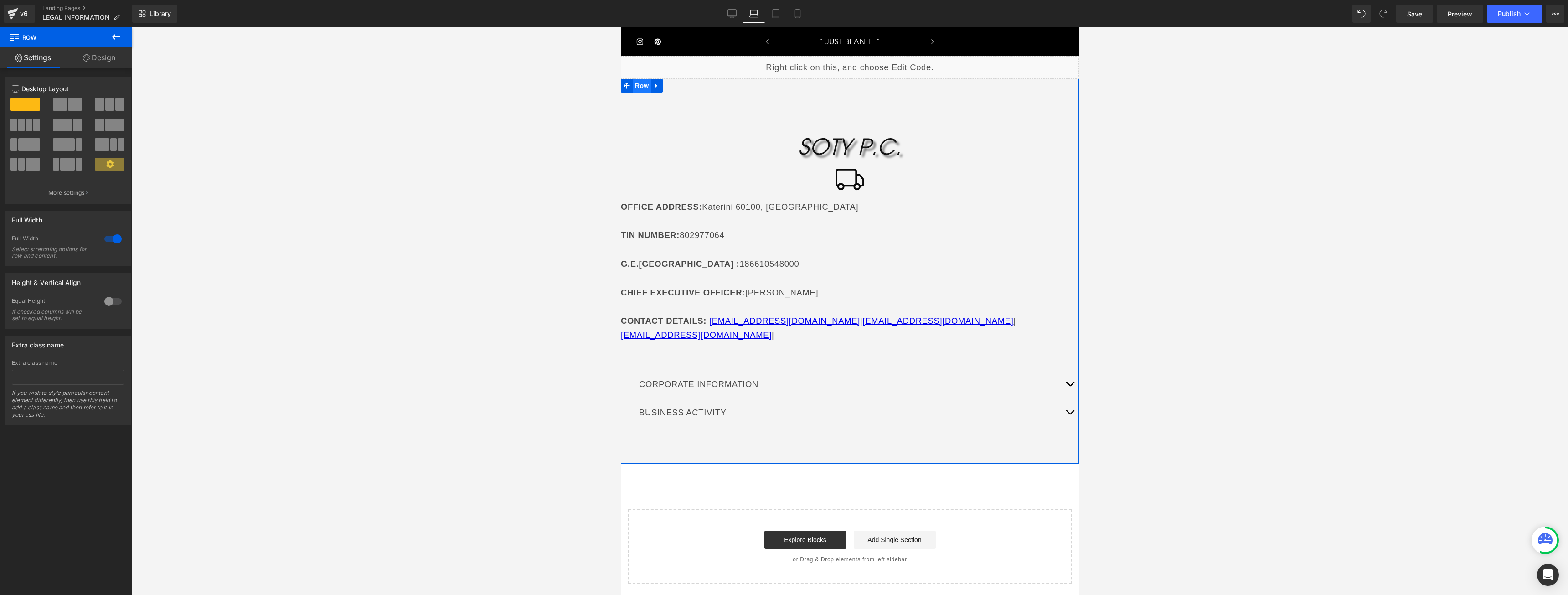
click at [637, 79] on span "Row" at bounding box center [642, 85] width 18 height 14
click at [89, 55] on icon at bounding box center [86, 57] width 7 height 7
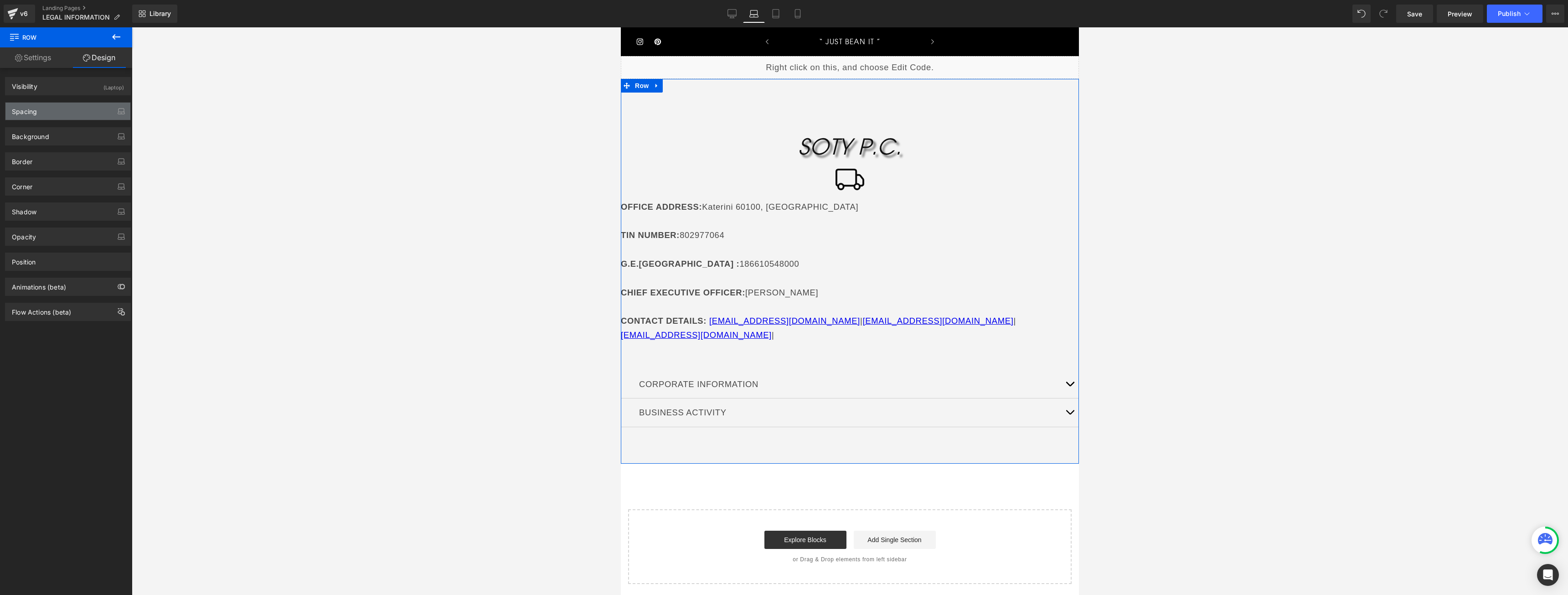
click at [87, 106] on div "Spacing" at bounding box center [68, 111] width 125 height 17
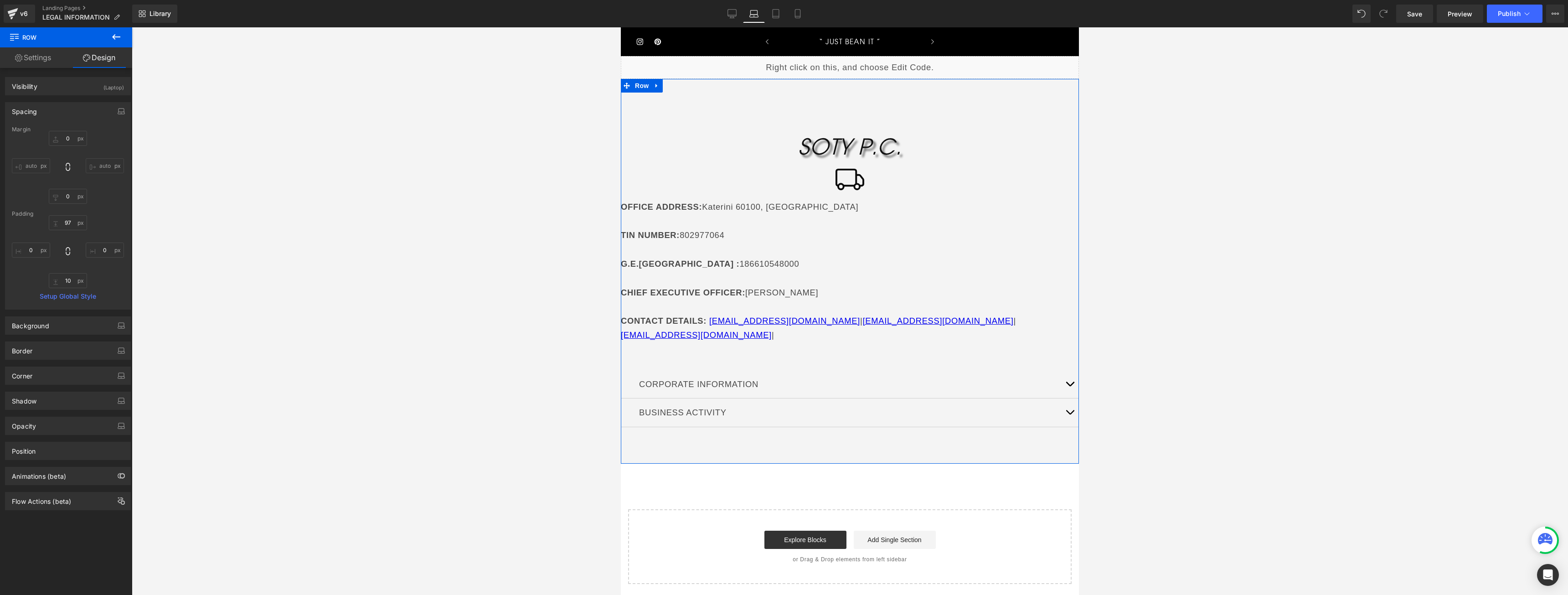
click at [87, 106] on div "Spacing" at bounding box center [68, 111] width 125 height 17
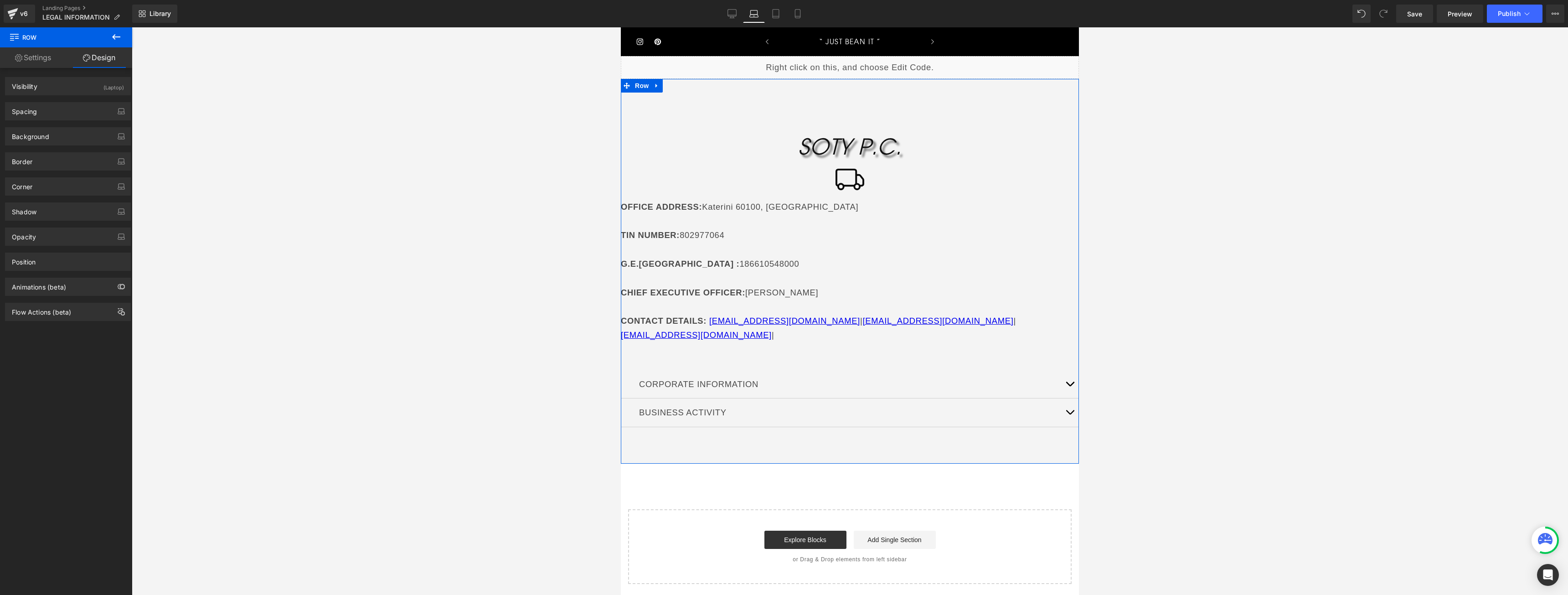
click at [41, 52] on link "Settings" at bounding box center [33, 57] width 66 height 21
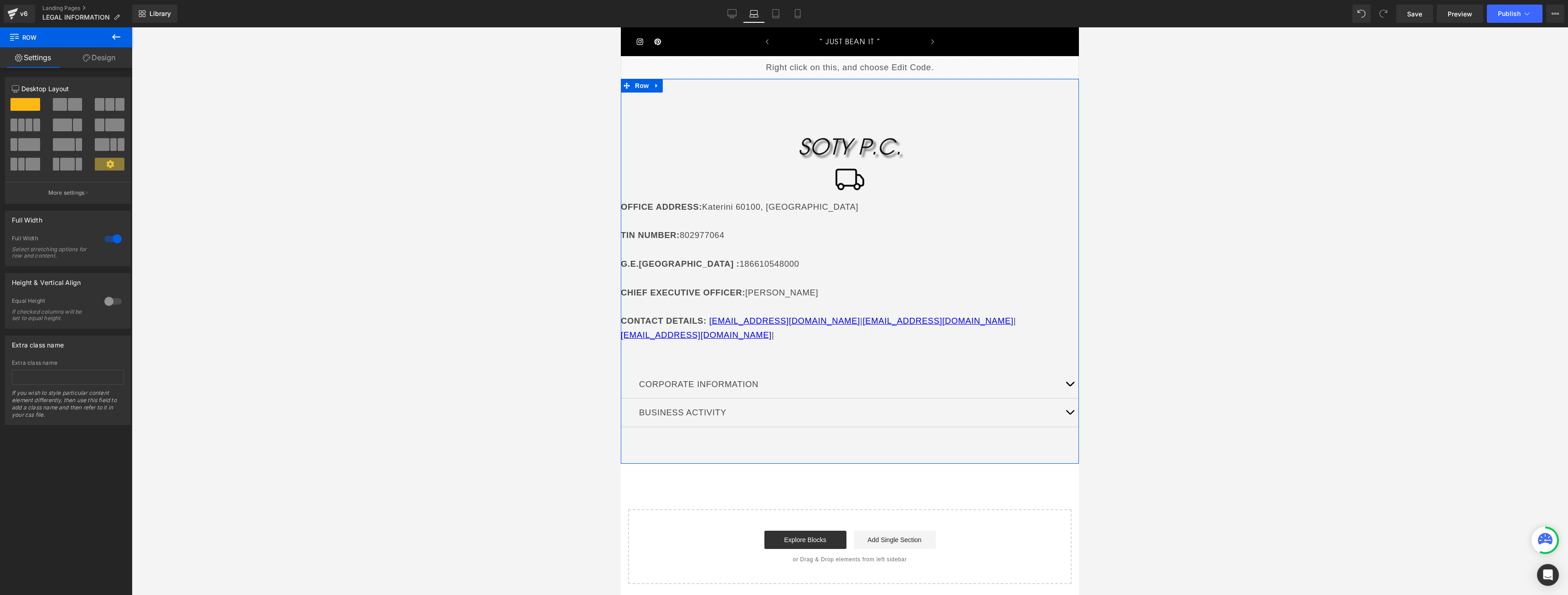
click at [109, 241] on div at bounding box center [113, 239] width 22 height 15
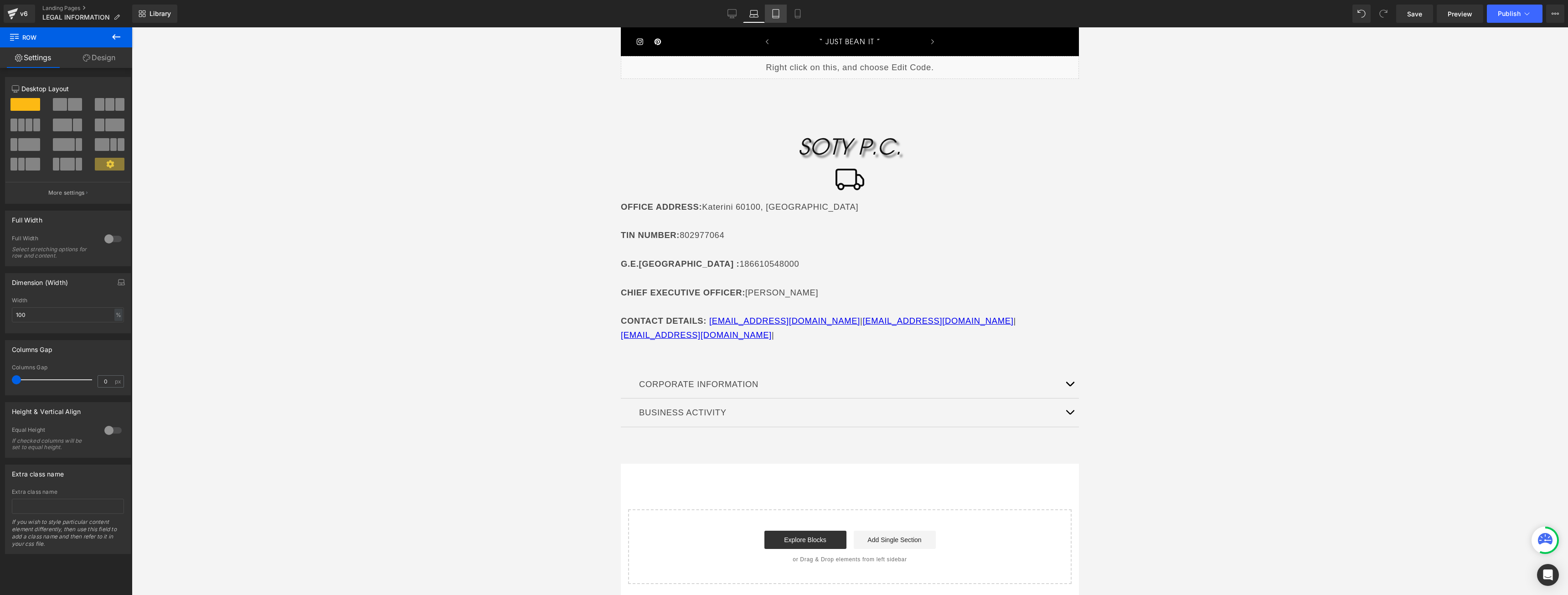
click at [772, 15] on icon at bounding box center [775, 13] width 9 height 9
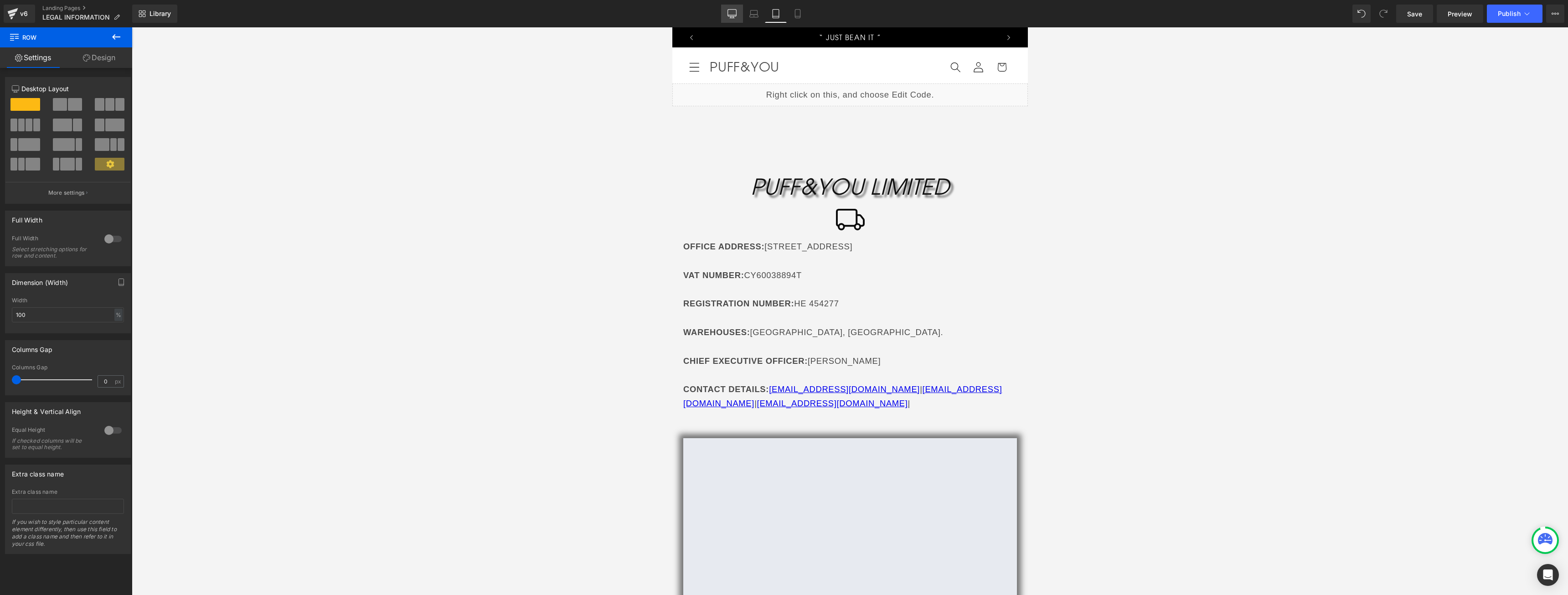
click at [728, 12] on icon at bounding box center [732, 13] width 8 height 7
type input "1200"
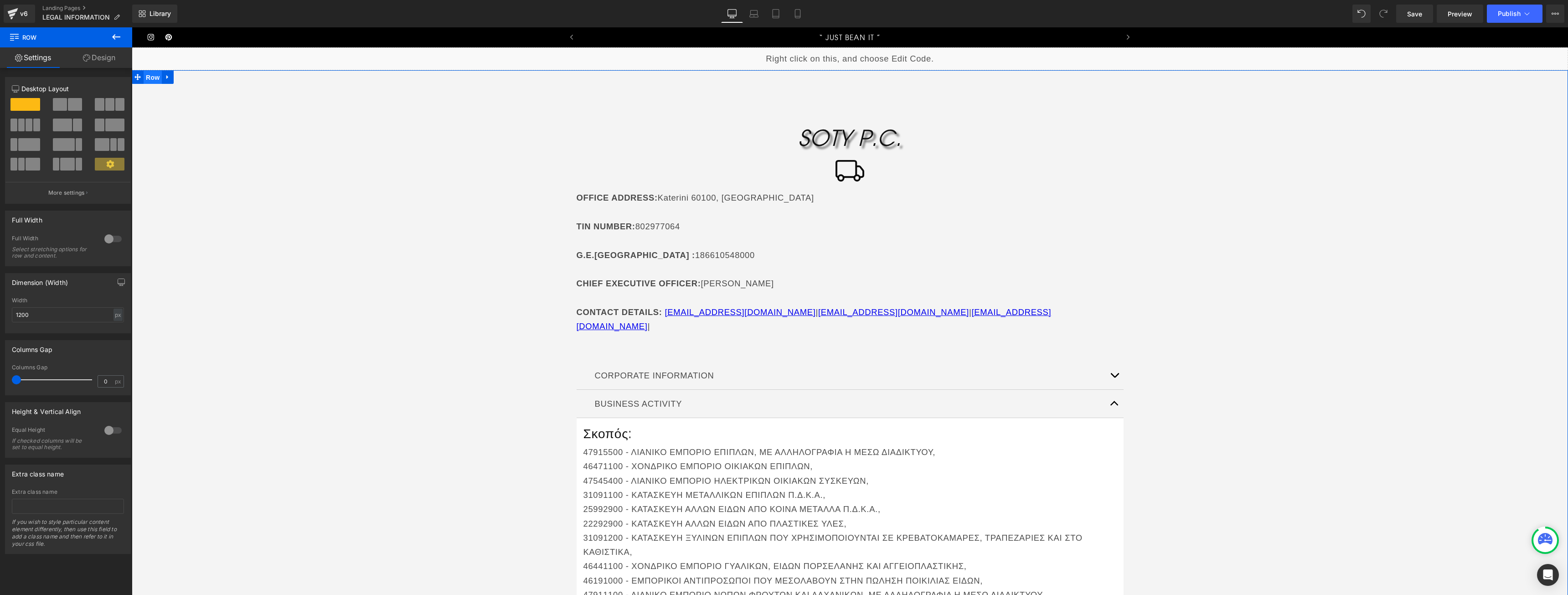
click at [150, 80] on span "Row" at bounding box center [152, 77] width 18 height 14
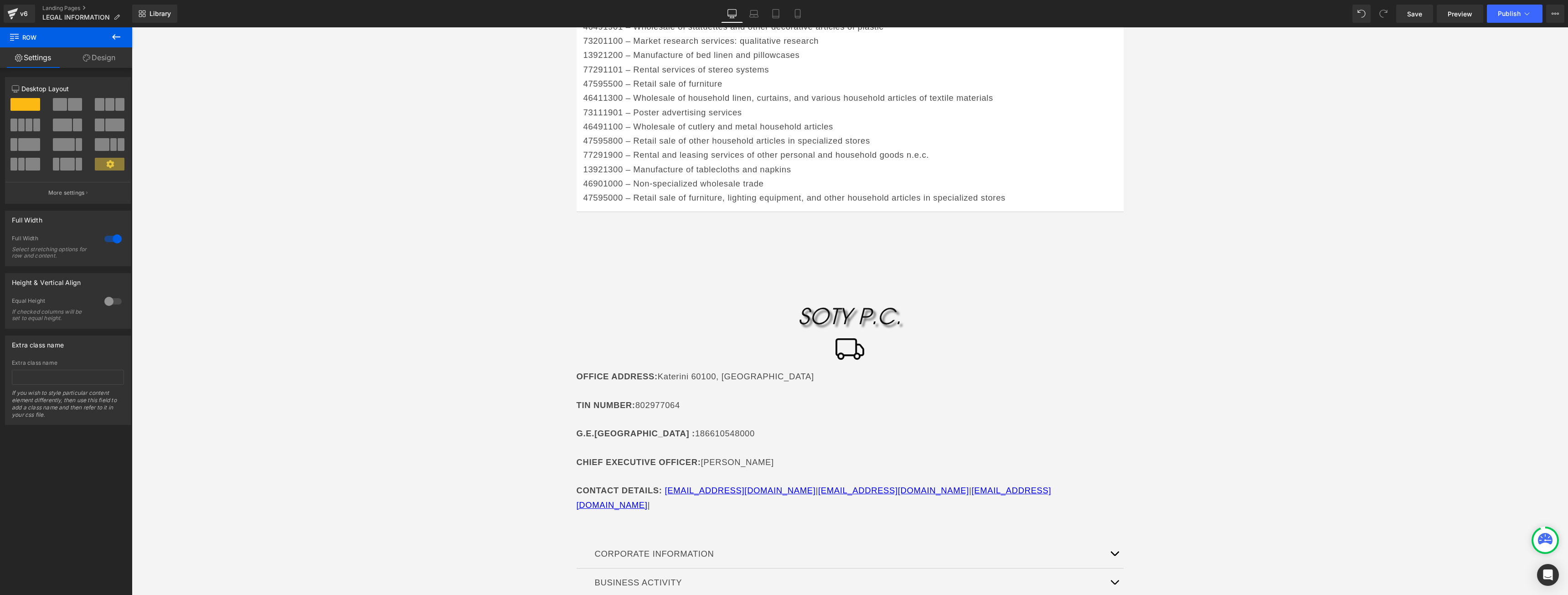
scroll to position [1129, 0]
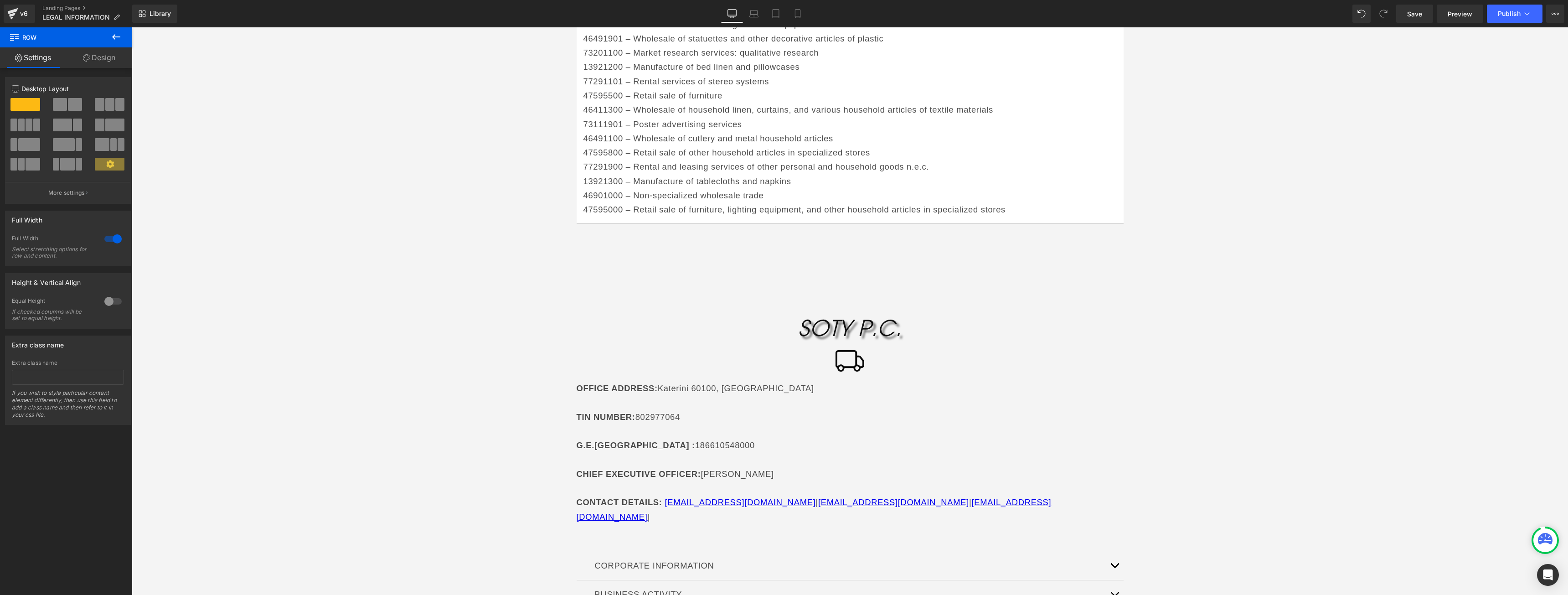
click at [731, 305] on div "SOTY P.C. Heading Icon OFFICE ADDRESS : [GEOGRAPHIC_DATA] TIN NUMBER : 80297706…" at bounding box center [850, 472] width 1436 height 336
click at [102, 62] on link "Design" at bounding box center [99, 57] width 66 height 21
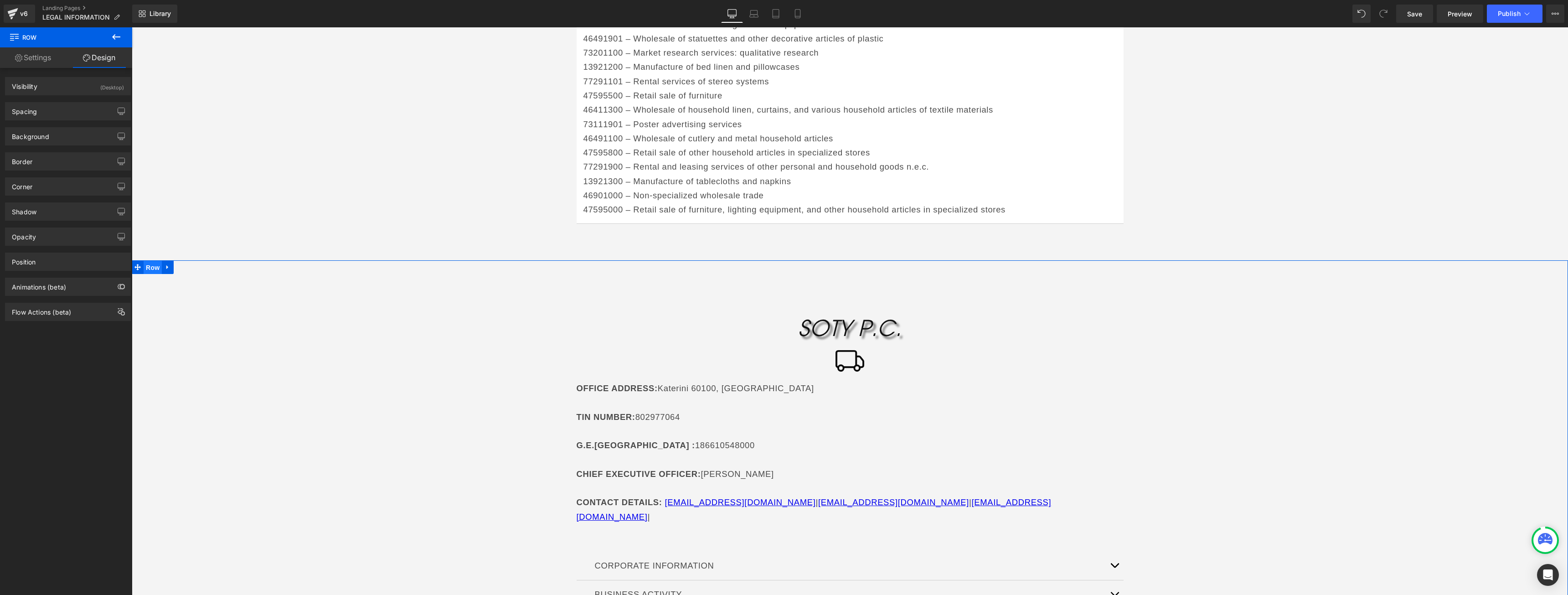
click at [152, 261] on span "Row" at bounding box center [152, 268] width 18 height 14
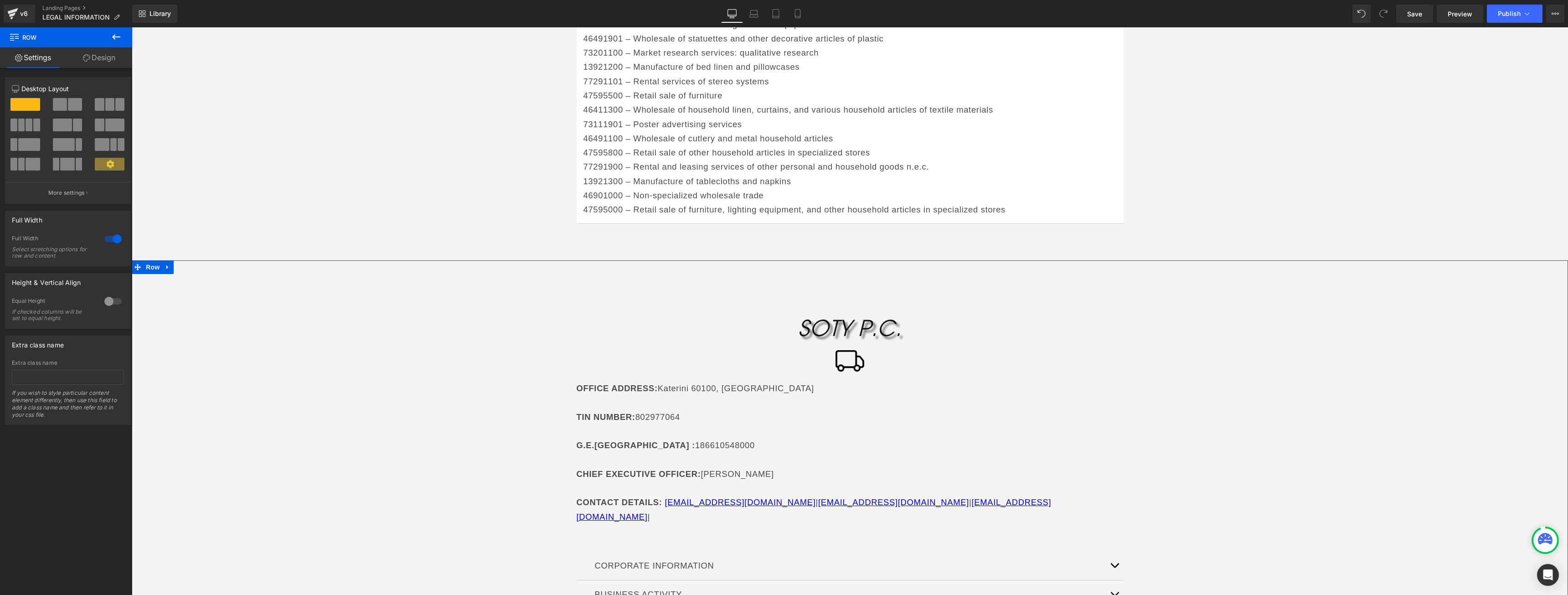
drag, startPoint x: 104, startPoint y: 53, endPoint x: 125, endPoint y: 119, distance: 69.3
click at [104, 53] on link "Design" at bounding box center [99, 57] width 66 height 21
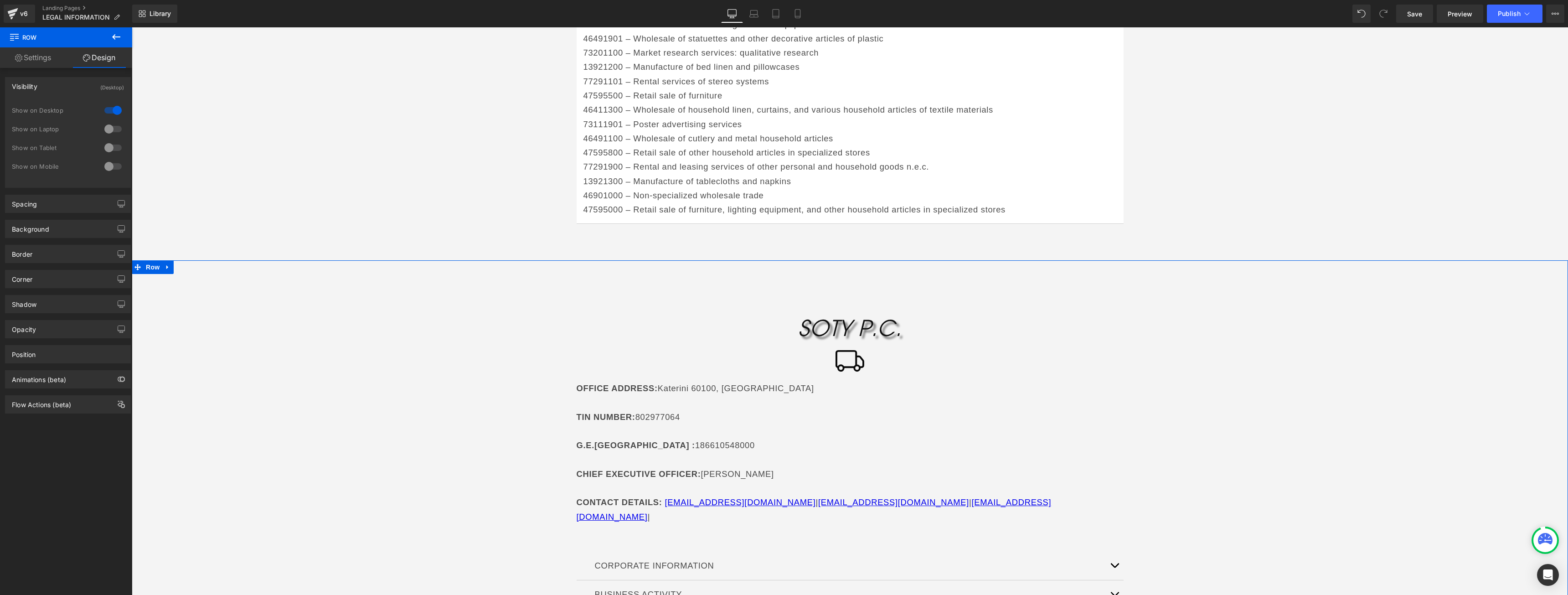
click at [112, 149] on div at bounding box center [113, 148] width 22 height 15
click at [114, 114] on div at bounding box center [113, 110] width 22 height 15
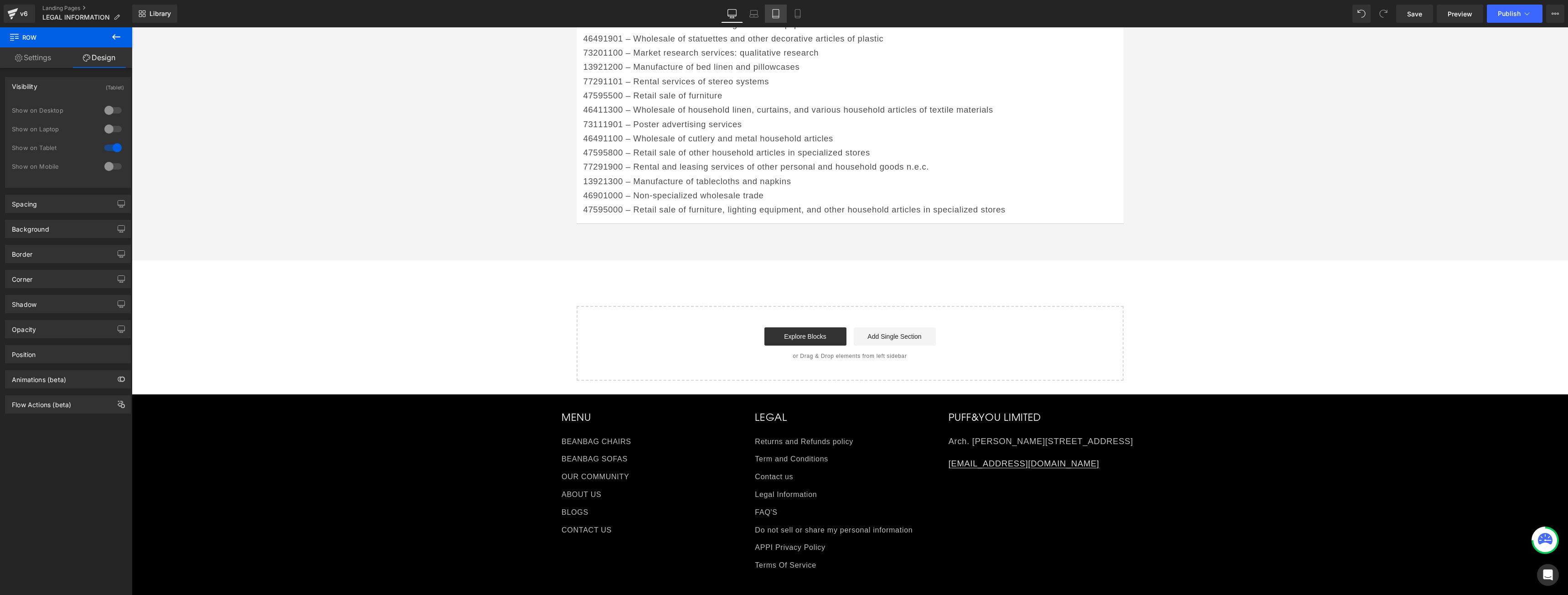
click at [767, 12] on link "Tablet" at bounding box center [775, 14] width 22 height 18
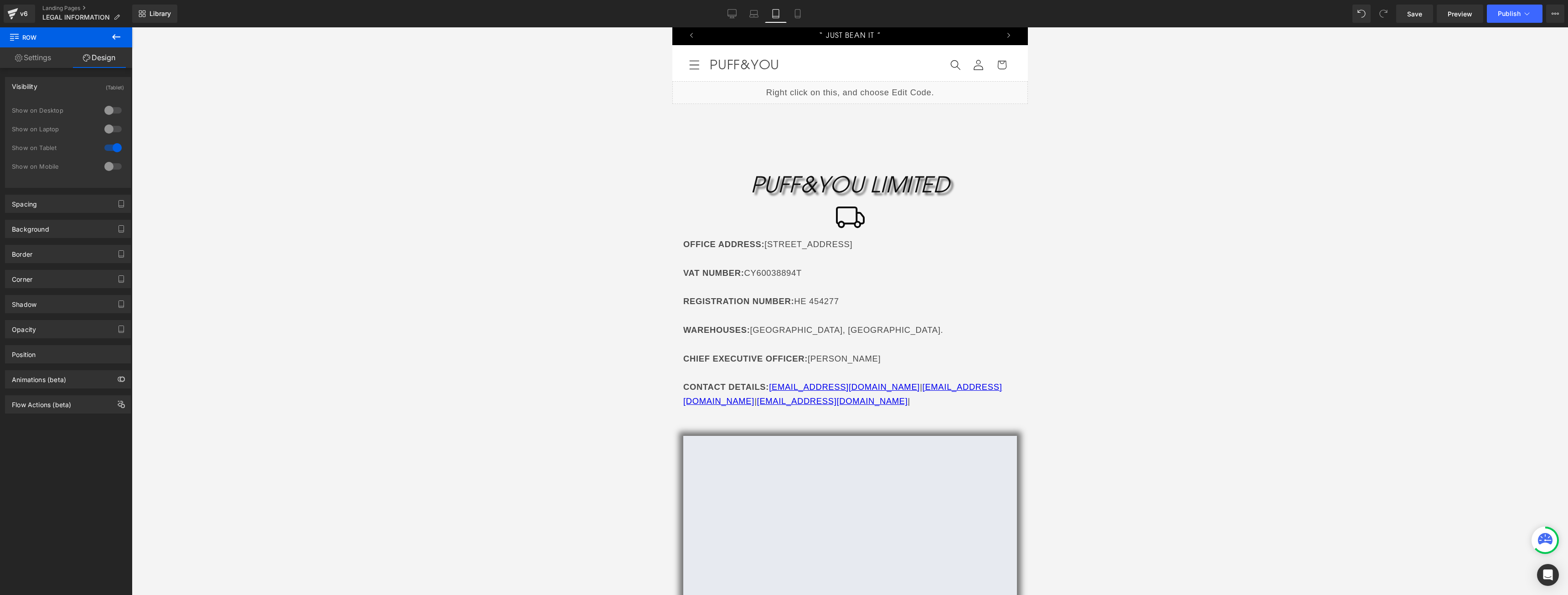
scroll to position [0, 0]
click at [693, 114] on span "Row" at bounding box center [692, 113] width 18 height 14
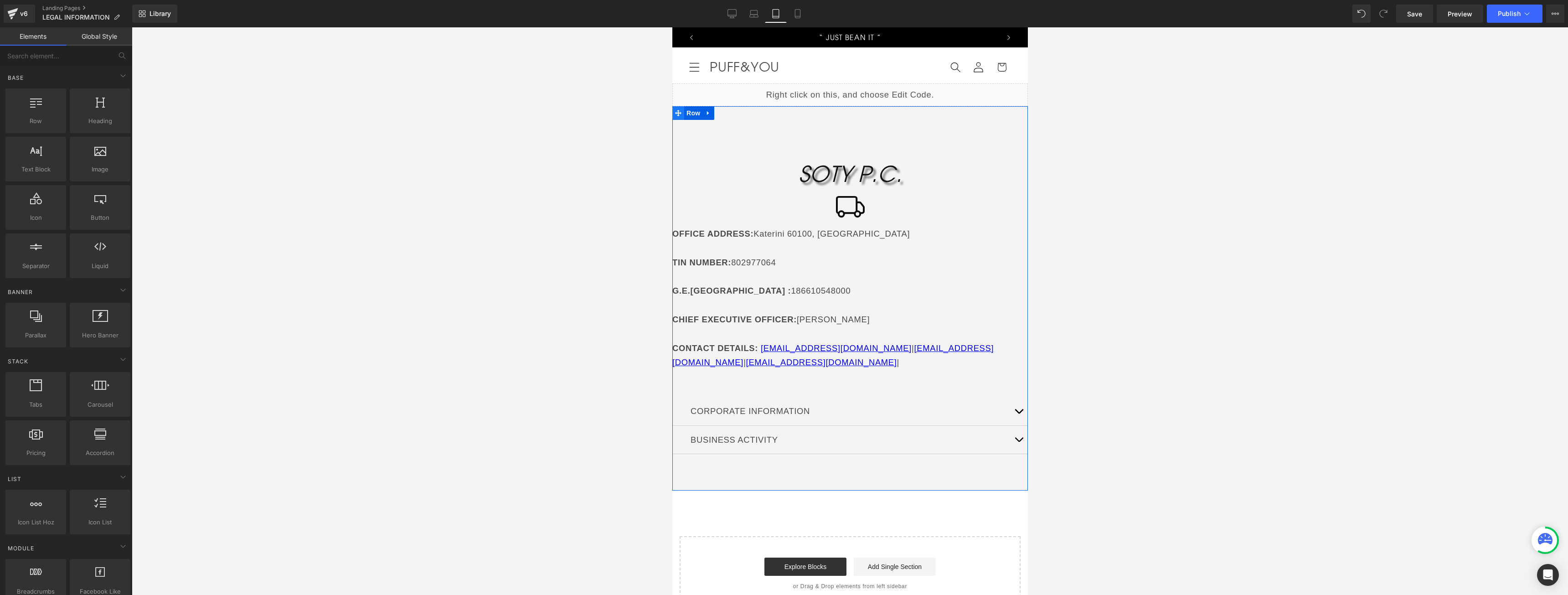
click at [675, 107] on span at bounding box center [678, 113] width 12 height 14
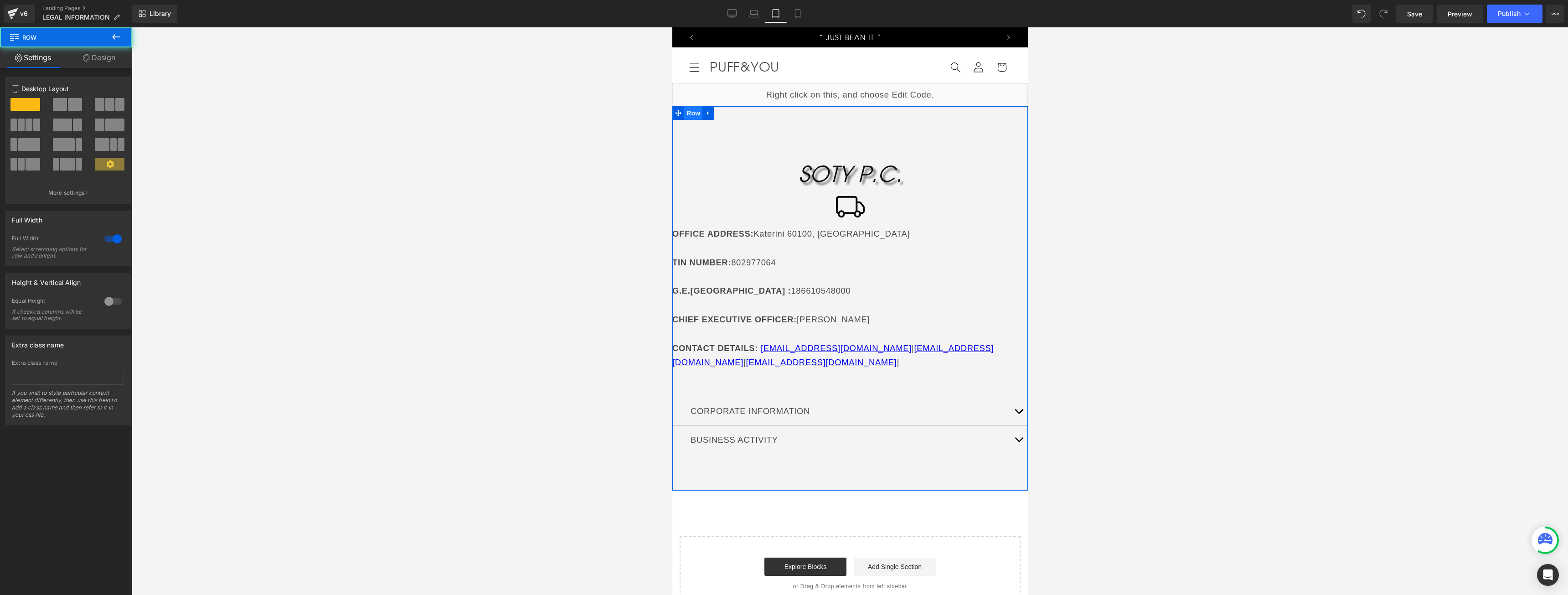
click at [683, 114] on span "Row" at bounding box center [692, 113] width 18 height 14
click at [114, 60] on link "Design" at bounding box center [99, 57] width 66 height 21
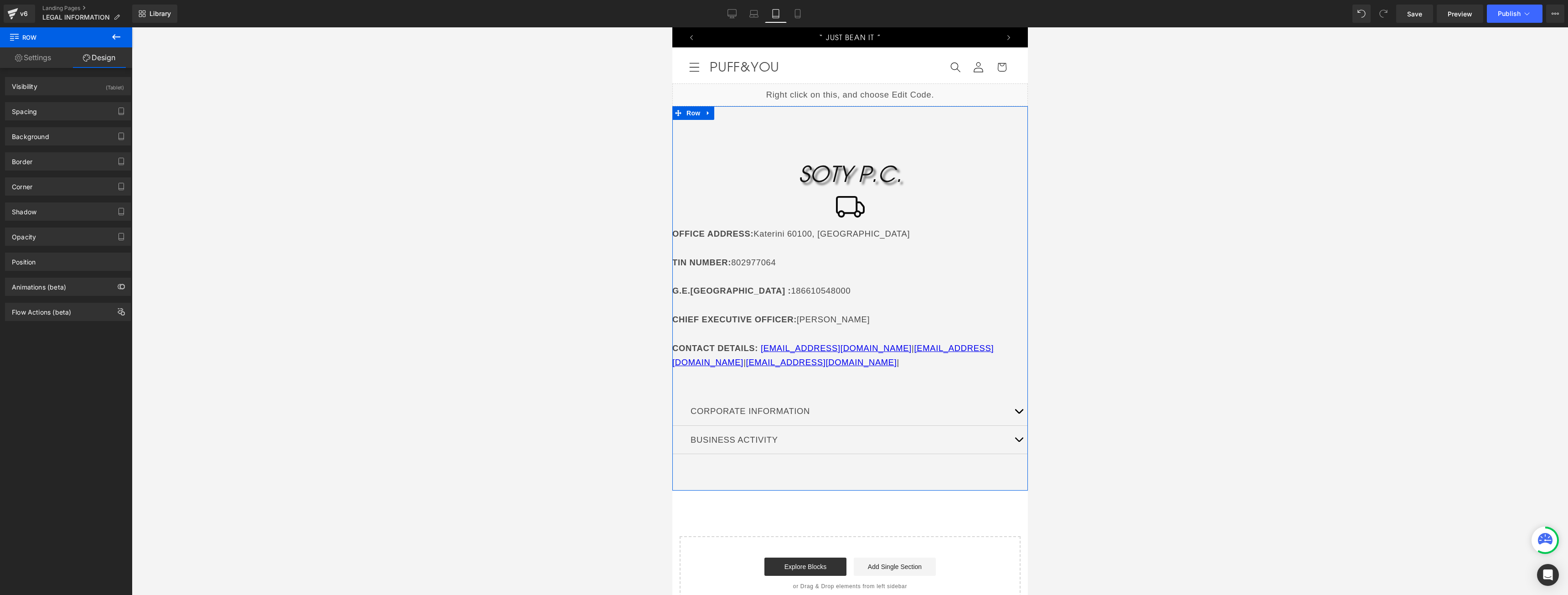
click at [50, 62] on link "Settings" at bounding box center [33, 57] width 66 height 21
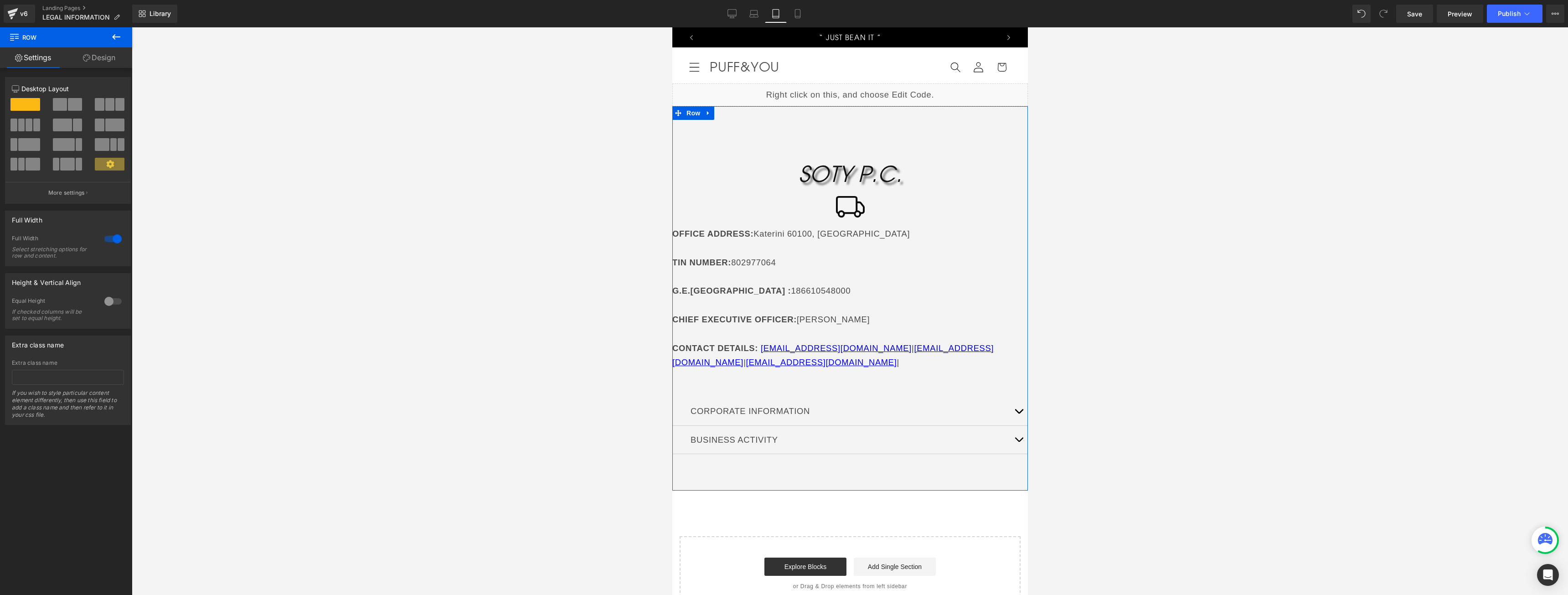
click at [114, 243] on div at bounding box center [113, 239] width 22 height 15
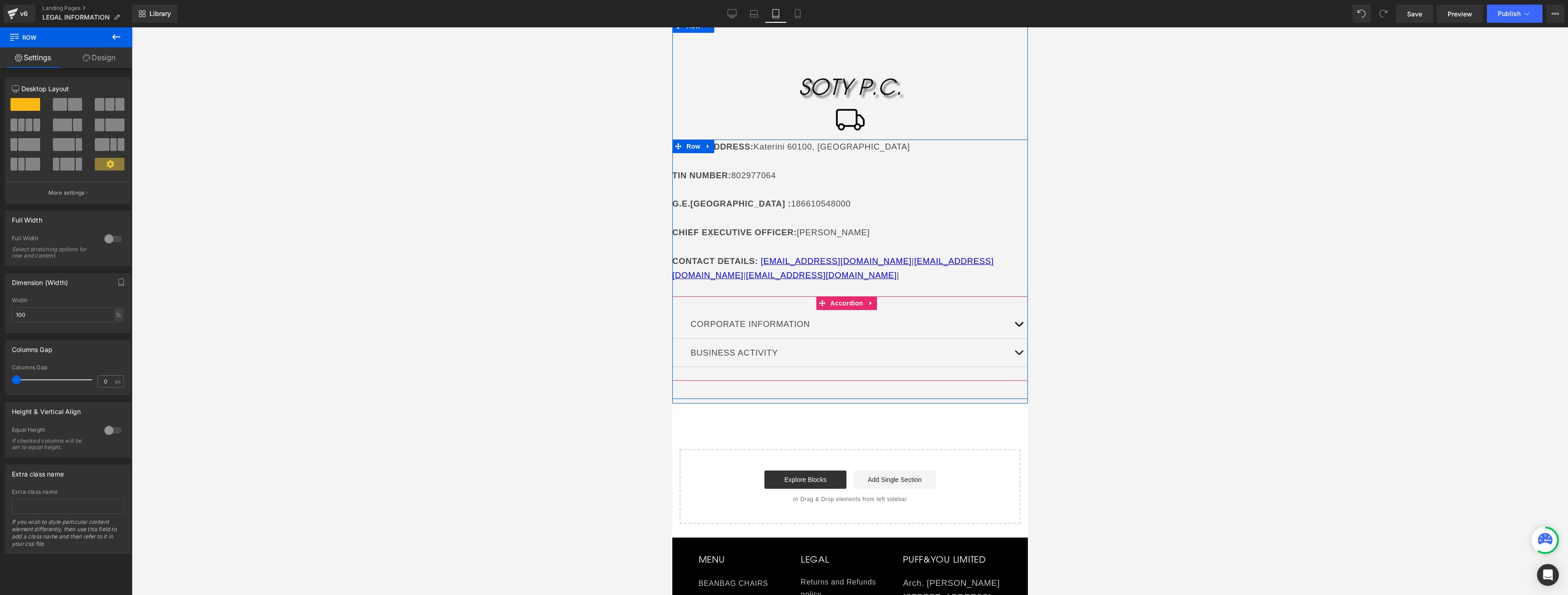
scroll to position [91, 0]
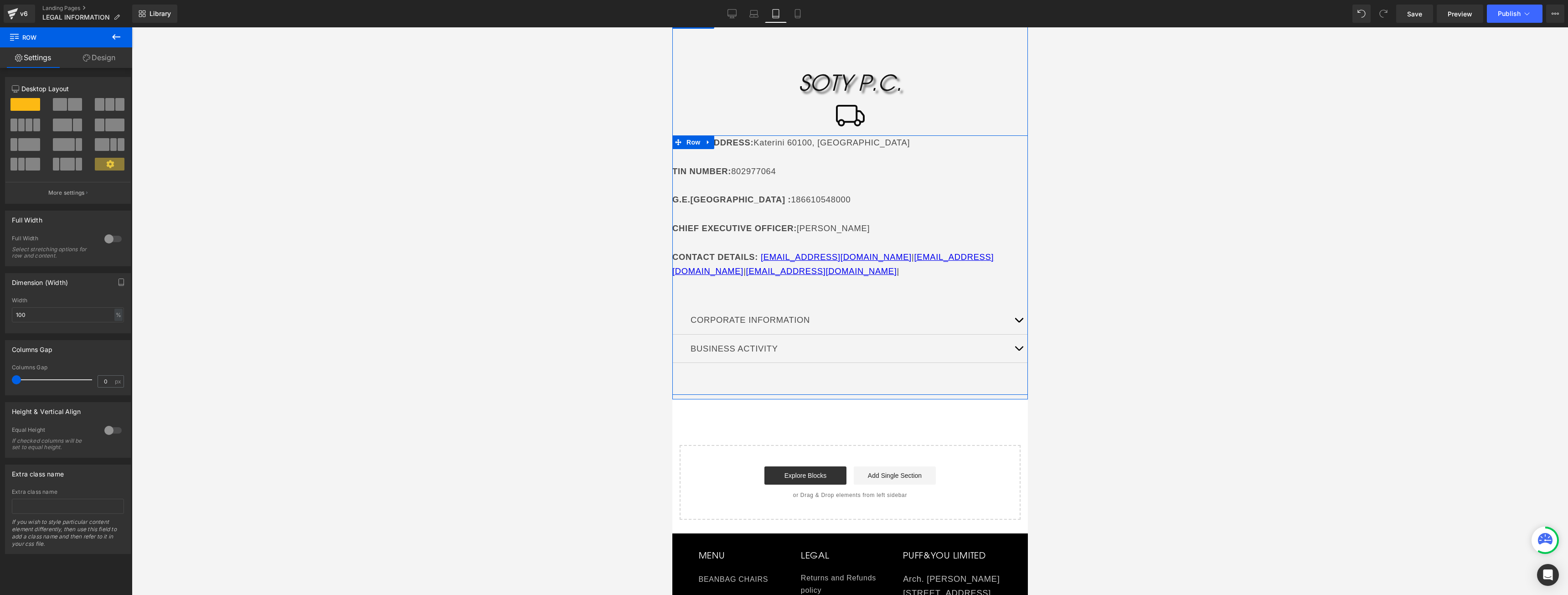
click at [1009, 322] on button "button" at bounding box center [1018, 320] width 18 height 28
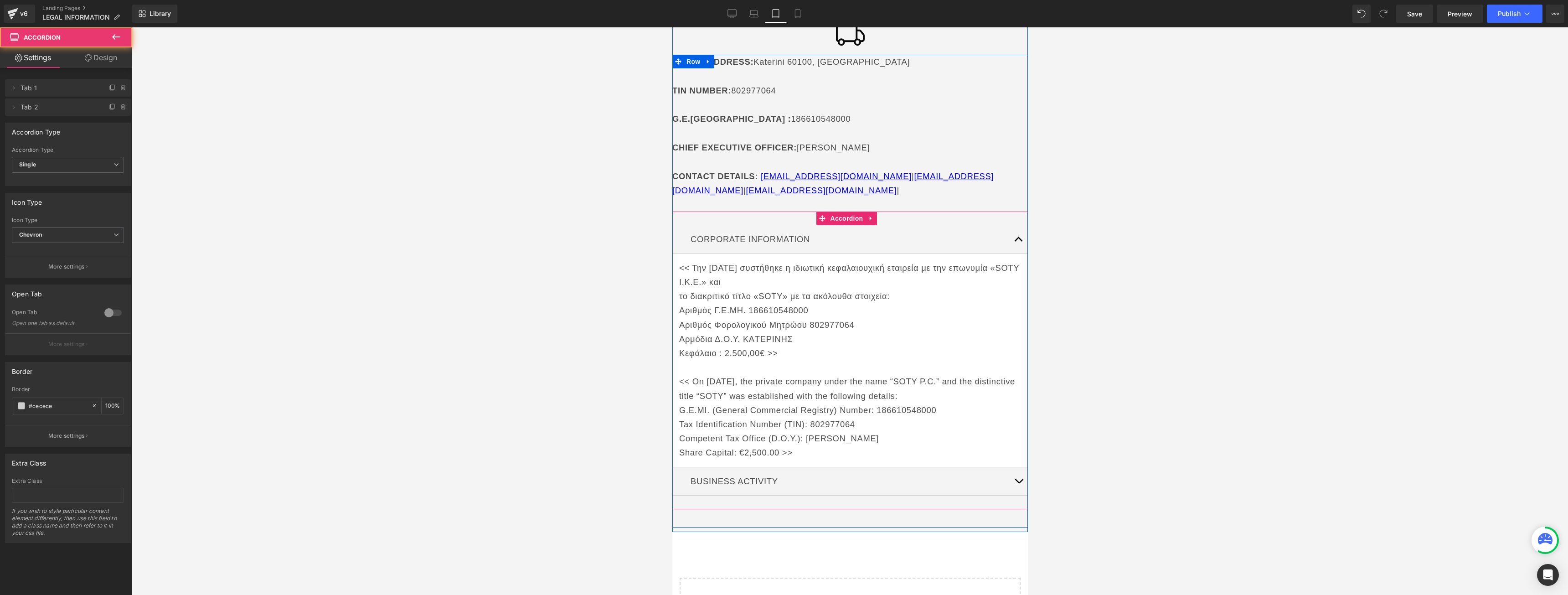
scroll to position [273, 0]
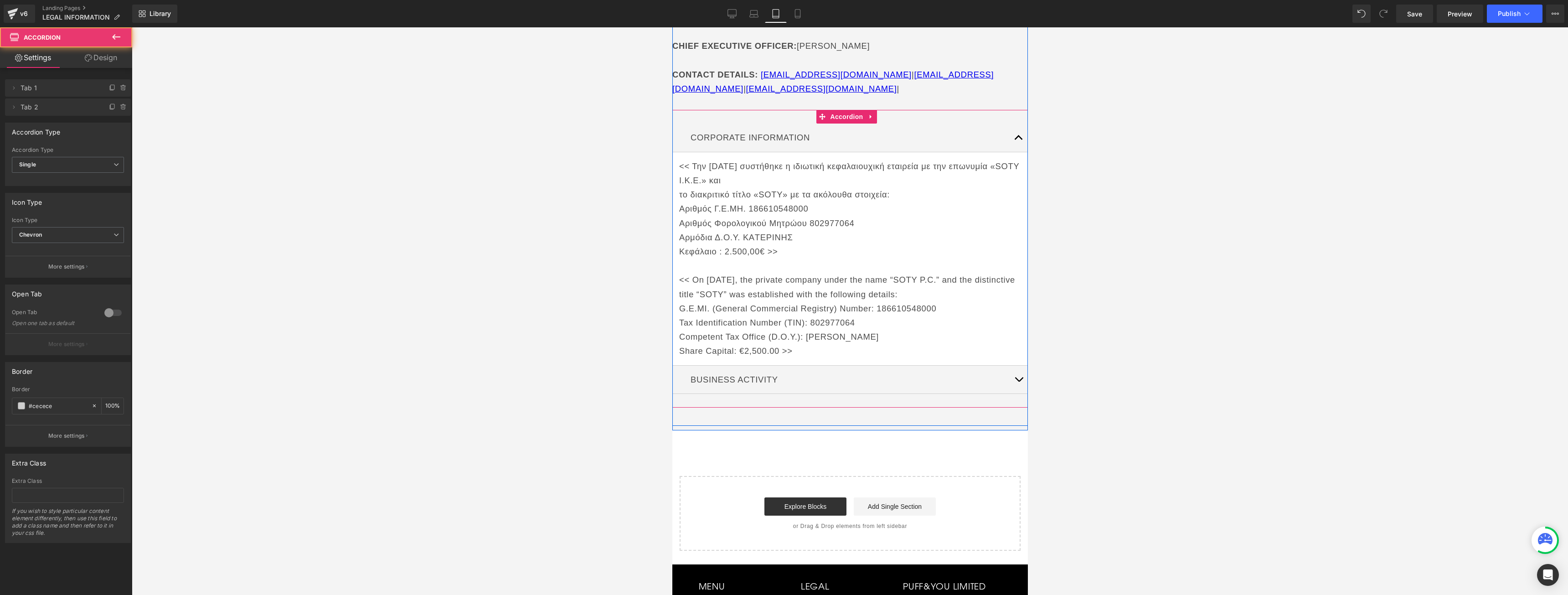
click at [1009, 375] on button "button" at bounding box center [1018, 380] width 18 height 28
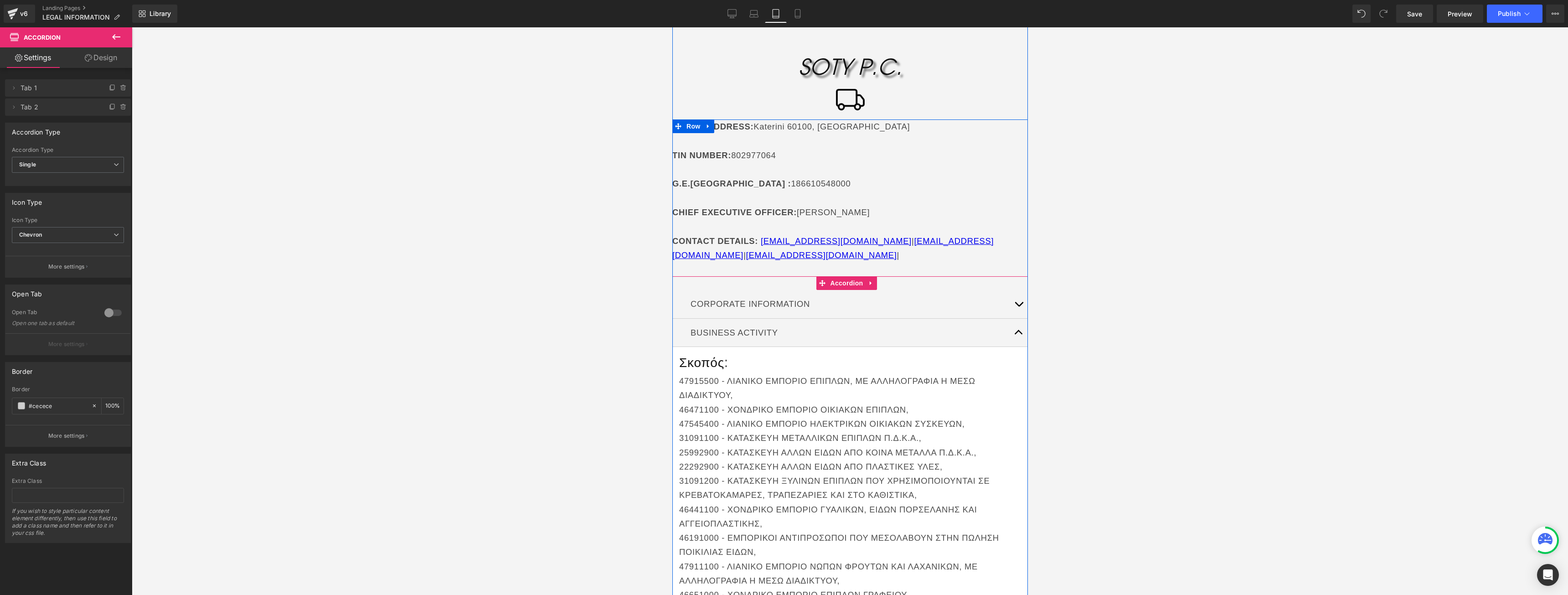
scroll to position [91, 0]
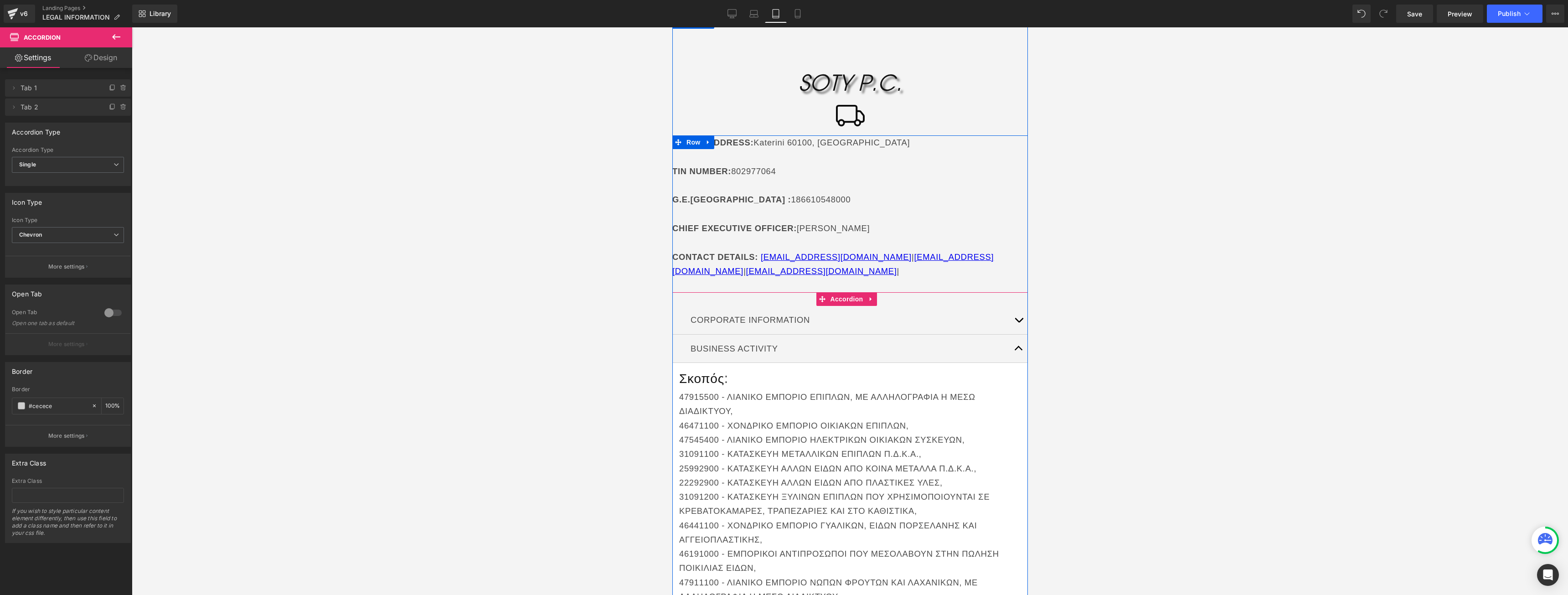
click at [750, 452] on p "31091100 - ΚΑΤΑΣΚΕΥΗ ΜΕΤΑΛΛΙΚΩΝ ΕΠΙΠΛΩΝ Π.Δ.Κ.Α.," at bounding box center [849, 453] width 342 height 14
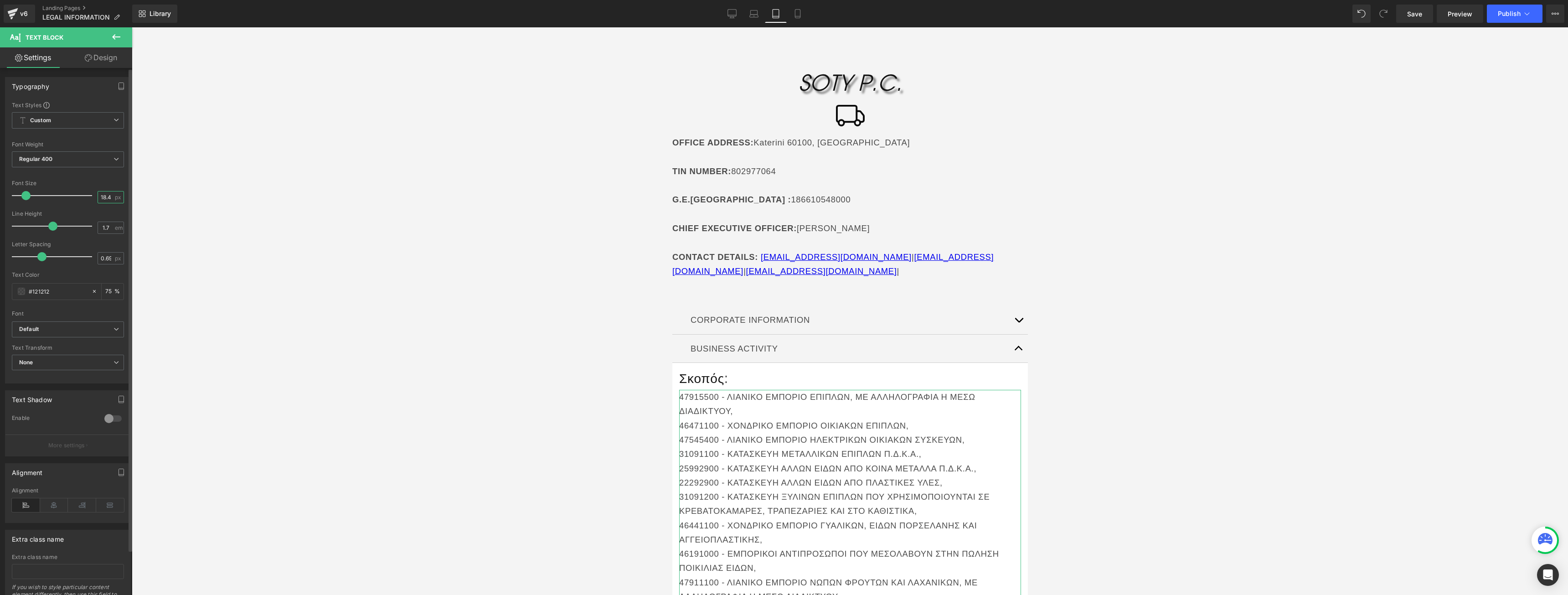
click at [102, 196] on input "18.4" at bounding box center [105, 197] width 16 height 12
type input "16"
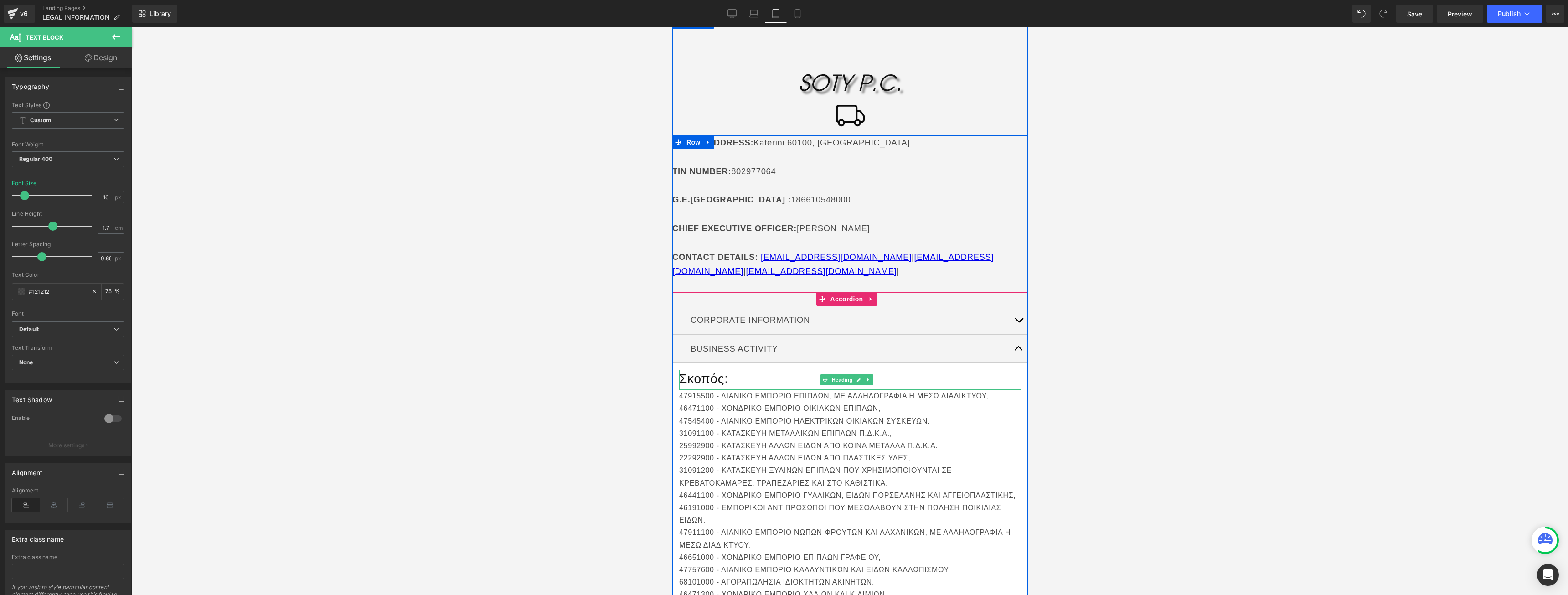
click at [707, 379] on h1 "Σκοπός:" at bounding box center [849, 378] width 342 height 17
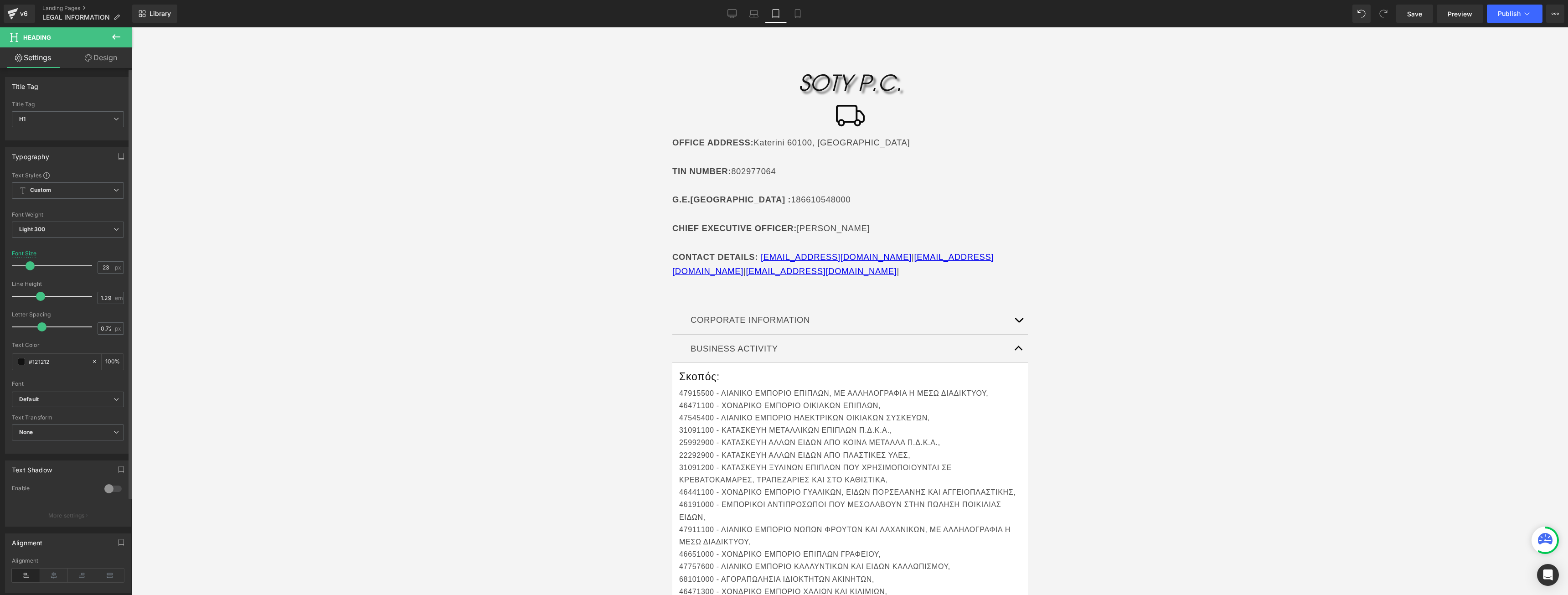
click at [31, 268] on span at bounding box center [30, 265] width 9 height 9
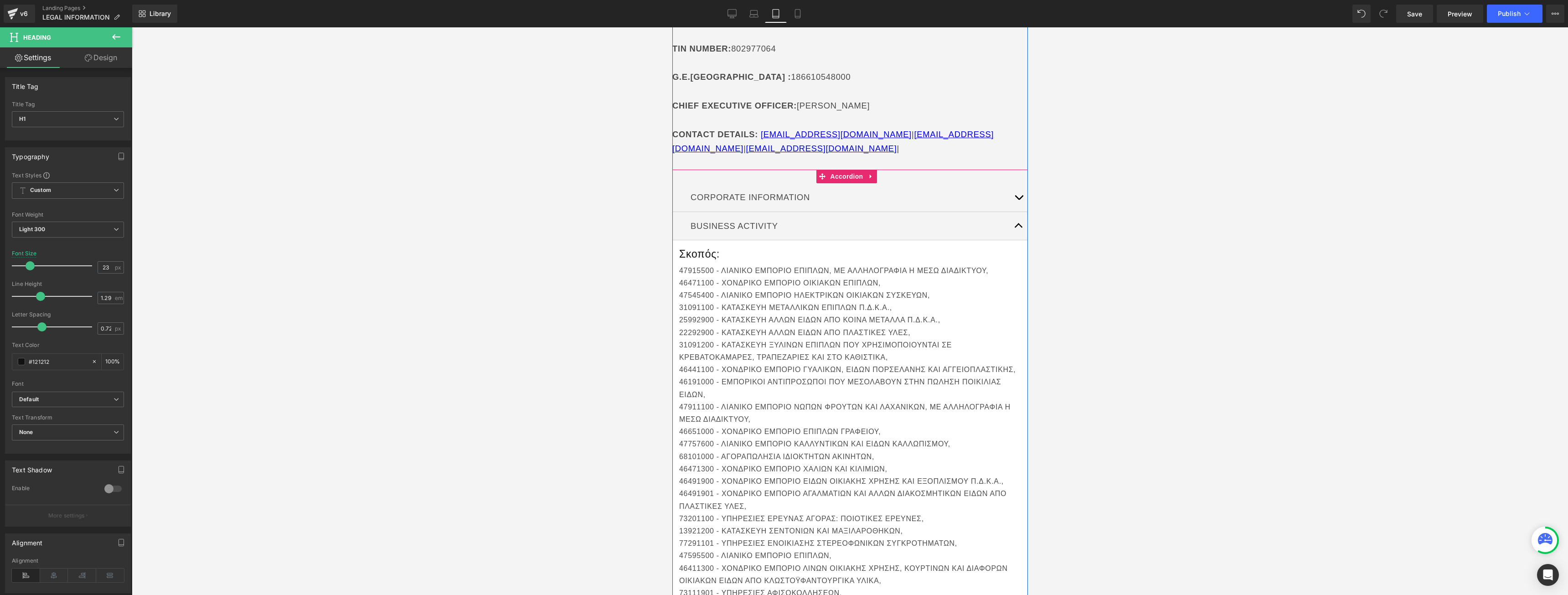
scroll to position [228, 0]
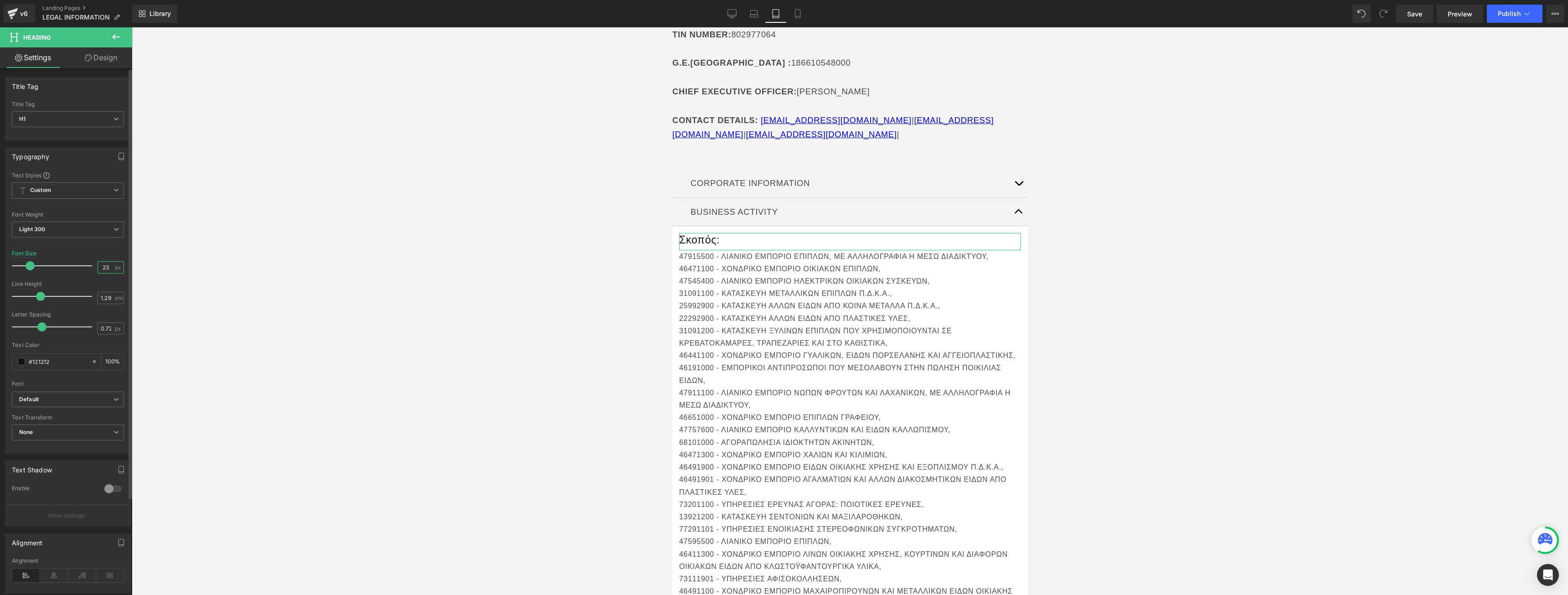
click at [104, 267] on input "23" at bounding box center [105, 268] width 16 height 12
type input "21"
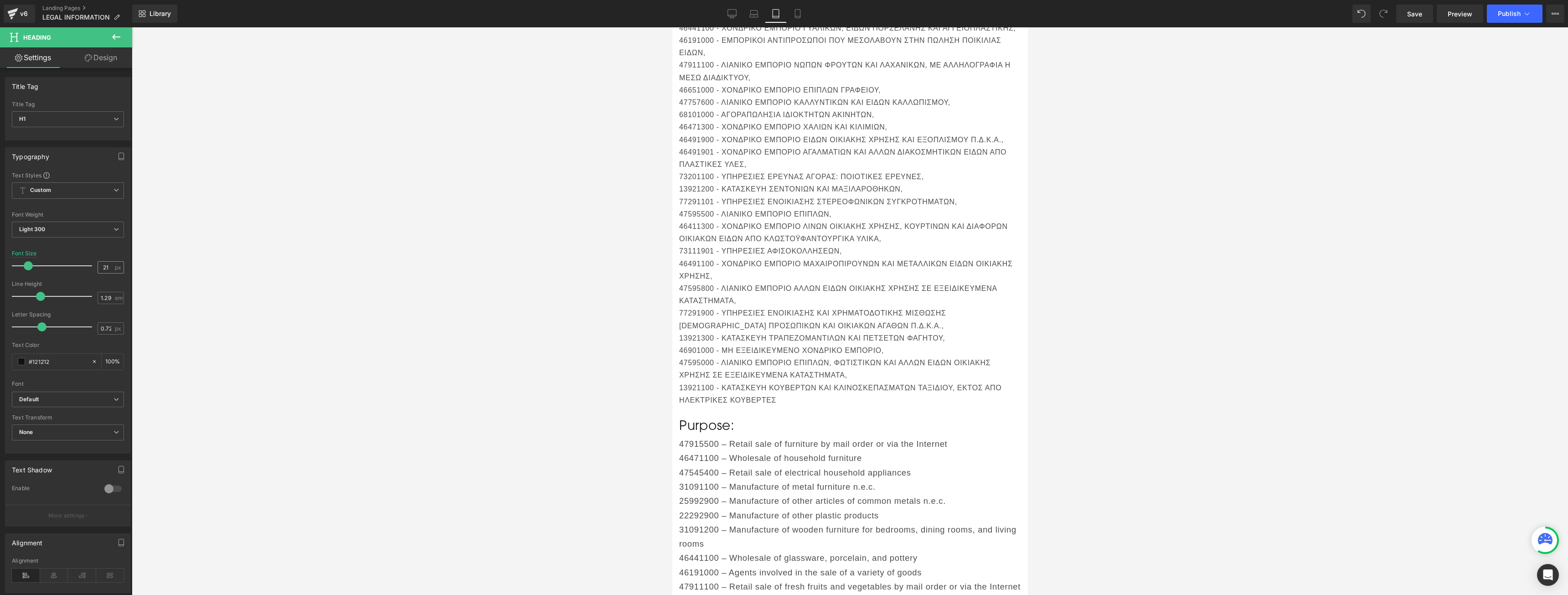
scroll to position [684, 0]
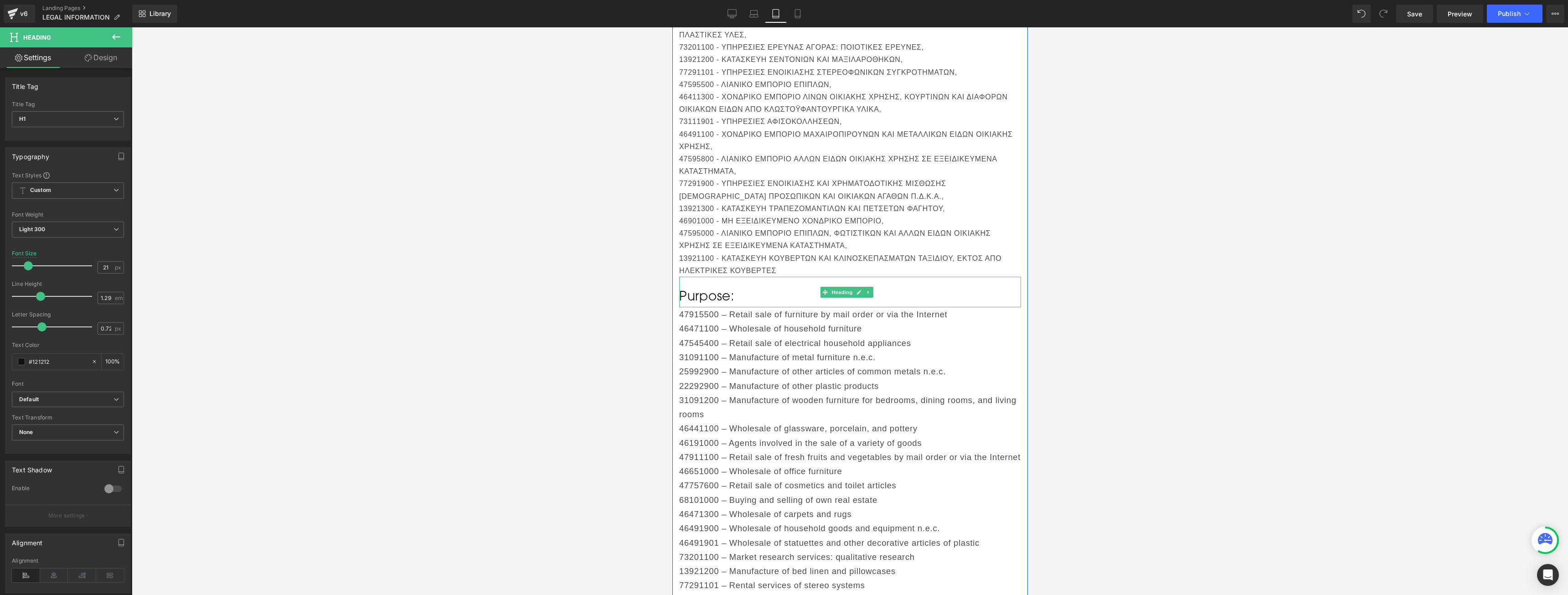
click at [700, 303] on h1 "Purpose:" at bounding box center [849, 296] width 342 height 17
click at [110, 268] on div "28 px" at bounding box center [111, 267] width 27 height 12
click at [108, 268] on input "28" at bounding box center [105, 268] width 16 height 12
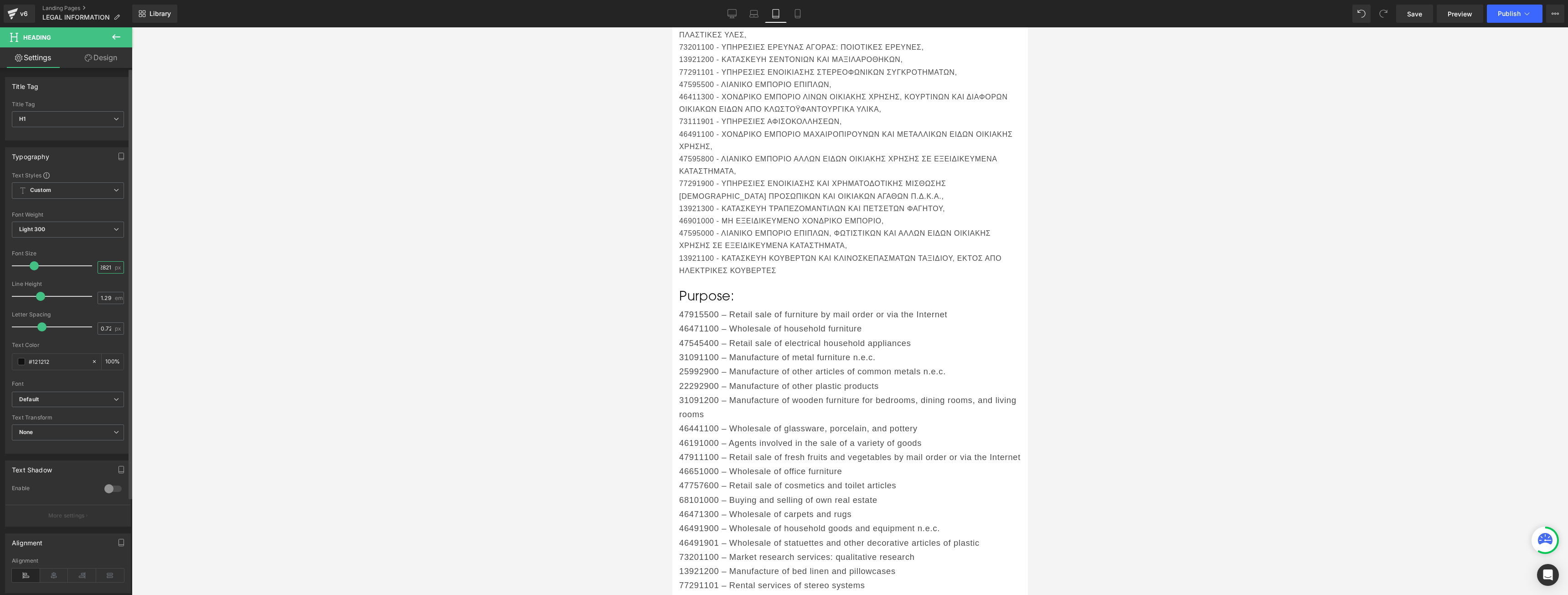
click at [108, 268] on input "2821" at bounding box center [105, 268] width 16 height 12
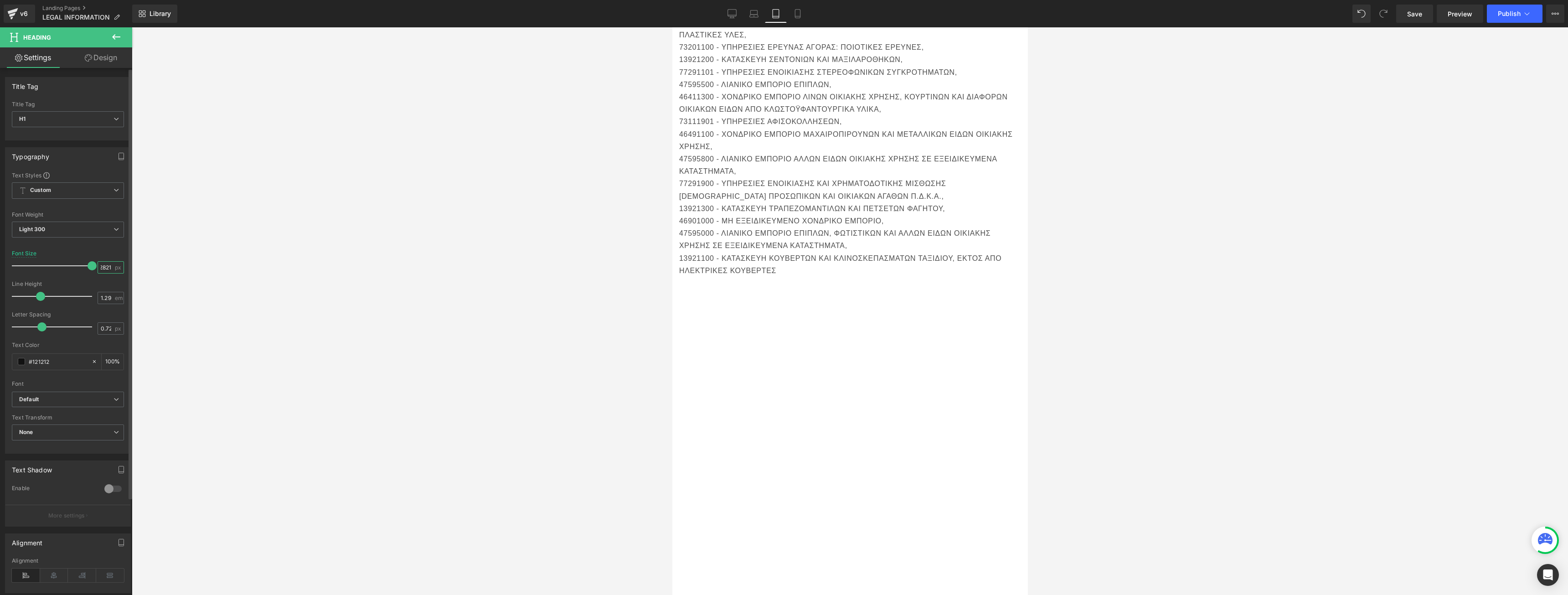
click at [108, 268] on input "2821" at bounding box center [105, 268] width 16 height 12
type input "21"
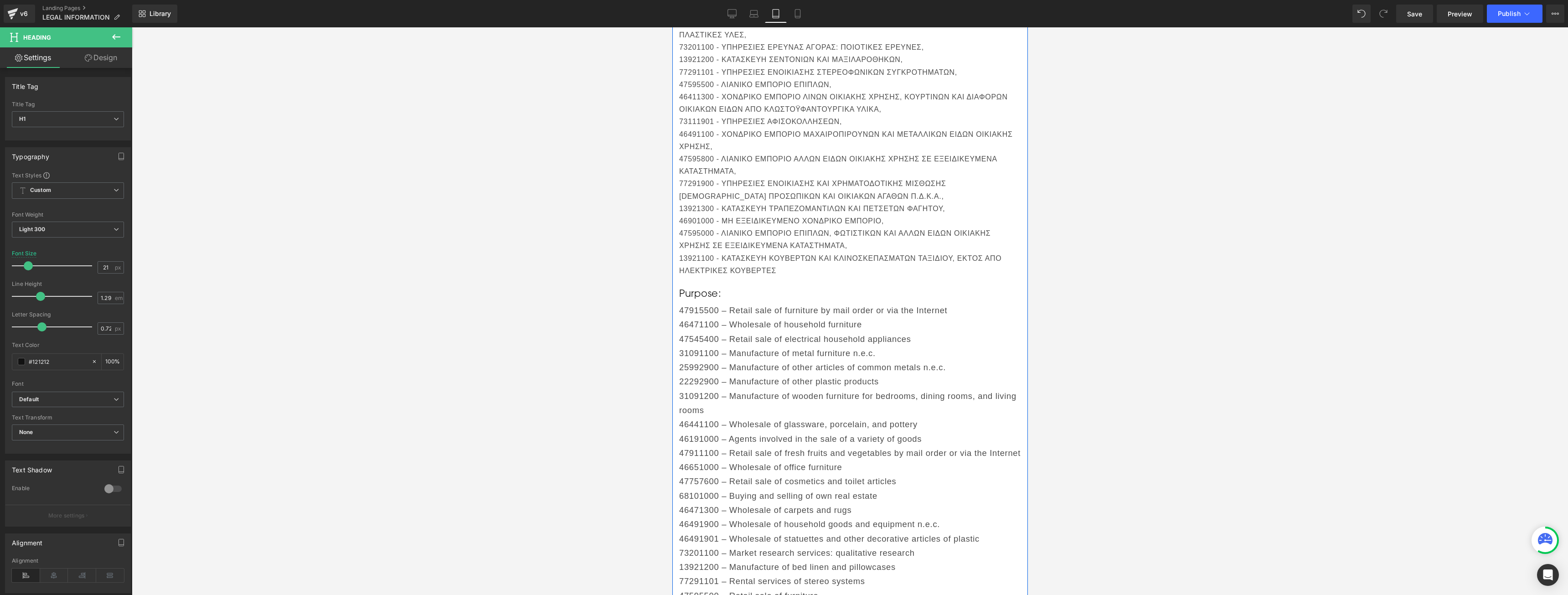
click at [760, 401] on p "31091200 – Manufacture of wooden furniture for bedrooms, dining rooms, and livi…" at bounding box center [849, 403] width 342 height 29
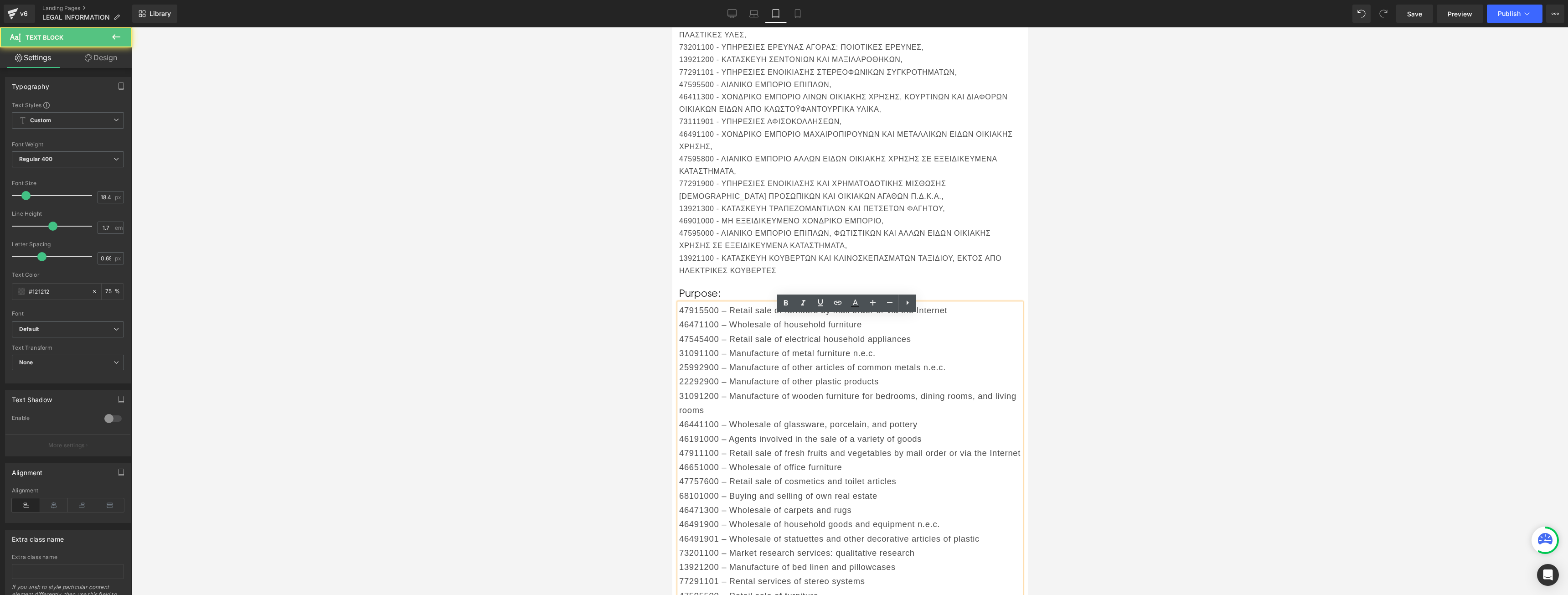
drag, startPoint x: 880, startPoint y: 261, endPoint x: 831, endPoint y: 420, distance: 166.4
click at [880, 252] on p "47595000 - ΛΙΑΝΙΚΟ ΕΜΠΟΡΙΟ ΕΠΙΠΛΩΝ, ΦΩΤΙΣΤΙΚΩΝ ΚΑΙ ΑΛΛΩΝ ΕΙΔΩΝ ΟΙΚΙΑΚΗΣ ΧΡΗΣΗΣ …" at bounding box center [849, 239] width 342 height 25
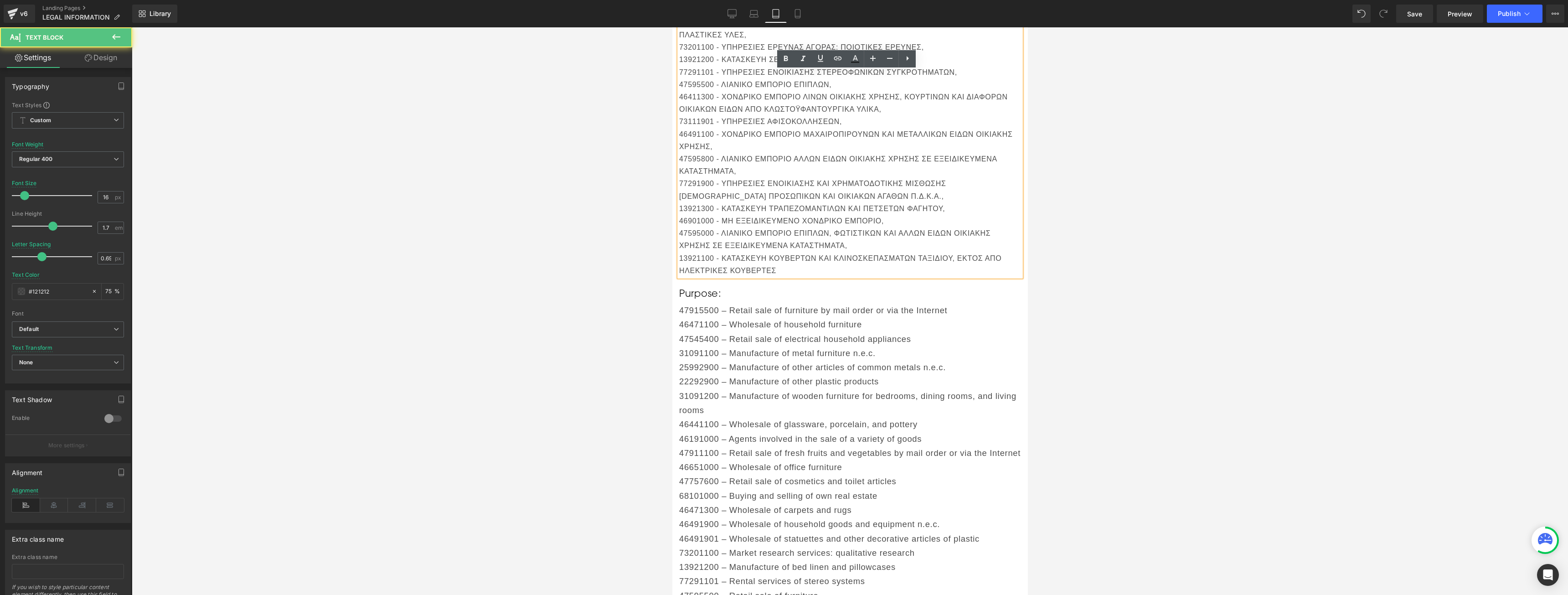
click at [837, 432] on p "46441100 – Wholesale of glassware, porcelain, and pottery" at bounding box center [849, 423] width 342 height 14
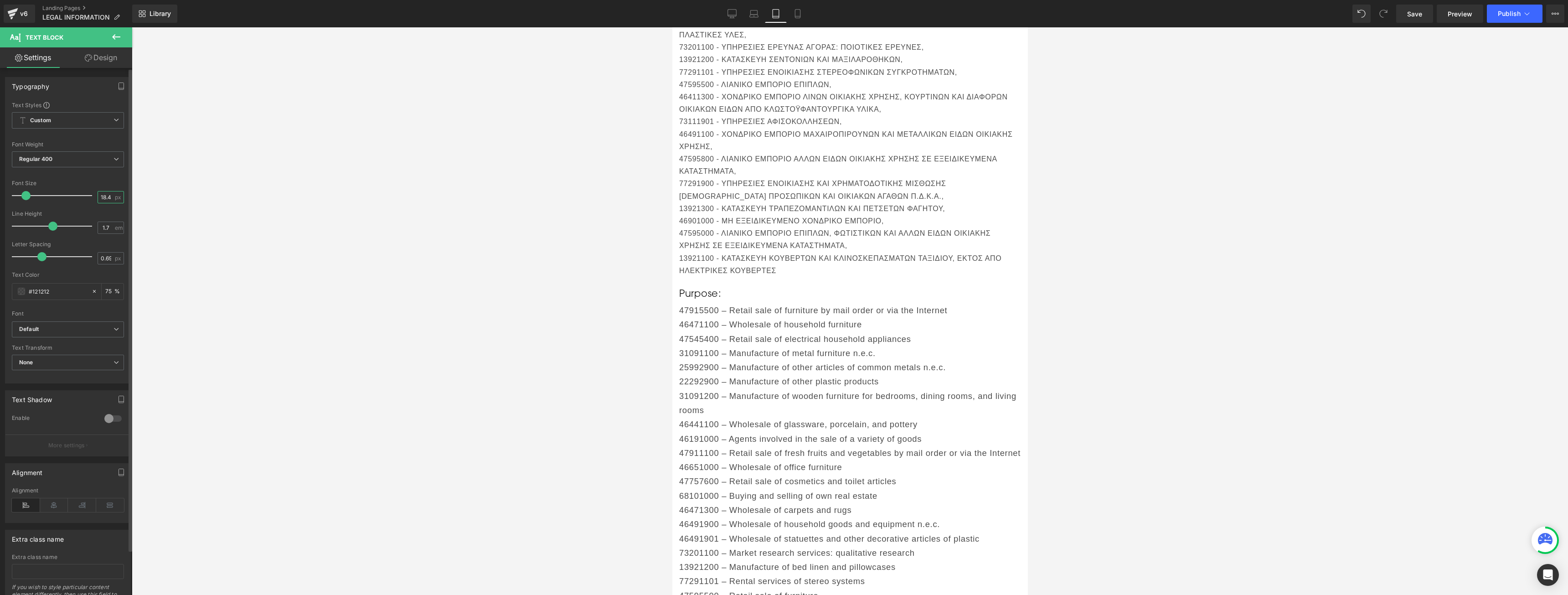
click at [102, 201] on input "18.4" at bounding box center [105, 197] width 16 height 12
type input "16"
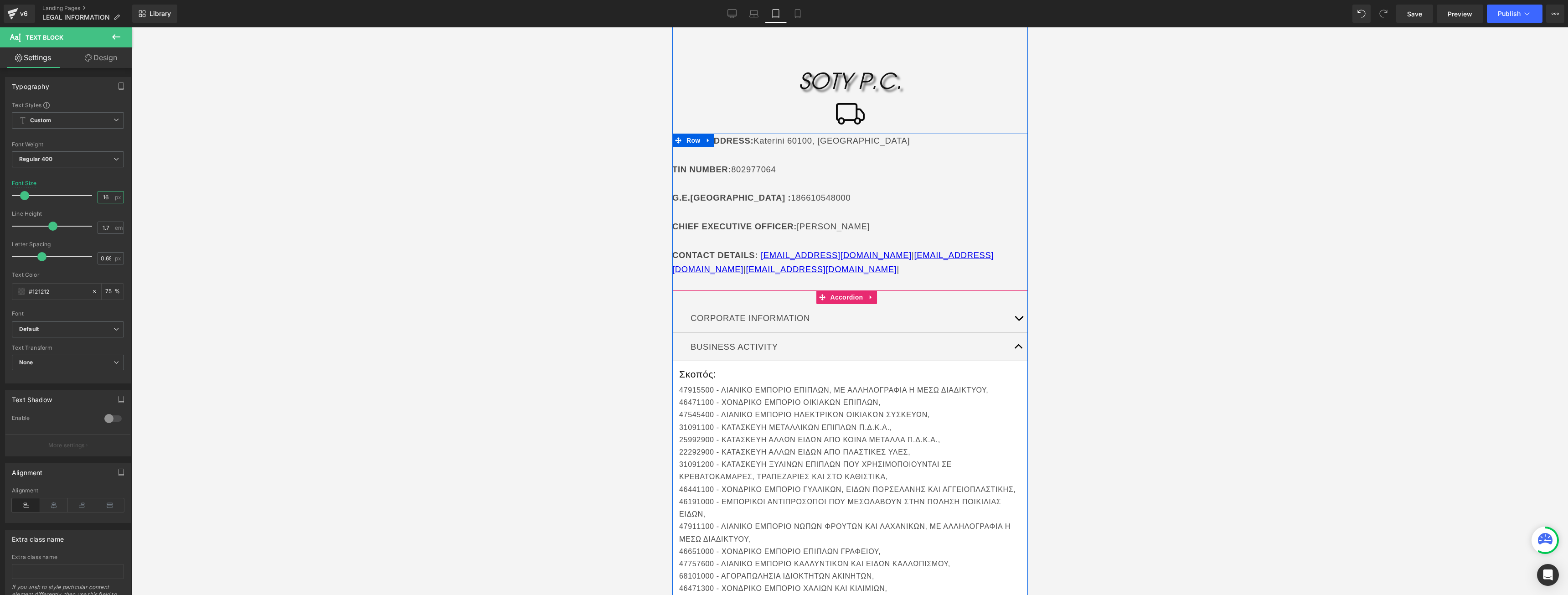
scroll to position [91, 0]
click at [793, 322] on p "Corporate Information" at bounding box center [849, 319] width 319 height 14
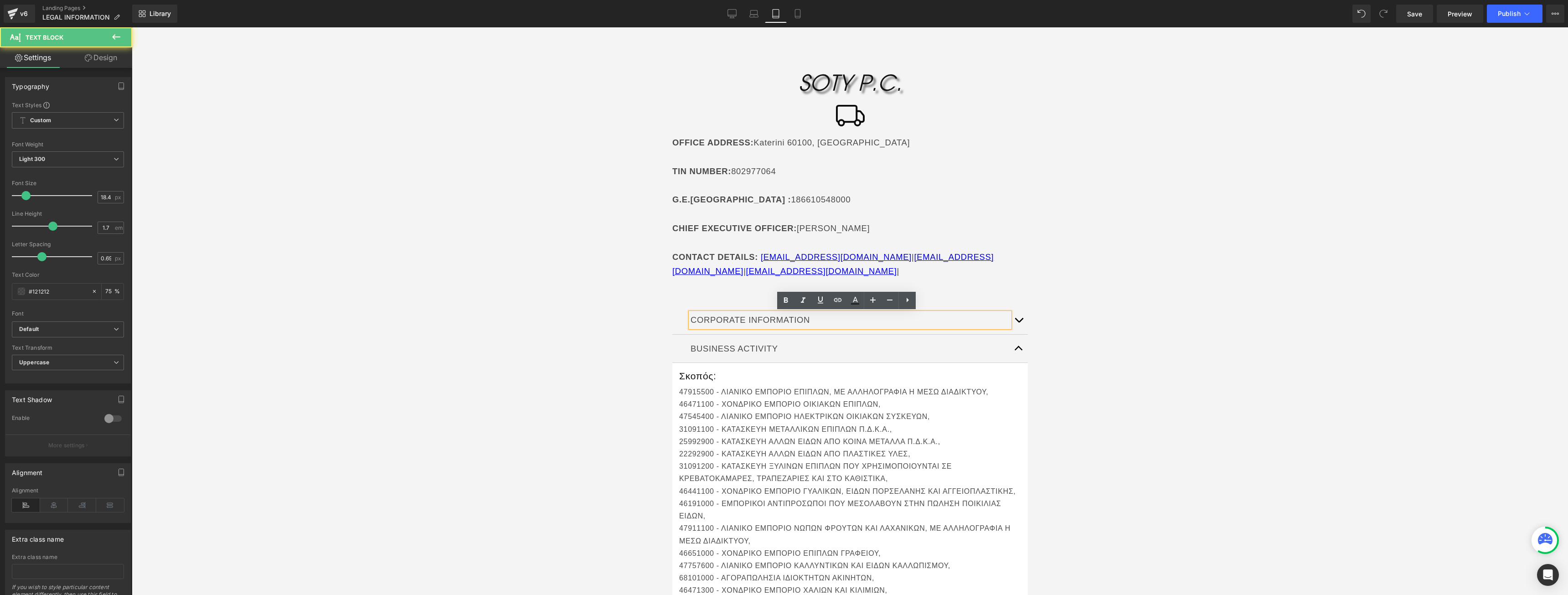
click at [1004, 323] on div "Corporate Information" at bounding box center [849, 319] width 319 height 14
click at [1009, 318] on button "button" at bounding box center [1018, 320] width 18 height 28
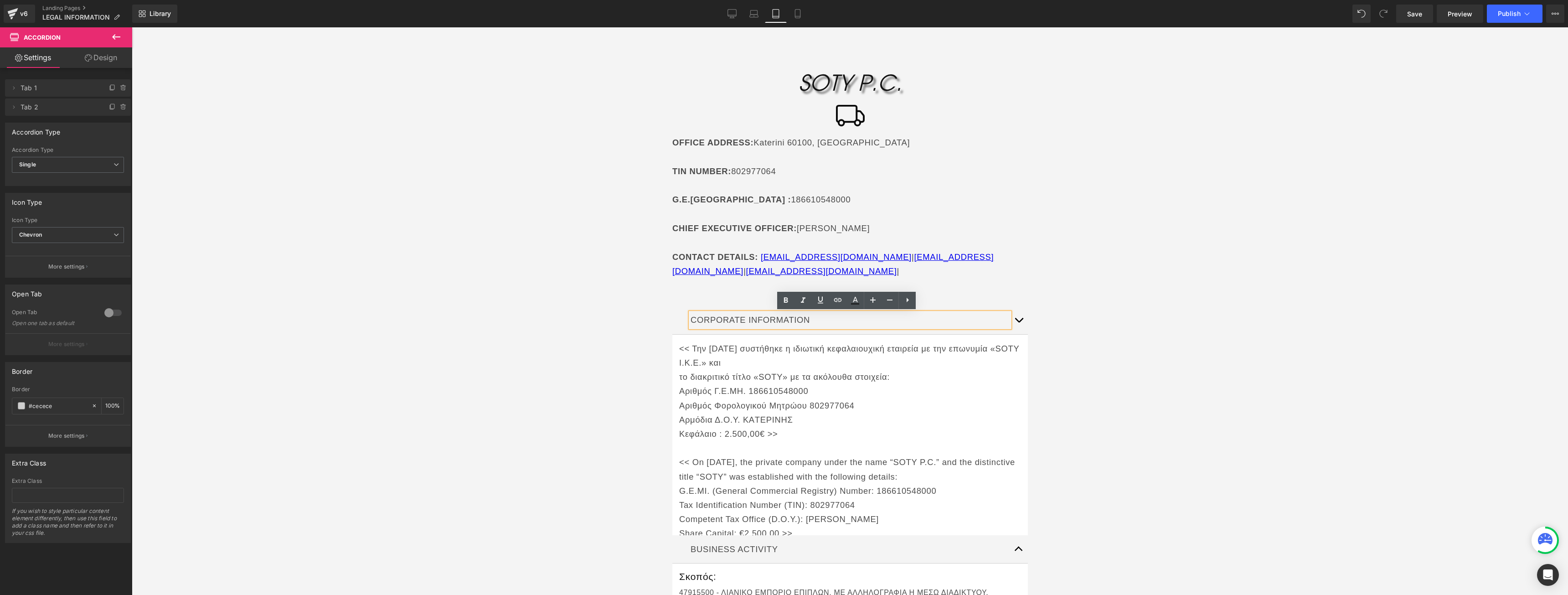
click at [716, 365] on p "<< Την [DATE] συστήθηκε η ιδιωτική κεφαλαιουχική εταιρεία με την επωνυμία «SOTY…" at bounding box center [849, 356] width 342 height 28
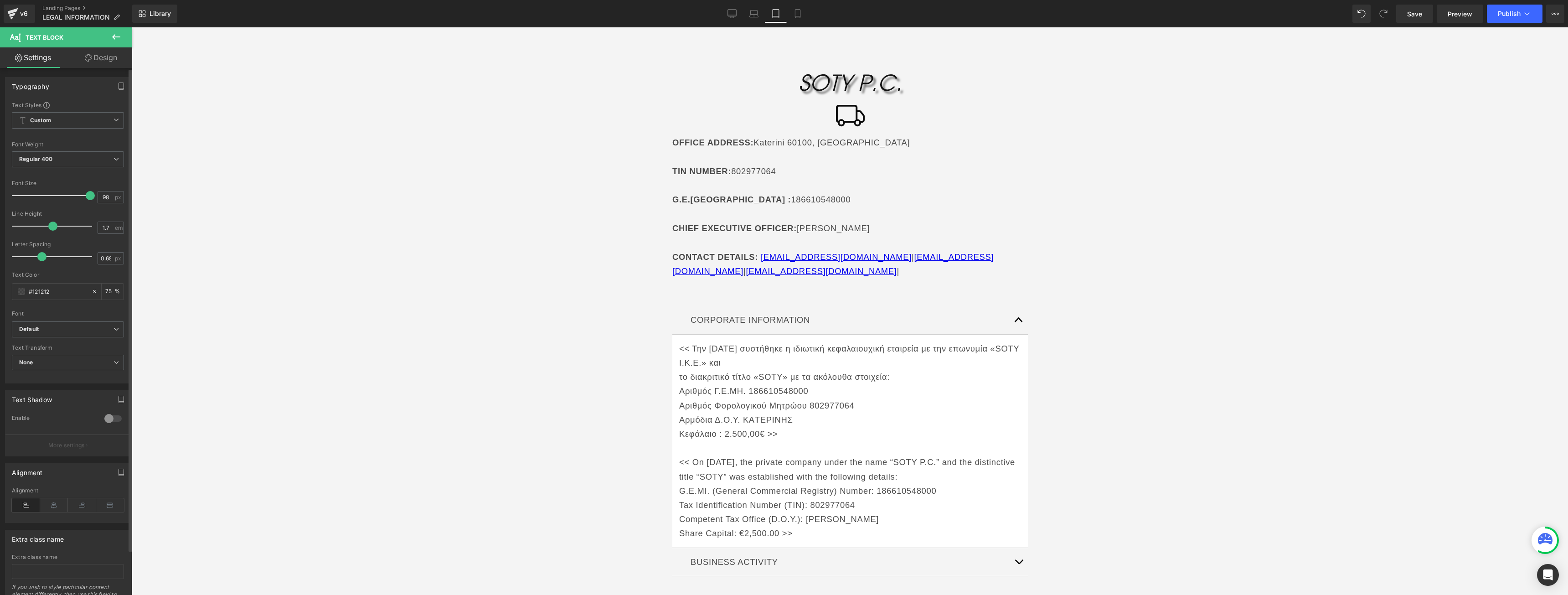
drag, startPoint x: 87, startPoint y: 198, endPoint x: 93, endPoint y: 196, distance: 6.3
click at [88, 198] on div at bounding box center [54, 196] width 75 height 18
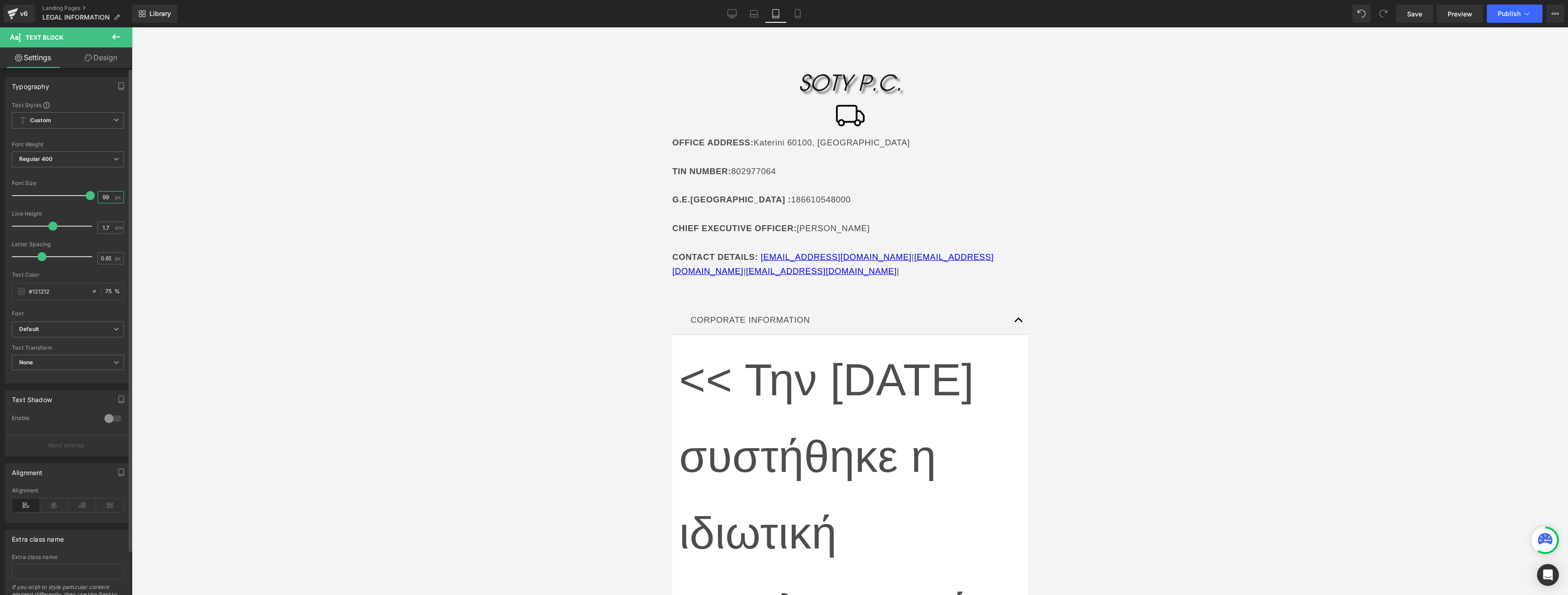
click at [98, 196] on input "99" at bounding box center [105, 197] width 16 height 12
type input "16"
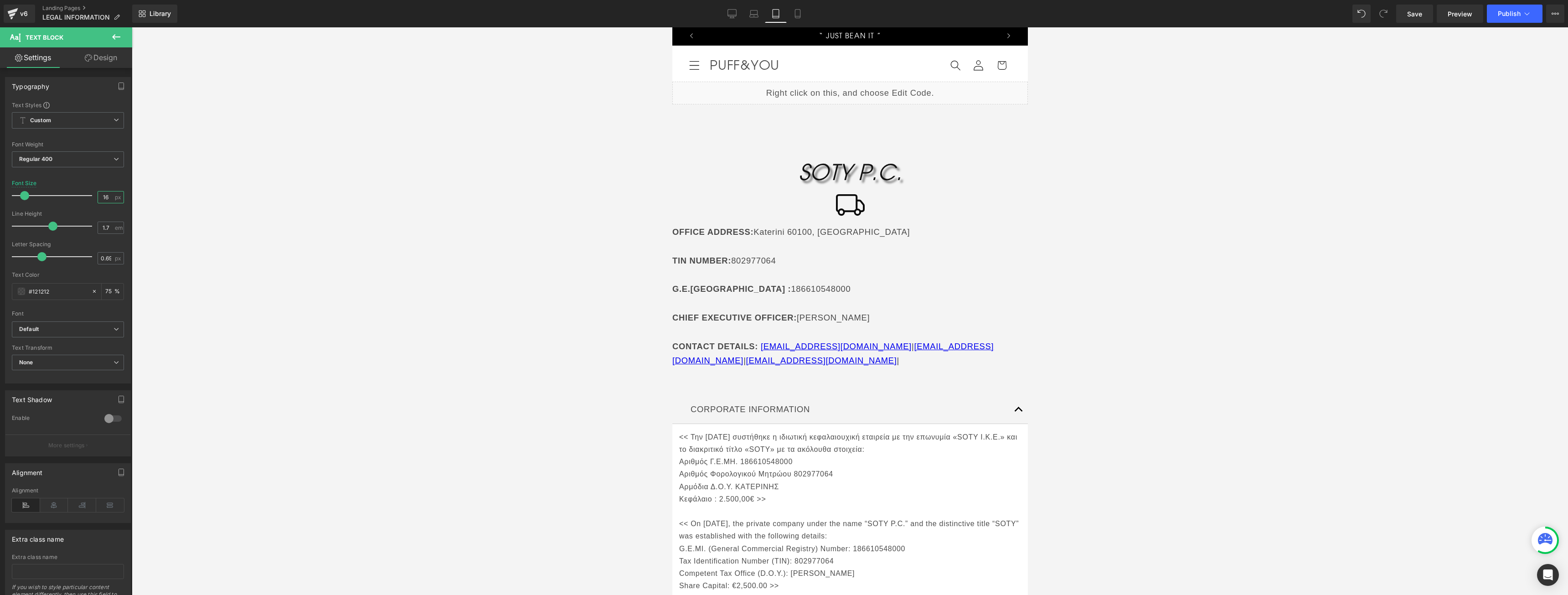
scroll to position [0, 0]
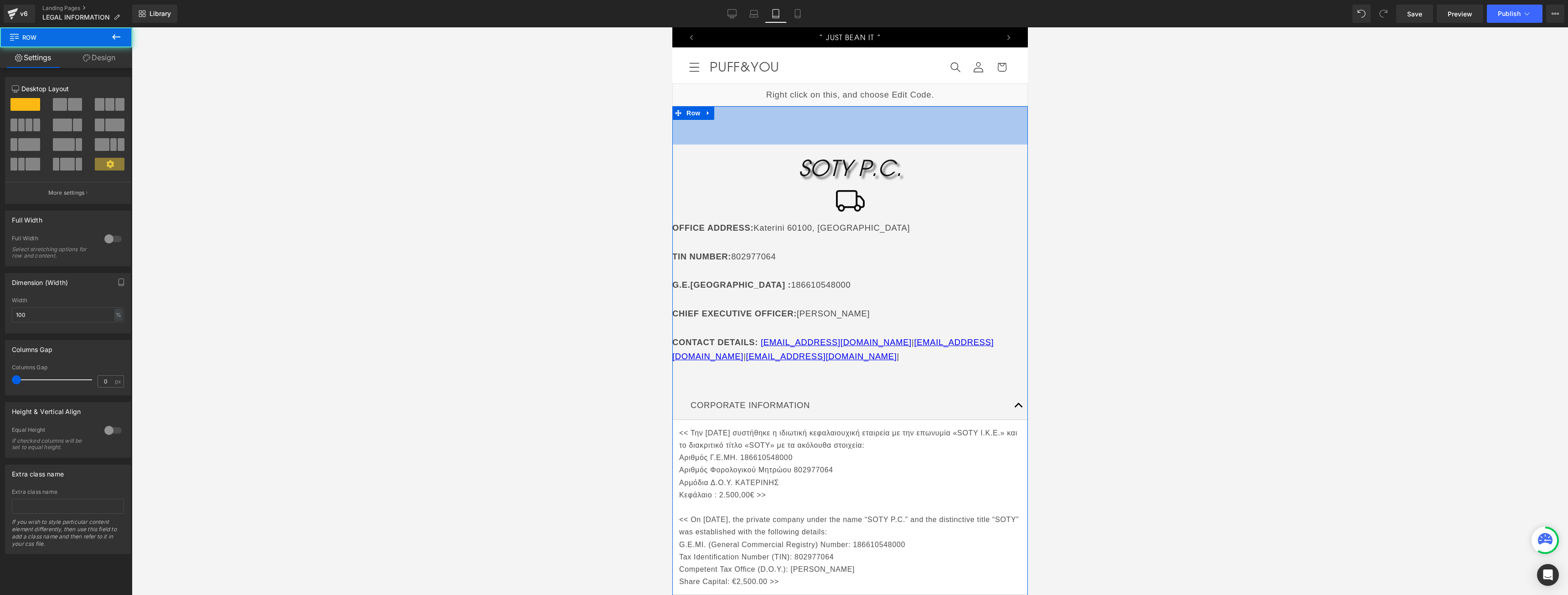
drag, startPoint x: 814, startPoint y: 109, endPoint x: 814, endPoint y: 104, distance: 5.0
click at [814, 104] on div "Liquid PUFF&YOU LIMITED Heading Icon OFFICE ADDRESS : [STREET_ADDRESS] VAT NUMB…" at bounding box center [849, 432] width 355 height 697
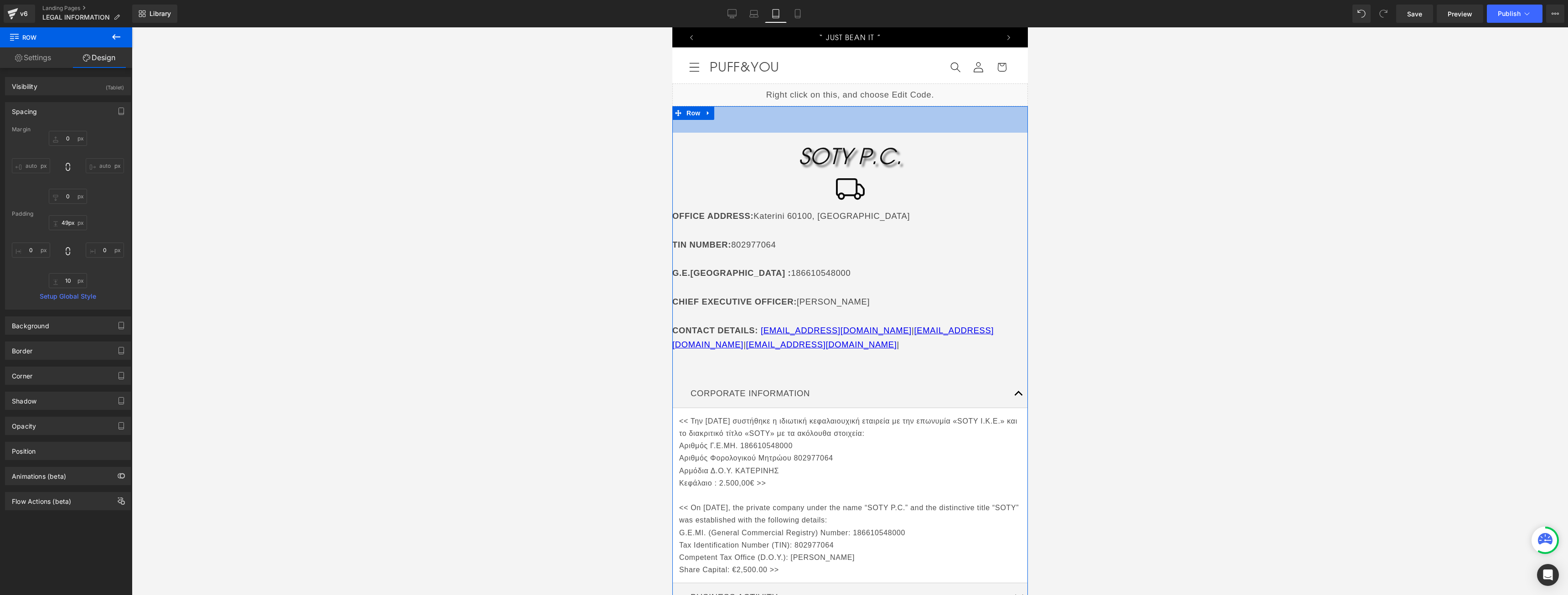
type input "45px"
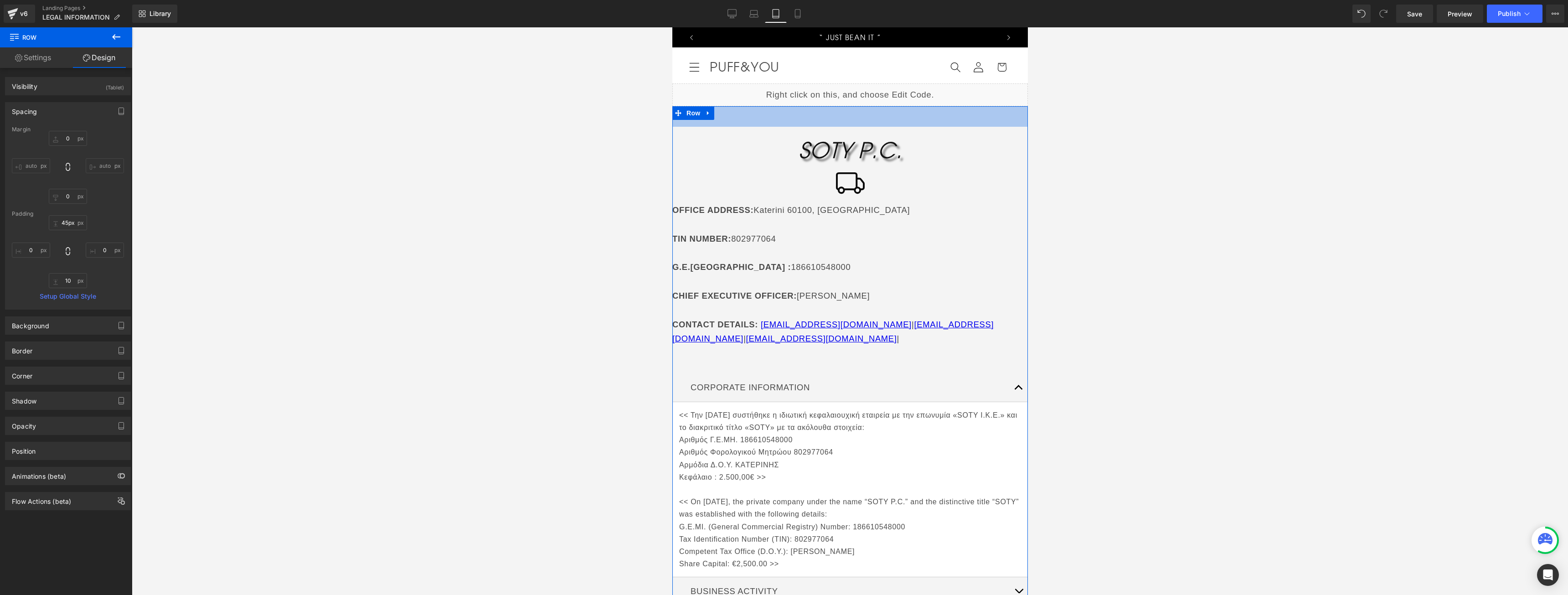
drag, startPoint x: 812, startPoint y: 123, endPoint x: 813, endPoint y: 105, distance: 18.0
click at [813, 105] on div "Liquid PUFF&YOU LIMITED Heading Icon OFFICE ADDRESS : [STREET_ADDRESS] VAT NUMB…" at bounding box center [849, 423] width 355 height 680
click at [792, 14] on link "Mobile" at bounding box center [798, 14] width 22 height 18
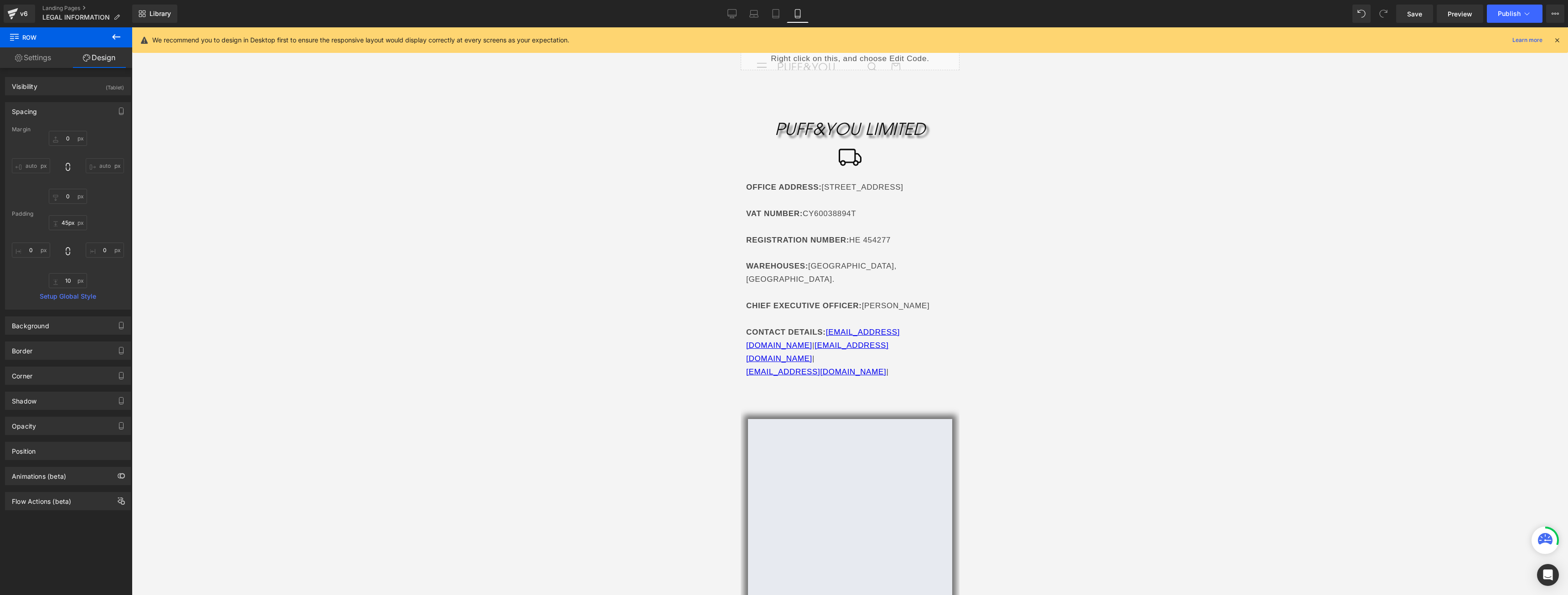
type input "0"
type input "97"
type input "0"
type input "10"
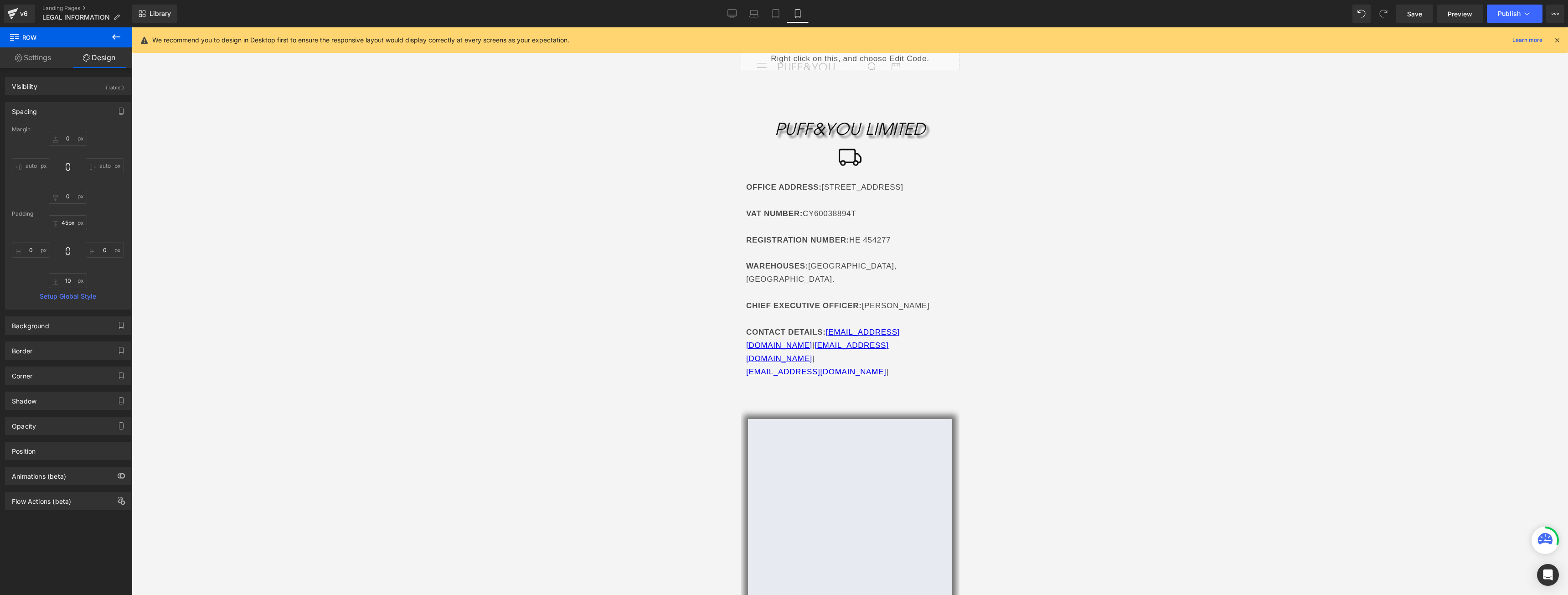
type input "0"
click at [719, 16] on div "Library Mobile Desktop Laptop Tablet Mobile Save Preview Publish Scheduled View…" at bounding box center [850, 14] width 1435 height 18
click at [721, 15] on link "Desktop" at bounding box center [731, 14] width 22 height 18
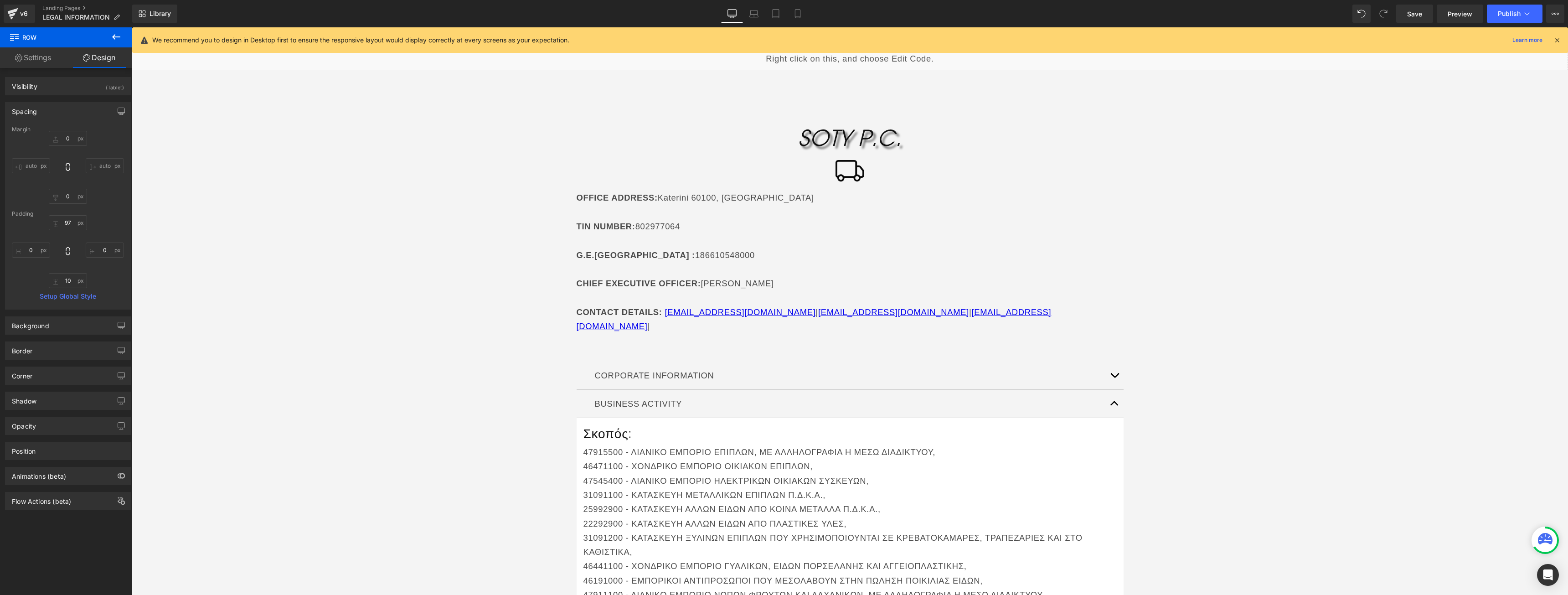
type input "0"
type input "97"
type input "0"
type input "10"
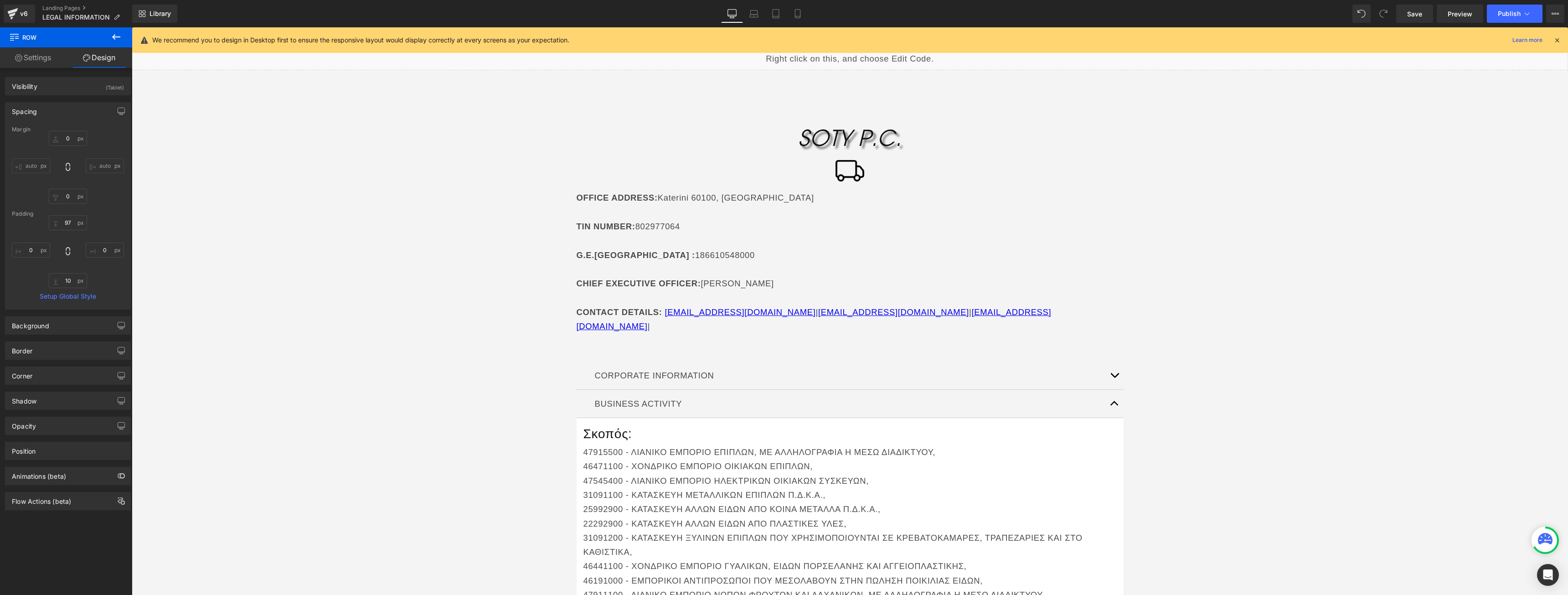
type input "0"
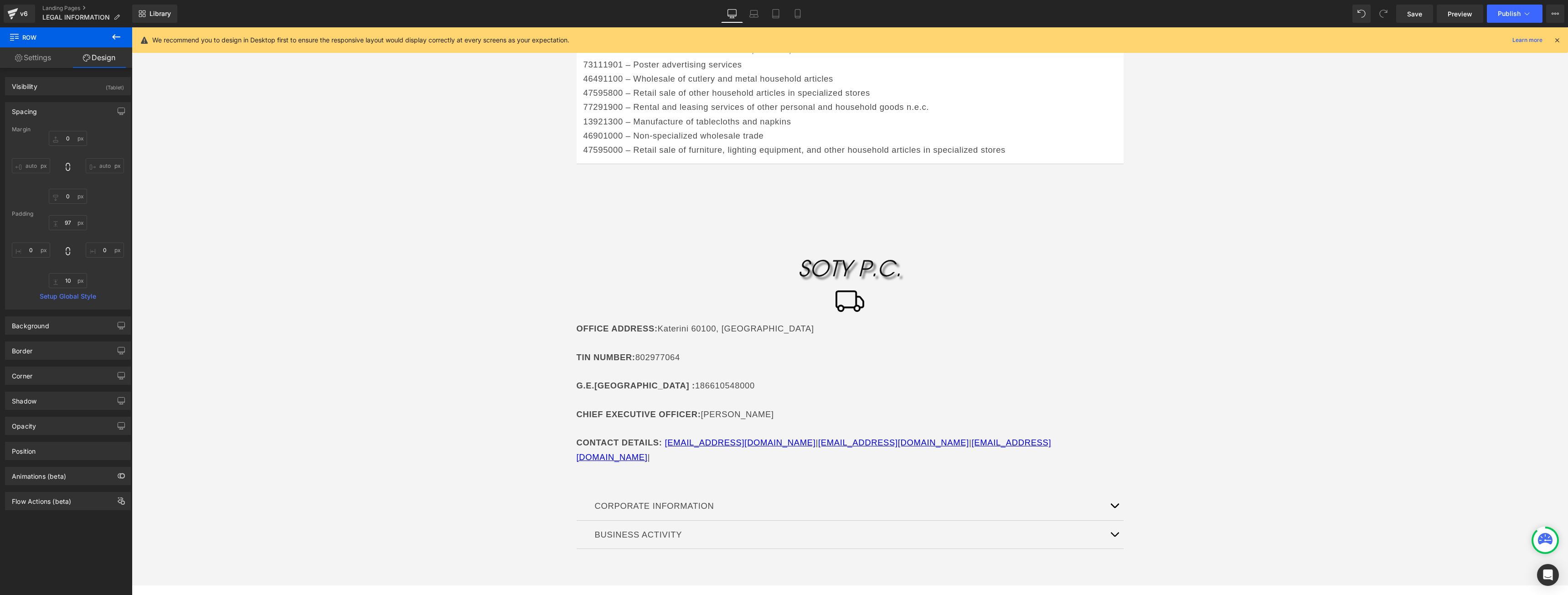
scroll to position [1129, 0]
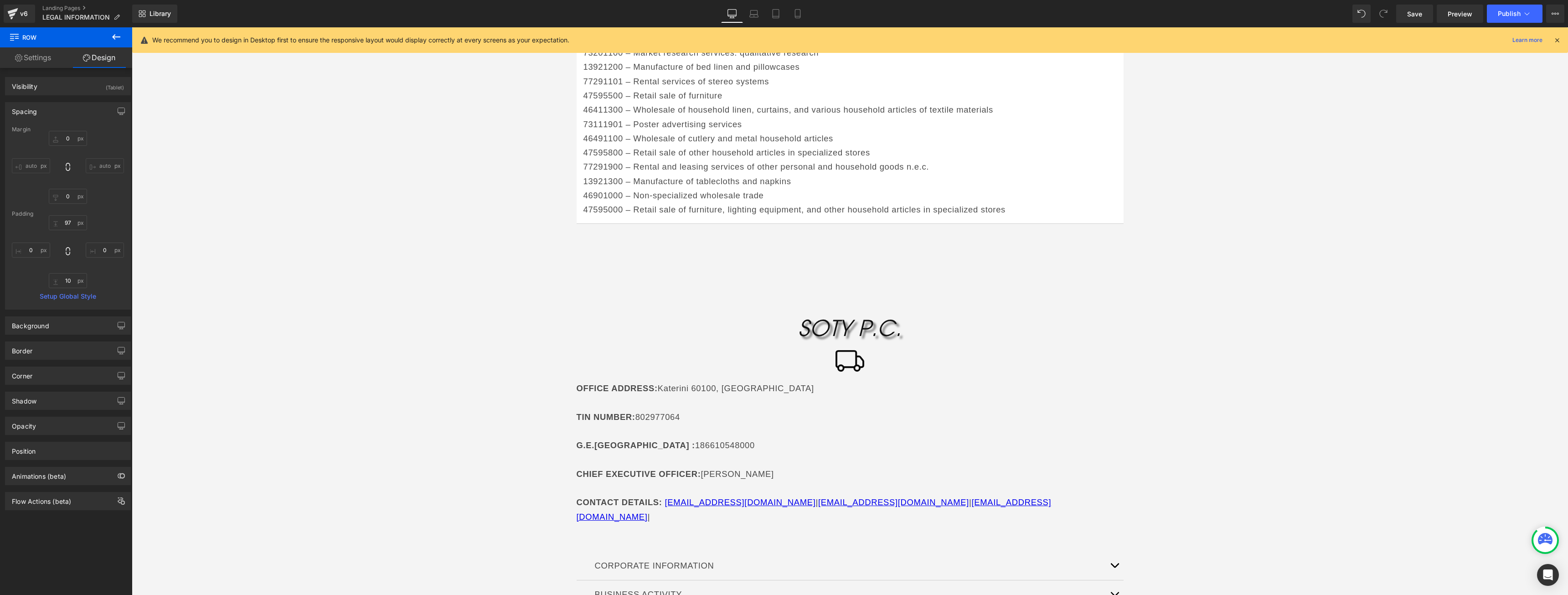
click at [220, 269] on div "SOTY P.C. Heading Icon OFFICE ADDRESS : [GEOGRAPHIC_DATA] TIN NUMBER : 80297706…" at bounding box center [850, 452] width 1436 height 385
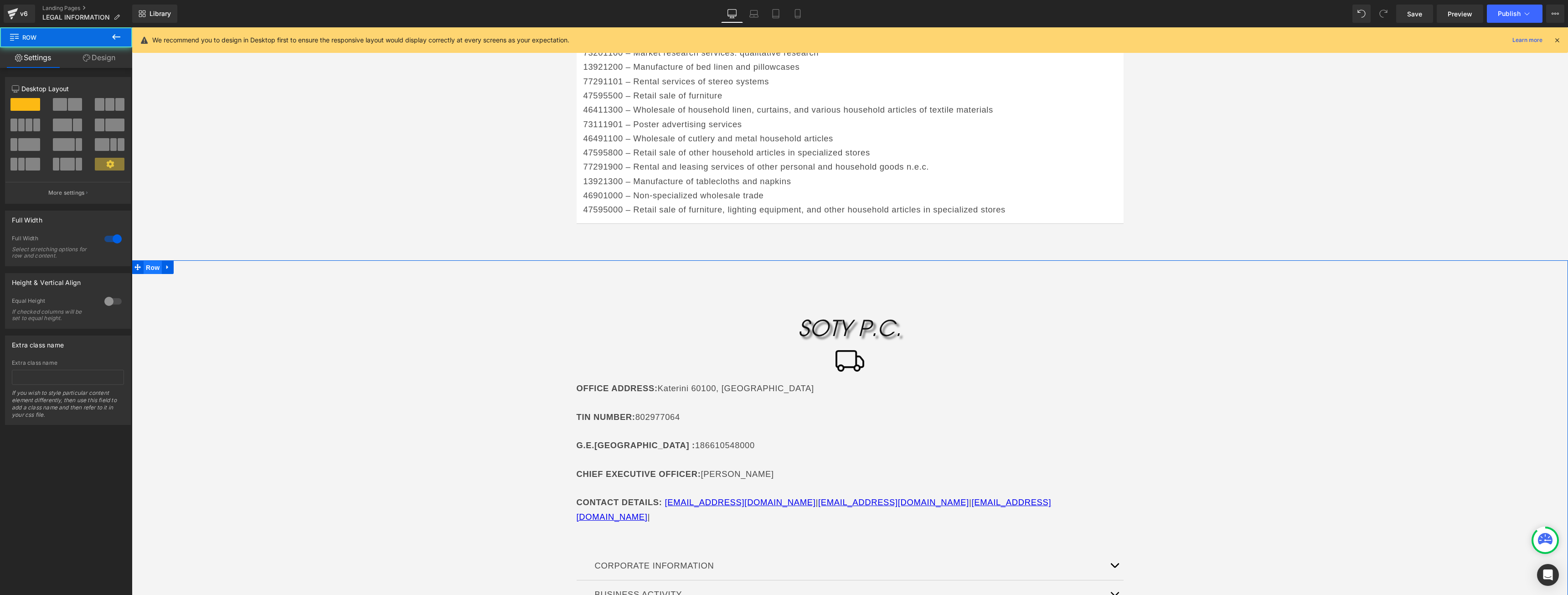
click at [151, 261] on span "Row" at bounding box center [152, 268] width 18 height 14
click at [103, 66] on link "Design" at bounding box center [99, 57] width 66 height 21
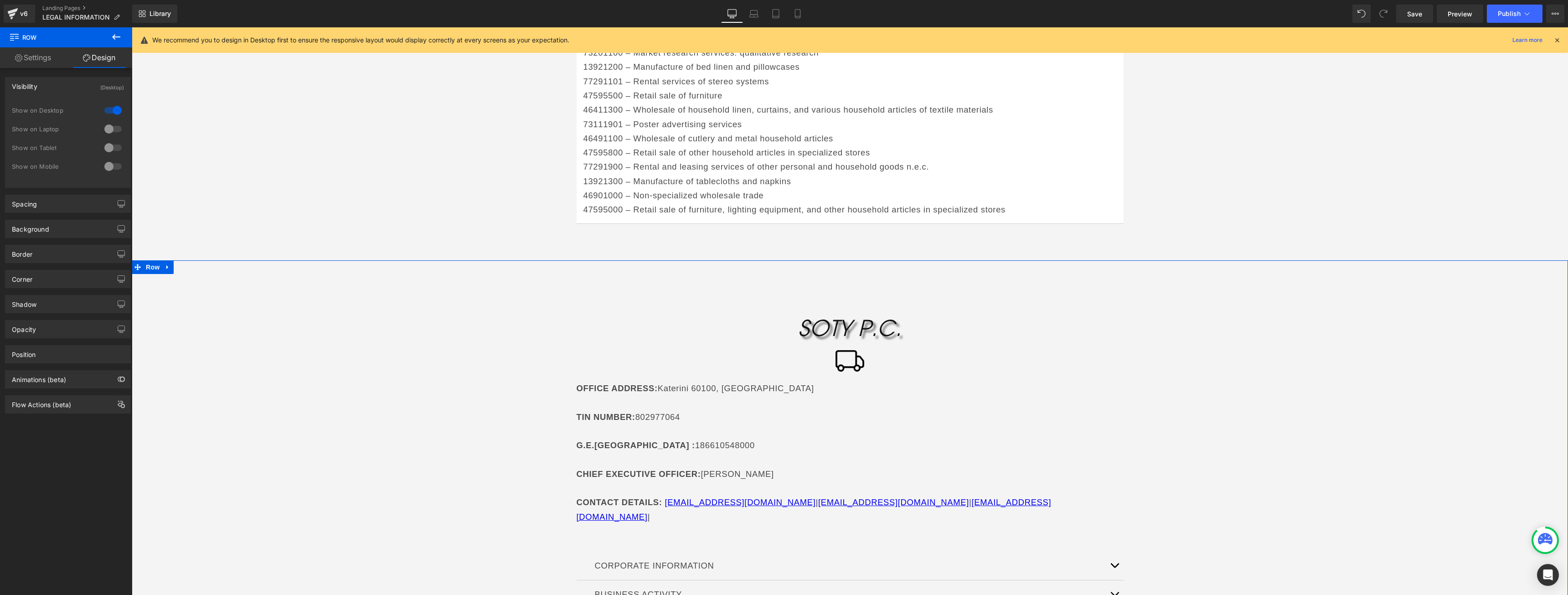
click at [111, 165] on div at bounding box center [113, 167] width 22 height 15
click at [114, 114] on div at bounding box center [113, 110] width 22 height 15
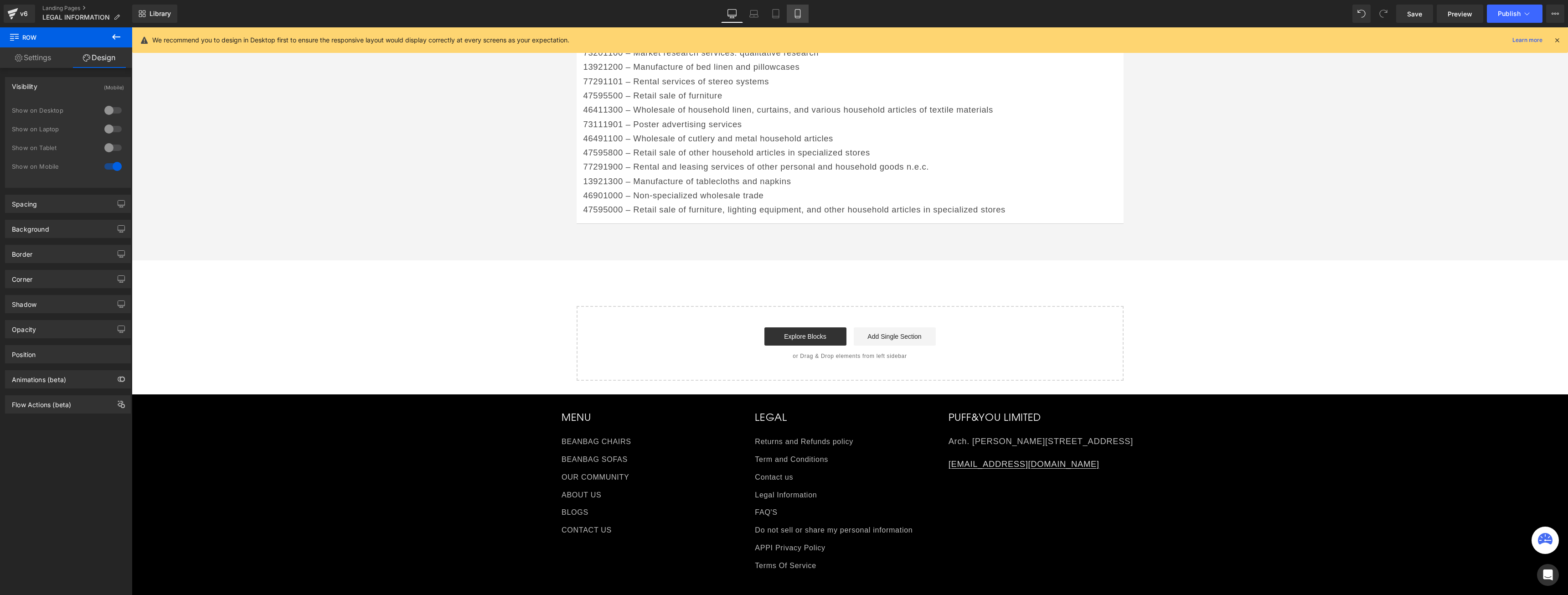
click at [793, 12] on link "Mobile" at bounding box center [798, 14] width 22 height 18
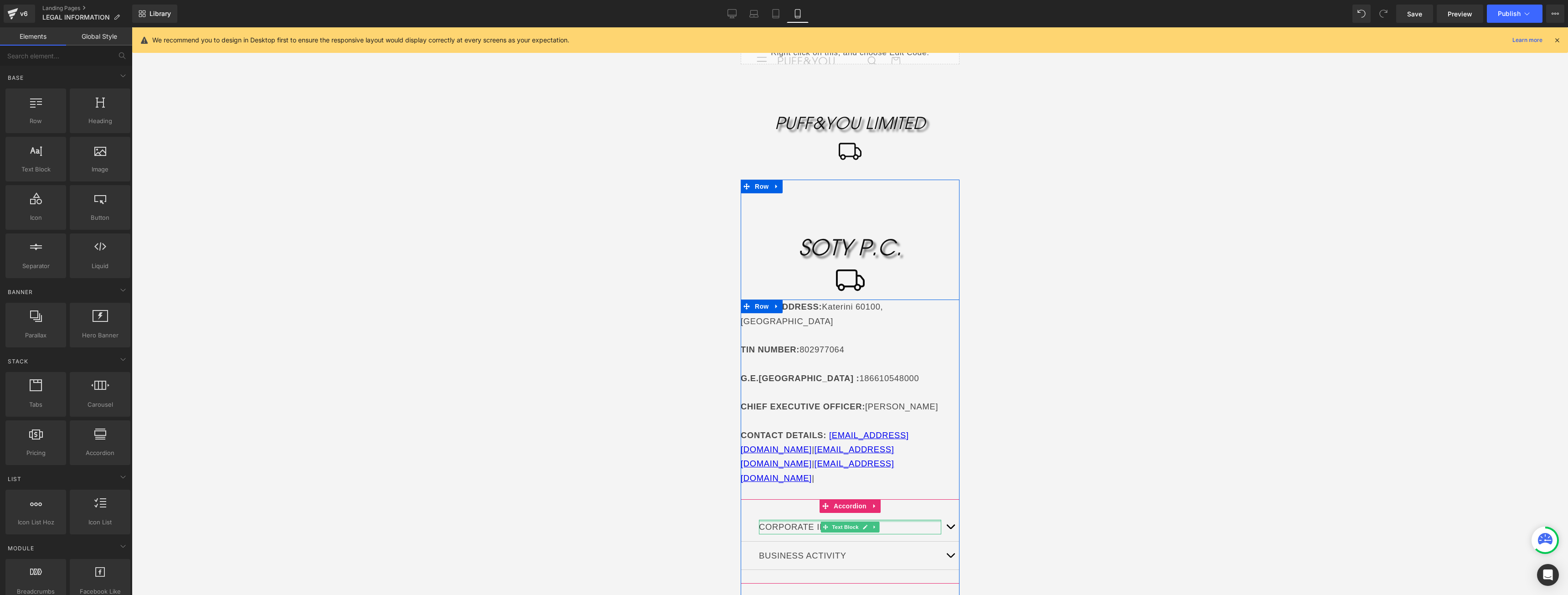
scroll to position [0, 0]
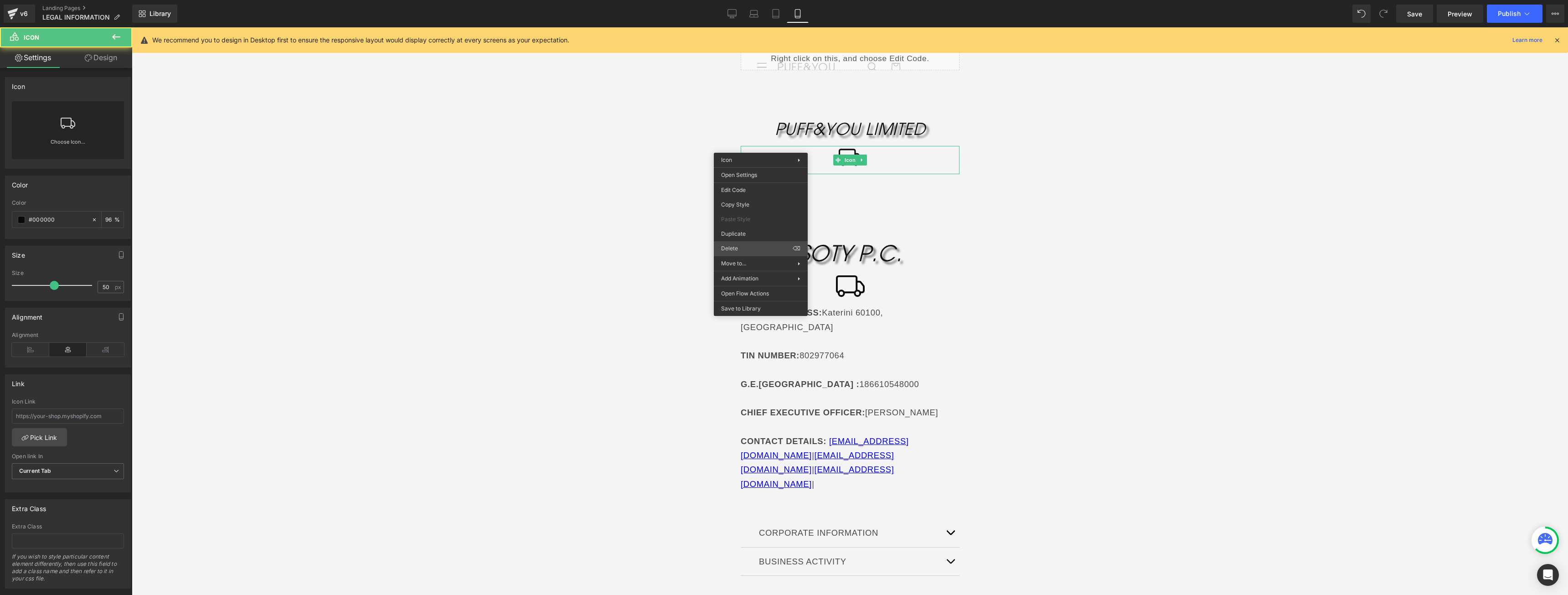
click at [737, 251] on div "Row You are previewing how the will restyle your page. You can not edit Element…" at bounding box center [784, 305] width 1568 height 611
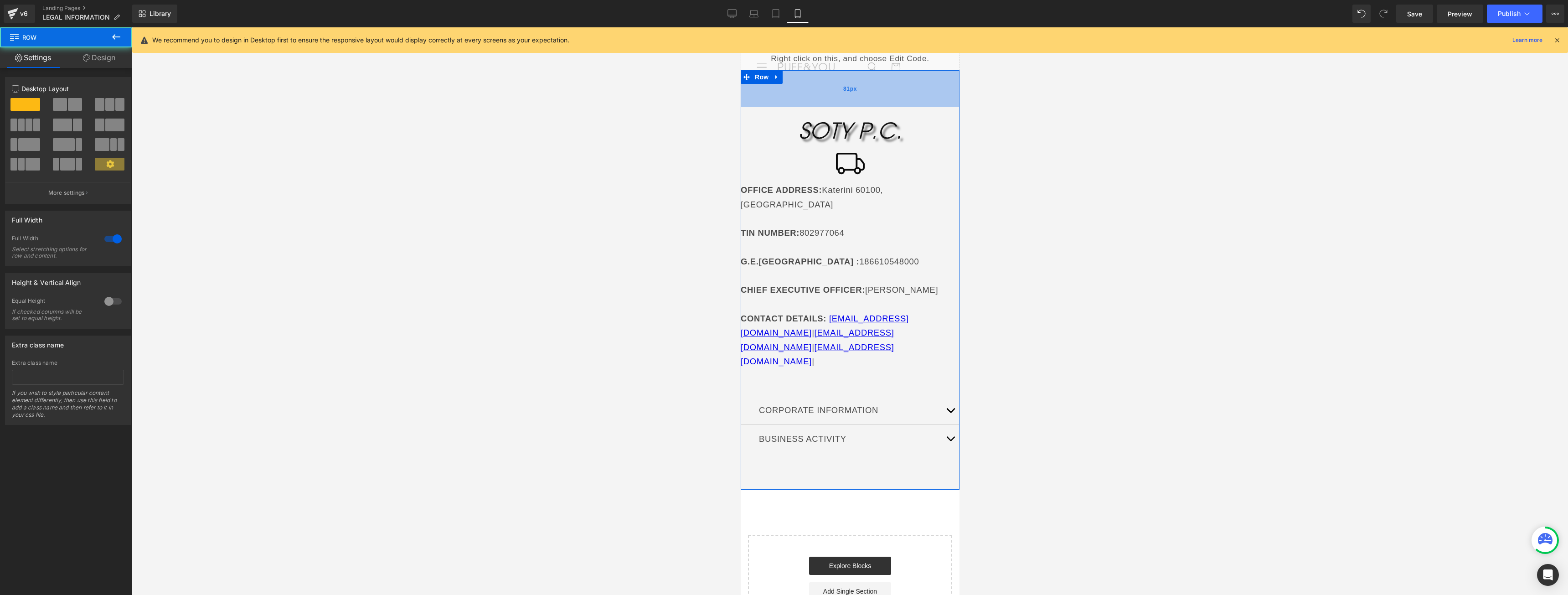
drag, startPoint x: 827, startPoint y: 90, endPoint x: 830, endPoint y: 83, distance: 7.6
click at [830, 83] on div "81px" at bounding box center [850, 89] width 219 height 37
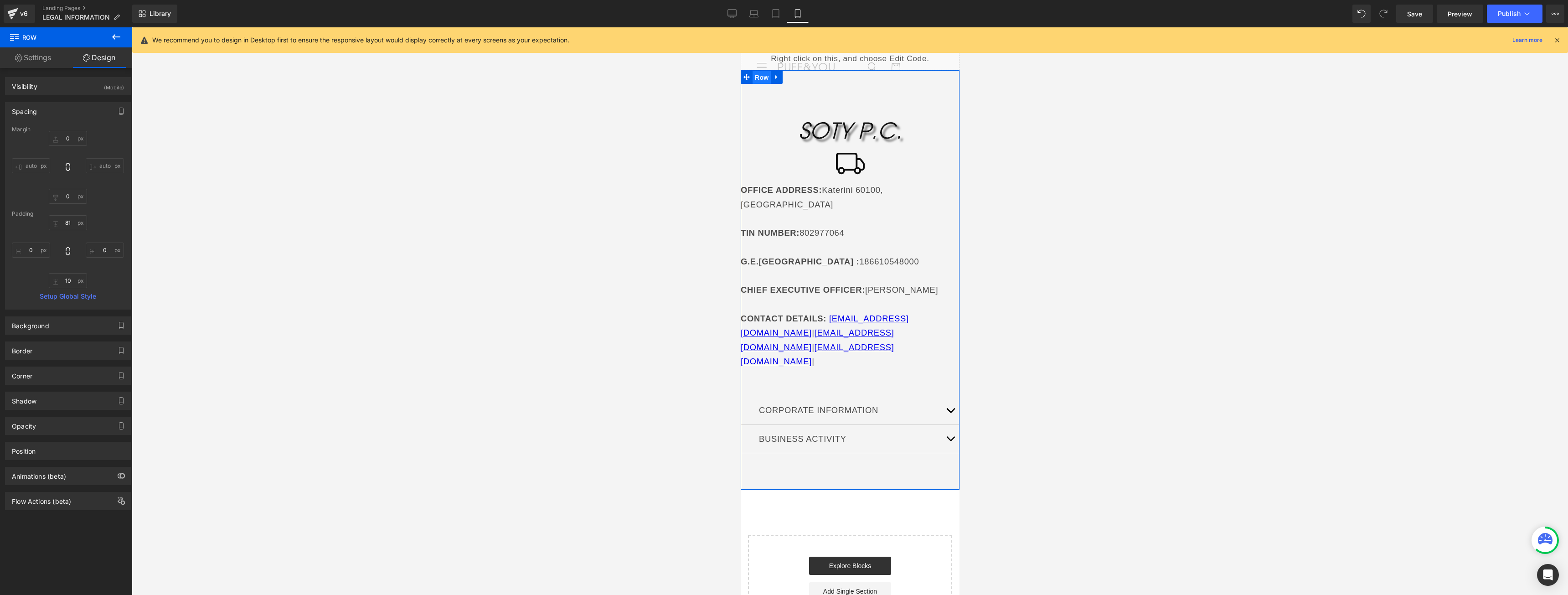
click at [757, 75] on span "Row" at bounding box center [761, 77] width 18 height 14
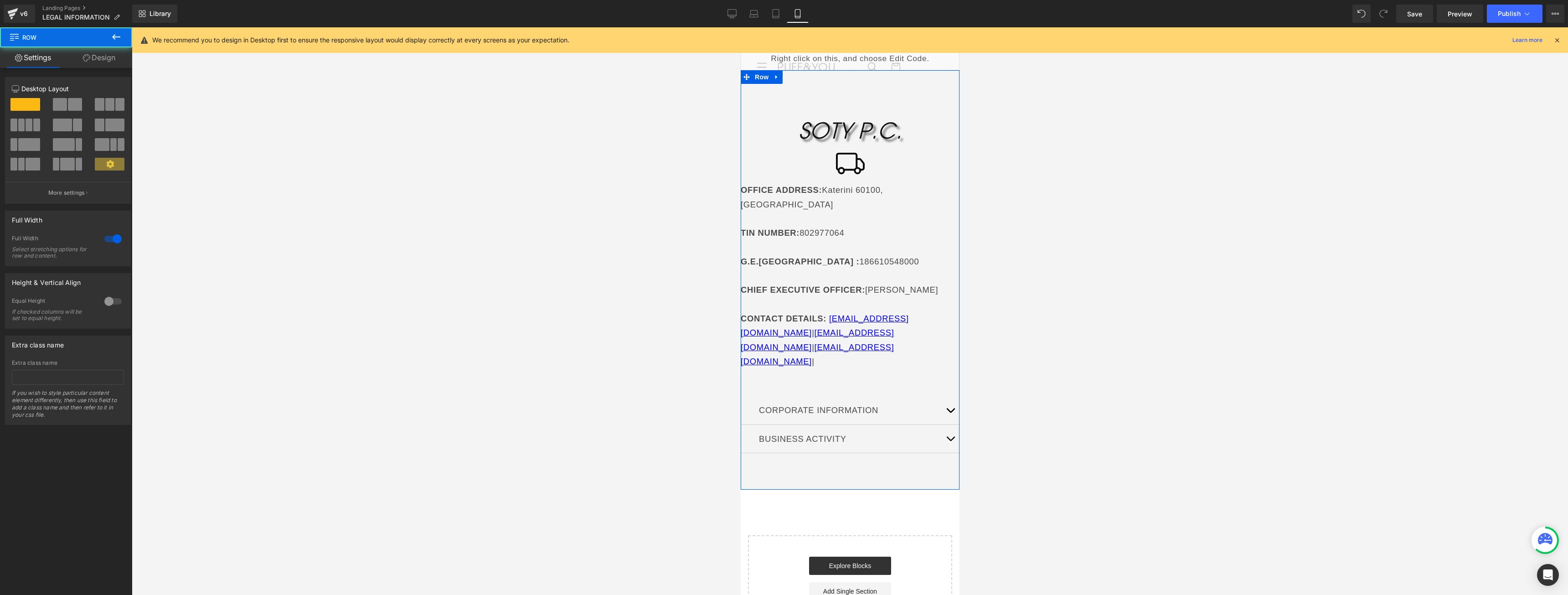
click at [111, 234] on div at bounding box center [113, 239] width 22 height 15
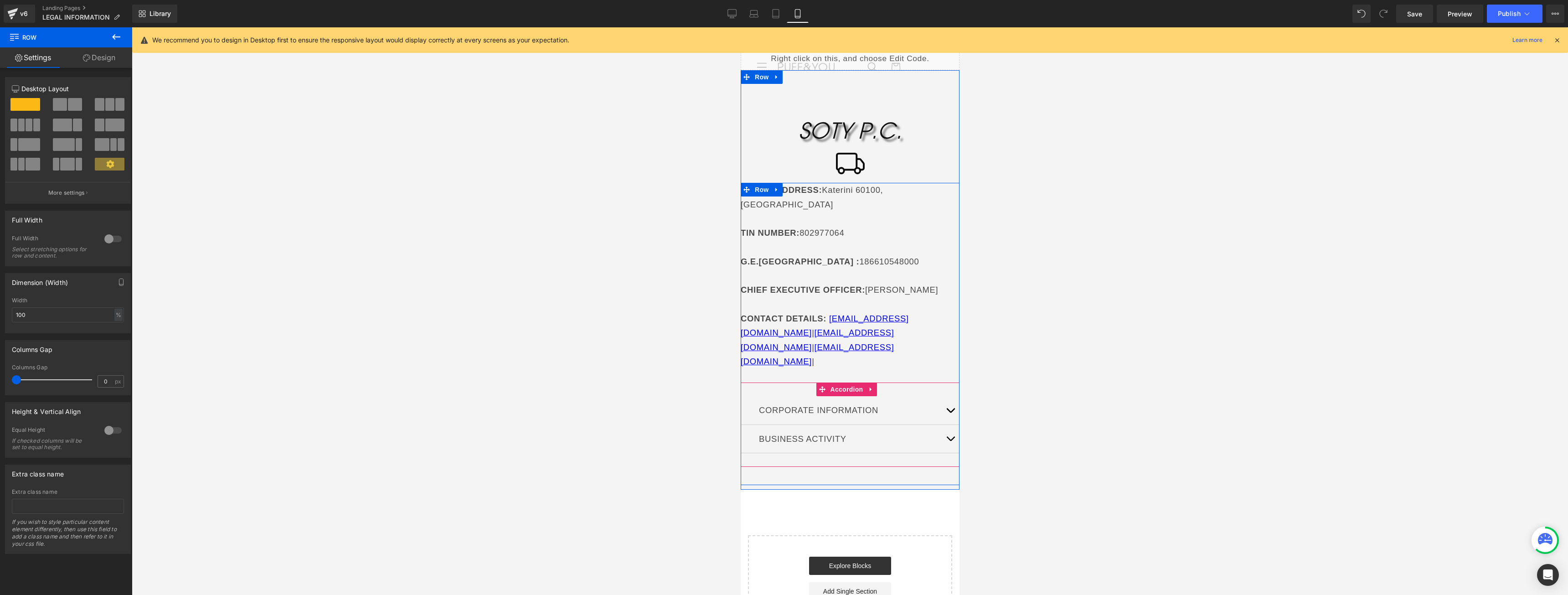
click at [941, 396] on button "button" at bounding box center [950, 410] width 18 height 28
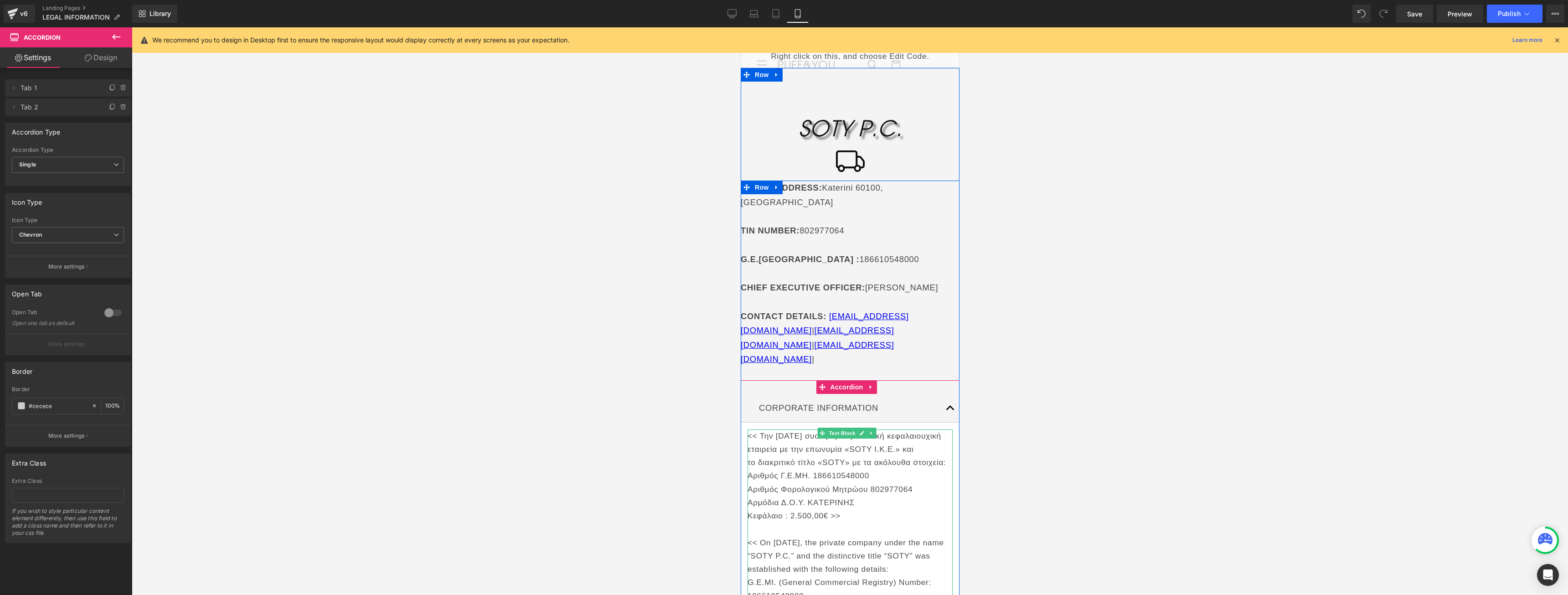
scroll to position [182, 0]
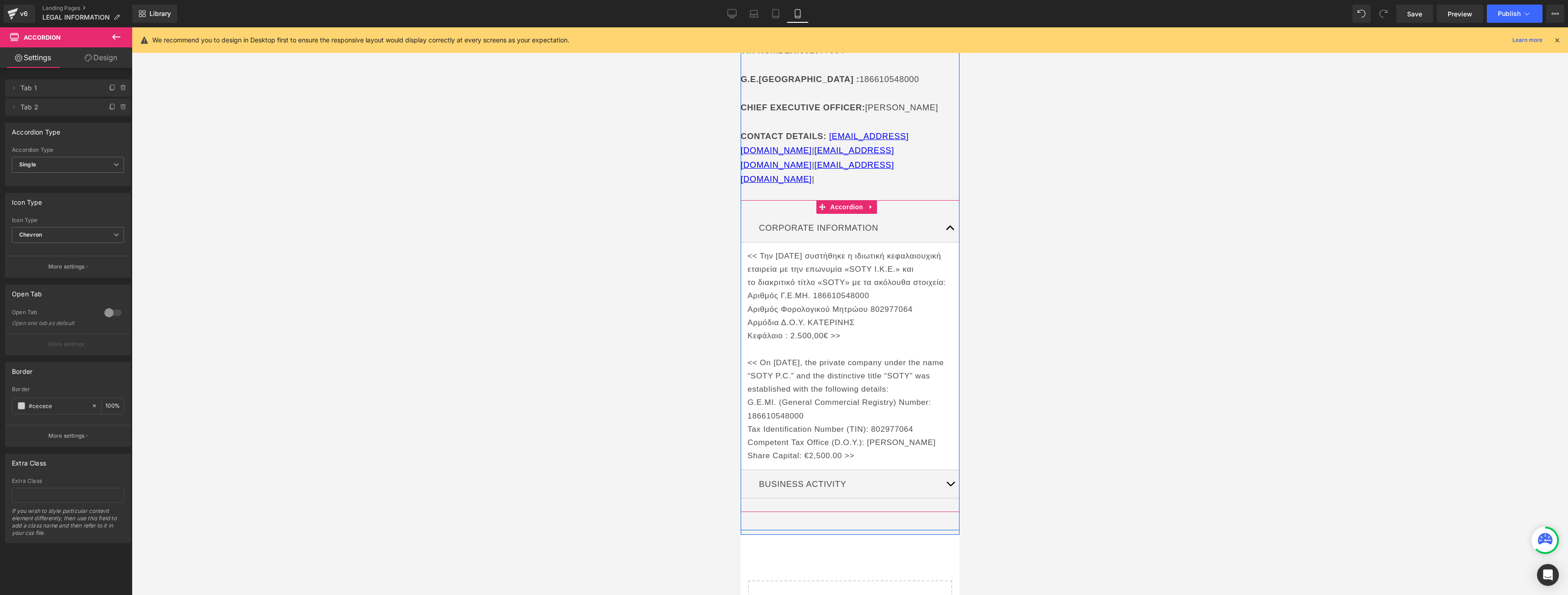
click at [950, 486] on span "button" at bounding box center [950, 486] width 0 height 0
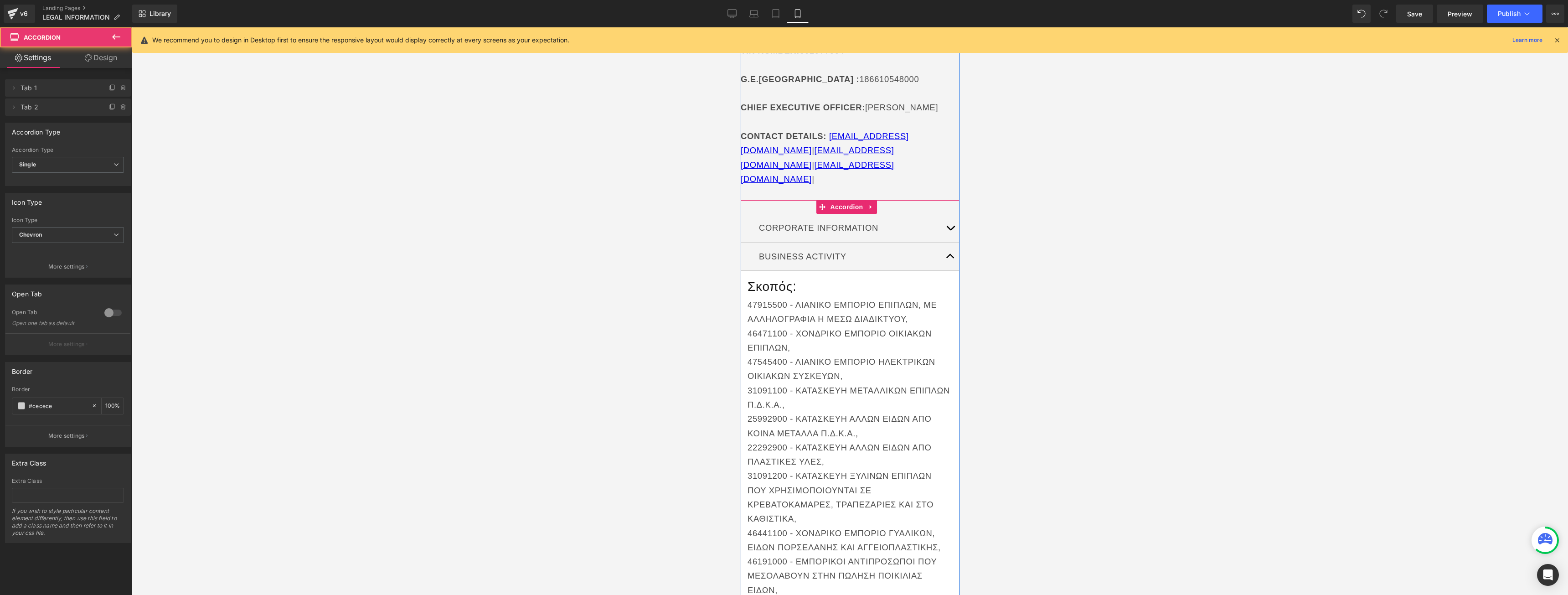
drag, startPoint x: 781, startPoint y: 246, endPoint x: 845, endPoint y: 333, distance: 108.0
click at [781, 278] on h1 "Σκοπός:" at bounding box center [850, 286] width 205 height 17
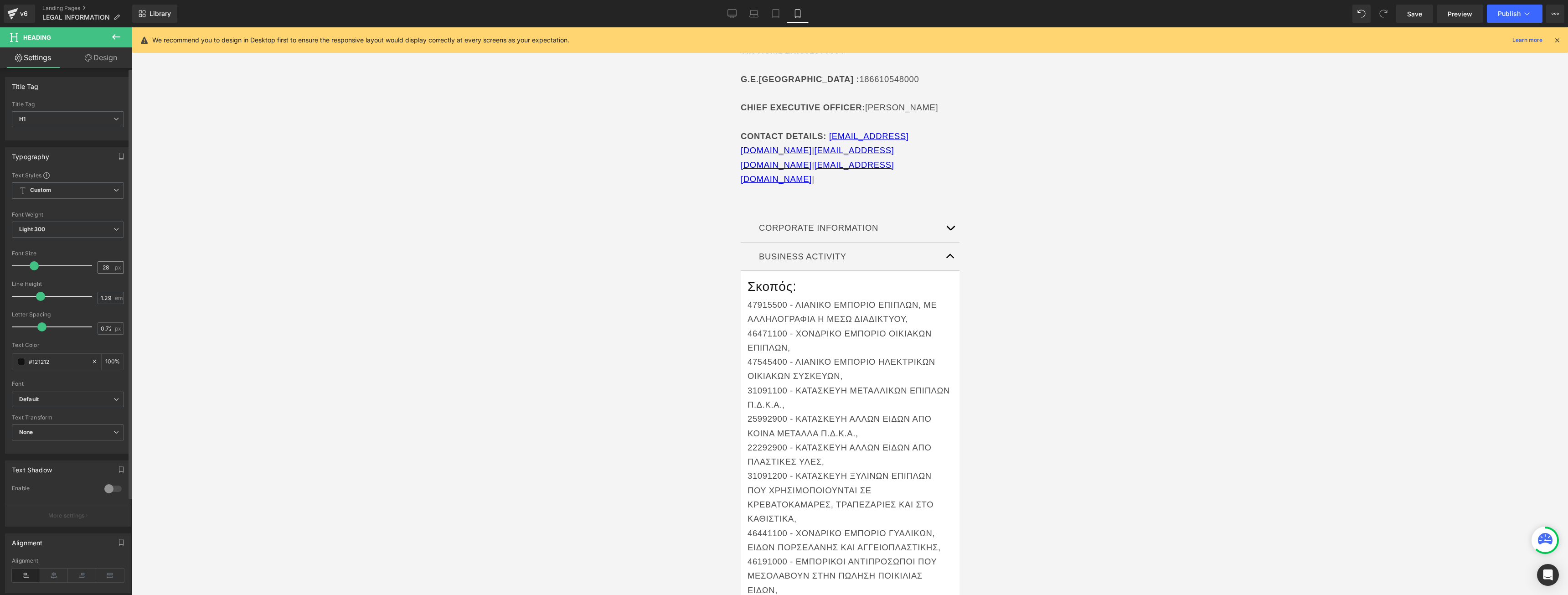
click at [98, 272] on input "28" at bounding box center [105, 268] width 16 height 12
click at [101, 267] on input "16" at bounding box center [105, 268] width 16 height 12
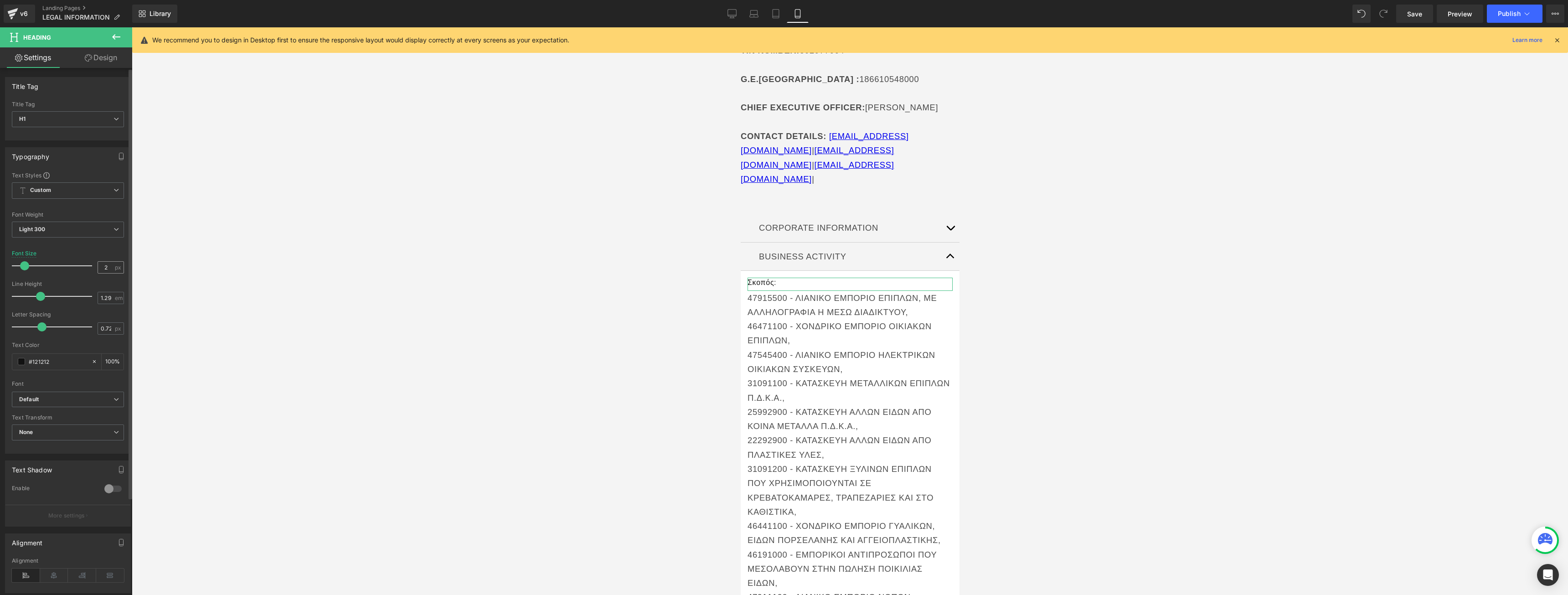
type input "21"
click at [831, 376] on p "31091100 - ΚΑΤΑΣΚΕΥΗ ΜΕΤΑΛΛΙΚΩΝ ΕΠΙΠΛΩΝ Π.Δ.Κ.Α.," at bounding box center [850, 390] width 205 height 29
click at [102, 197] on input "18.4" at bounding box center [105, 197] width 16 height 12
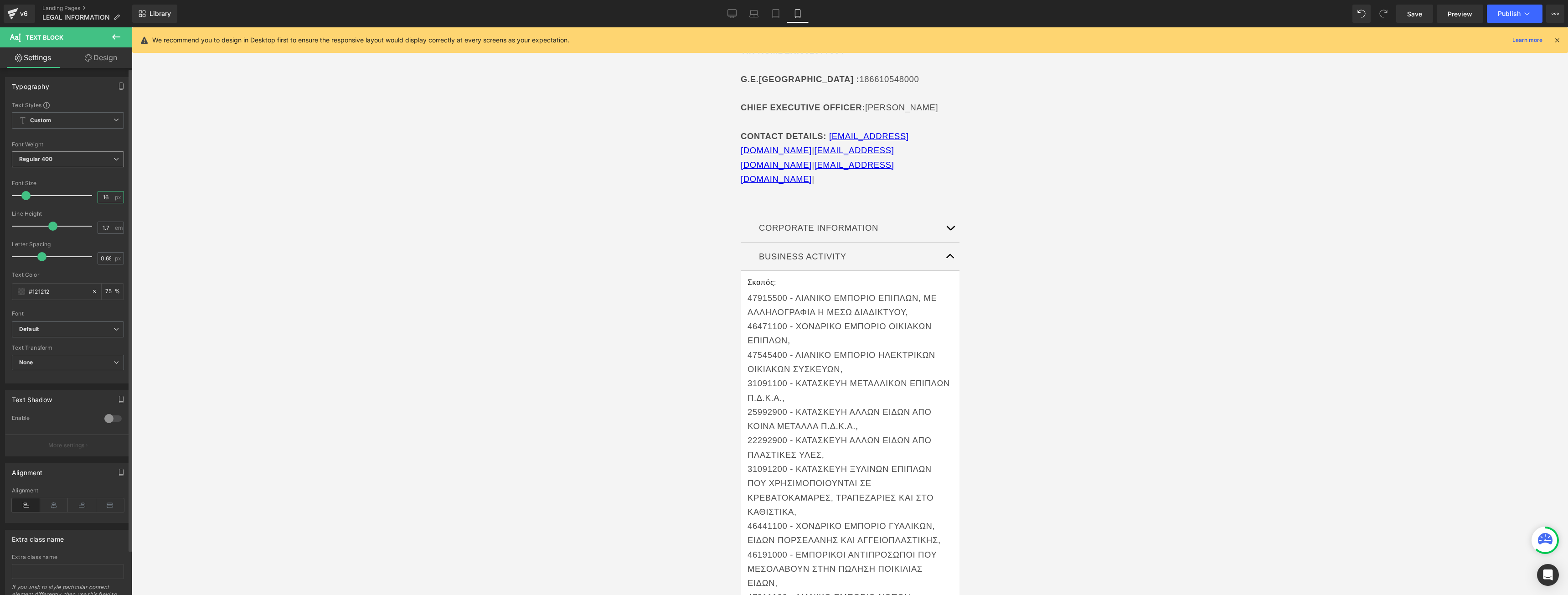
type input "16"
click at [74, 152] on span "Regular 400" at bounding box center [67, 159] width 112 height 16
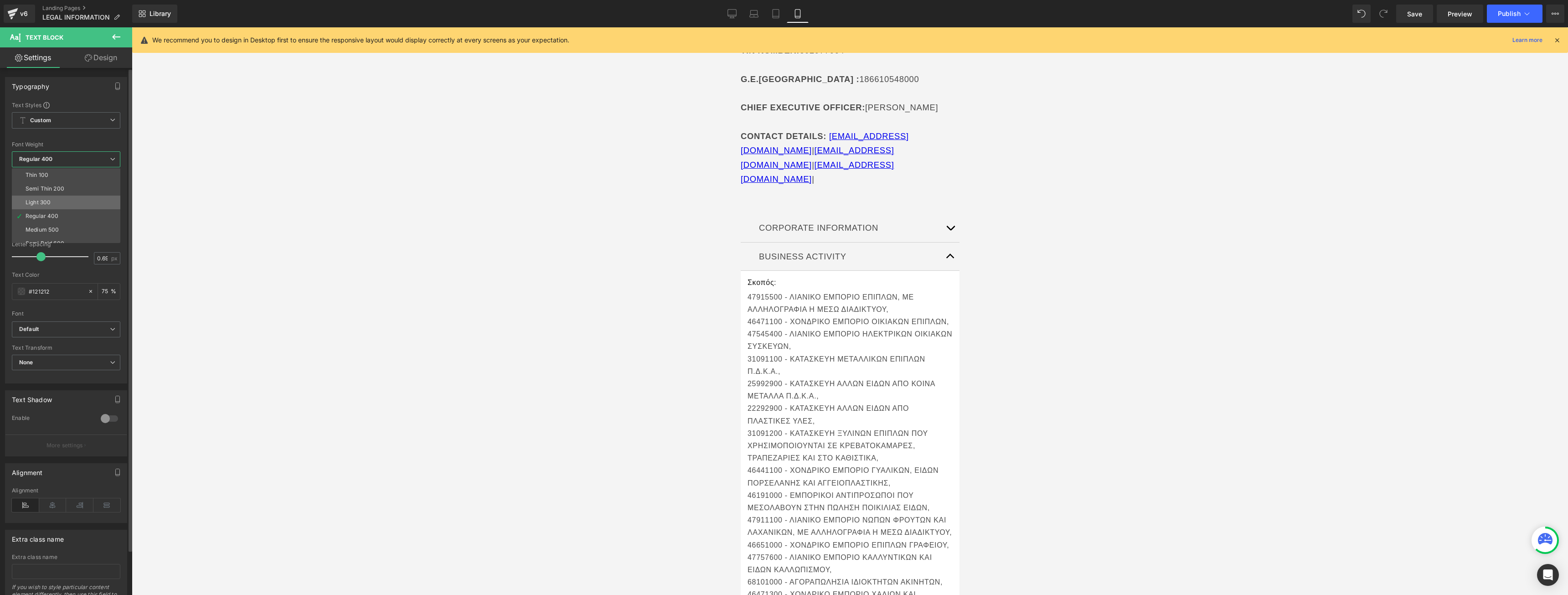
click at [69, 196] on li "Light 300" at bounding box center [68, 202] width 113 height 14
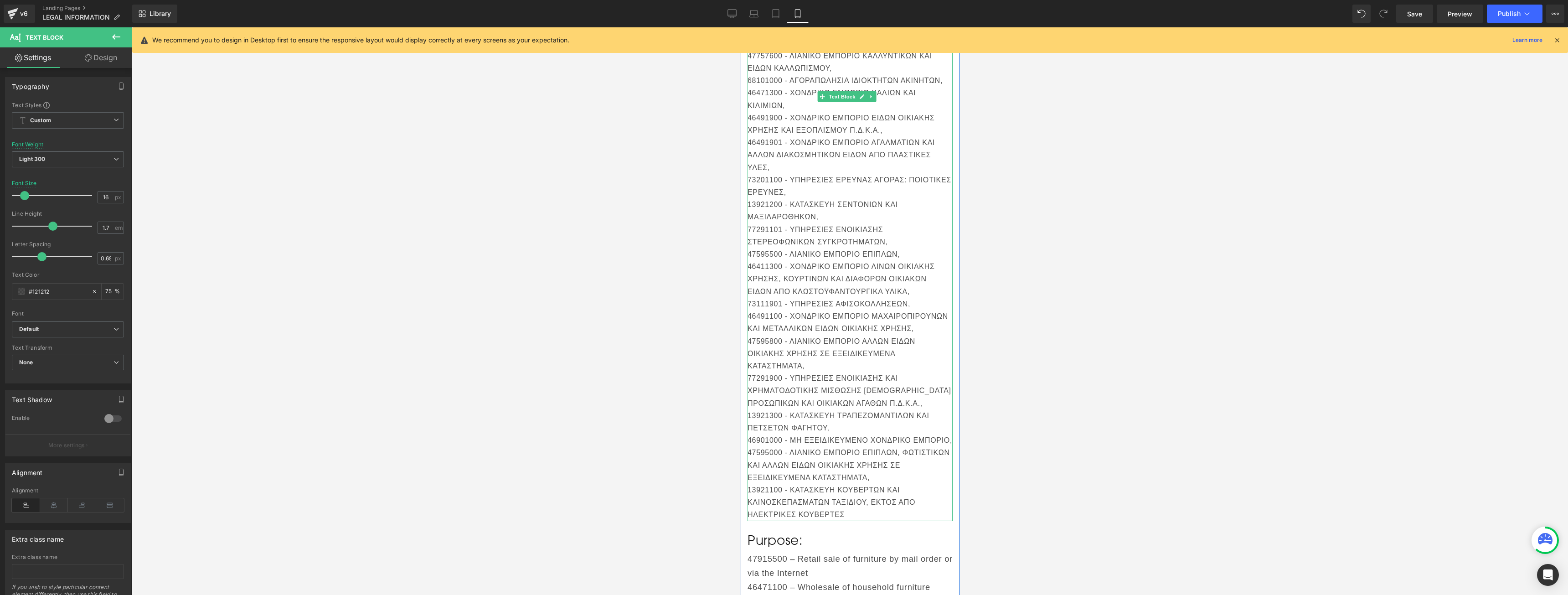
scroll to position [957, 0]
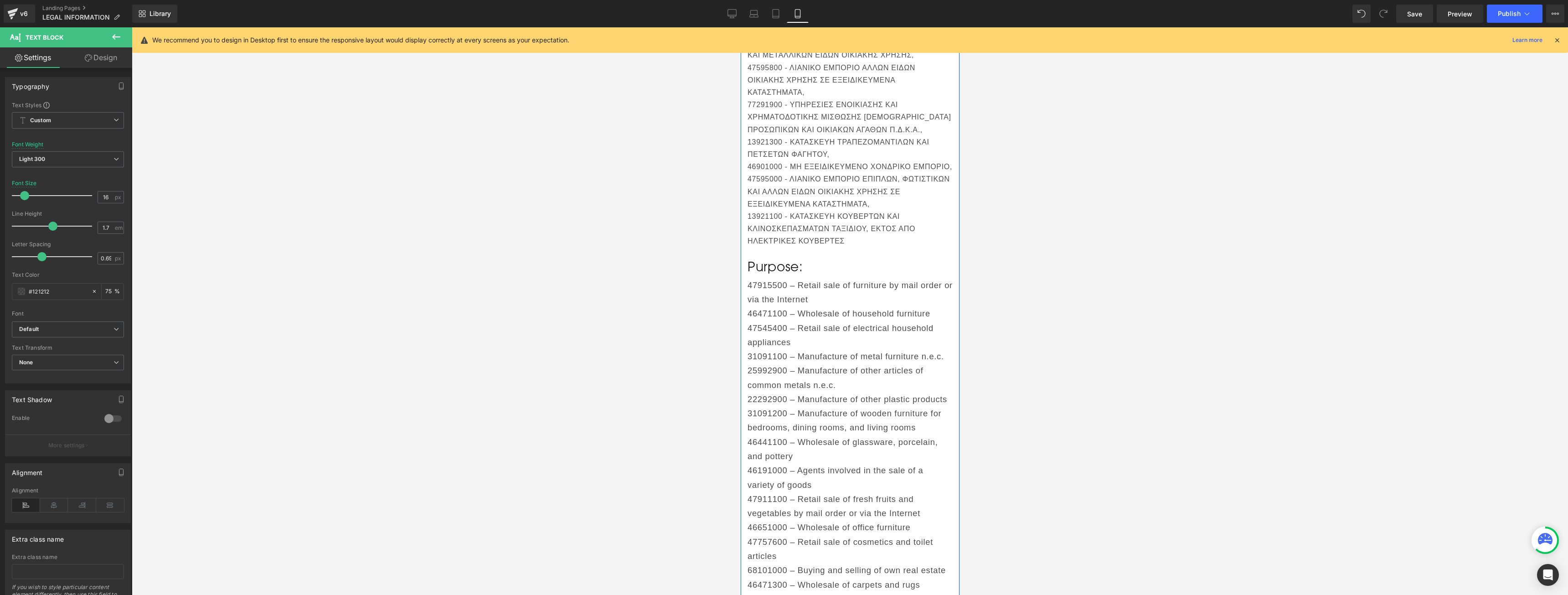
click at [803, 321] on p "46471100 – Wholesale of household furniture" at bounding box center [850, 313] width 205 height 14
click at [49, 152] on span "Regular 400" at bounding box center [67, 159] width 112 height 16
click at [43, 201] on div "Light 300" at bounding box center [38, 202] width 25 height 7
click at [99, 197] on input "18.4" at bounding box center [105, 197] width 16 height 12
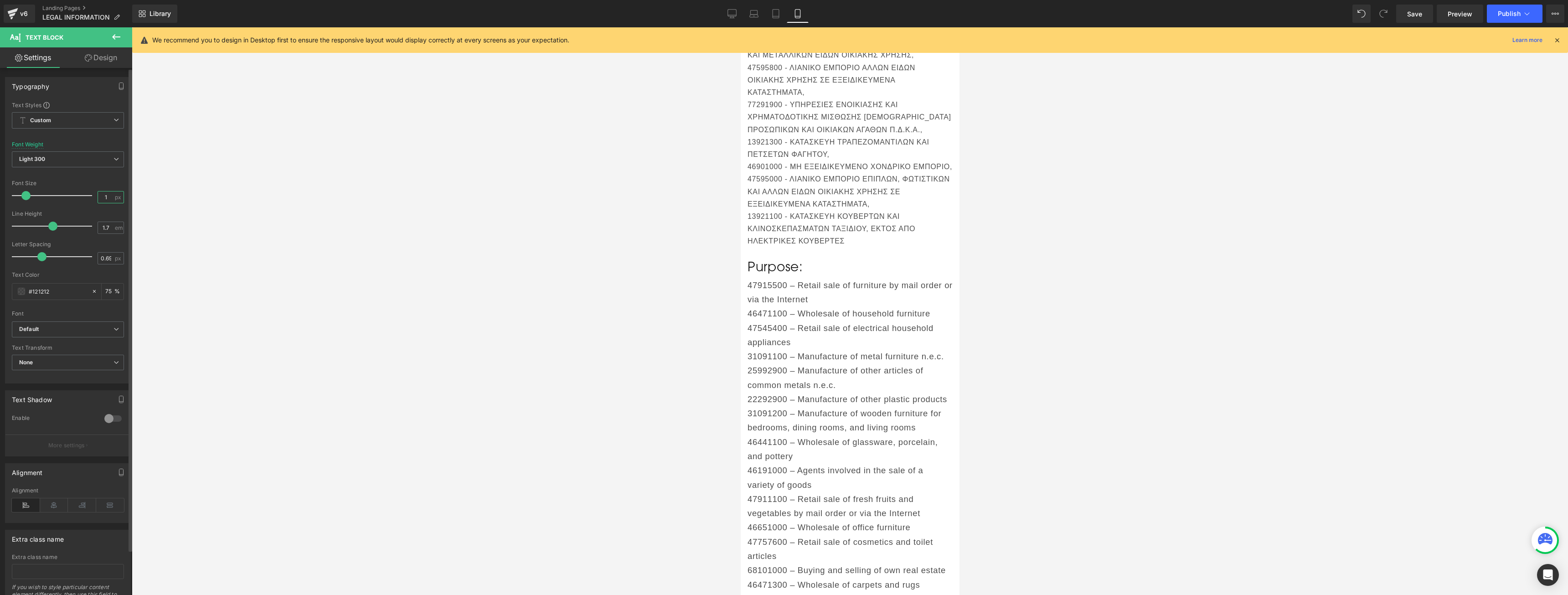
type input "16"
click at [779, 274] on h1 "Purpose:" at bounding box center [850, 266] width 205 height 17
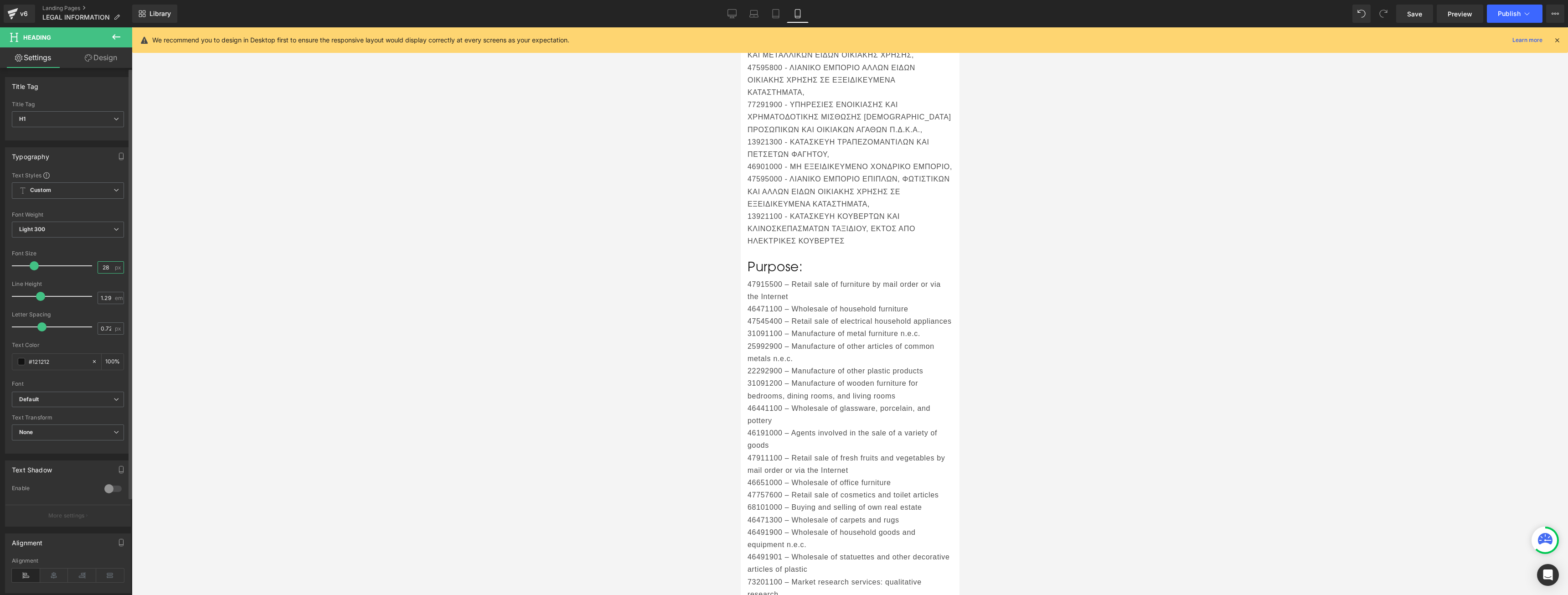
click at [102, 268] on input "28" at bounding box center [105, 268] width 16 height 12
type input "21"
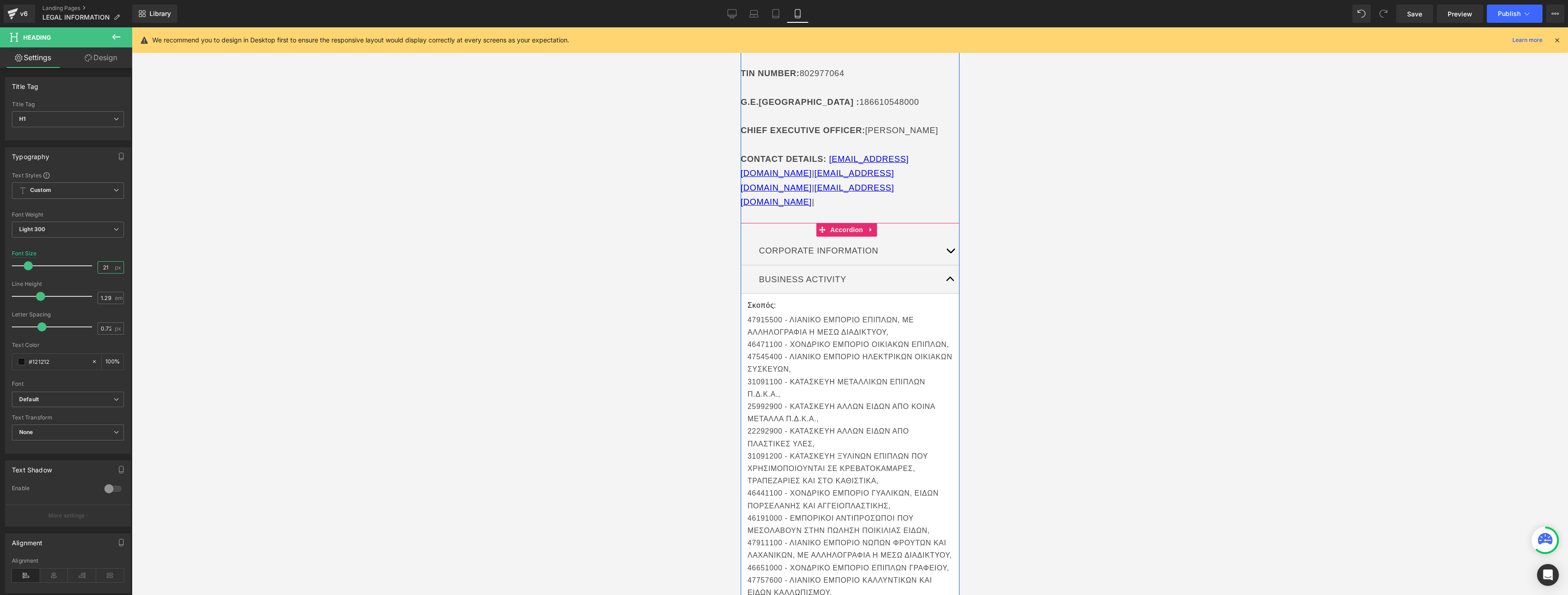
scroll to position [137, 0]
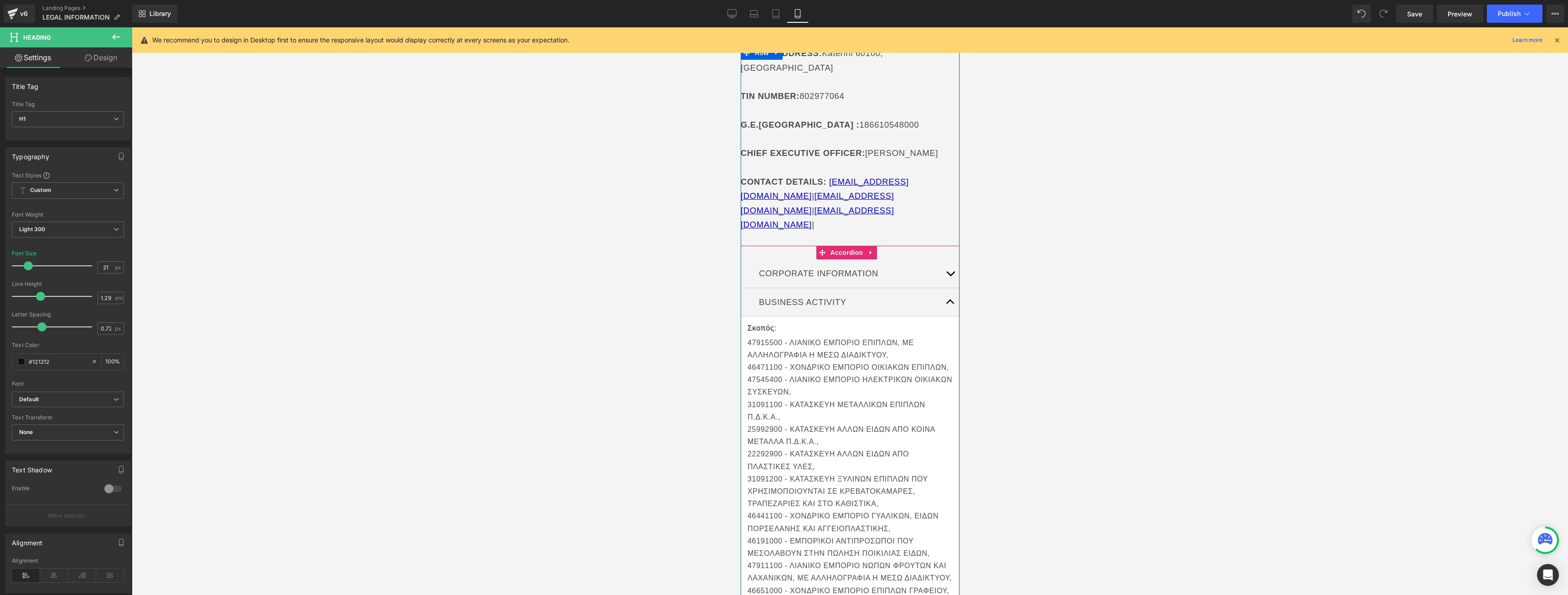
click at [943, 259] on button "button" at bounding box center [950, 273] width 18 height 28
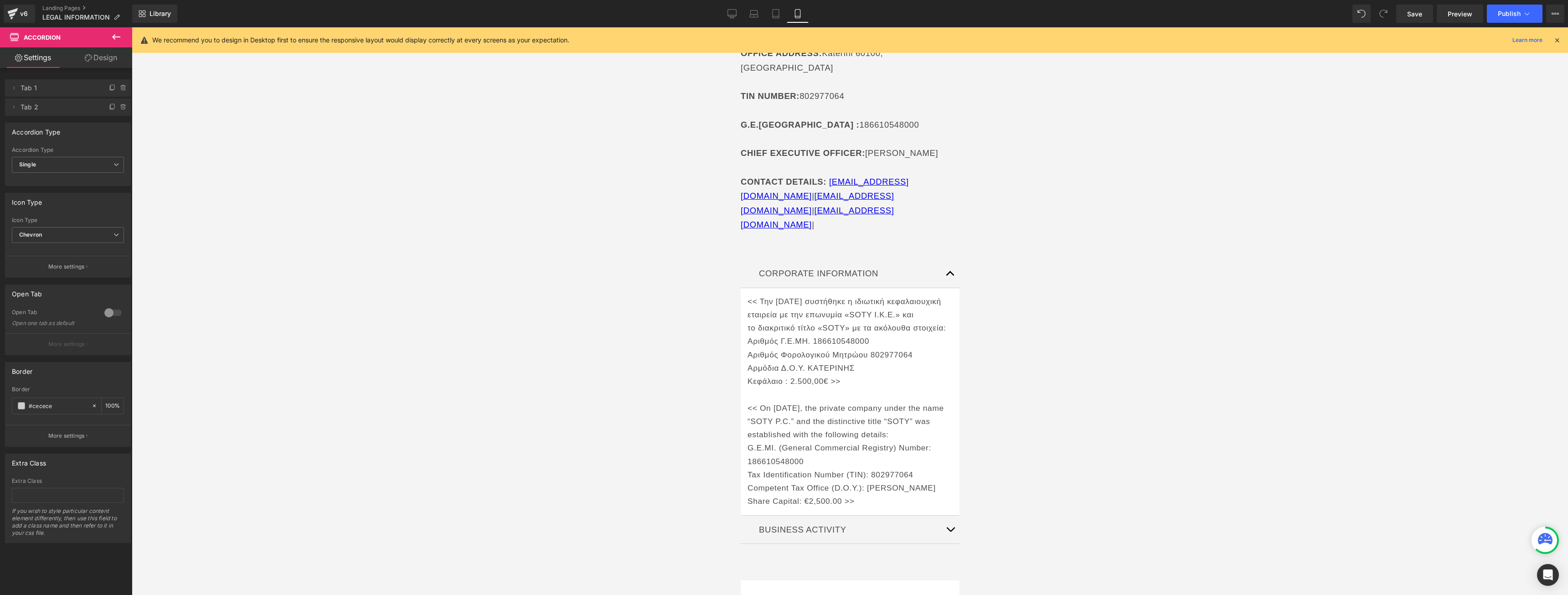
drag, startPoint x: 1065, startPoint y: 299, endPoint x: 794, endPoint y: 326, distance: 272.3
click at [794, 335] on p "Αριθμός Γ.Ε.ΜΗ. 186610548000" at bounding box center [850, 341] width 205 height 13
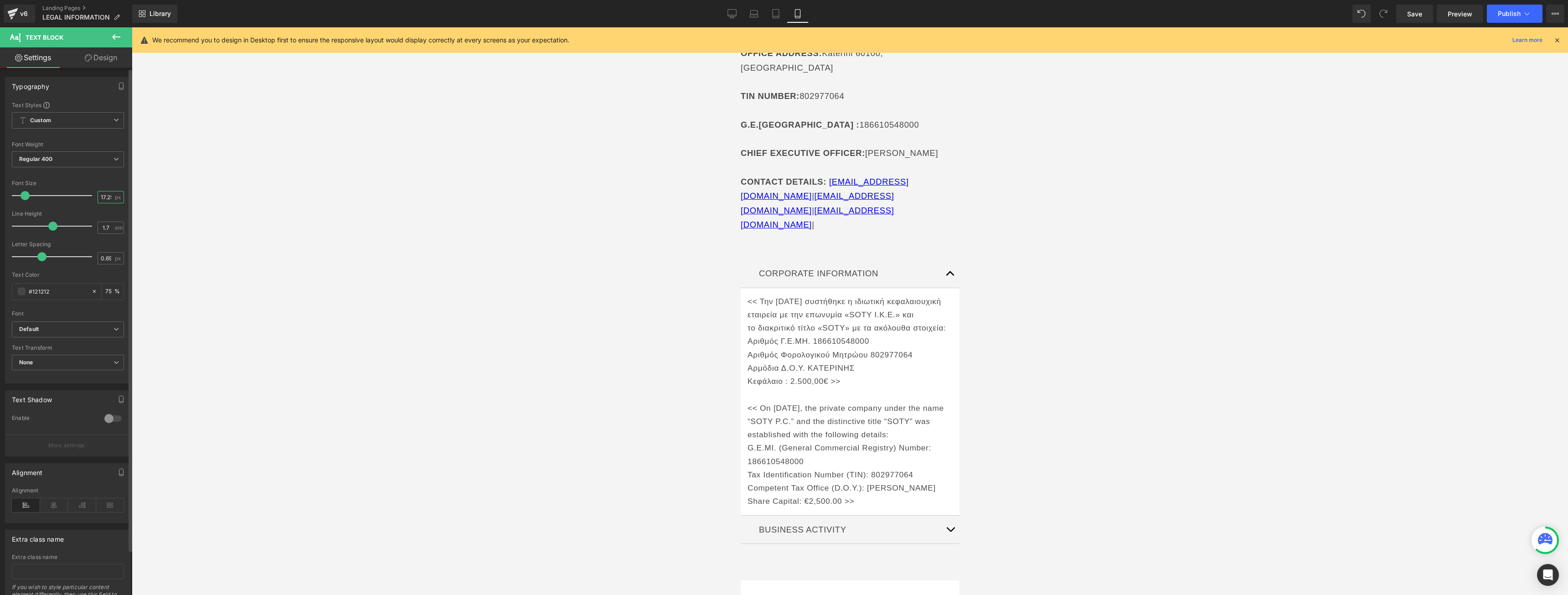
click at [100, 196] on input "17.25" at bounding box center [105, 197] width 16 height 12
type input "16"
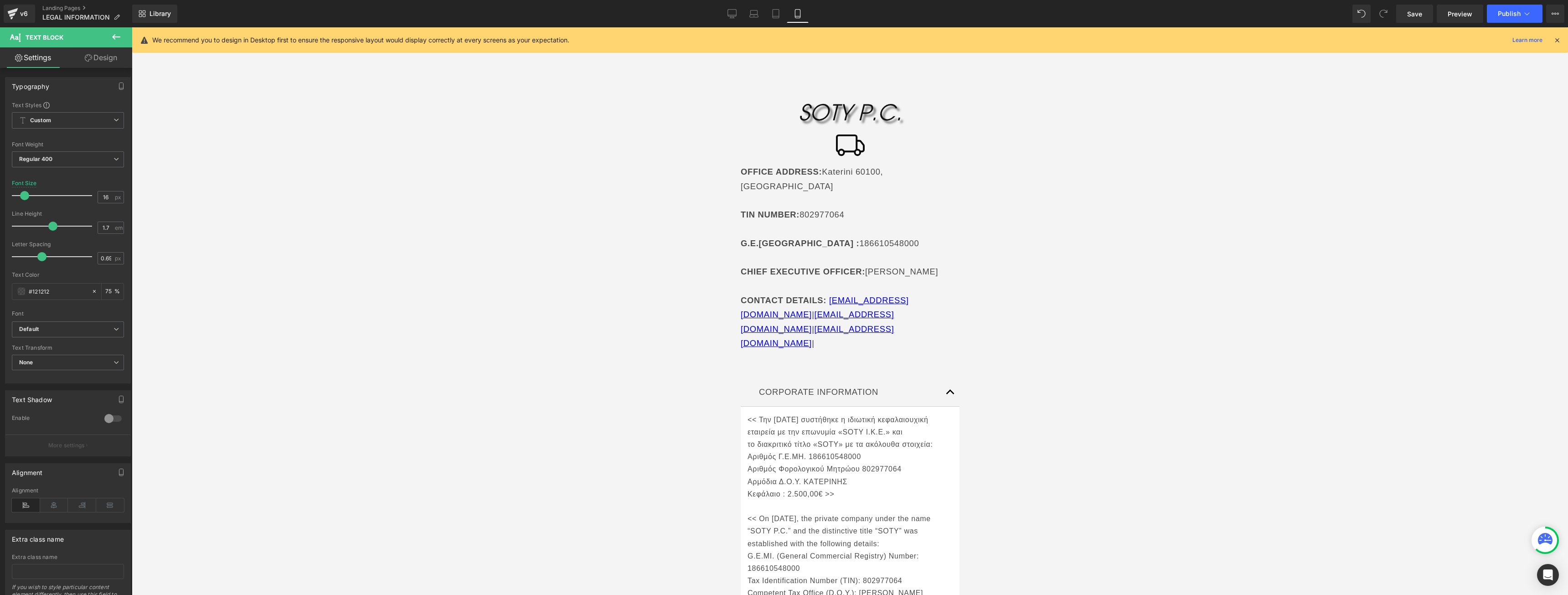
scroll to position [0, 0]
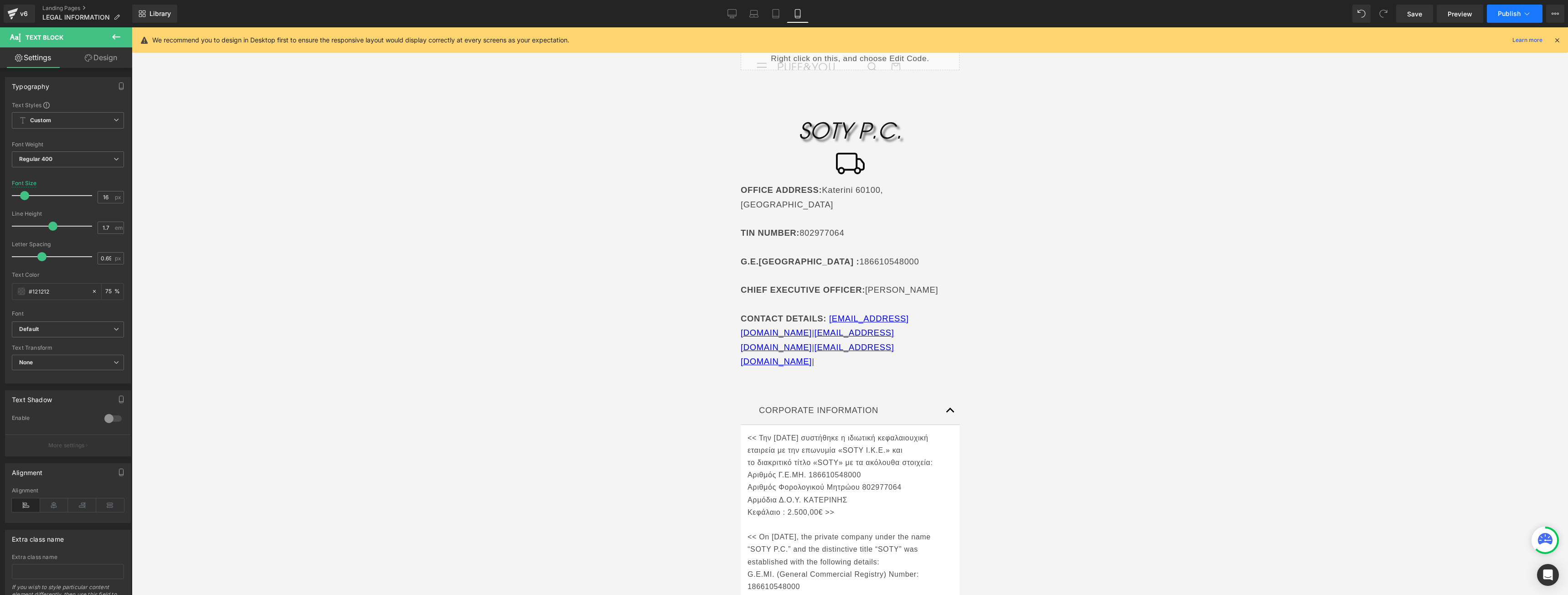
click at [1518, 7] on button "Publish" at bounding box center [1514, 14] width 55 height 18
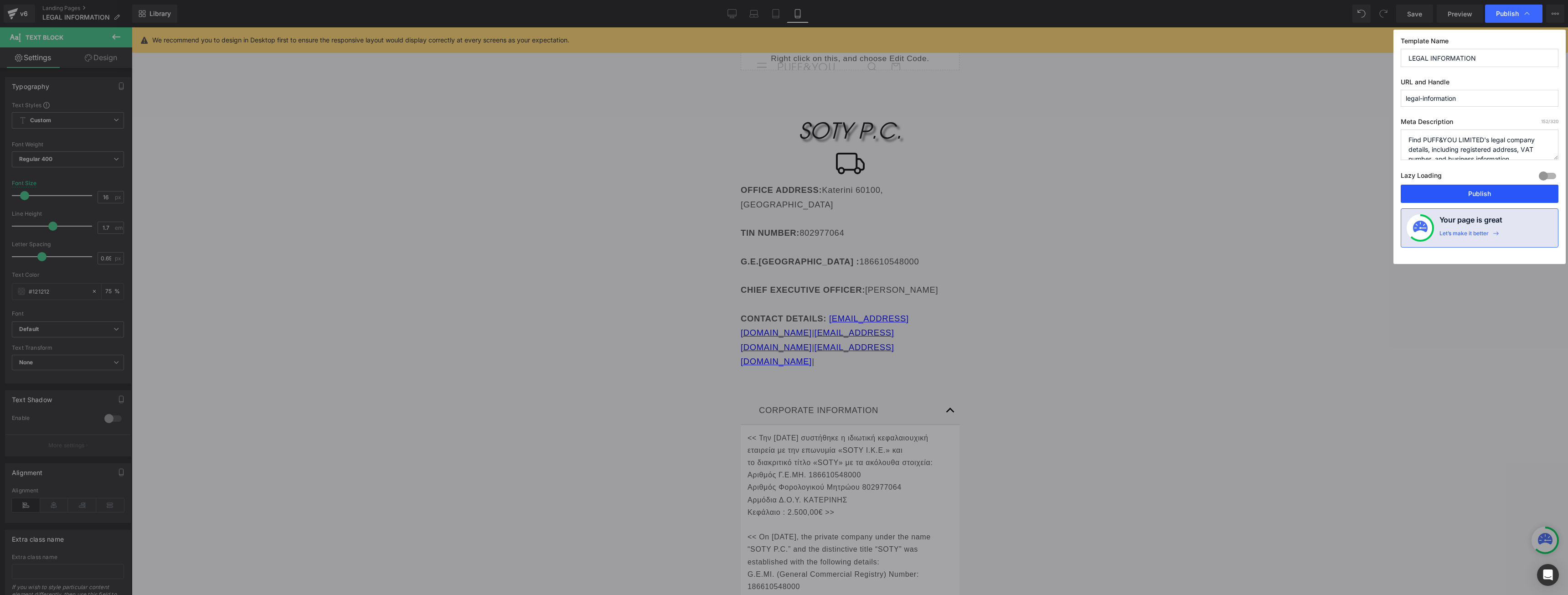
click at [1459, 193] on button "Publish" at bounding box center [1479, 194] width 157 height 18
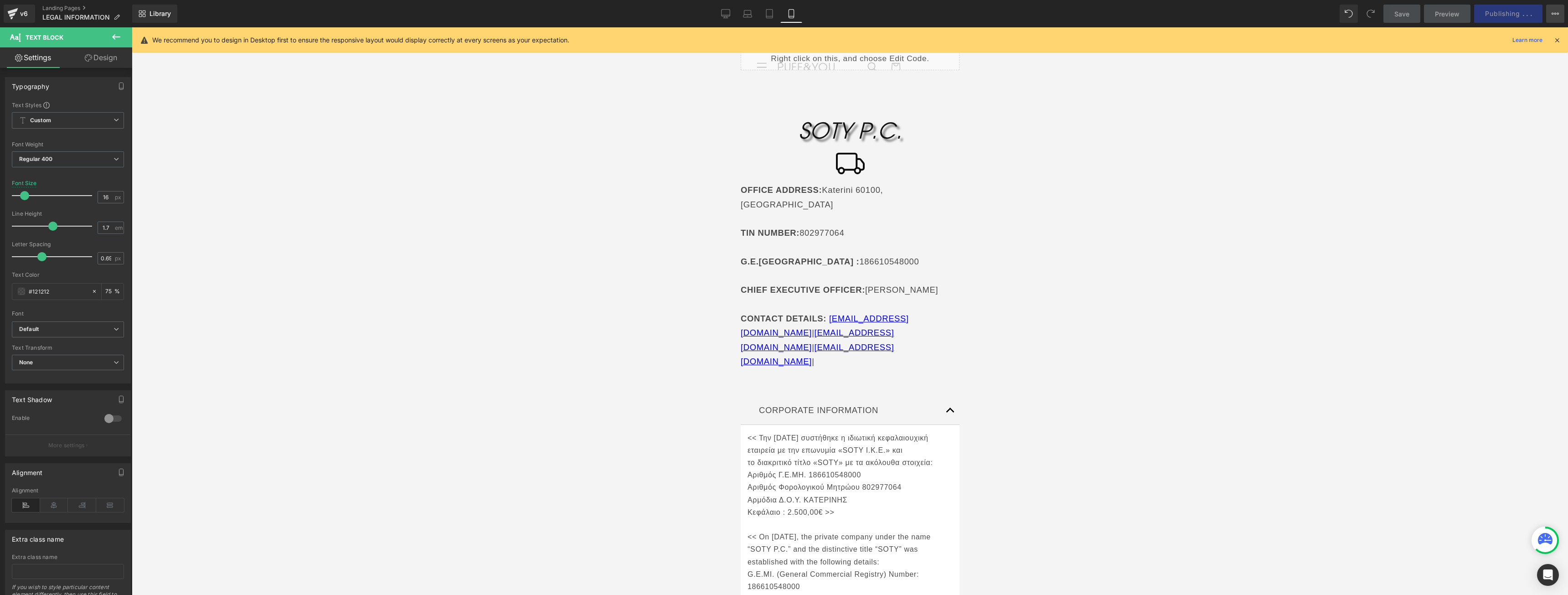
click at [1546, 16] on button "View Live Page View with current Template Save Template to Library Schedule Pub…" at bounding box center [1555, 14] width 18 height 18
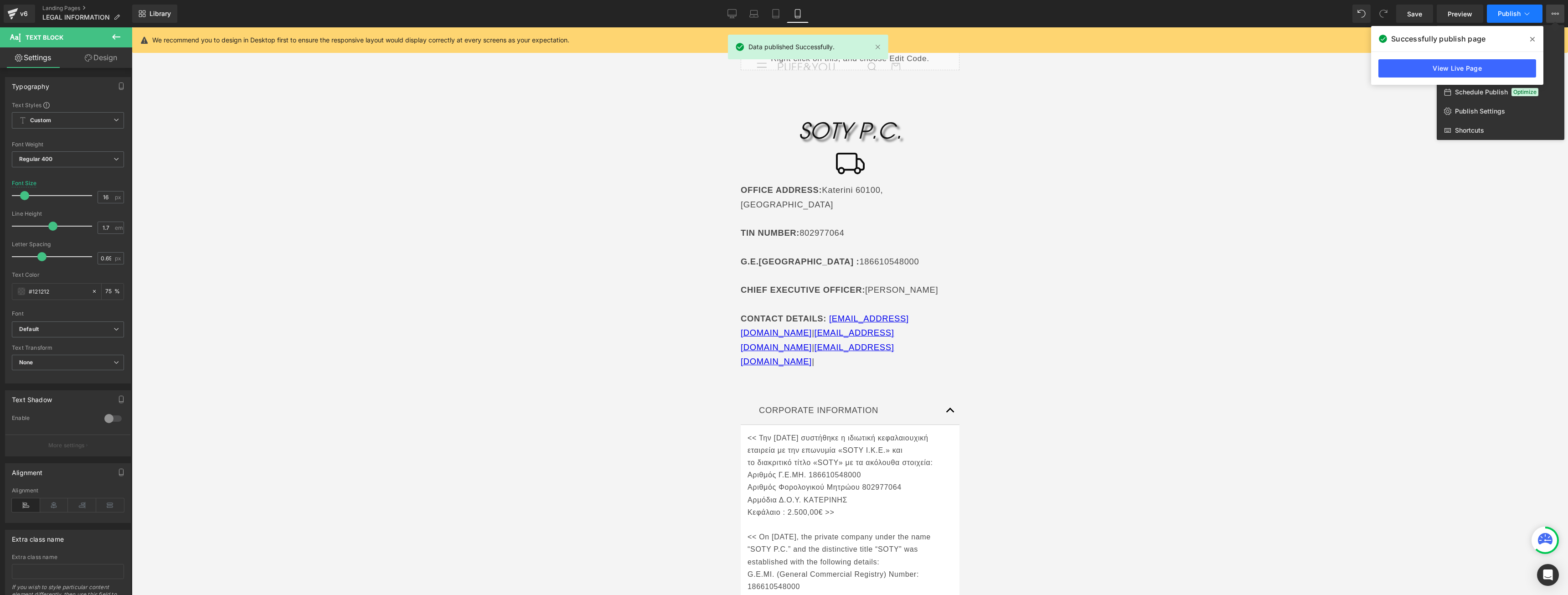
click at [1533, 14] on button "Publish" at bounding box center [1514, 14] width 55 height 18
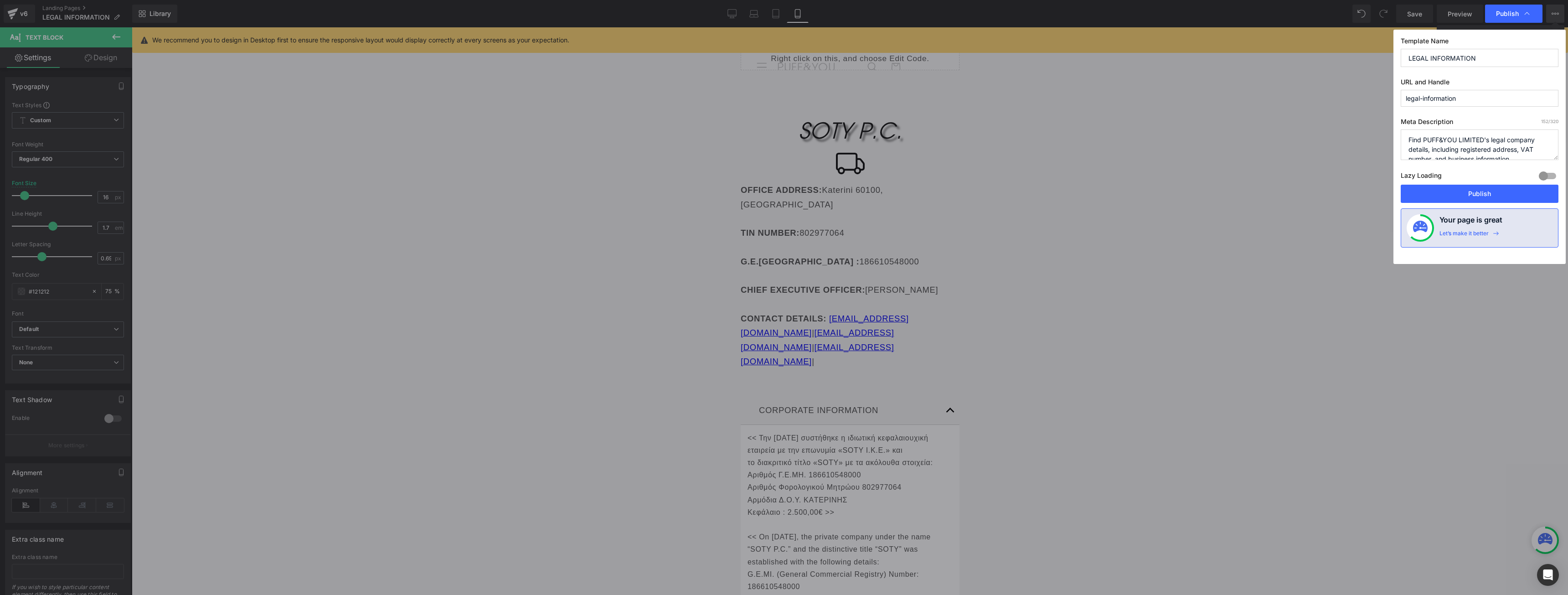
drag, startPoint x: 1426, startPoint y: 137, endPoint x: 1483, endPoint y: 137, distance: 57.0
click at [1483, 137] on textarea "Find PUFF&YOU LIMITED's legal company details, including registered address, VA…" at bounding box center [1479, 144] width 157 height 31
click at [1445, 136] on textarea "Find PUFF&YOU LIMITED's legal company details, including registered address, VA…" at bounding box center [1479, 144] width 157 height 31
click at [1502, 150] on textarea "Find PUFF&YOU LIMITED's legal company details, including registered address, VA…" at bounding box center [1479, 144] width 157 height 31
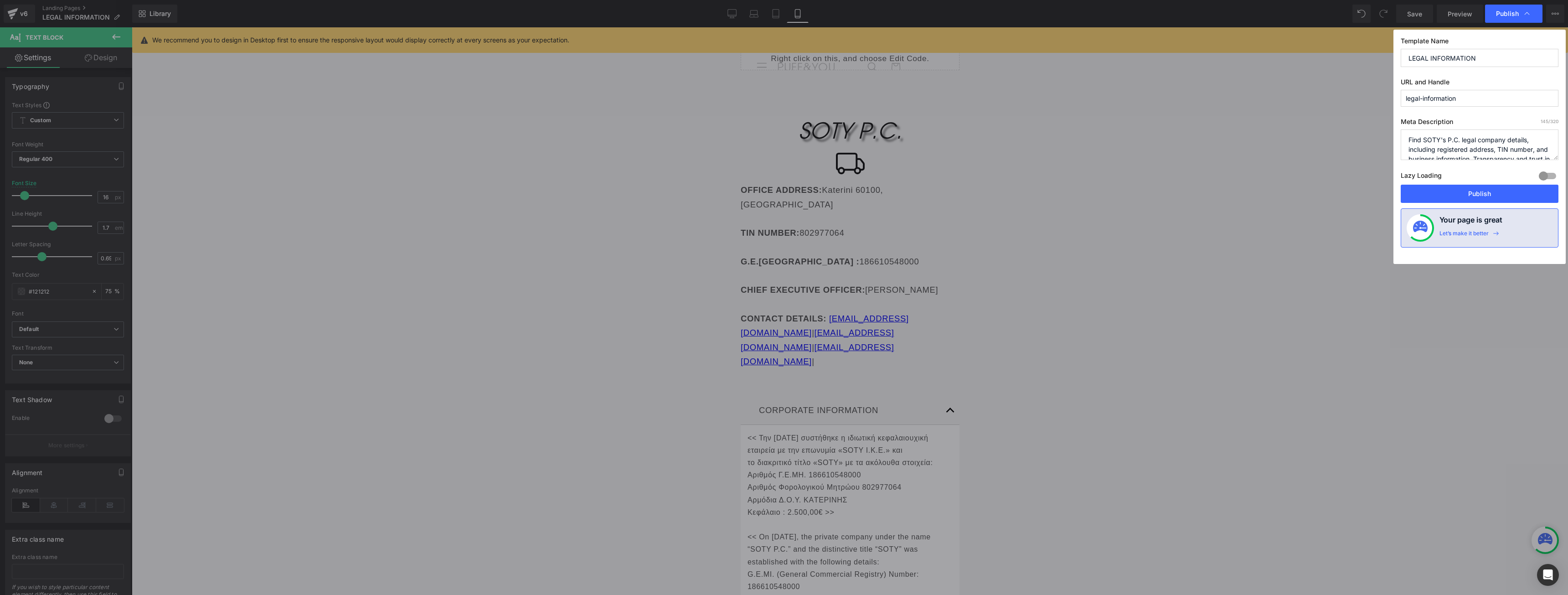
scroll to position [19, 0]
click at [1475, 154] on textarea "Find PUFF&YOU LIMITED's legal company details, including registered address, VA…" at bounding box center [1479, 144] width 157 height 31
type textarea "Find SOTY's P.C. legal company details, including registered address, TIN numbe…"
click at [1474, 193] on button "Publish" at bounding box center [1479, 194] width 157 height 18
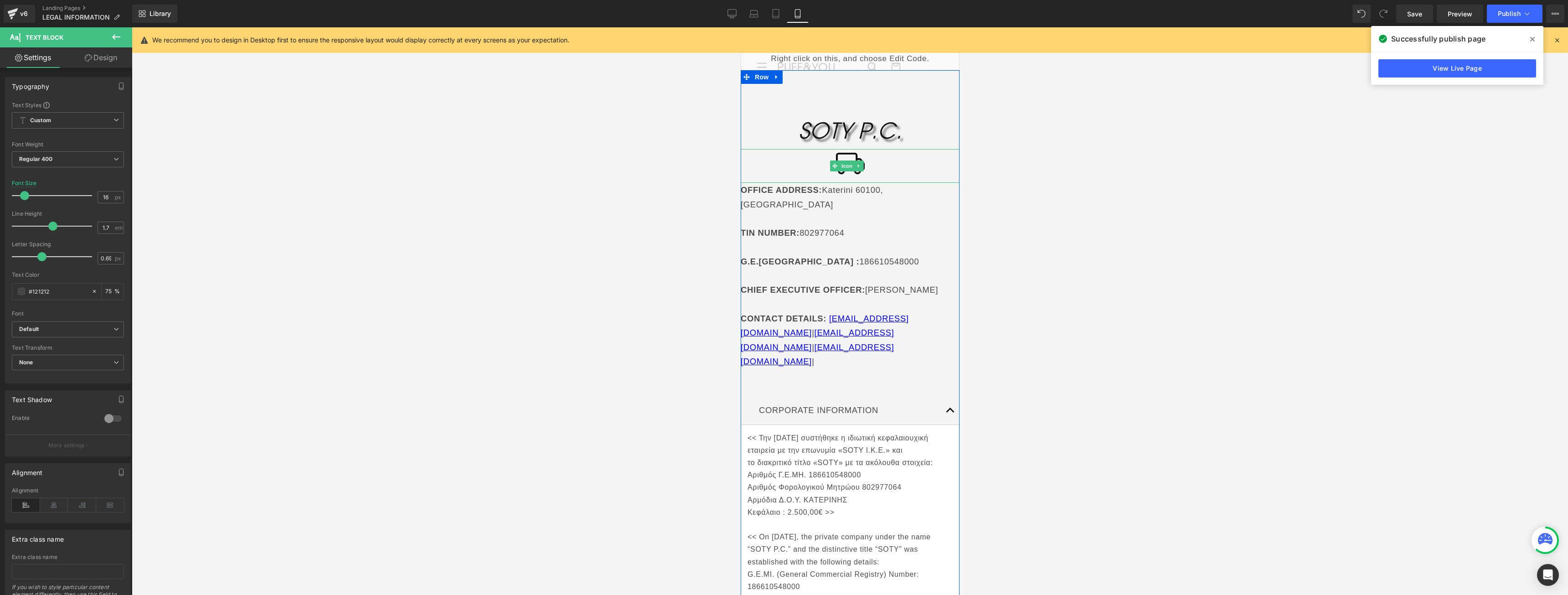
click at [768, 154] on div at bounding box center [850, 166] width 219 height 34
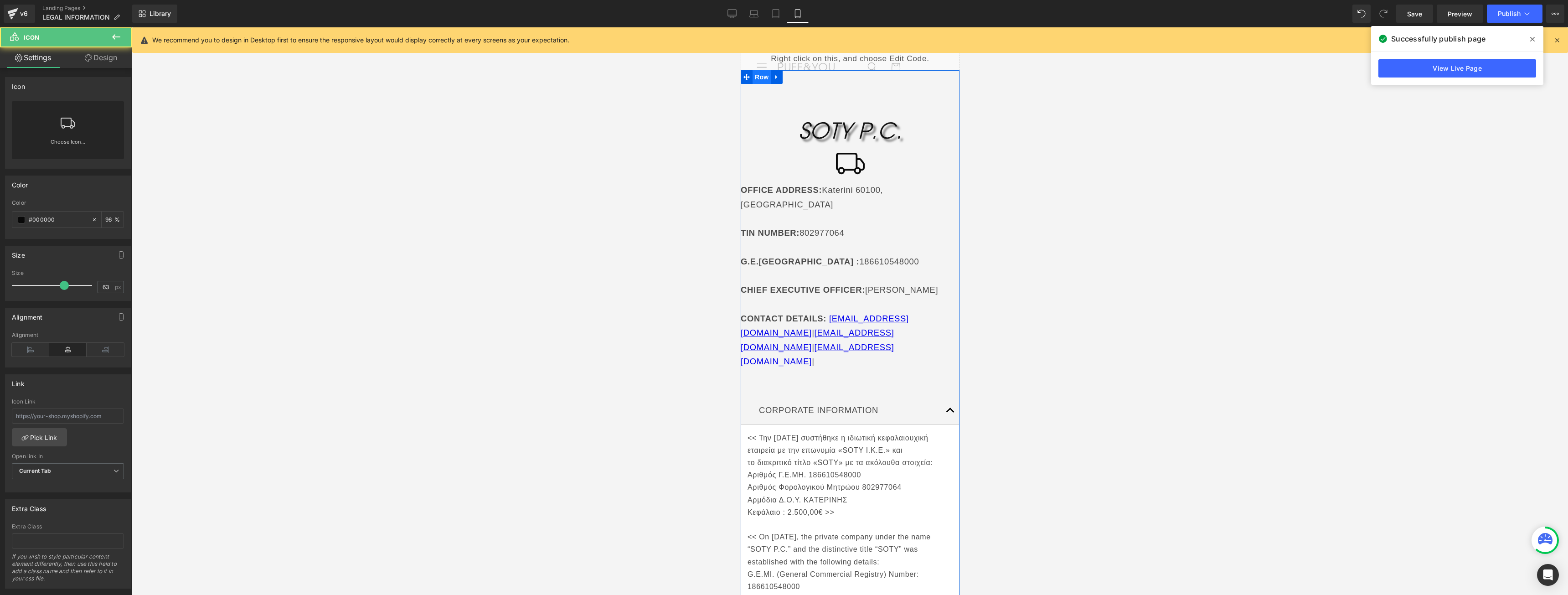
click at [764, 82] on span "Row" at bounding box center [761, 77] width 18 height 14
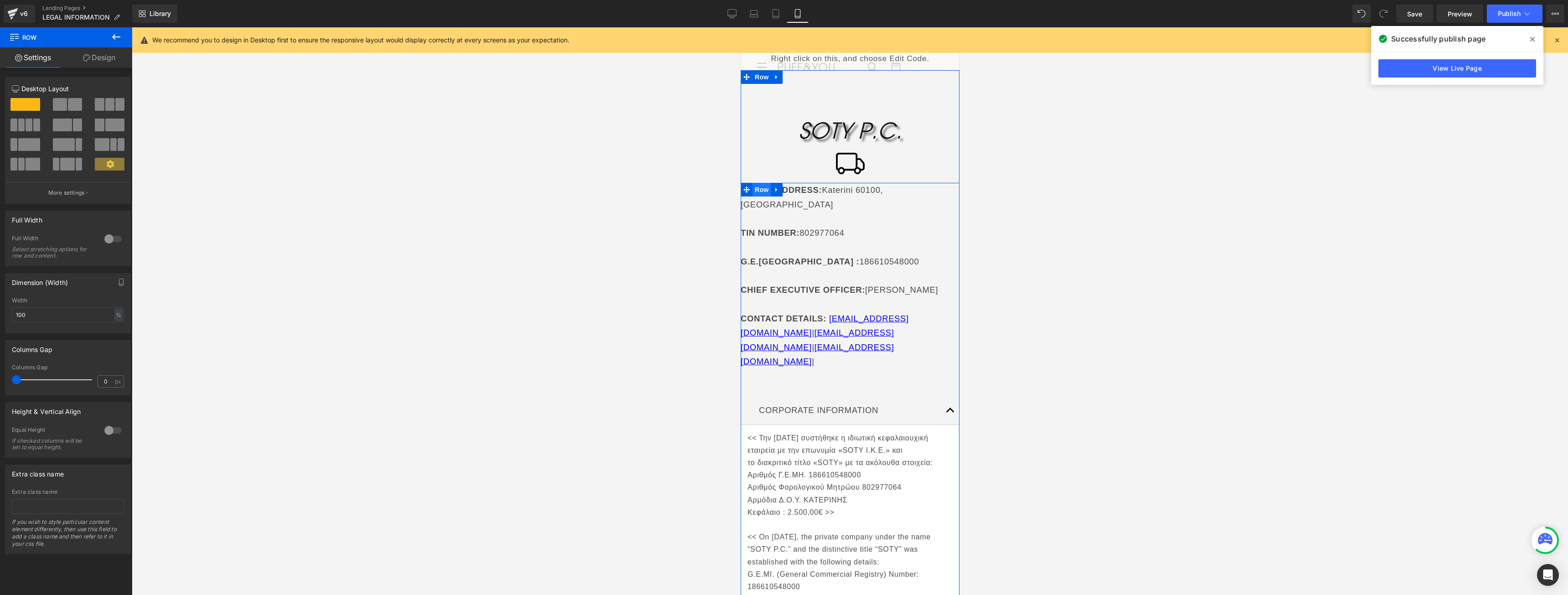
click at [759, 188] on span "Row" at bounding box center [761, 190] width 18 height 14
click at [793, 211] on p at bounding box center [850, 218] width 219 height 14
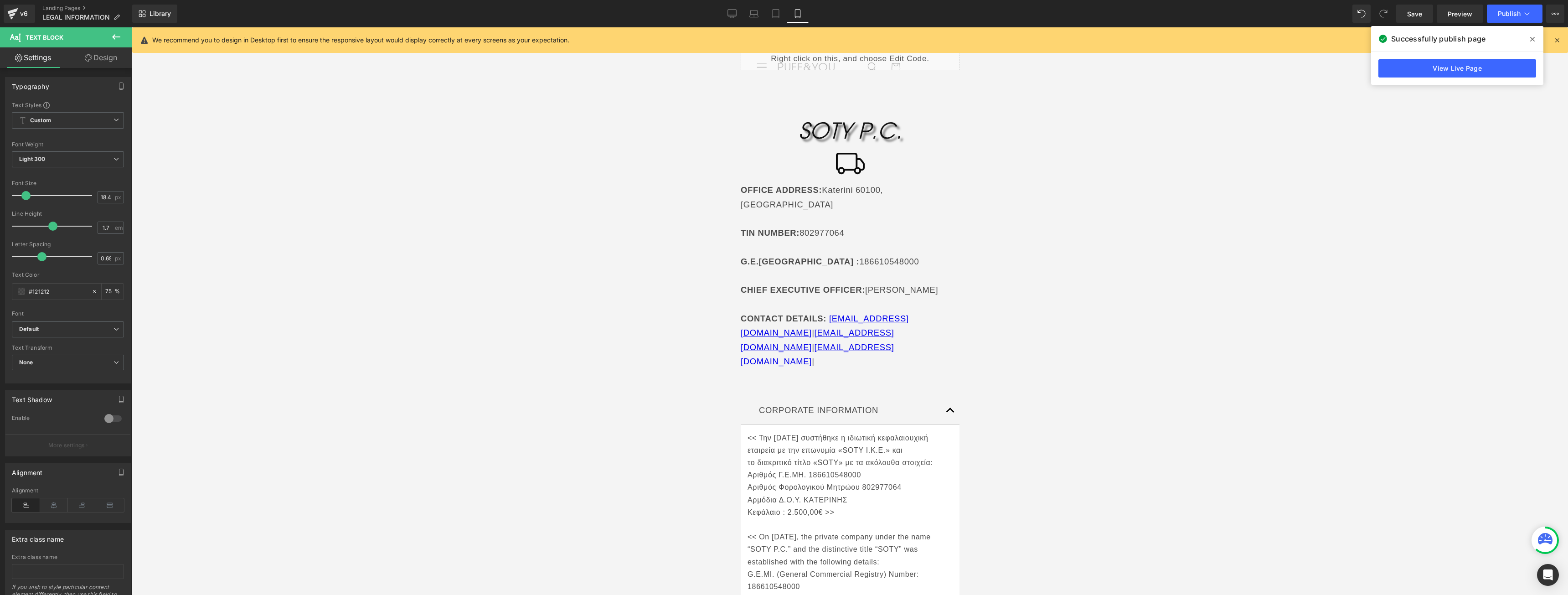
click at [75, 47] on link "Design" at bounding box center [101, 57] width 66 height 21
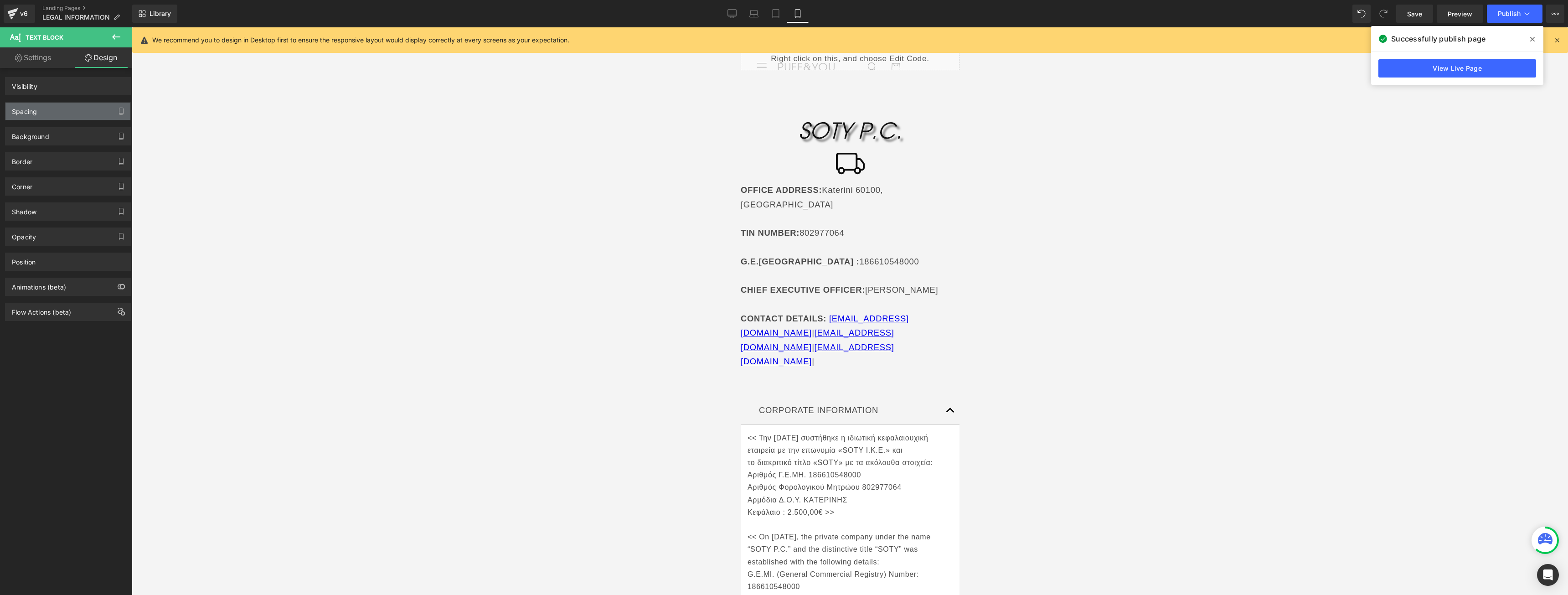
click at [70, 109] on div "Spacing" at bounding box center [68, 111] width 125 height 17
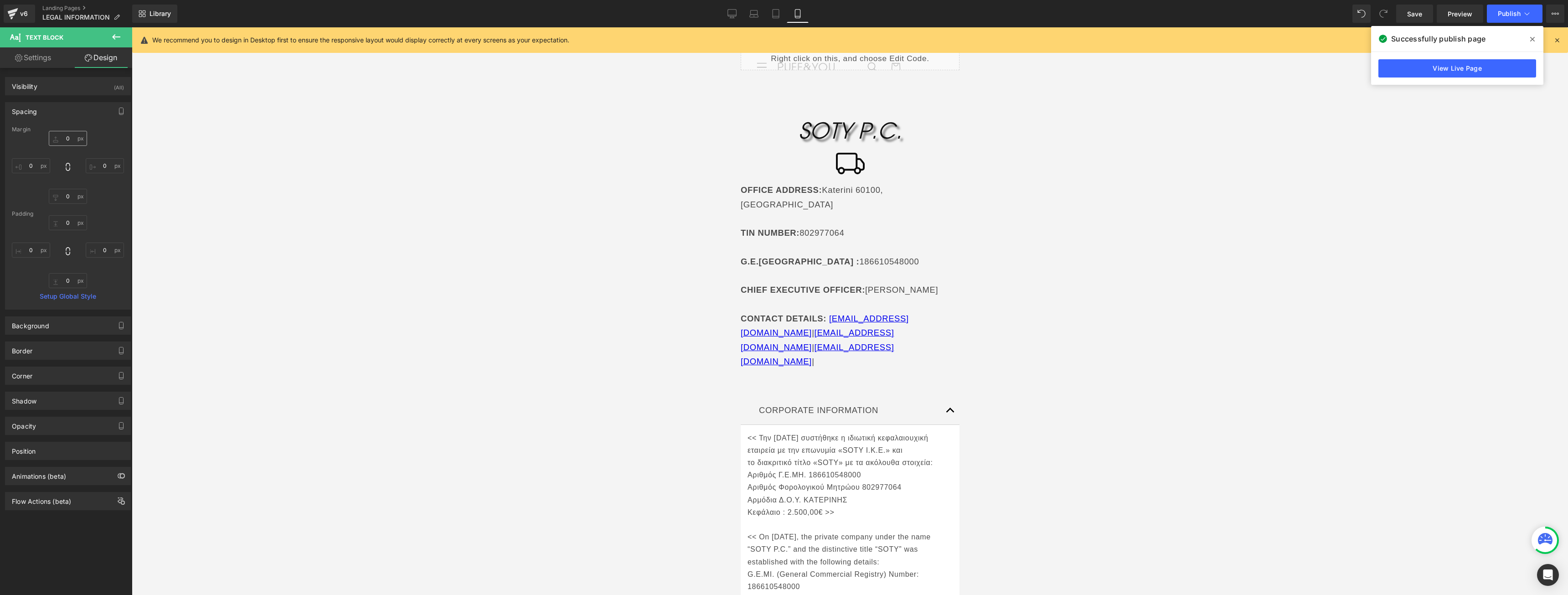
type input "0"
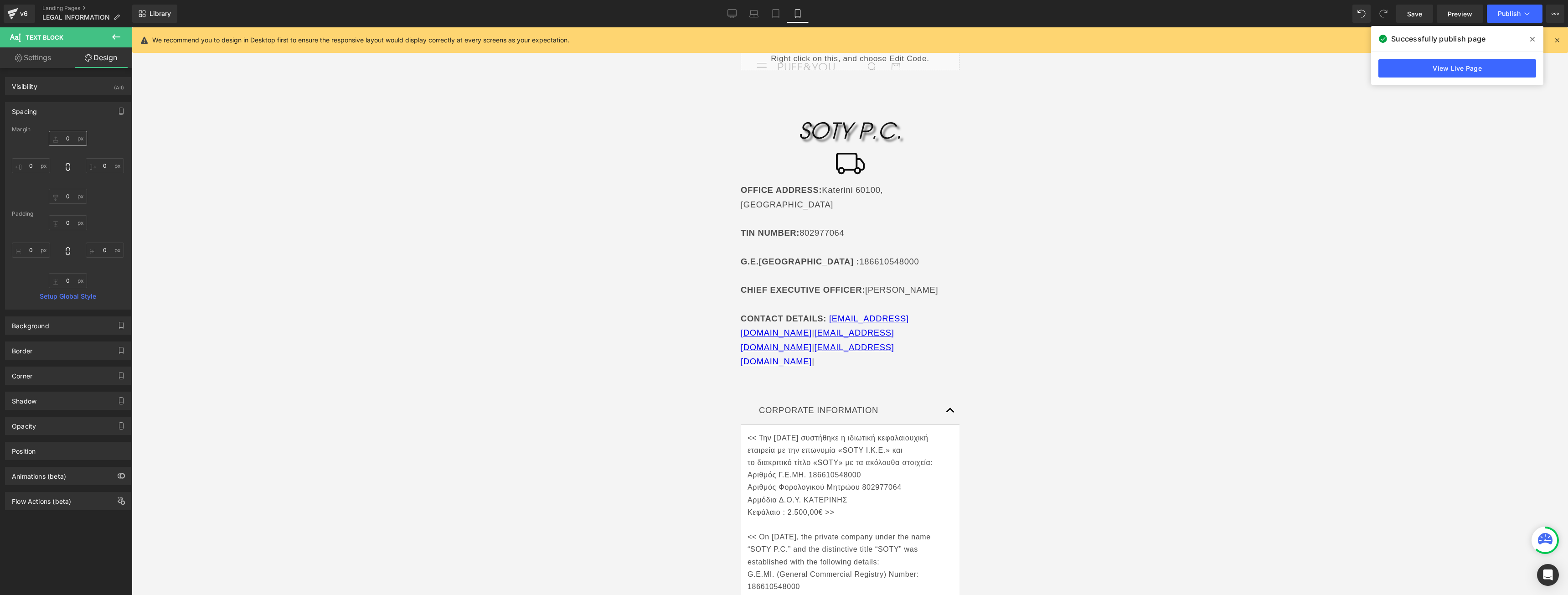
type input "0"
click at [33, 253] on input "0" at bounding box center [31, 250] width 38 height 15
type input "10"
click at [108, 248] on input "0" at bounding box center [104, 250] width 38 height 15
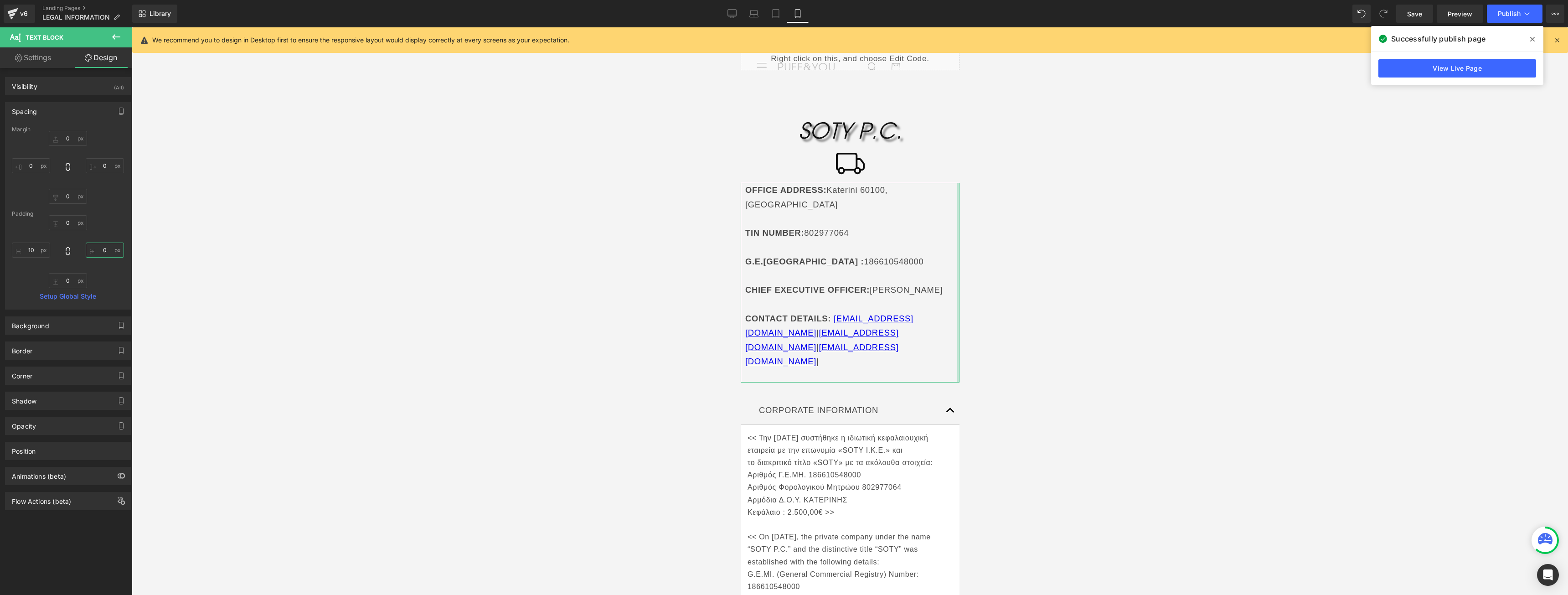
click at [108, 248] on input "0" at bounding box center [104, 250] width 38 height 15
type input "10"
click at [947, 396] on button "button" at bounding box center [950, 410] width 18 height 28
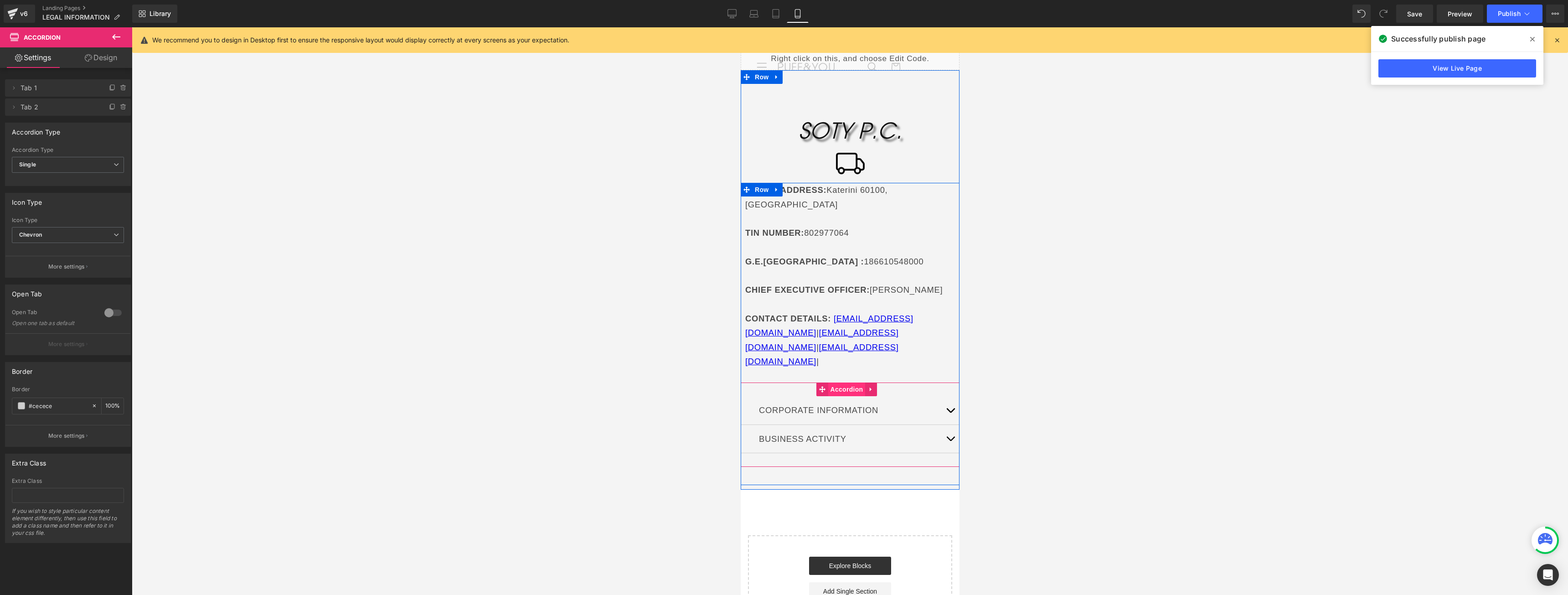
click at [856, 383] on span "Accordion" at bounding box center [846, 389] width 37 height 14
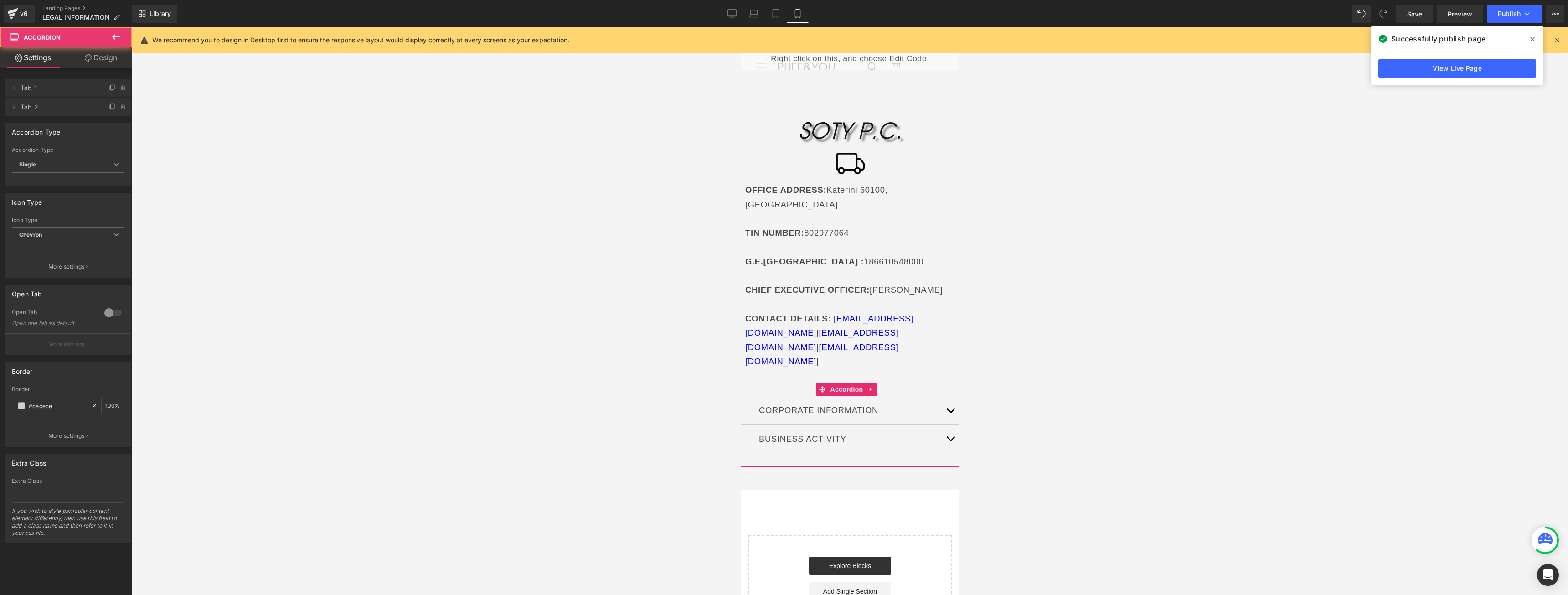
click at [80, 53] on link "Design" at bounding box center [101, 57] width 66 height 21
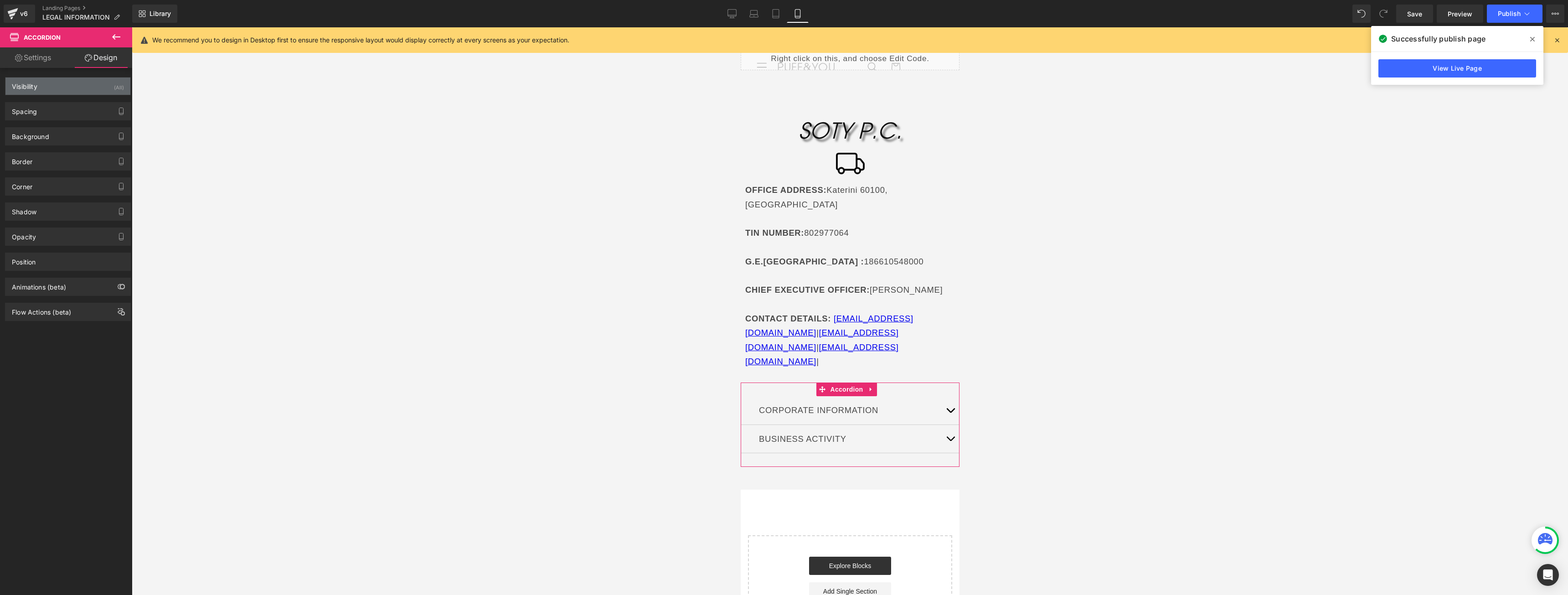
click at [50, 85] on div "Visibility (All)" at bounding box center [68, 86] width 125 height 17
type input "0"
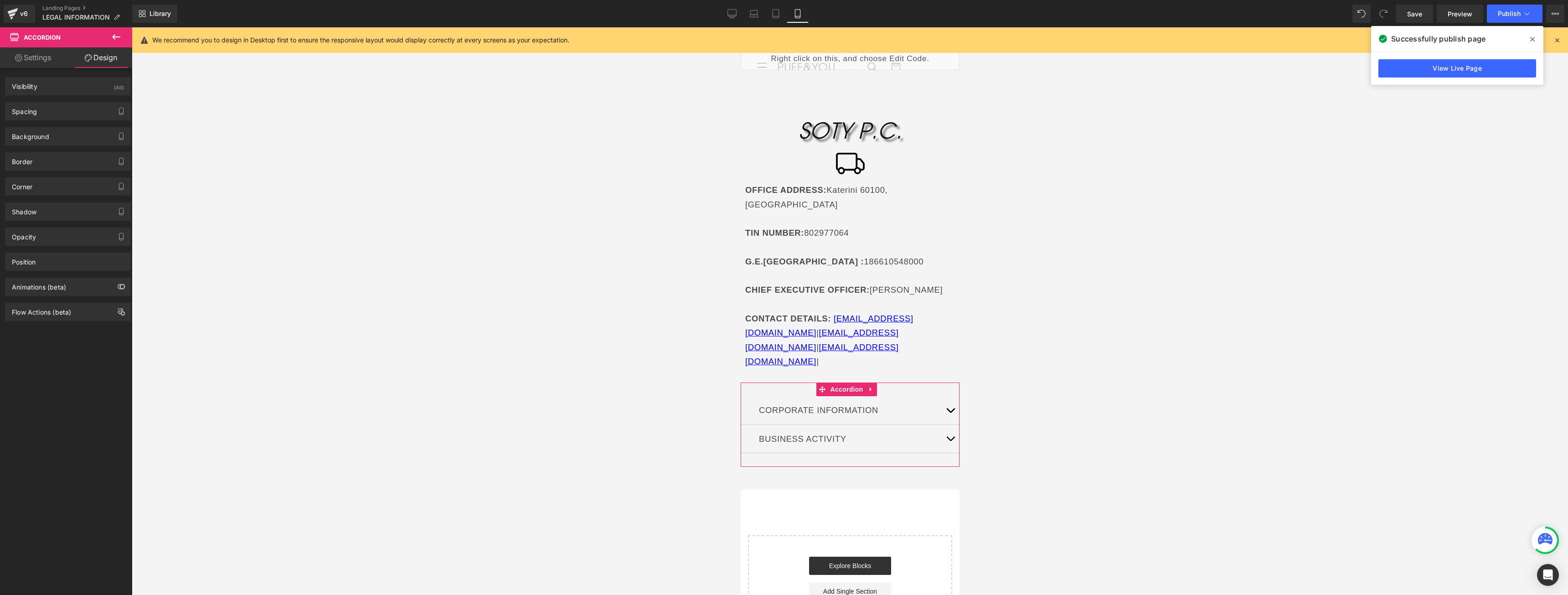
type input "30"
type input "0"
type input "30"
type input "0"
click at [52, 82] on div "Visibility (All)" at bounding box center [68, 86] width 125 height 17
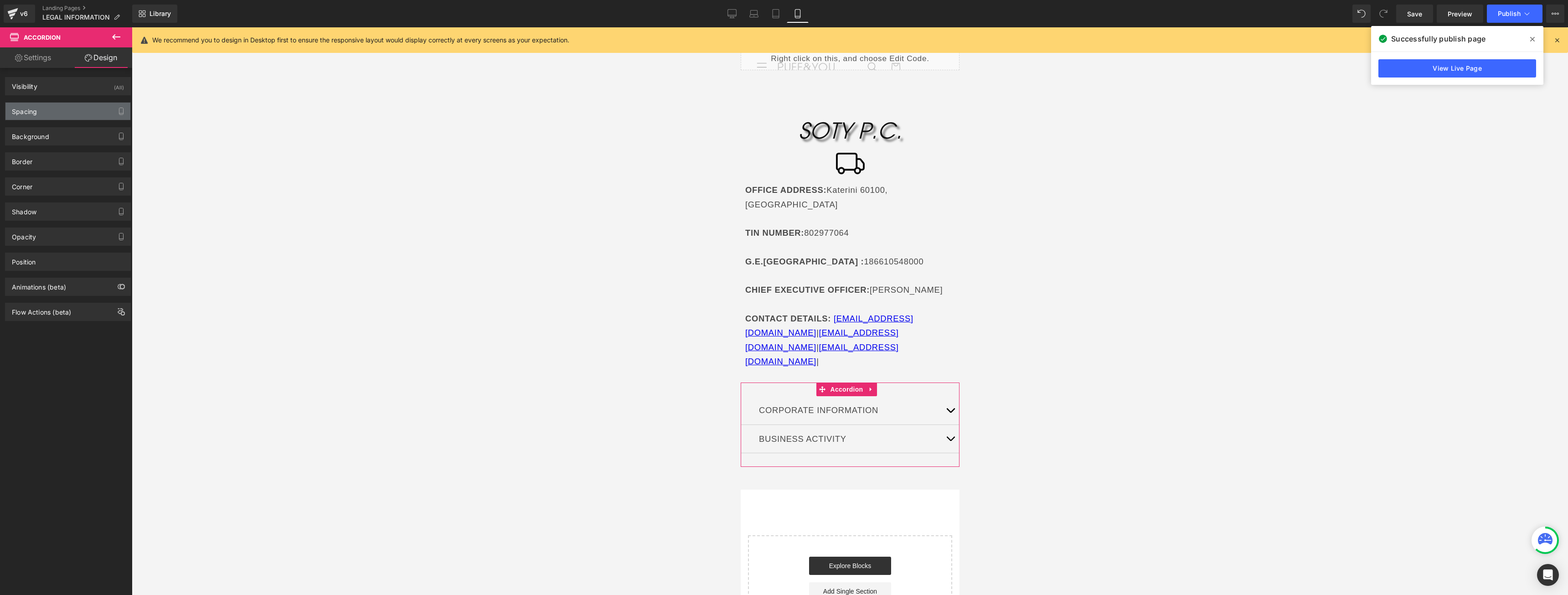
click at [55, 109] on div "Spacing" at bounding box center [68, 111] width 125 height 17
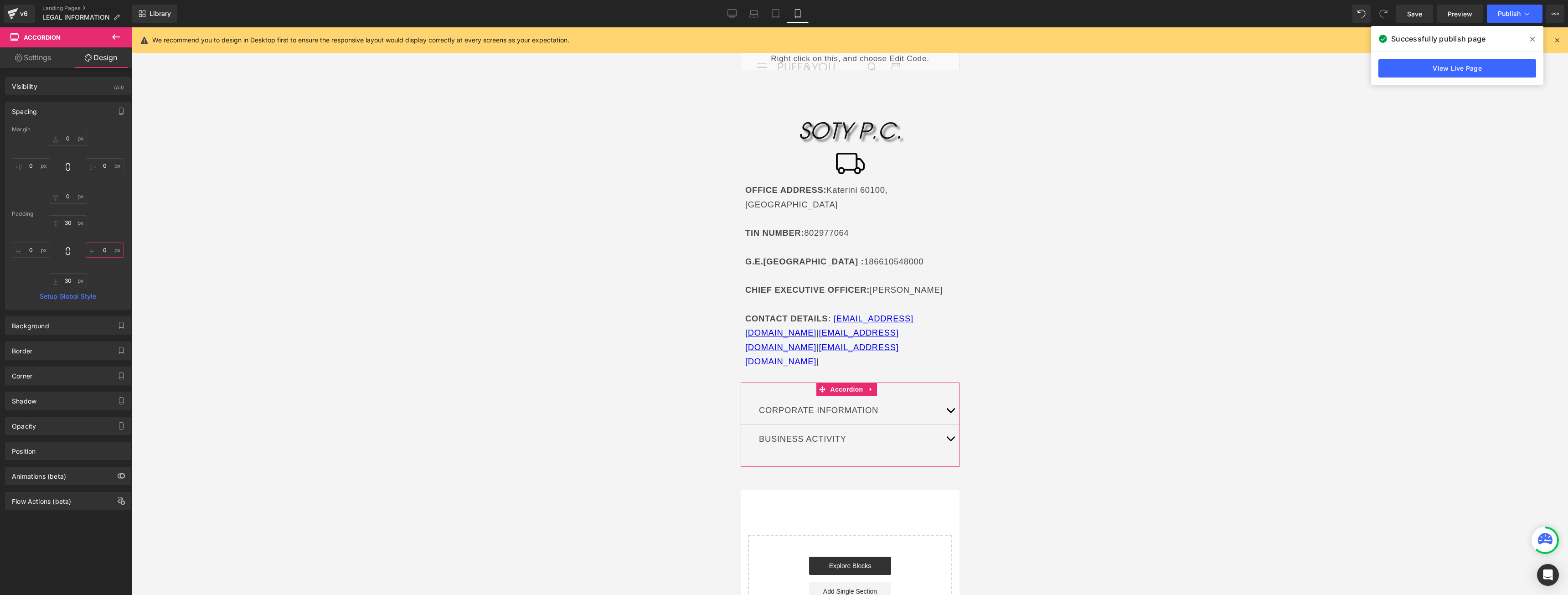
click at [107, 246] on input "0" at bounding box center [104, 250] width 38 height 15
type input "10"
click at [1508, 17] on button "Publish" at bounding box center [1514, 14] width 55 height 18
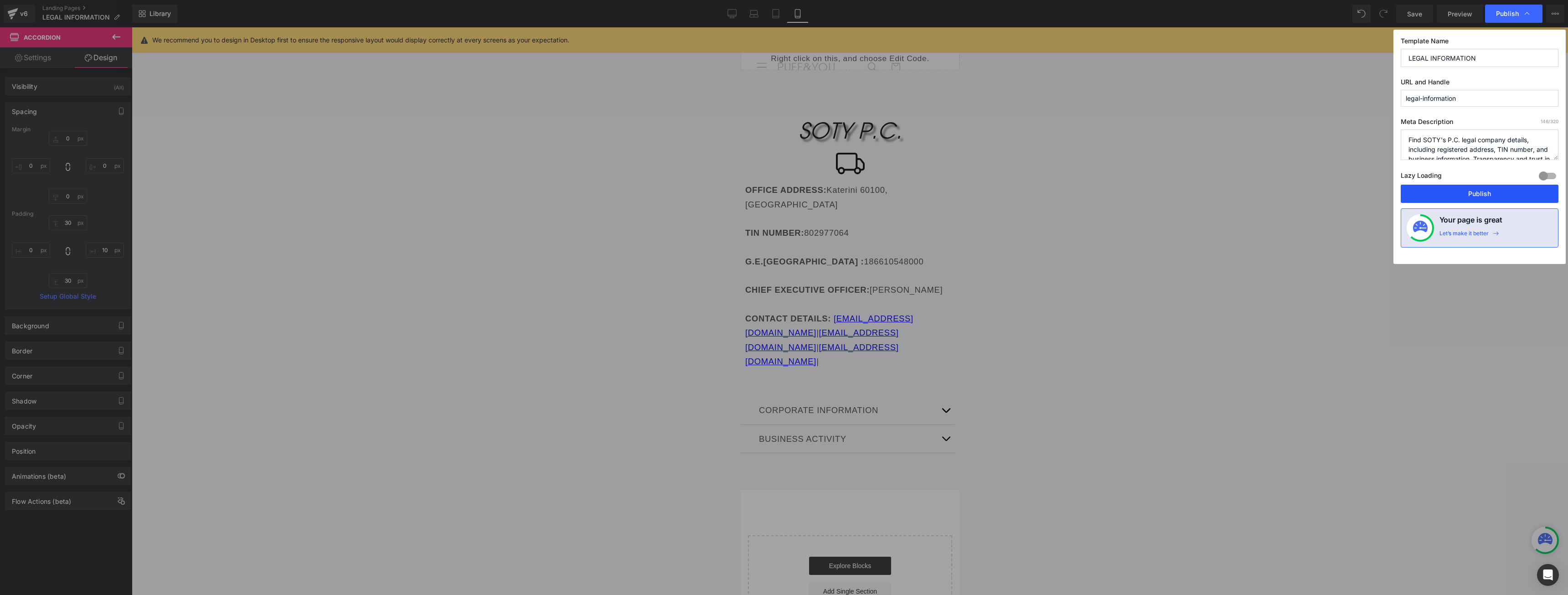
click at [1476, 191] on button "Publish" at bounding box center [1479, 194] width 157 height 18
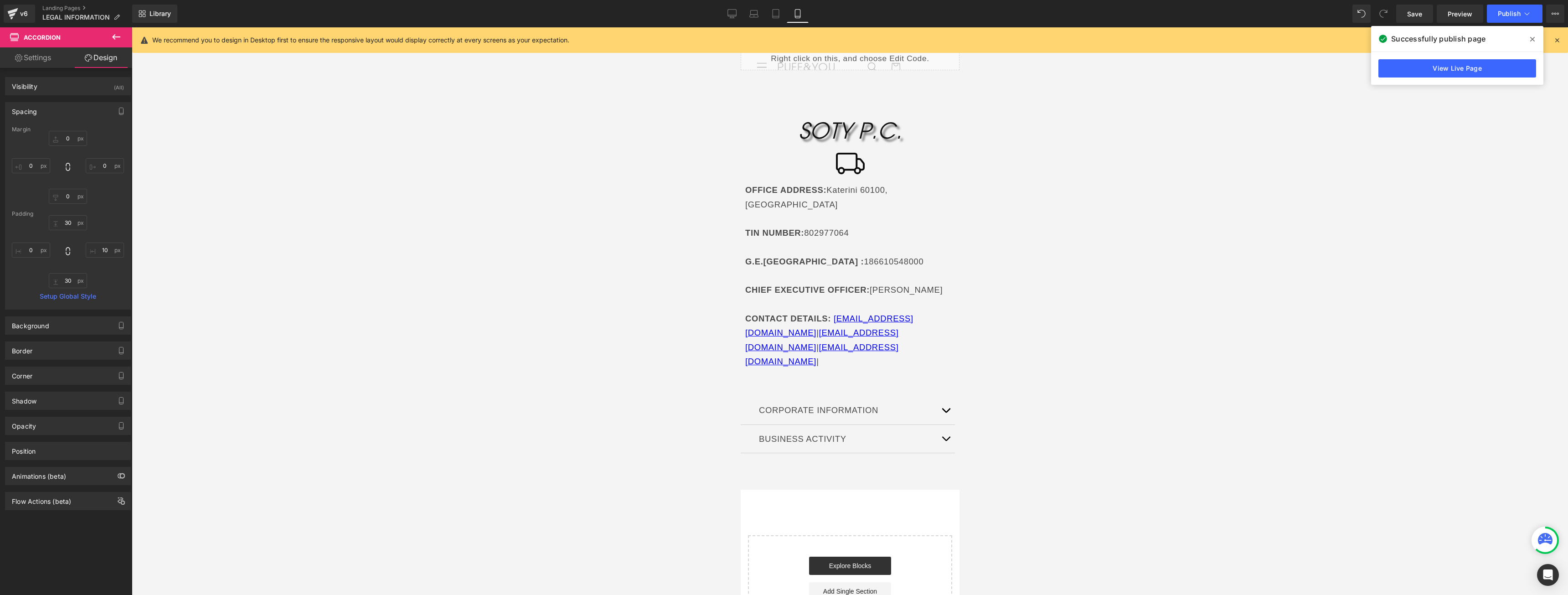
click at [777, 268] on p at bounding box center [849, 275] width 210 height 14
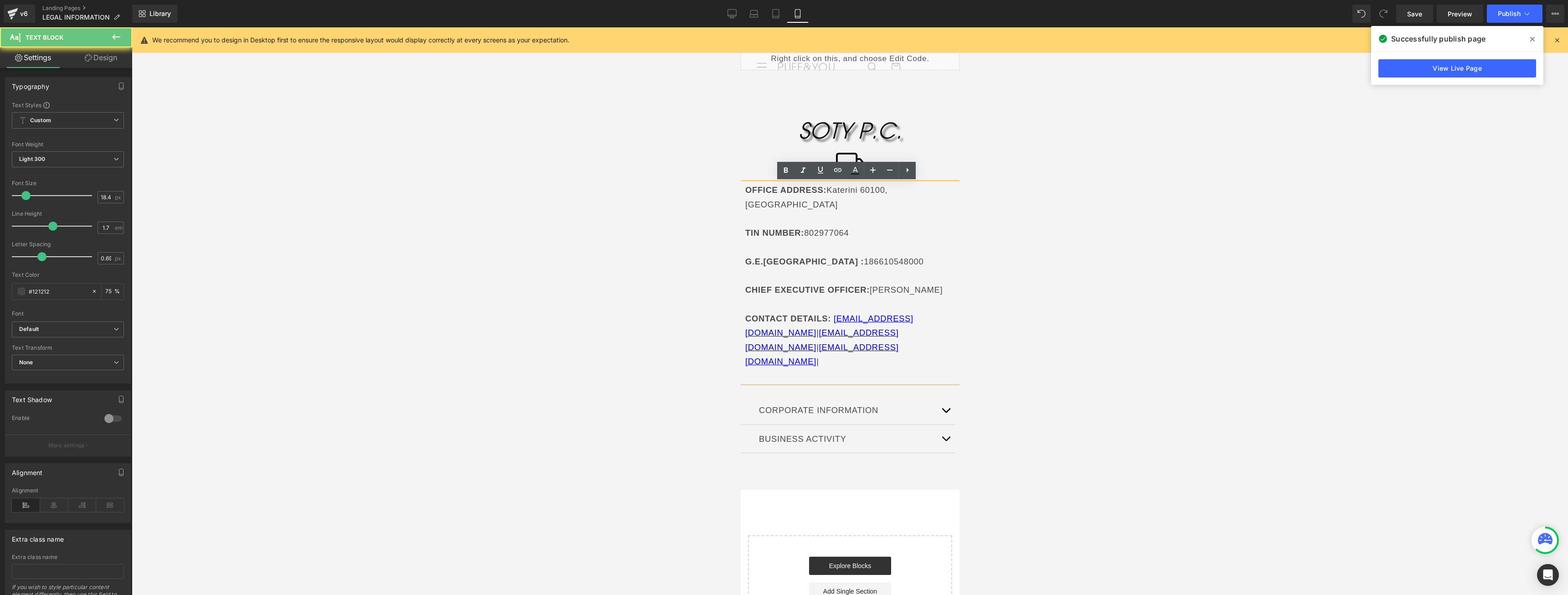
click at [779, 268] on p at bounding box center [849, 275] width 210 height 14
click at [828, 316] on p "CONTACT DETAILS: [EMAIL_ADDRESS][DOMAIN_NAME] | [EMAIL_ADDRESS][DOMAIN_NAME] | …" at bounding box center [849, 340] width 210 height 57
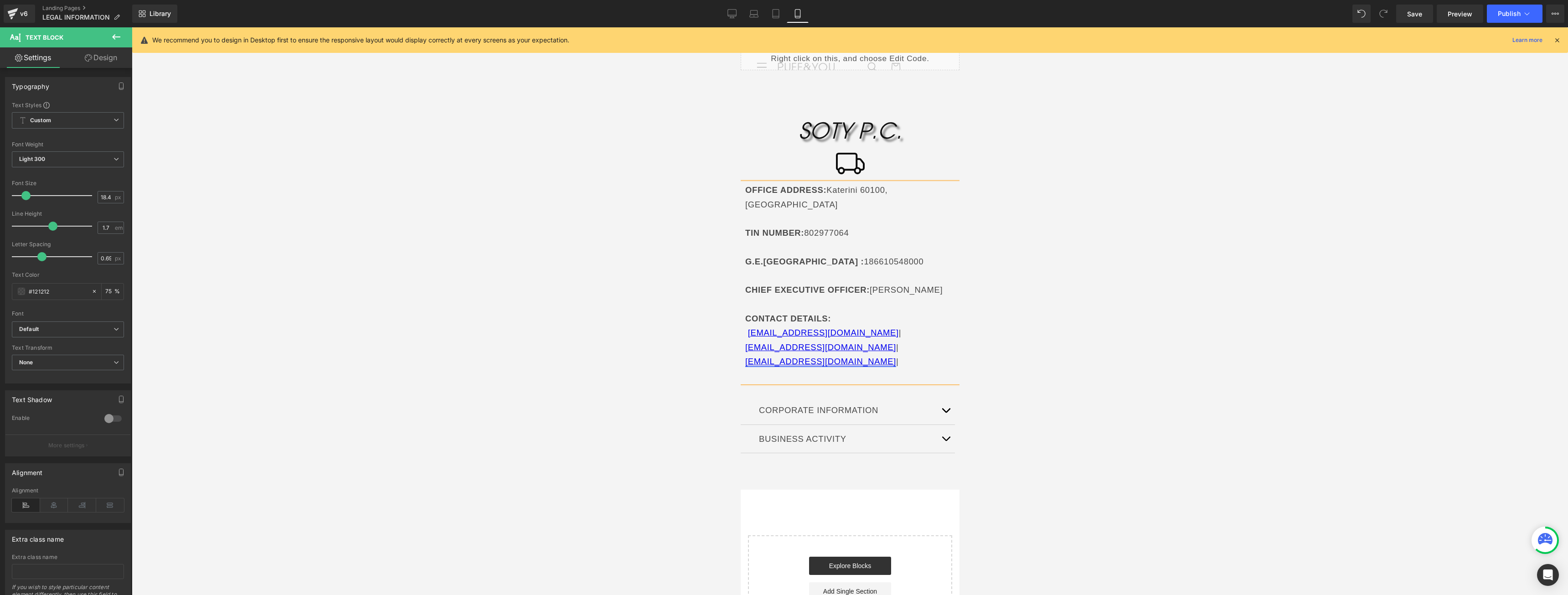
click at [748, 360] on link "[EMAIL_ADDRESS][DOMAIN_NAME]" at bounding box center [820, 361] width 151 height 10
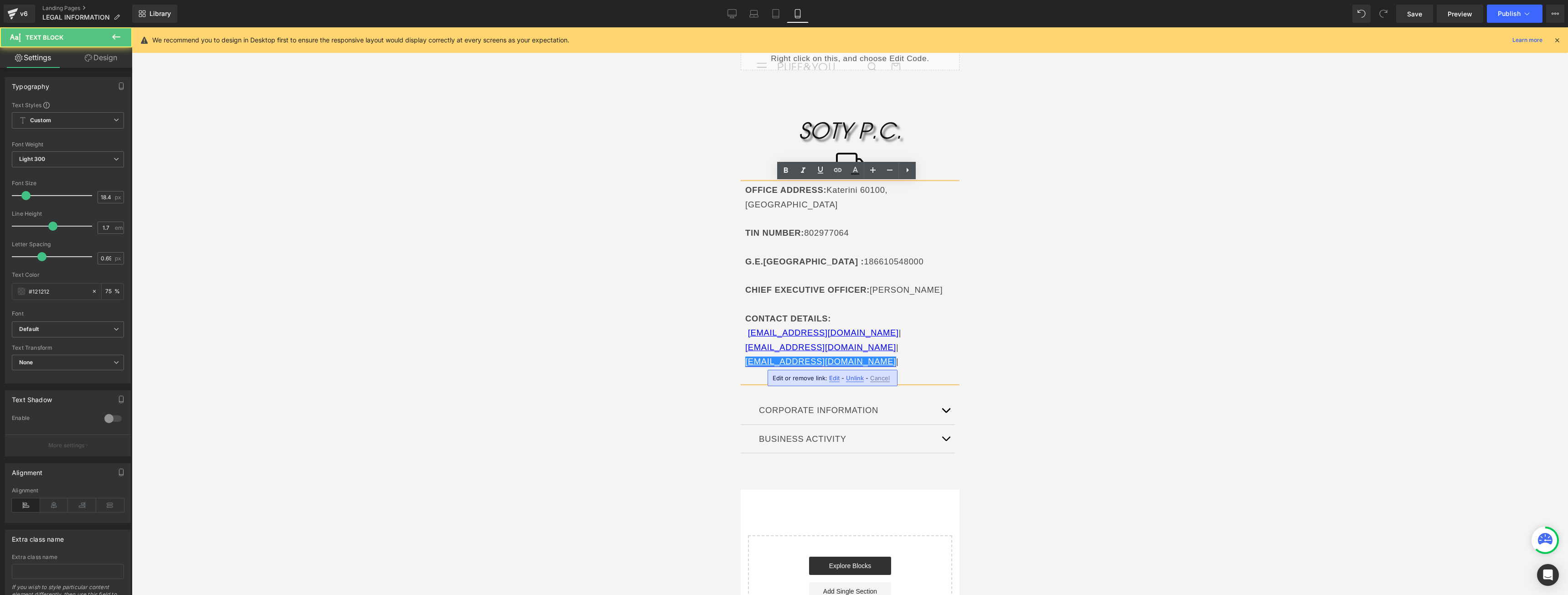
drag, startPoint x: 742, startPoint y: 364, endPoint x: 748, endPoint y: 361, distance: 6.7
click at [745, 364] on div "OFFICE ADDRESS : [GEOGRAPHIC_DATA] TIN NUMBER : 802977064 G.E.MI. : 18661054800…" at bounding box center [850, 283] width 219 height 200
click at [748, 361] on link "[EMAIL_ADDRESS][DOMAIN_NAME]" at bounding box center [820, 361] width 151 height 10
click at [746, 361] on p "[EMAIL_ADDRESS][DOMAIN_NAME] | [EMAIL_ADDRESS][DOMAIN_NAME] | [EMAIL_ADDRESS][D…" at bounding box center [849, 347] width 210 height 43
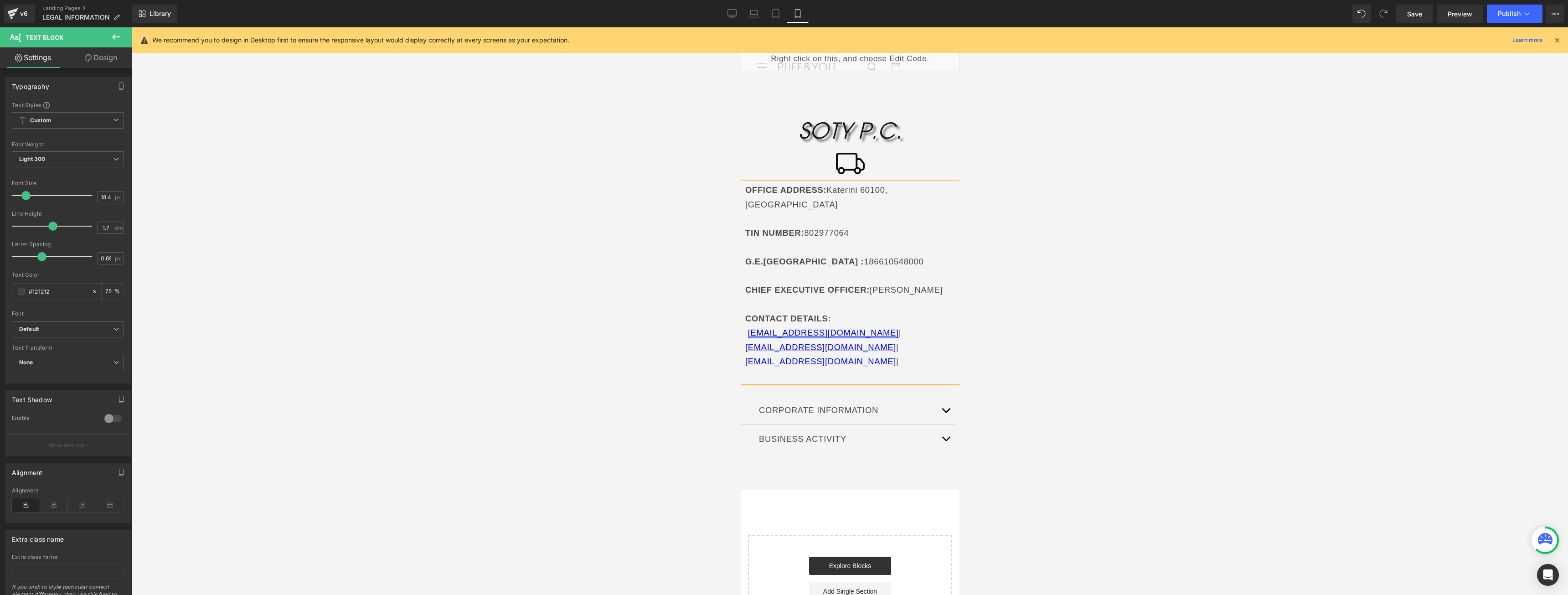
click at [748, 335] on link "[EMAIL_ADDRESS][DOMAIN_NAME]" at bounding box center [823, 333] width 151 height 10
click at [1513, 5] on button "Publish" at bounding box center [1514, 14] width 55 height 18
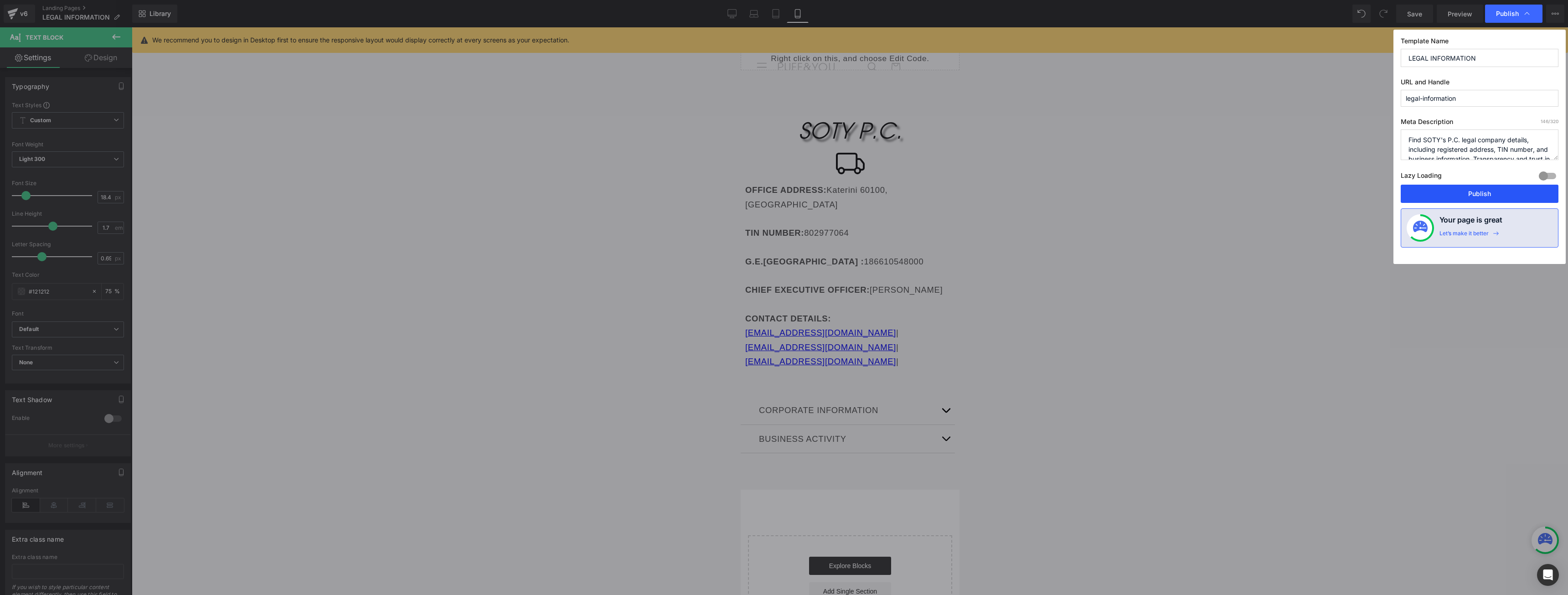
click at [1487, 195] on button "Publish" at bounding box center [1479, 194] width 157 height 18
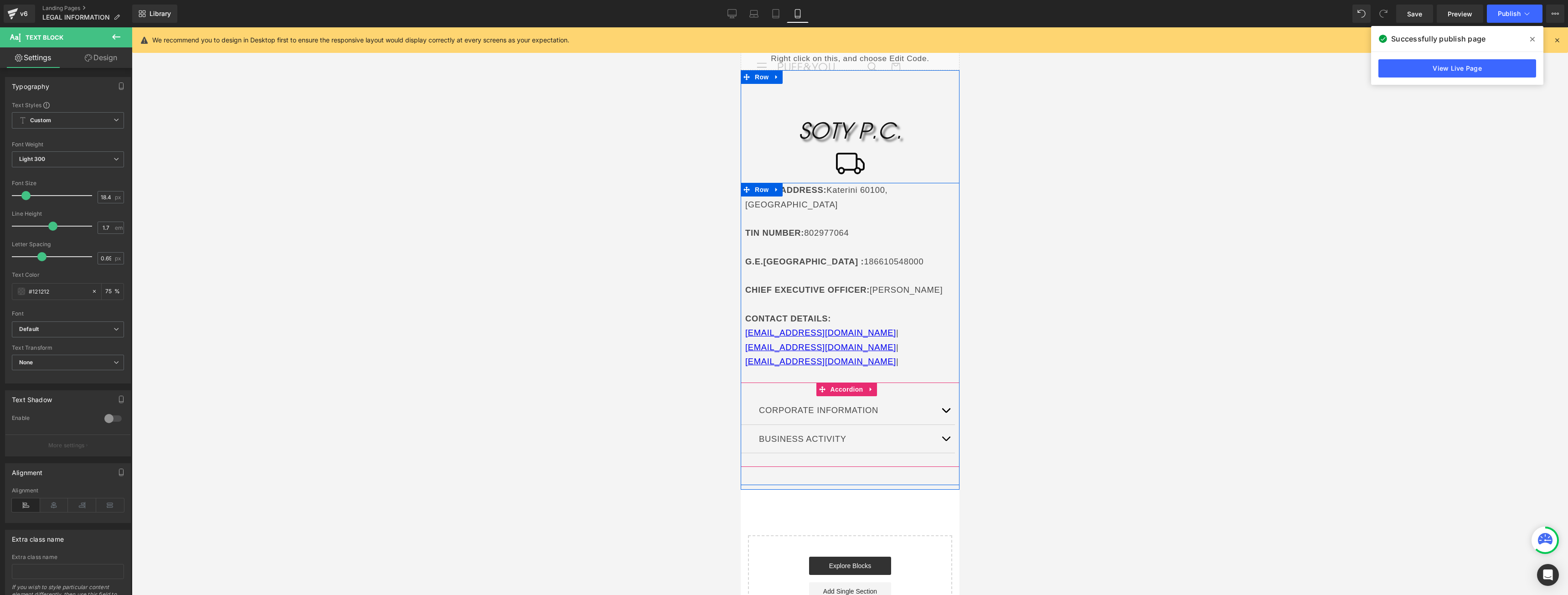
click at [759, 412] on div "Corporate Information Text Block" at bounding box center [847, 409] width 178 height 14
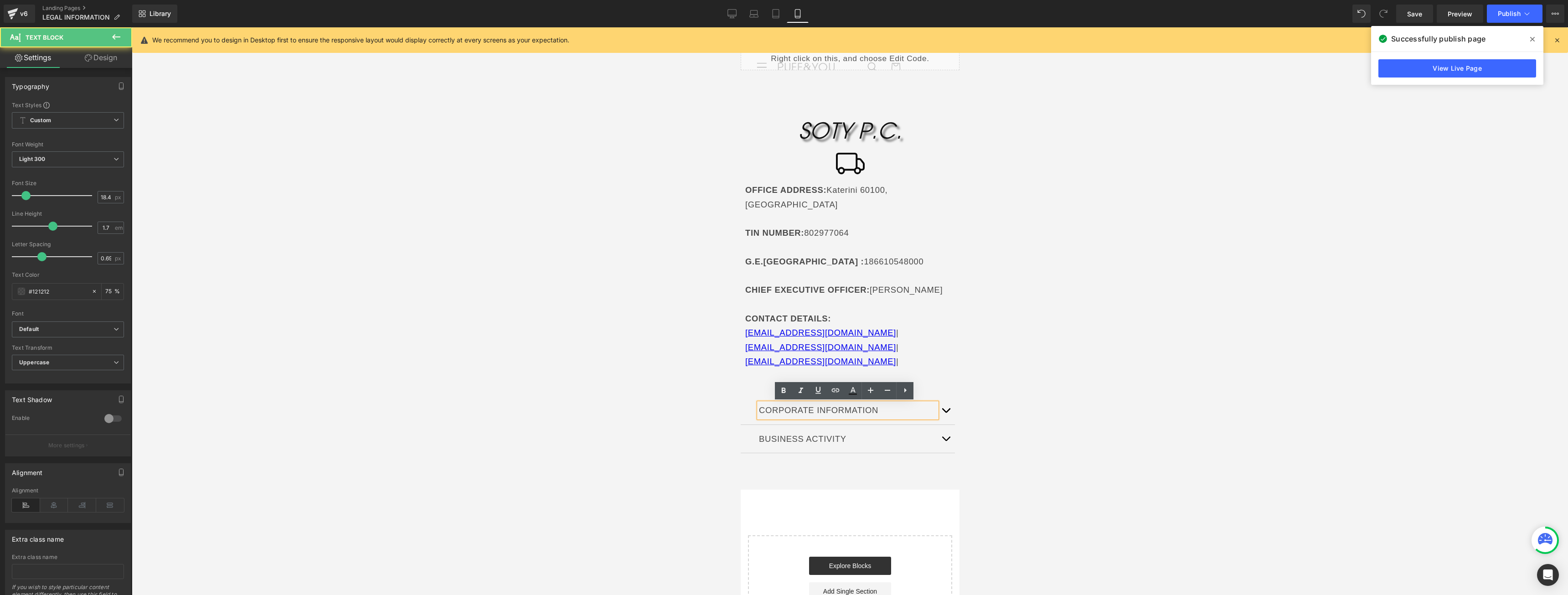
click at [943, 402] on button "button" at bounding box center [945, 410] width 18 height 28
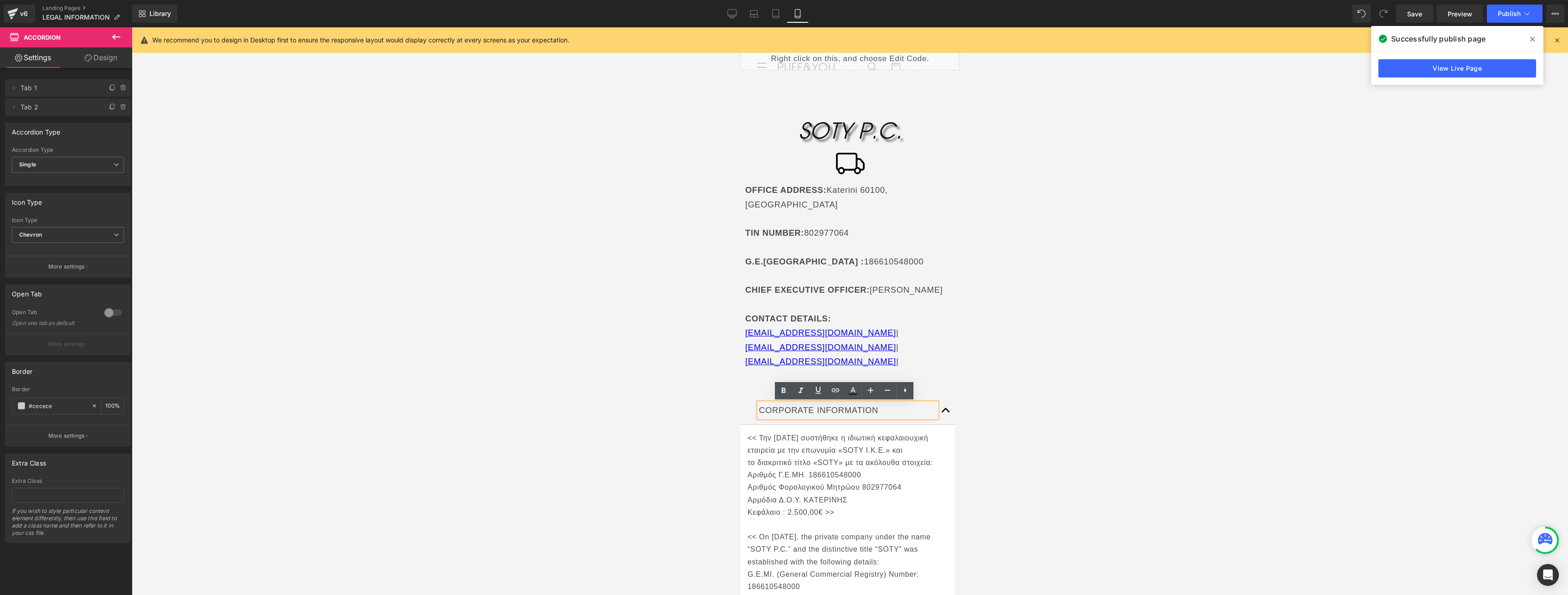
click at [943, 390] on div "Corporate Information Text Block << Την [DATE] συστήθηκε η ιδιωτική κεφαλαιουχι…" at bounding box center [850, 531] width 219 height 297
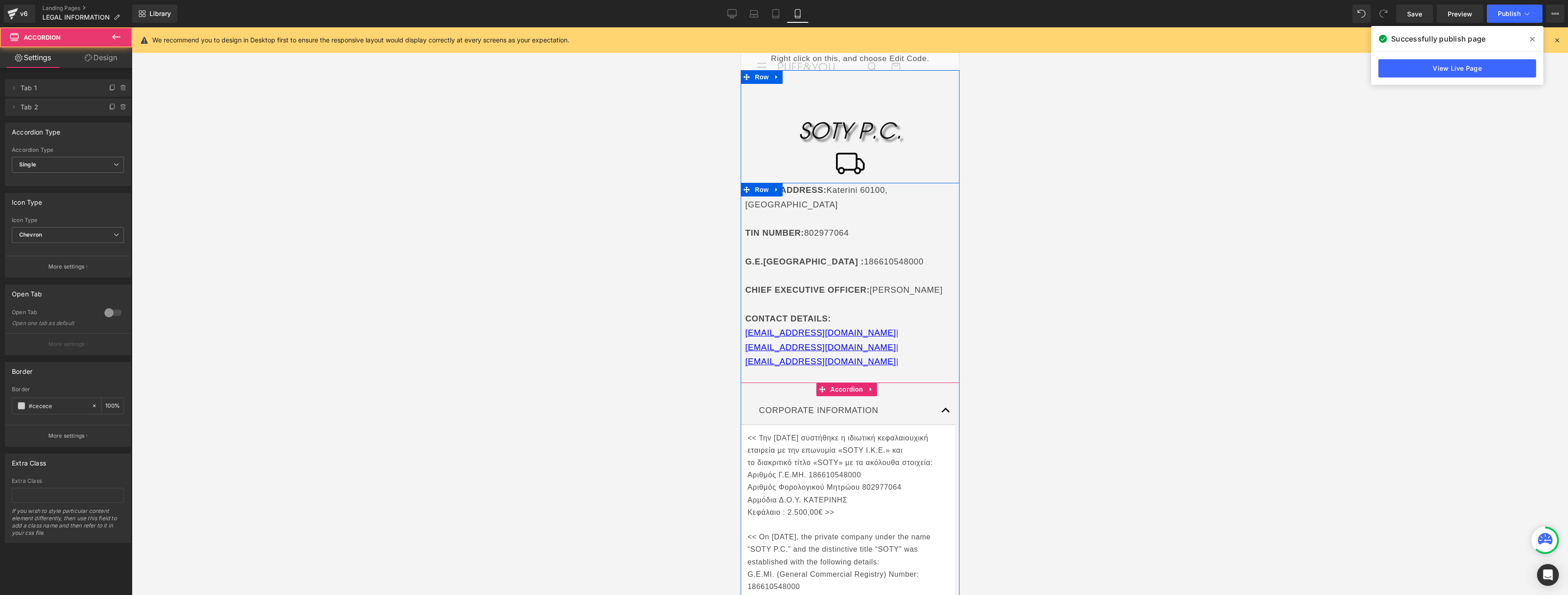
click at [936, 409] on button "button" at bounding box center [945, 410] width 18 height 28
click at [760, 399] on div "Corporate Information Text Block" at bounding box center [847, 410] width 215 height 28
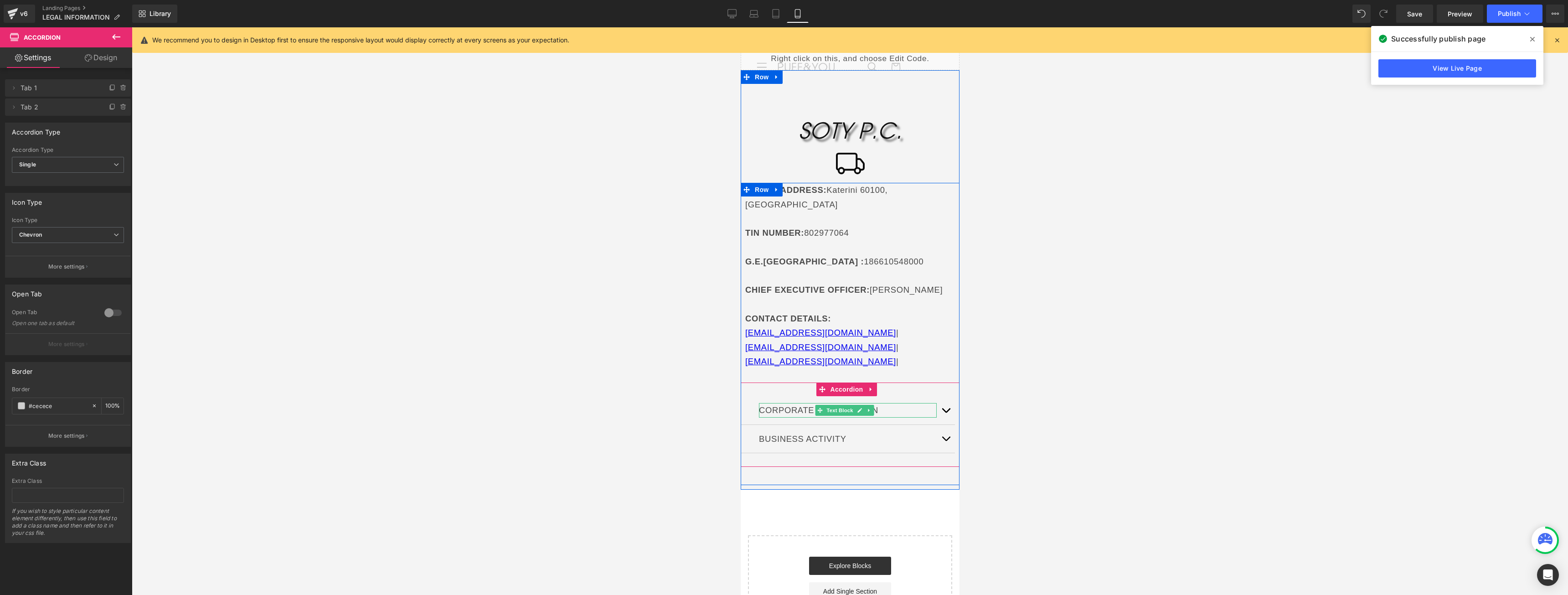
click at [769, 410] on p "Corporate Information" at bounding box center [847, 409] width 178 height 14
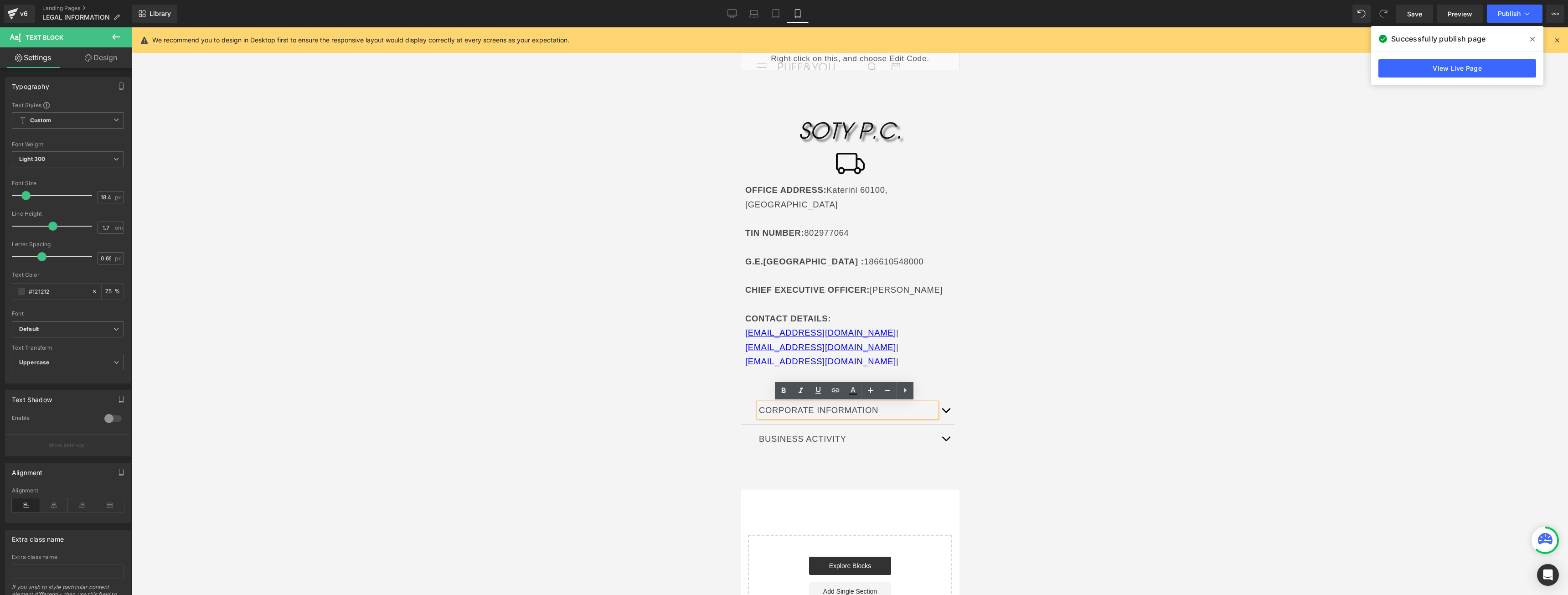
click at [748, 408] on div "Corporate Information Text Block" at bounding box center [847, 410] width 215 height 28
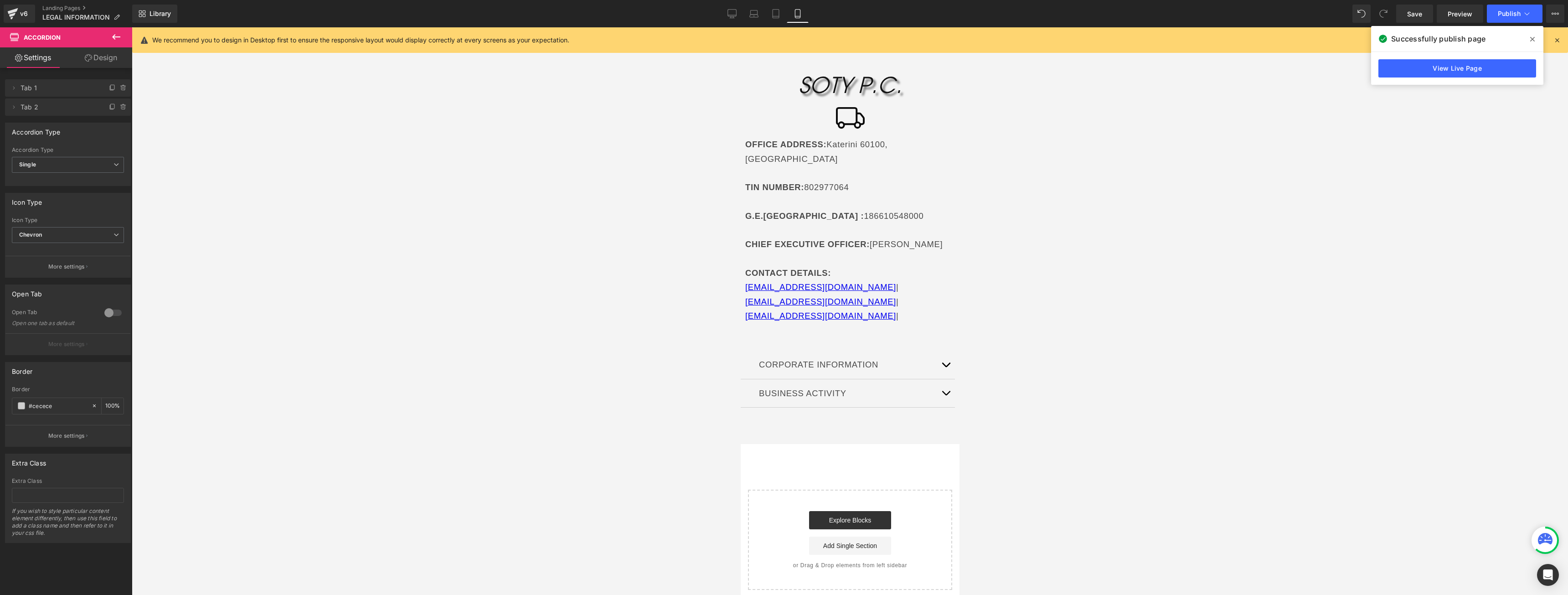
scroll to position [0, 0]
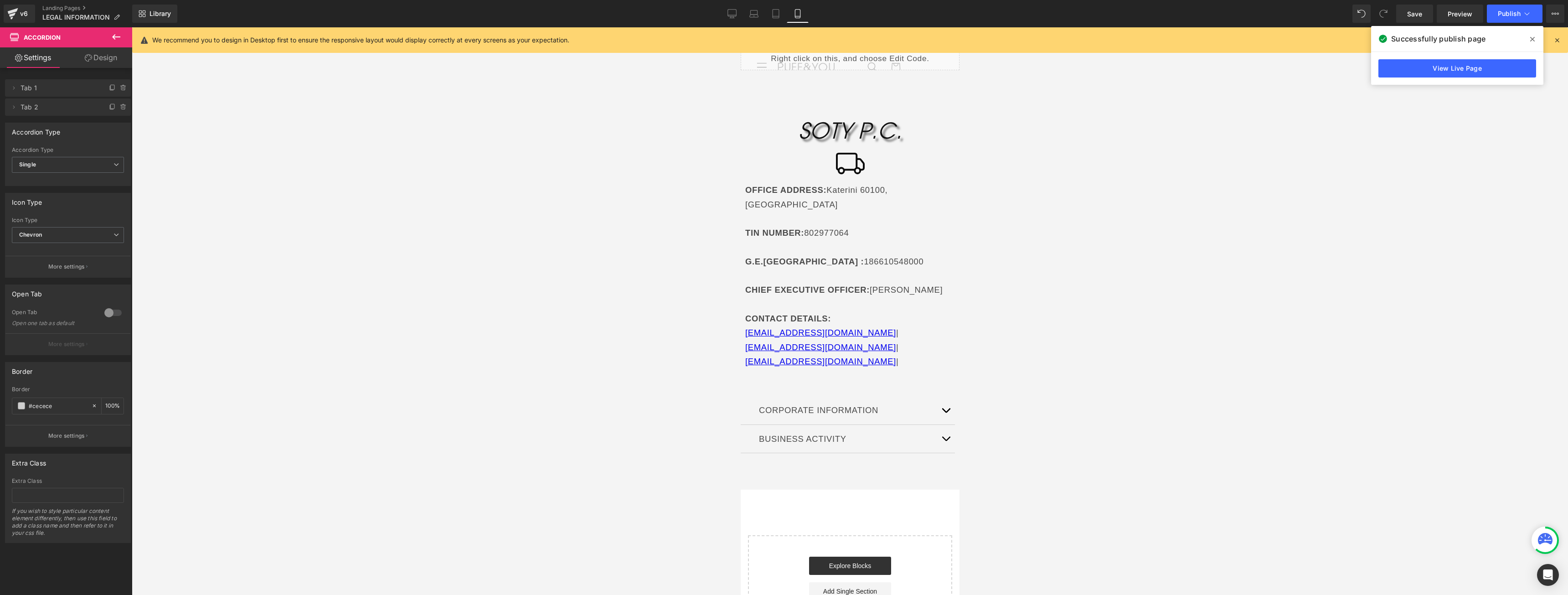
click at [832, 138] on icon "SOTY P.C." at bounding box center [849, 130] width 103 height 27
click at [836, 135] on icon "SOTY P.C." at bounding box center [849, 130] width 103 height 27
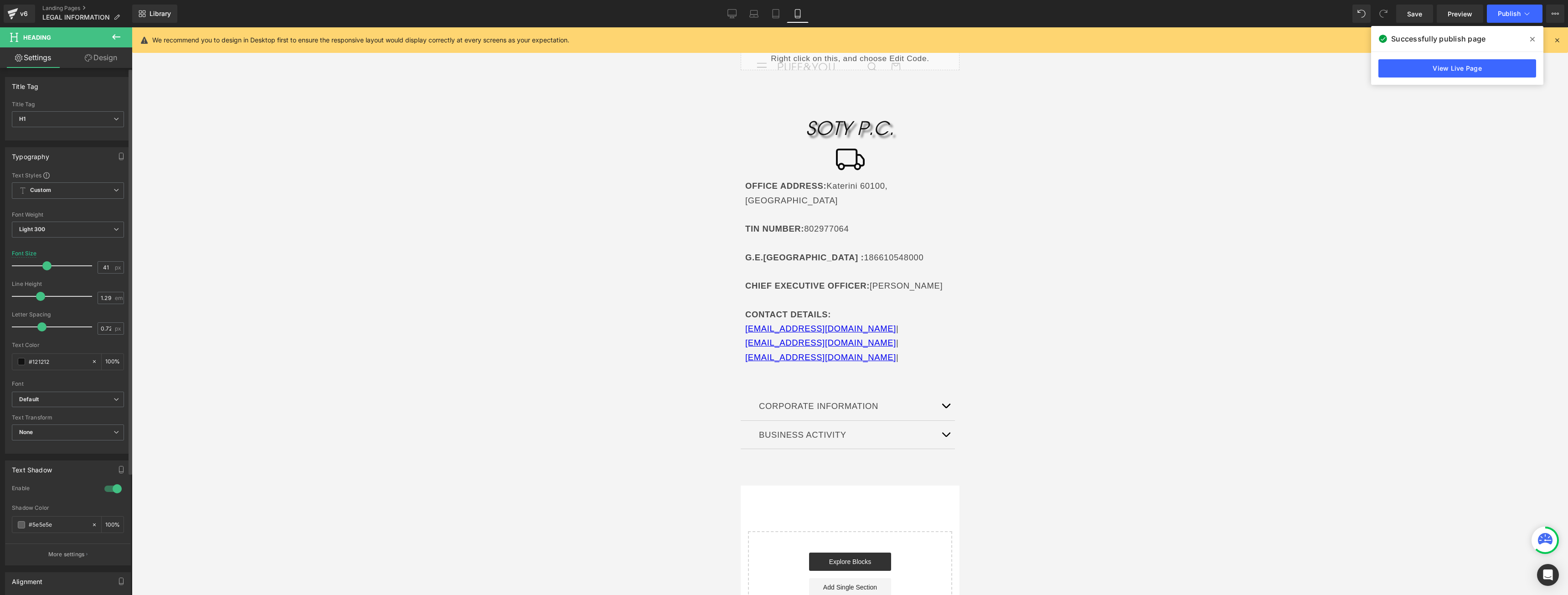
type input "40"
drag, startPoint x: 47, startPoint y: 263, endPoint x: 41, endPoint y: 264, distance: 6.1
click at [41, 264] on span at bounding box center [43, 265] width 9 height 9
click at [1504, 16] on span "Publish" at bounding box center [1509, 13] width 23 height 7
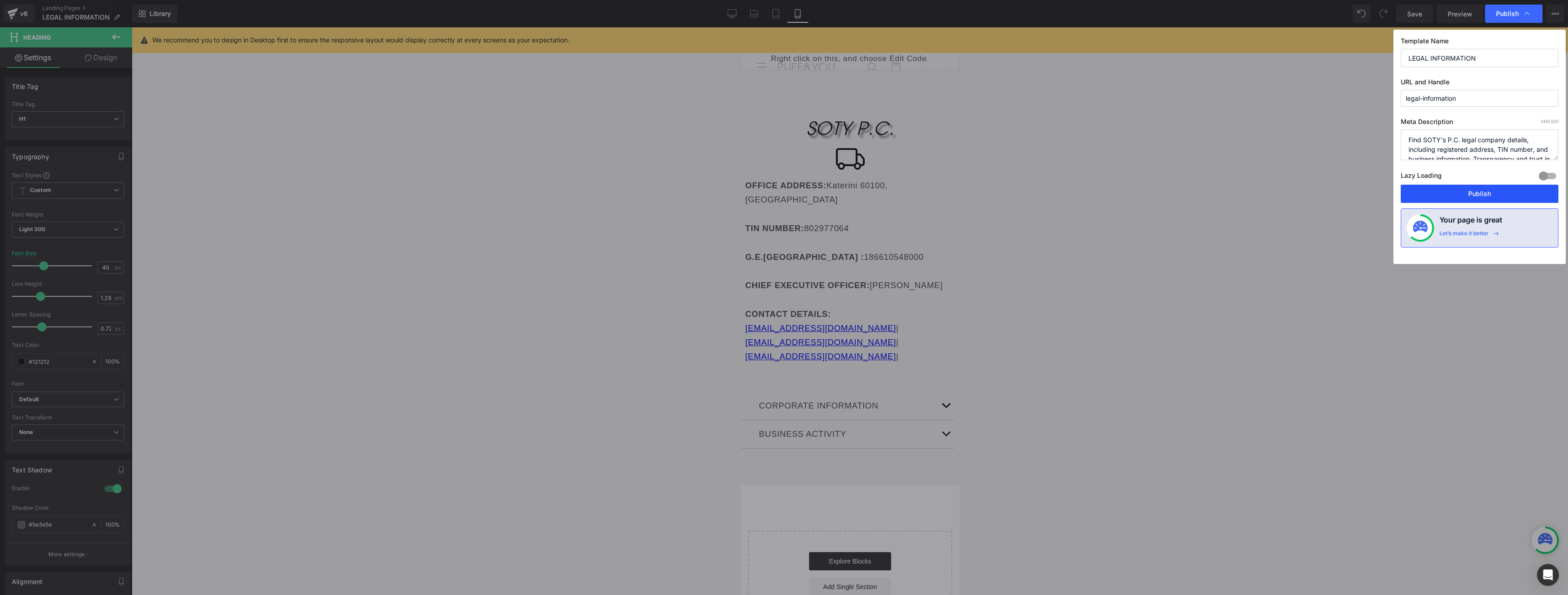
click at [1452, 200] on button "Publish" at bounding box center [1479, 194] width 157 height 18
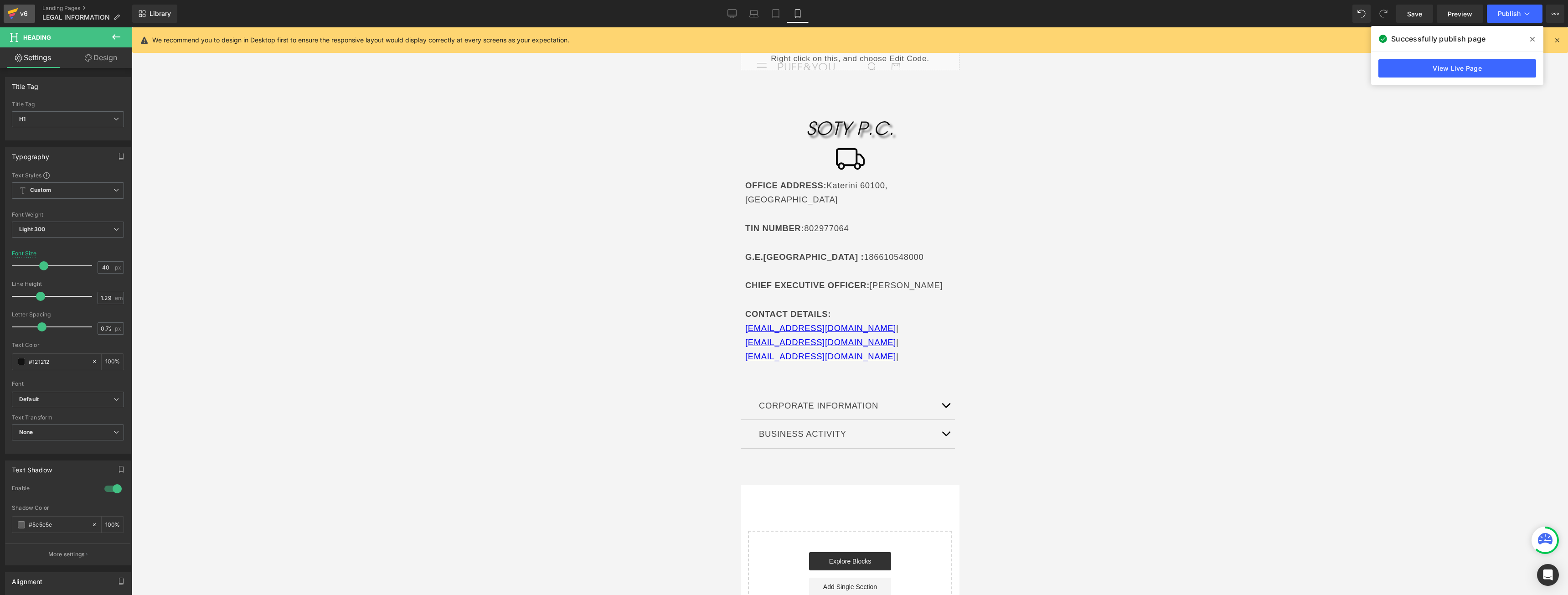
click at [15, 9] on icon at bounding box center [12, 14] width 11 height 23
